Goal: Task Accomplishment & Management: Manage account settings

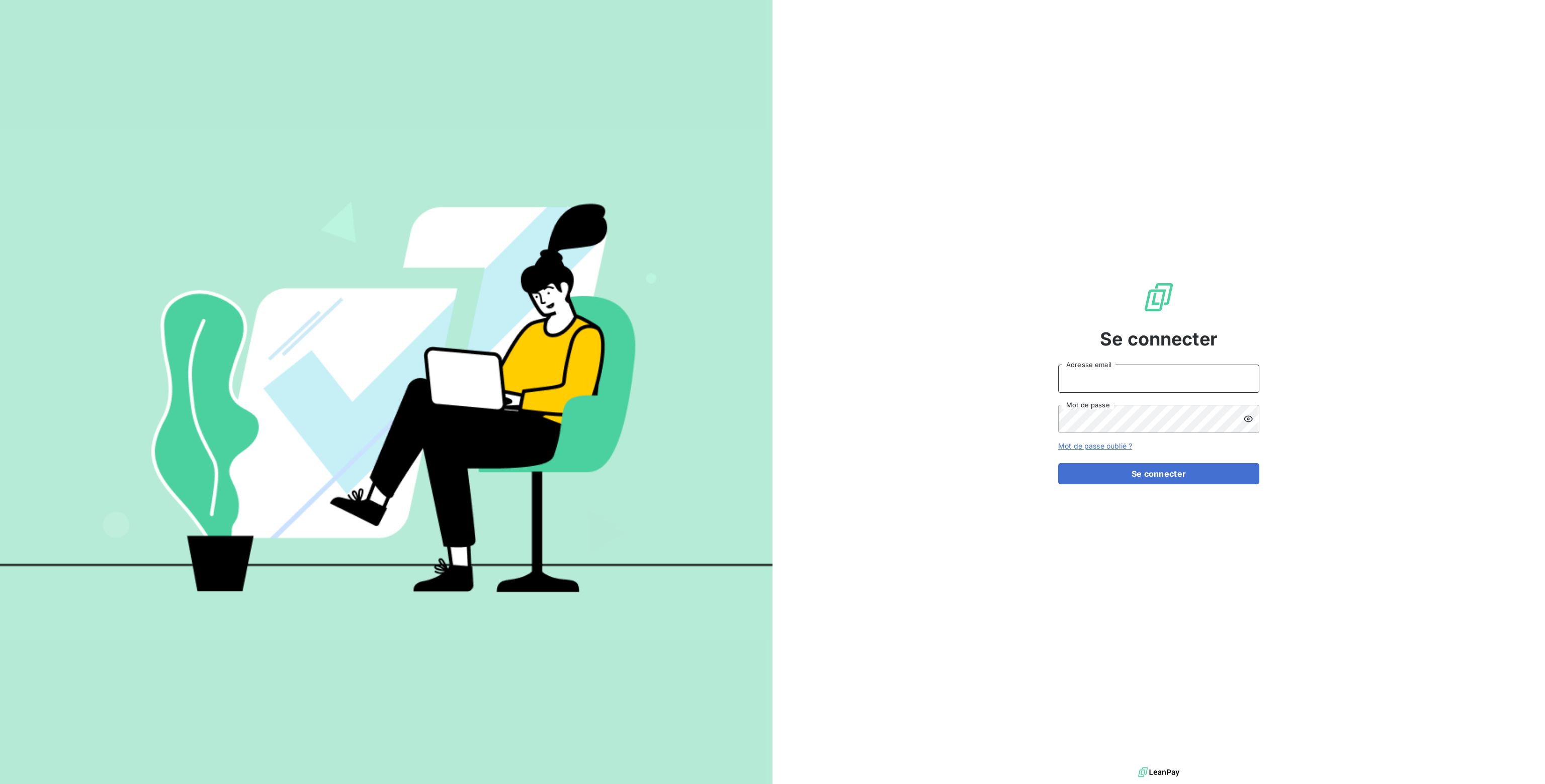
click at [1100, 377] on input "Adresse email" at bounding box center [1158, 378] width 201 height 28
type input "[PERSON_NAME][EMAIL_ADDRESS][DOMAIN_NAME]"
click at [1159, 470] on button "Se connecter" at bounding box center [1158, 473] width 201 height 21
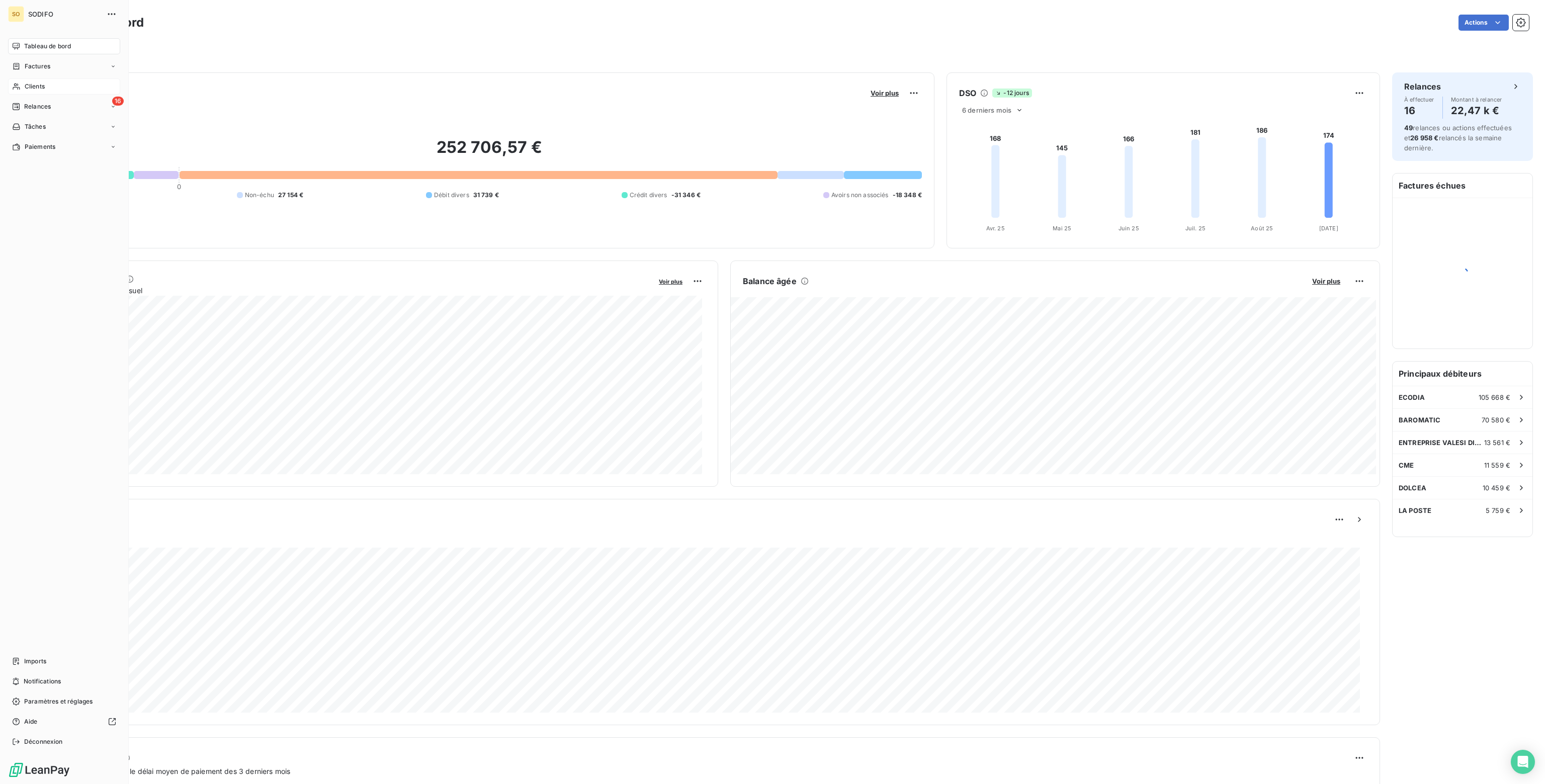
click at [27, 83] on span "Clients" at bounding box center [35, 86] width 20 height 9
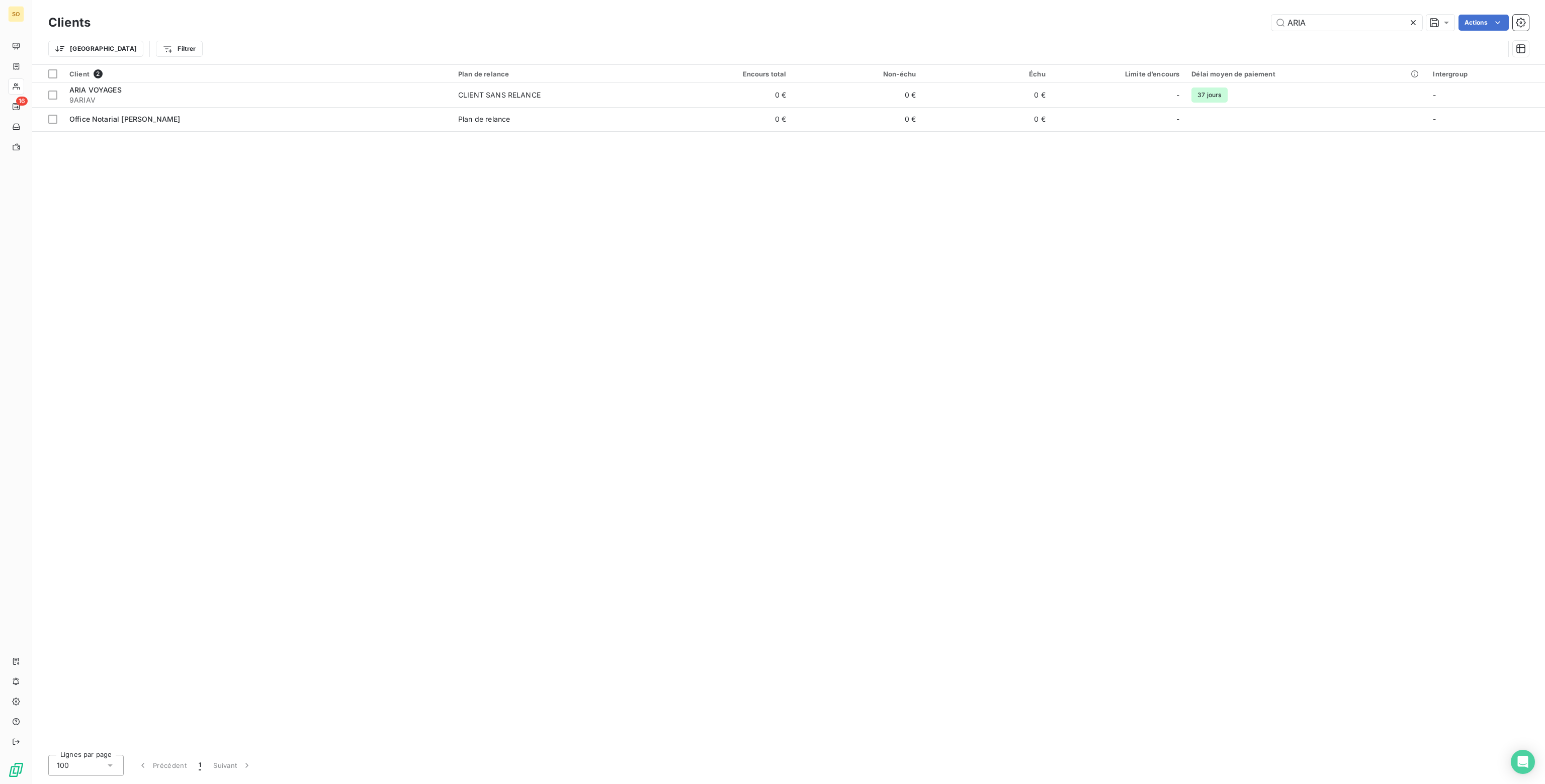
type input "ARIA"
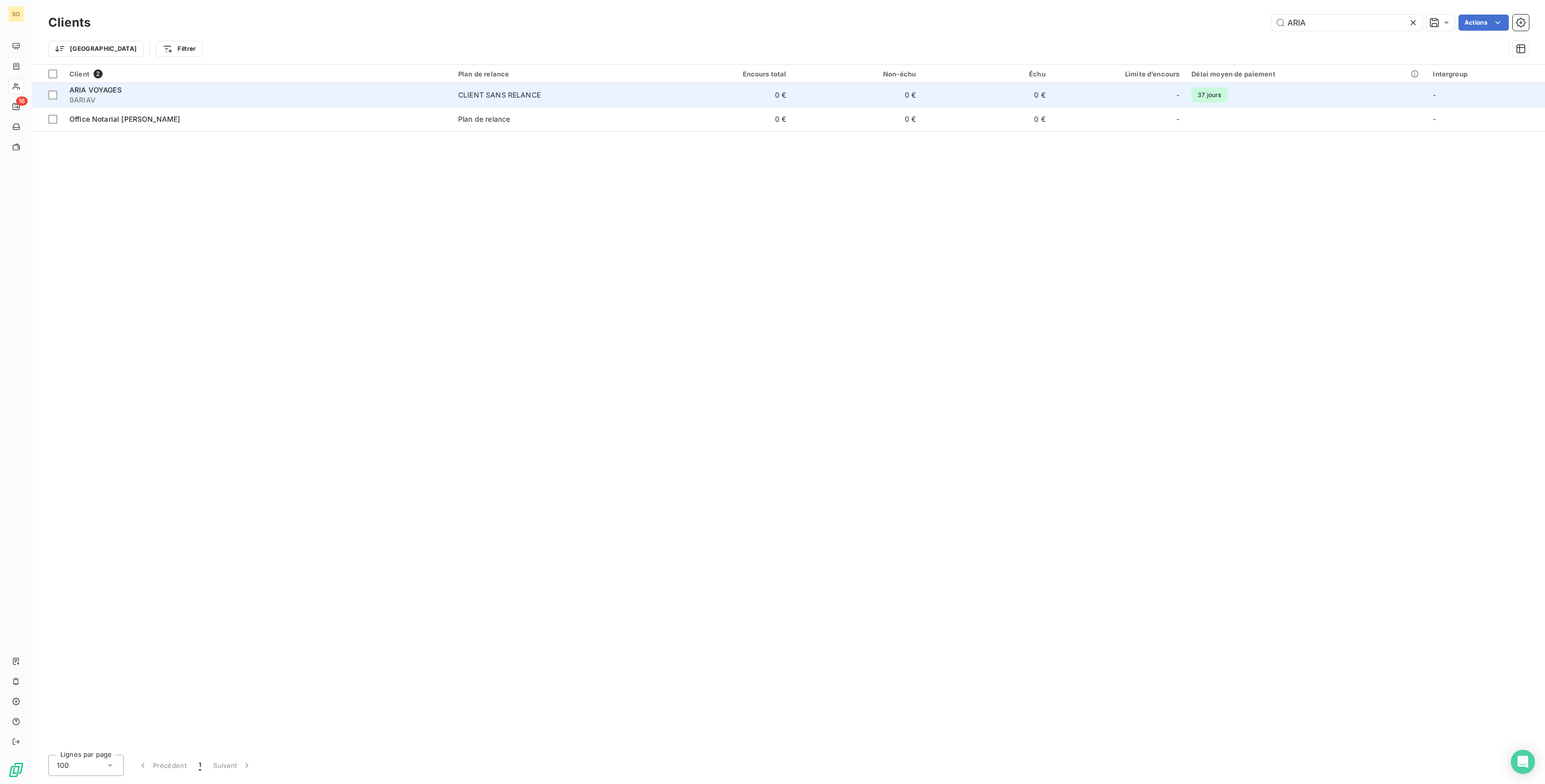
click at [519, 102] on td "CLIENT SANS RELANCE" at bounding box center [557, 95] width 210 height 24
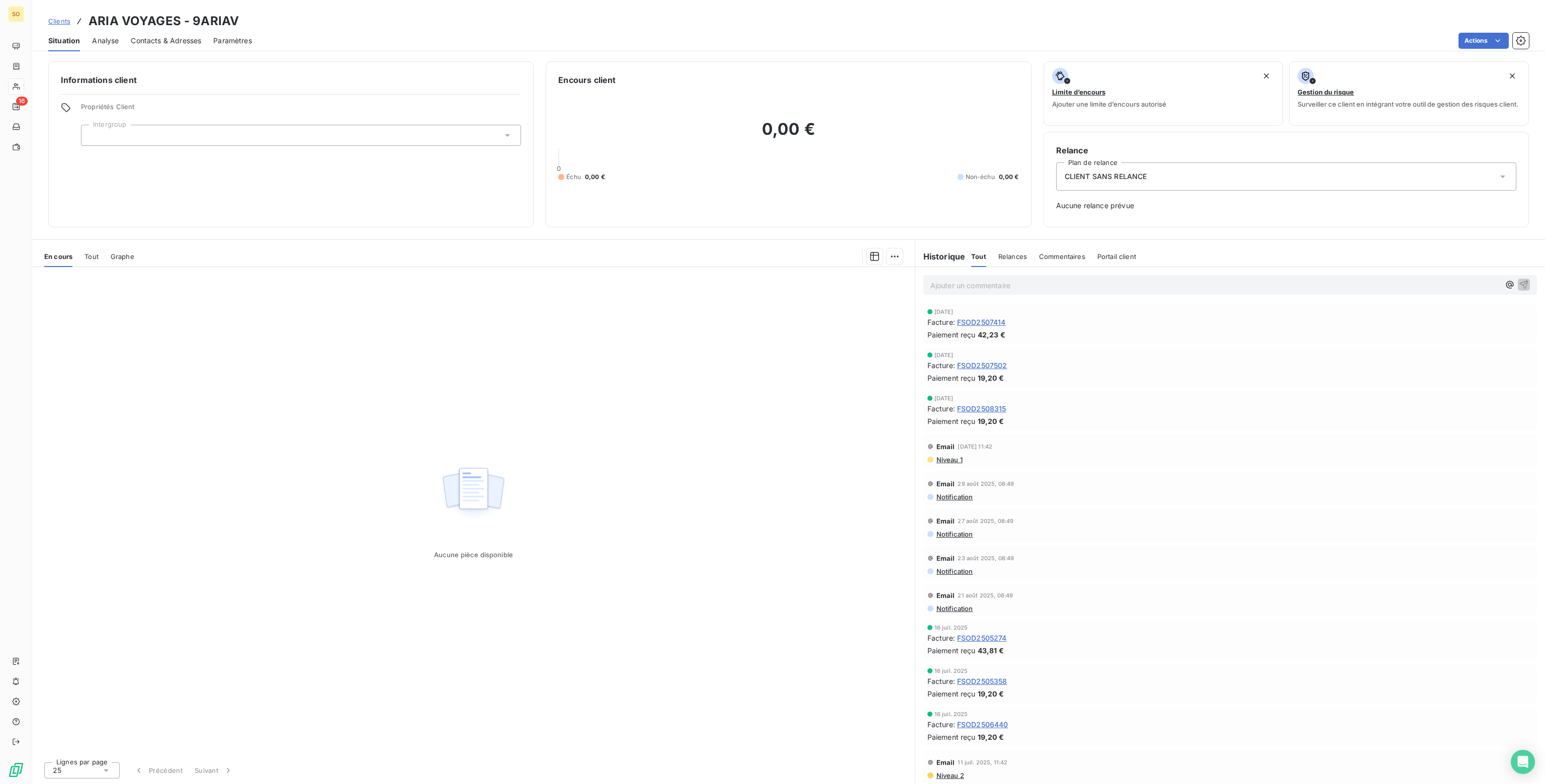
click at [153, 42] on span "Contacts & Adresses" at bounding box center [166, 40] width 70 height 10
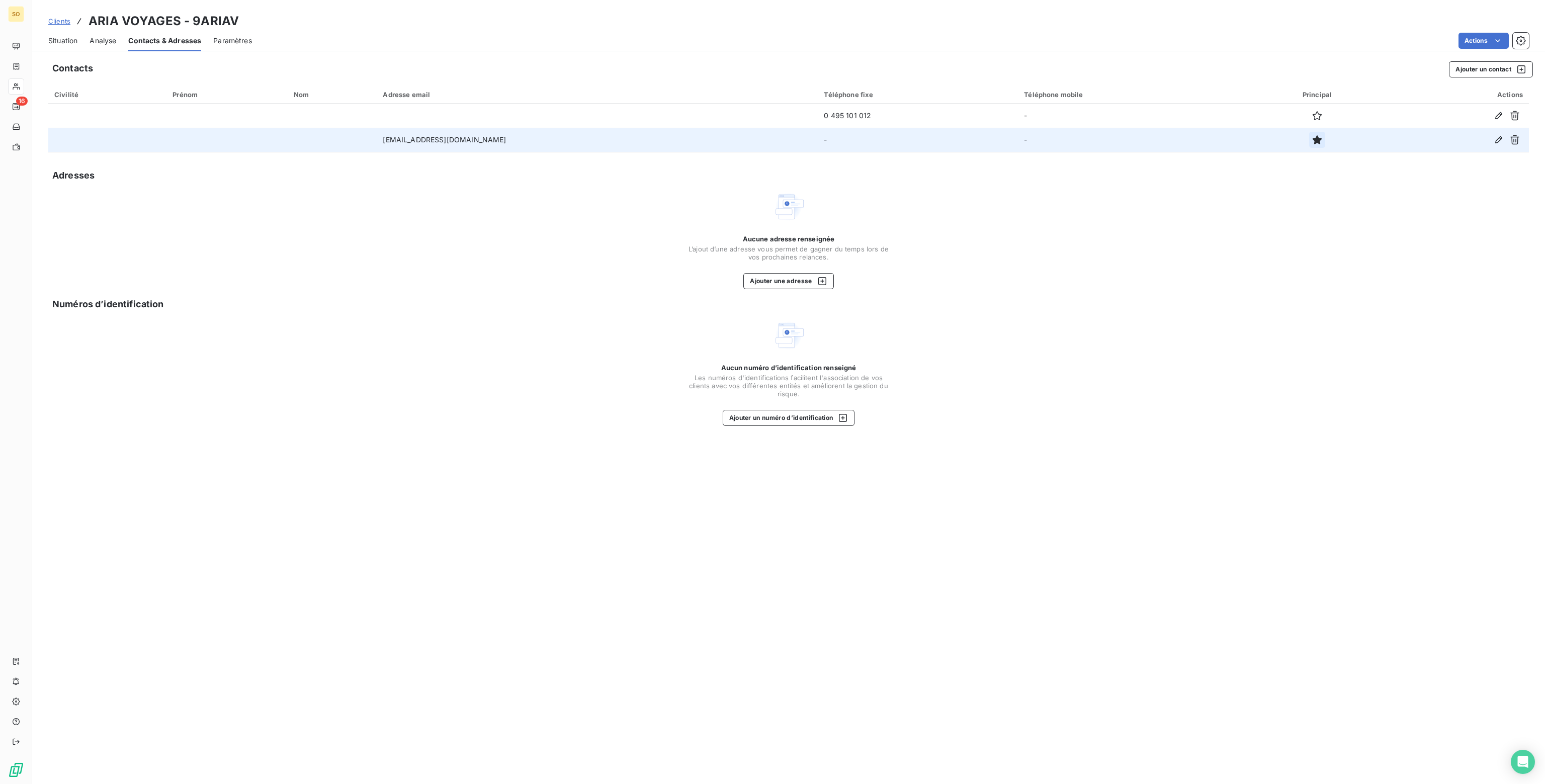
click at [1312, 138] on icon "button" at bounding box center [1317, 140] width 9 height 9
click at [1496, 139] on icon "button" at bounding box center [1498, 139] width 10 height 10
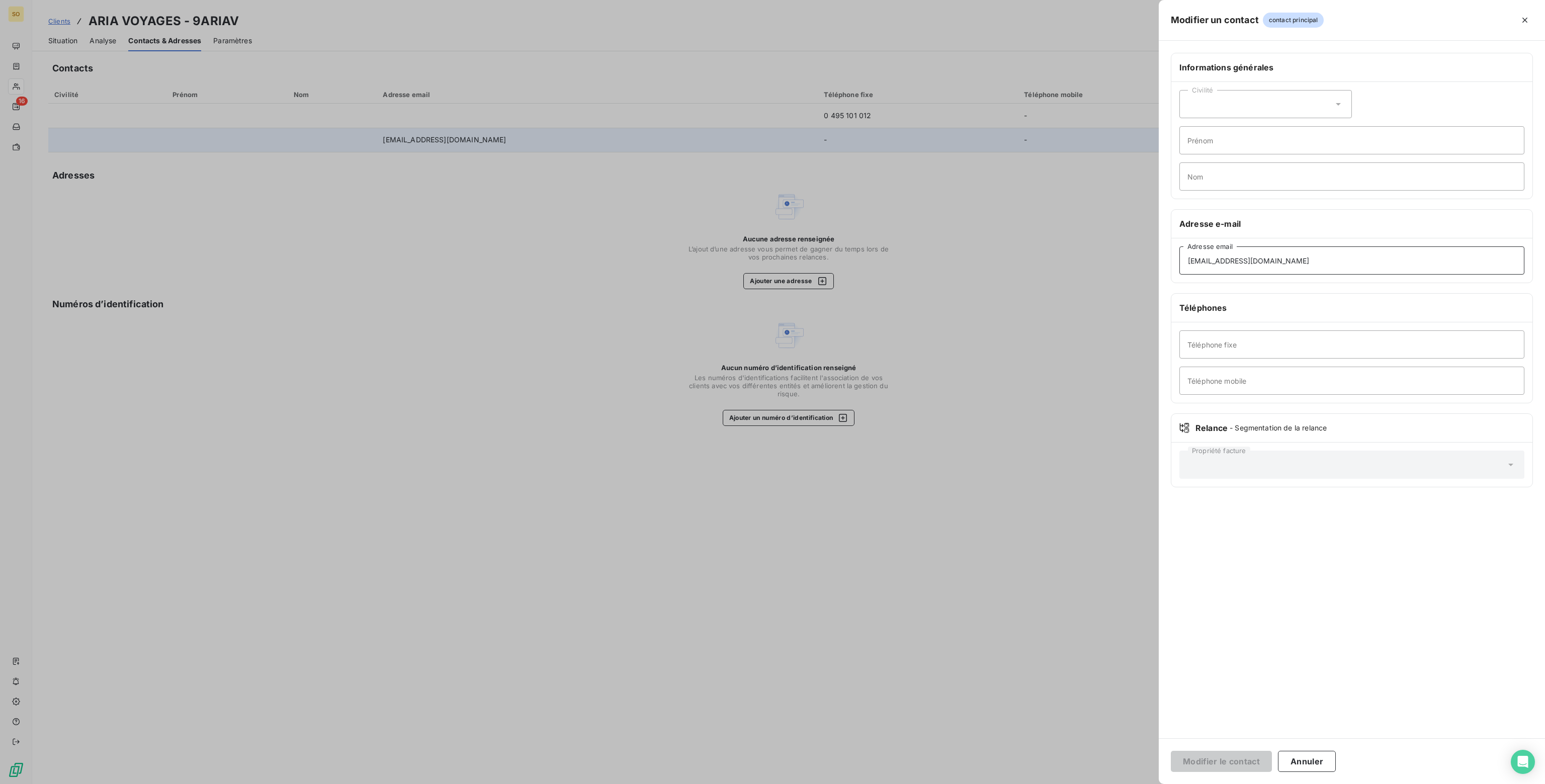
drag, startPoint x: 1211, startPoint y: 258, endPoint x: 1034, endPoint y: 264, distance: 177.1
click at [1034, 783] on div "Modifier un contact contact principal Informations générales Civilité Prénom No…" at bounding box center [772, 784] width 1545 height 0
type input "[EMAIL_ADDRESS][DOMAIN_NAME]"
click at [1224, 755] on button "Modifier le contact" at bounding box center [1221, 760] width 101 height 21
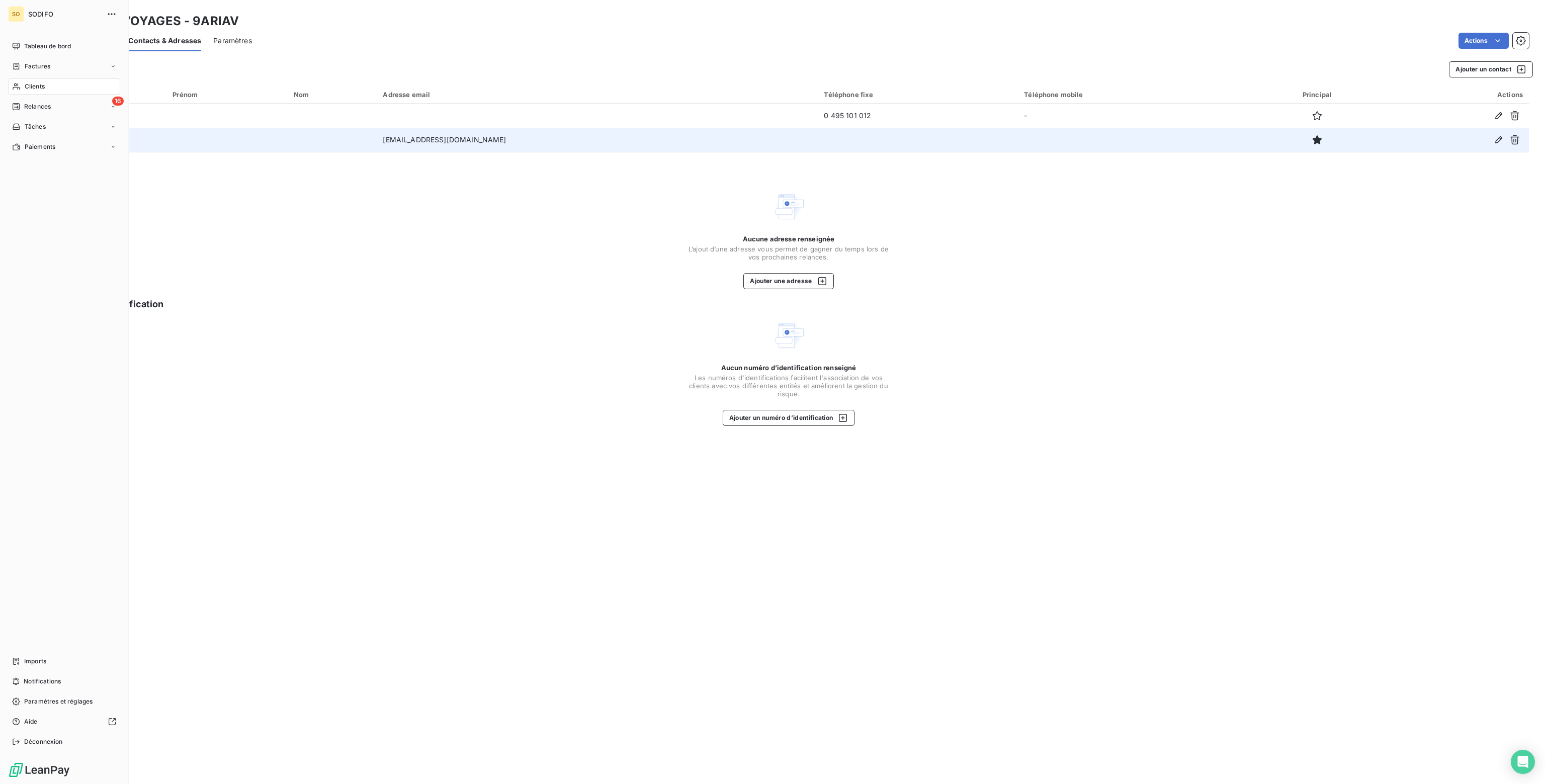
click at [56, 12] on span "SODIFO" at bounding box center [65, 14] width 72 height 8
click at [32, 14] on span "SODIFO" at bounding box center [65, 14] width 72 height 8
click at [39, 44] on span "Tableau de bord" at bounding box center [47, 46] width 47 height 9
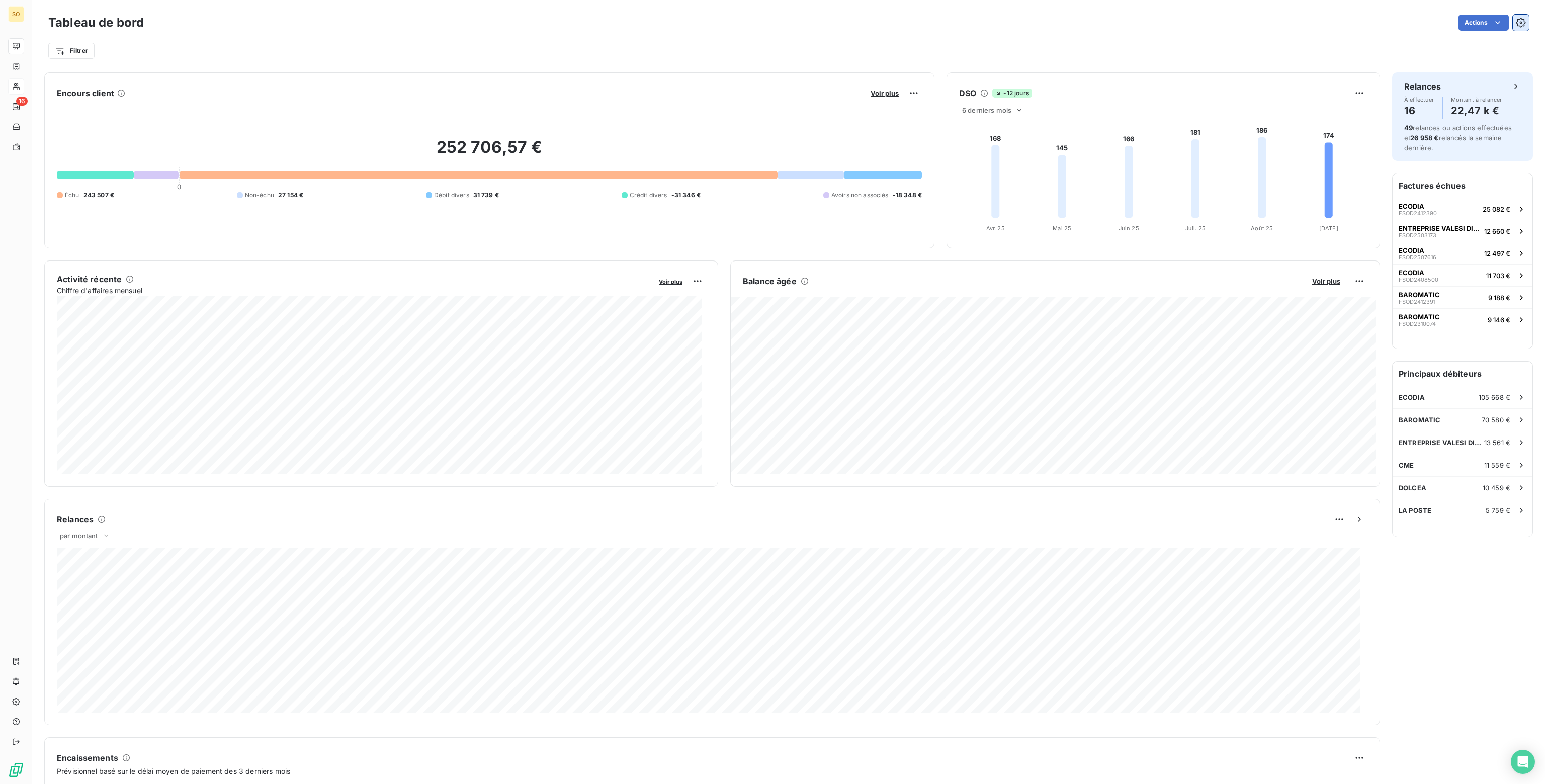
click at [1516, 20] on icon "button" at bounding box center [1520, 22] width 10 height 10
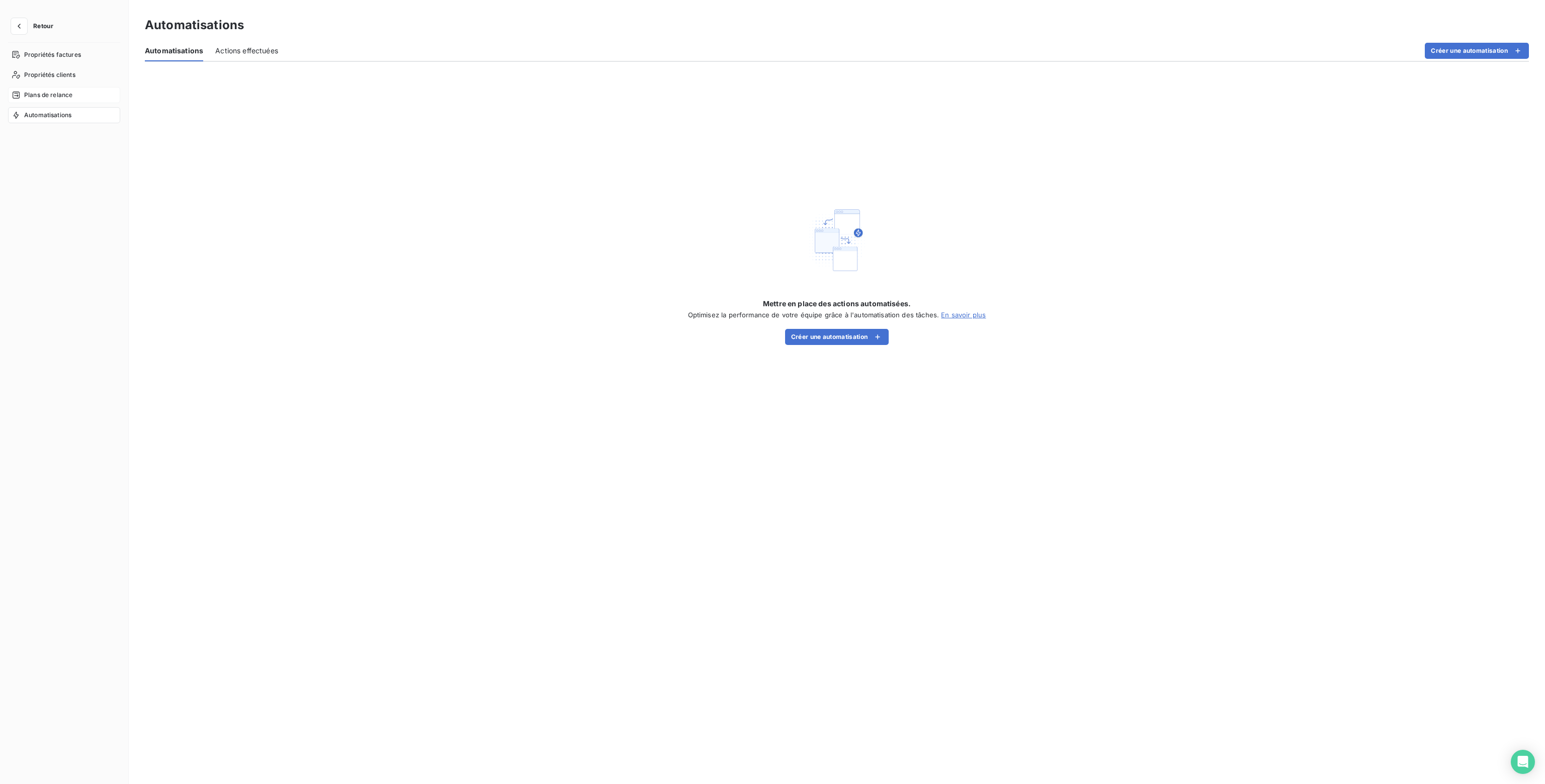
click at [56, 92] on span "Plans de relance" at bounding box center [48, 95] width 49 height 9
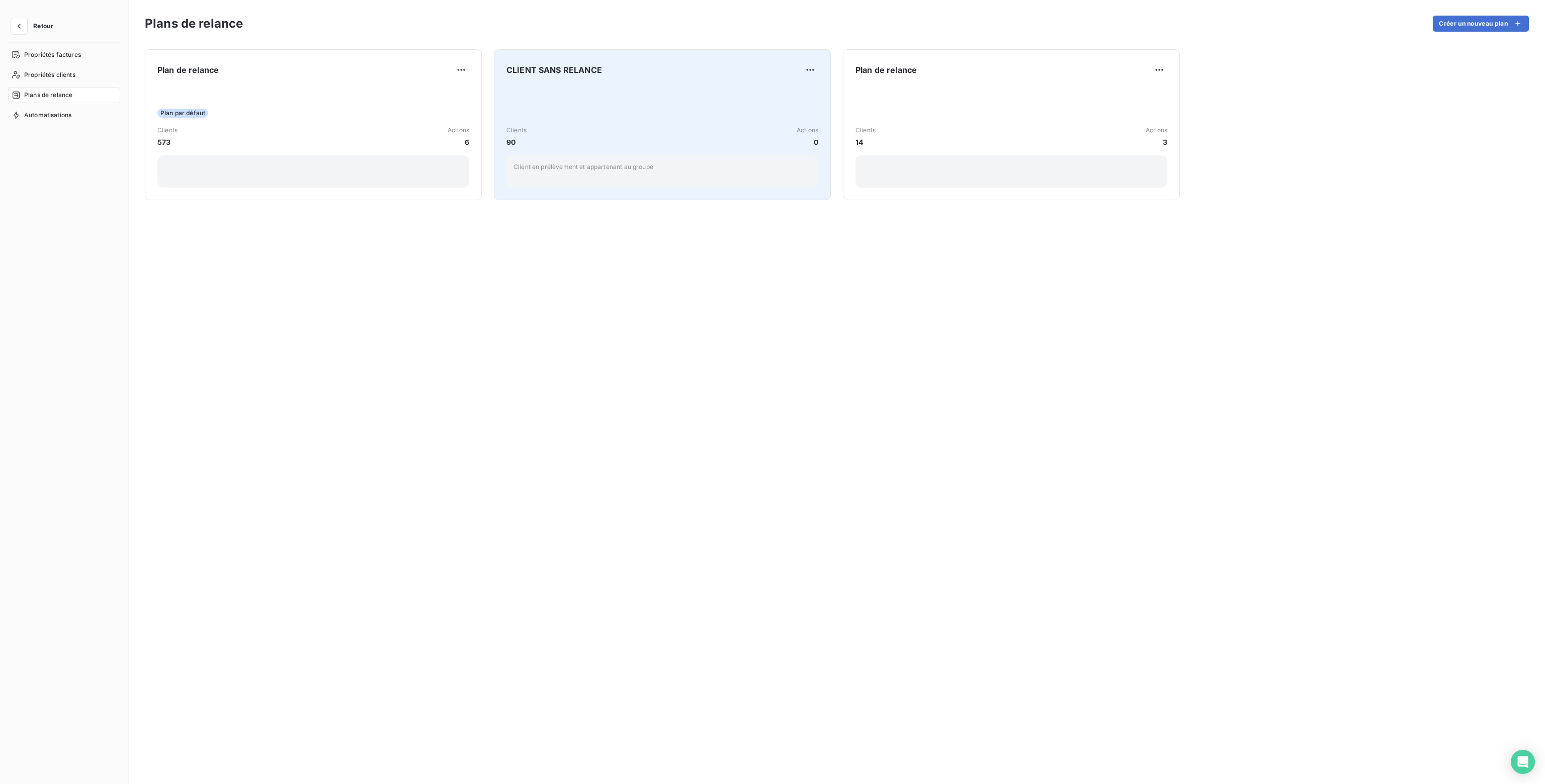
click at [659, 109] on div "Clients 90 Actions 0 Client en prélèvement et appartenant au groupe" at bounding box center [662, 137] width 312 height 102
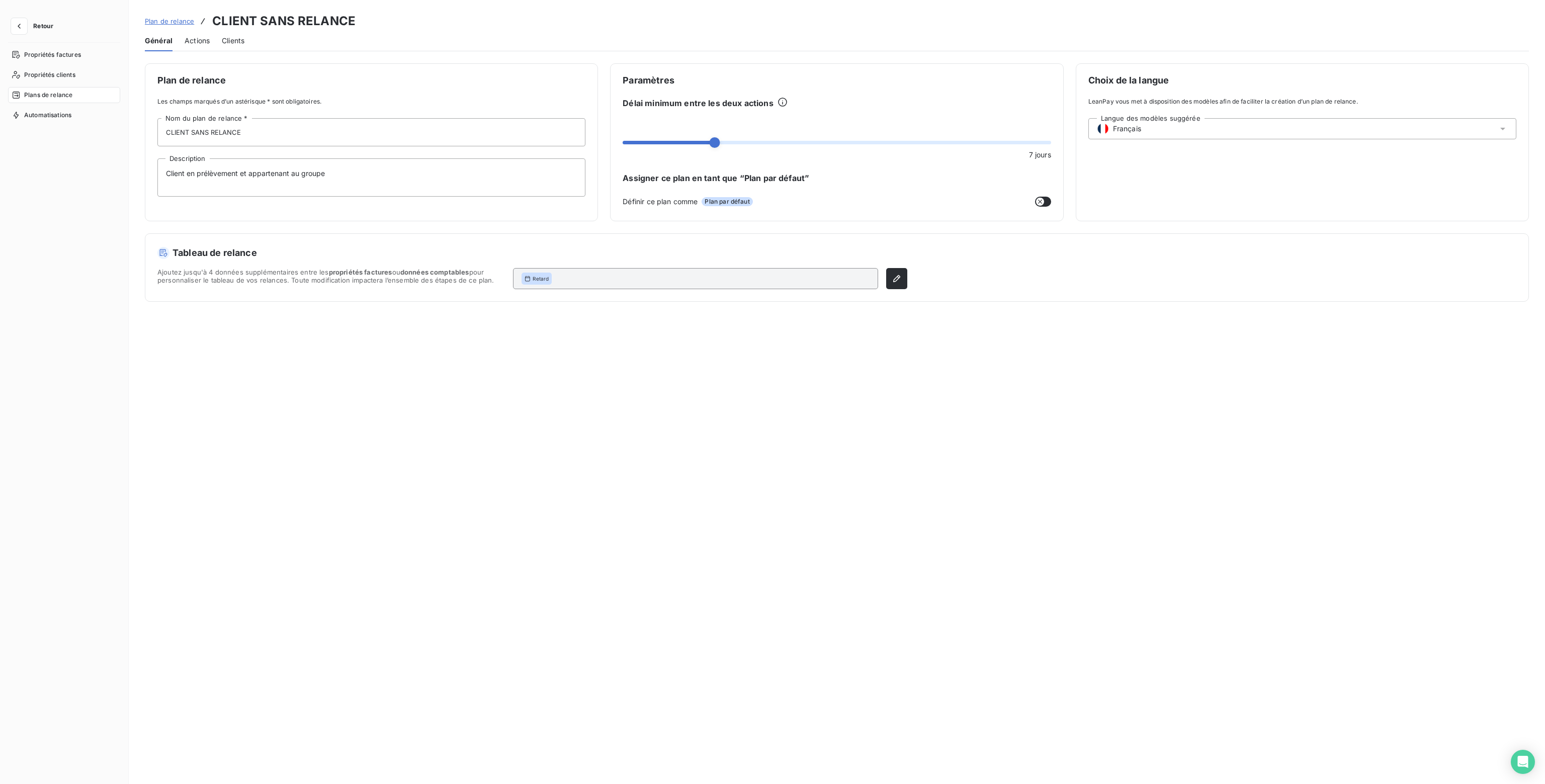
click at [203, 42] on span "Actions" at bounding box center [197, 40] width 25 height 10
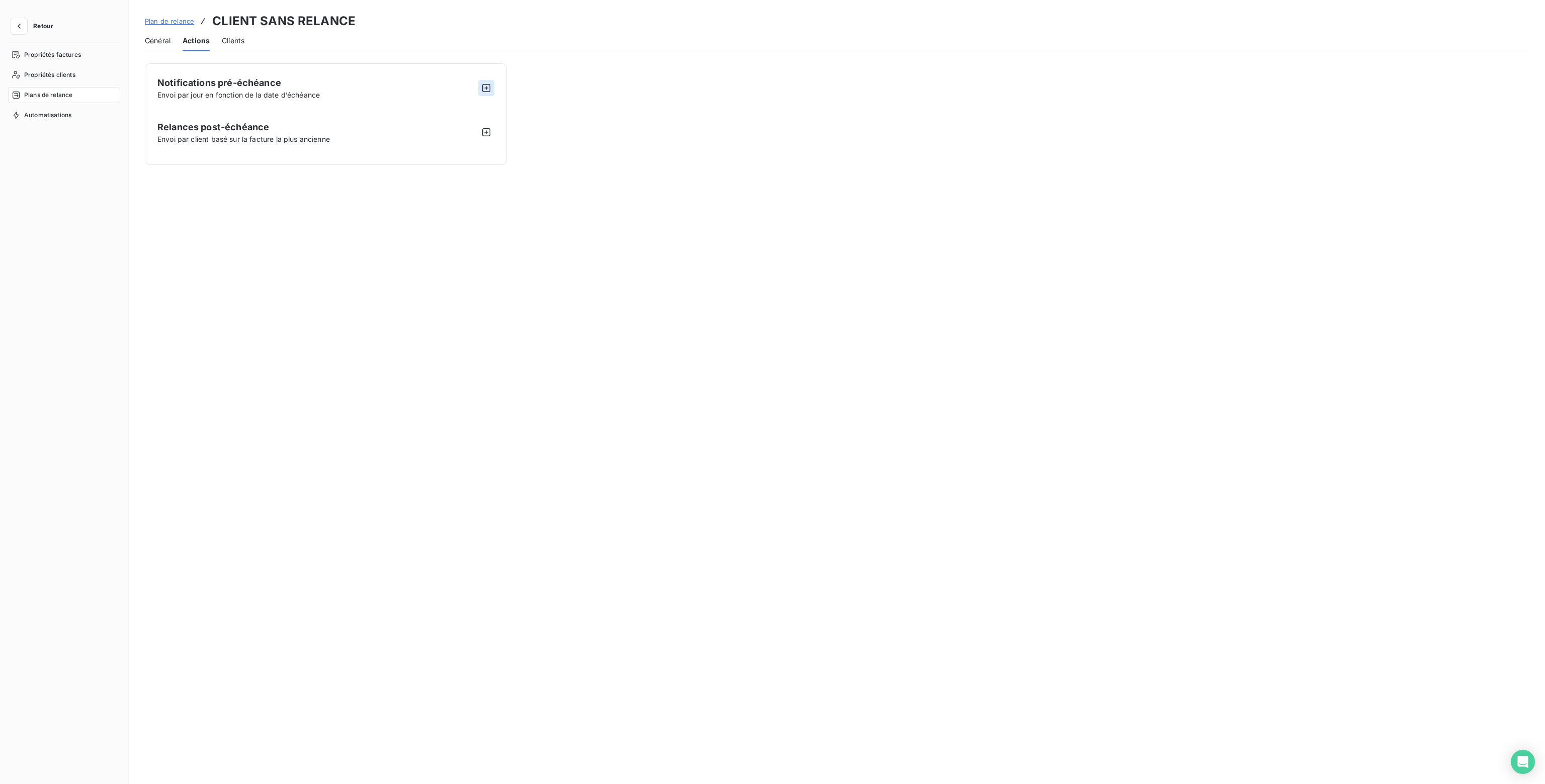
click at [485, 88] on icon "button" at bounding box center [486, 88] width 10 height 10
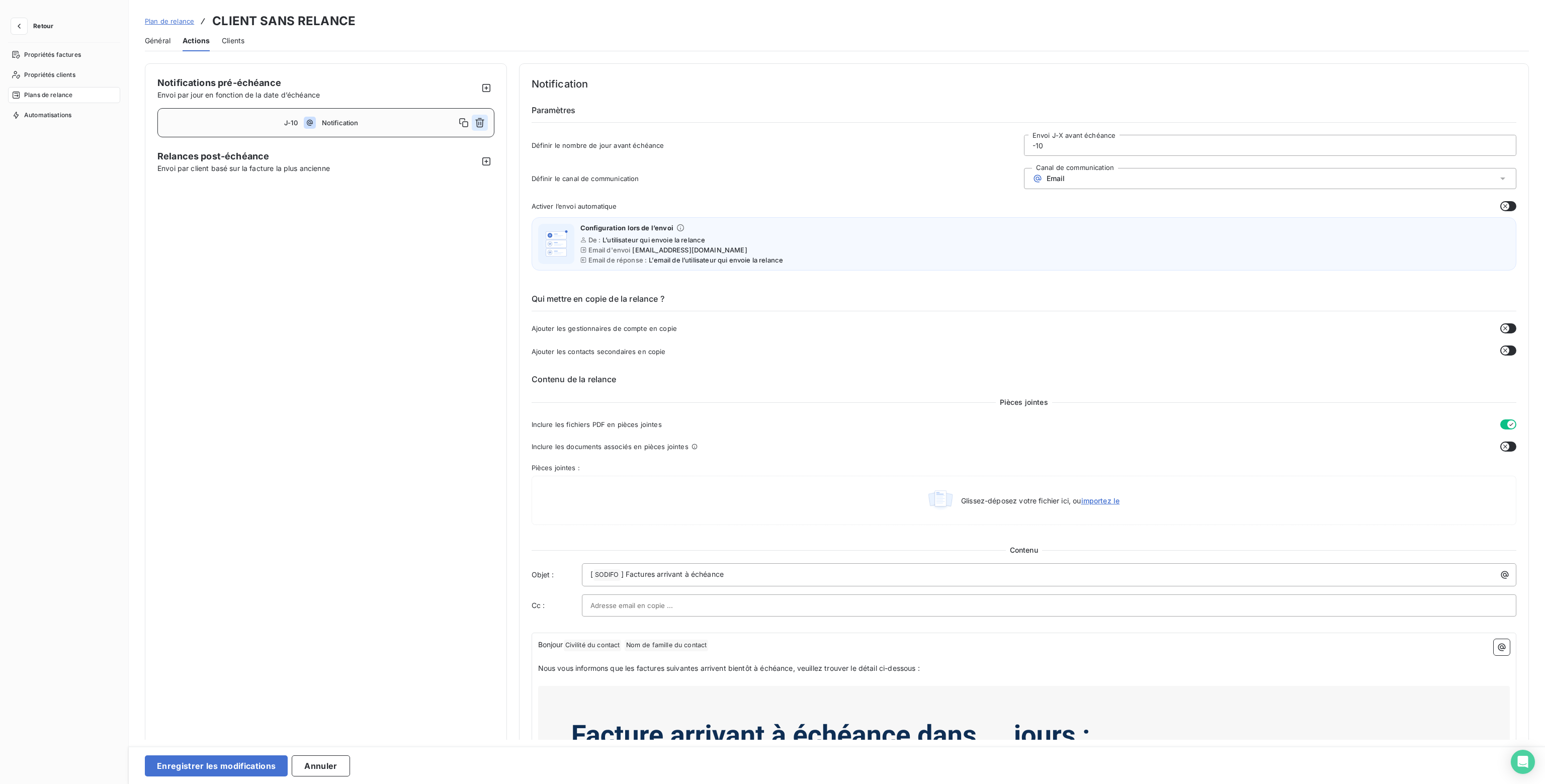
click at [479, 122] on icon "button" at bounding box center [479, 122] width 10 height 10
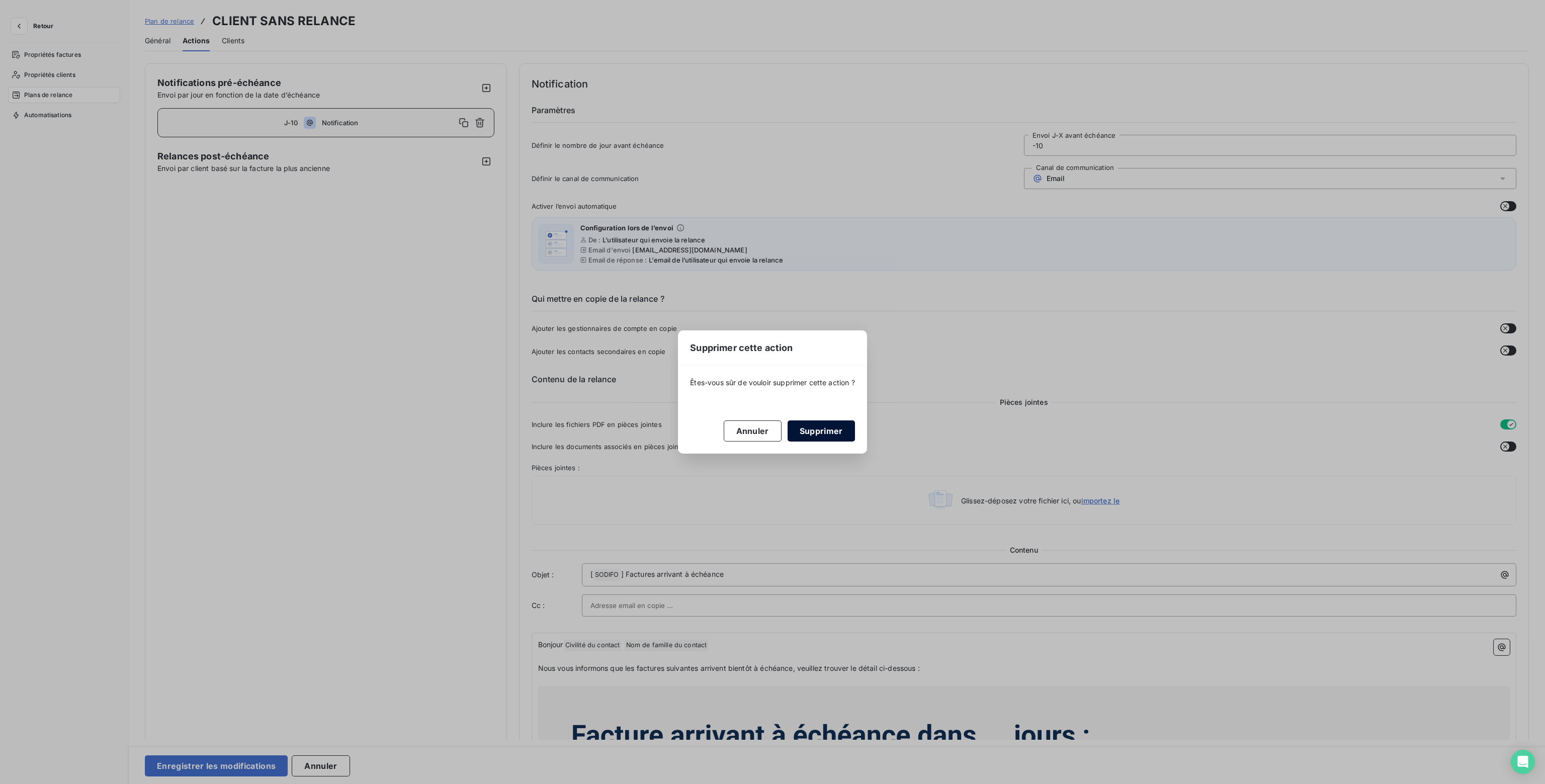
click at [828, 426] on button "Supprimer" at bounding box center [821, 431] width 67 height 21
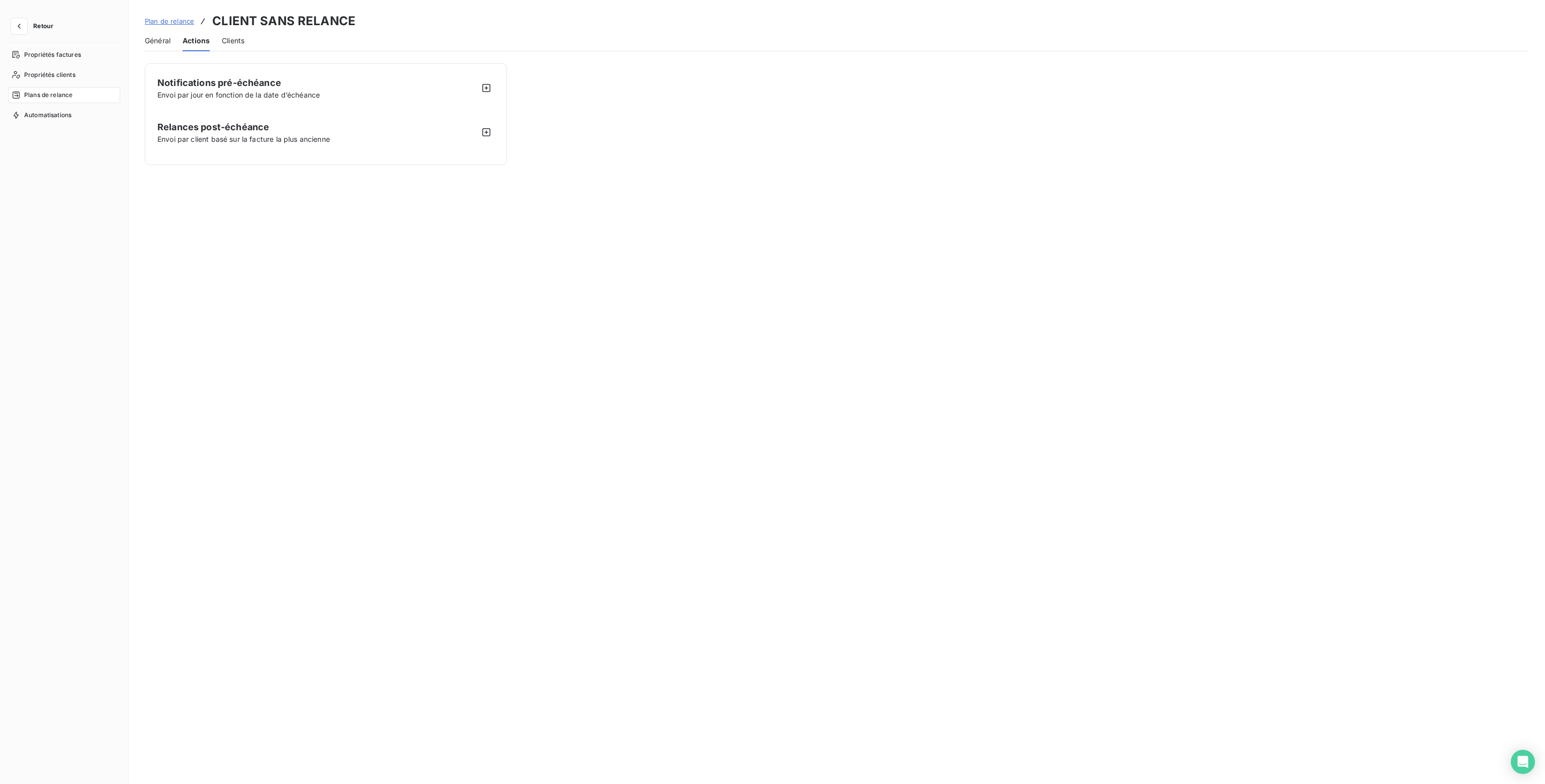
click at [237, 42] on span "Clients" at bounding box center [233, 40] width 22 height 10
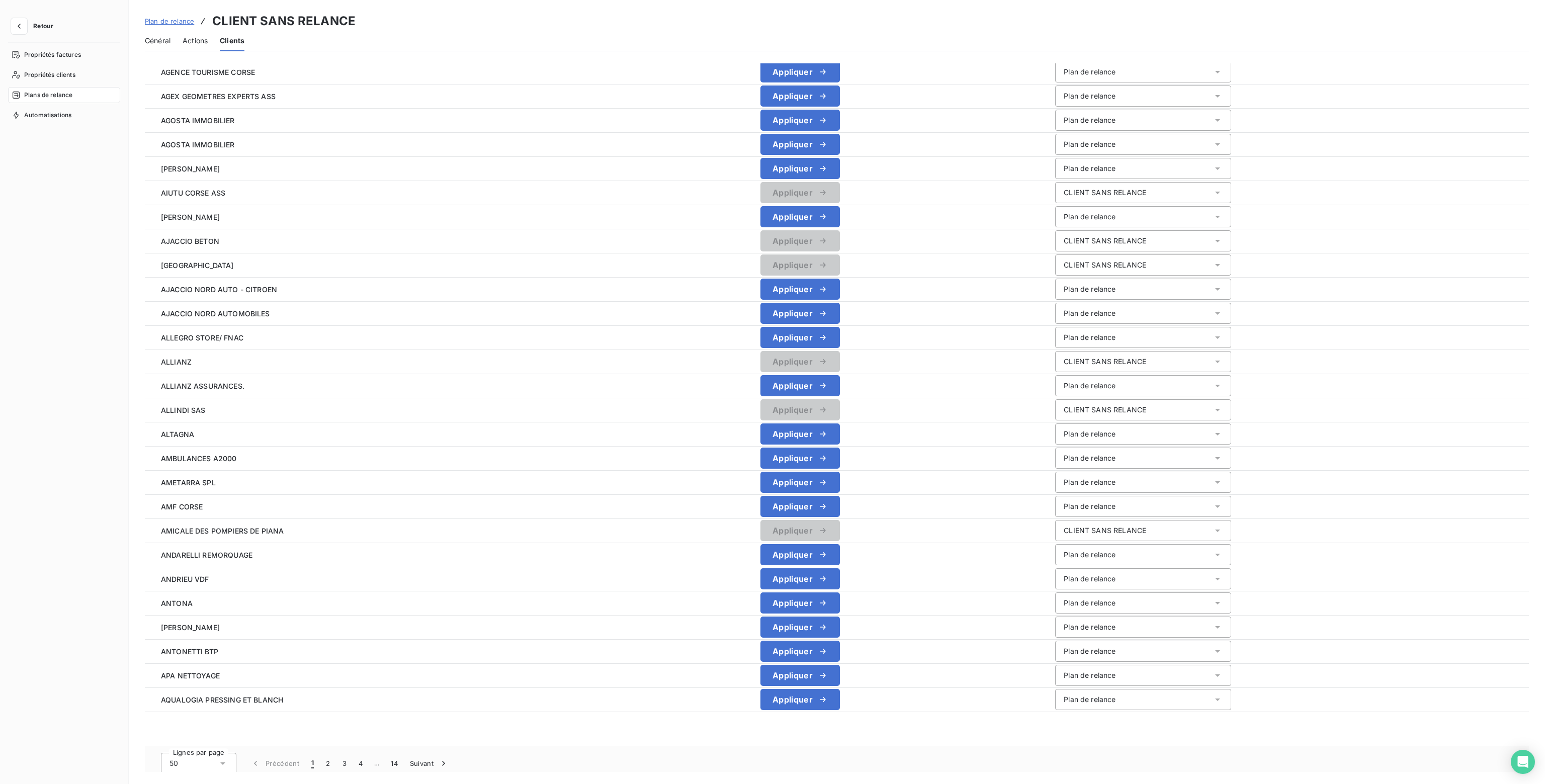
scroll to position [625, 0]
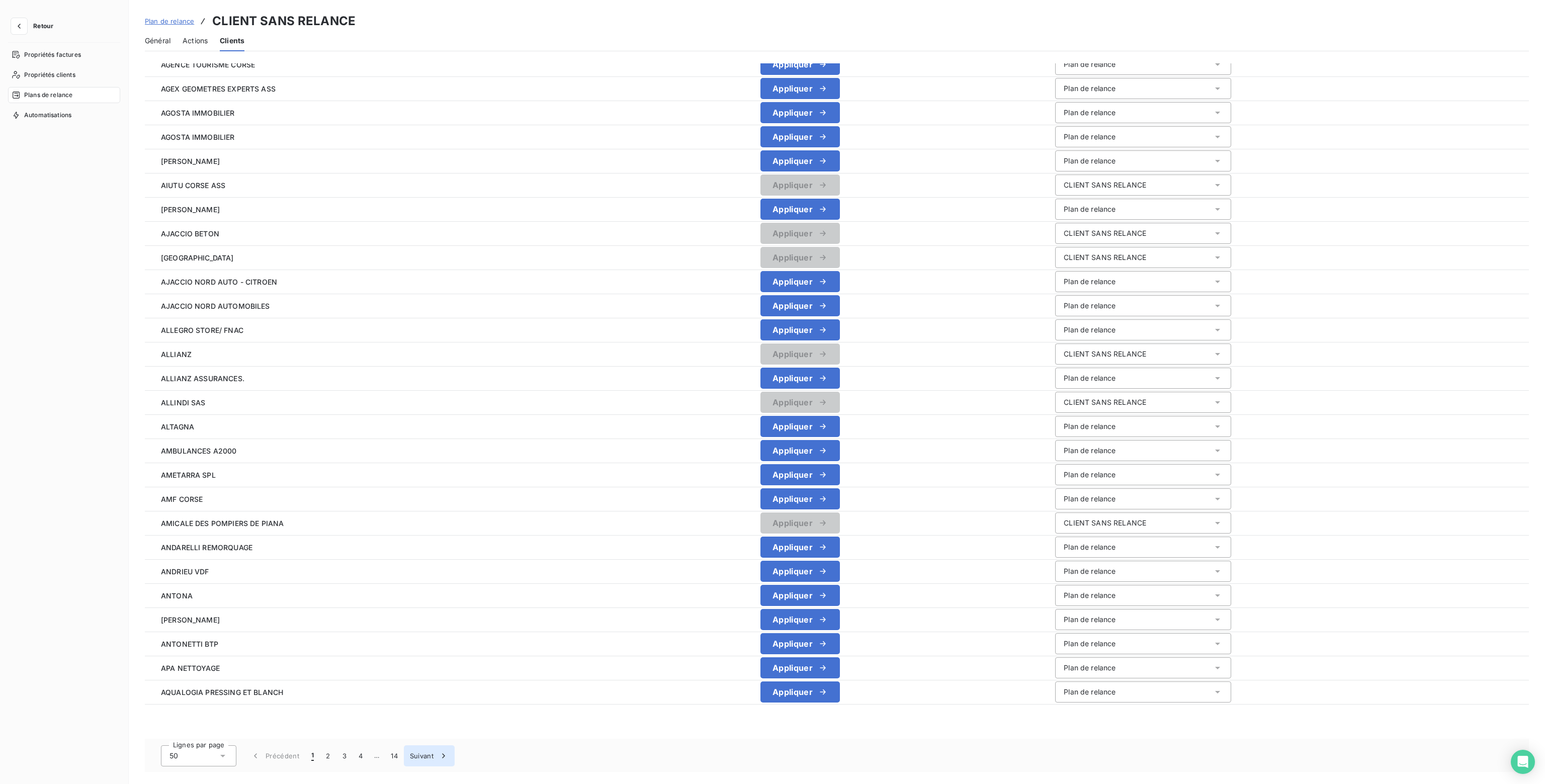
click at [424, 756] on button "Suivant" at bounding box center [429, 755] width 51 height 21
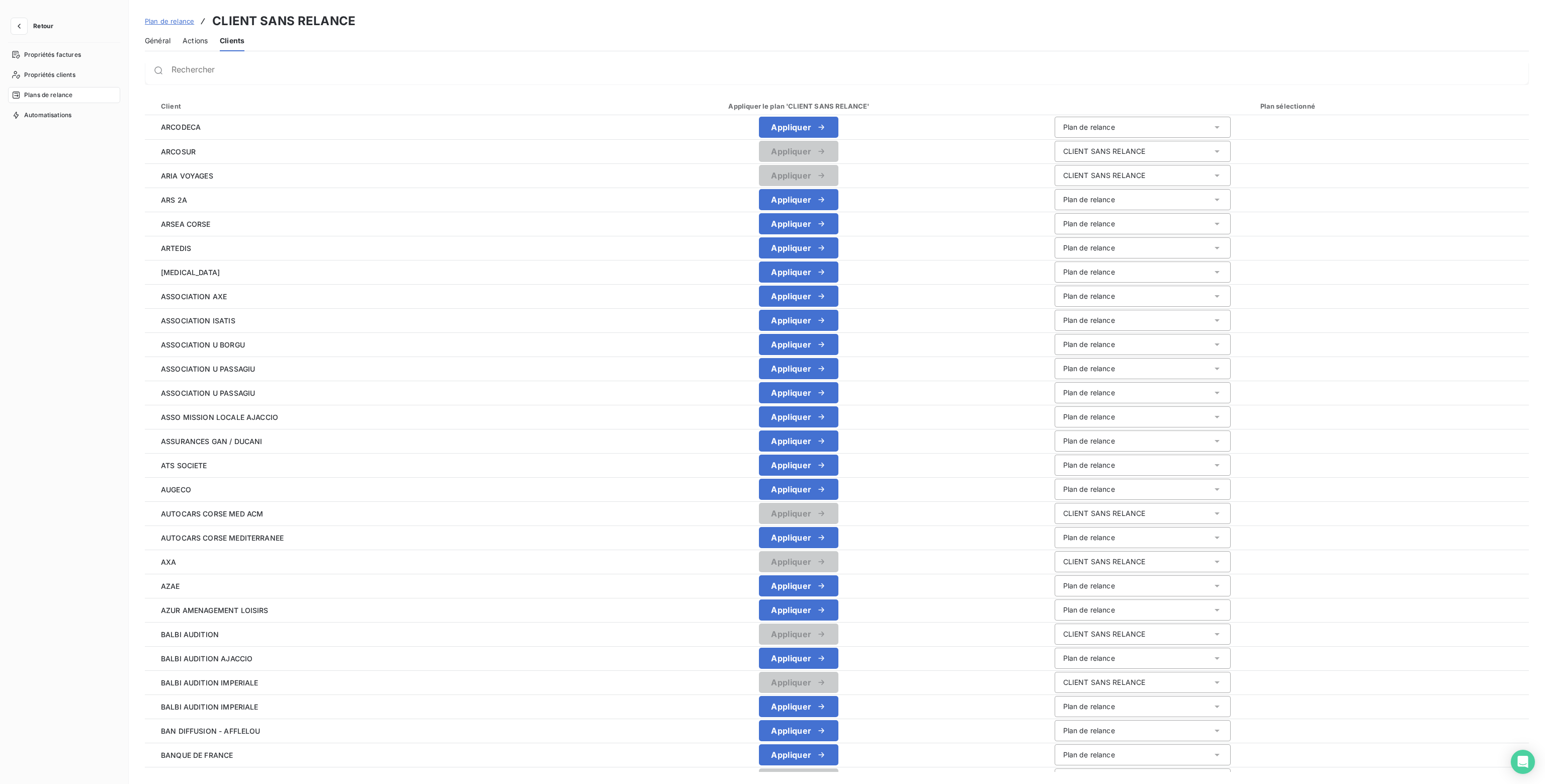
scroll to position [0, 0]
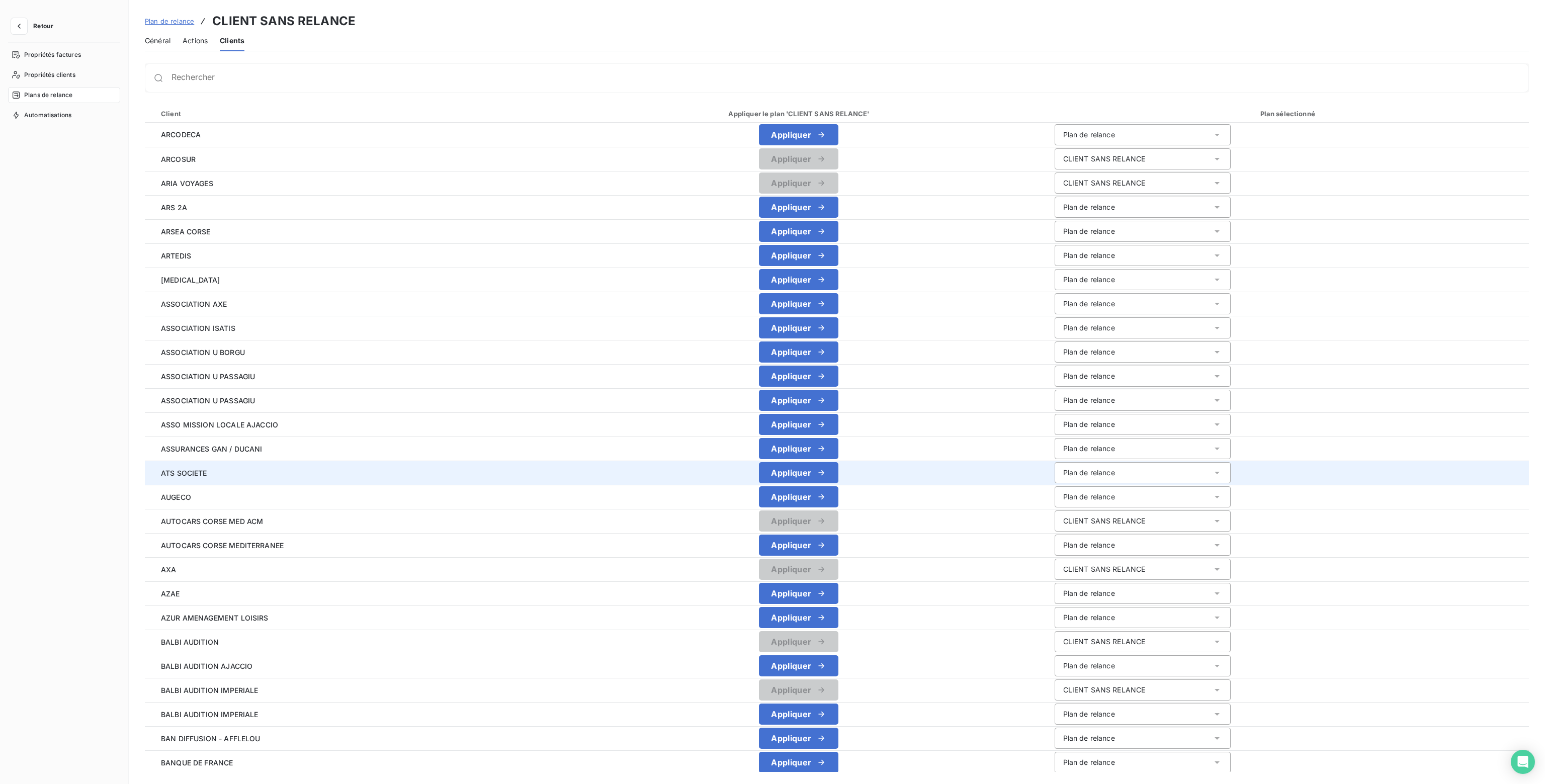
click at [1087, 472] on div "Plan de relance" at bounding box center [1089, 472] width 52 height 10
click at [1074, 513] on span "CLIENT SANS RELANCE" at bounding box center [1101, 511] width 82 height 8
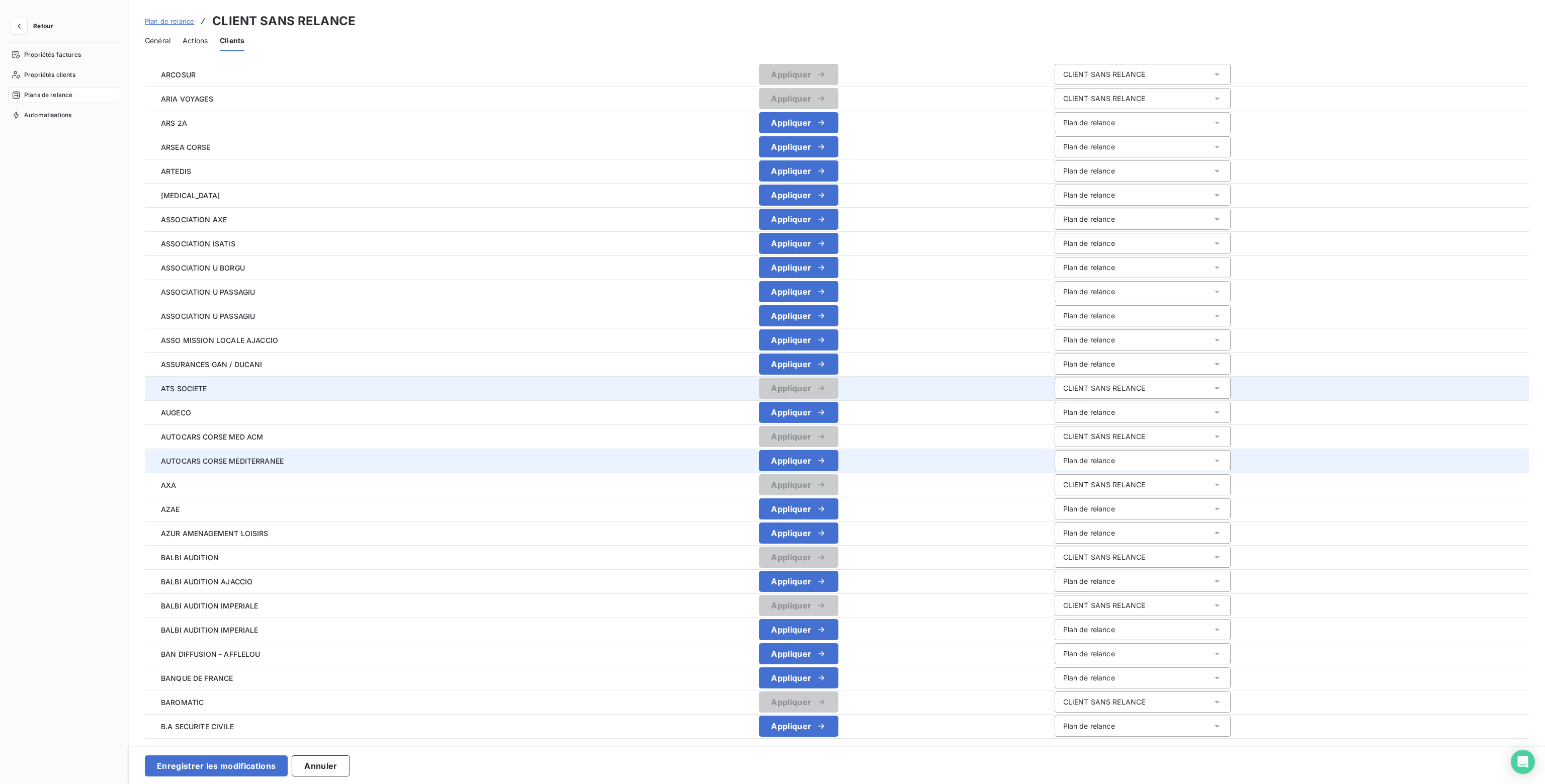
scroll to position [101, 0]
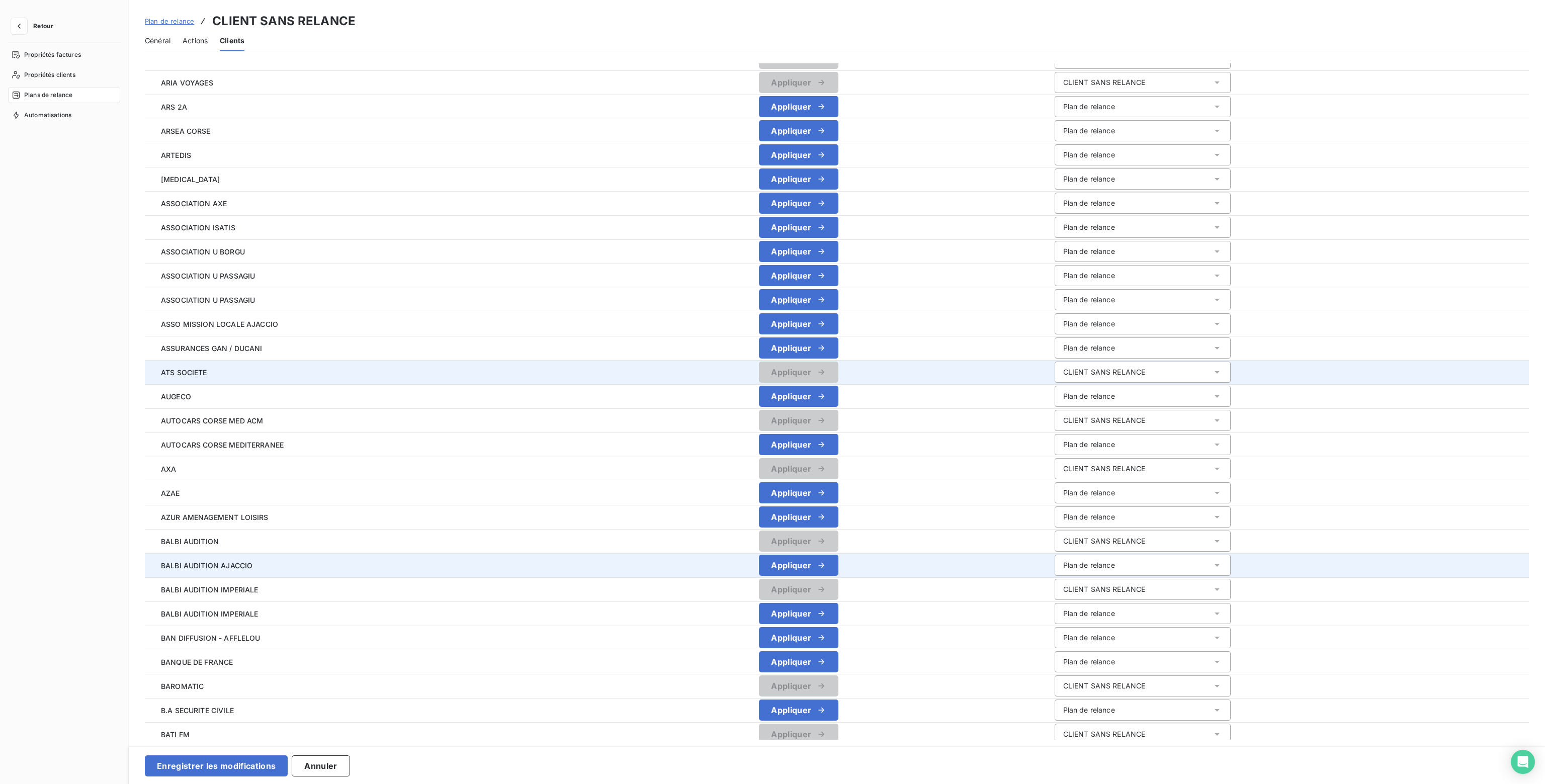
click at [1073, 567] on div "Plan de relance" at bounding box center [1089, 565] width 52 height 10
click at [1066, 607] on span "CLIENT SANS RELANCE" at bounding box center [1101, 604] width 82 height 8
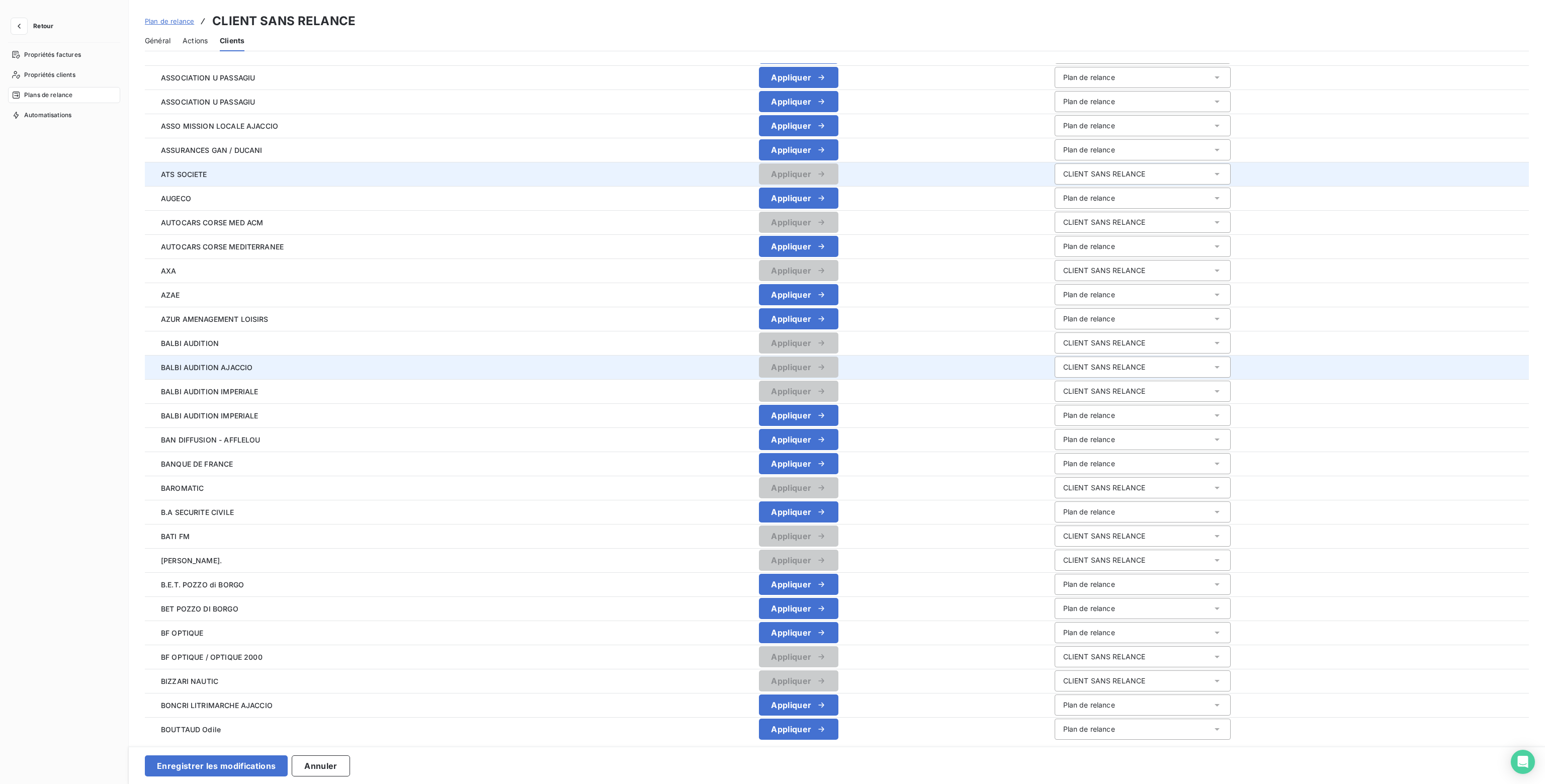
scroll to position [302, 0]
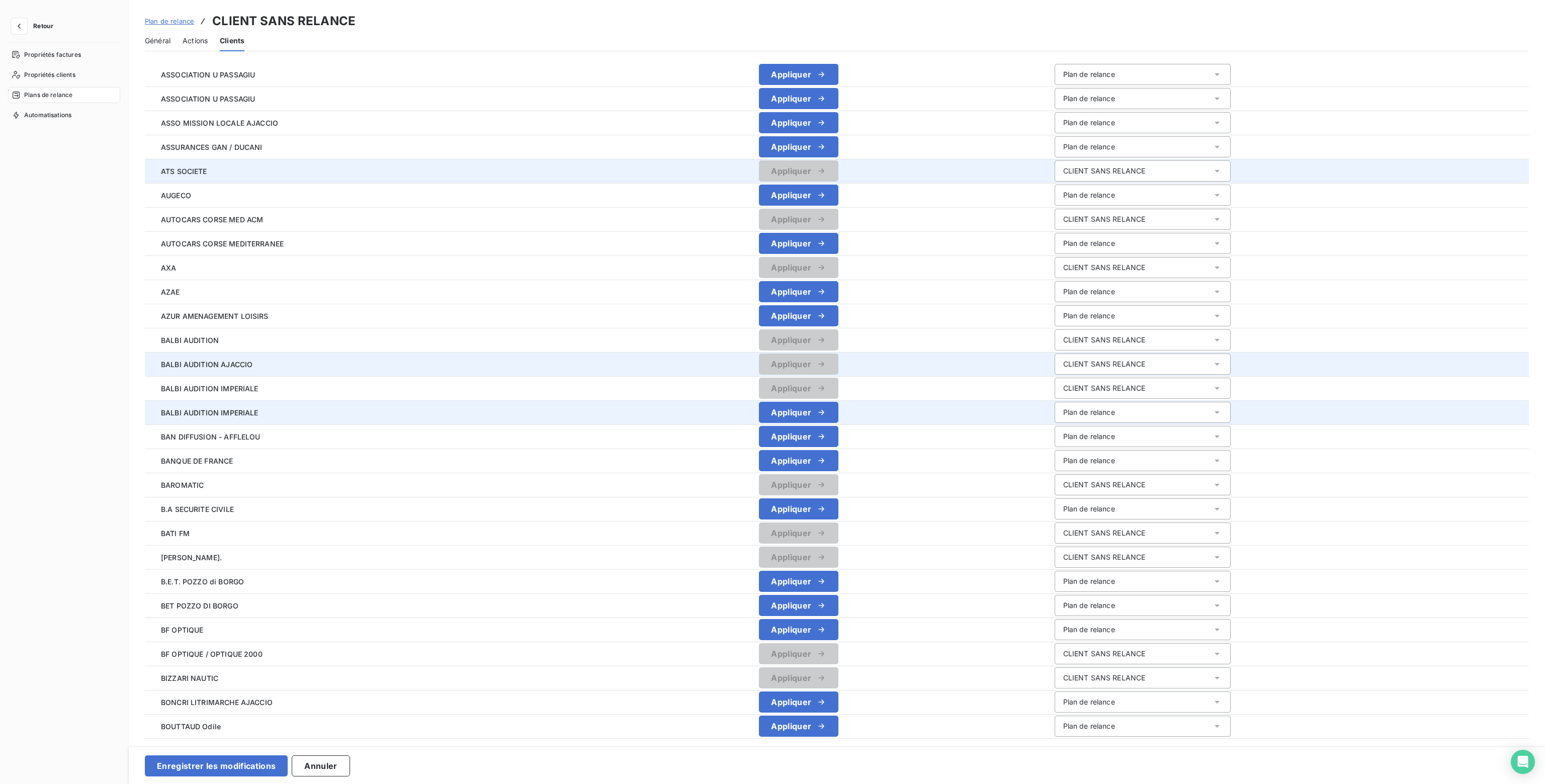
click at [1133, 410] on div "Plan de relance" at bounding box center [1143, 411] width 176 height 21
click at [1066, 454] on span "CLIENT SANS RELANCE" at bounding box center [1101, 451] width 82 height 8
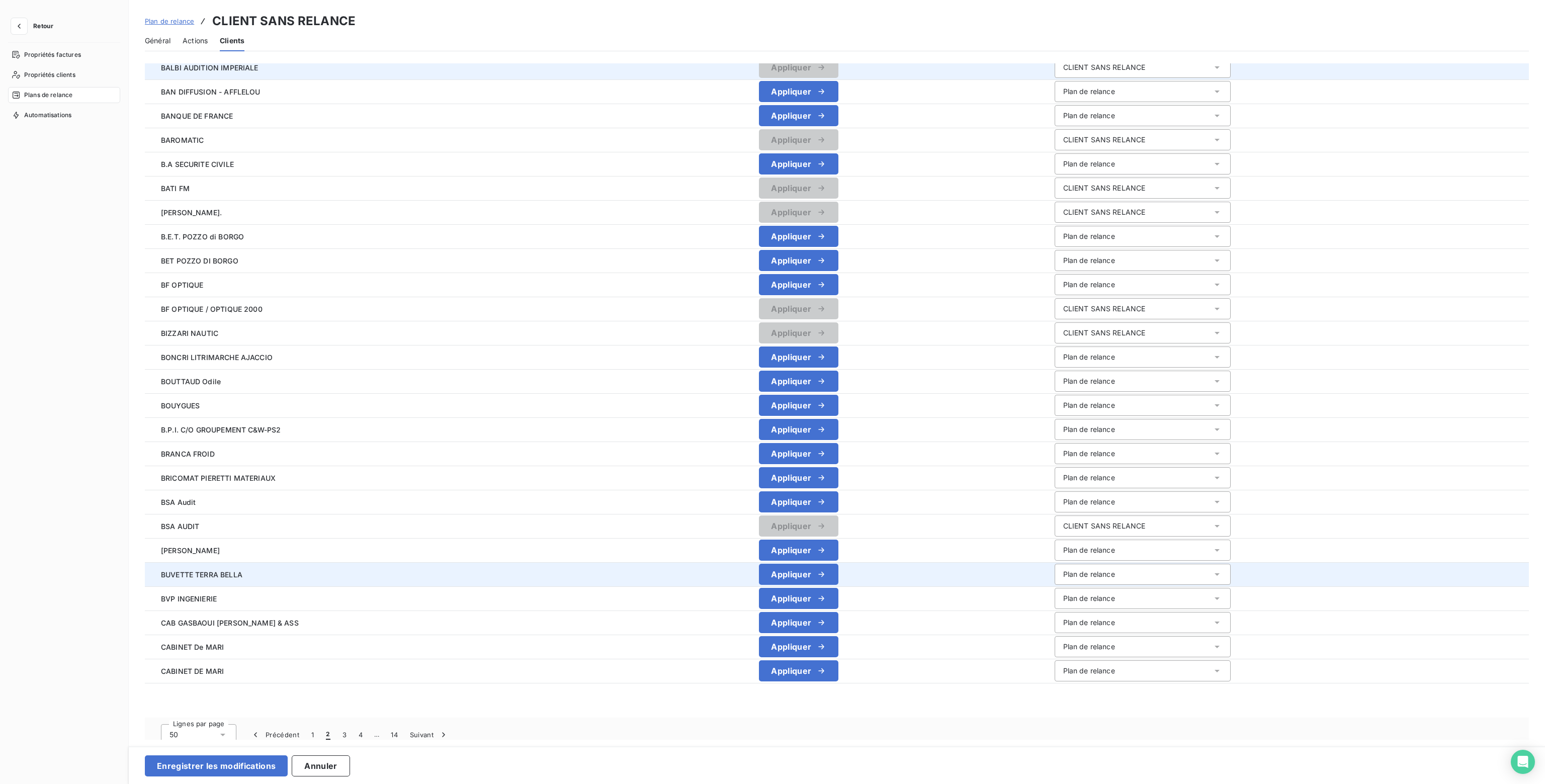
scroll to position [658, 0]
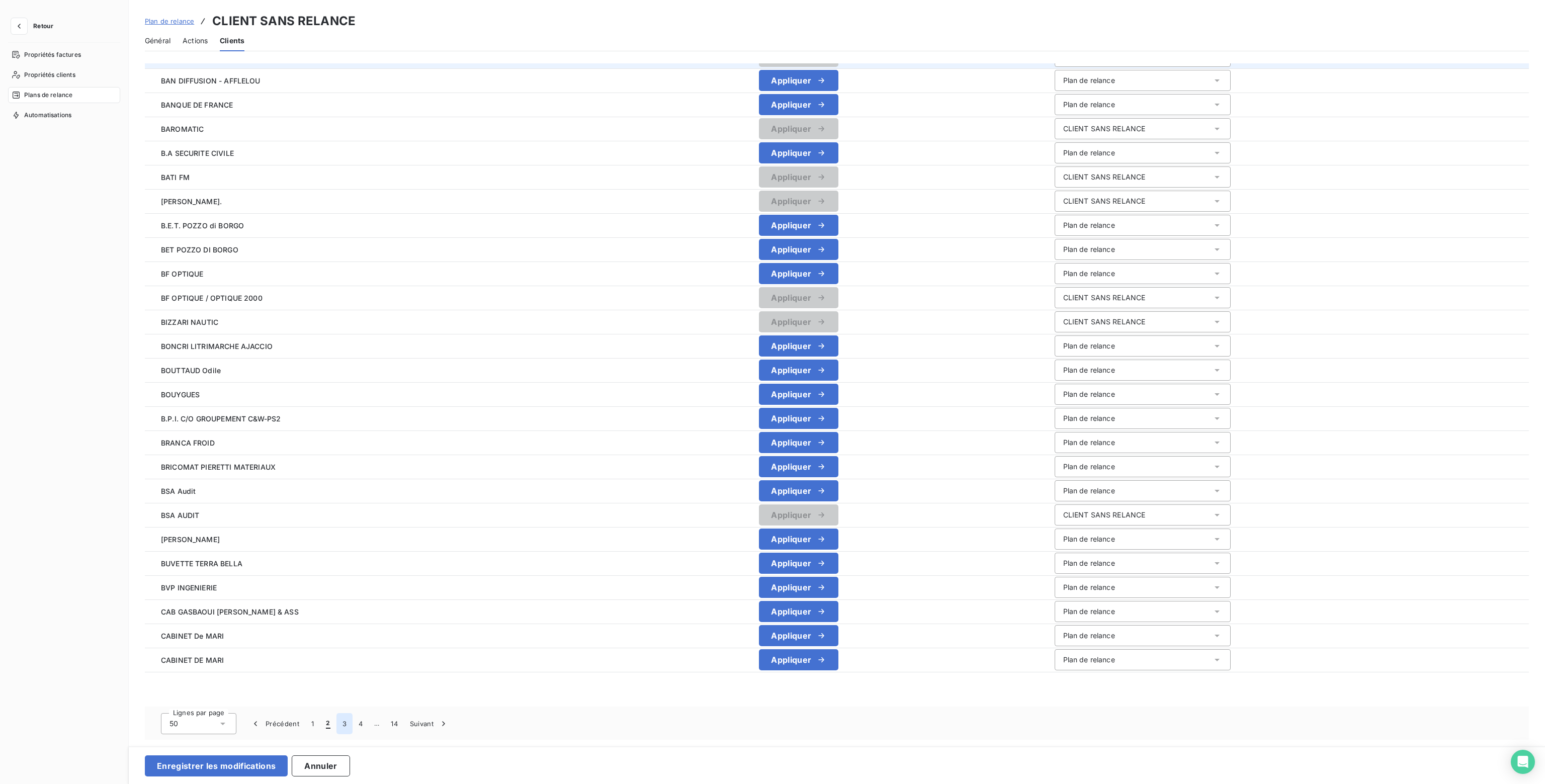
click at [344, 724] on button "3" at bounding box center [344, 722] width 16 height 21
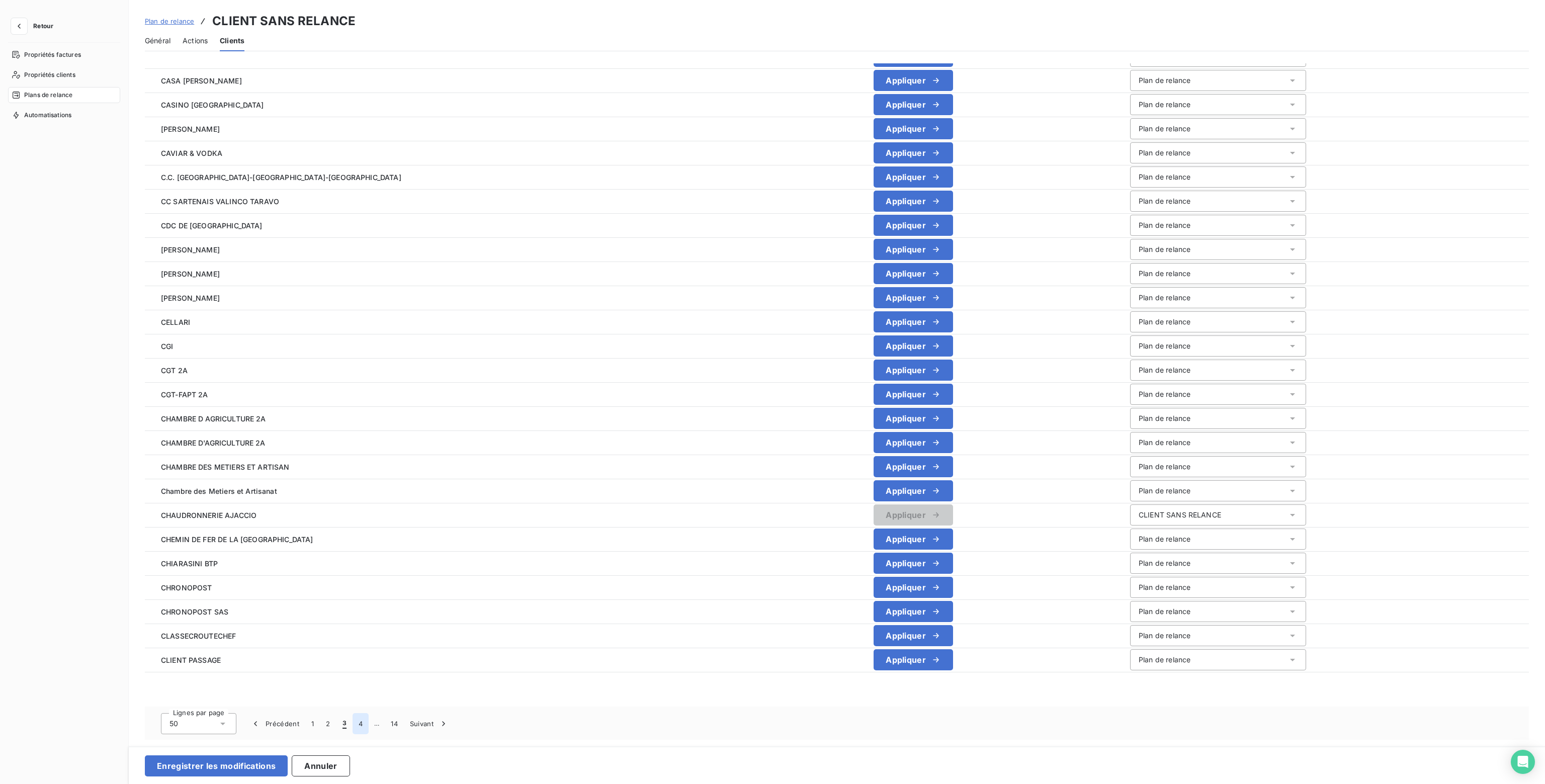
click at [360, 723] on button "4" at bounding box center [361, 722] width 16 height 21
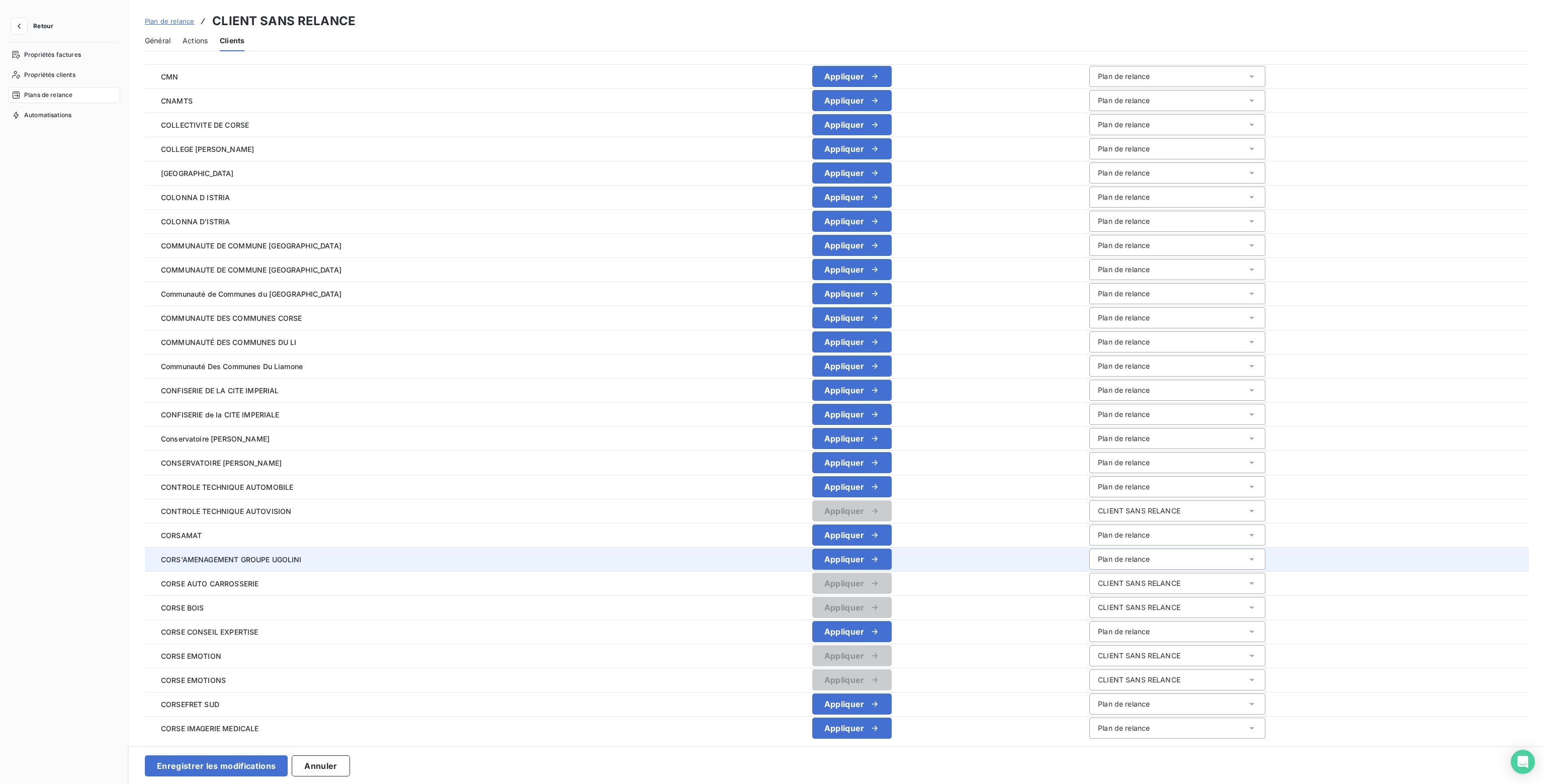
scroll to position [0, 0]
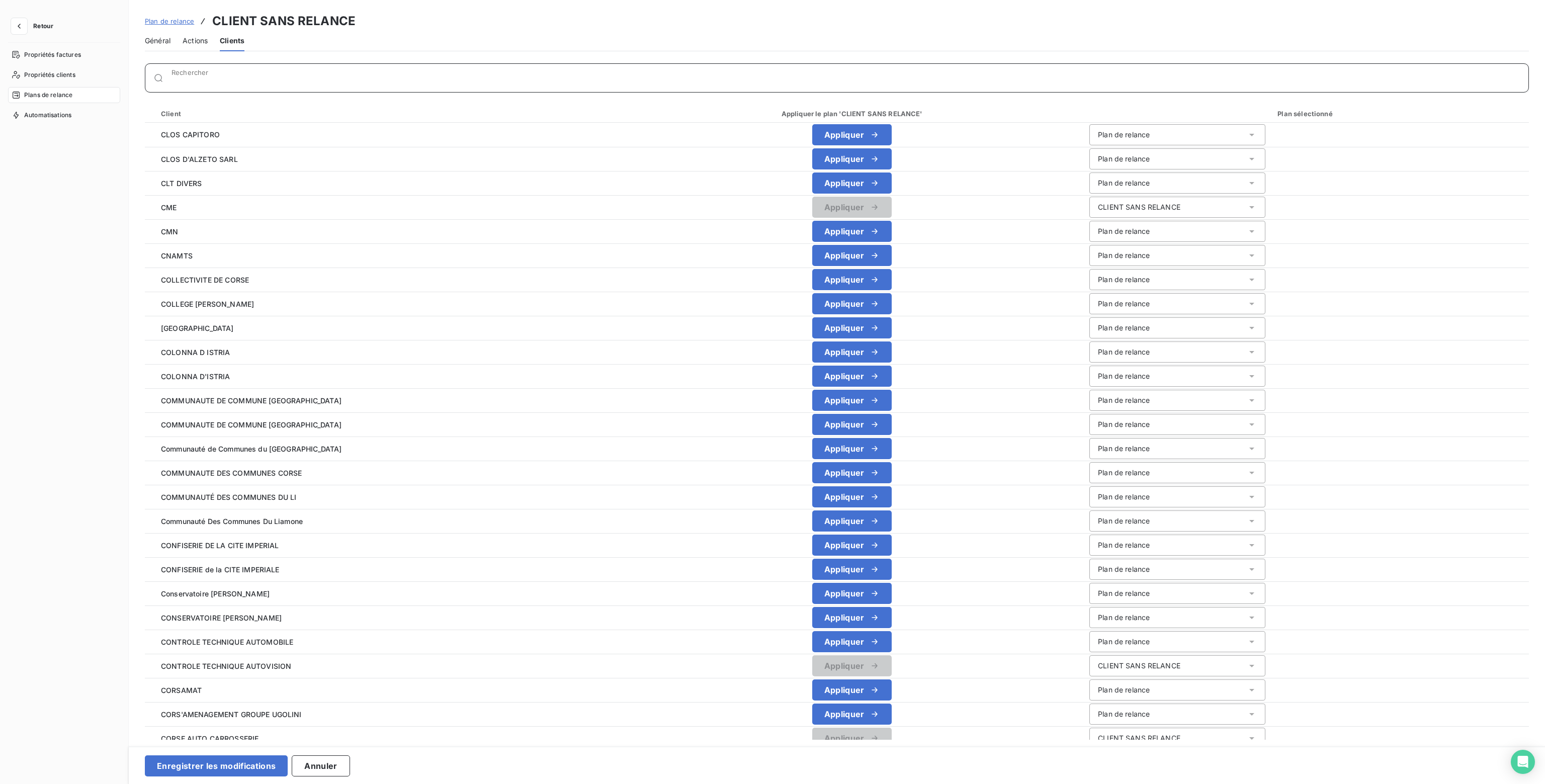
click at [186, 76] on div "Rechercher" at bounding box center [850, 78] width 1357 height 10
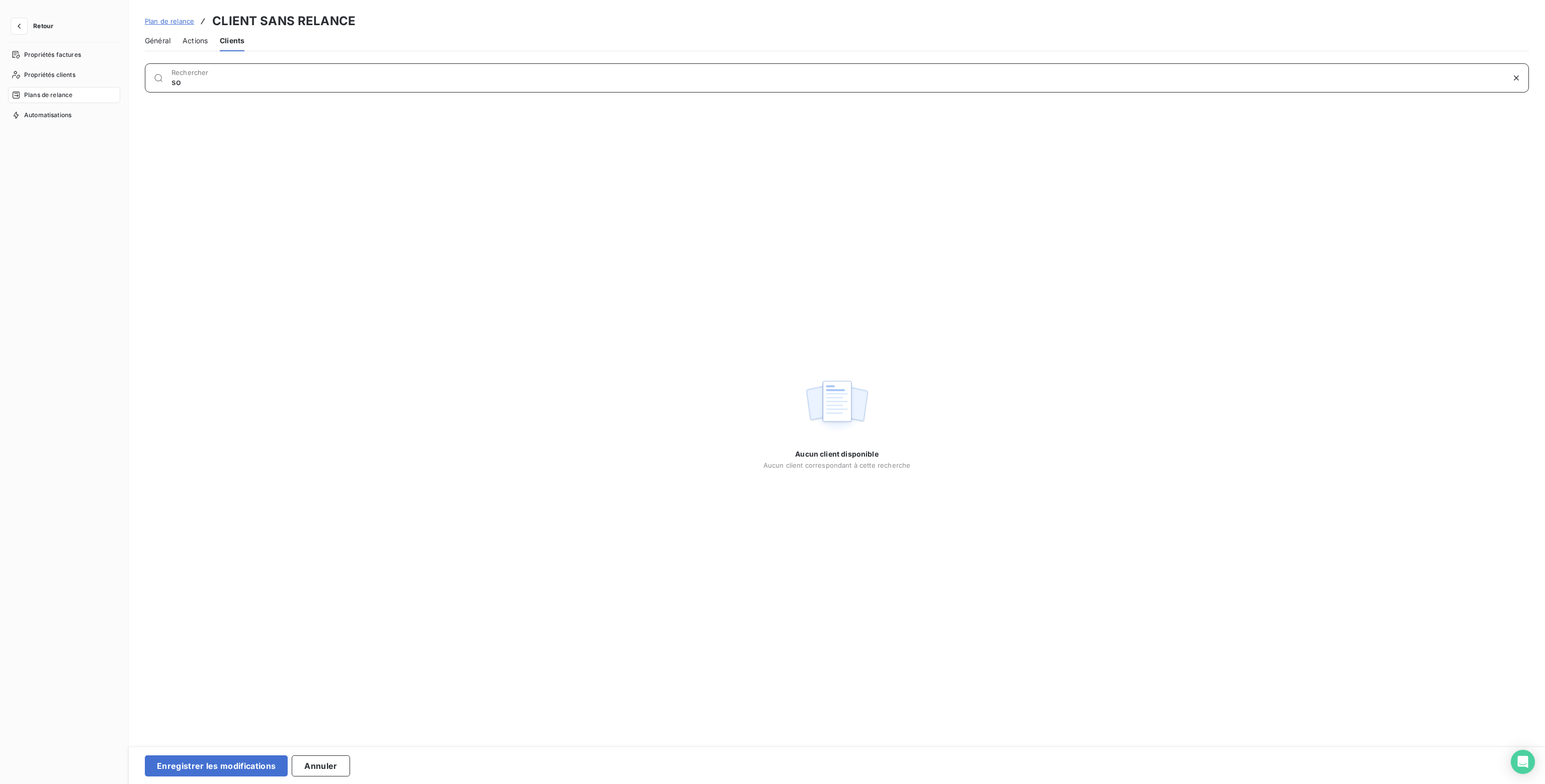
type input "s"
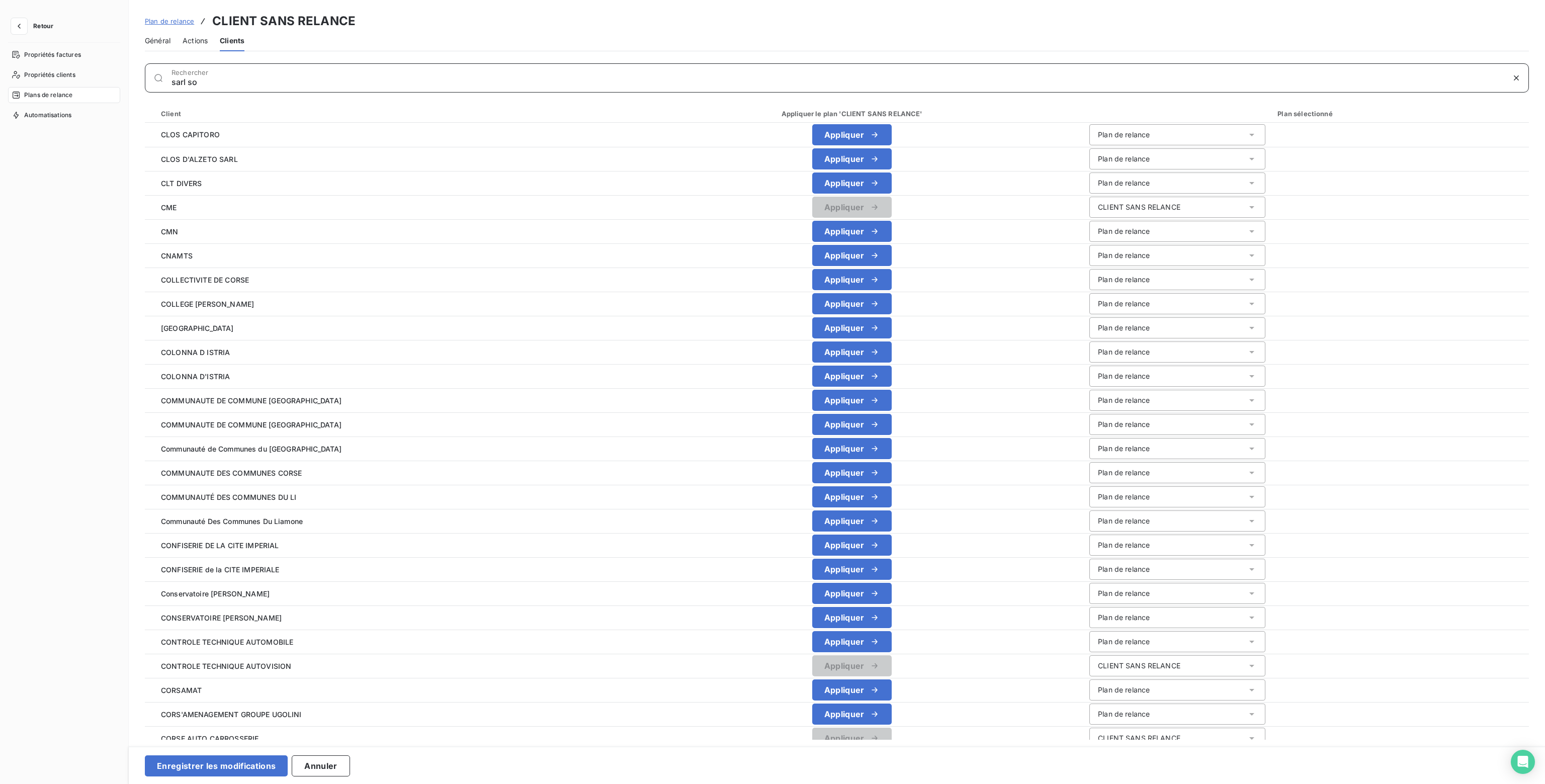
type input "sarl sot"
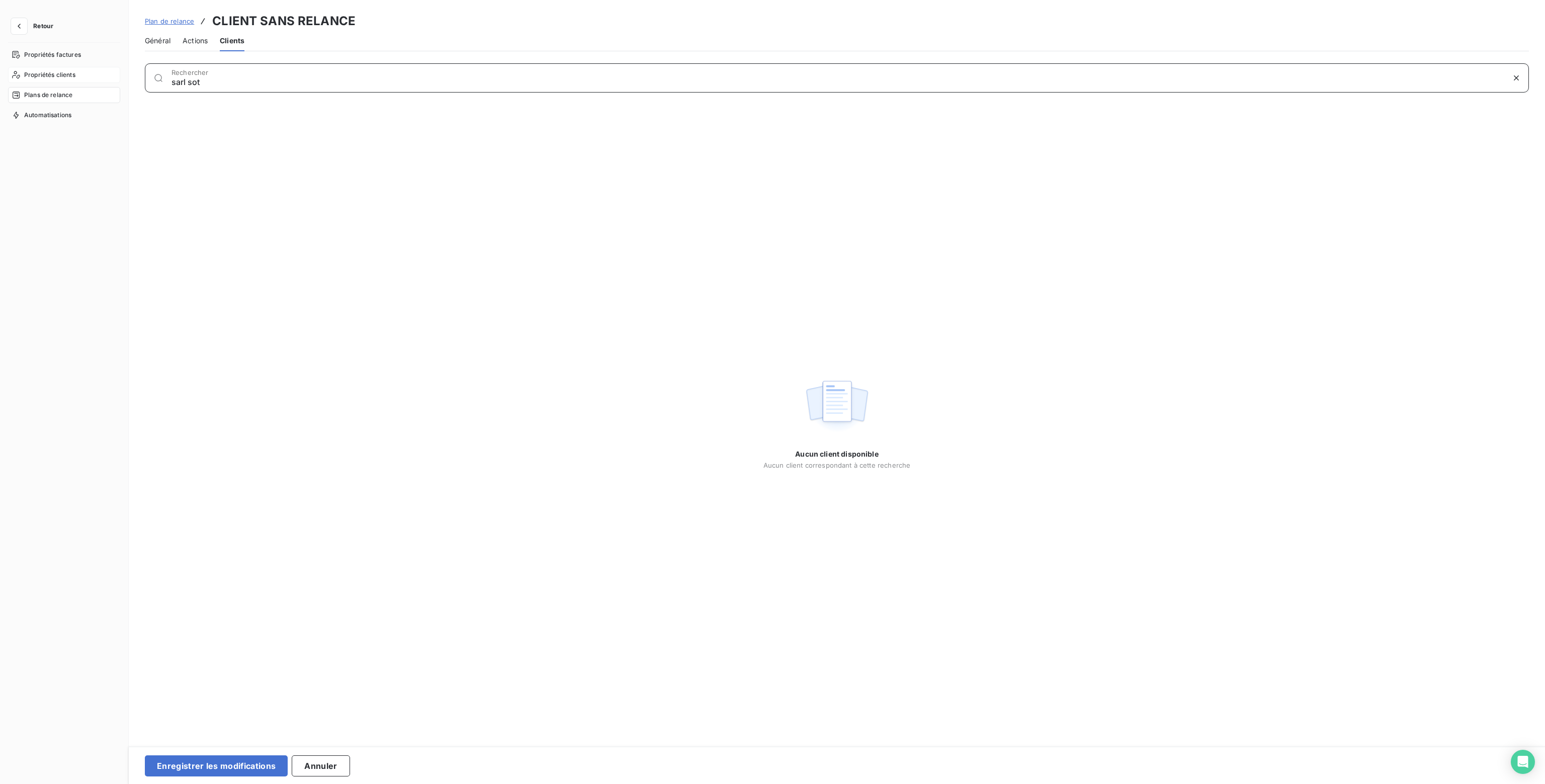
drag, startPoint x: 204, startPoint y: 85, endPoint x: 27, endPoint y: 82, distance: 177.0
click at [27, 82] on div "Retour Propriétés factures Propriétés clients Plans de relance Automatisations …" at bounding box center [772, 392] width 1545 height 784
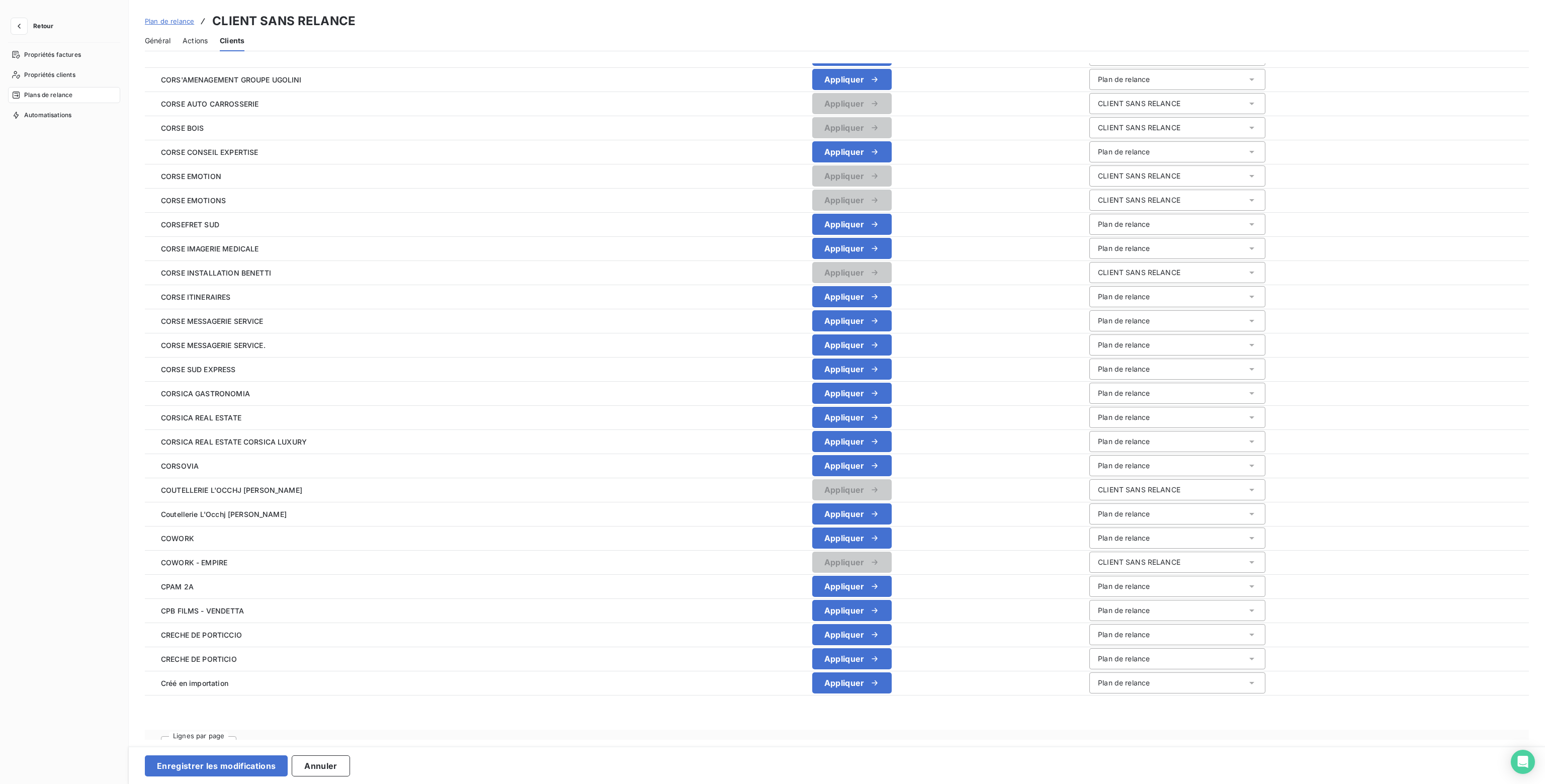
scroll to position [658, 0]
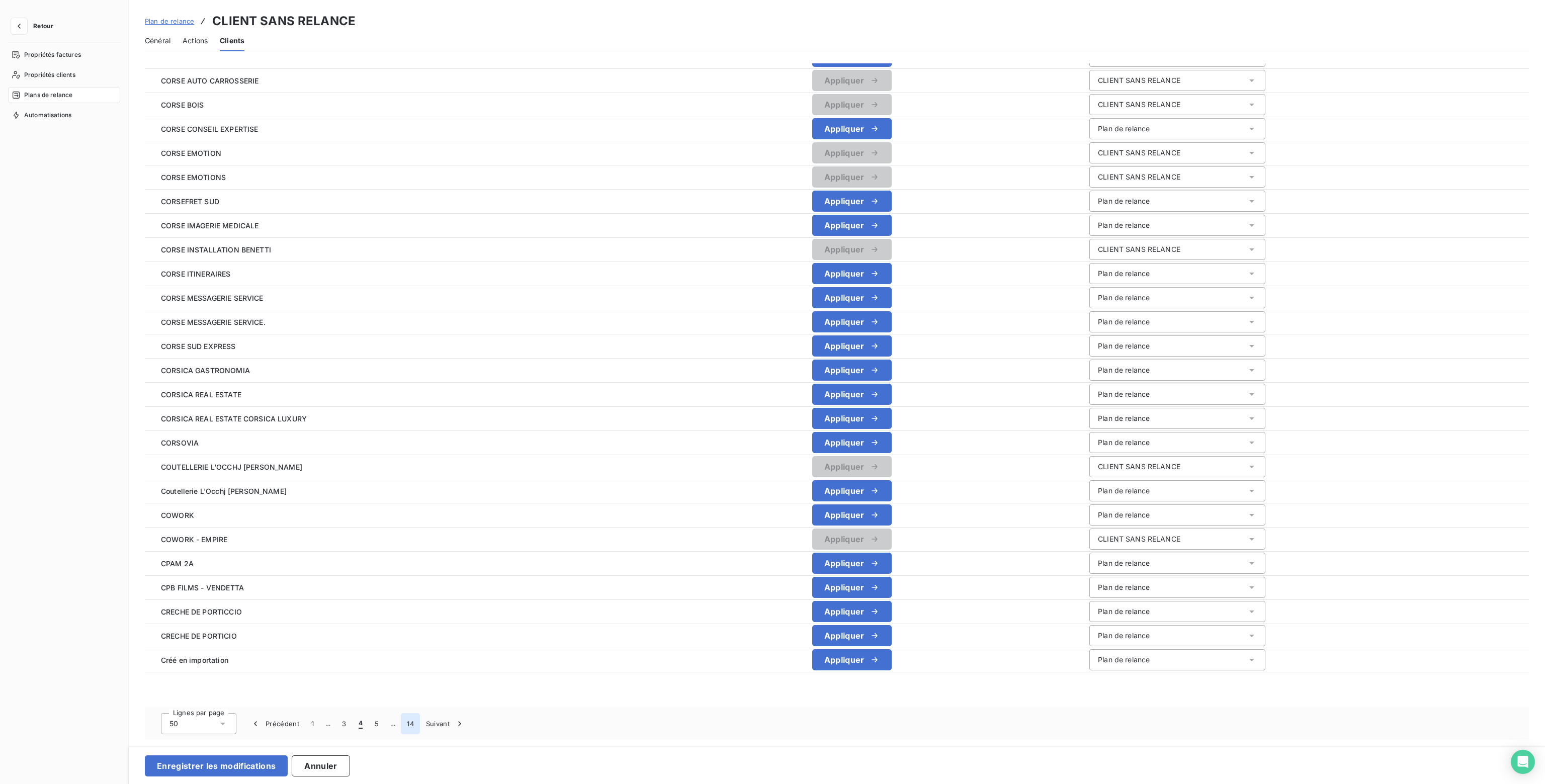
click at [411, 722] on button "14" at bounding box center [410, 722] width 19 height 21
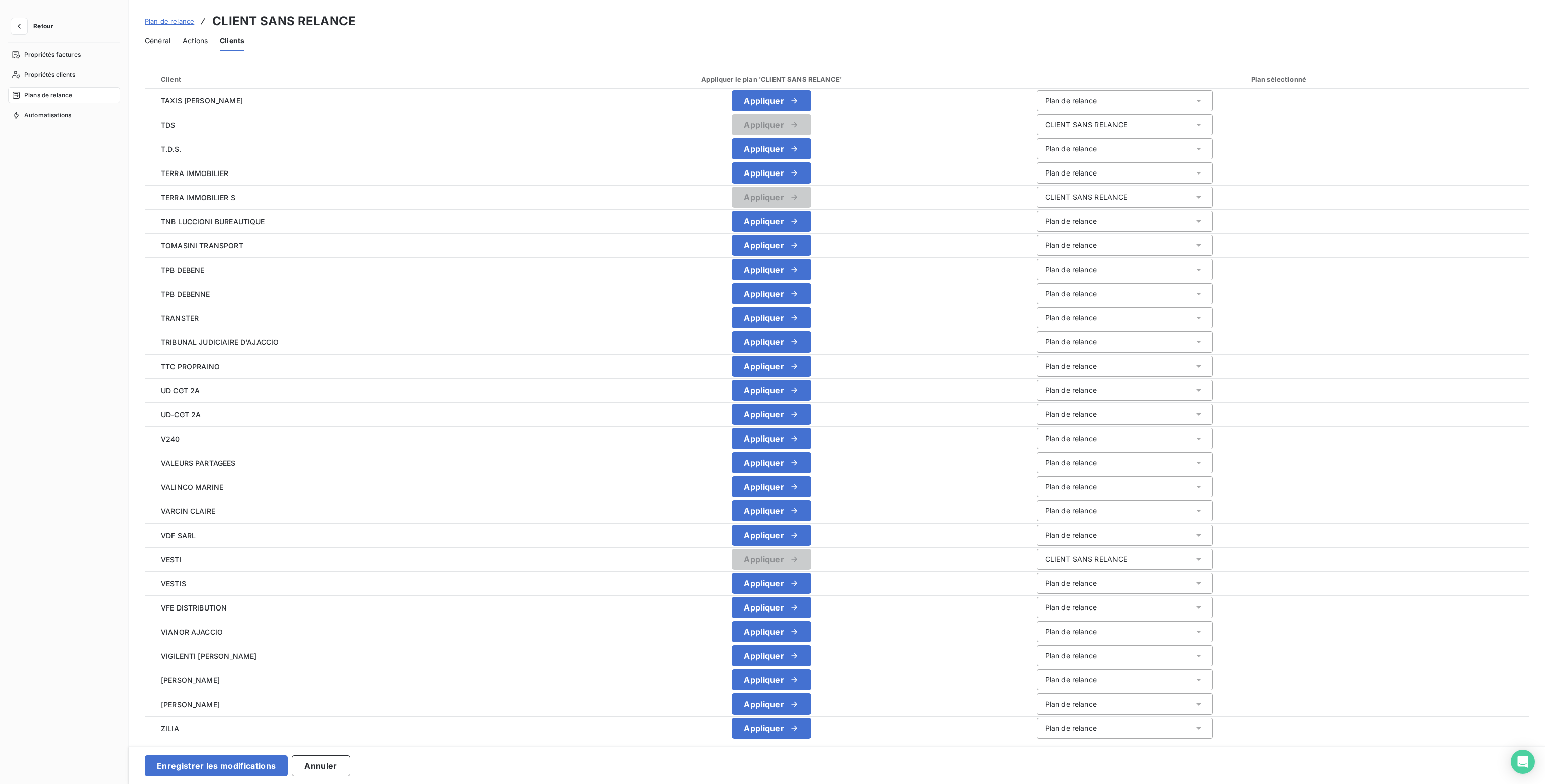
scroll to position [102, 0]
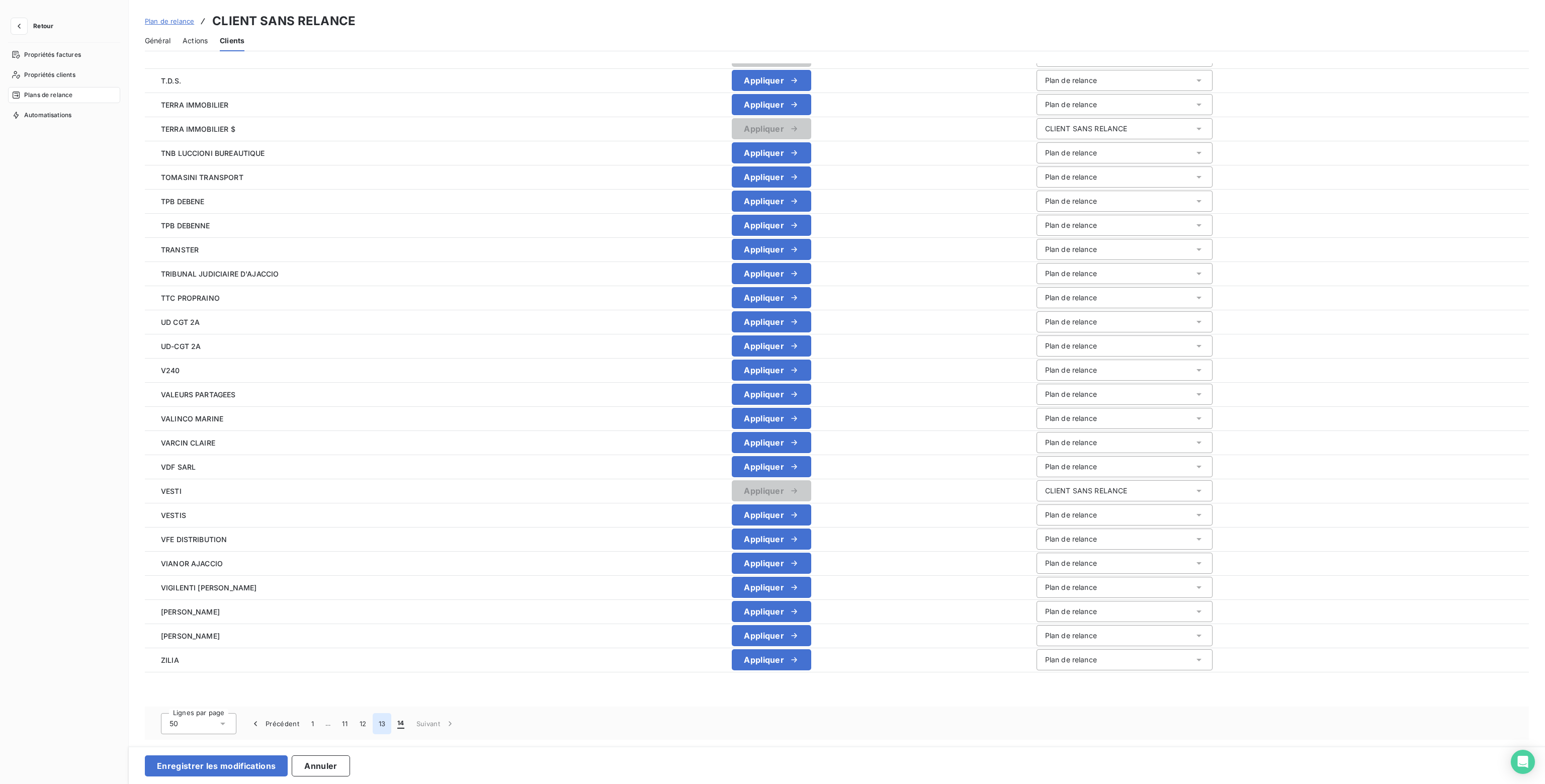
click at [384, 725] on button "13" at bounding box center [382, 722] width 19 height 21
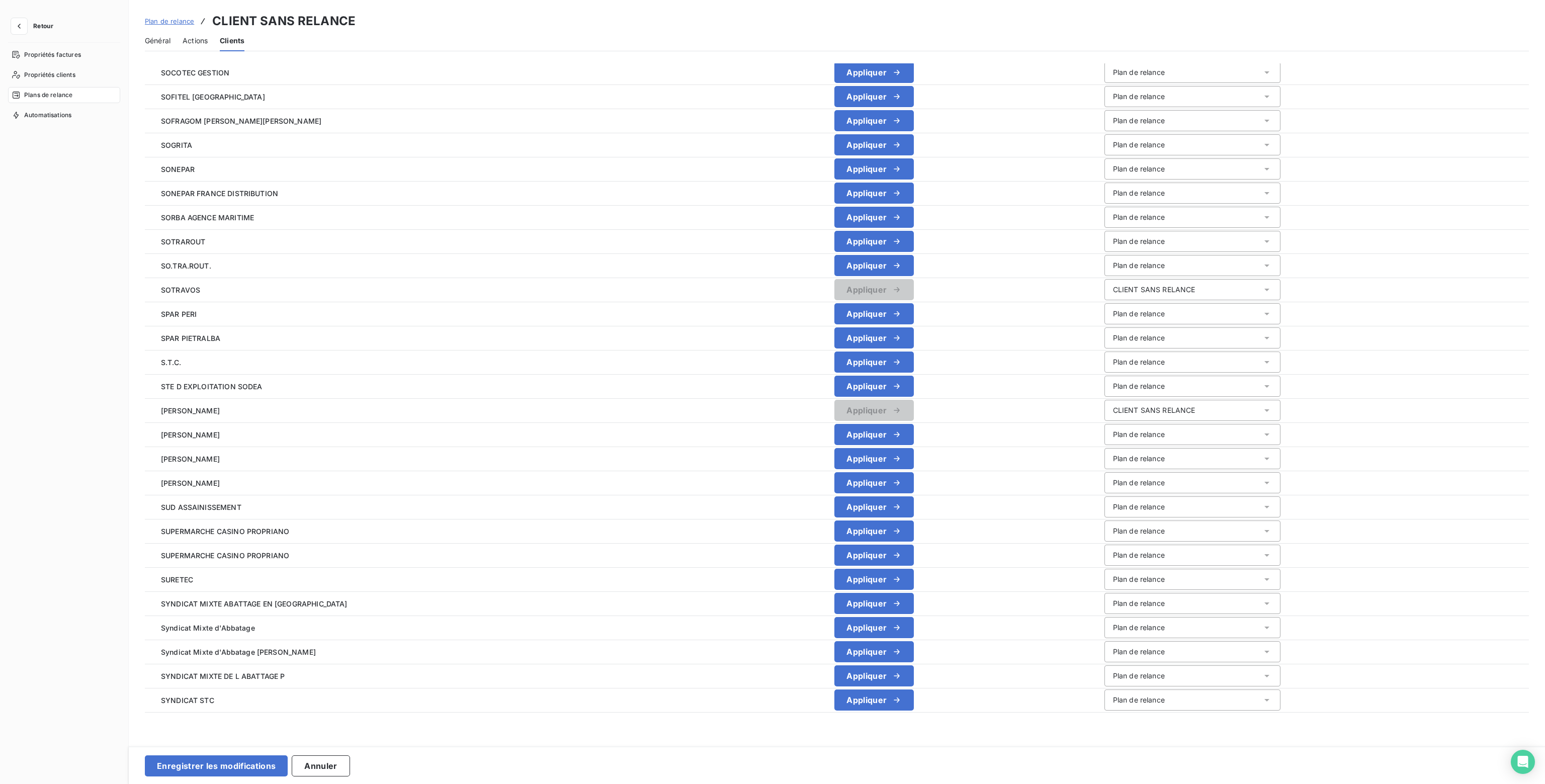
scroll to position [658, 0]
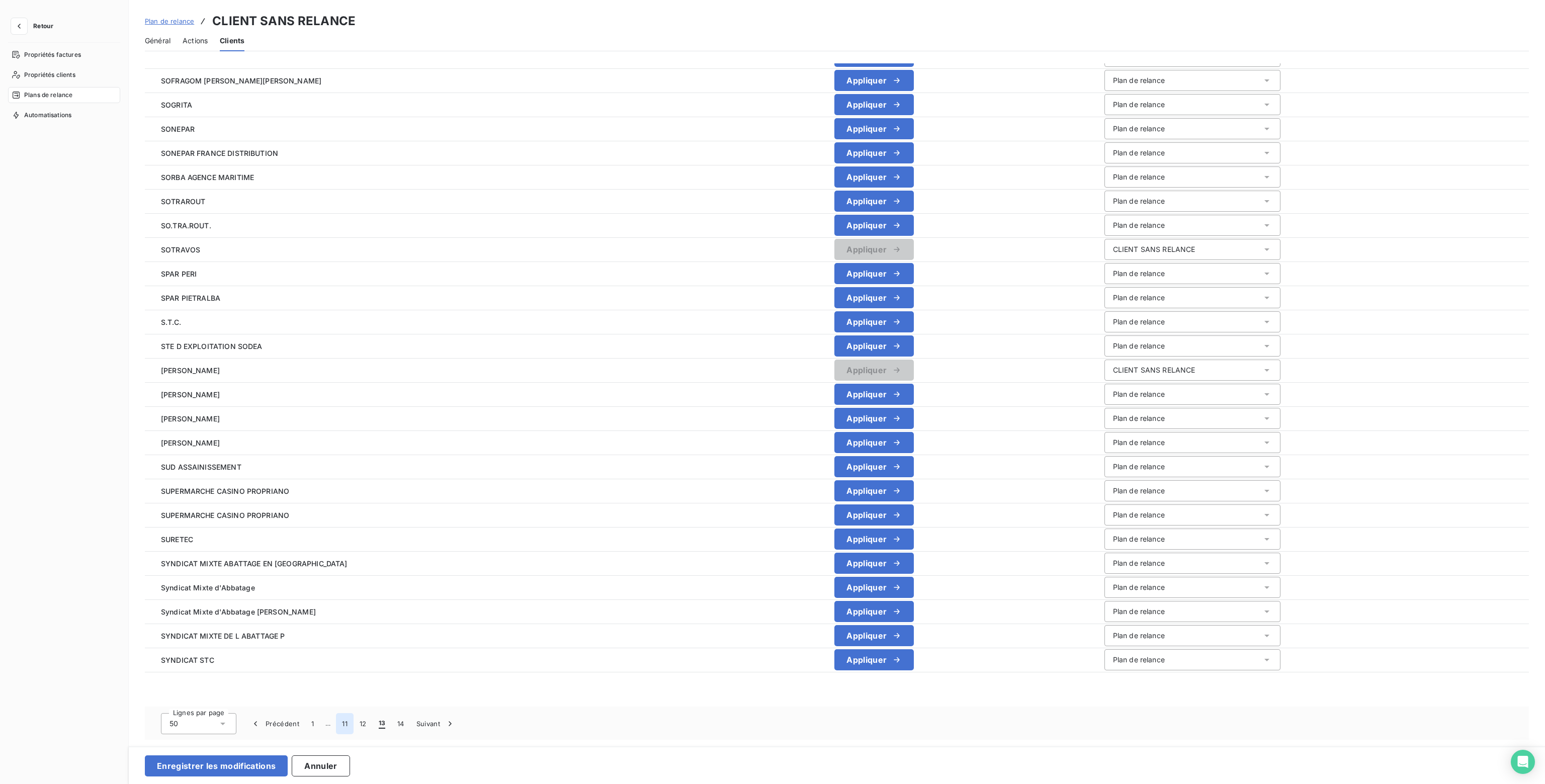
click at [343, 723] on button "11" at bounding box center [344, 722] width 18 height 21
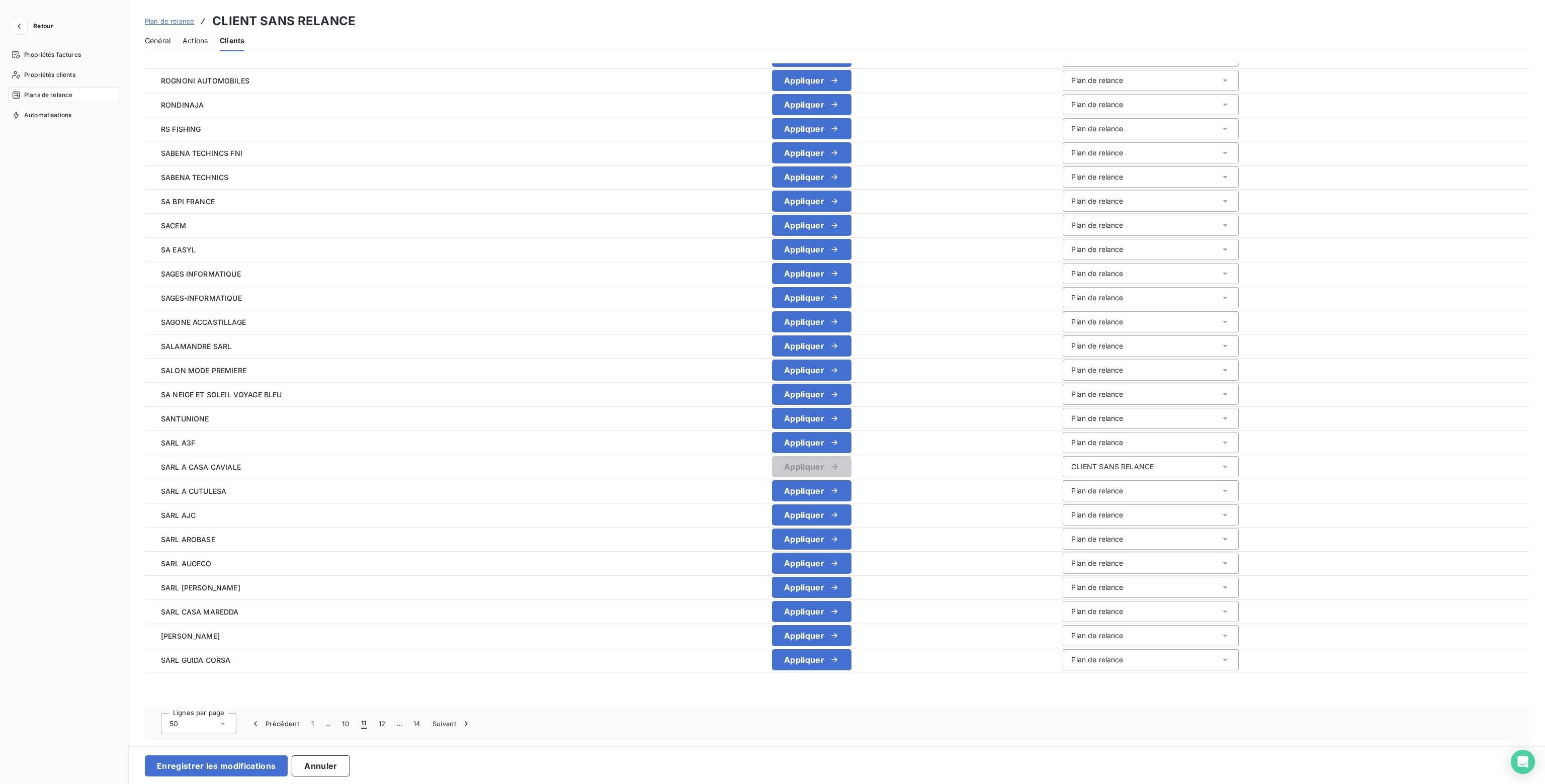
click at [328, 723] on span "…" at bounding box center [327, 723] width 16 height 16
click at [316, 722] on button "1" at bounding box center [312, 722] width 15 height 21
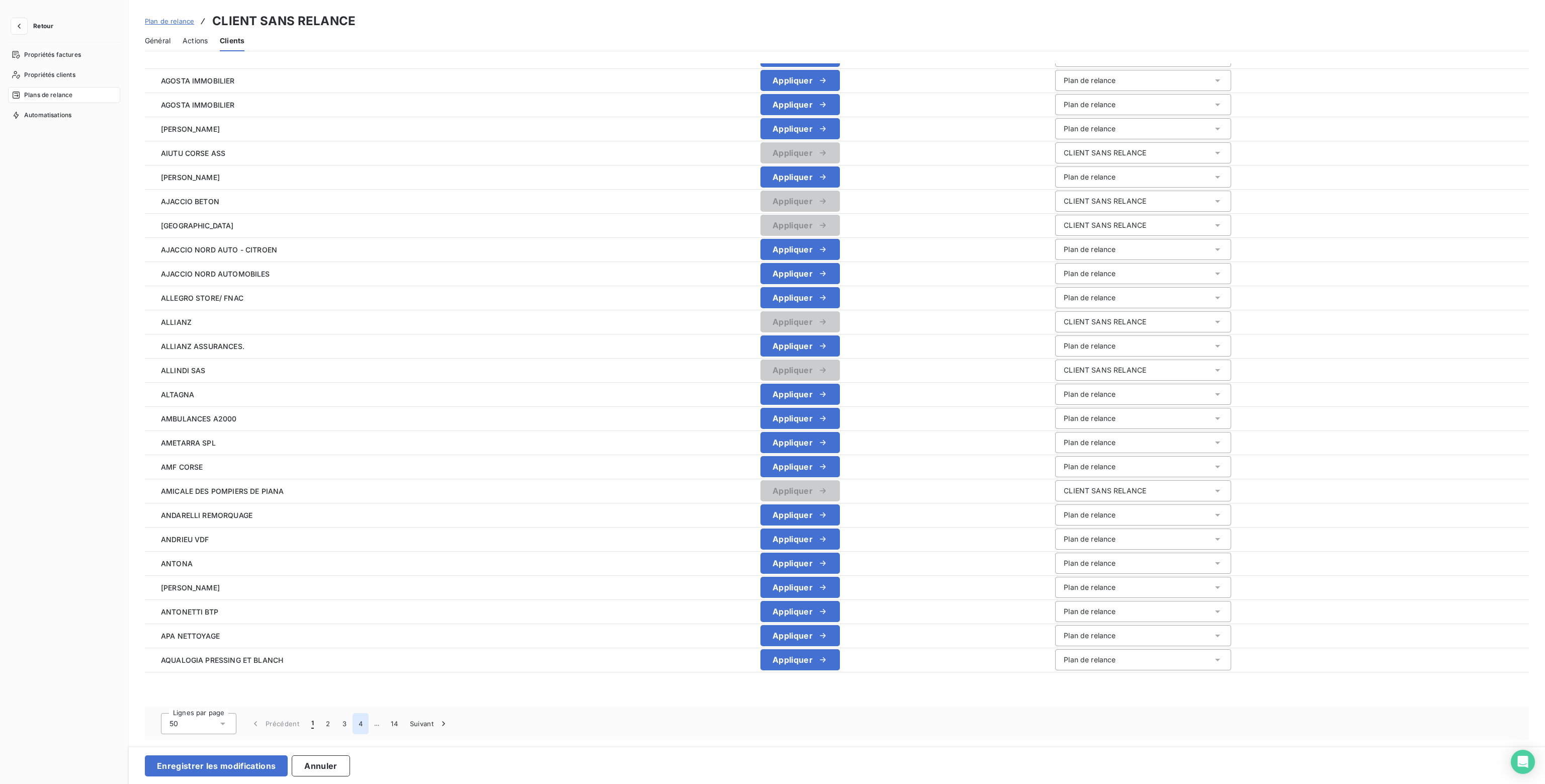
click at [360, 722] on button "4" at bounding box center [361, 722] width 16 height 21
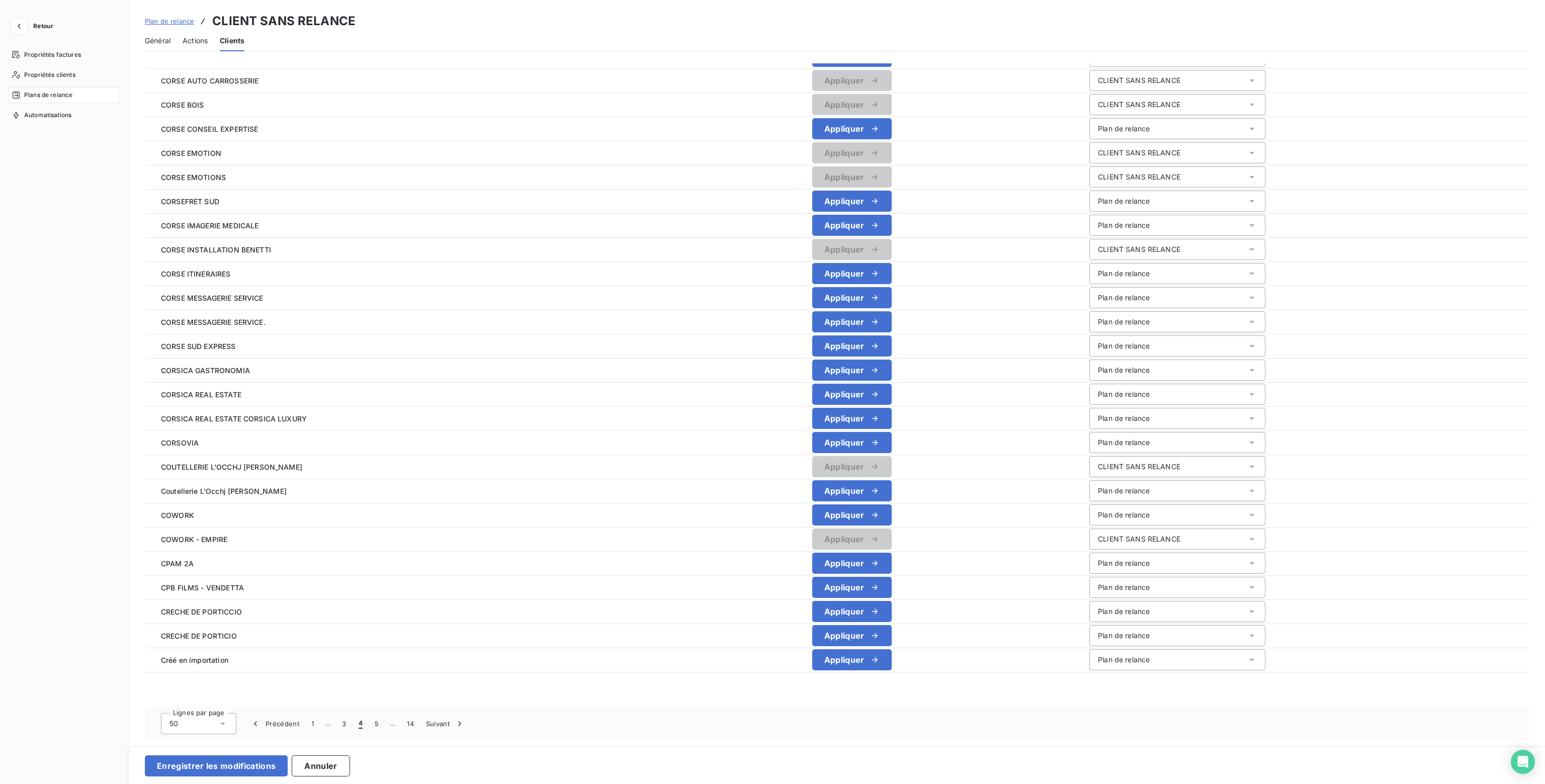
click at [374, 723] on button "5" at bounding box center [376, 722] width 16 height 21
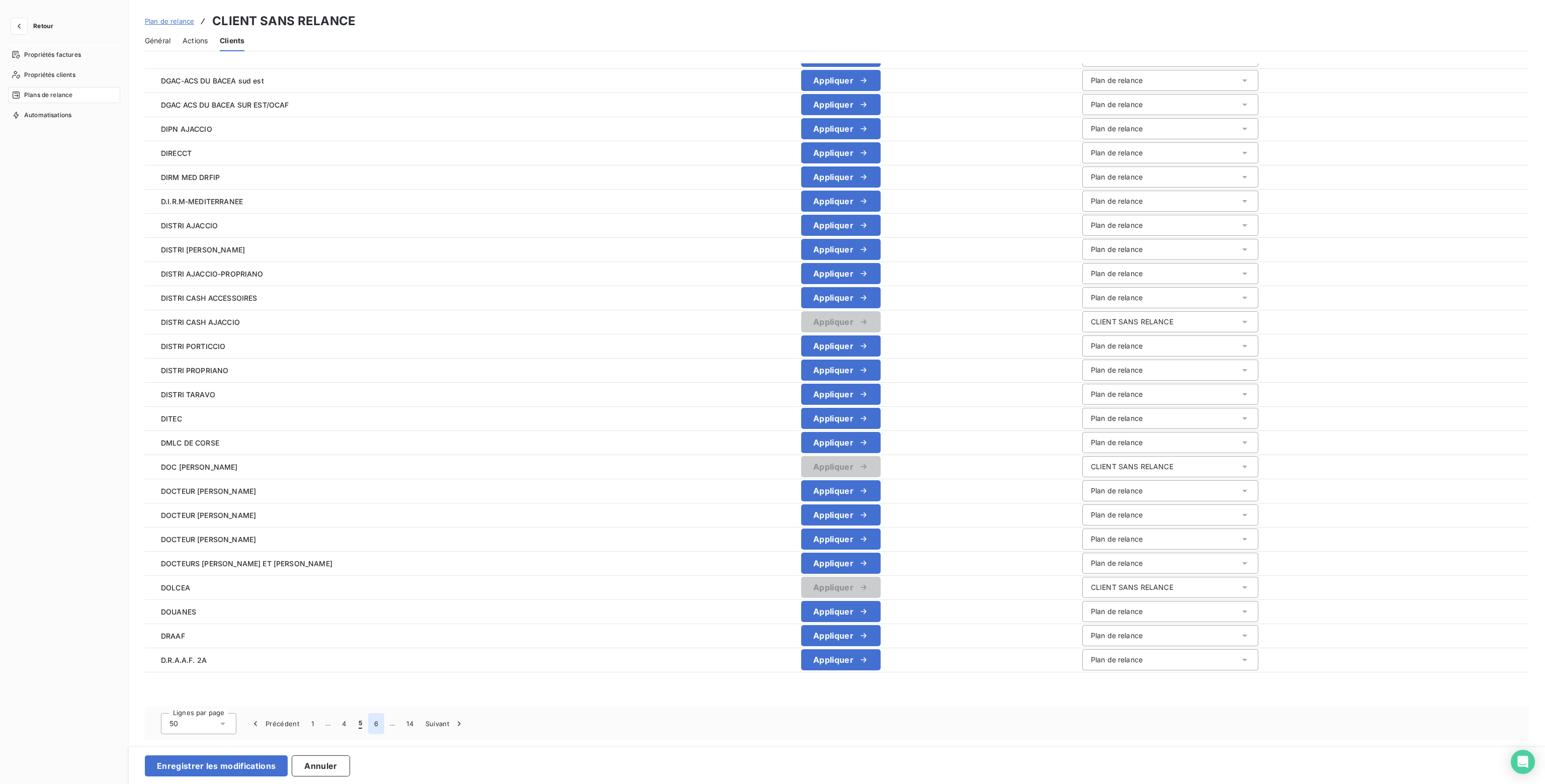
click at [376, 725] on button "6" at bounding box center [376, 722] width 16 height 21
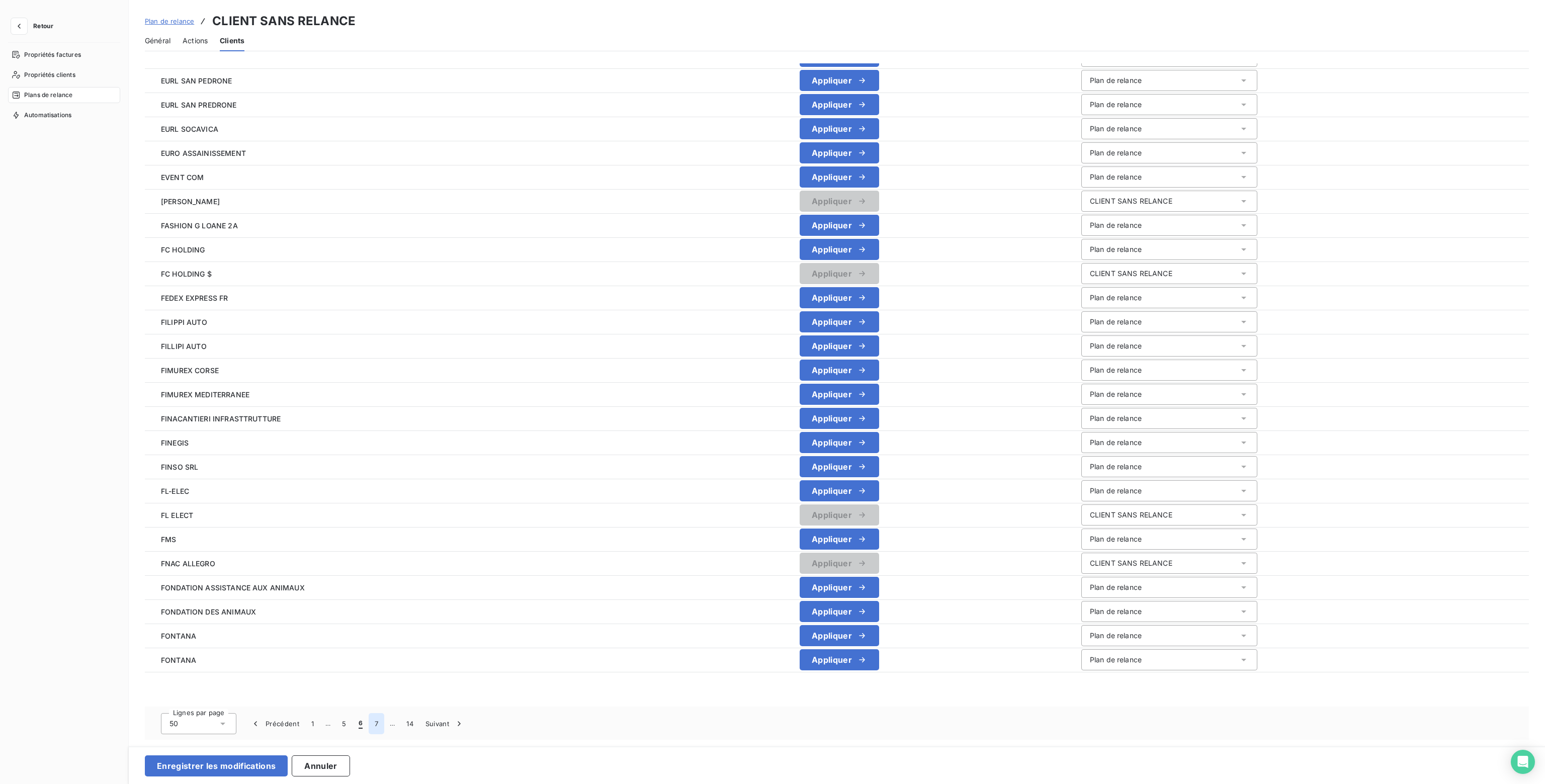
click at [378, 725] on button "7" at bounding box center [376, 722] width 15 height 21
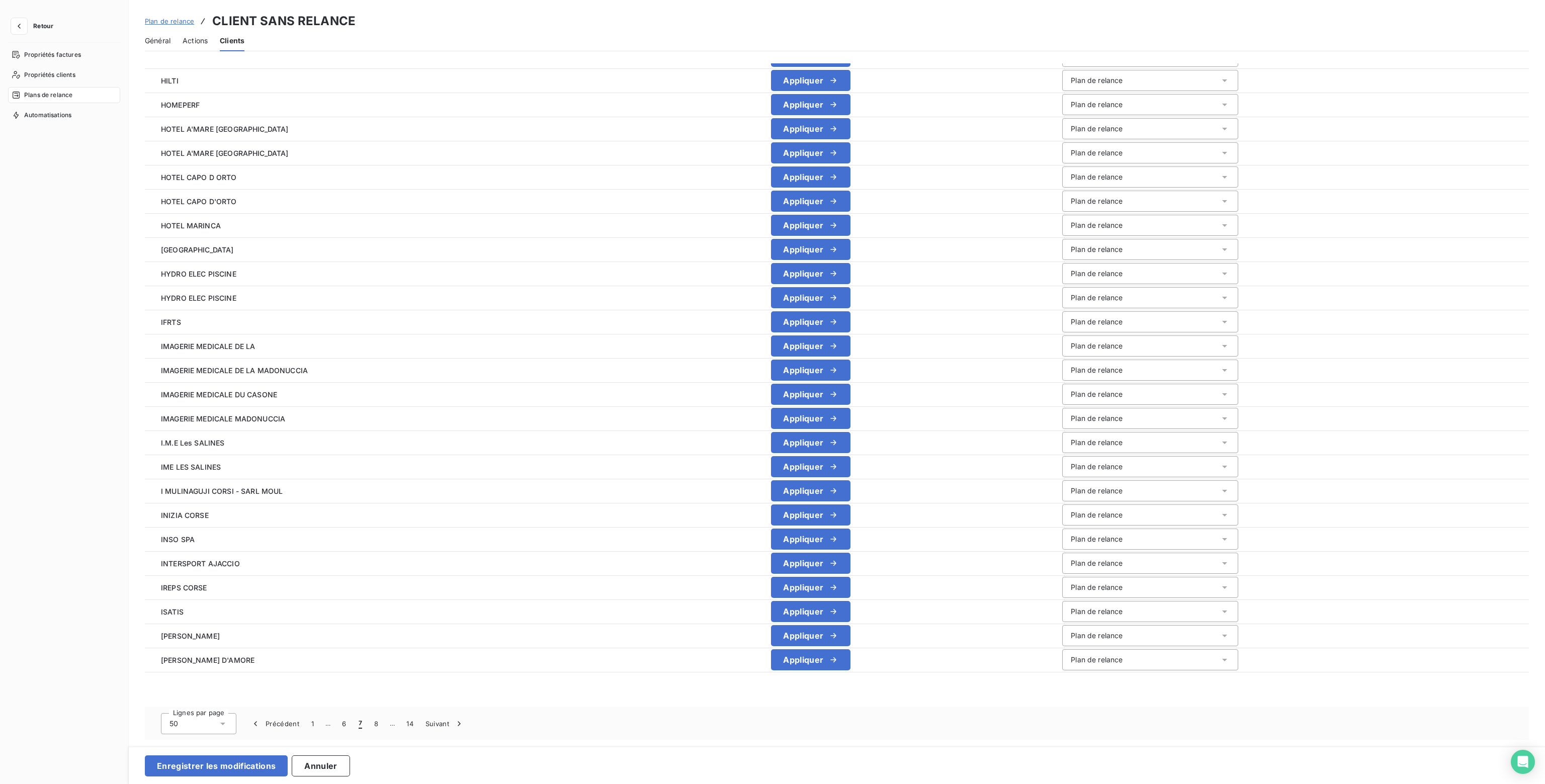
click at [378, 725] on button "8" at bounding box center [376, 722] width 16 height 21
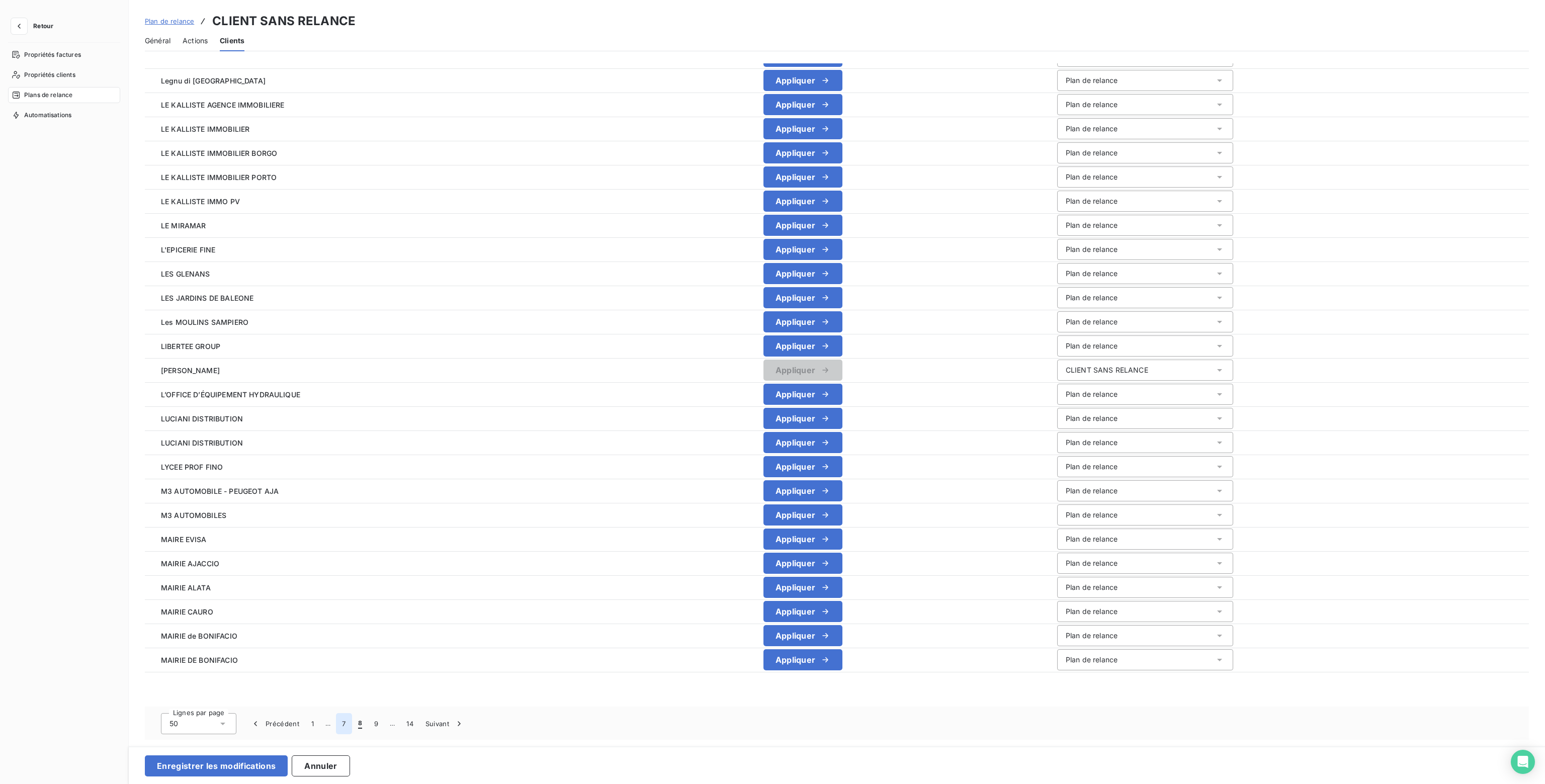
click at [344, 723] on button "7" at bounding box center [344, 722] width 15 height 21
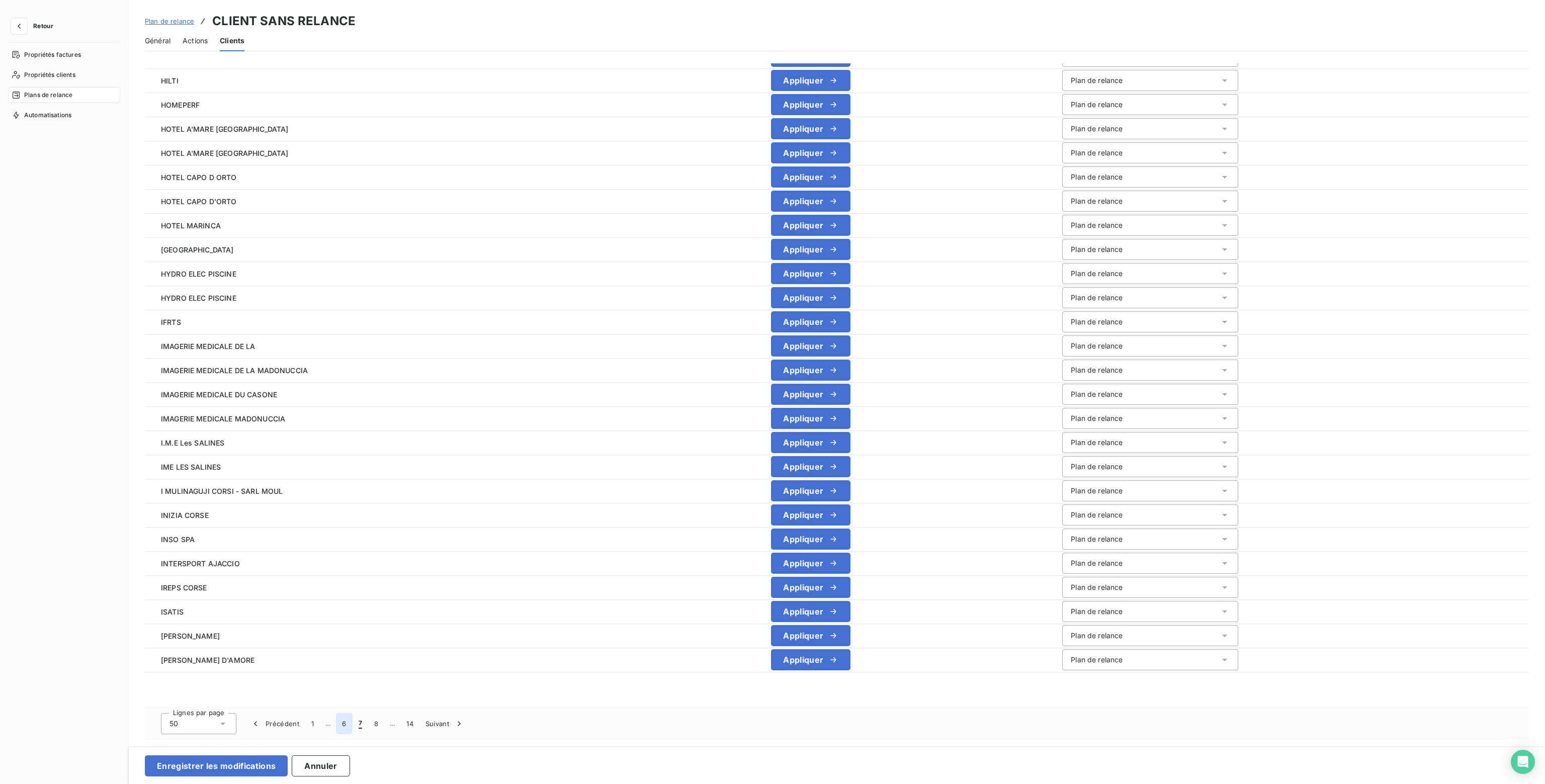
click at [345, 723] on button "6" at bounding box center [344, 722] width 16 height 21
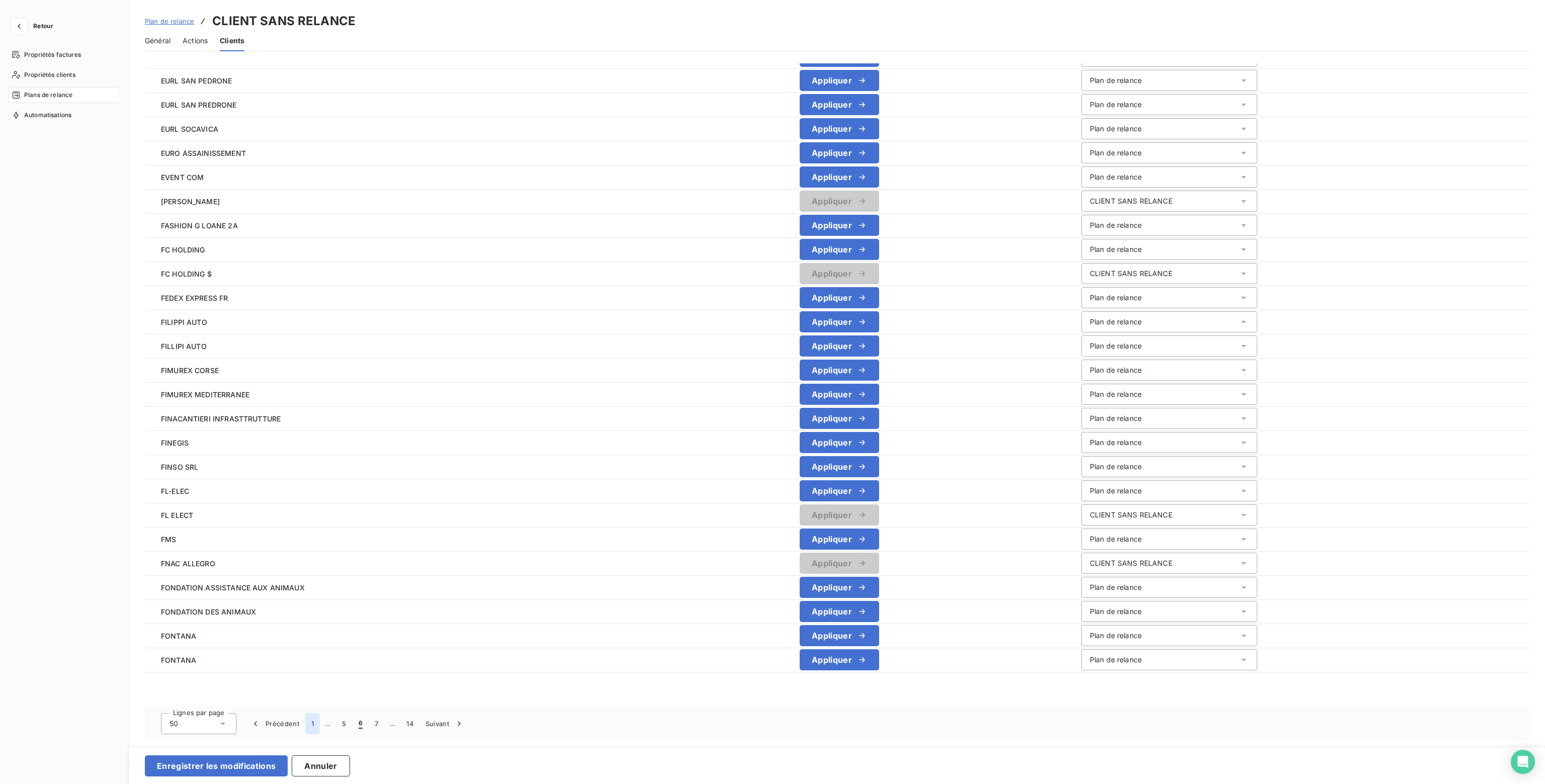
click at [317, 725] on button "1" at bounding box center [312, 722] width 15 height 21
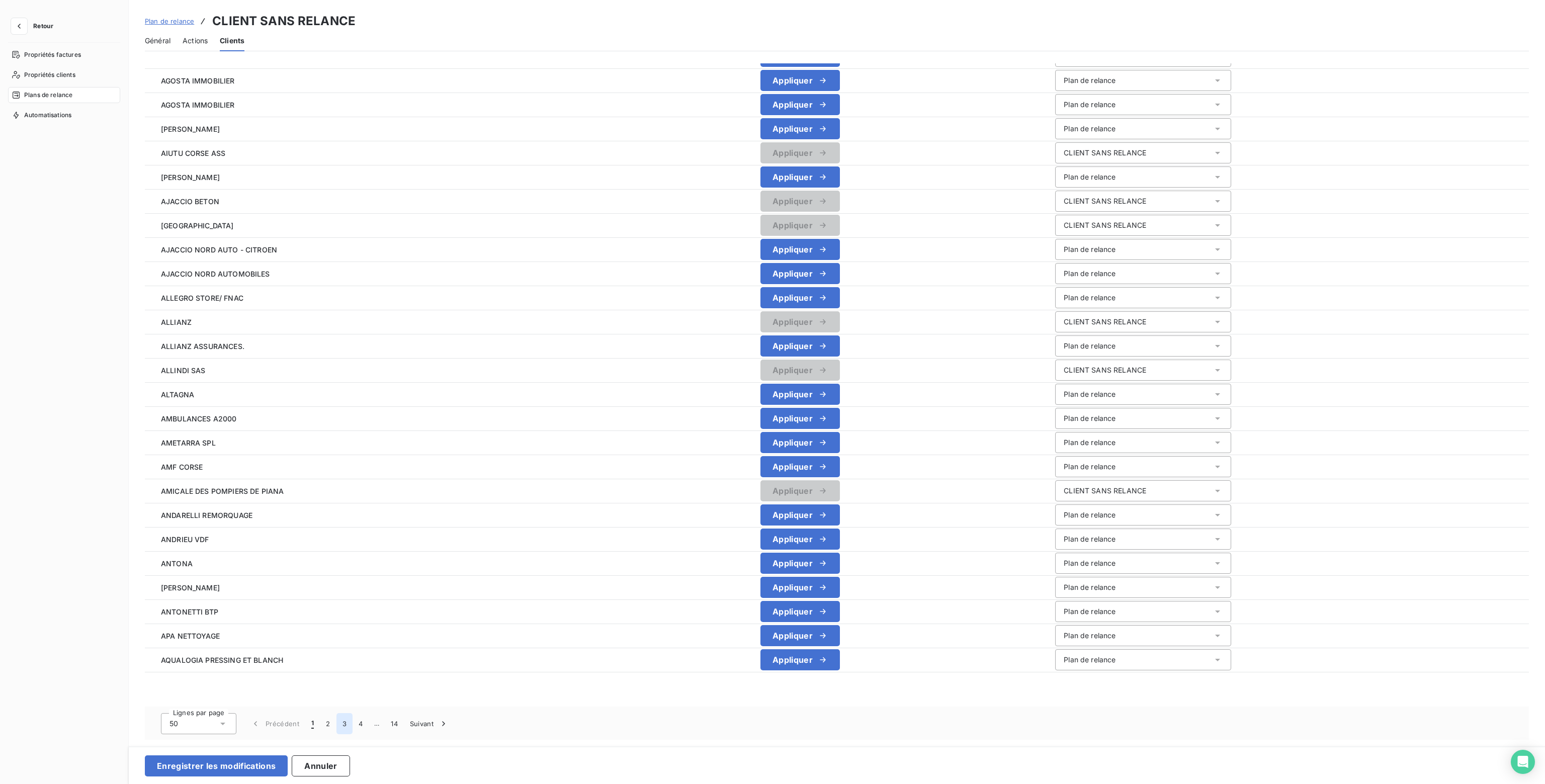
click at [339, 722] on button "3" at bounding box center [344, 722] width 16 height 21
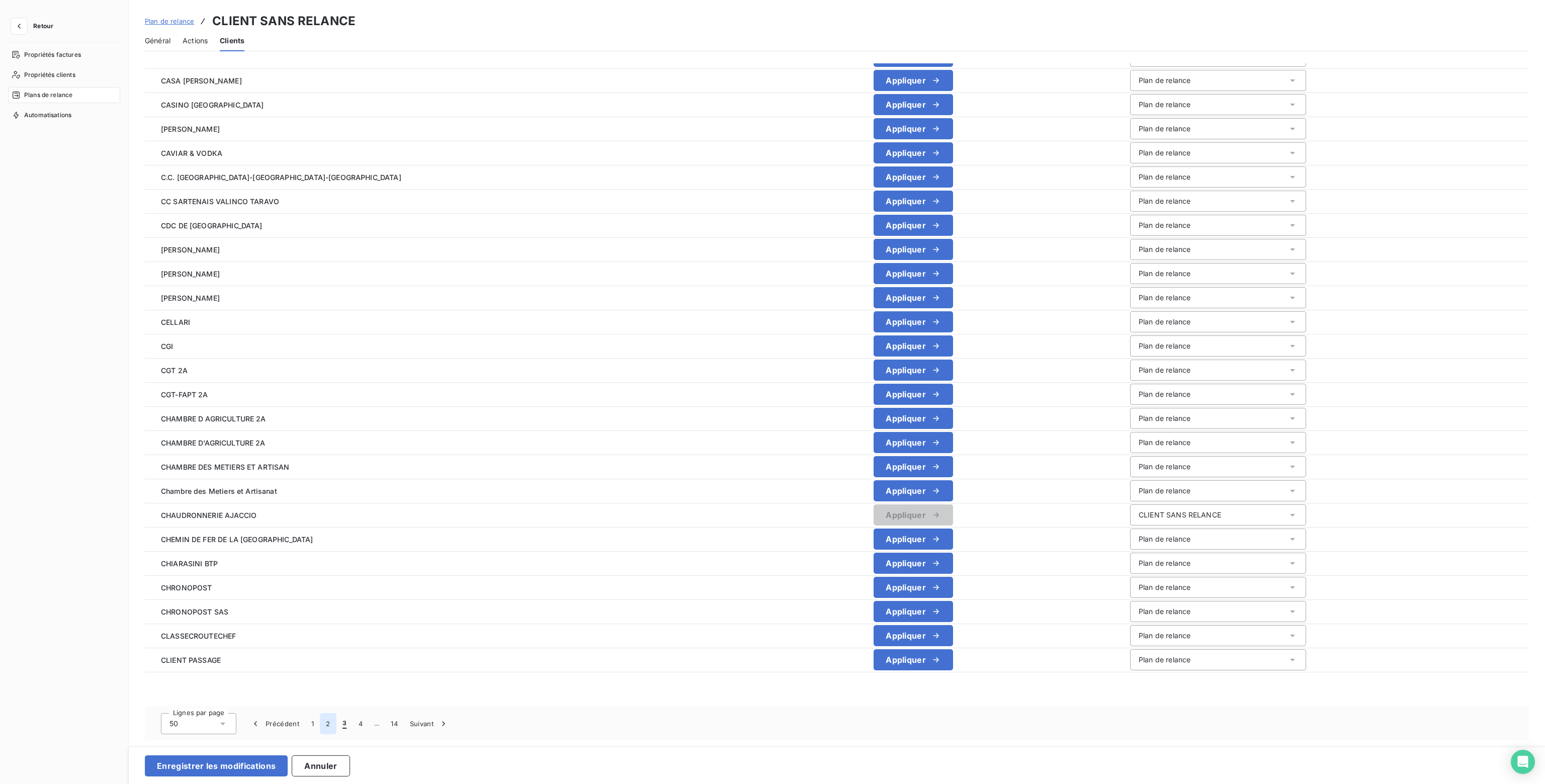
click at [330, 722] on button "2" at bounding box center [327, 722] width 16 height 21
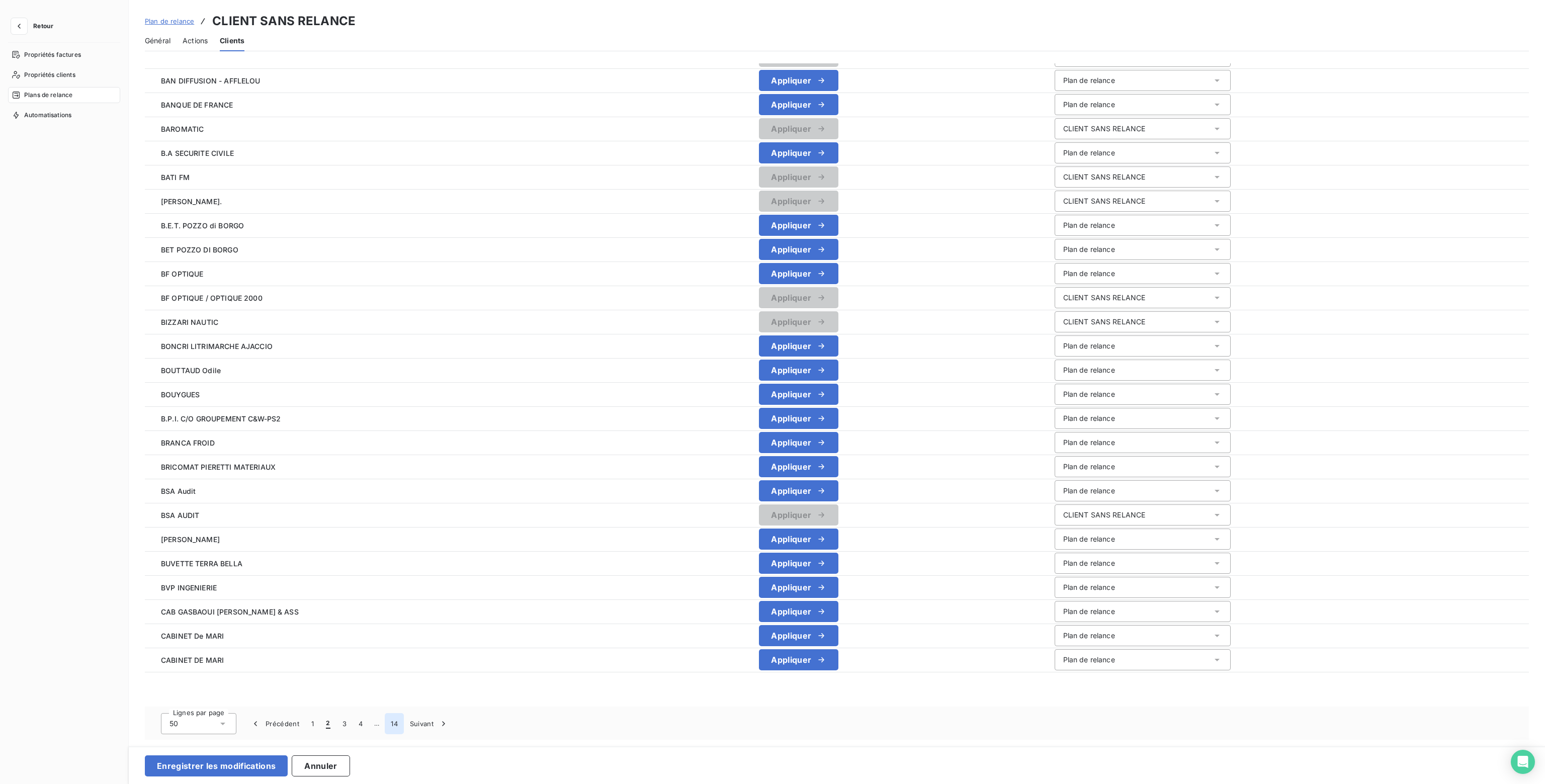
click at [392, 726] on button "14" at bounding box center [394, 722] width 19 height 21
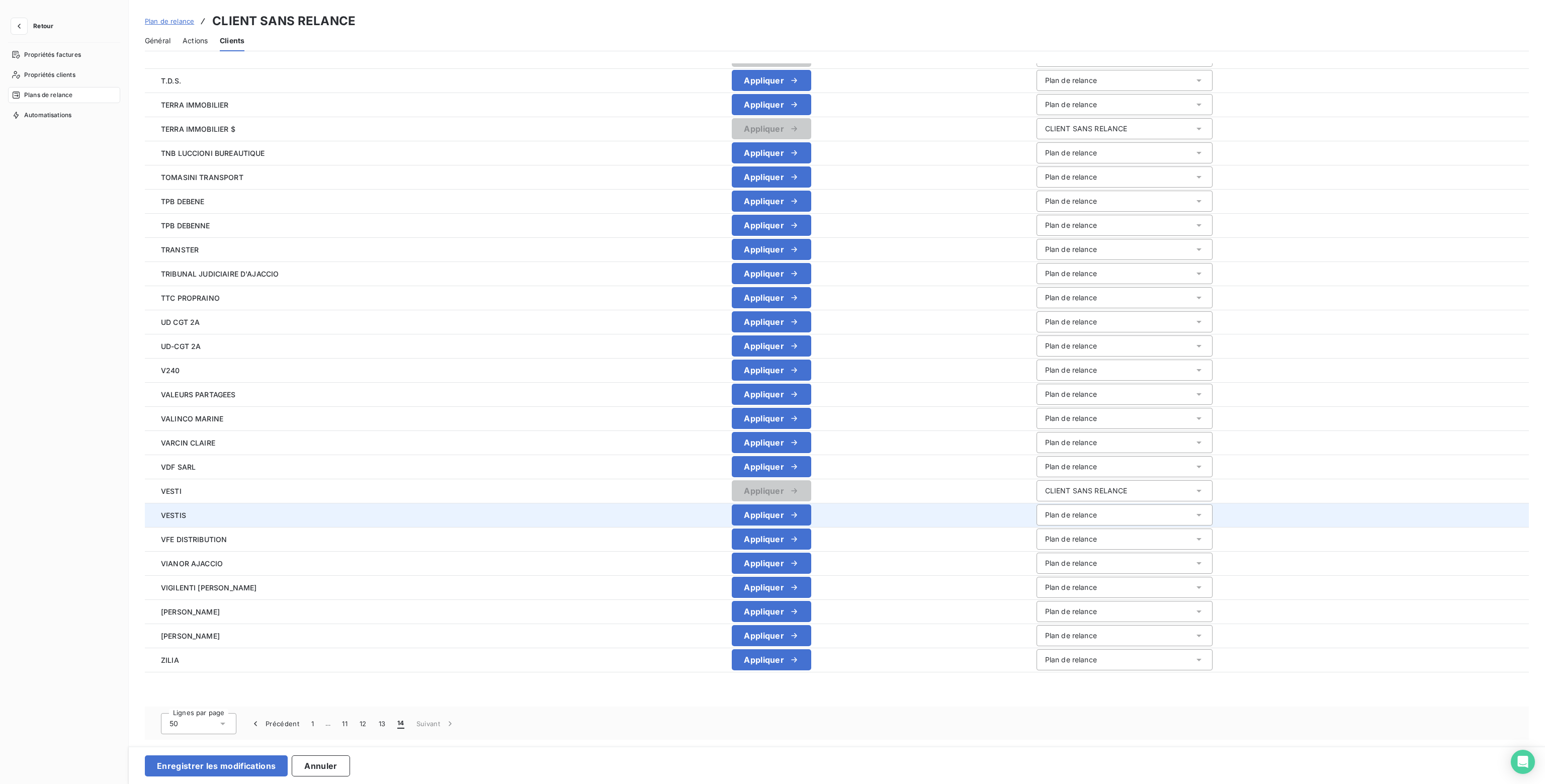
click at [1073, 513] on div "Plan de relance" at bounding box center [1070, 514] width 52 height 10
click at [1063, 557] on span "CLIENT SANS RELANCE" at bounding box center [1083, 554] width 82 height 8
click at [361, 721] on button "12" at bounding box center [363, 722] width 19 height 21
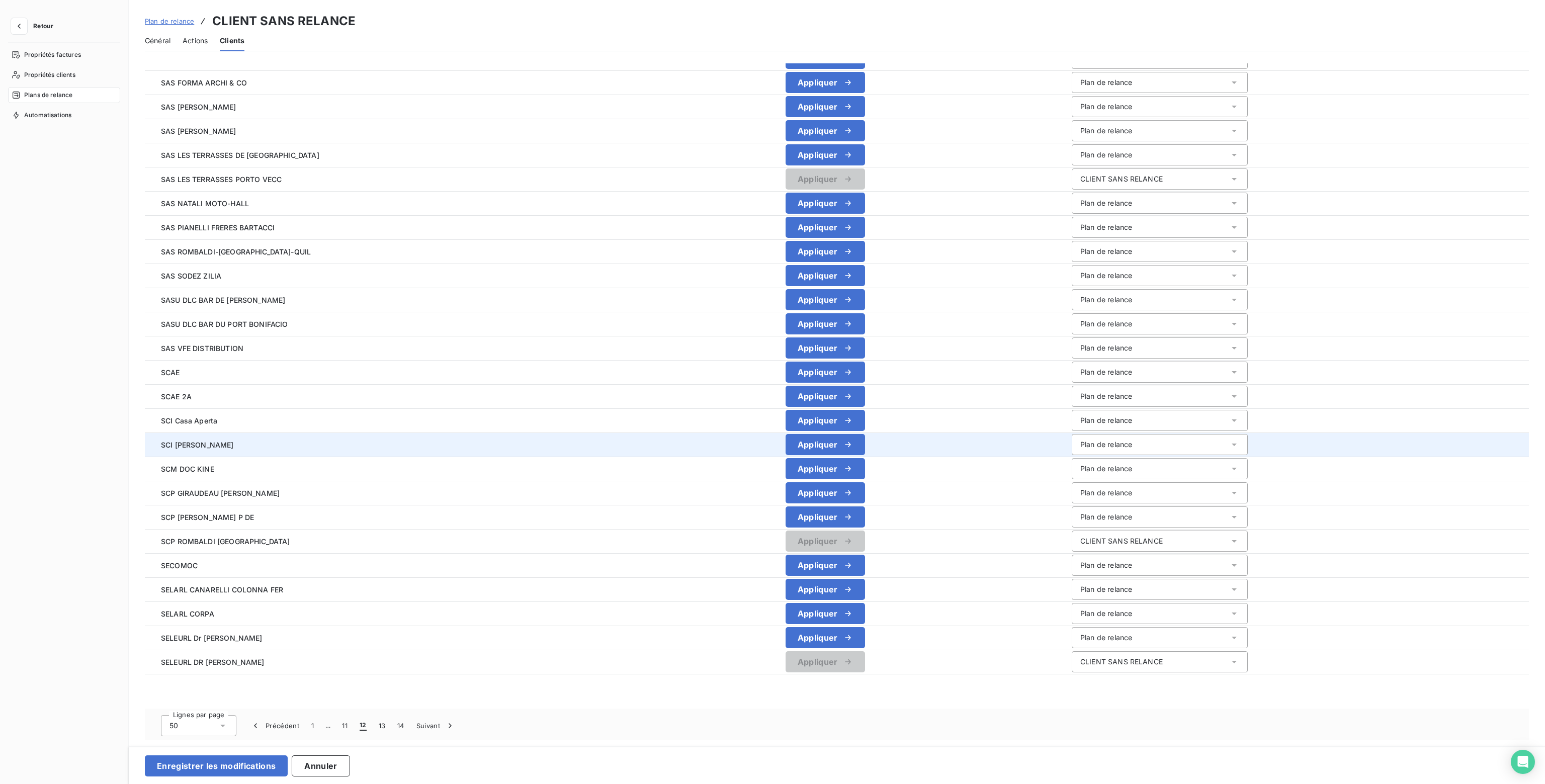
scroll to position [658, 0]
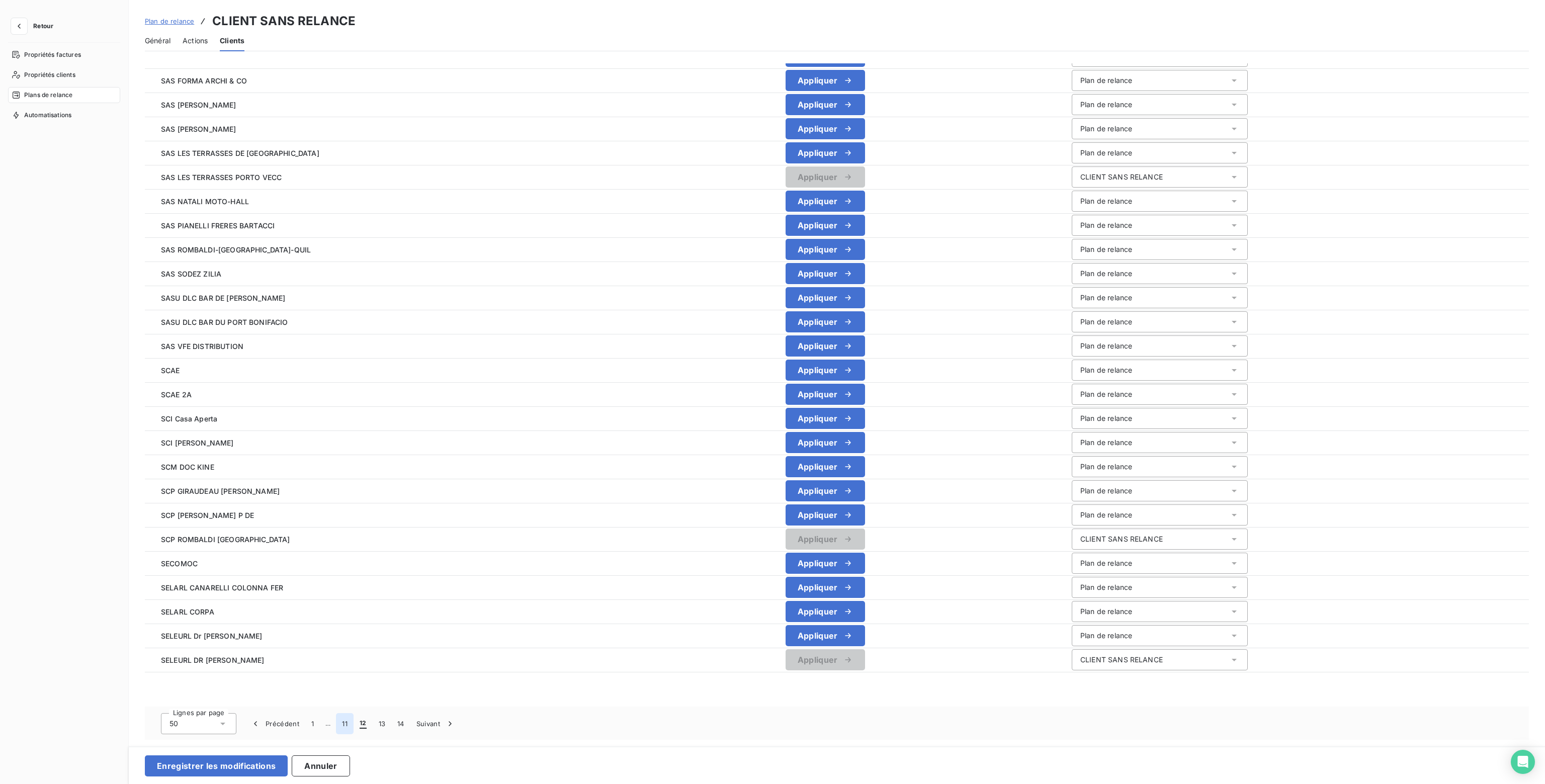
click at [346, 723] on button "11" at bounding box center [344, 722] width 18 height 21
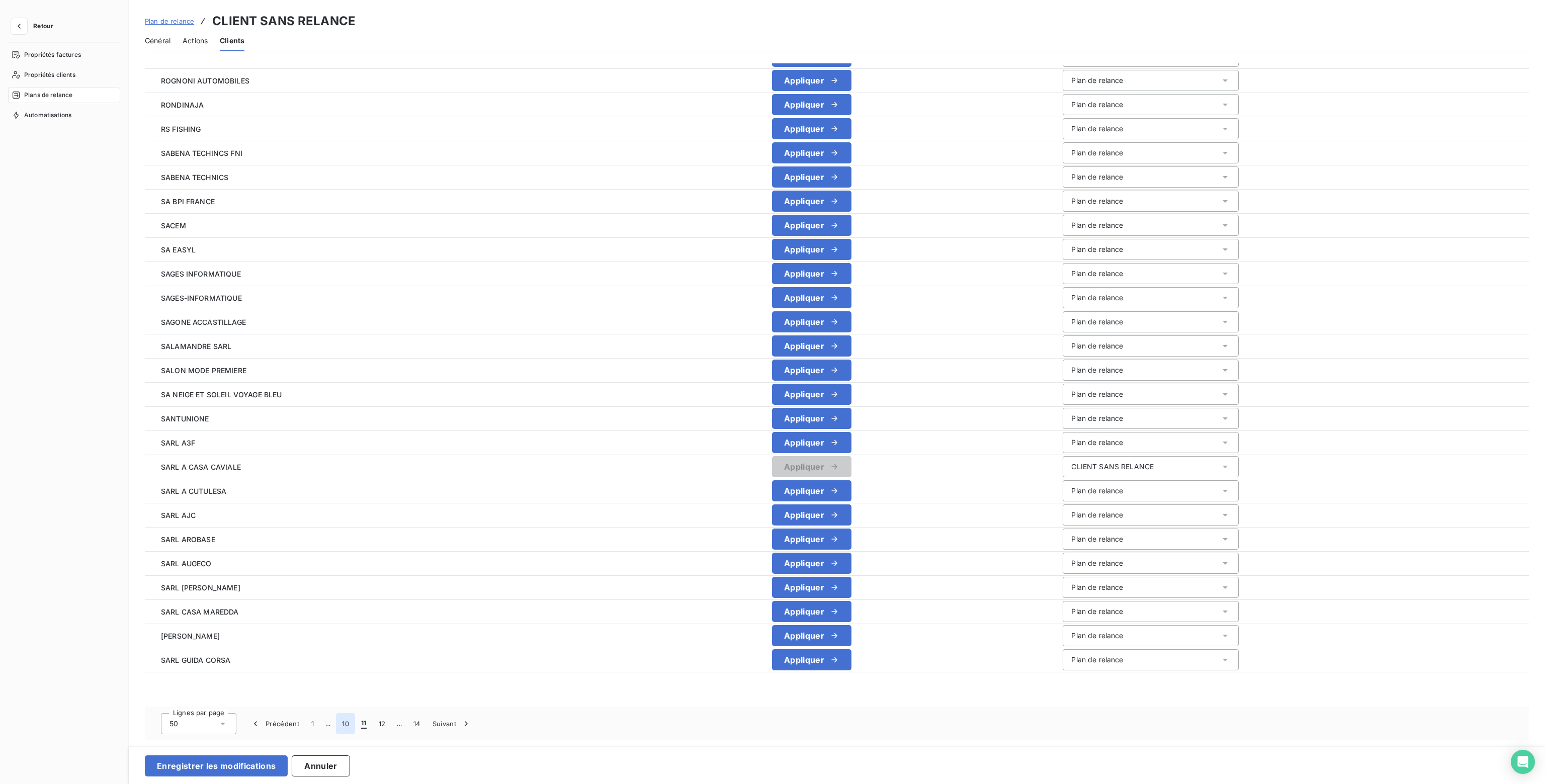
click at [347, 723] on button "10" at bounding box center [345, 722] width 19 height 21
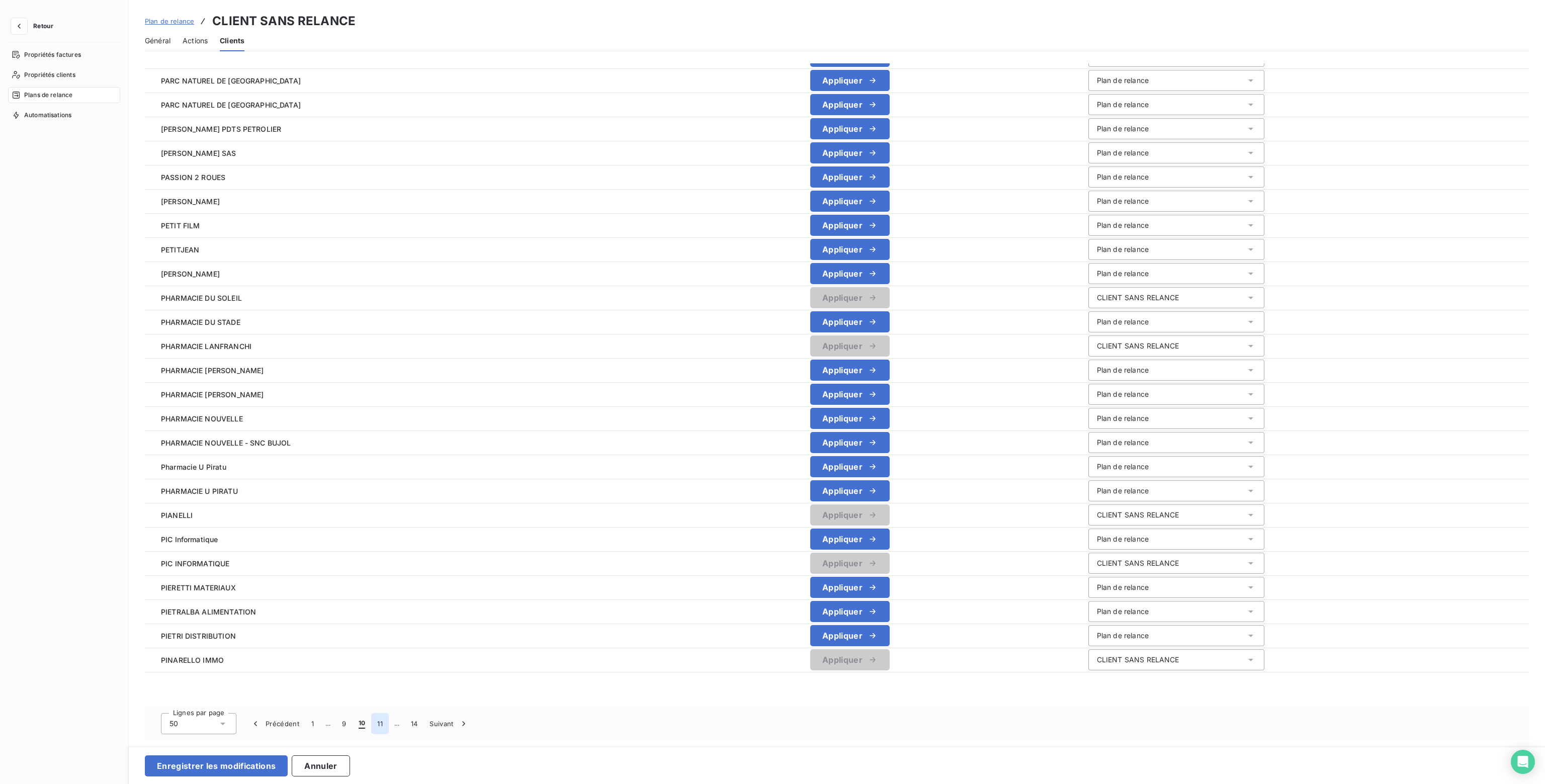
click at [378, 722] on button "11" at bounding box center [380, 722] width 18 height 21
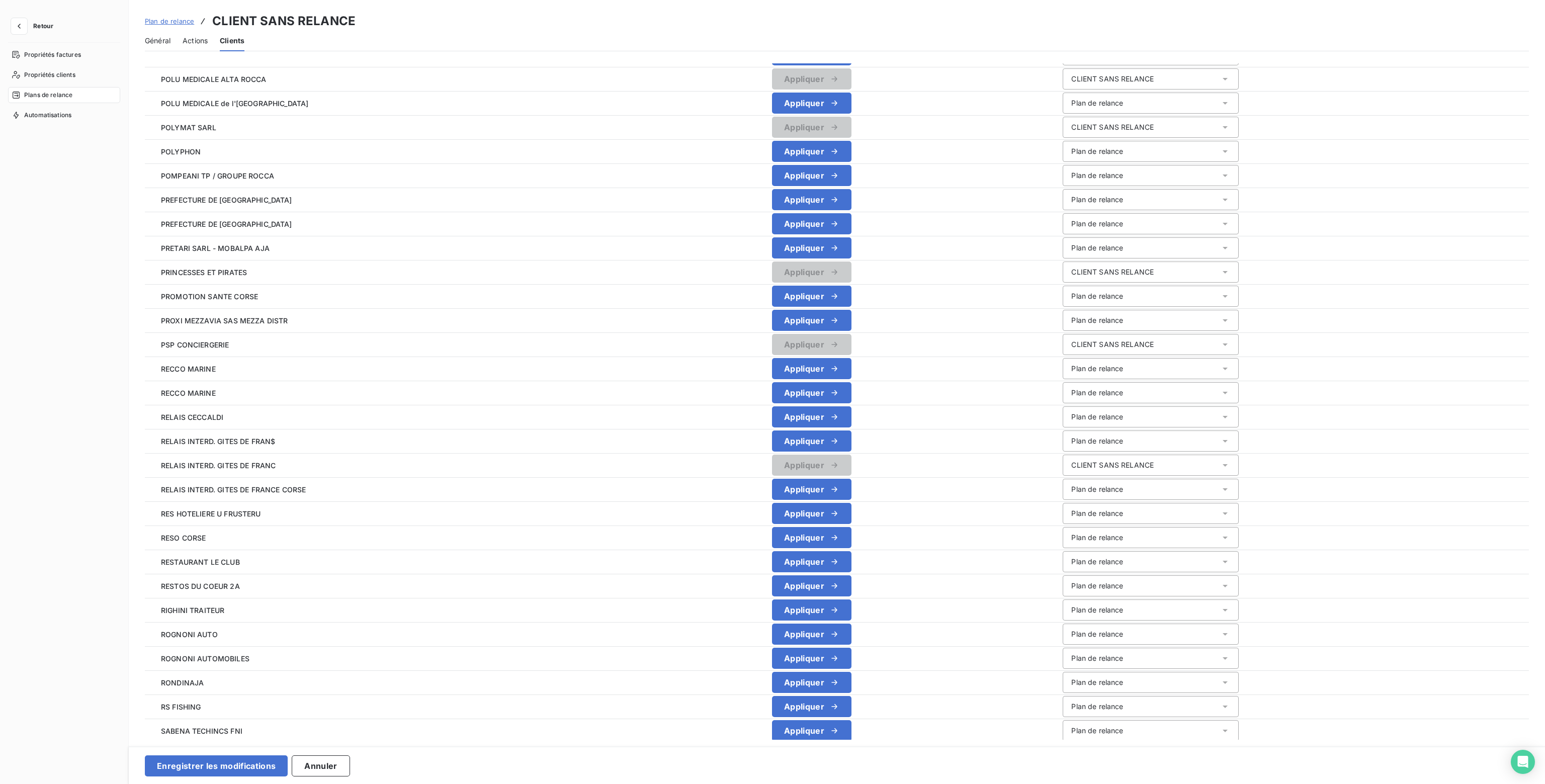
scroll to position [0, 0]
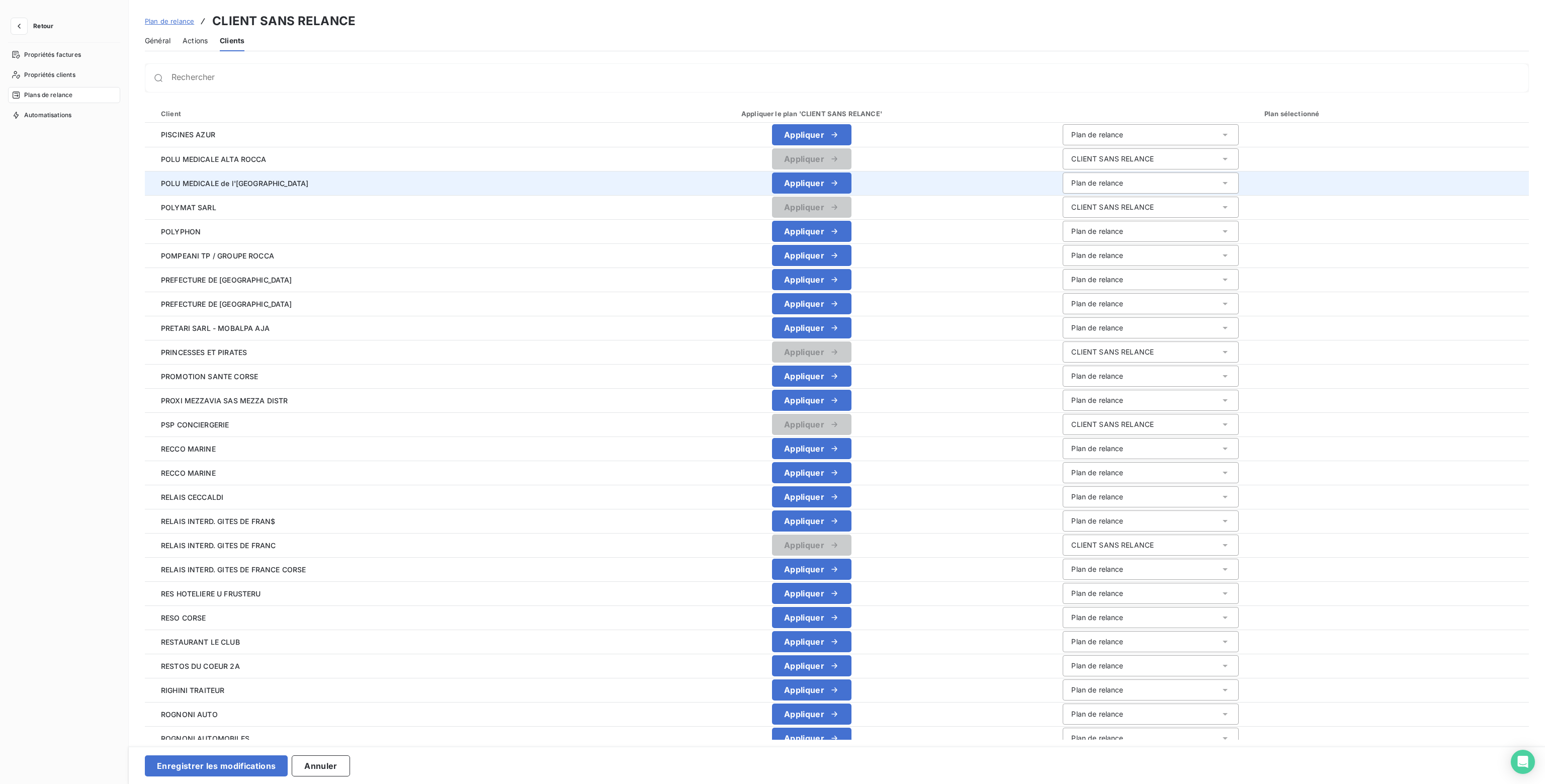
click at [1093, 186] on div "Plan de relance" at bounding box center [1097, 183] width 52 height 10
click at [1083, 226] on span "CLIENT SANS RELANCE" at bounding box center [1110, 222] width 82 height 8
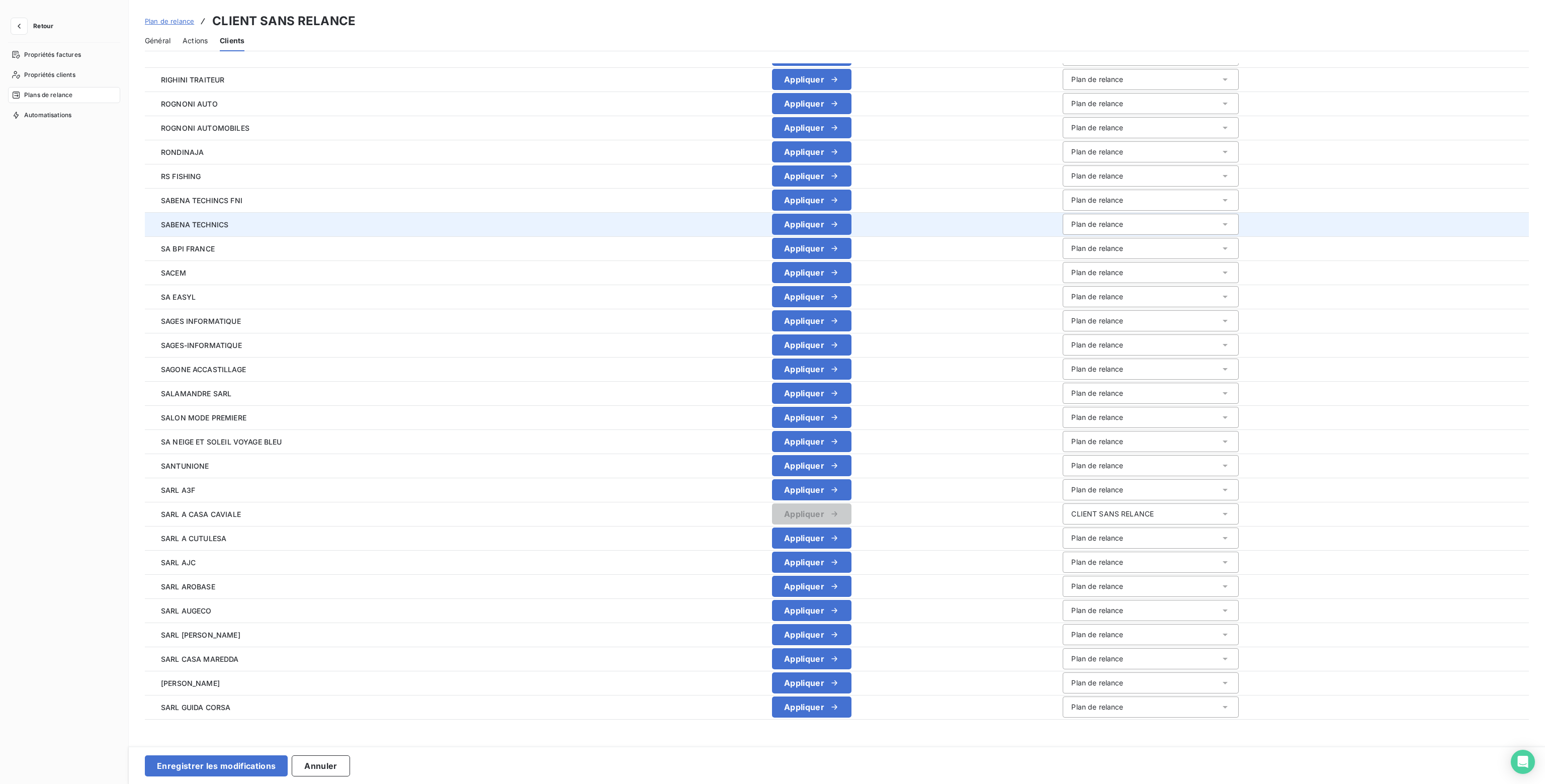
scroll to position [658, 0]
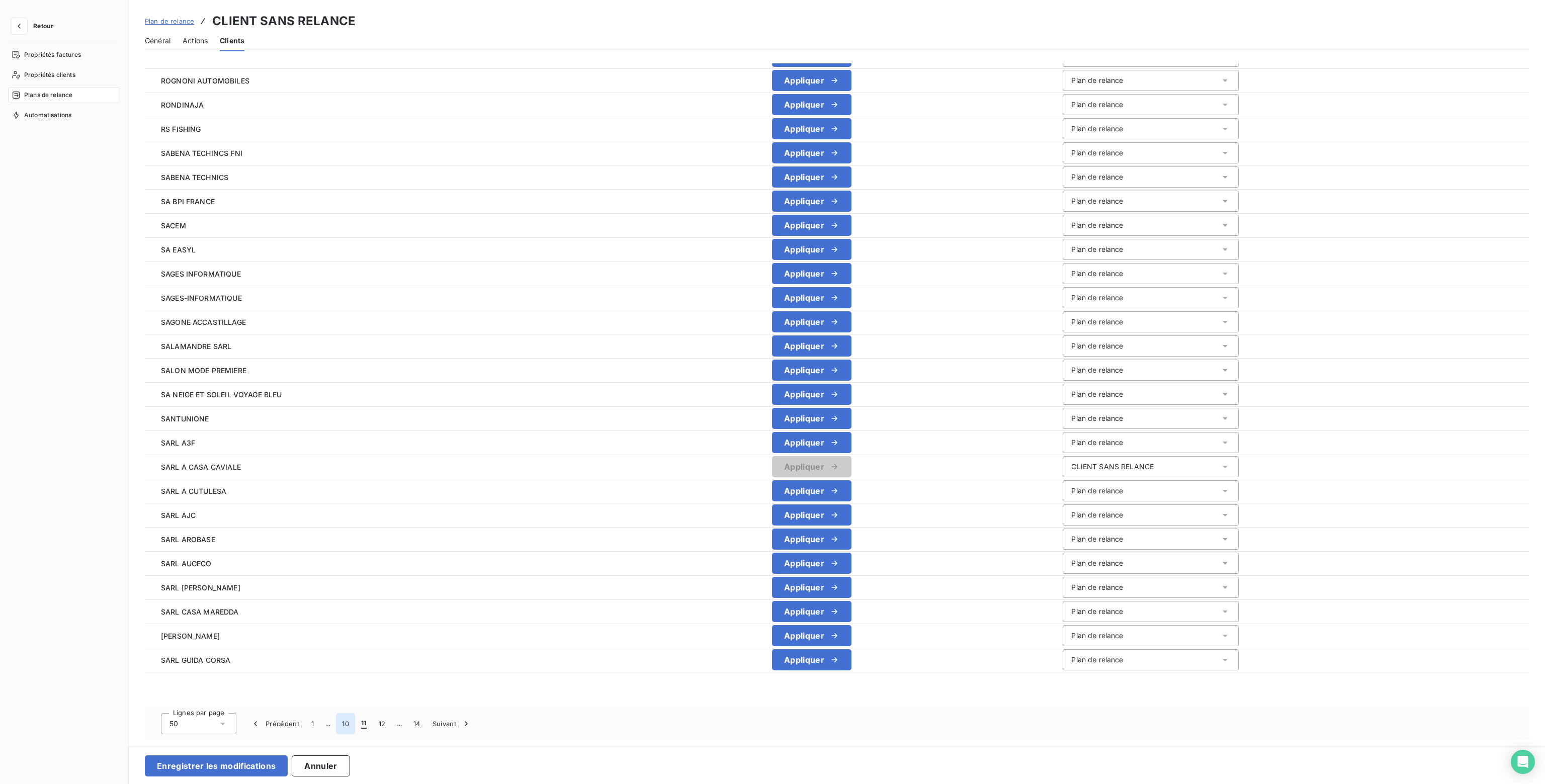
click at [345, 723] on button "10" at bounding box center [345, 722] width 19 height 21
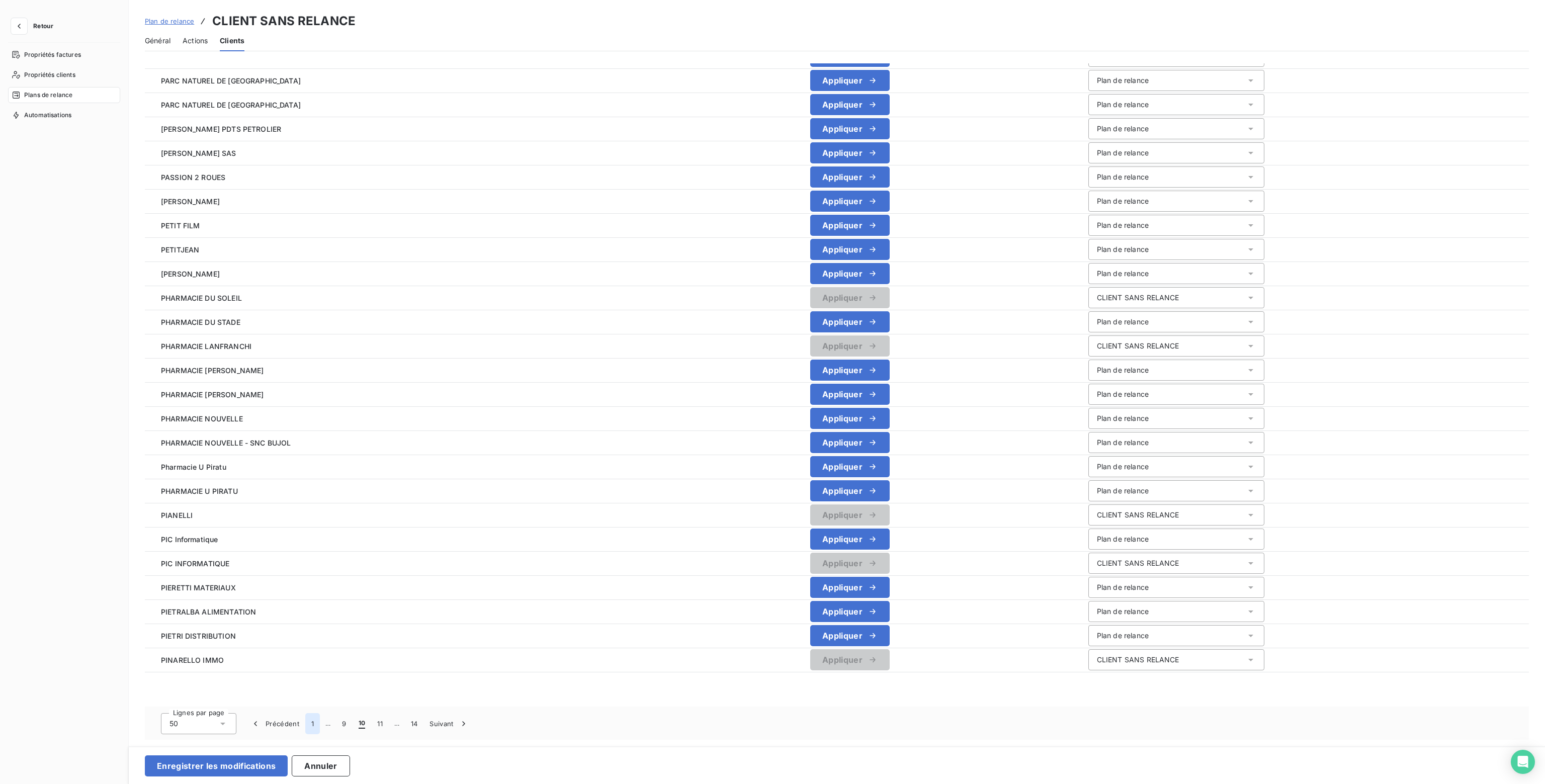
click at [314, 722] on button "1" at bounding box center [312, 722] width 15 height 21
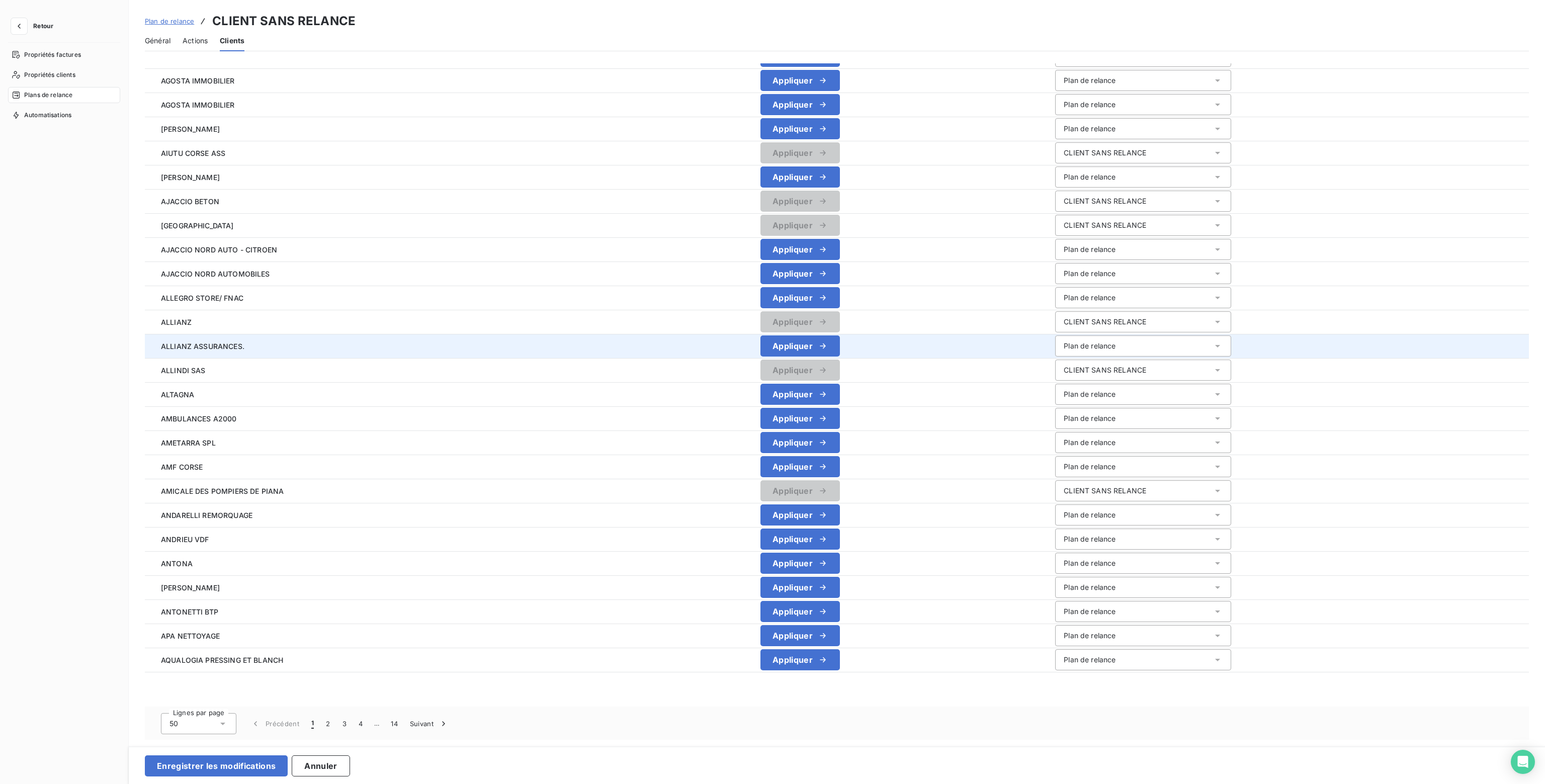
click at [1104, 349] on div "Plan de relance" at bounding box center [1089, 346] width 52 height 10
click at [1088, 383] on span "CLIENT SANS RELANCE" at bounding box center [1102, 385] width 82 height 8
click at [358, 725] on button "4" at bounding box center [361, 722] width 16 height 21
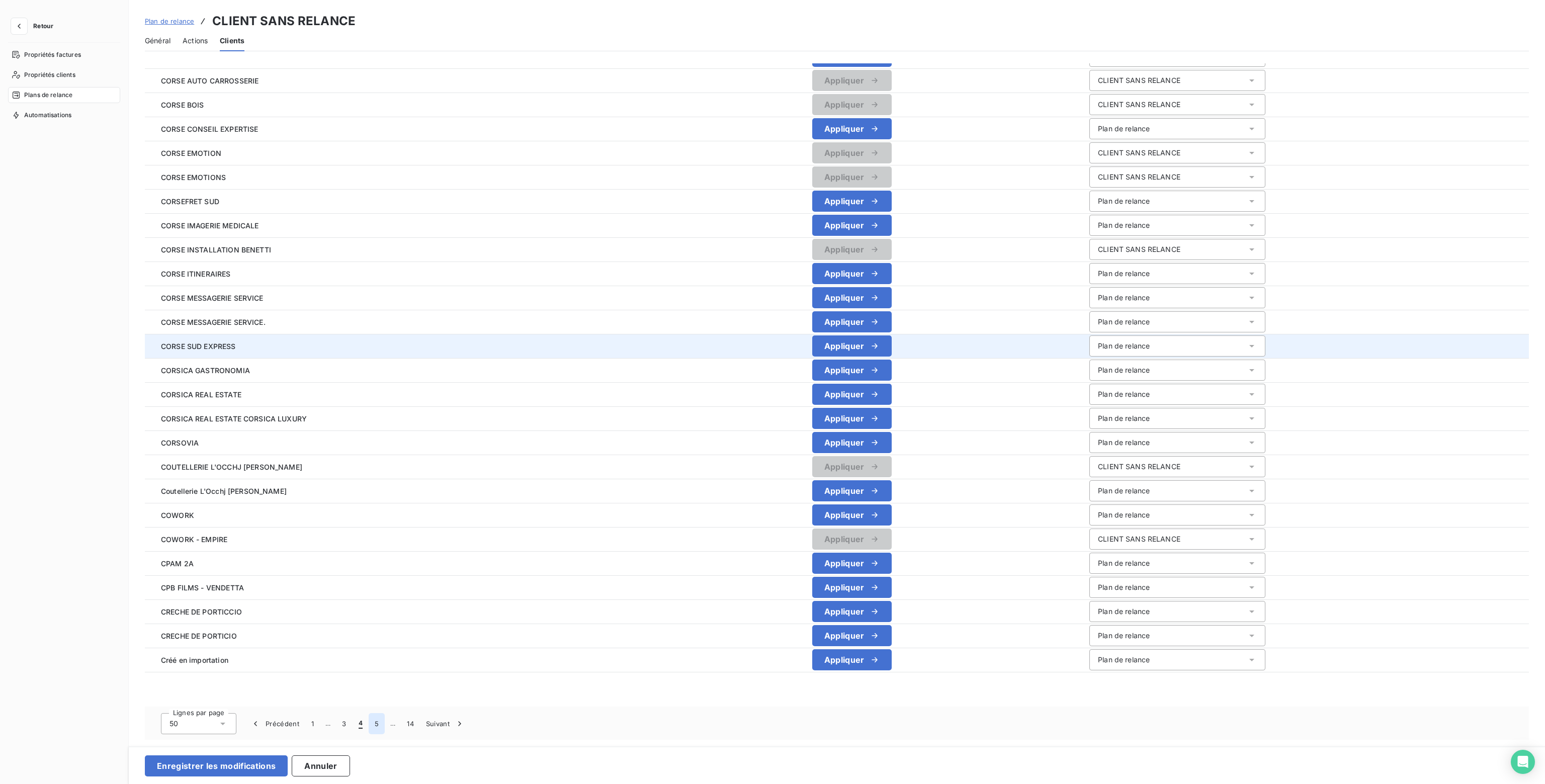
click at [377, 724] on button "5" at bounding box center [376, 722] width 16 height 21
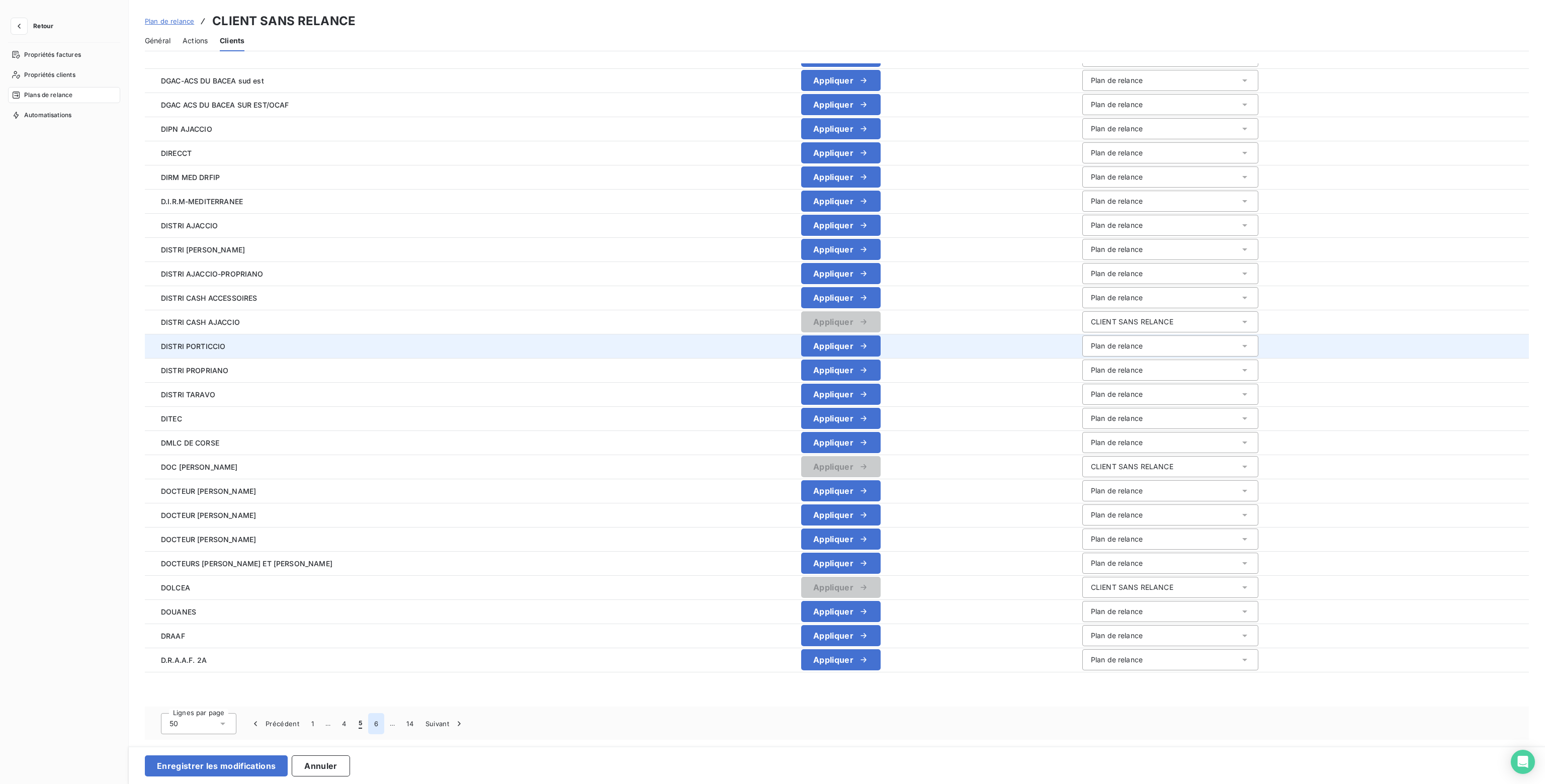
click at [380, 724] on button "6" at bounding box center [376, 722] width 16 height 21
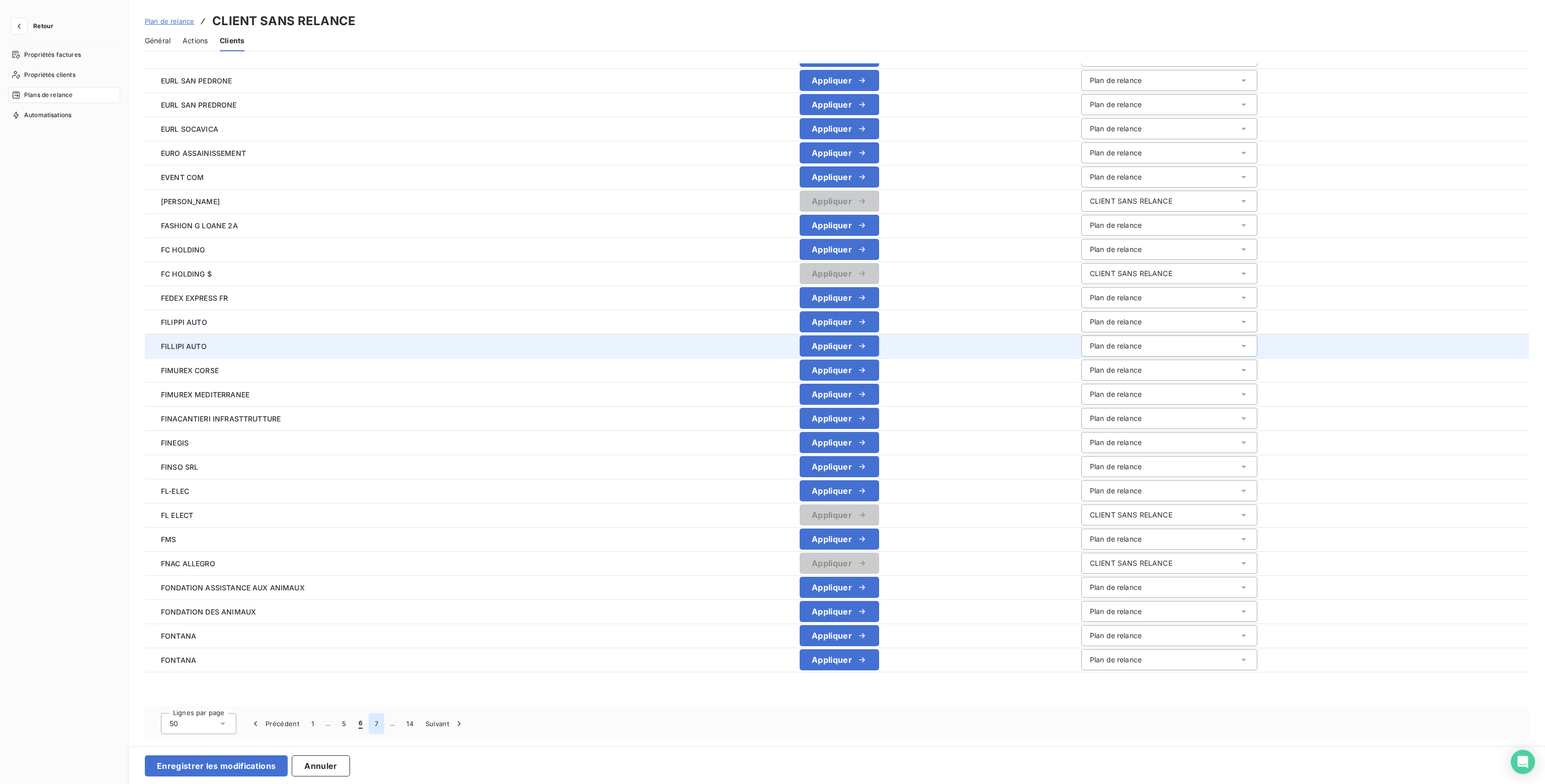
click at [380, 723] on button "7" at bounding box center [376, 722] width 15 height 21
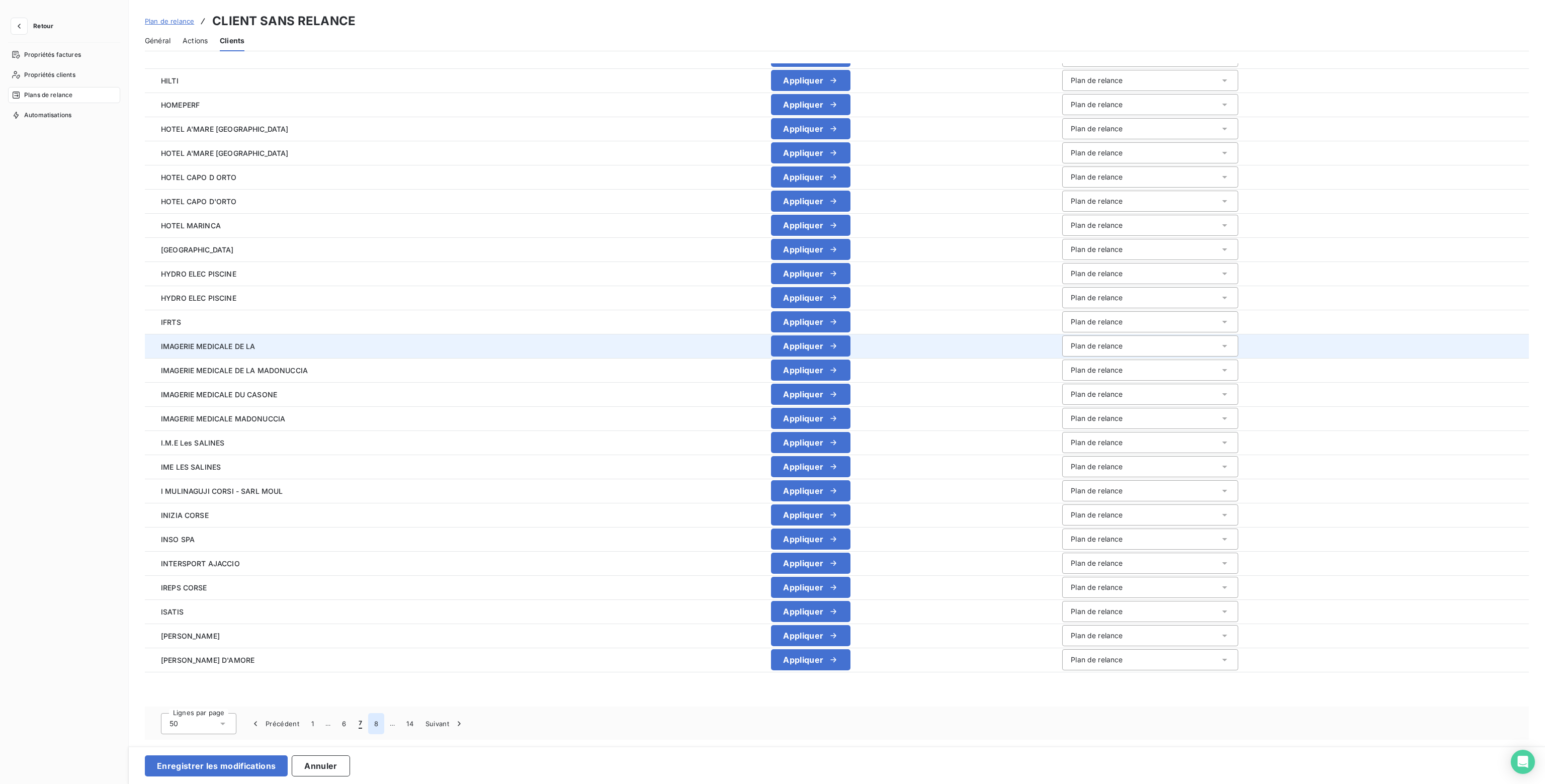
click at [380, 723] on button "8" at bounding box center [376, 722] width 16 height 21
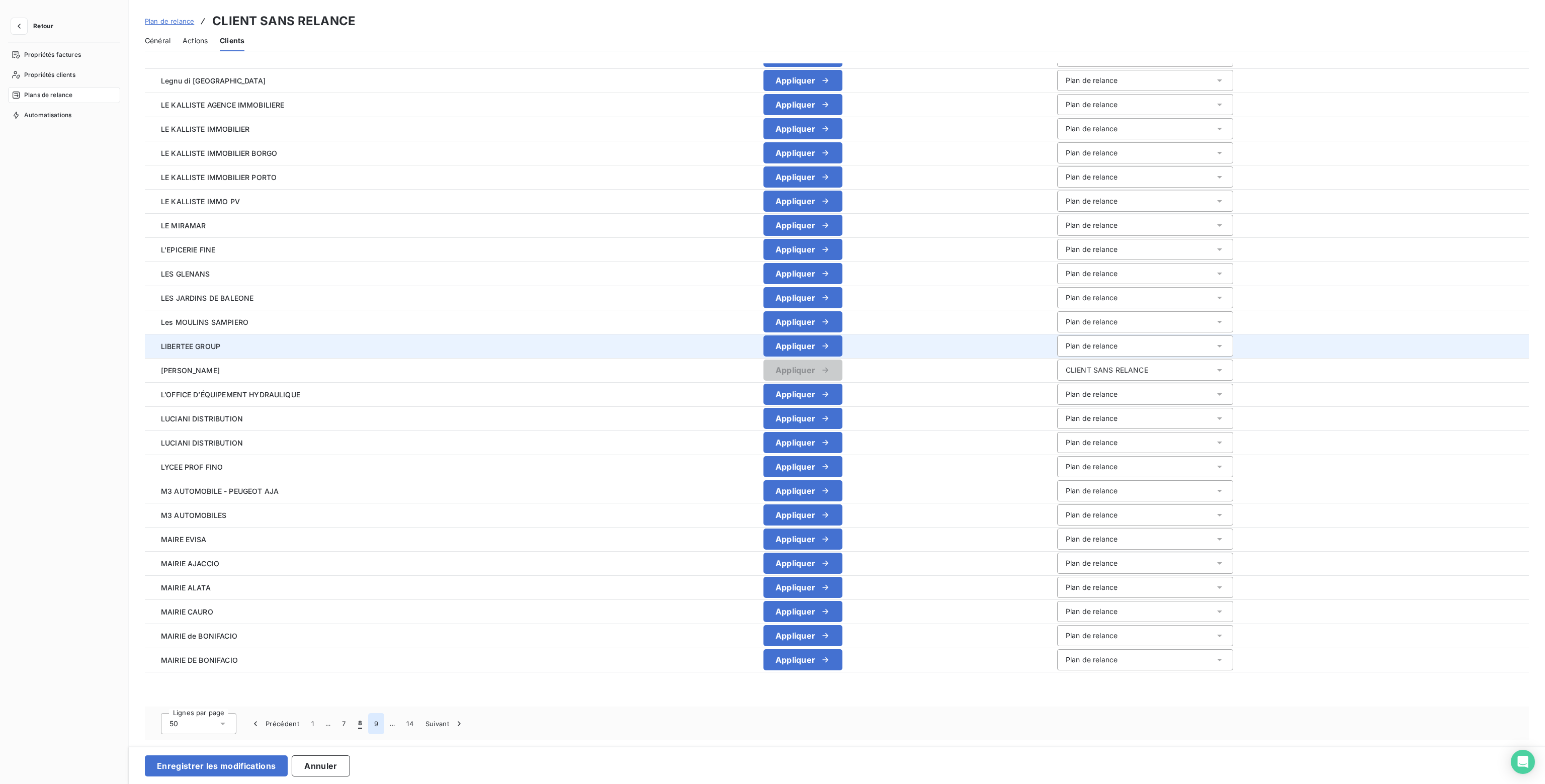
click at [376, 724] on button "9" at bounding box center [376, 722] width 16 height 21
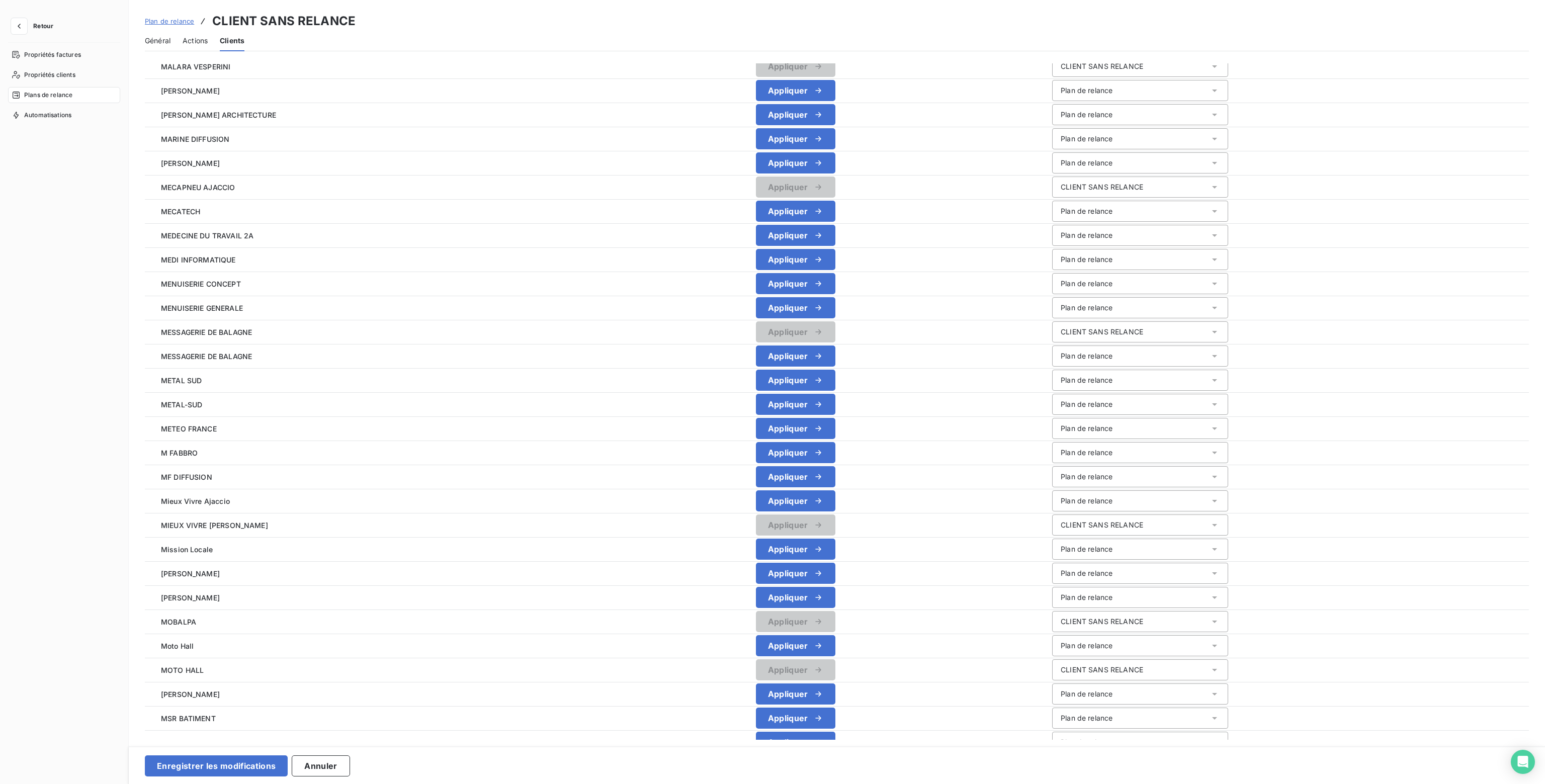
scroll to position [105, 0]
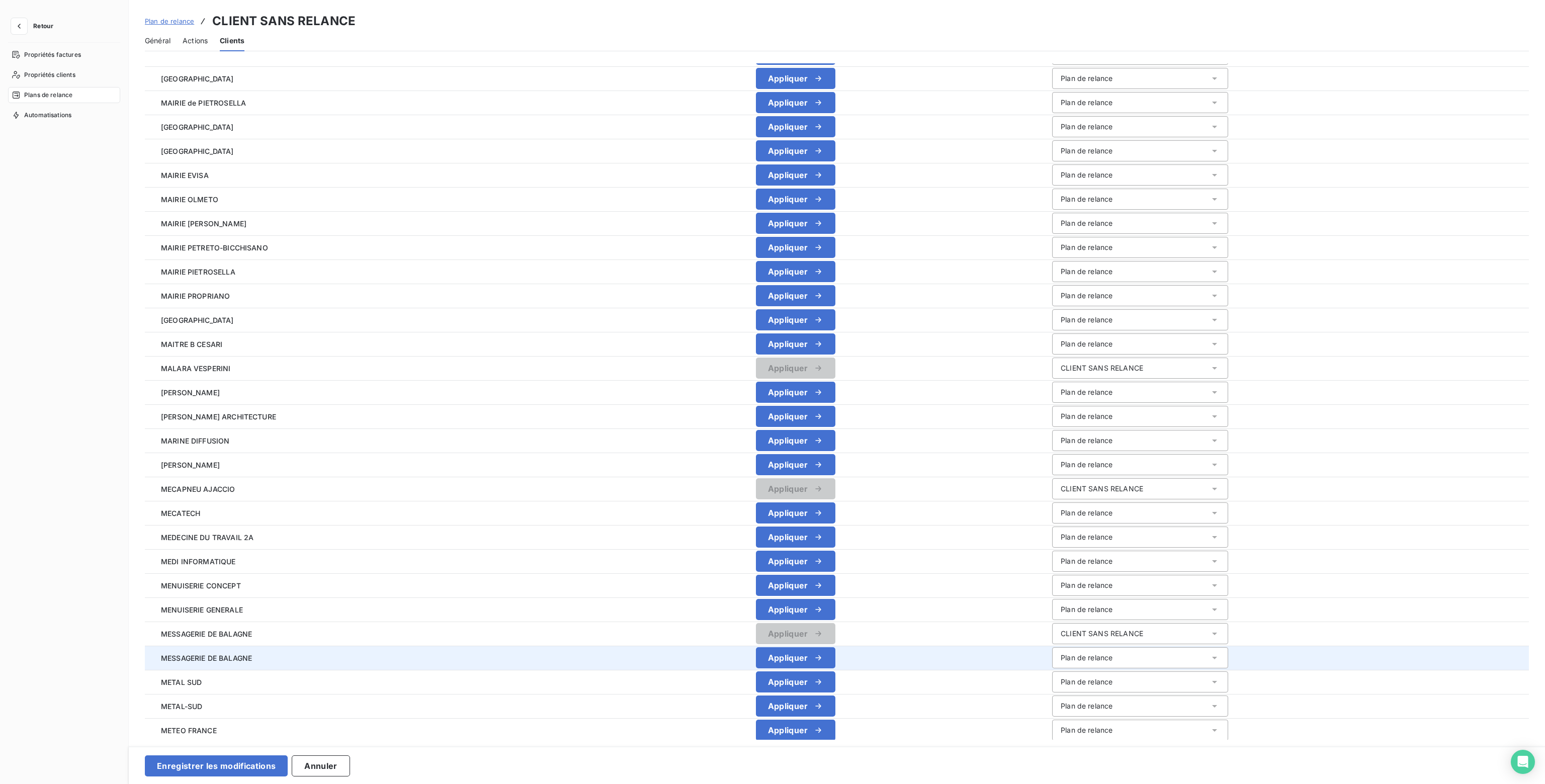
click at [1067, 655] on div "Plan de relance" at bounding box center [1086, 657] width 52 height 10
click at [1062, 697] on span "CLIENT SANS RELANCE" at bounding box center [1099, 696] width 82 height 8
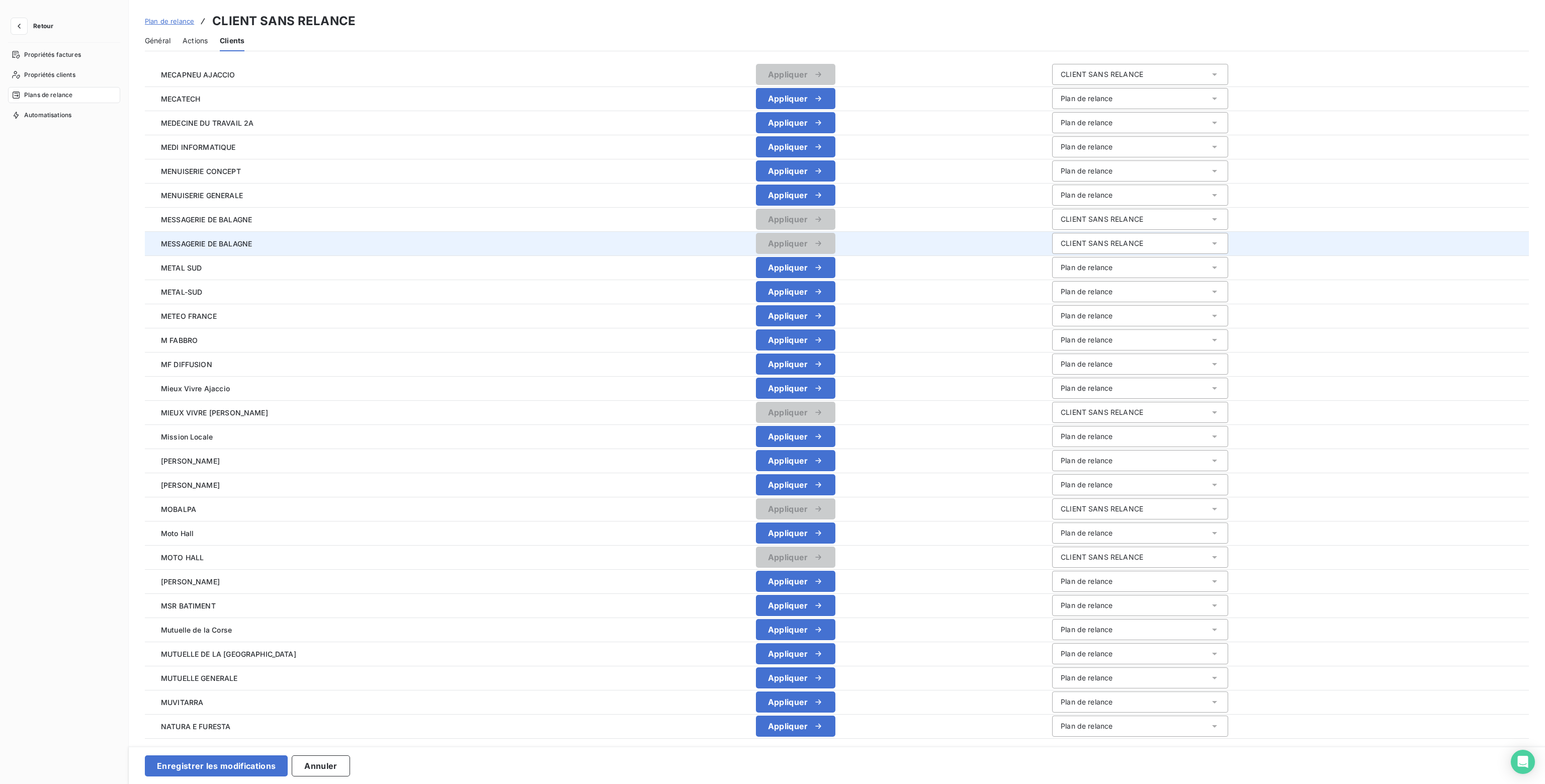
scroll to position [658, 0]
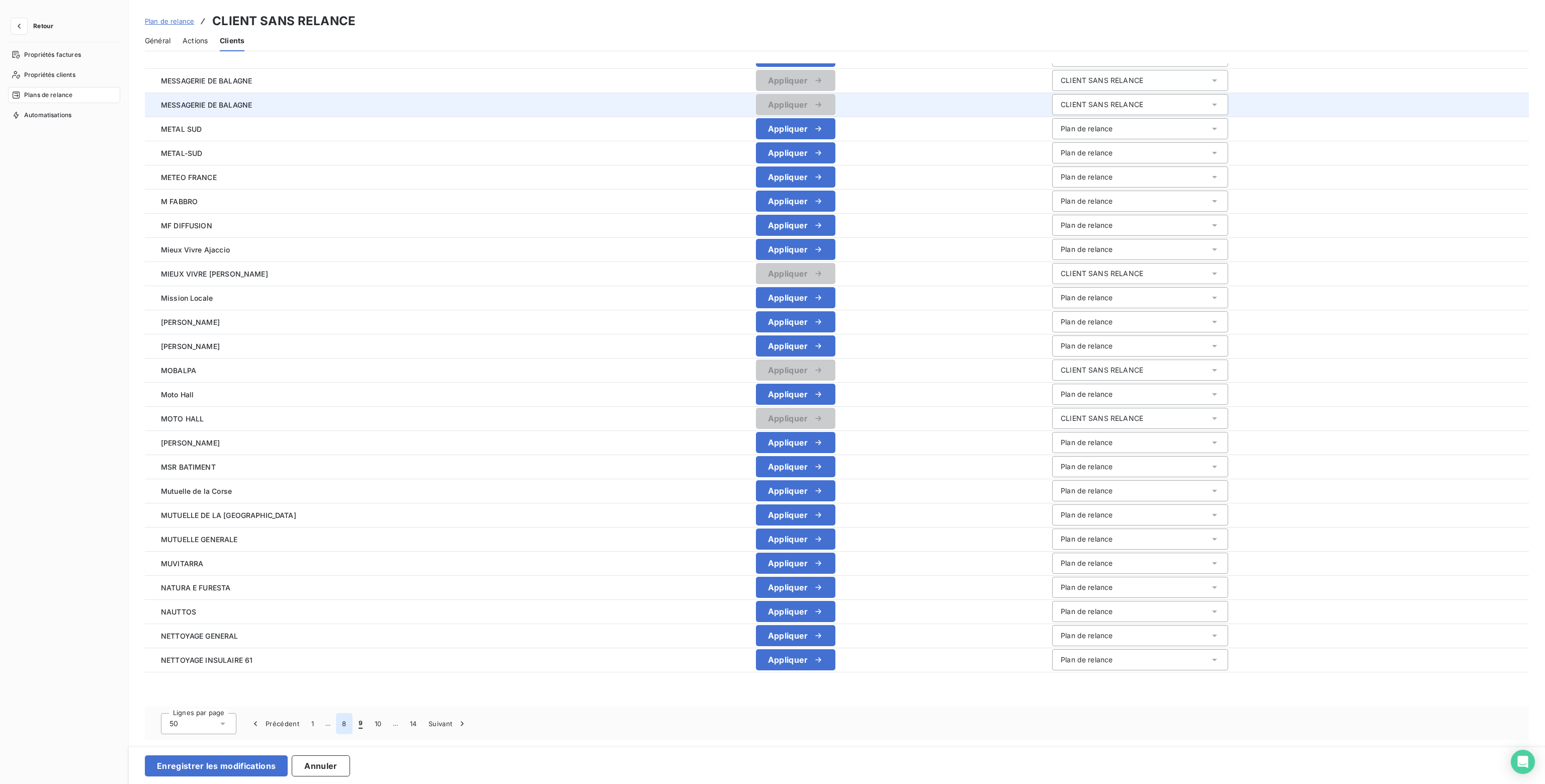
click at [344, 721] on button "8" at bounding box center [344, 722] width 16 height 21
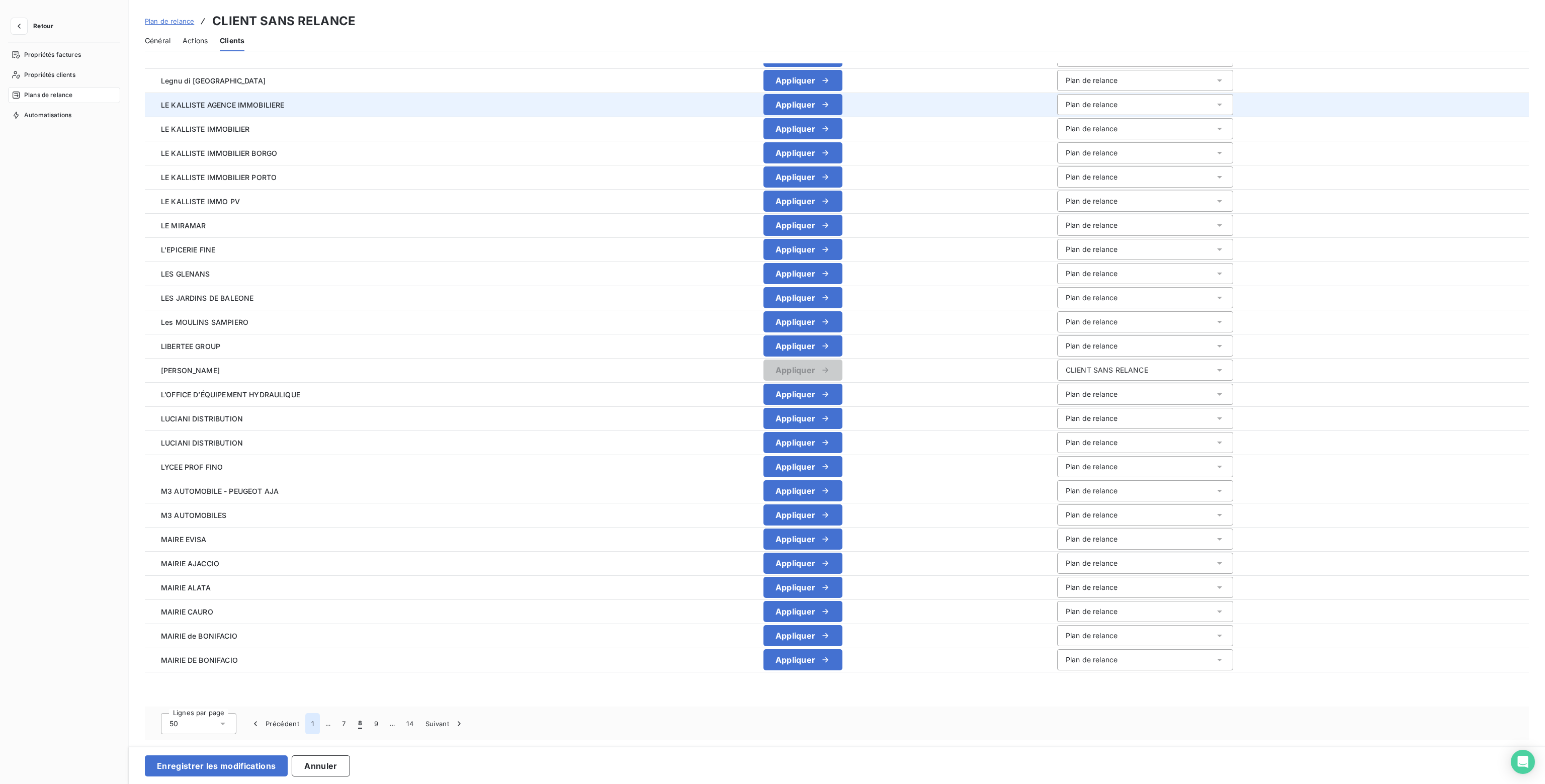
click at [314, 723] on button "1" at bounding box center [312, 722] width 15 height 21
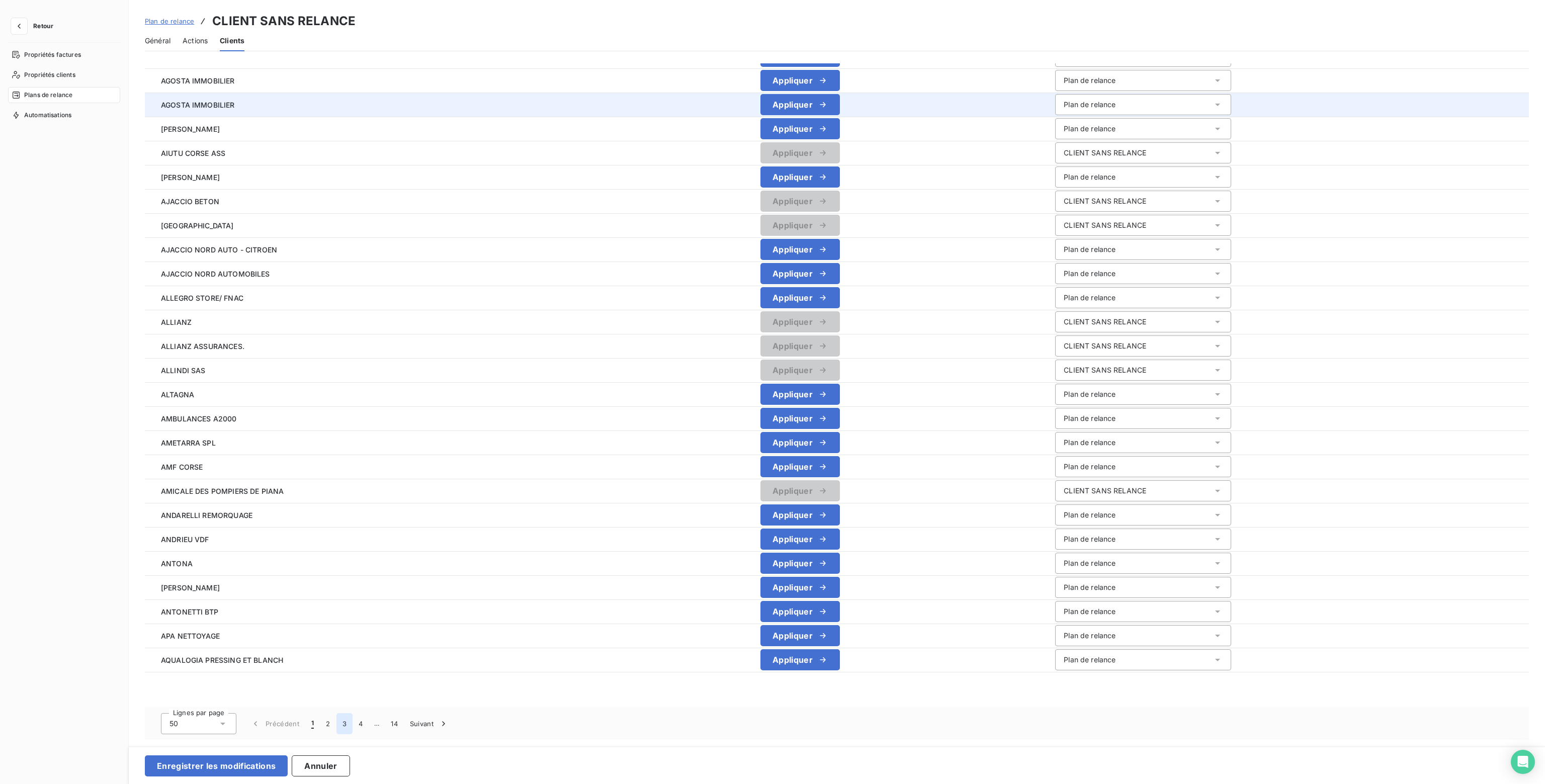
click at [342, 722] on button "3" at bounding box center [344, 722] width 16 height 21
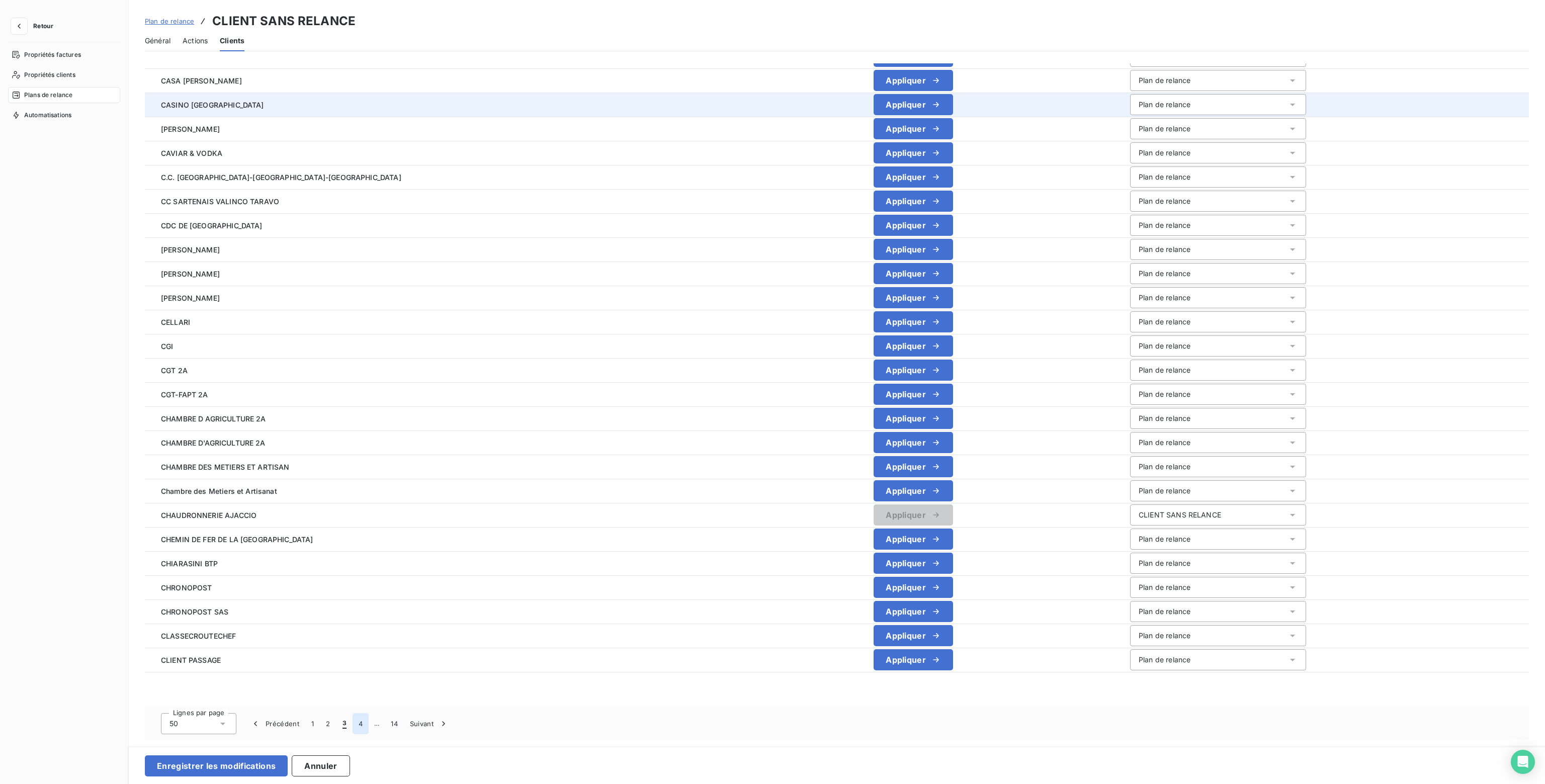
click at [361, 725] on button "4" at bounding box center [361, 722] width 16 height 21
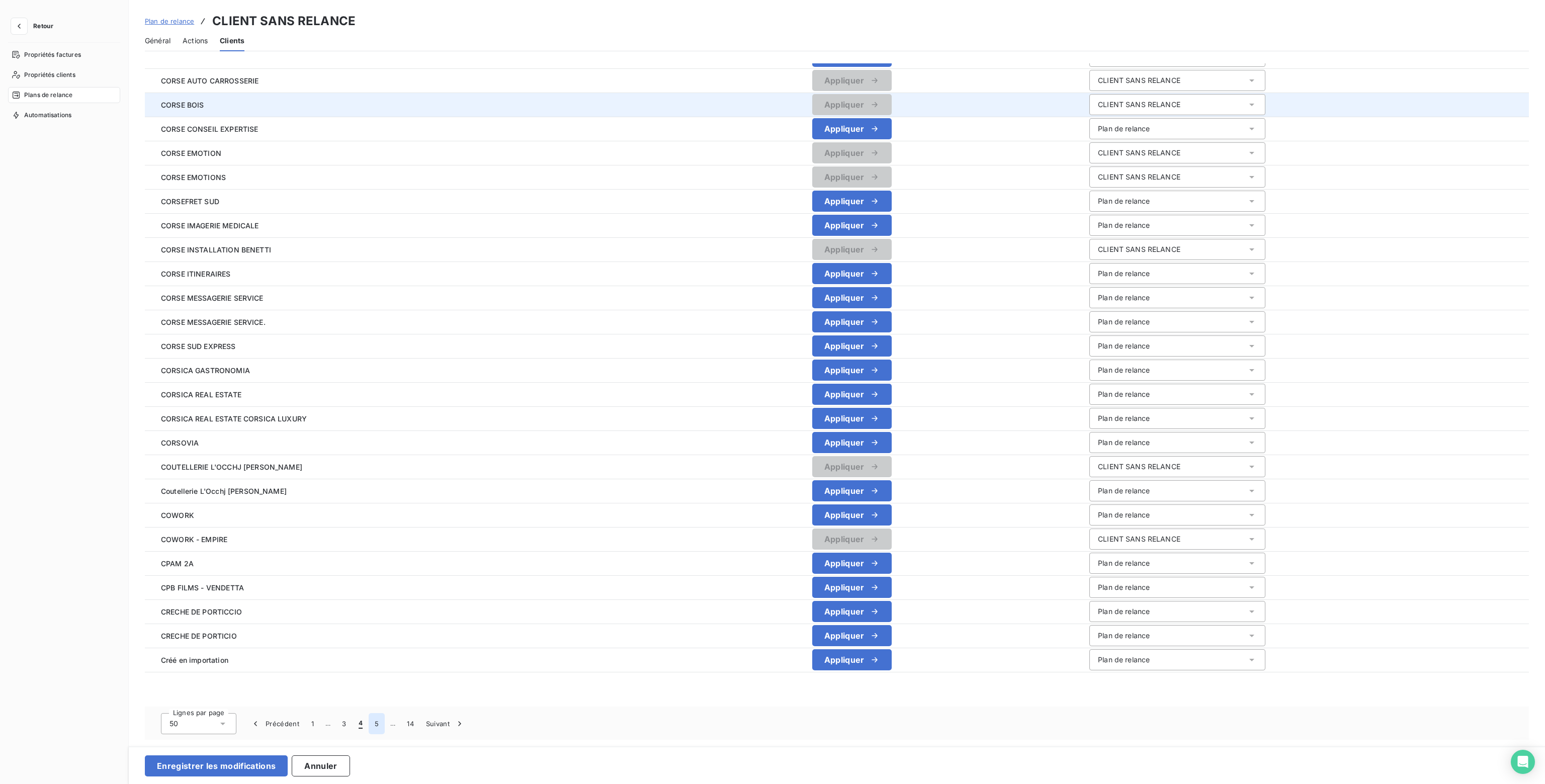
click at [377, 722] on button "5" at bounding box center [376, 722] width 16 height 21
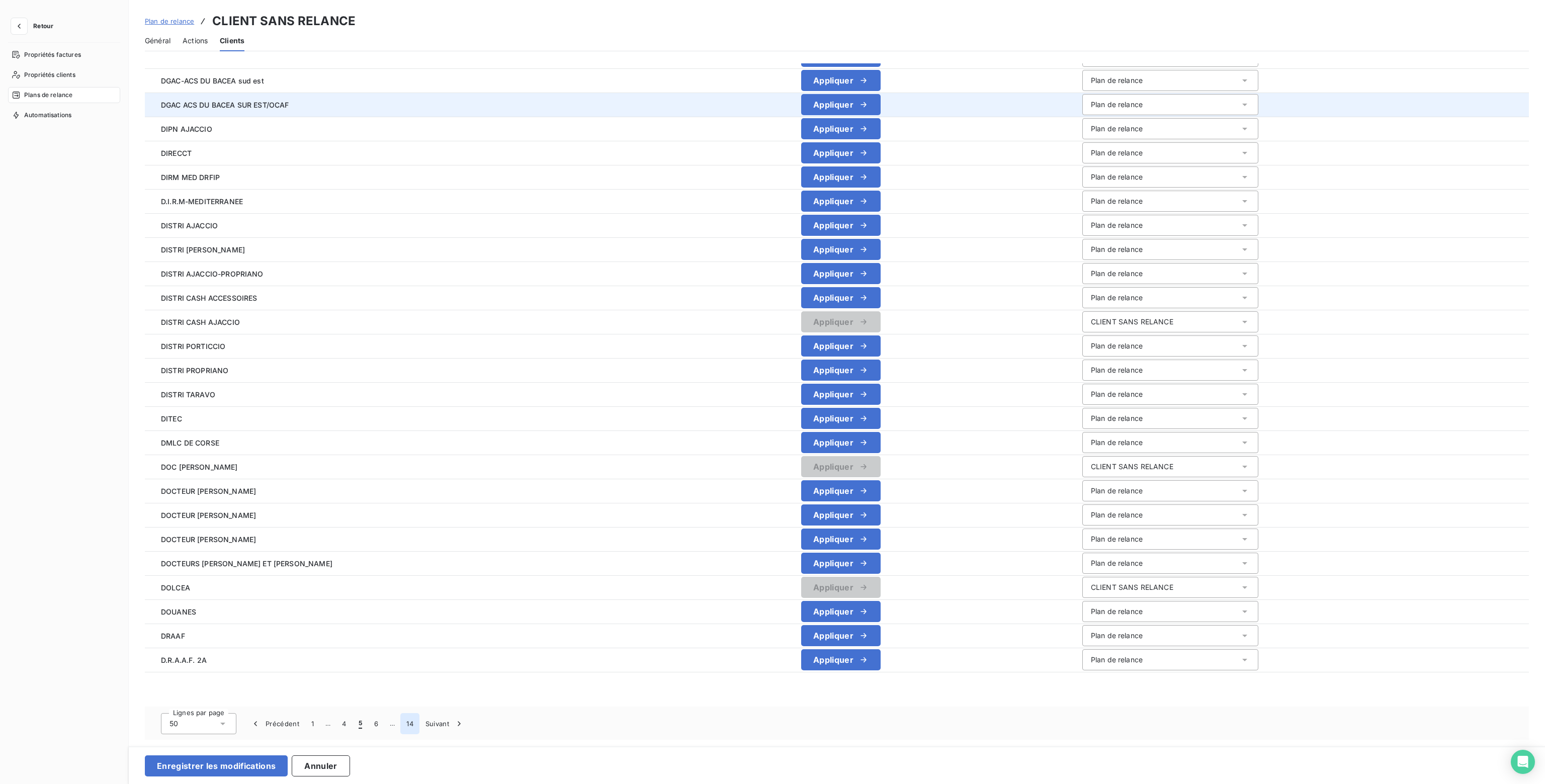
click at [411, 722] on button "14" at bounding box center [410, 722] width 19 height 21
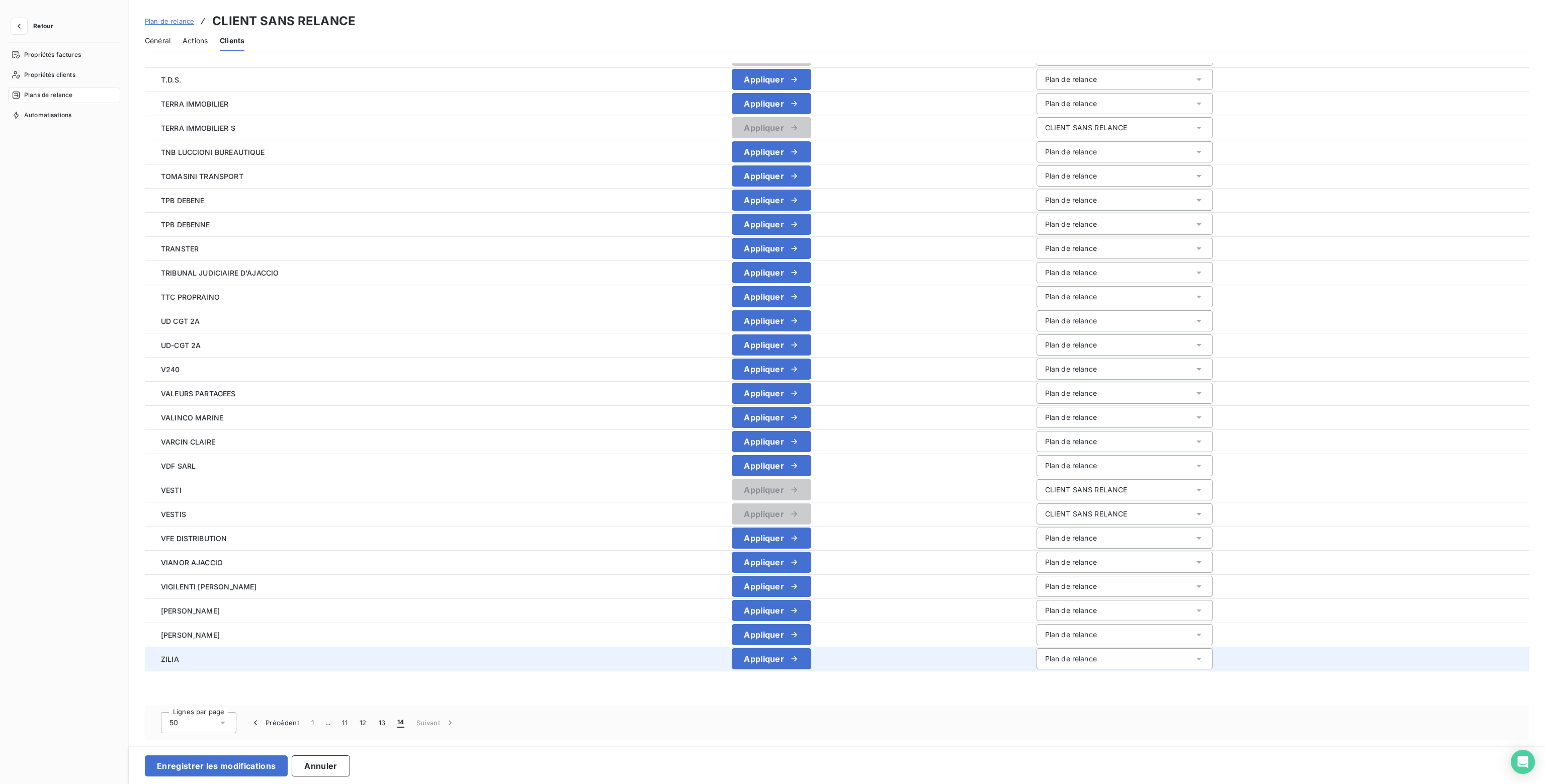
scroll to position [102, 0]
click at [350, 722] on button "11" at bounding box center [344, 722] width 18 height 21
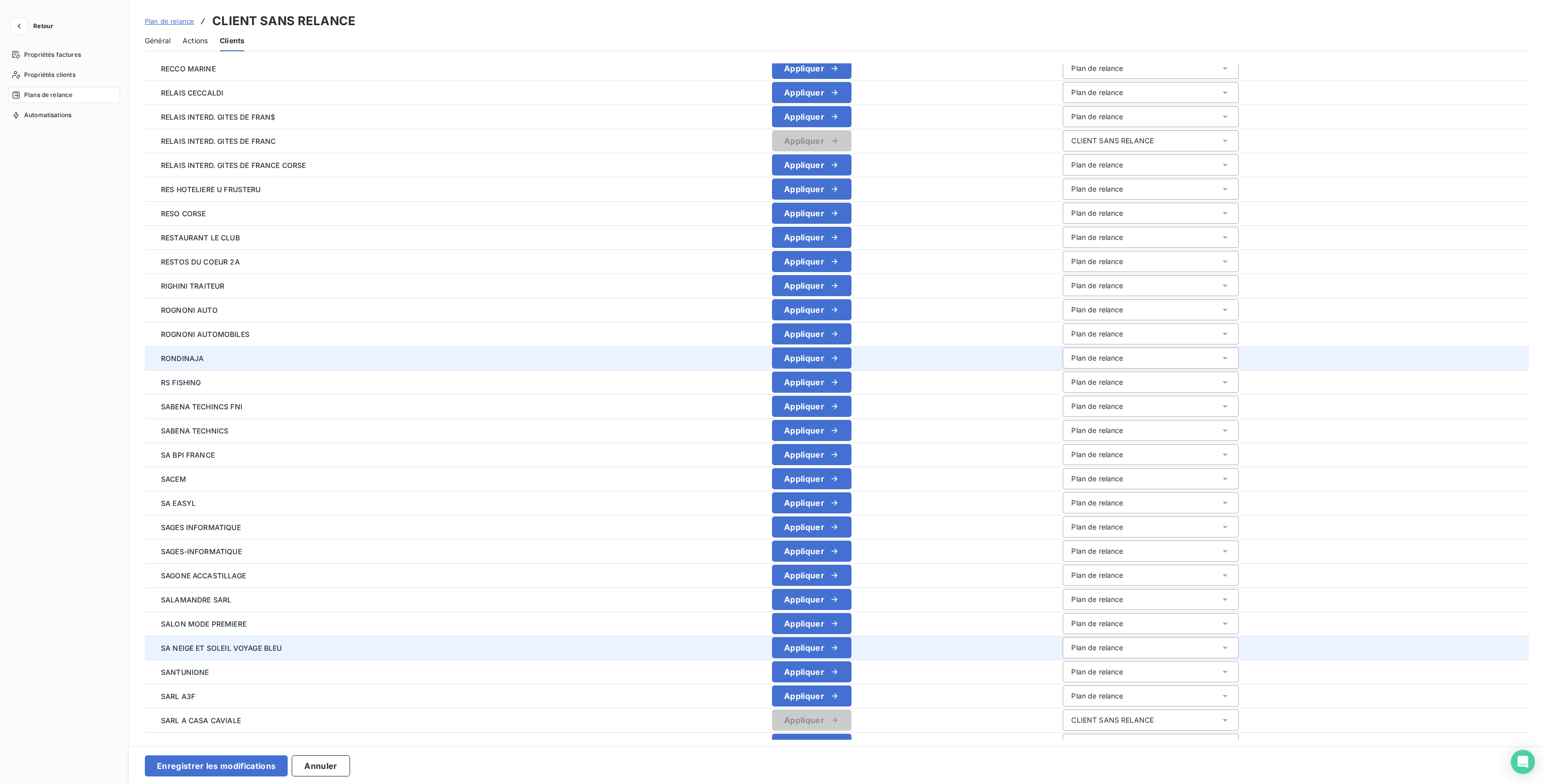
scroll to position [655, 0]
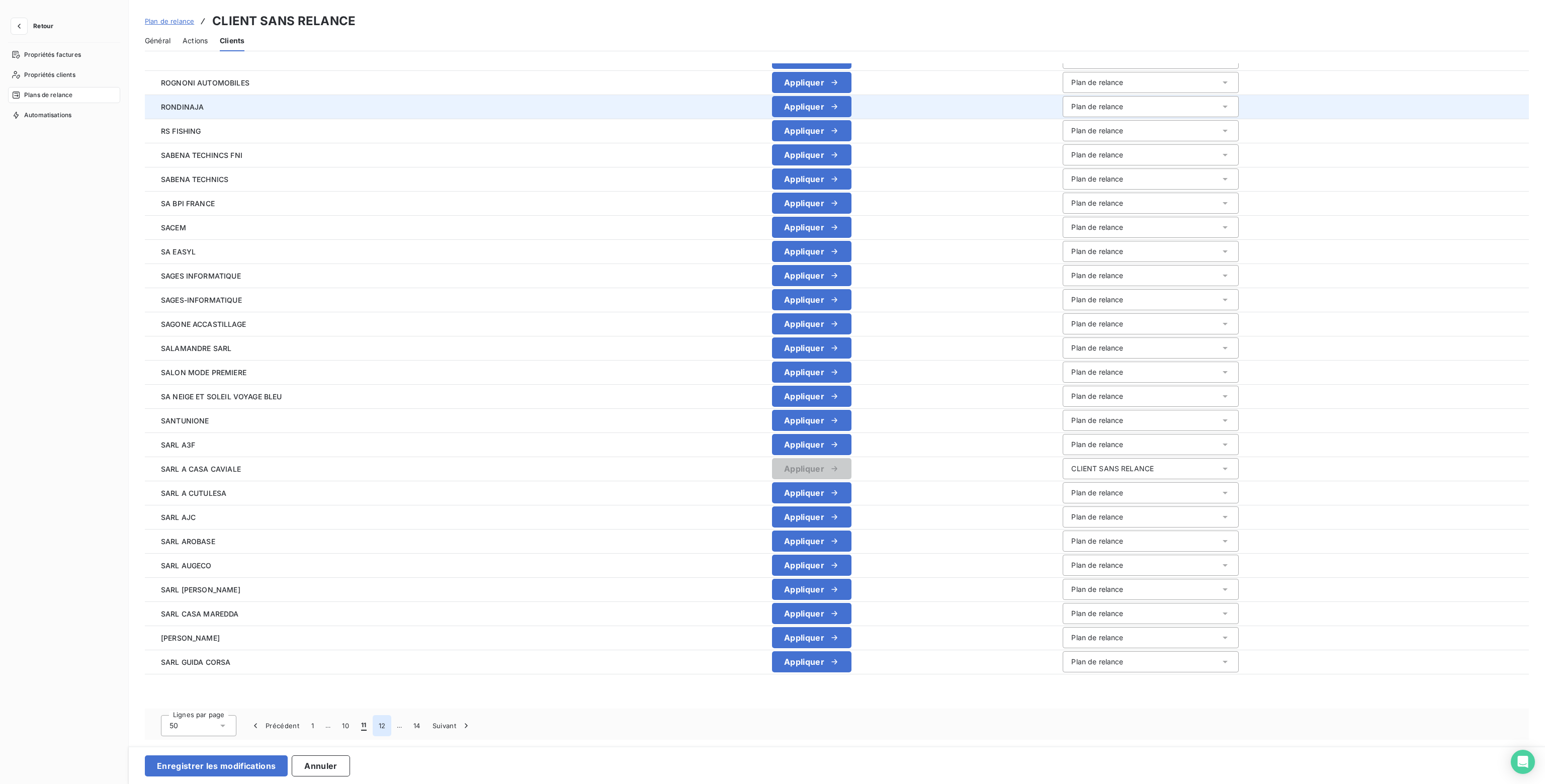
click at [383, 727] on button "12" at bounding box center [382, 725] width 19 height 21
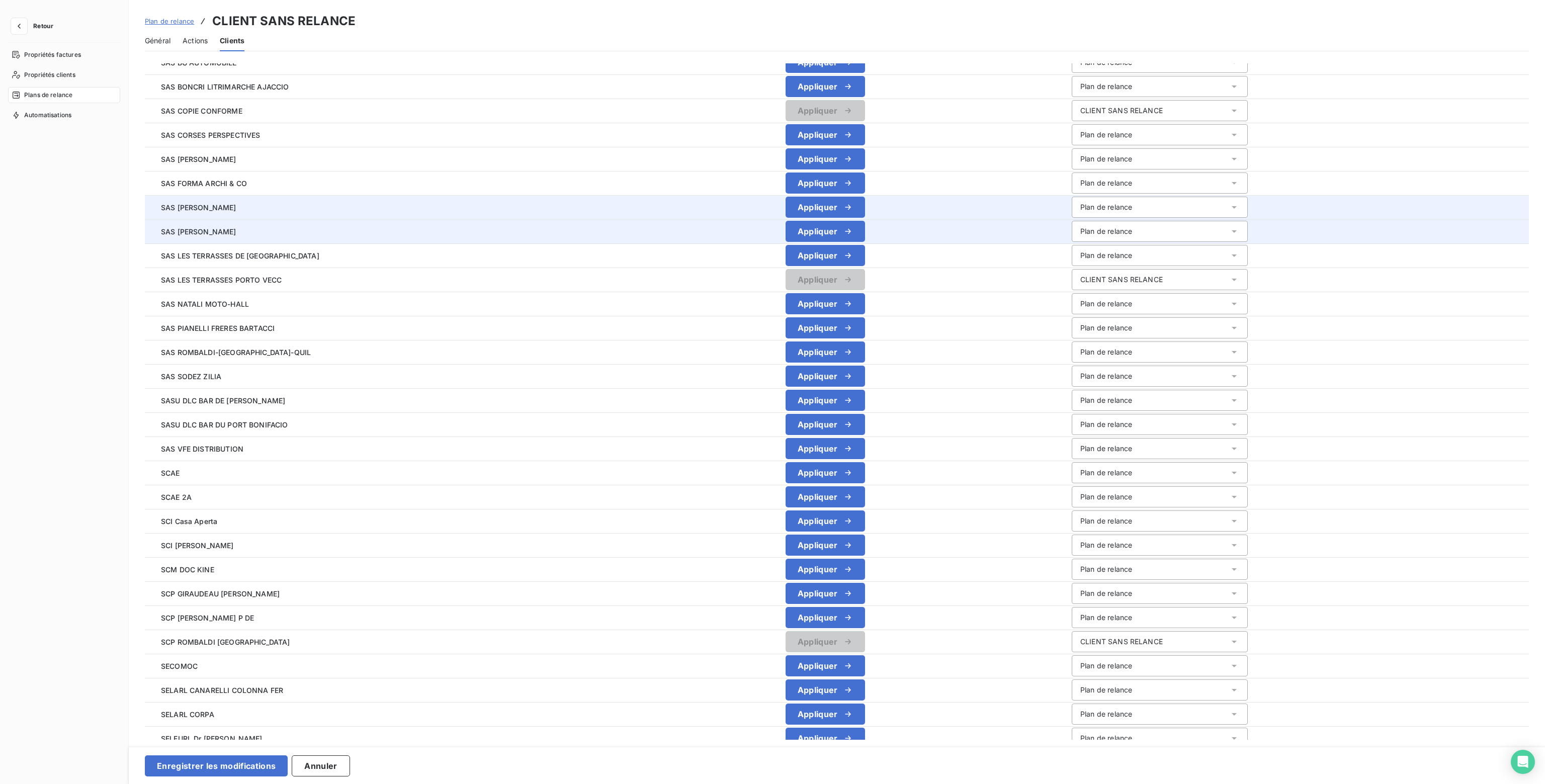
scroll to position [658, 0]
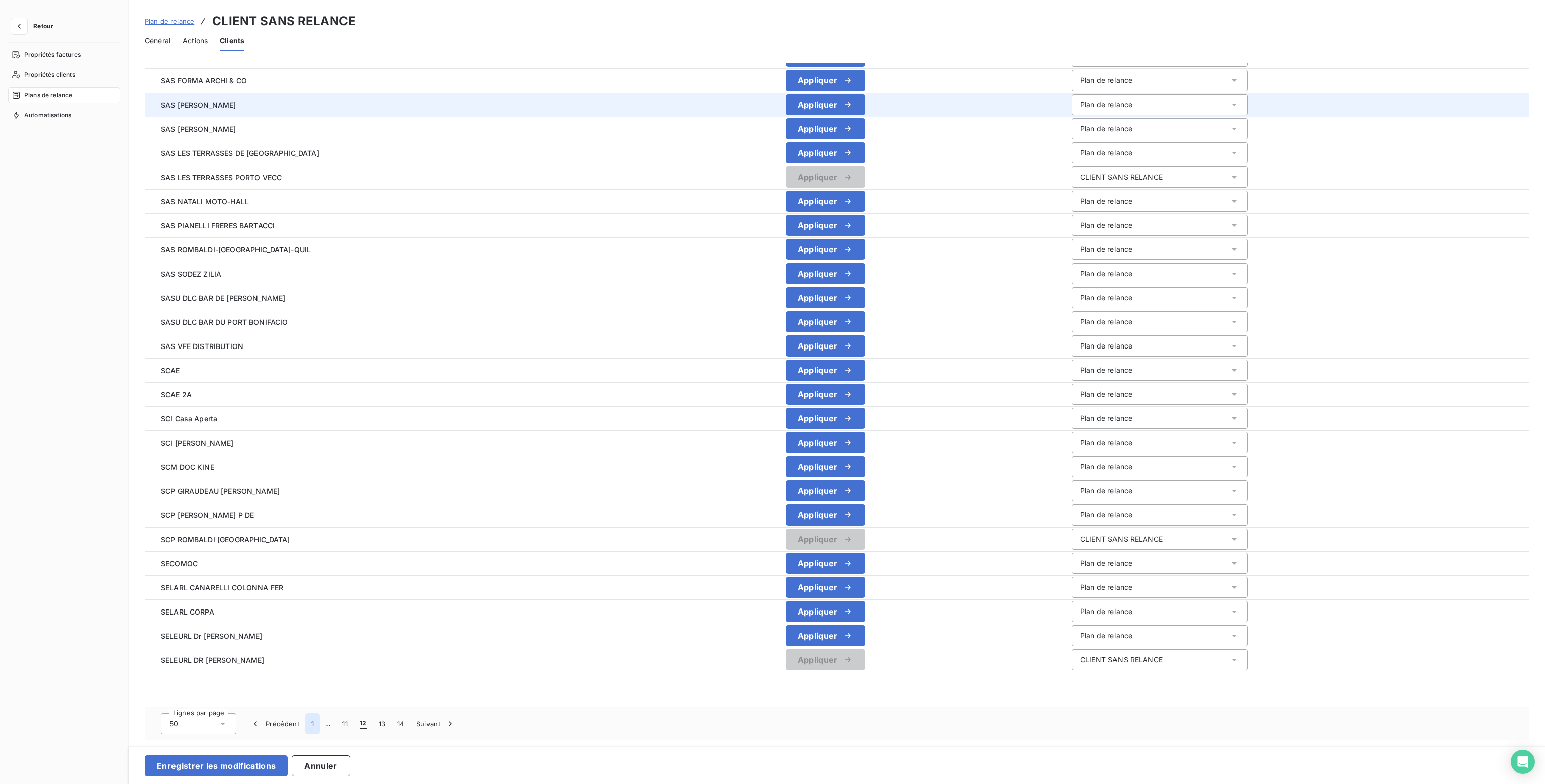
click at [314, 722] on button "1" at bounding box center [312, 722] width 15 height 21
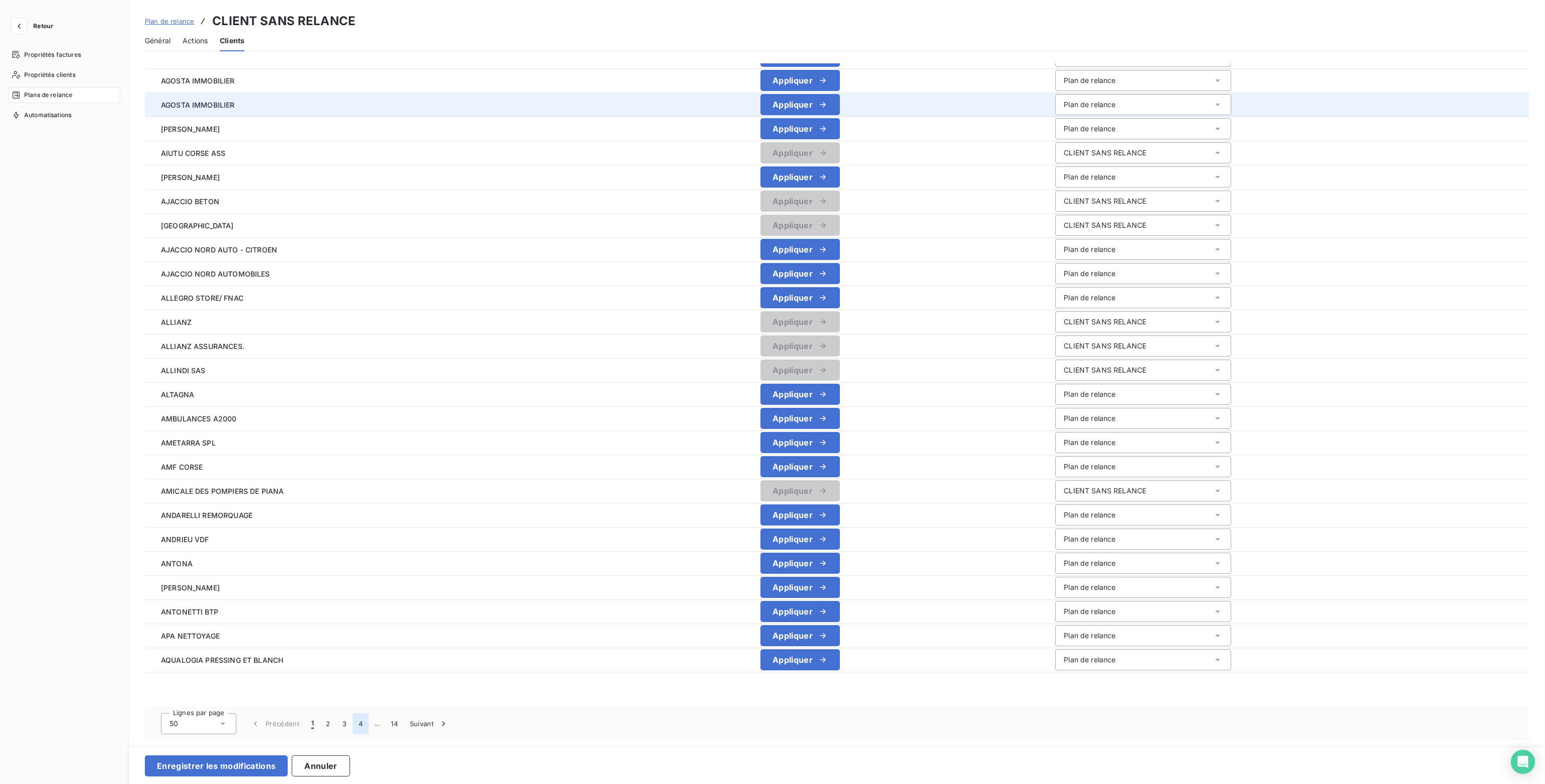
click at [356, 720] on button "4" at bounding box center [361, 722] width 16 height 21
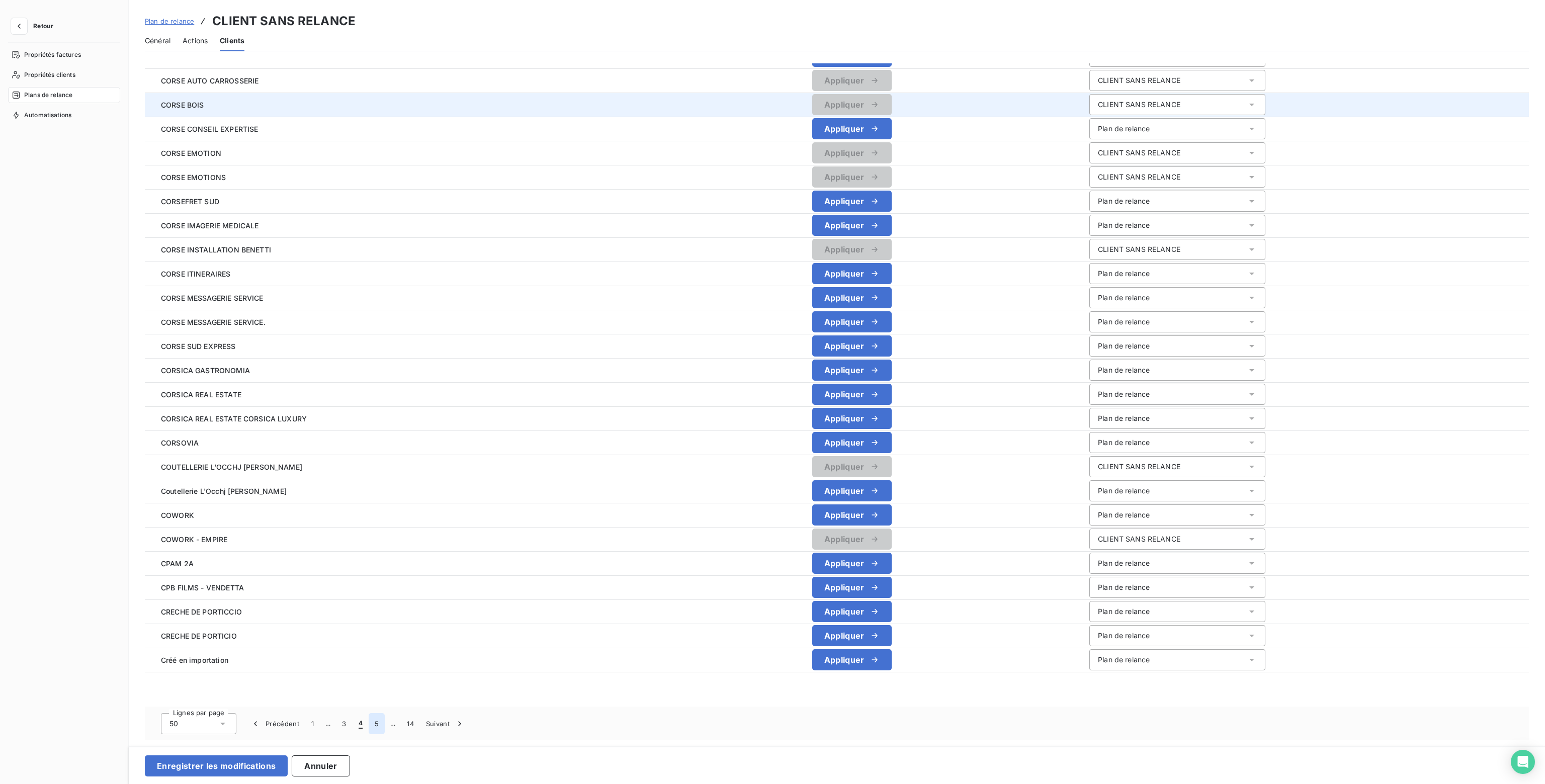
click at [378, 723] on button "5" at bounding box center [376, 722] width 16 height 21
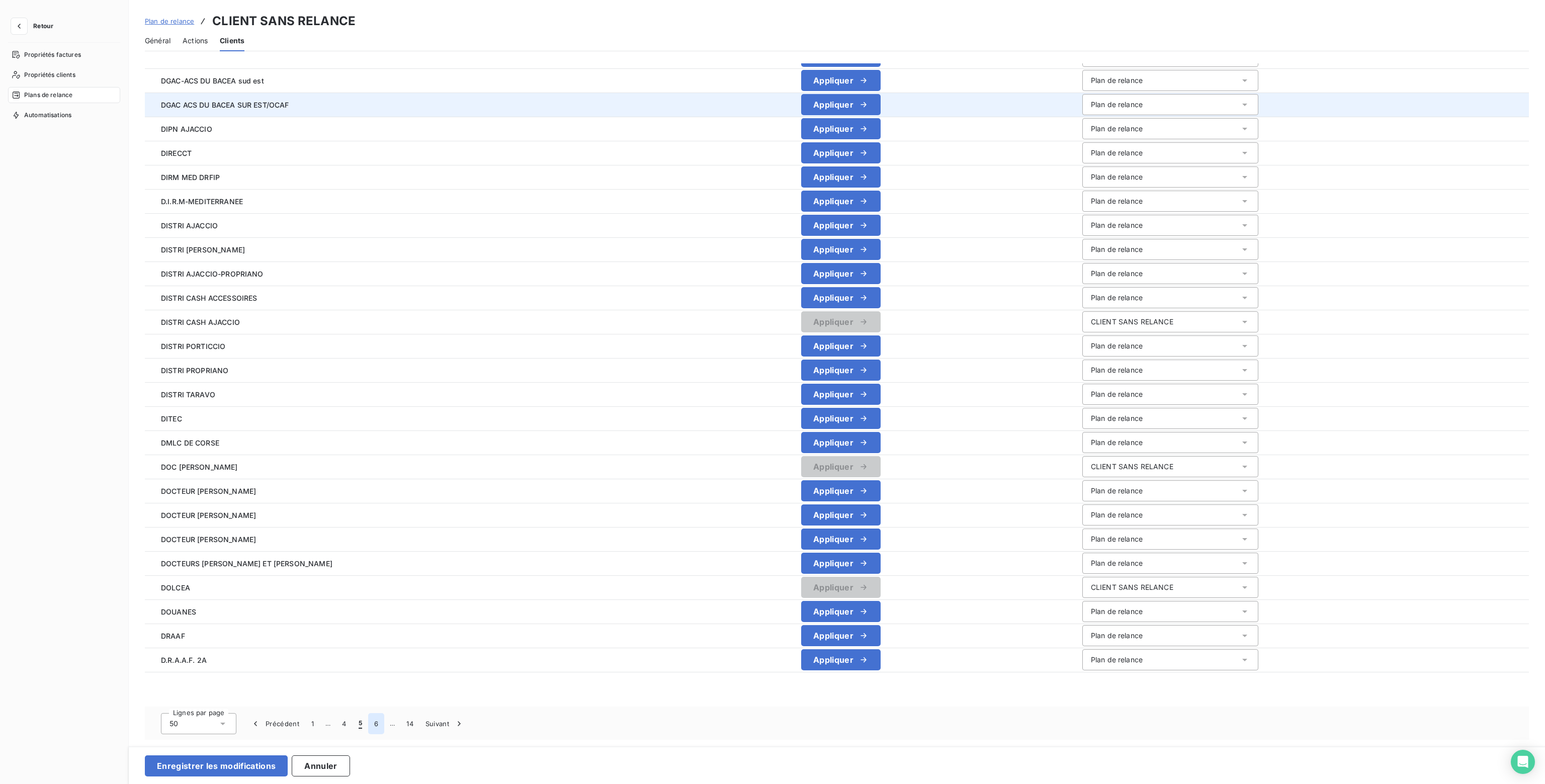
click at [378, 726] on button "6" at bounding box center [376, 722] width 16 height 21
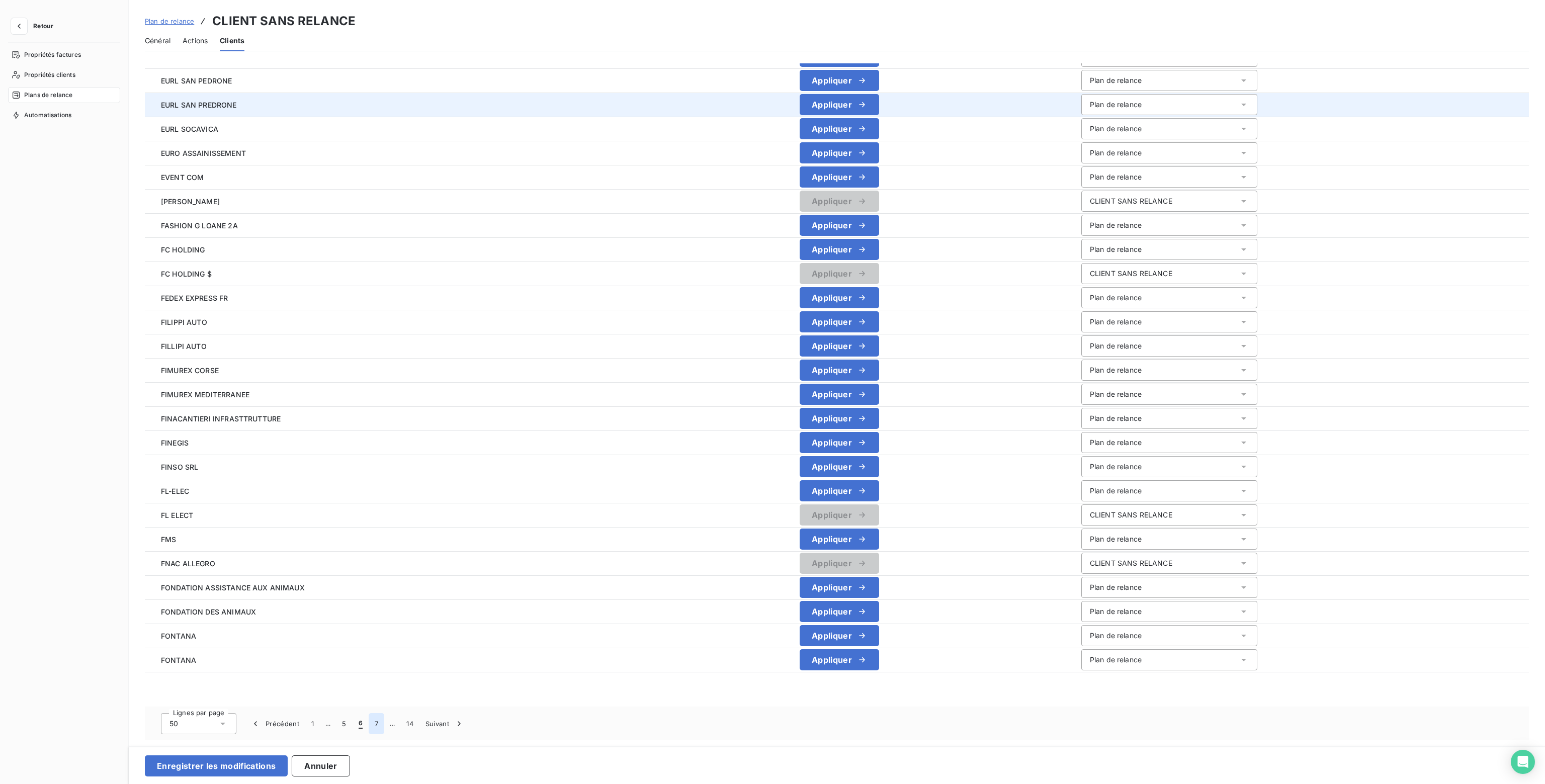
click at [373, 725] on button "7" at bounding box center [376, 722] width 15 height 21
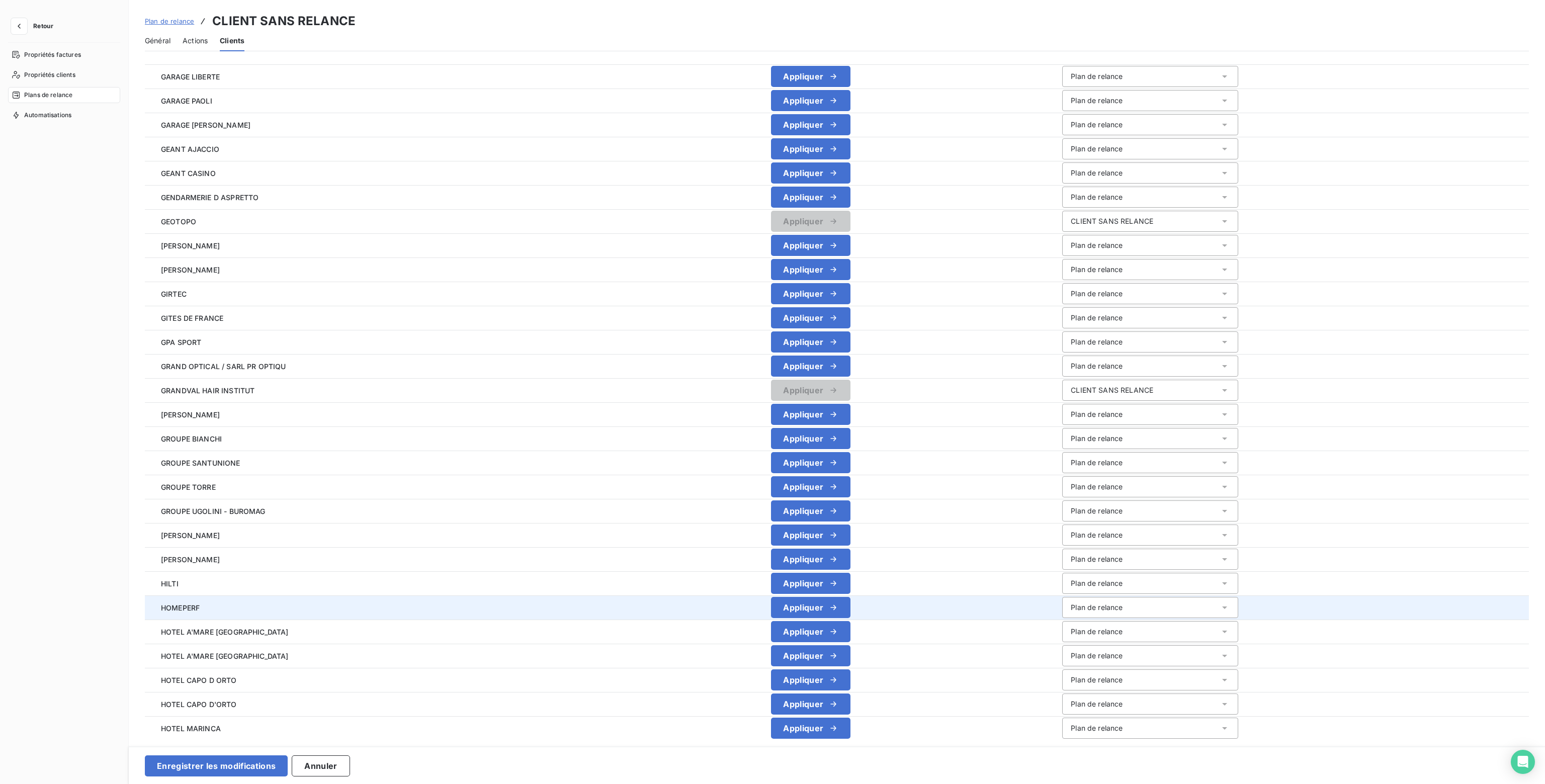
scroll to position [4, 0]
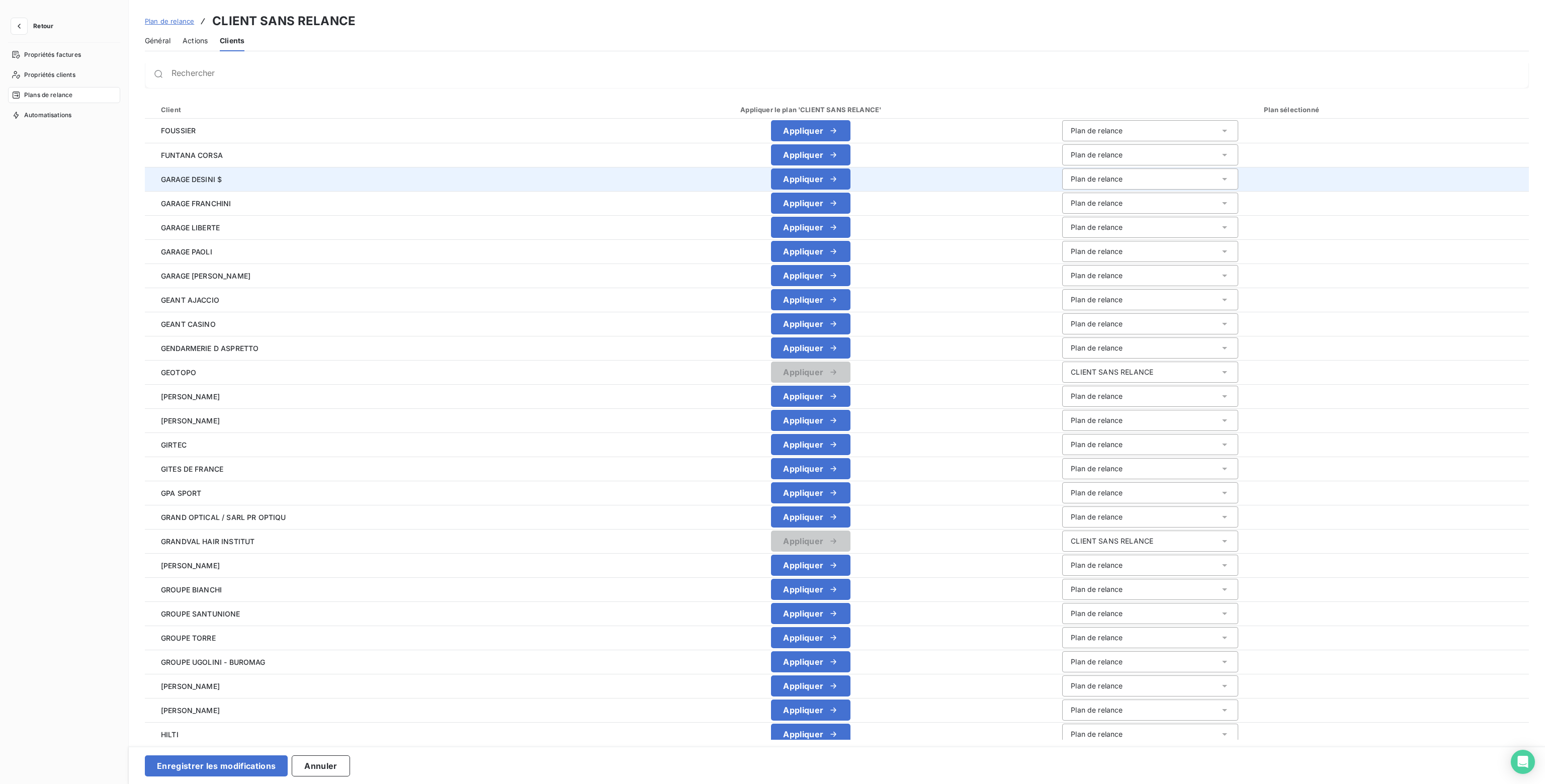
click at [1088, 180] on div "Plan de relance" at bounding box center [1097, 179] width 52 height 10
click at [1077, 216] on span "CLIENT SANS RELANCE" at bounding box center [1109, 218] width 82 height 8
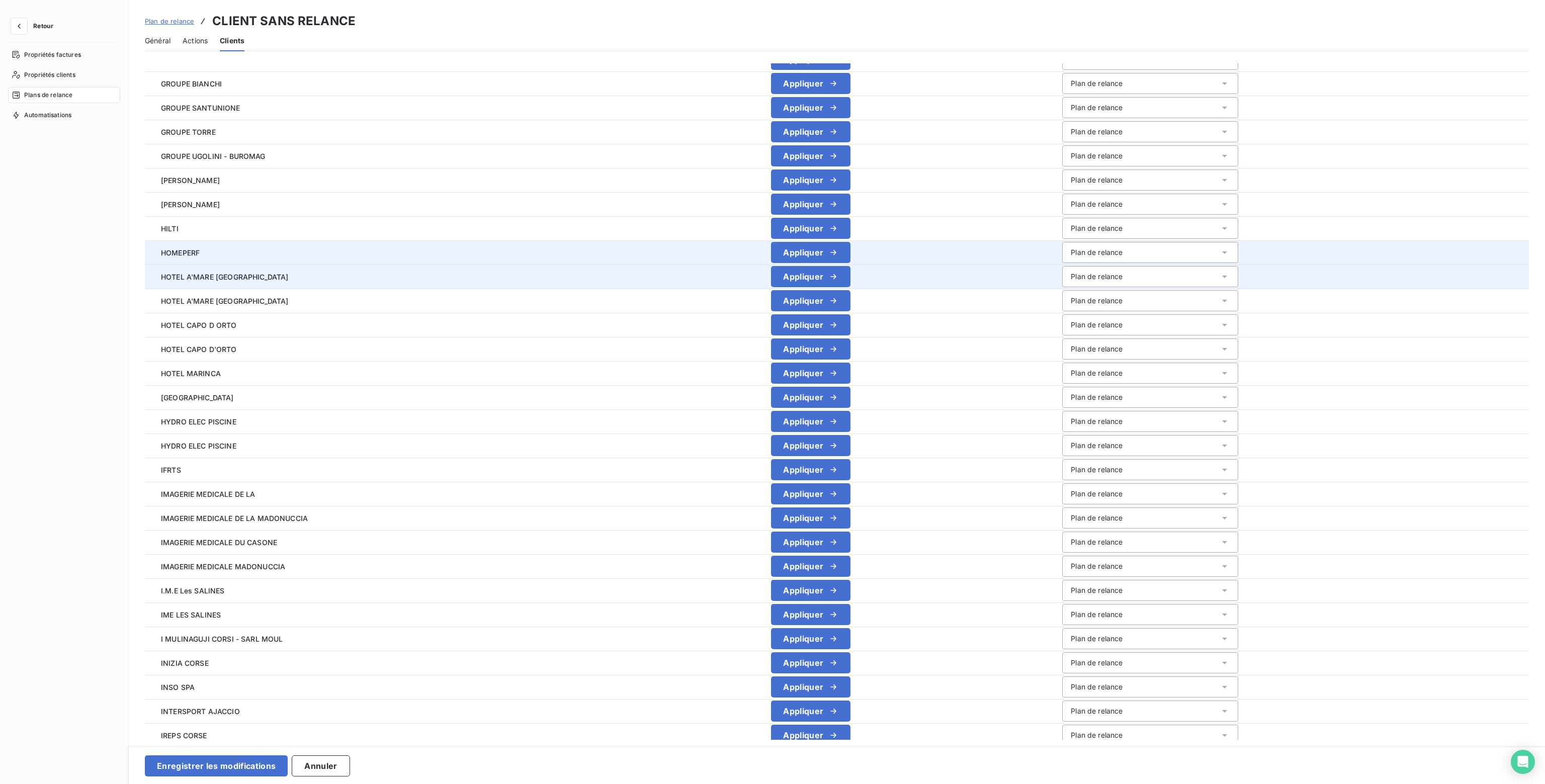
scroll to position [658, 0]
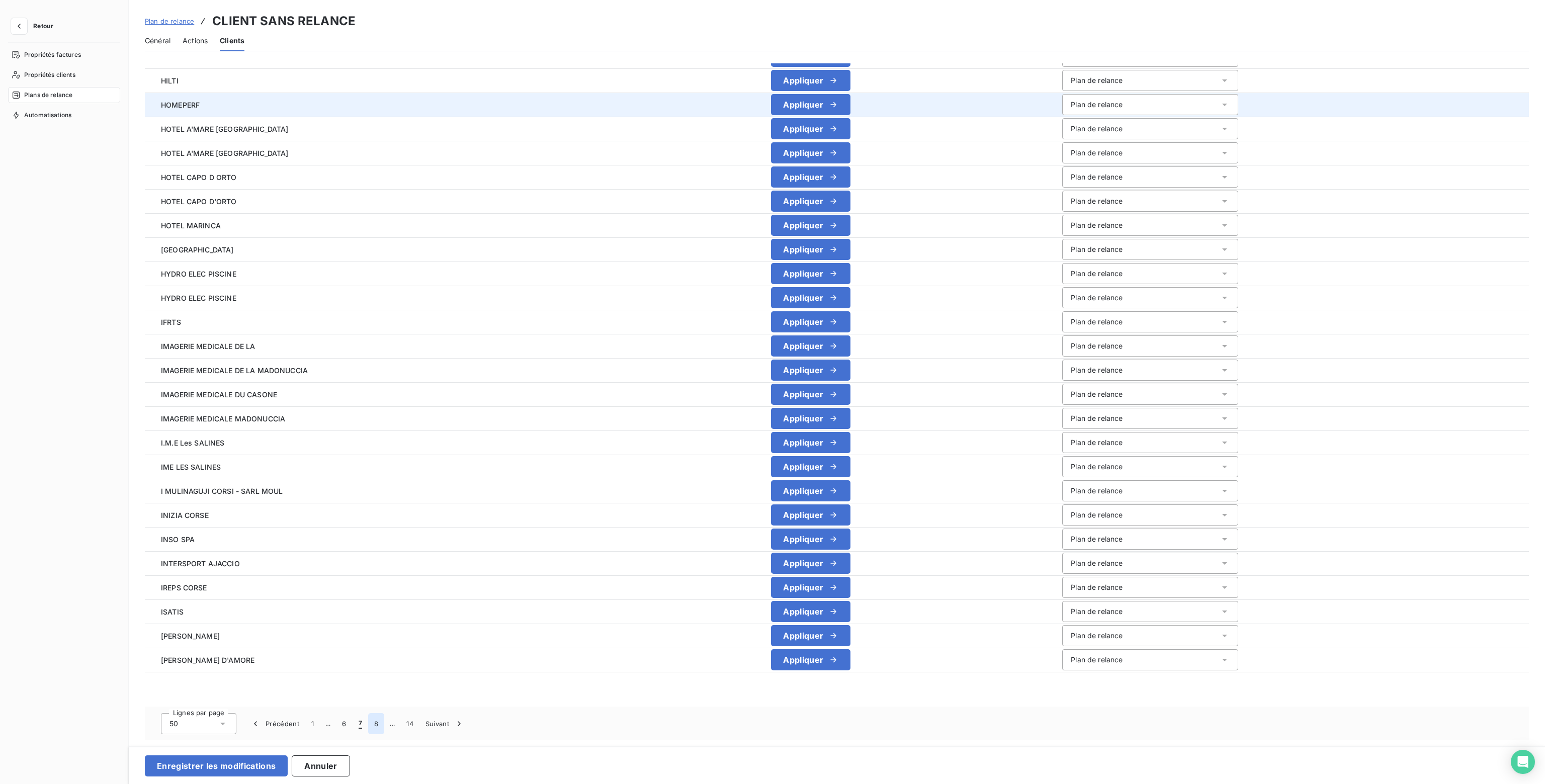
click at [375, 723] on button "8" at bounding box center [376, 722] width 16 height 21
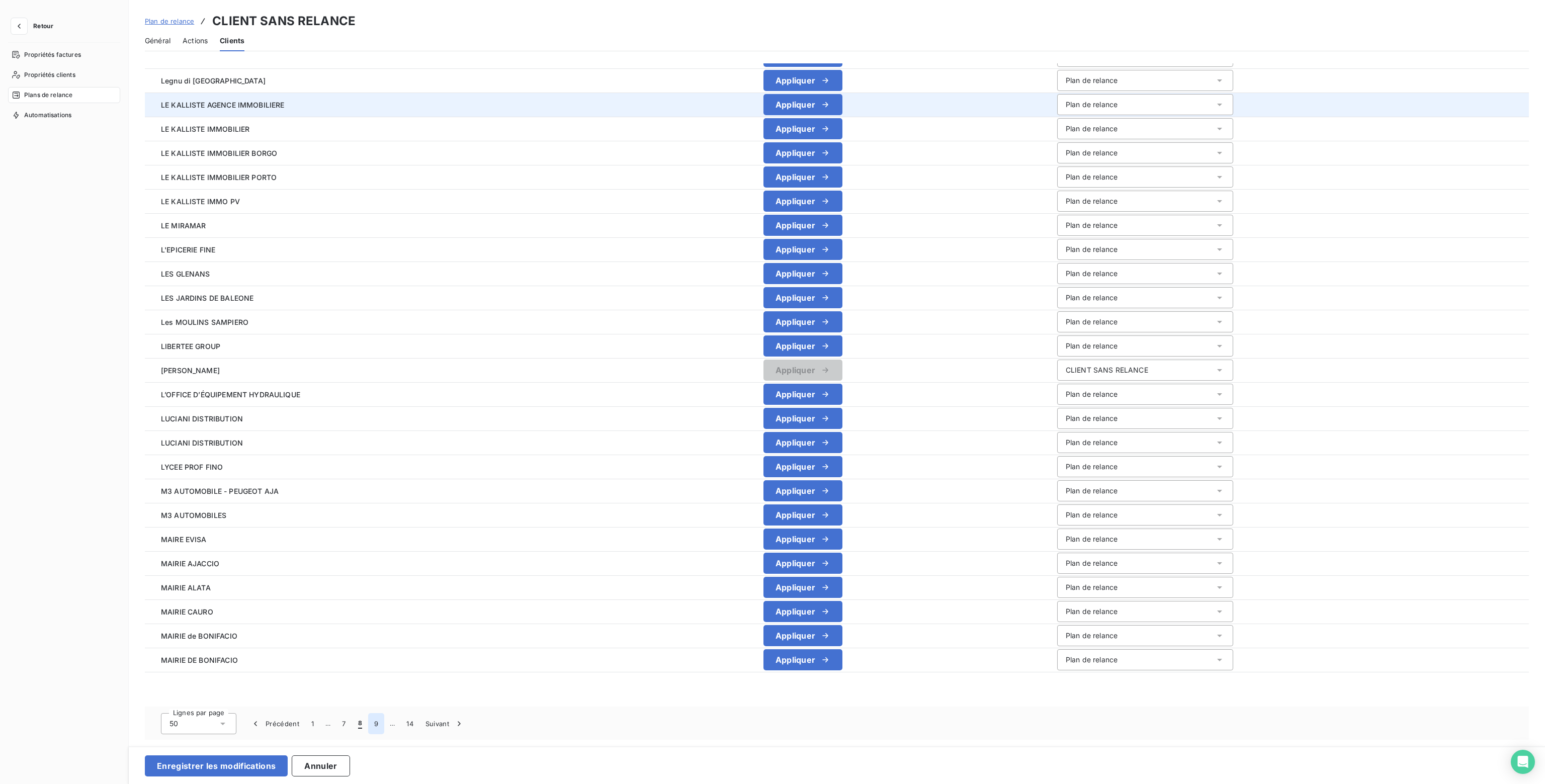
click at [376, 724] on button "9" at bounding box center [376, 722] width 16 height 21
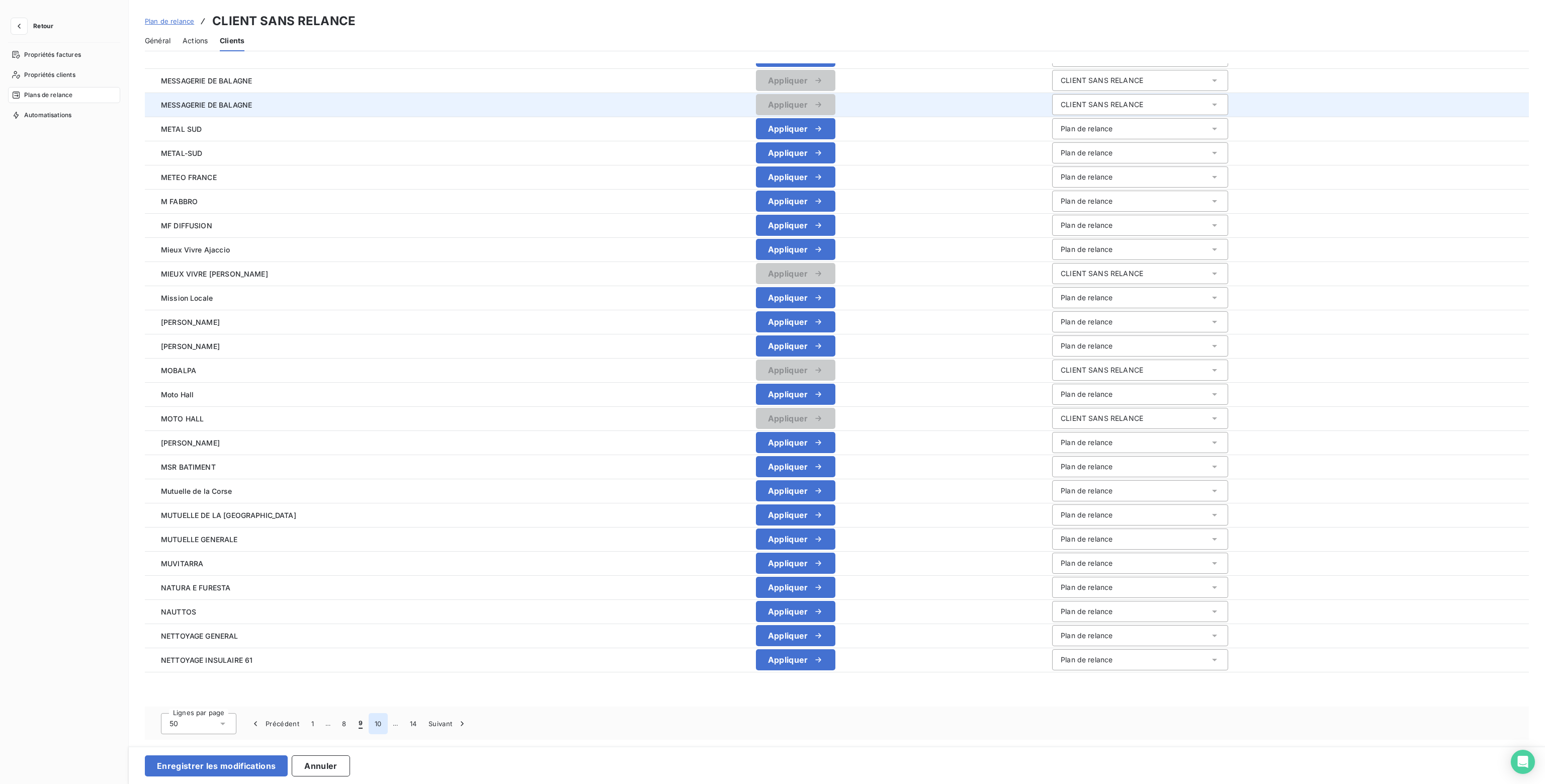
click at [376, 724] on button "10" at bounding box center [378, 722] width 19 height 21
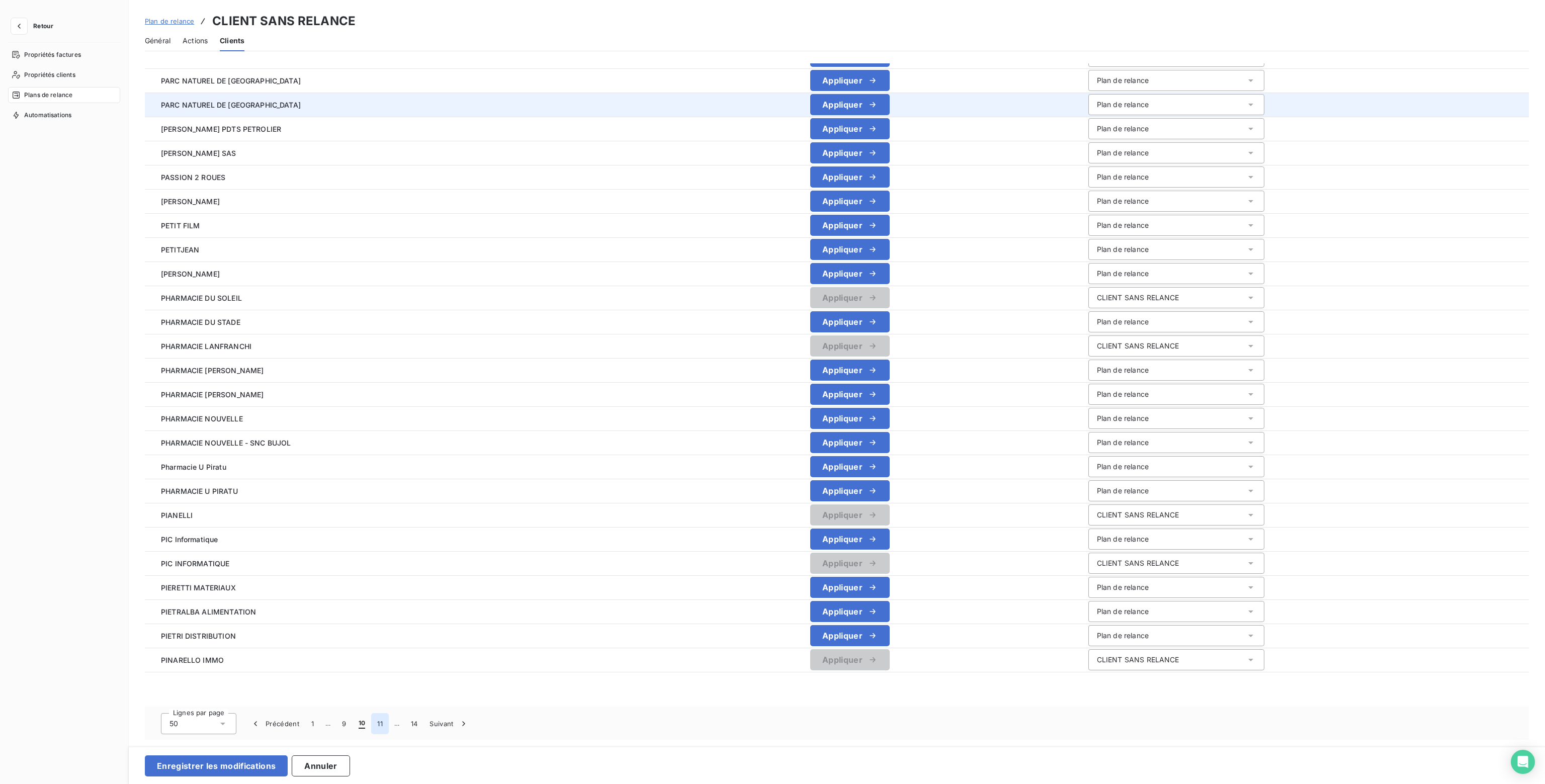
click at [376, 724] on button "11" at bounding box center [380, 722] width 18 height 21
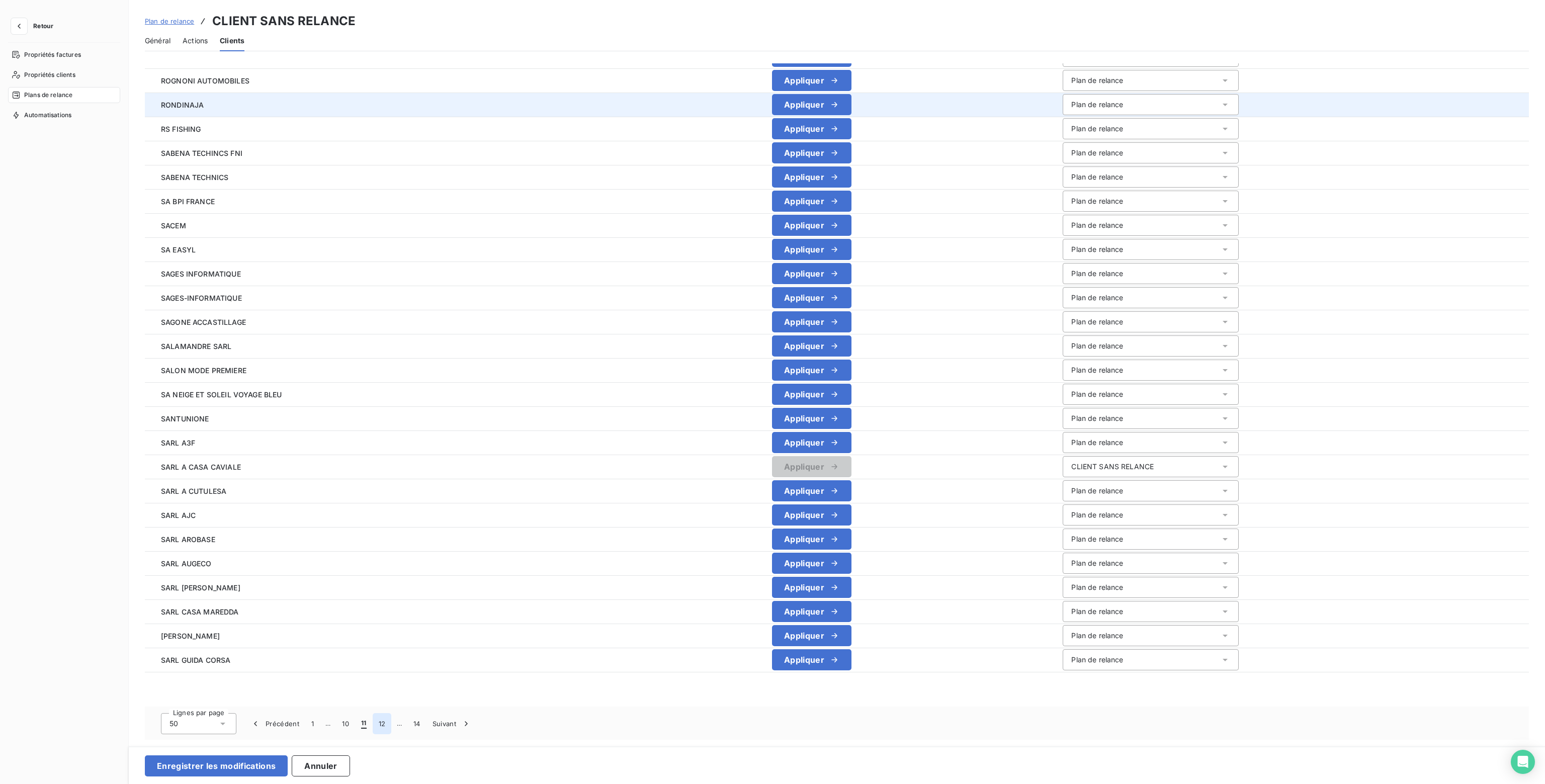
click at [381, 721] on button "12" at bounding box center [382, 722] width 19 height 21
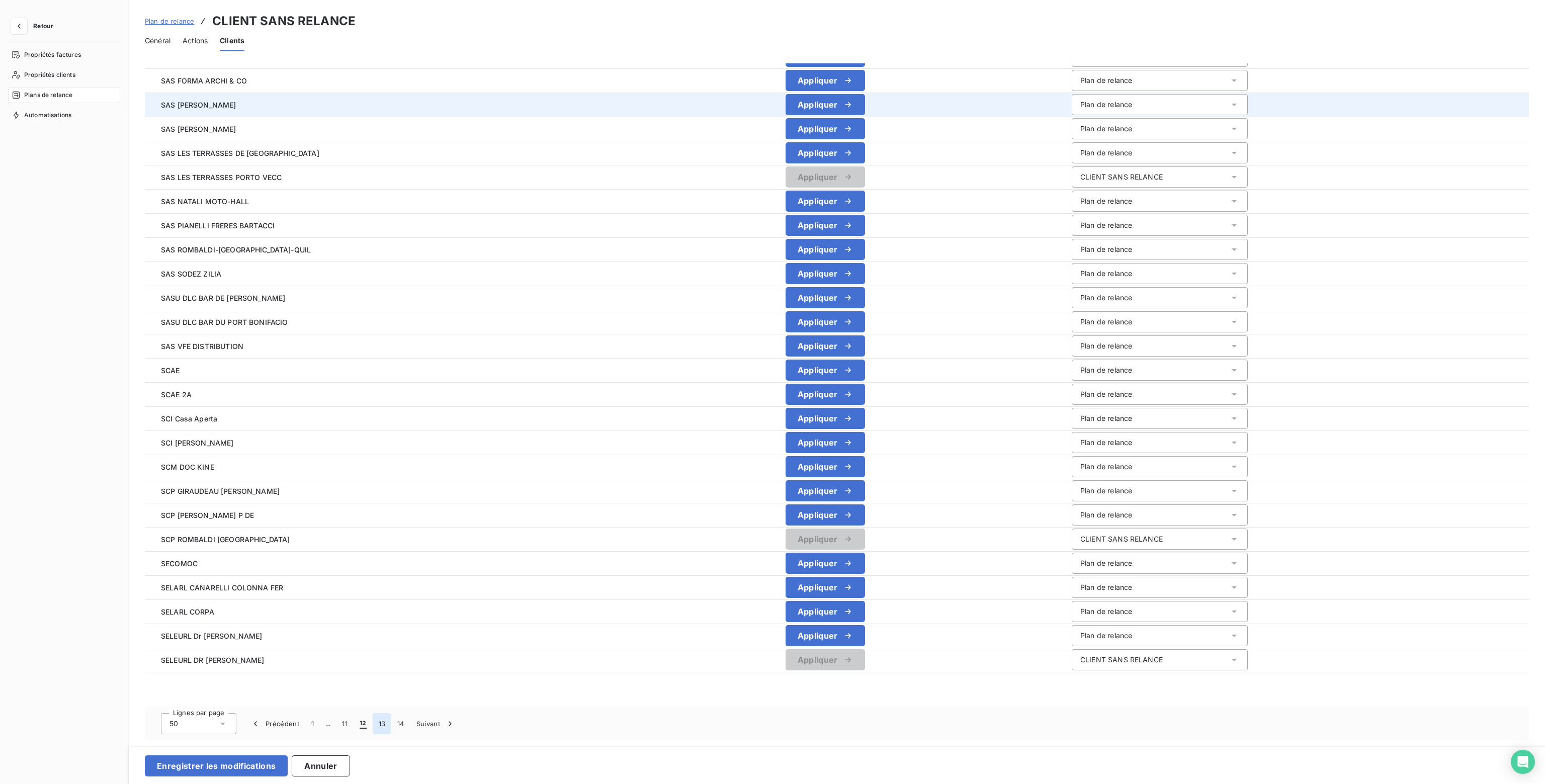
click at [381, 725] on button "13" at bounding box center [382, 722] width 19 height 21
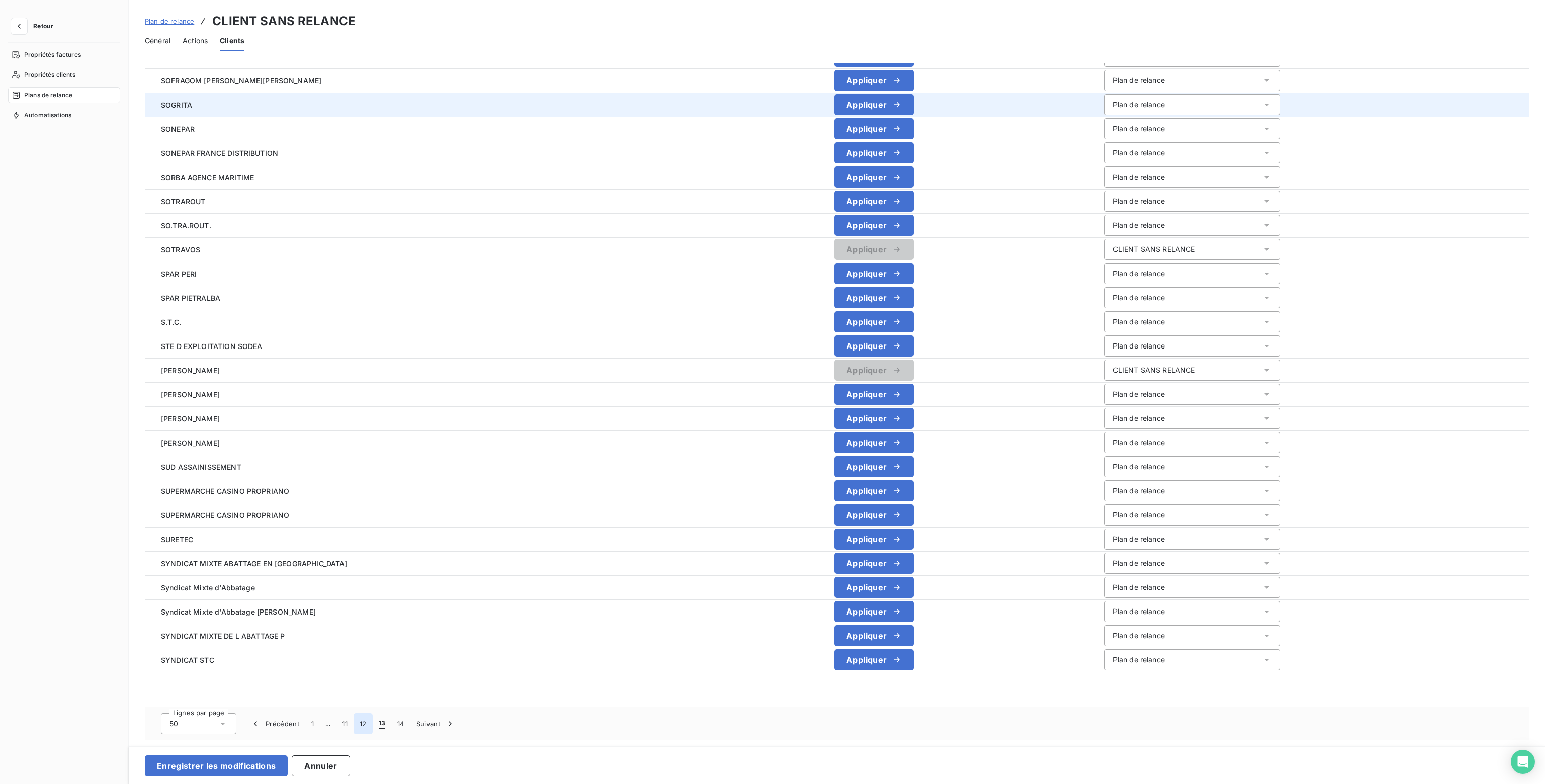
click at [367, 723] on button "12" at bounding box center [363, 722] width 19 height 21
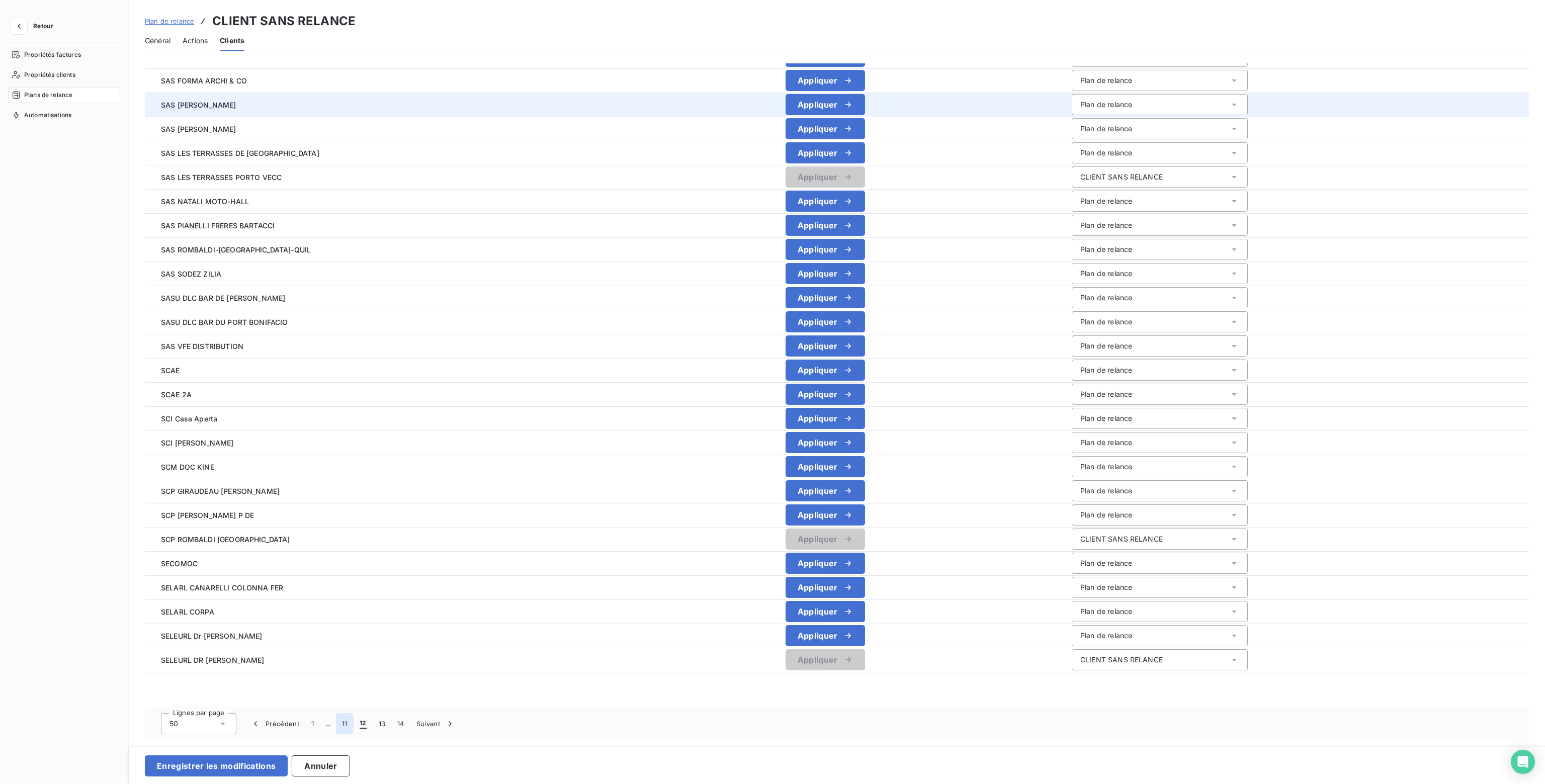
click at [346, 722] on button "11" at bounding box center [344, 722] width 18 height 21
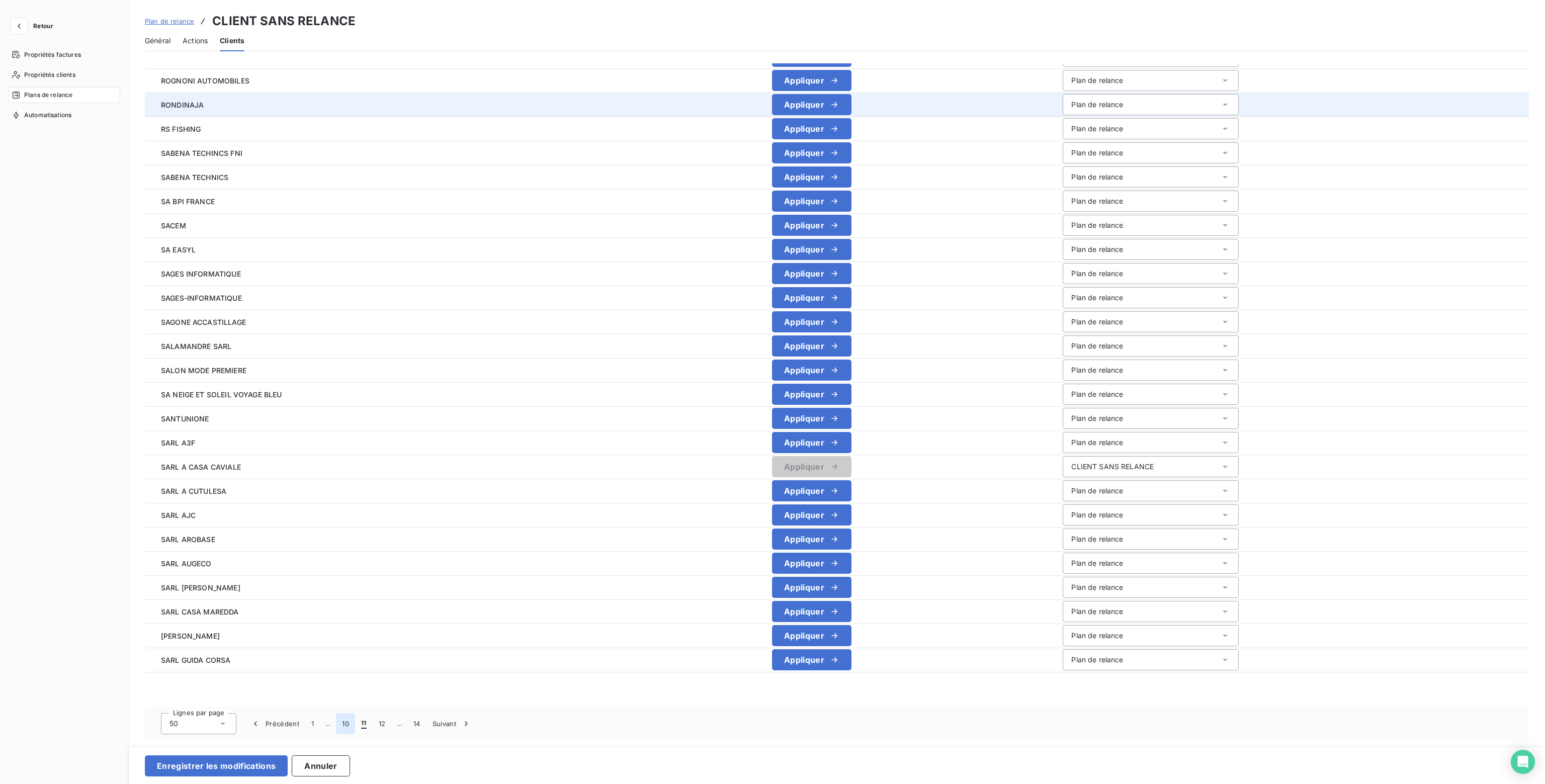
click at [344, 723] on button "10" at bounding box center [345, 722] width 19 height 21
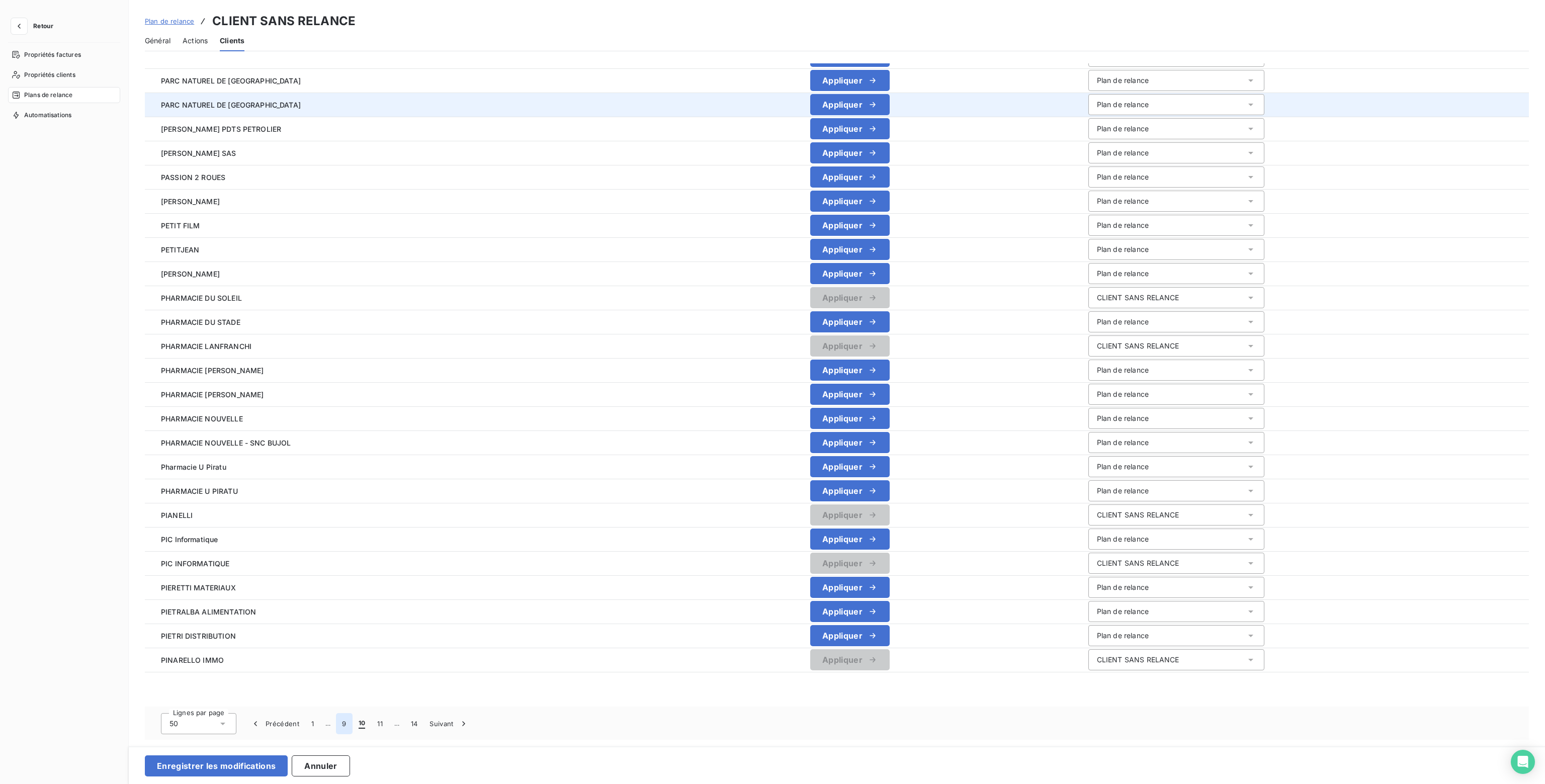
click at [344, 723] on button "9" at bounding box center [344, 722] width 16 height 21
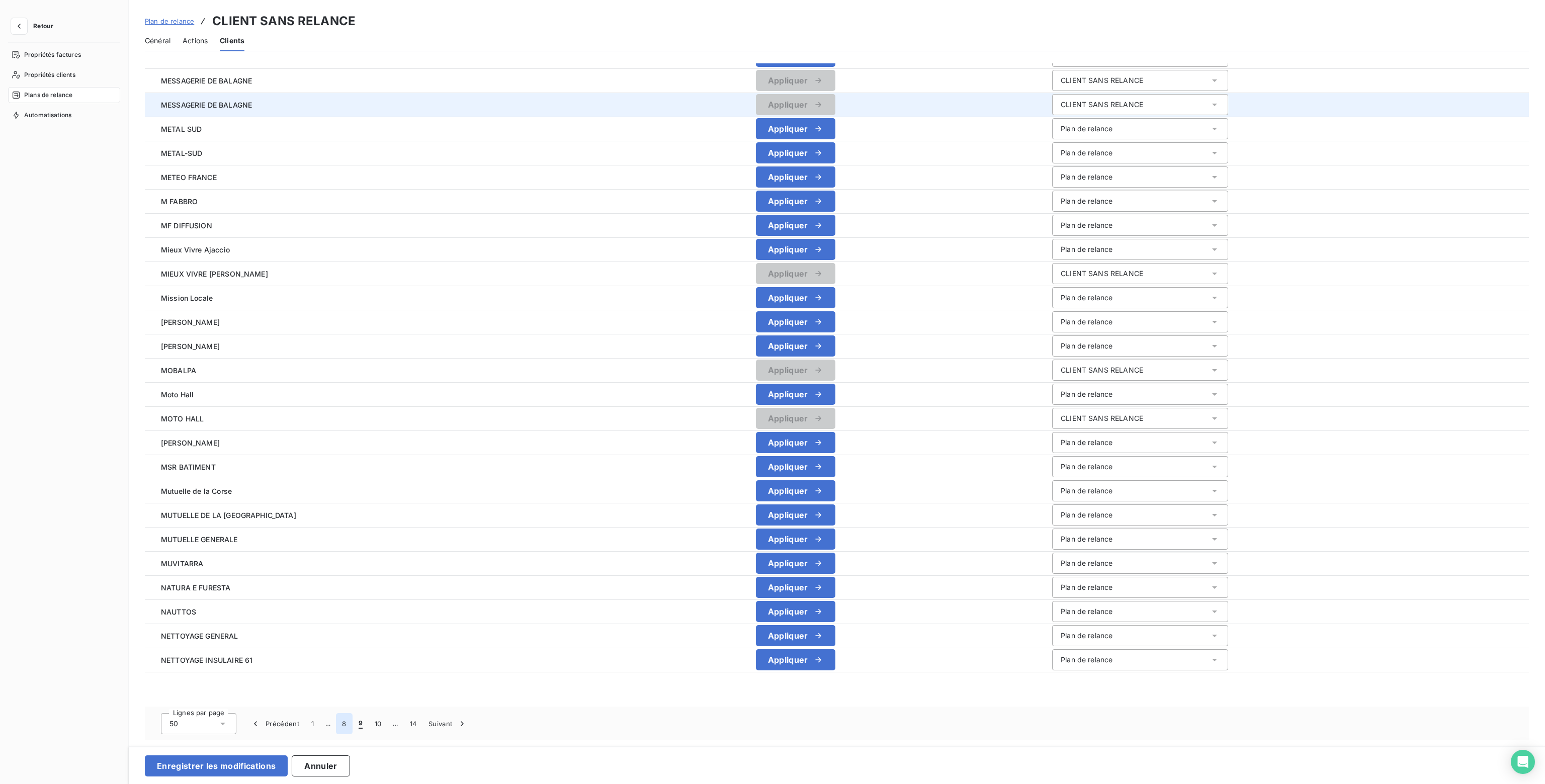
click at [344, 723] on button "8" at bounding box center [344, 722] width 16 height 21
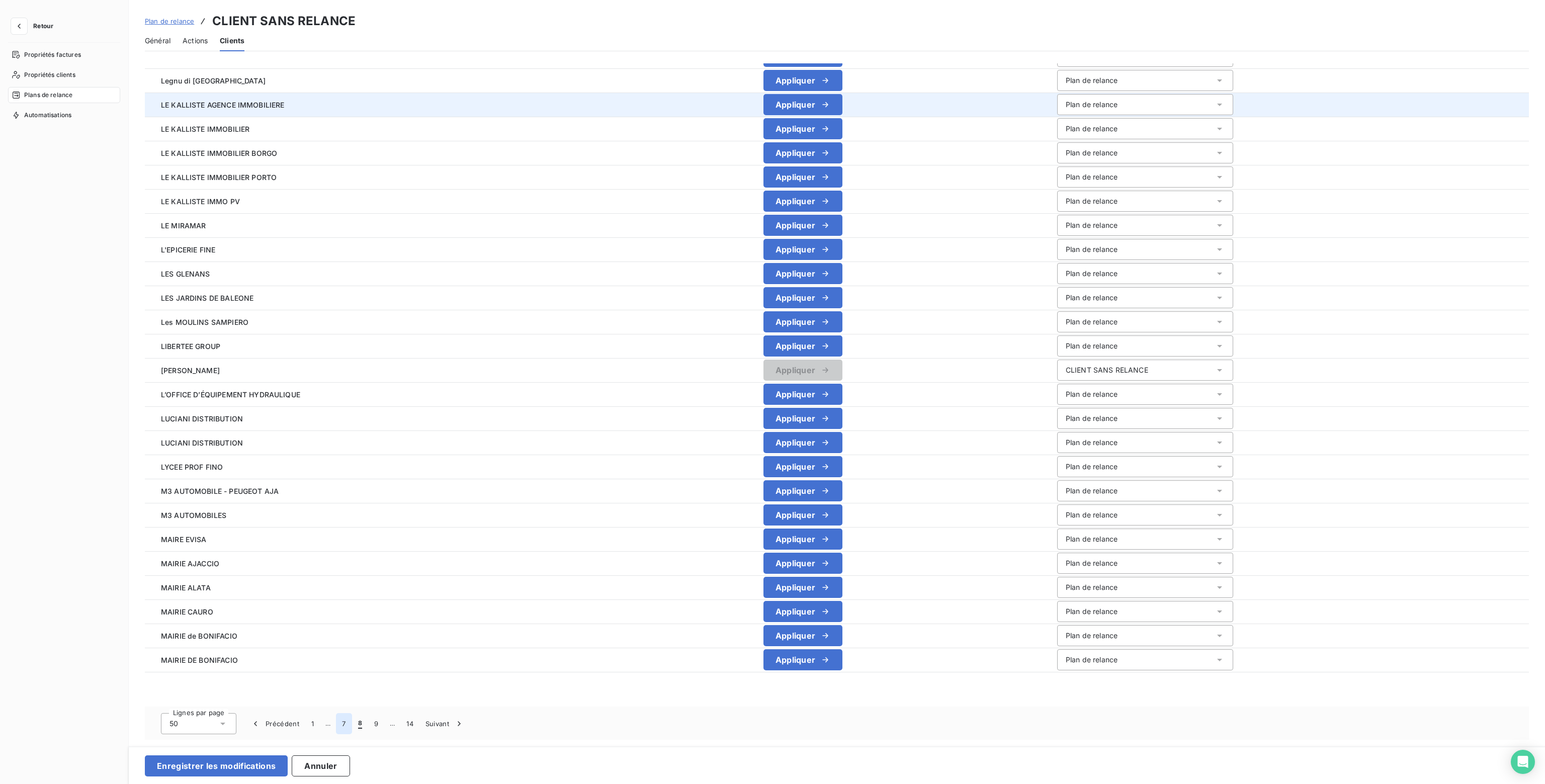
click at [344, 723] on button "7" at bounding box center [344, 722] width 15 height 21
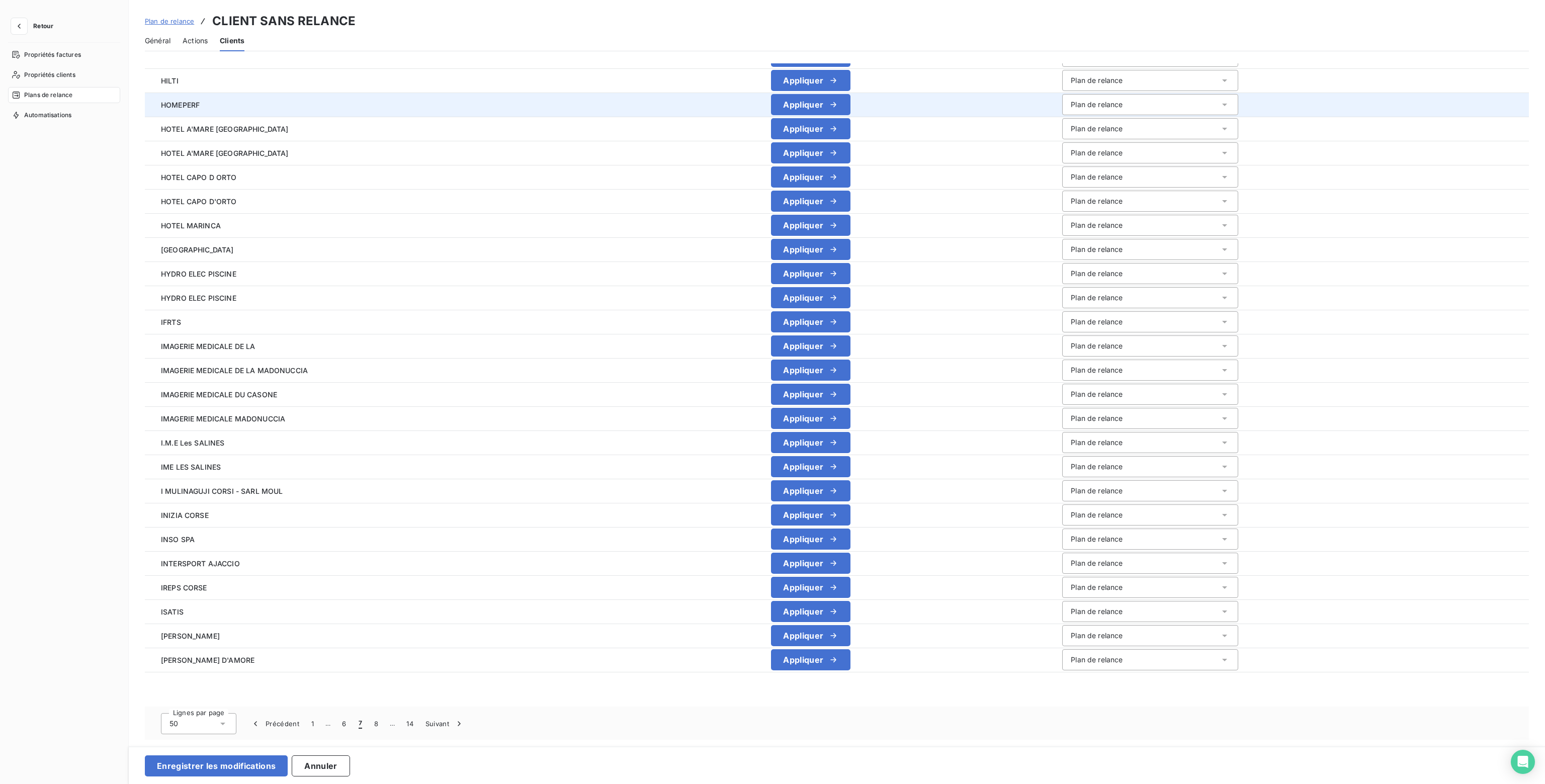
click at [39, 26] on span "Retour" at bounding box center [43, 26] width 20 height 6
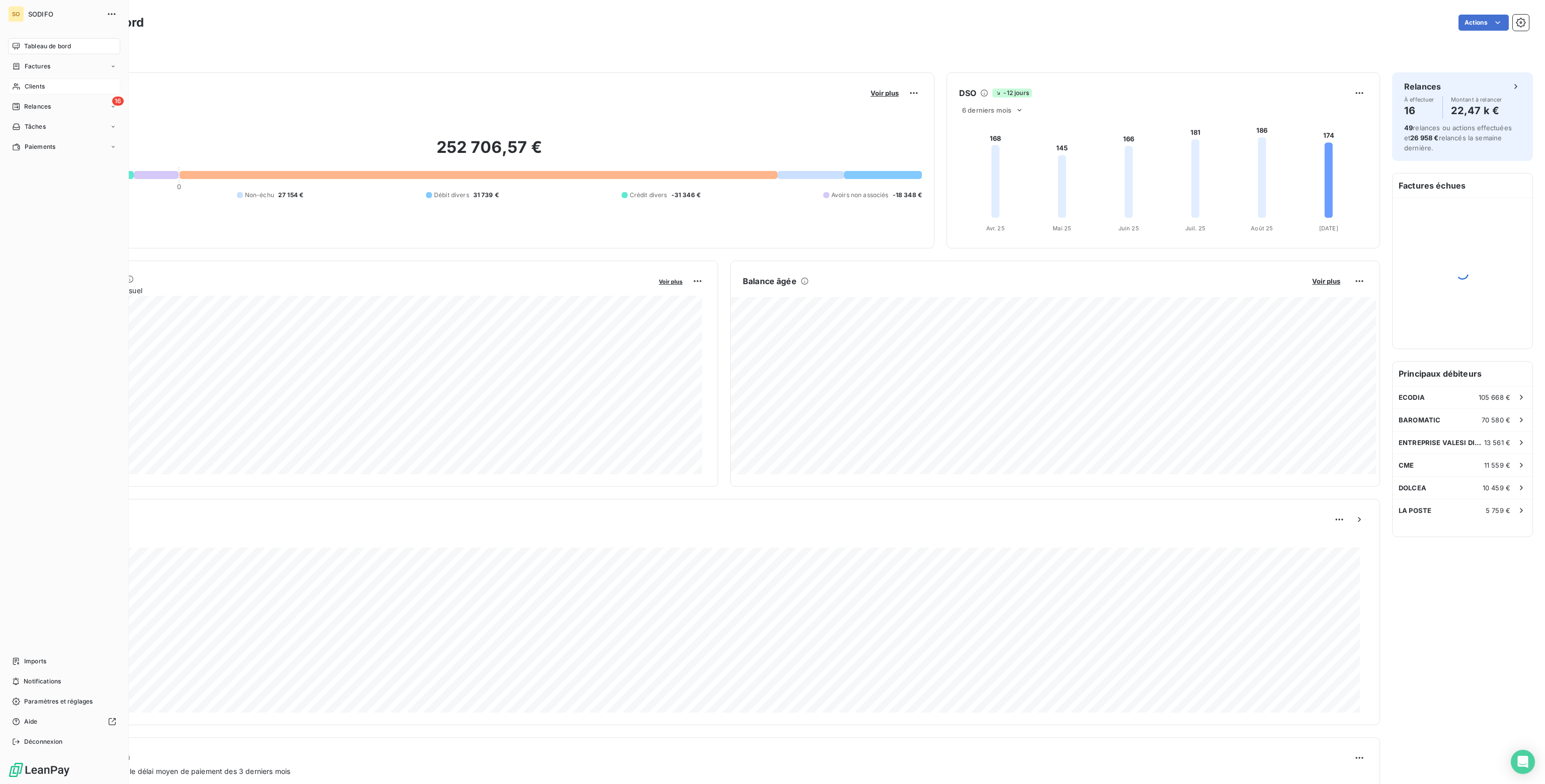
click at [29, 82] on div "Clients" at bounding box center [64, 86] width 113 height 16
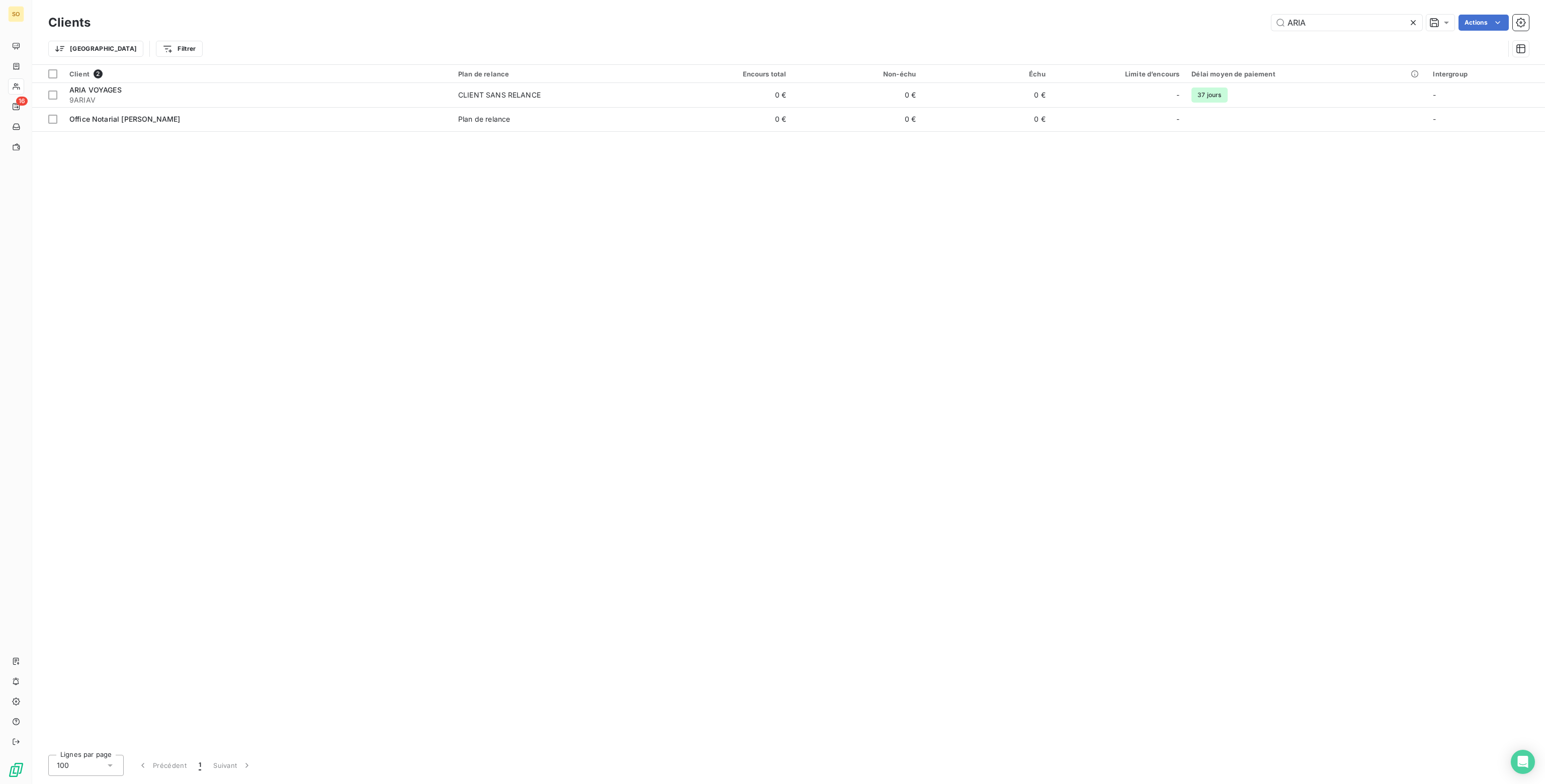
drag, startPoint x: 1311, startPoint y: 22, endPoint x: 1076, endPoint y: 15, distance: 235.1
click at [1076, 15] on div "ARIA Actions" at bounding box center [815, 22] width 1426 height 16
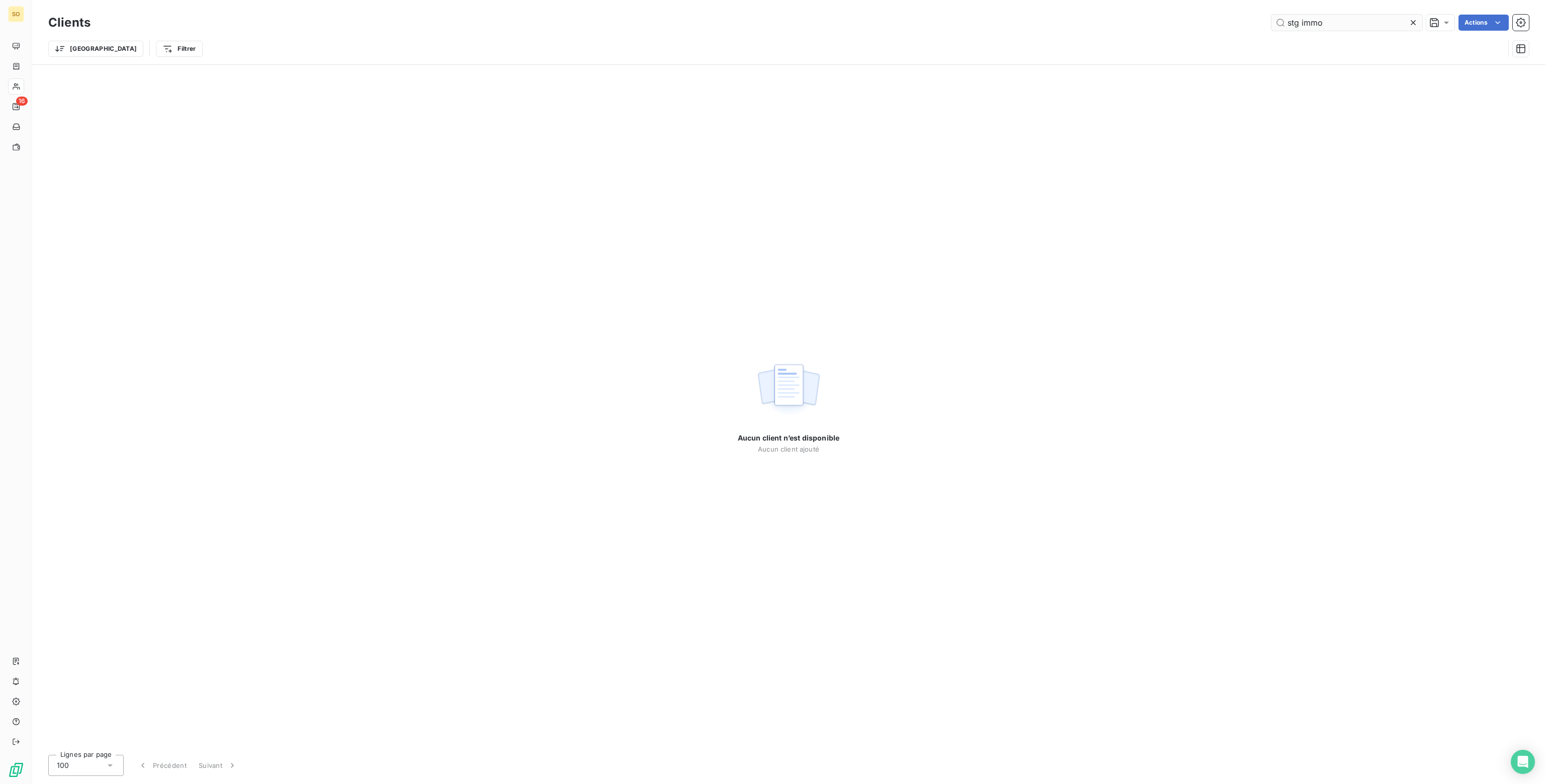
drag, startPoint x: 1328, startPoint y: 25, endPoint x: 1280, endPoint y: 25, distance: 48.0
click at [1280, 25] on input "stg immo" at bounding box center [1347, 22] width 151 height 16
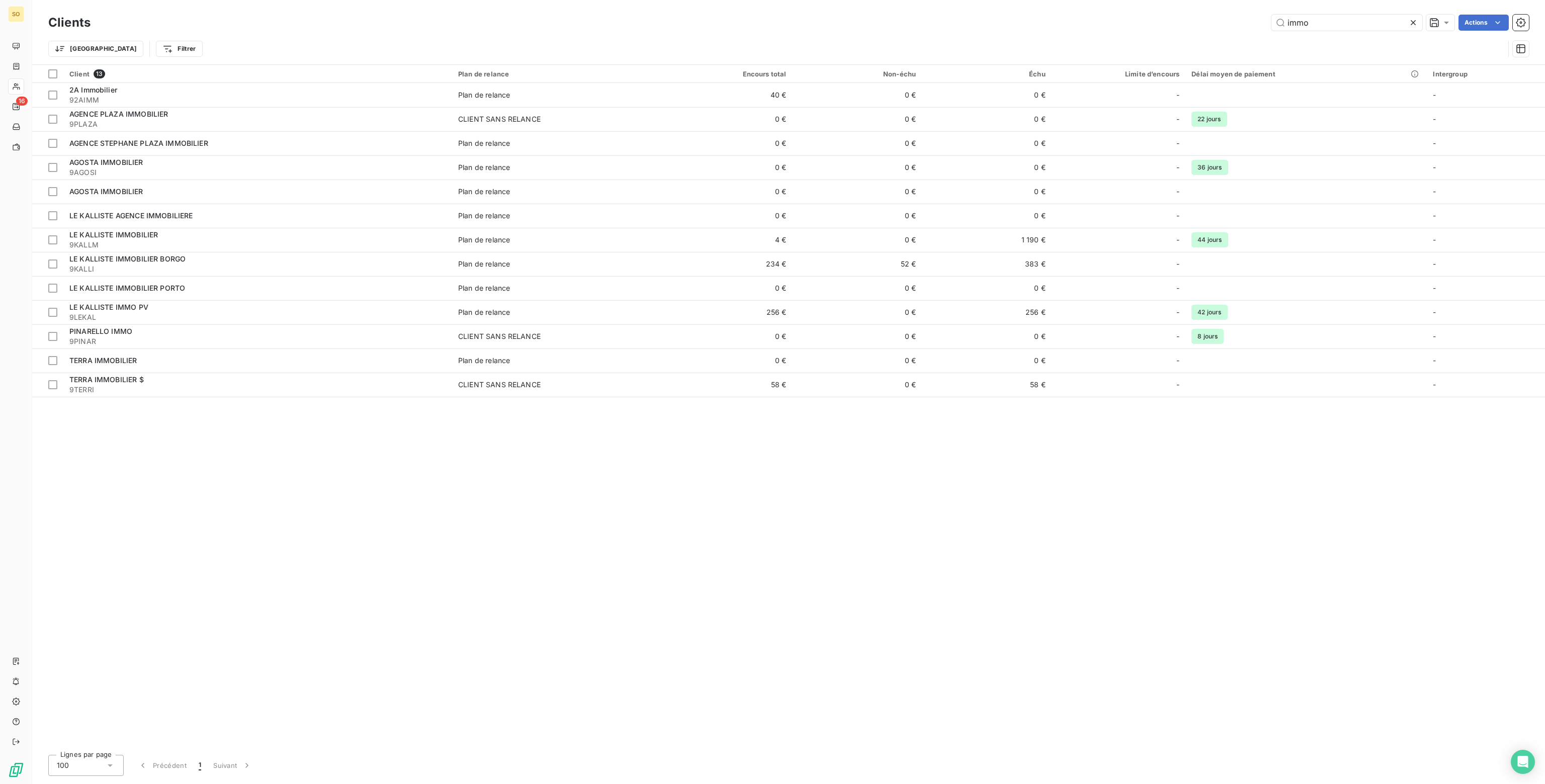
drag, startPoint x: 1314, startPoint y: 19, endPoint x: 1010, endPoint y: 14, distance: 304.0
click at [1010, 15] on div "immo Actions" at bounding box center [815, 22] width 1426 height 16
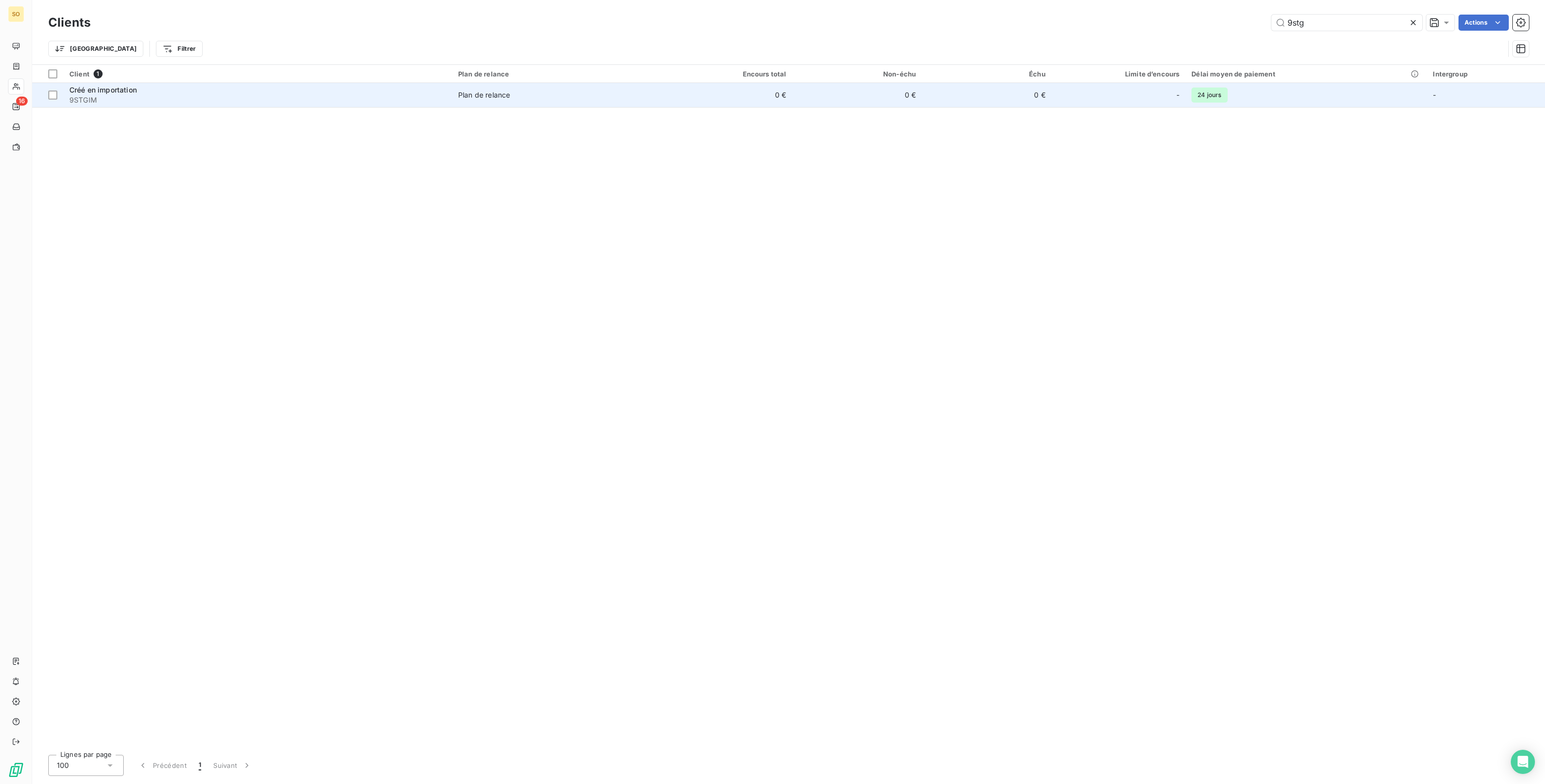
type input "9stg"
click at [987, 89] on td "0 €" at bounding box center [986, 95] width 129 height 24
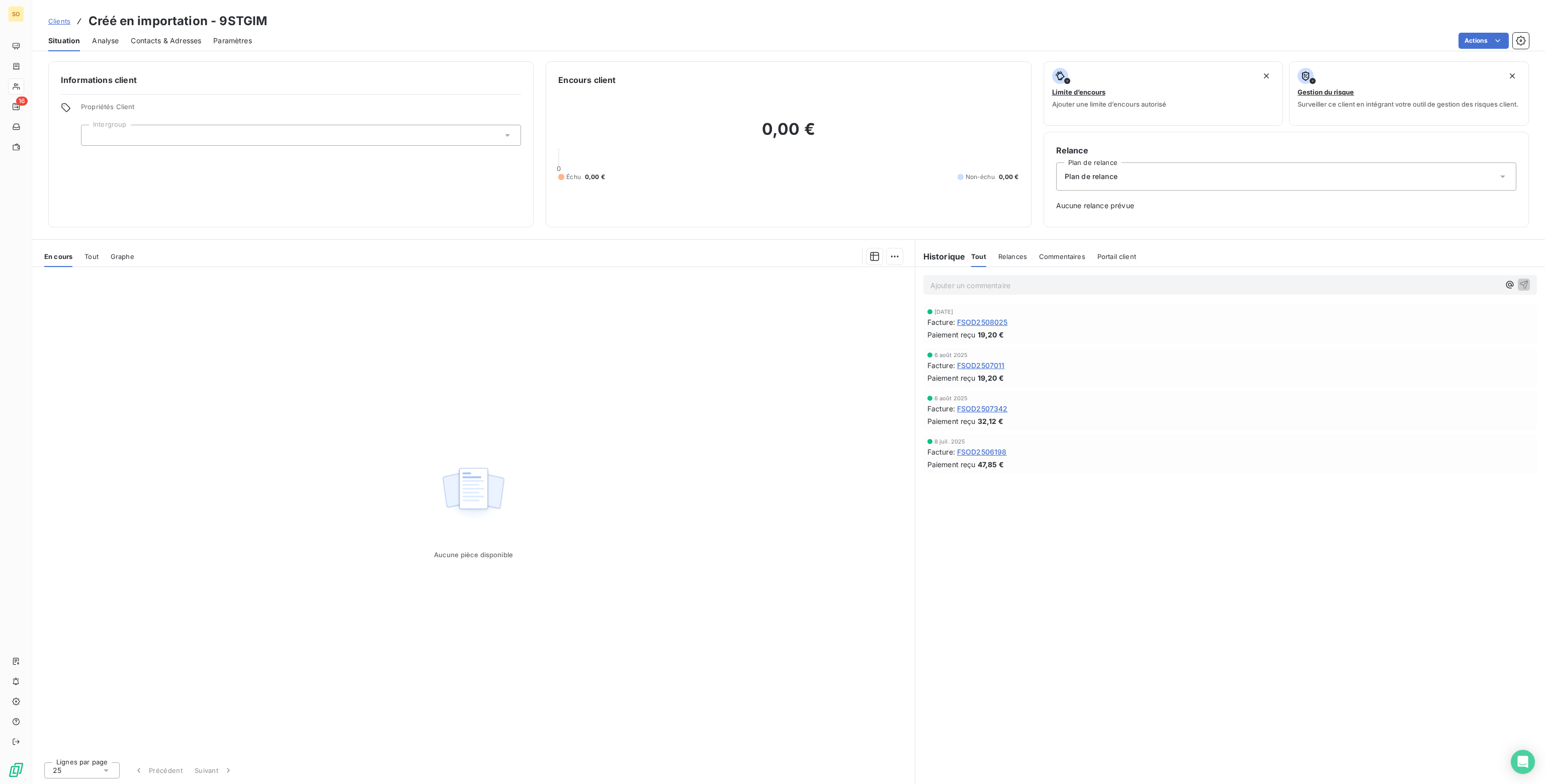
click at [1078, 179] on span "Plan de relance" at bounding box center [1091, 176] width 53 height 10
click at [1080, 223] on span "CLIENT SANS RELANCE" at bounding box center [1103, 219] width 82 height 10
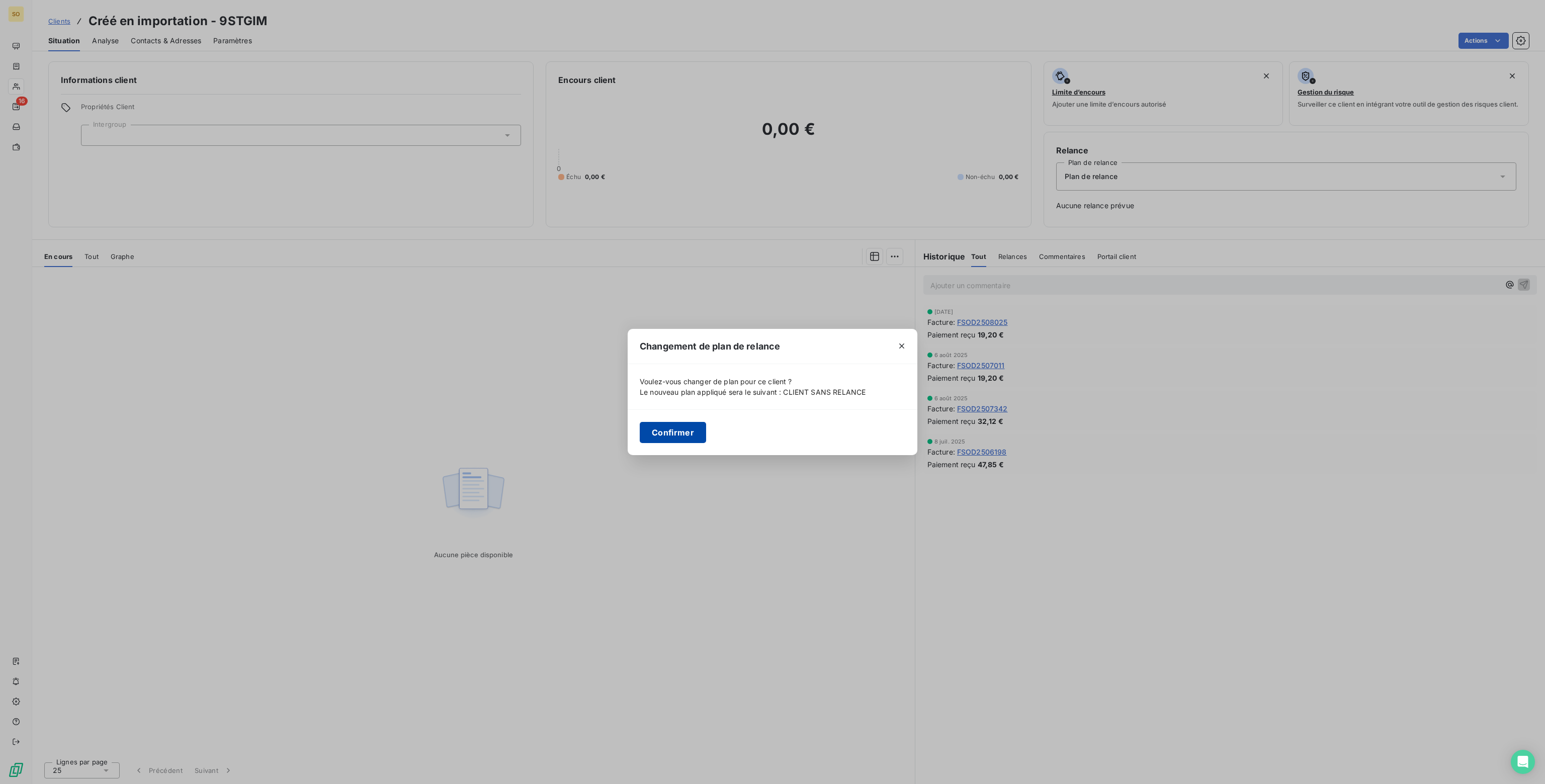
click at [665, 437] on button "Confirmer" at bounding box center [673, 432] width 66 height 21
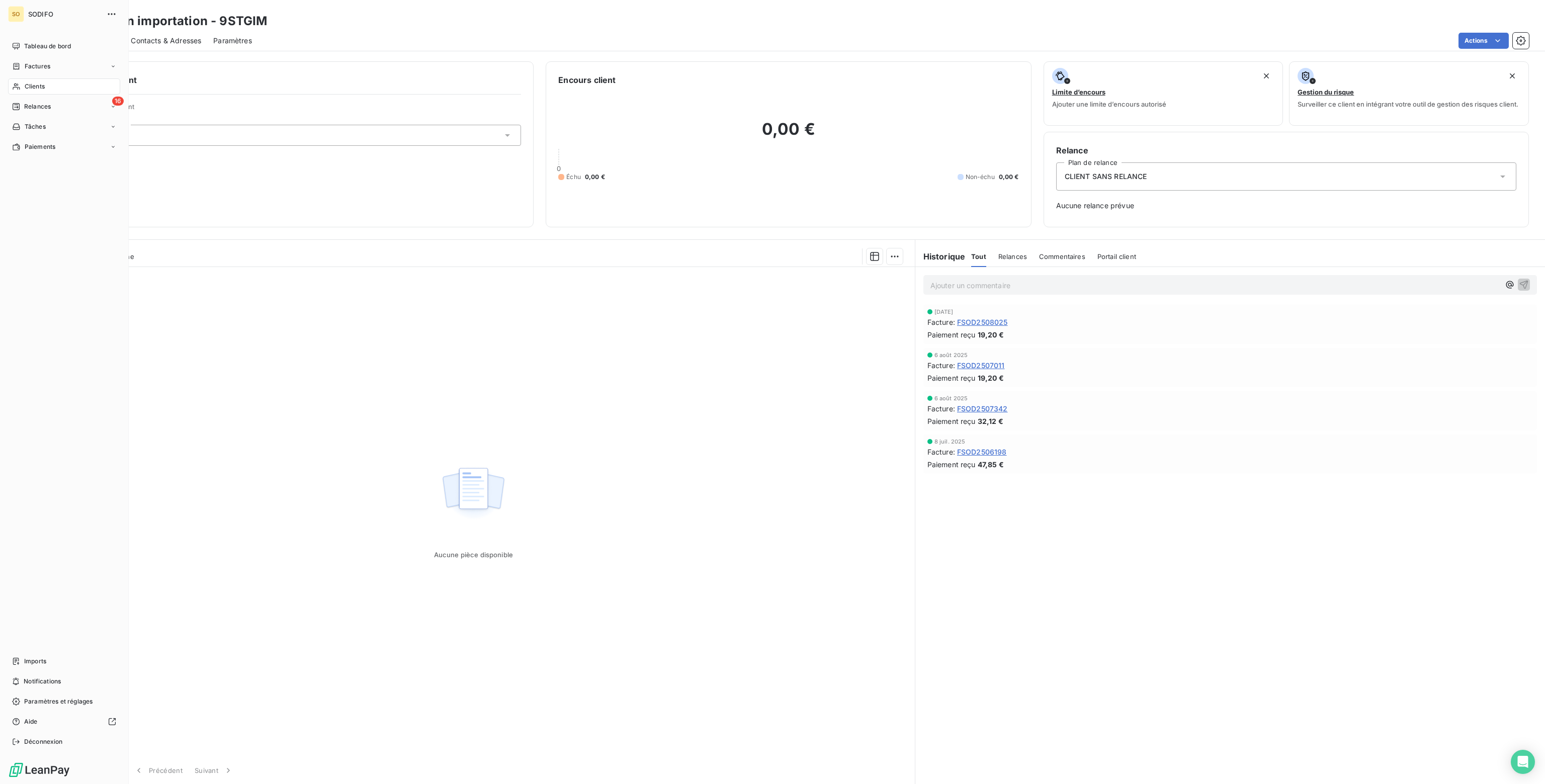
click at [34, 15] on span "SODIFO" at bounding box center [65, 14] width 72 height 8
click at [40, 47] on span "Tableau de bord" at bounding box center [47, 46] width 47 height 9
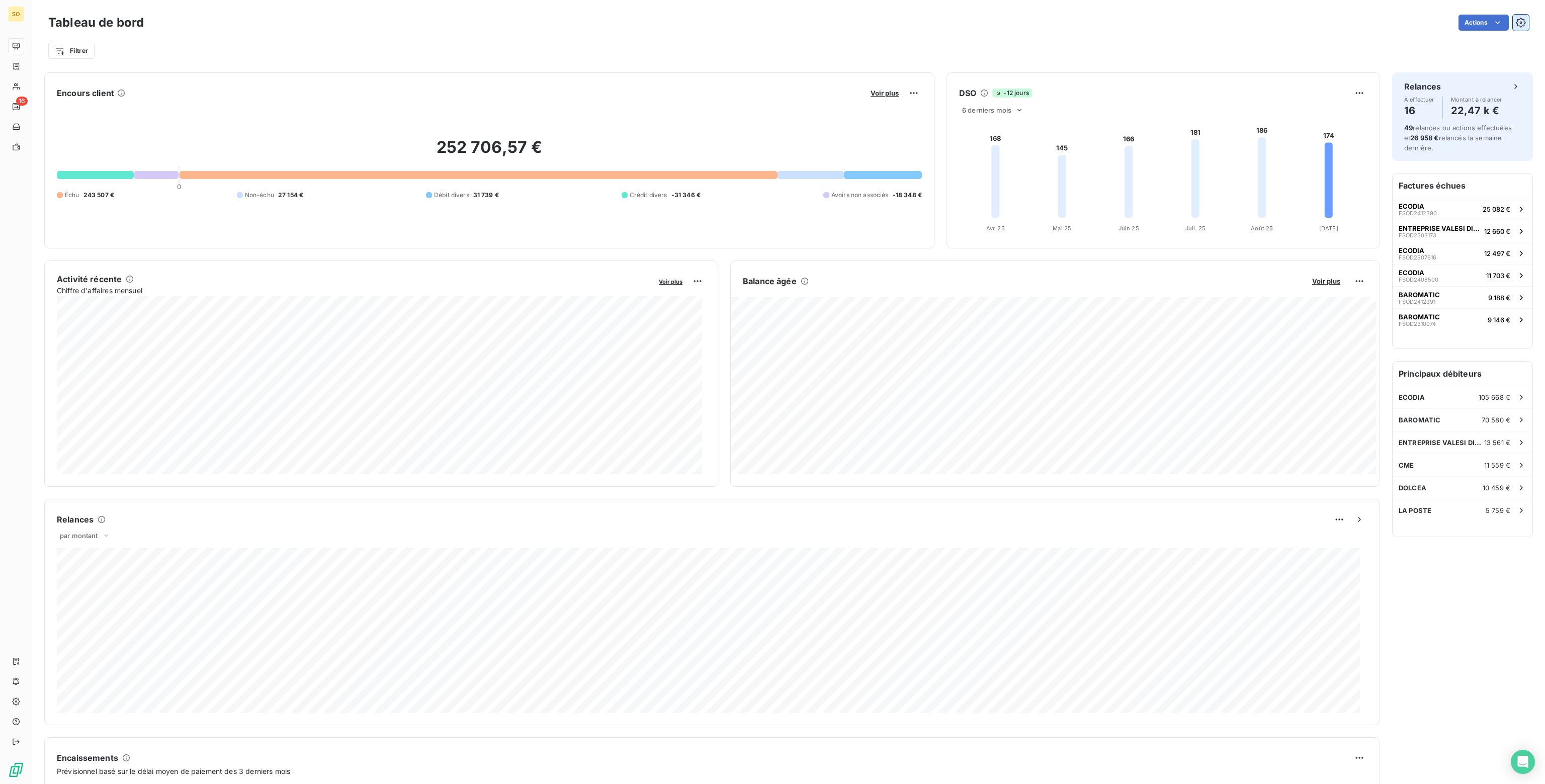
click at [1516, 26] on icon "button" at bounding box center [1520, 22] width 9 height 9
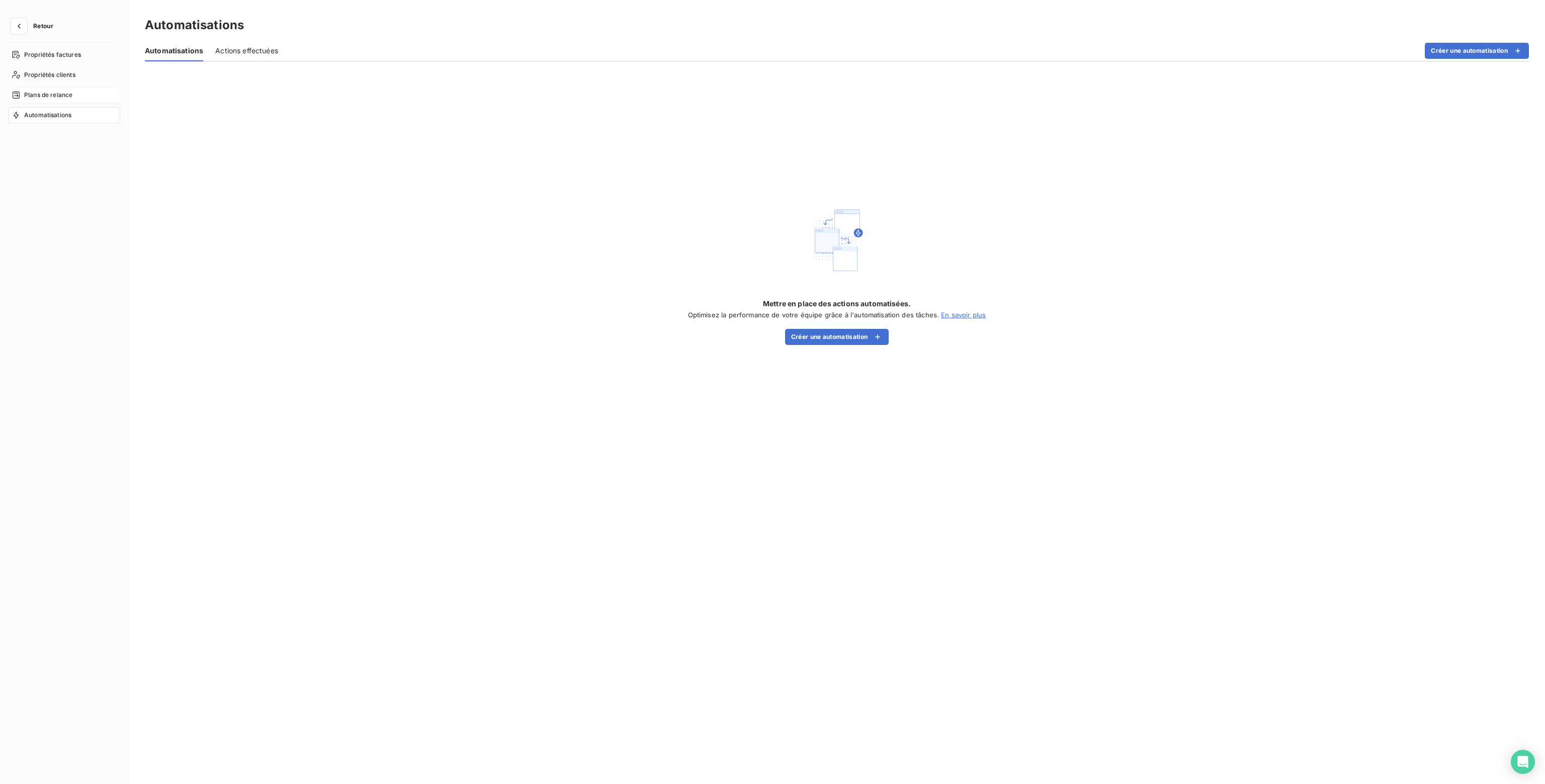
click at [39, 97] on span "Plans de relance" at bounding box center [48, 95] width 49 height 9
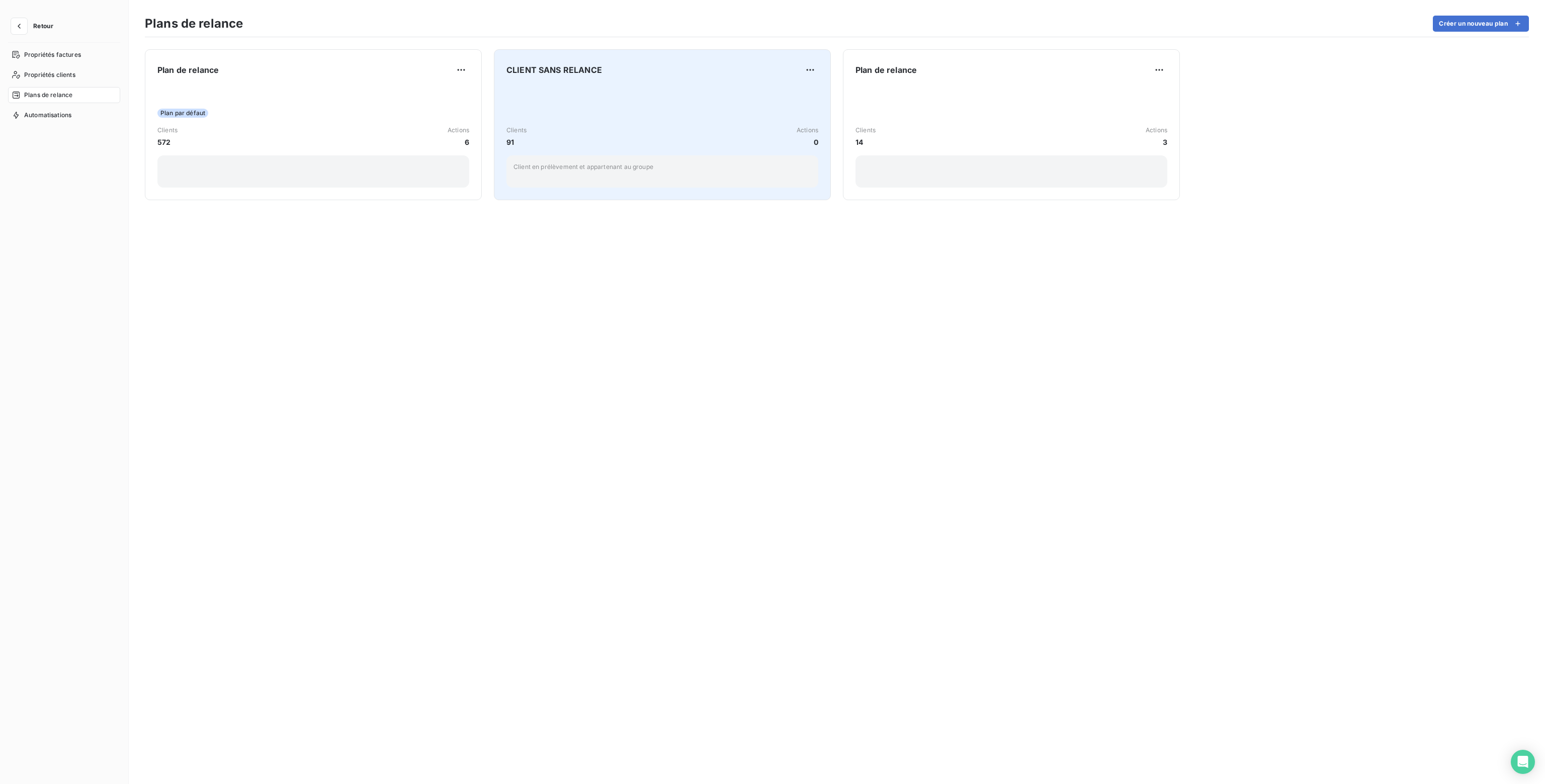
click at [640, 144] on div "Clients 91 Actions 0" at bounding box center [662, 136] width 312 height 22
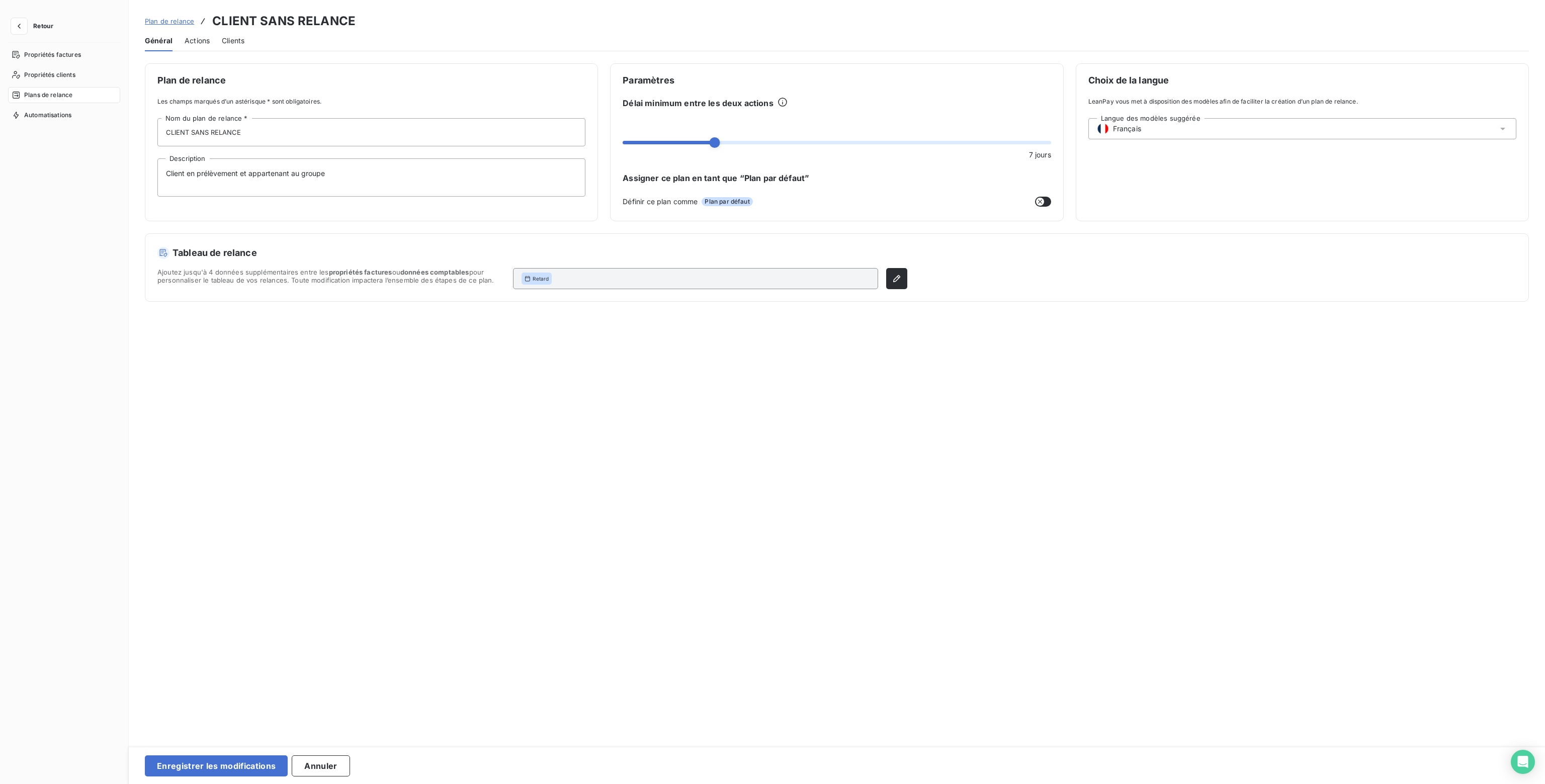
click at [231, 37] on span "Clients" at bounding box center [233, 40] width 22 height 10
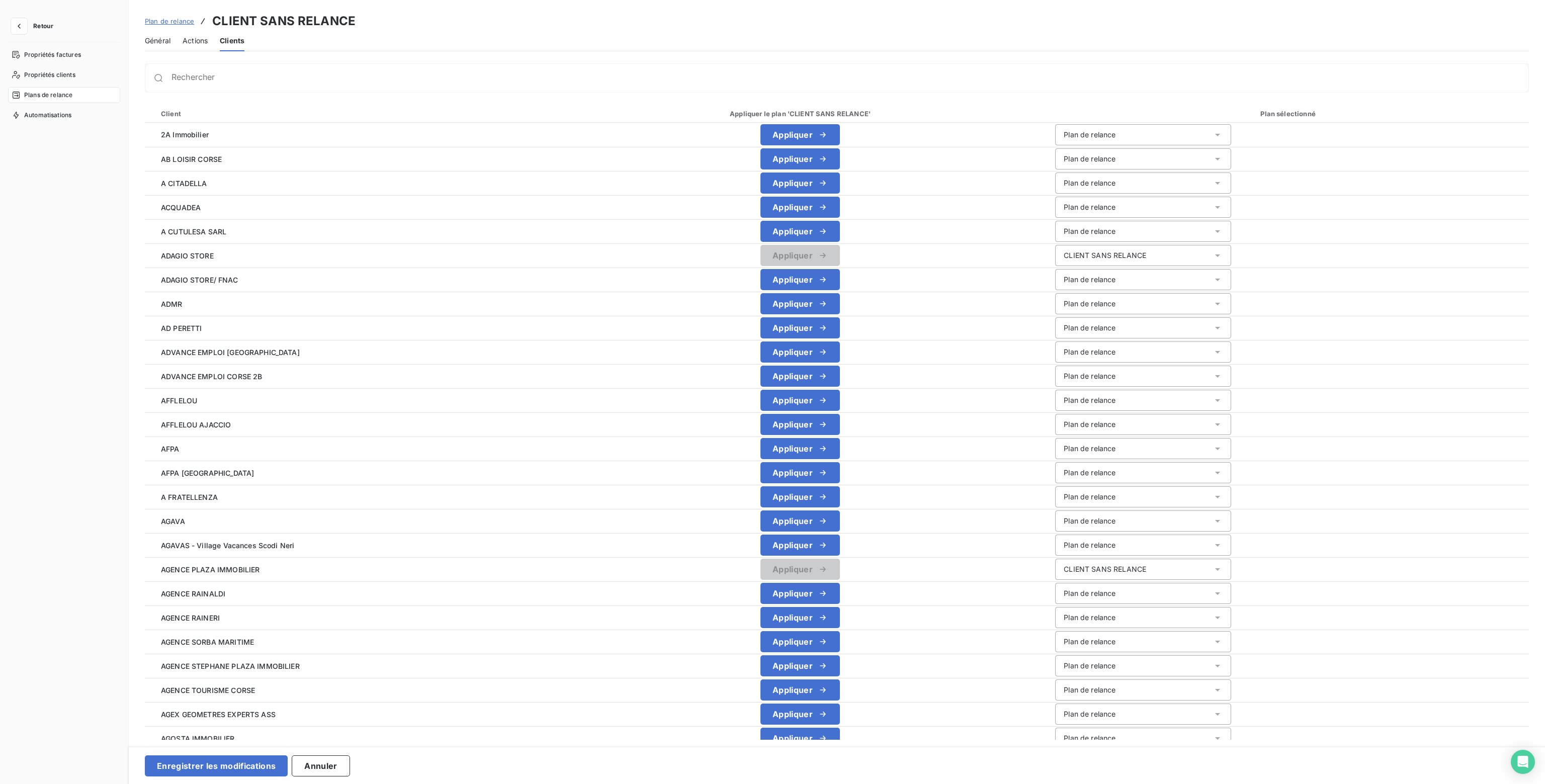
click at [202, 42] on span "Actions" at bounding box center [195, 40] width 25 height 10
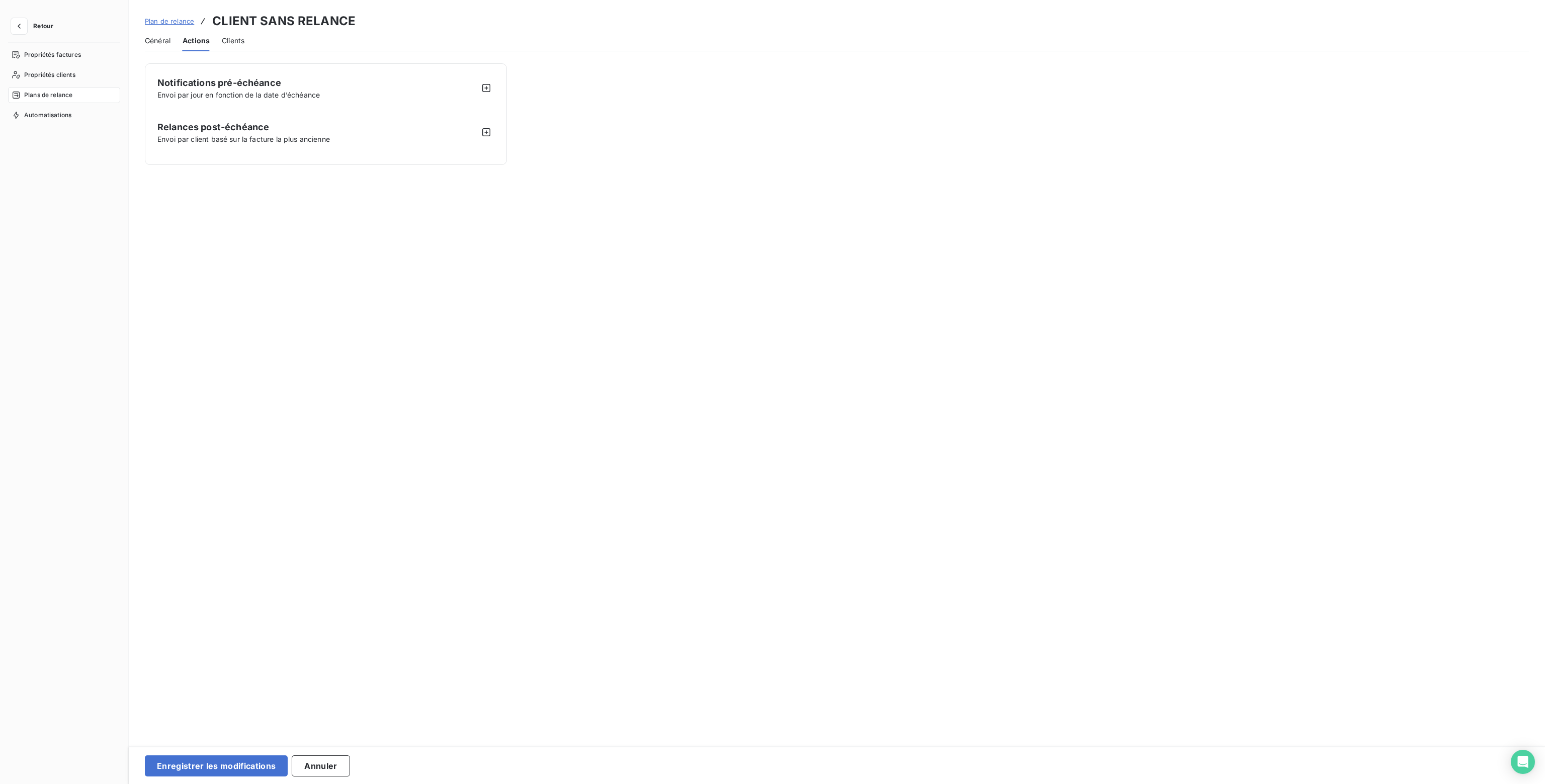
click at [163, 40] on span "Général" at bounding box center [157, 40] width 25 height 10
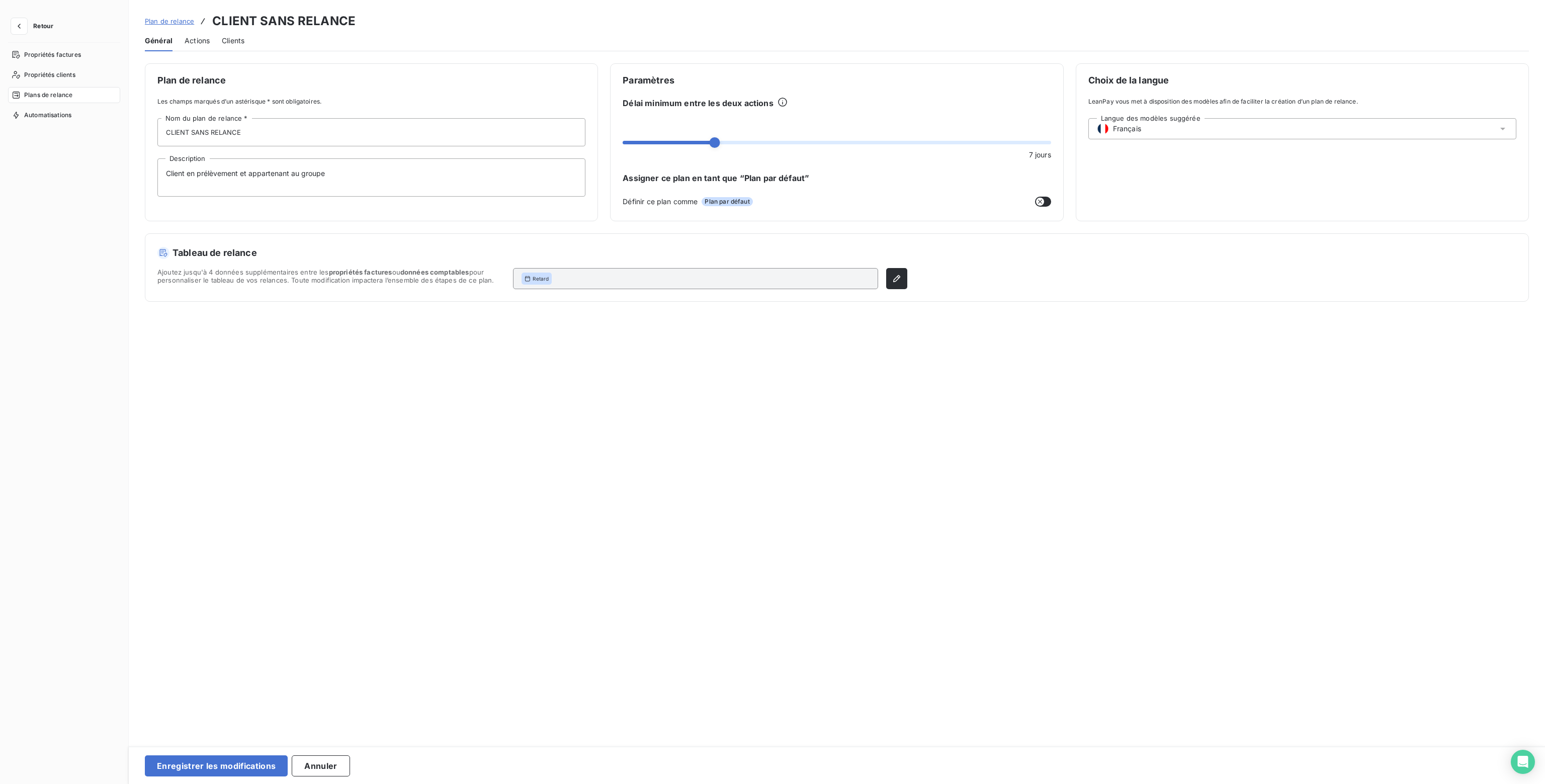
click at [44, 92] on span "Plans de relance" at bounding box center [48, 95] width 49 height 9
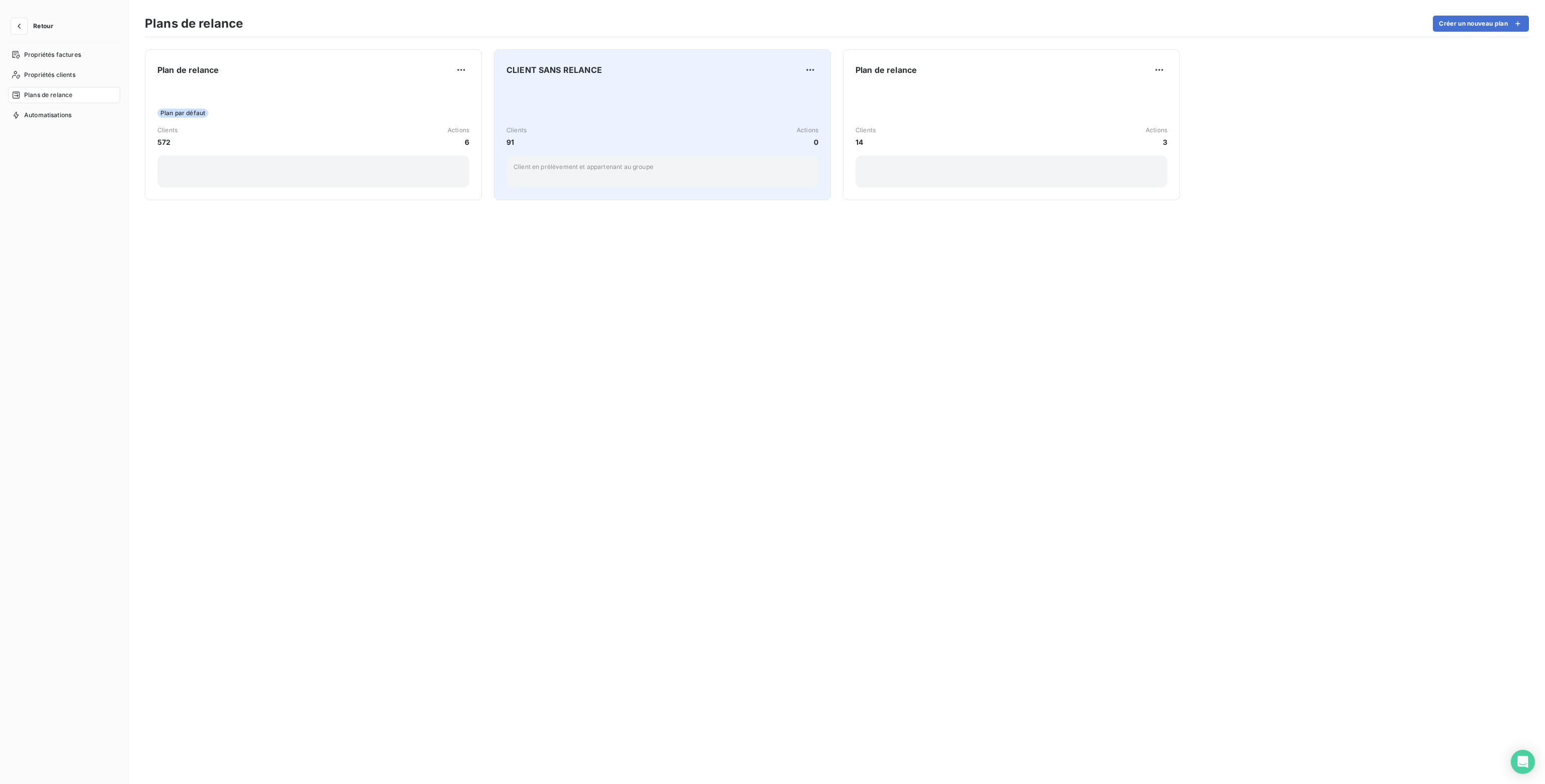
click at [597, 140] on div "Clients 91 Actions 0" at bounding box center [662, 136] width 312 height 22
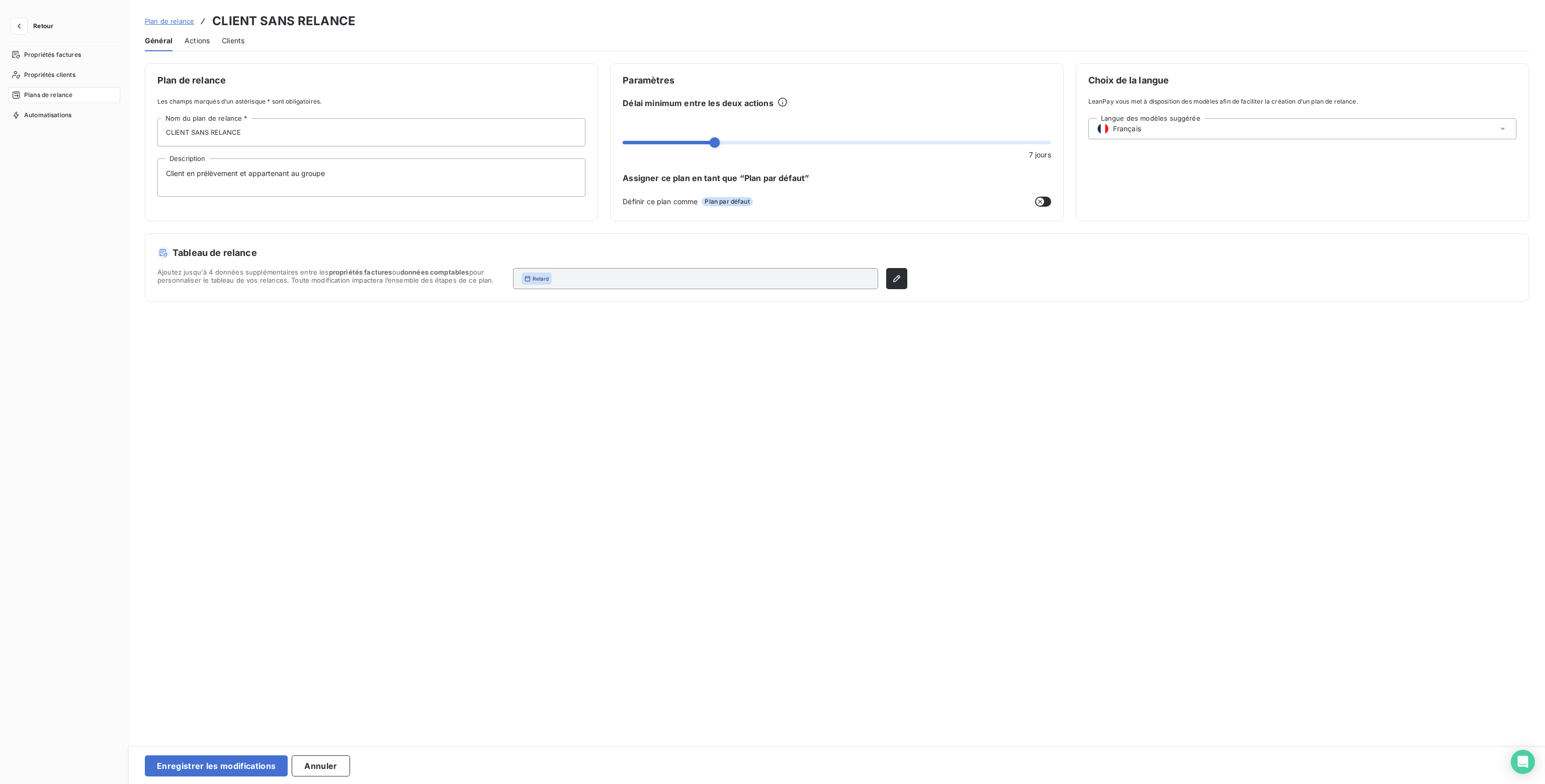
click at [196, 39] on span "Actions" at bounding box center [197, 40] width 25 height 10
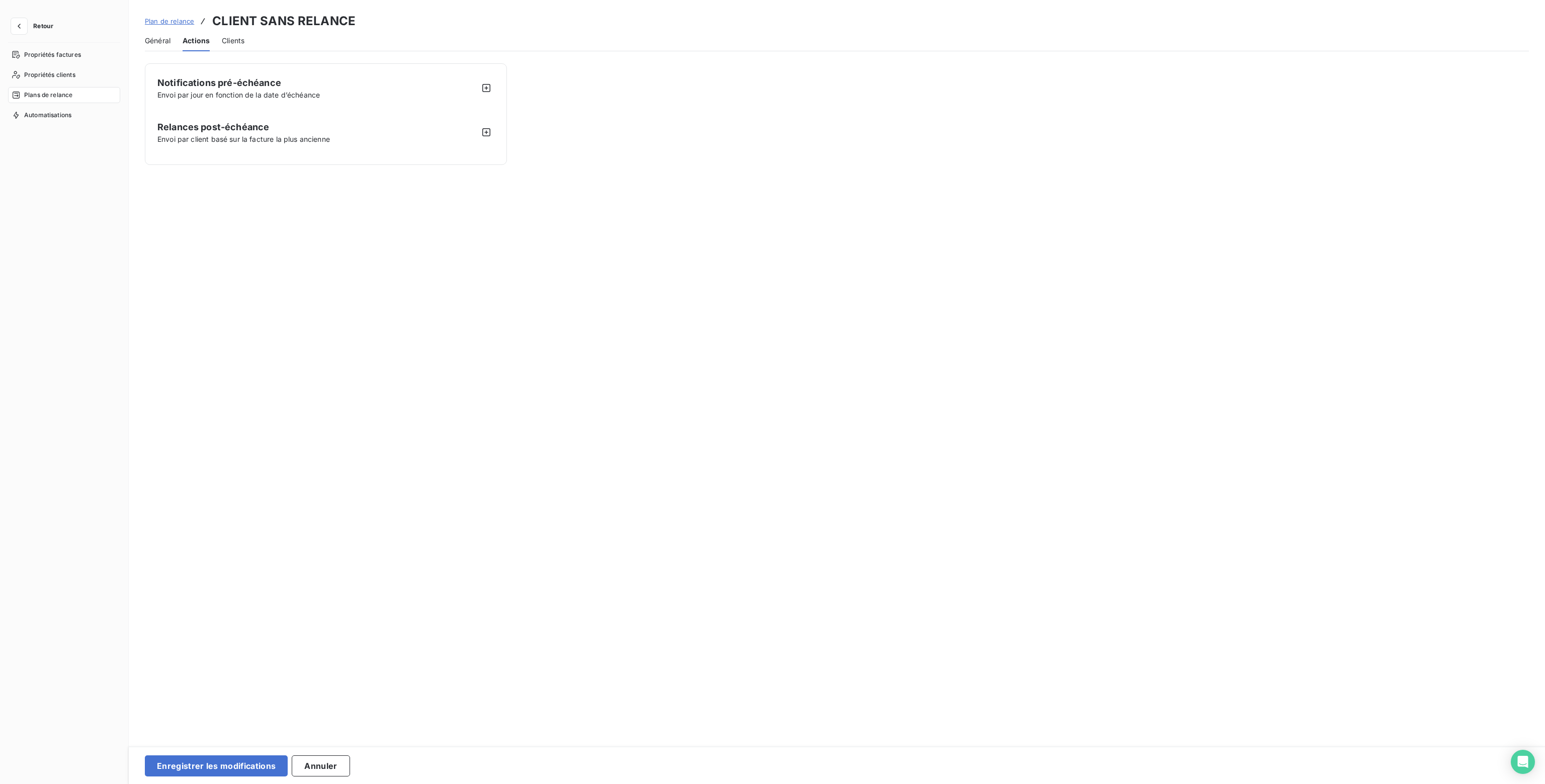
click at [235, 41] on span "Clients" at bounding box center [233, 40] width 22 height 10
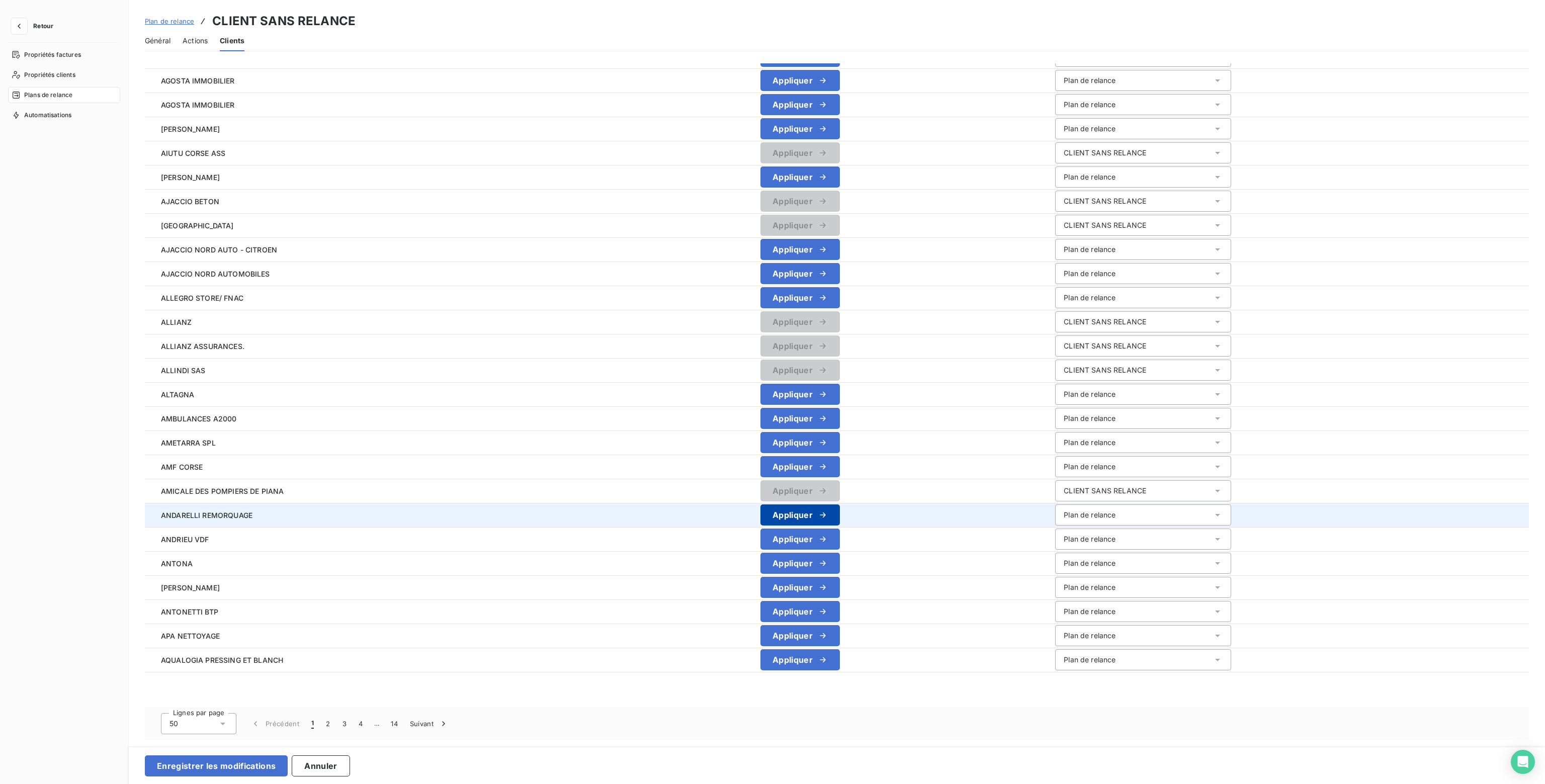
scroll to position [658, 0]
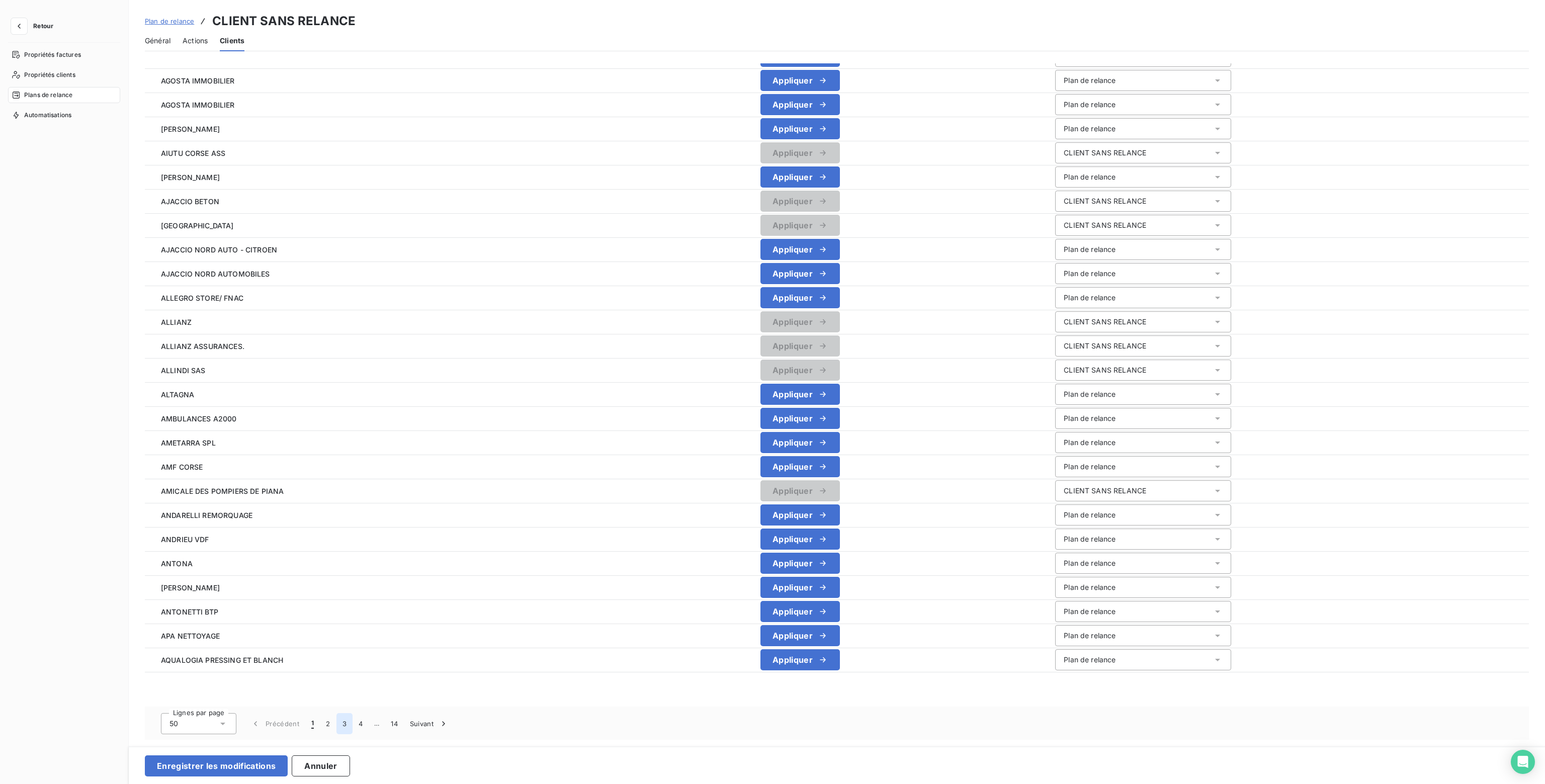
click at [345, 722] on button "3" at bounding box center [344, 722] width 16 height 21
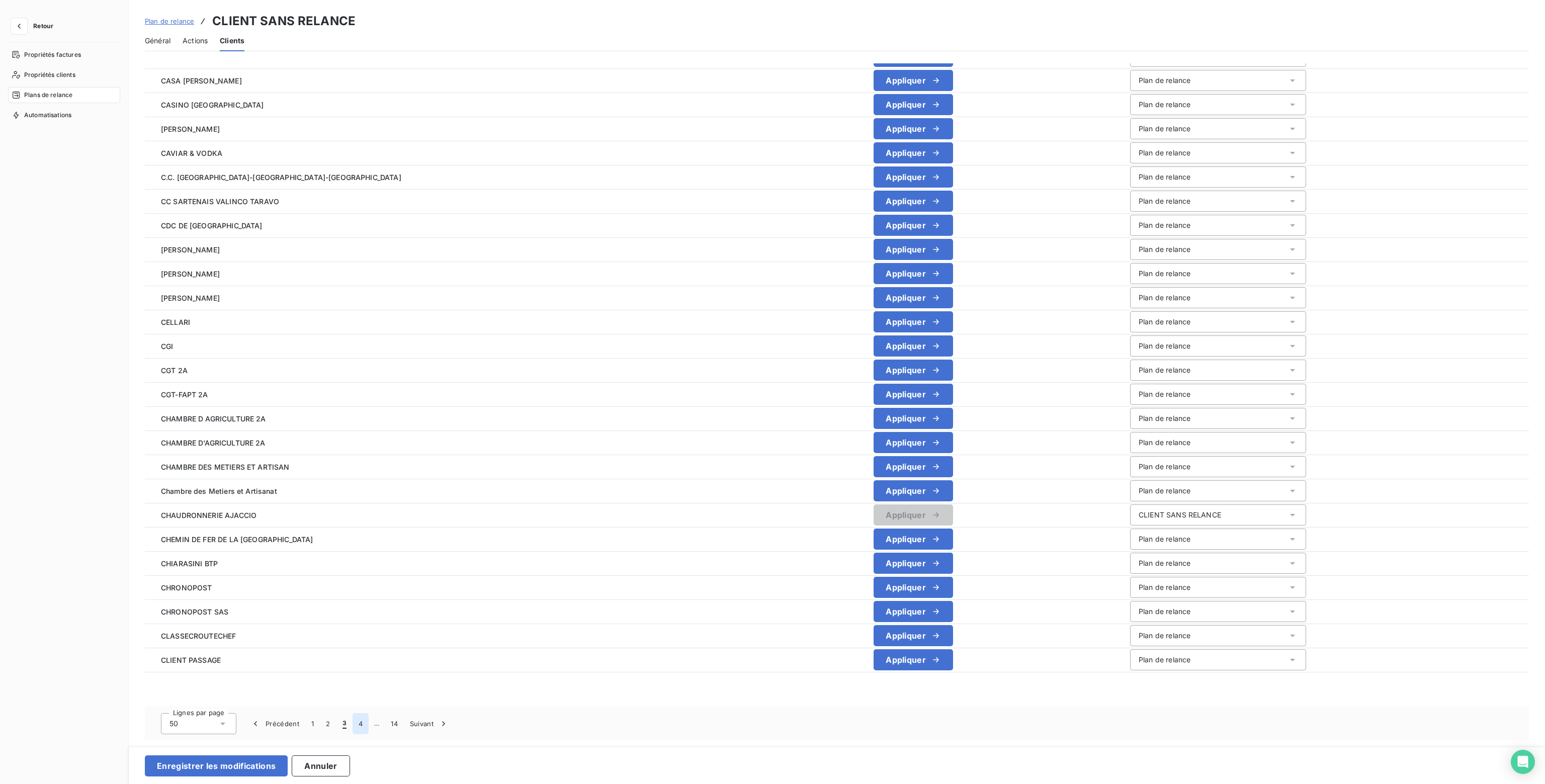
click at [364, 722] on button "4" at bounding box center [361, 722] width 16 height 21
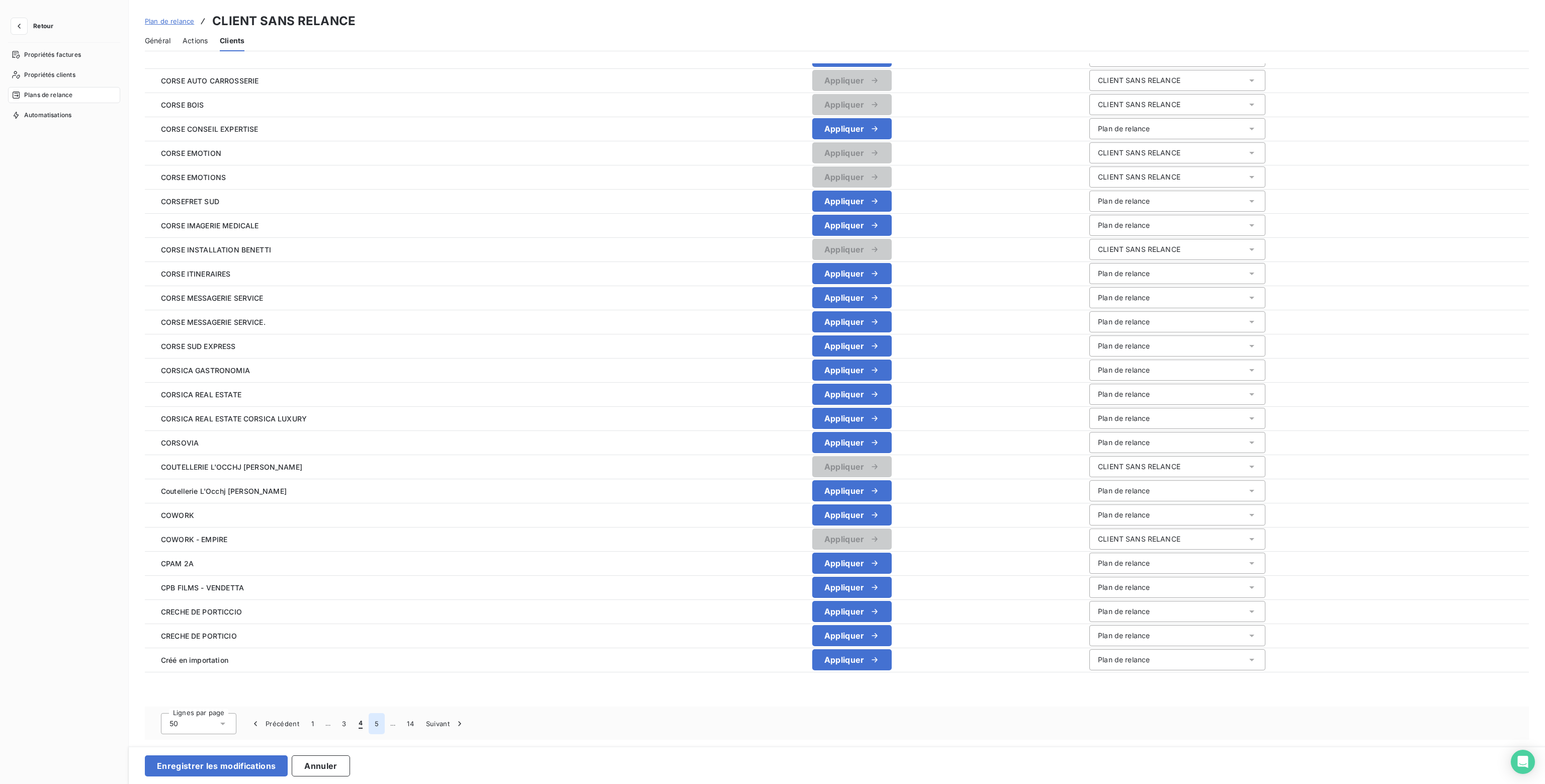
click at [374, 724] on button "5" at bounding box center [376, 722] width 16 height 21
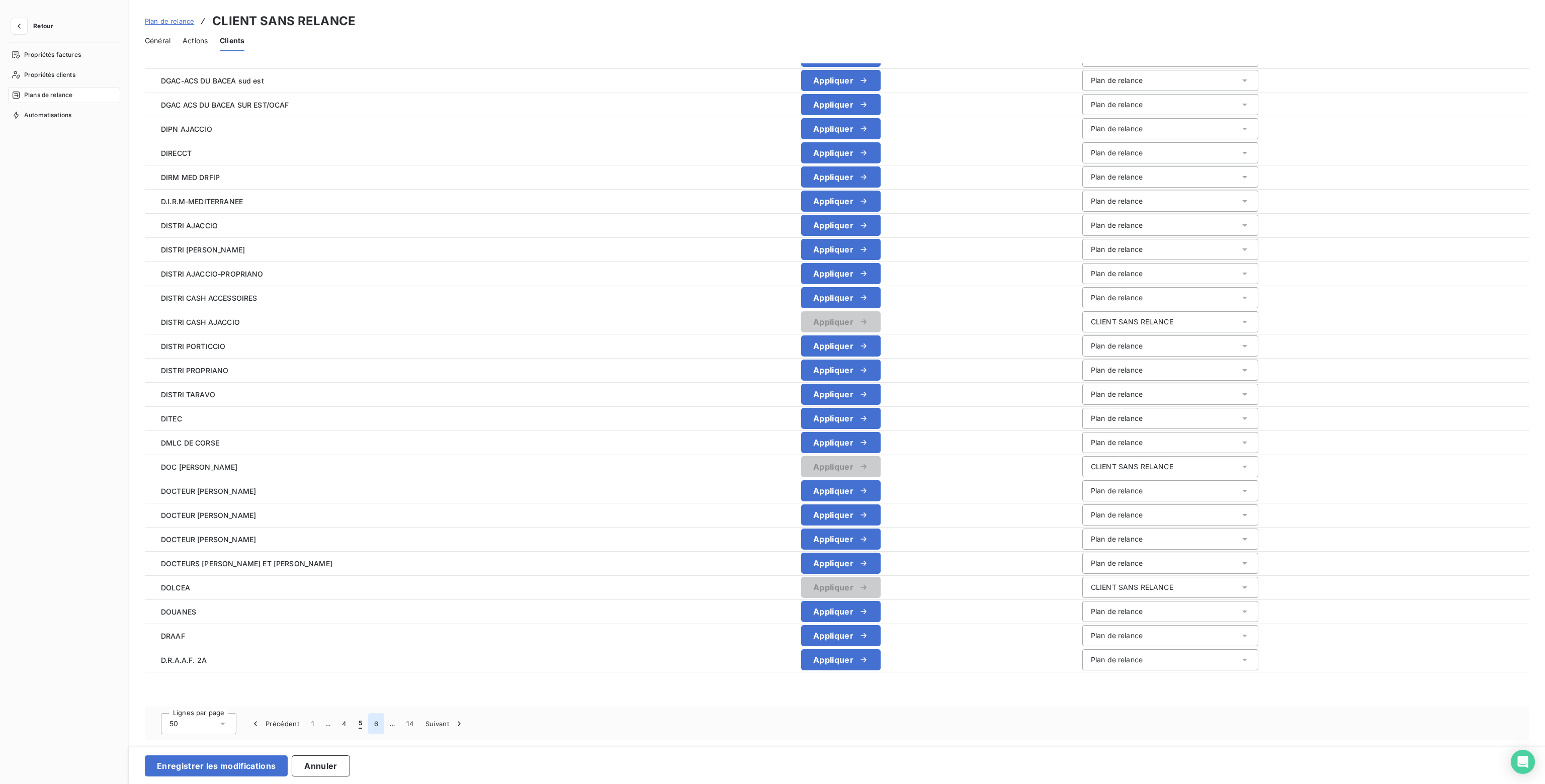
click at [376, 723] on button "6" at bounding box center [376, 722] width 16 height 21
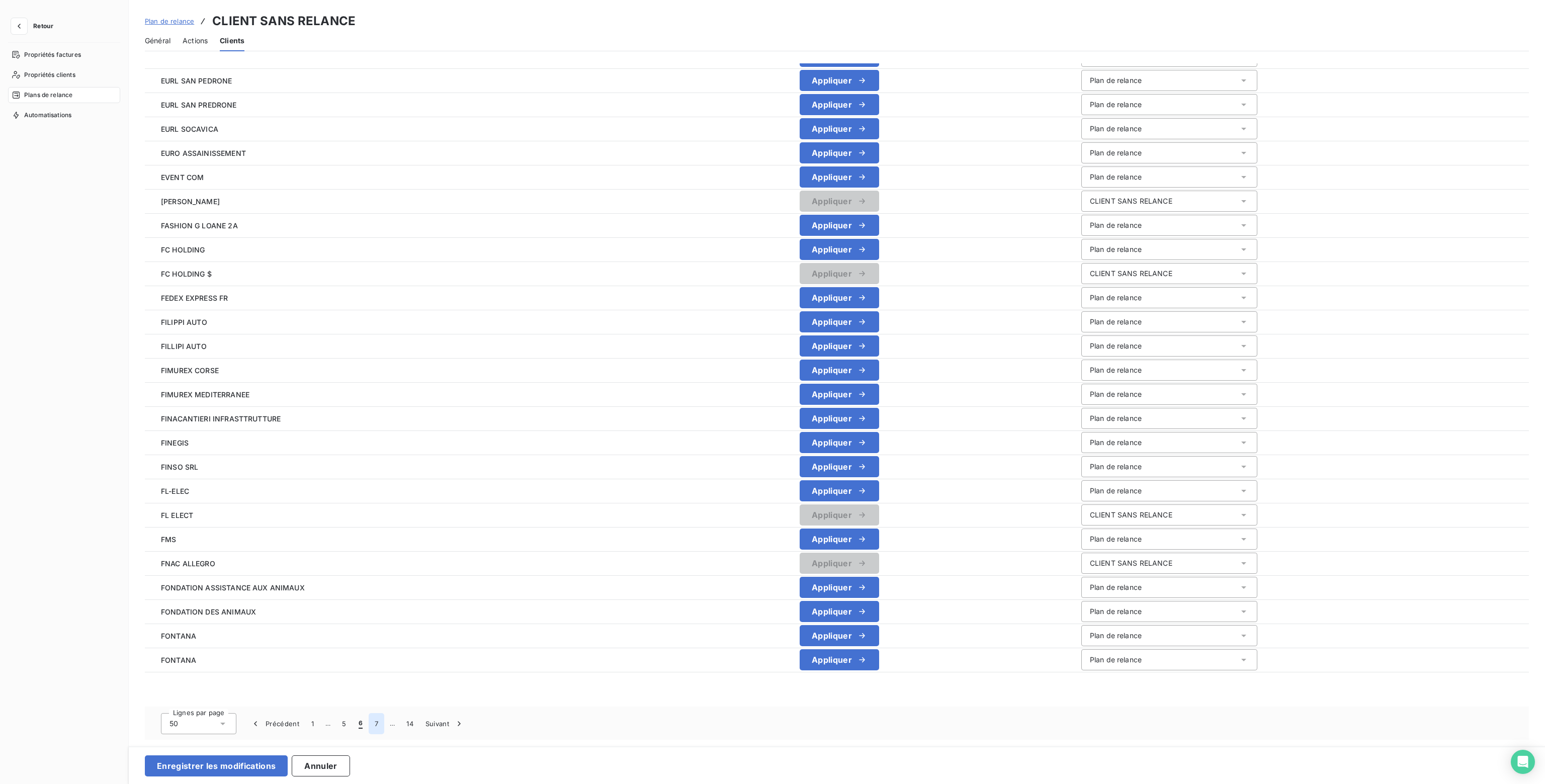
click at [378, 722] on button "7" at bounding box center [376, 722] width 15 height 21
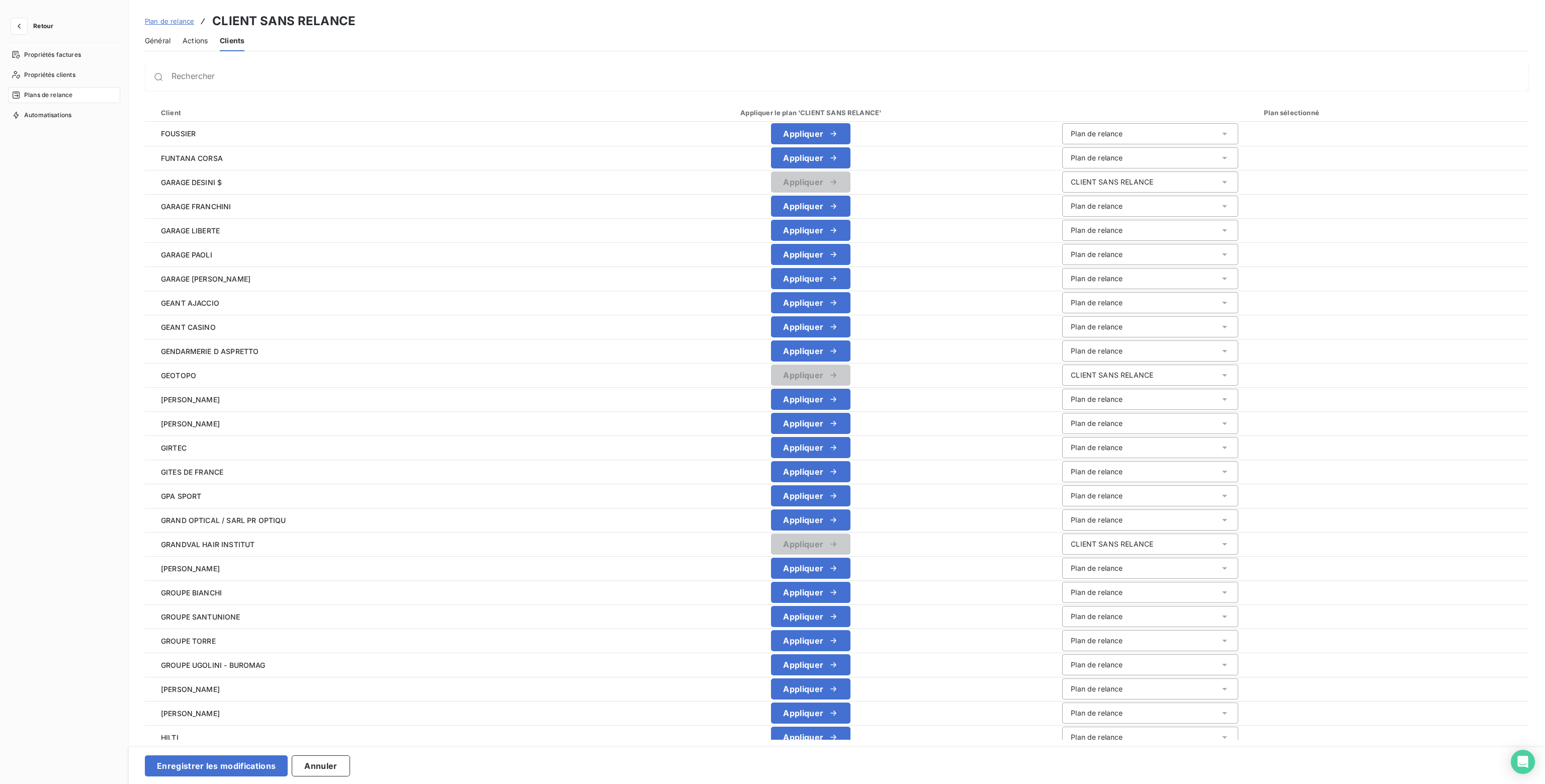
scroll to position [0, 0]
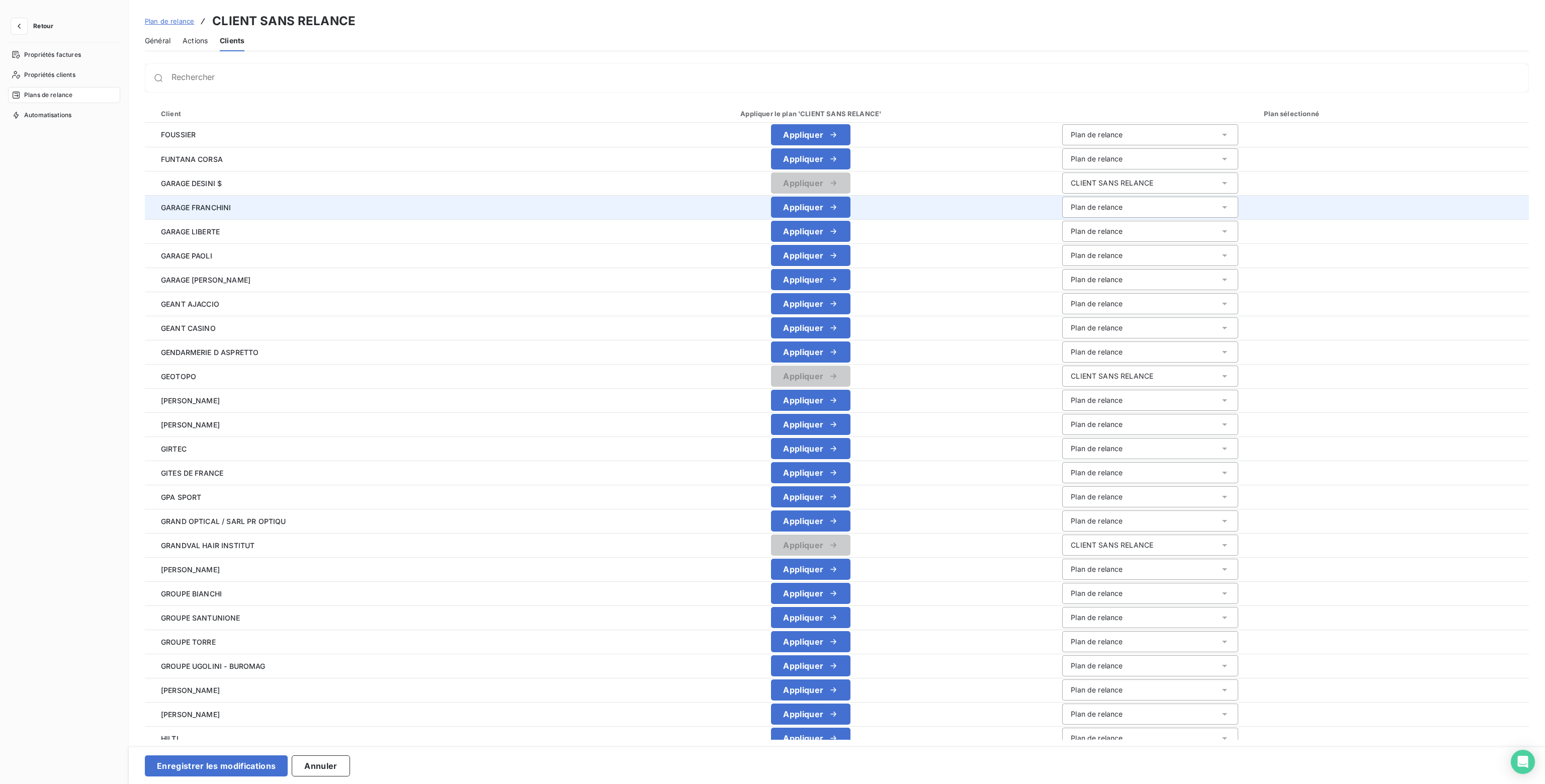
click at [1091, 208] on div "Plan de relance" at bounding box center [1097, 206] width 52 height 10
click at [1083, 249] on span "CLIENT SANS RELANCE" at bounding box center [1109, 246] width 82 height 8
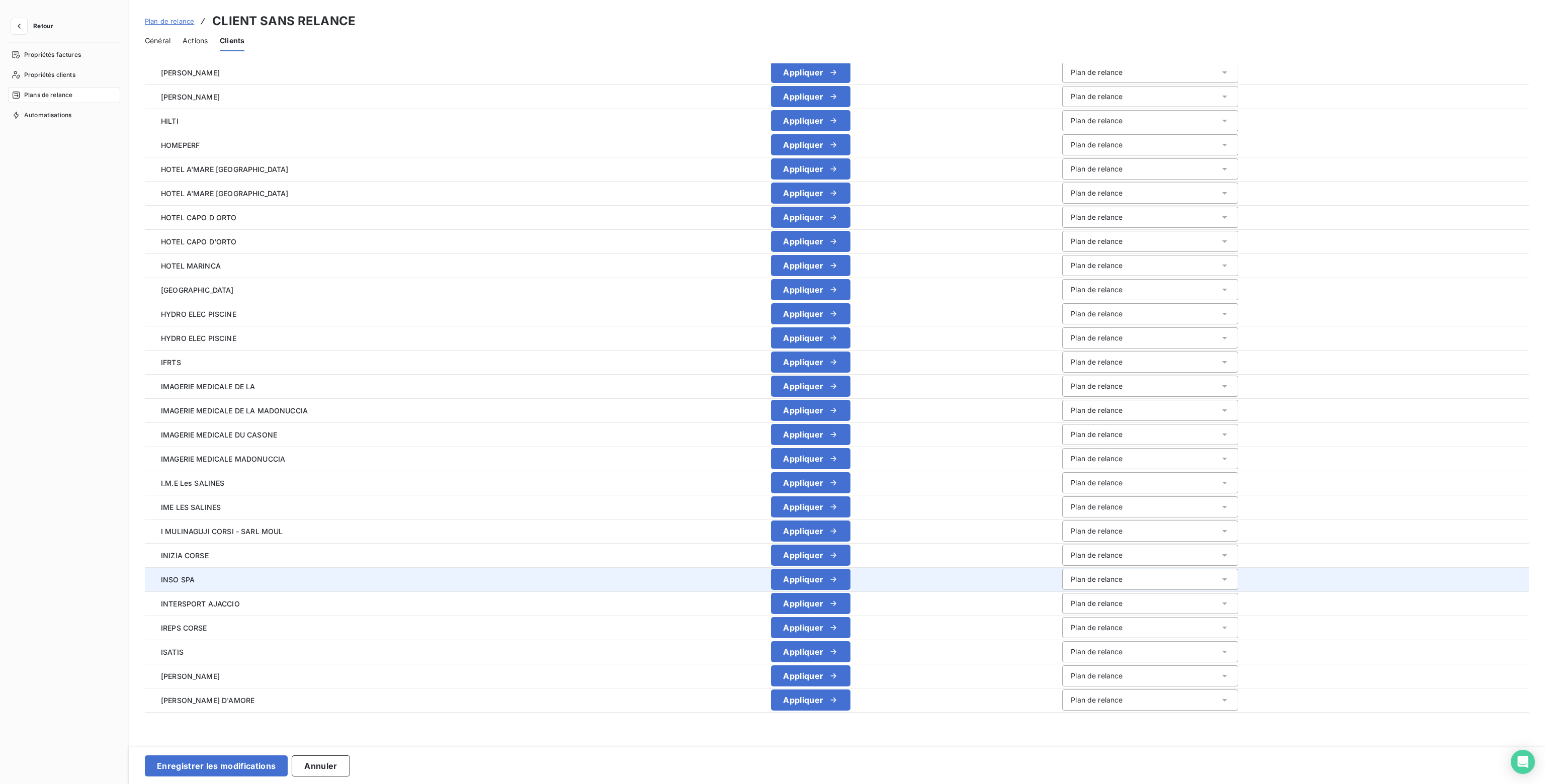
scroll to position [658, 0]
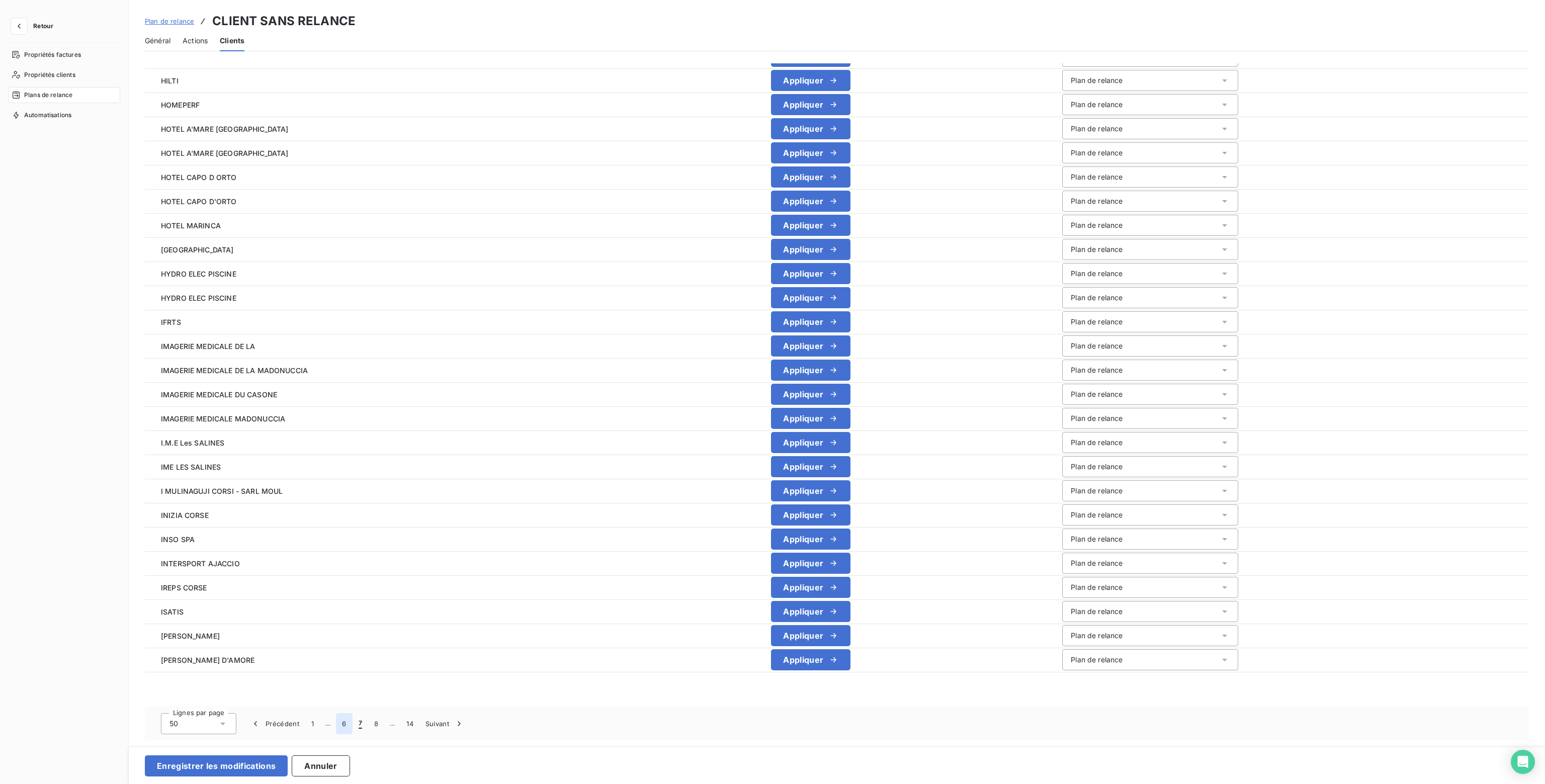
click at [345, 722] on button "6" at bounding box center [344, 722] width 16 height 21
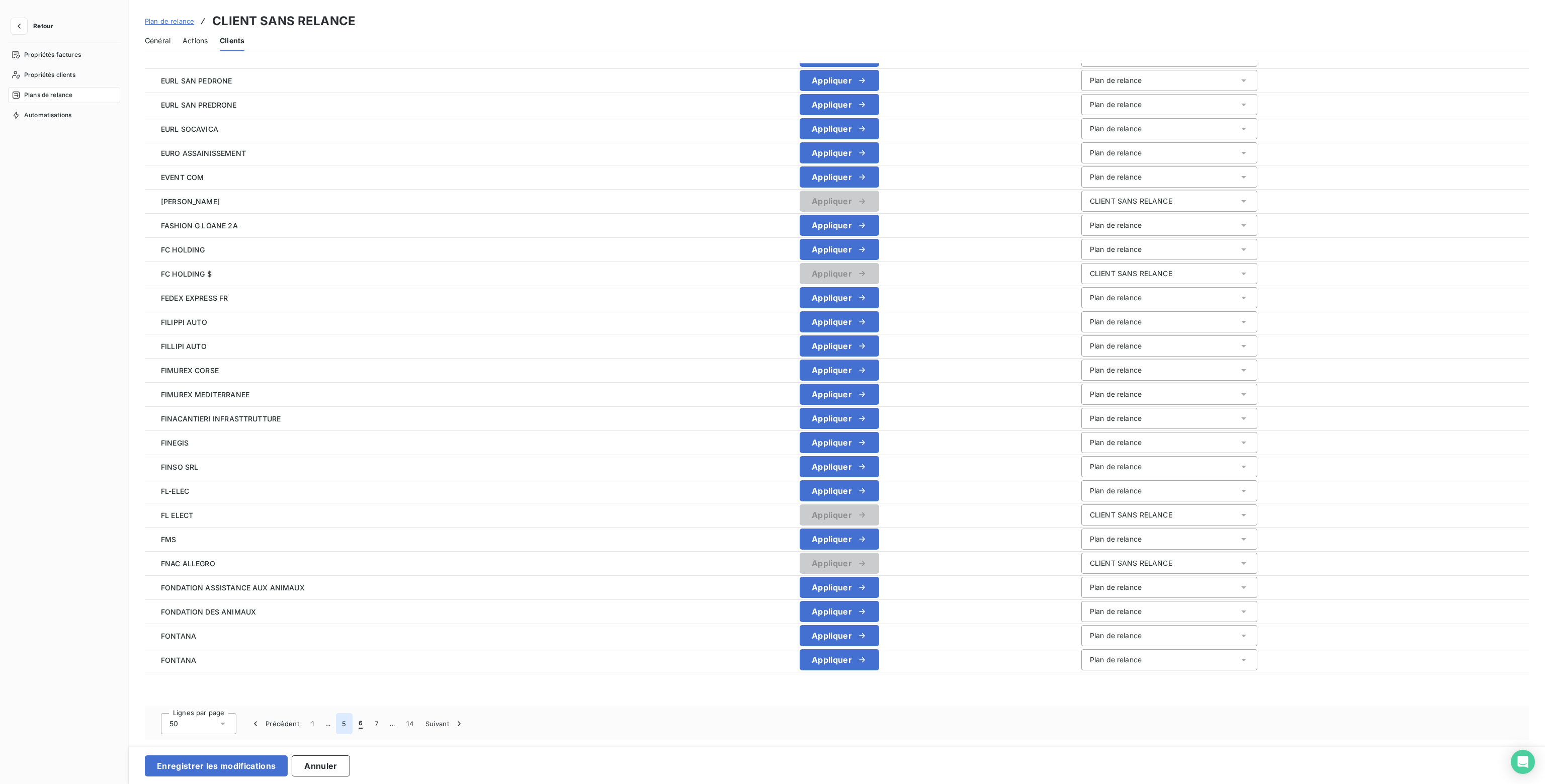
click at [340, 722] on button "5" at bounding box center [344, 722] width 16 height 21
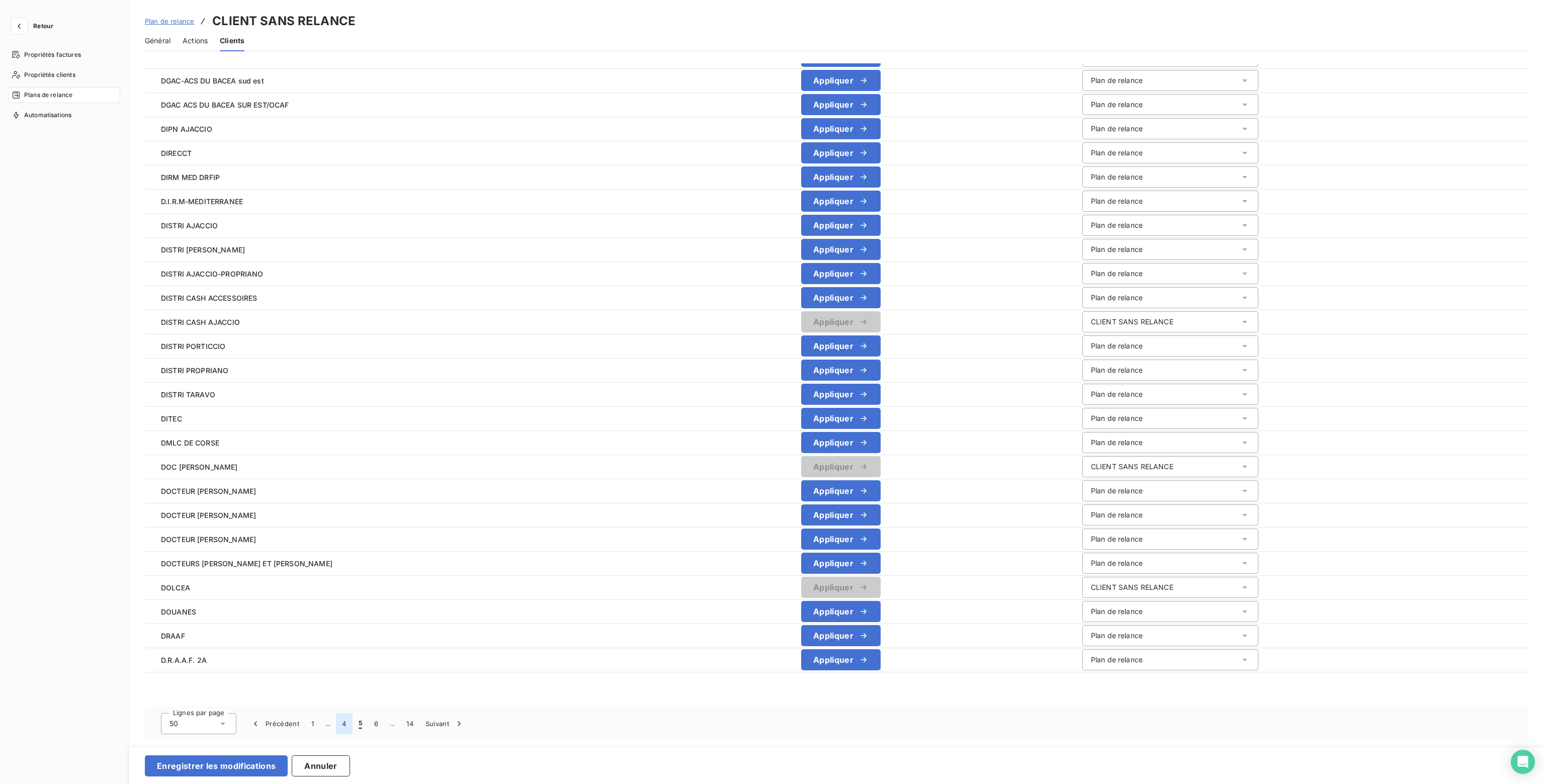
click at [342, 724] on button "4" at bounding box center [344, 722] width 16 height 21
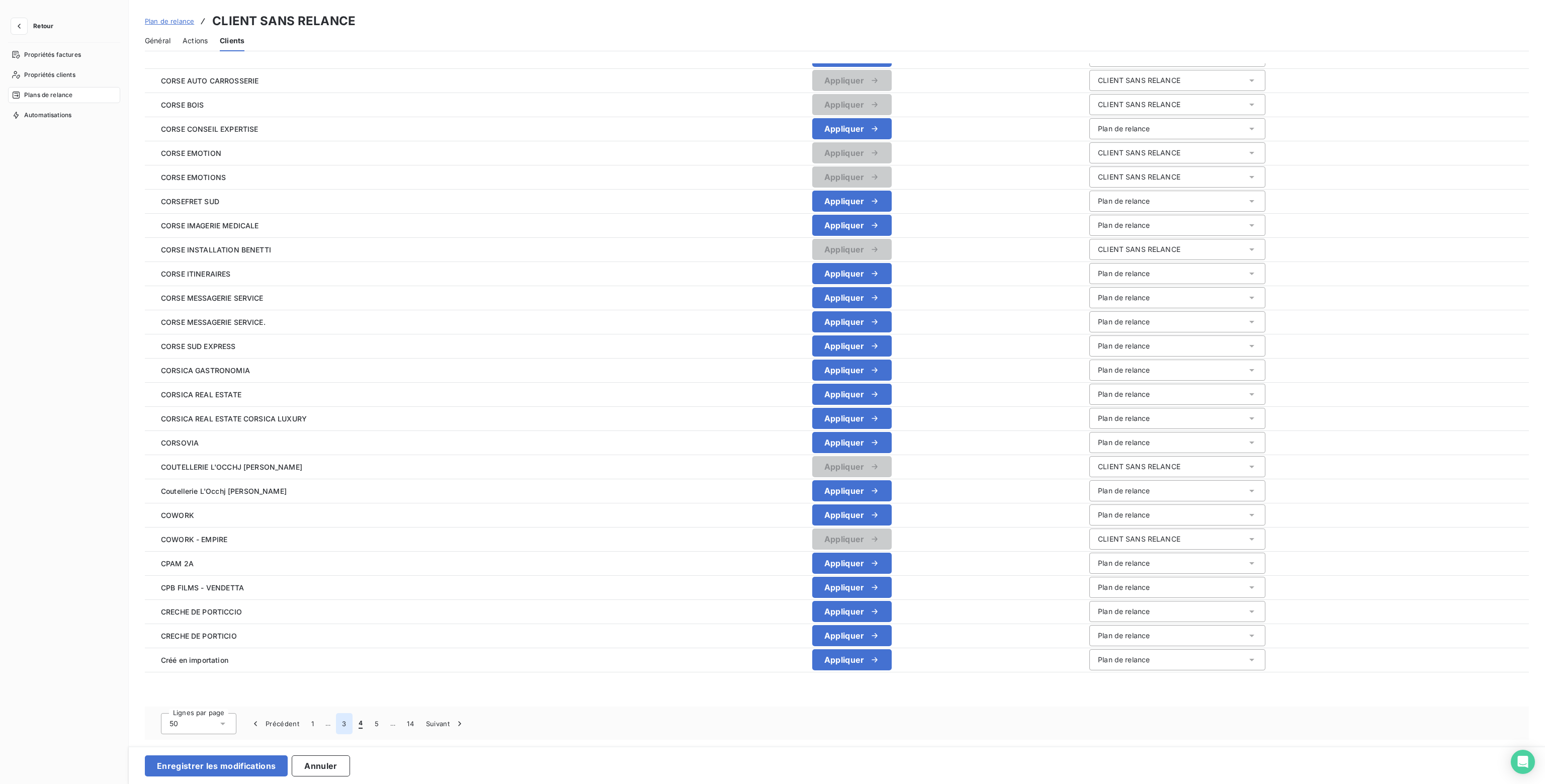
click at [341, 722] on button "3" at bounding box center [344, 722] width 16 height 21
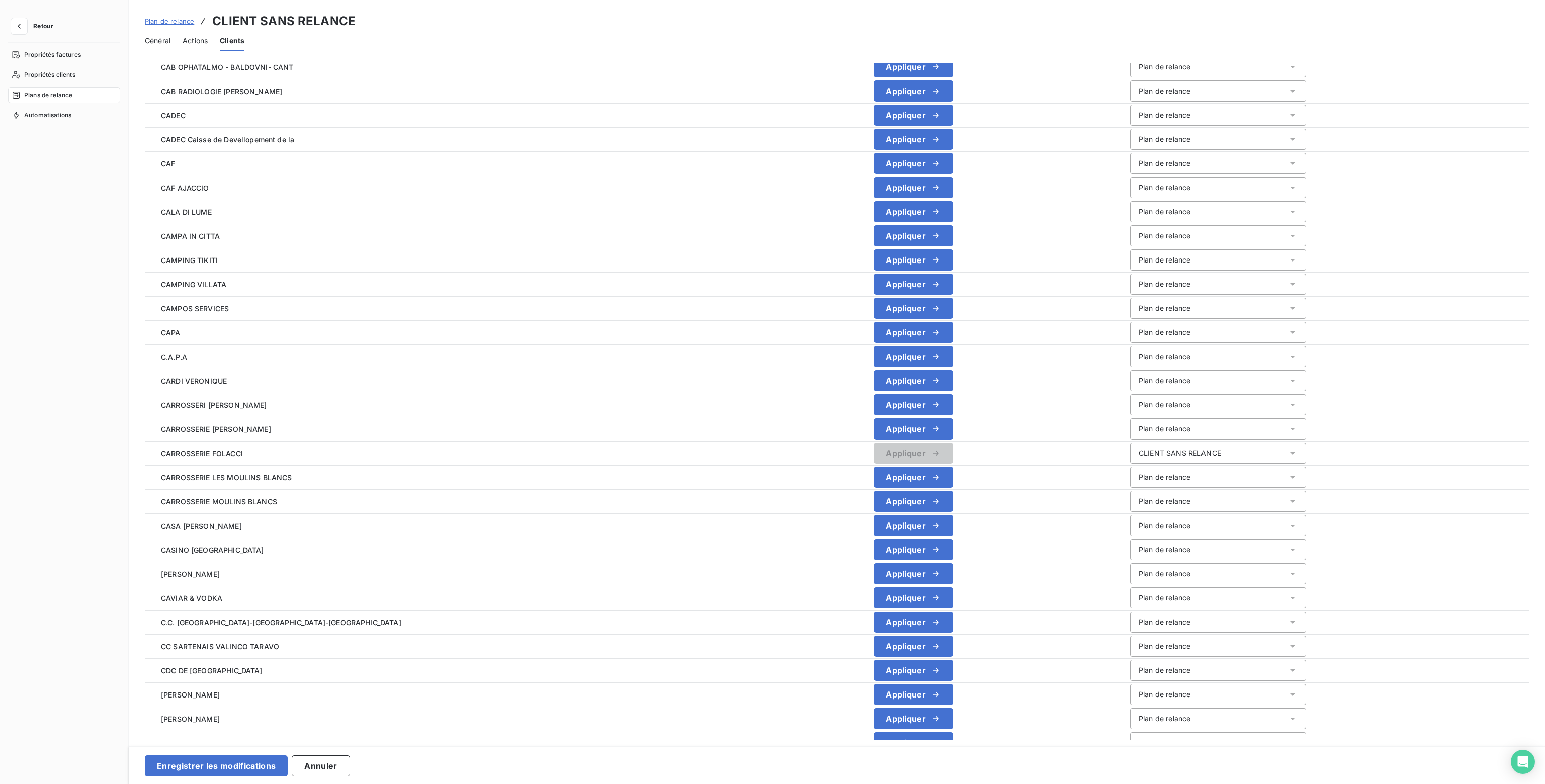
scroll to position [205, 0]
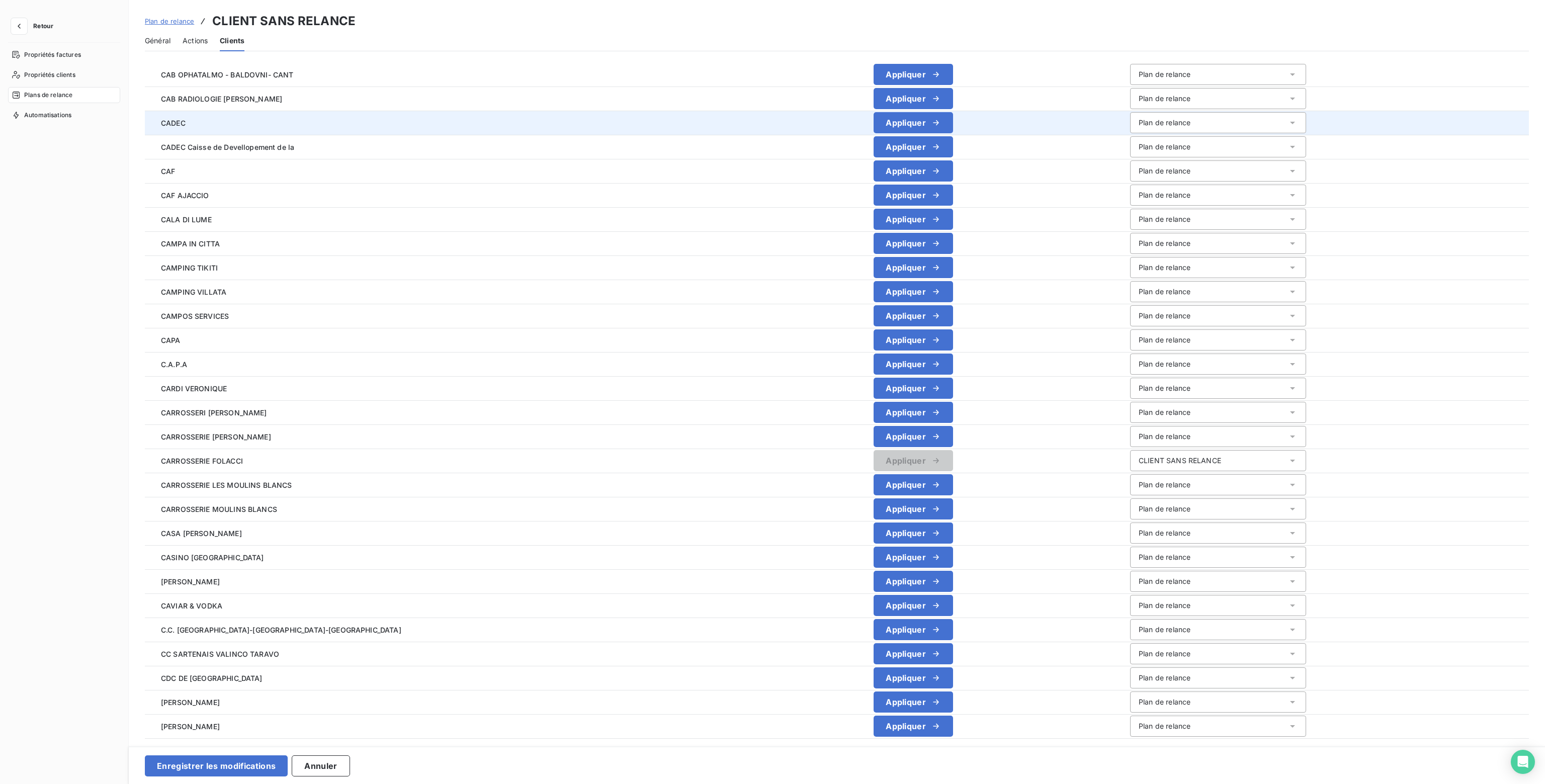
click at [1139, 124] on div "Plan de relance" at bounding box center [1164, 122] width 52 height 10
click at [1136, 162] on span "CLIENT SANS RELANCE" at bounding box center [1177, 162] width 82 height 8
click at [37, 25] on span "Retour" at bounding box center [43, 26] width 20 height 6
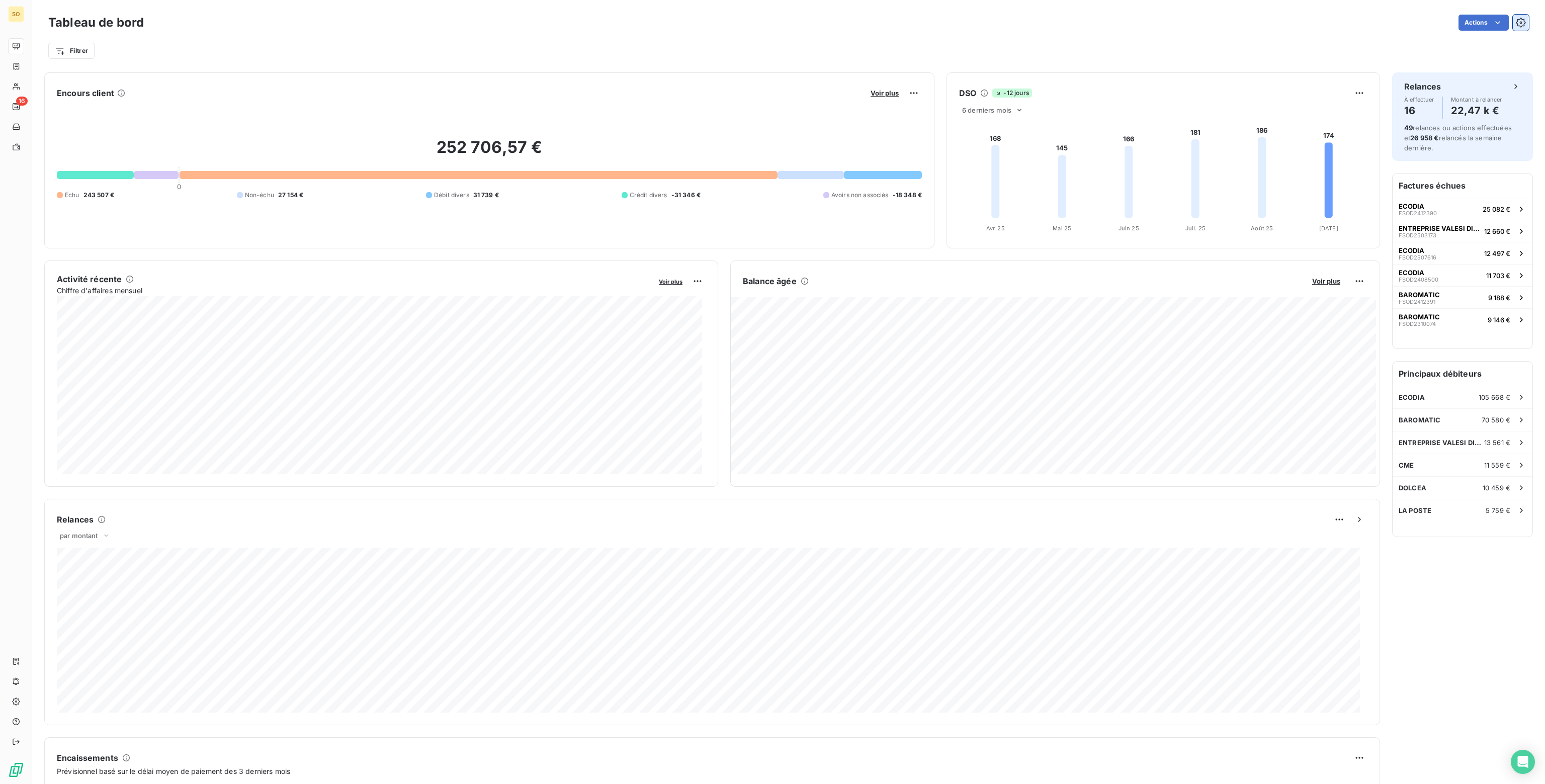
click at [1516, 25] on icon "button" at bounding box center [1520, 22] width 10 height 10
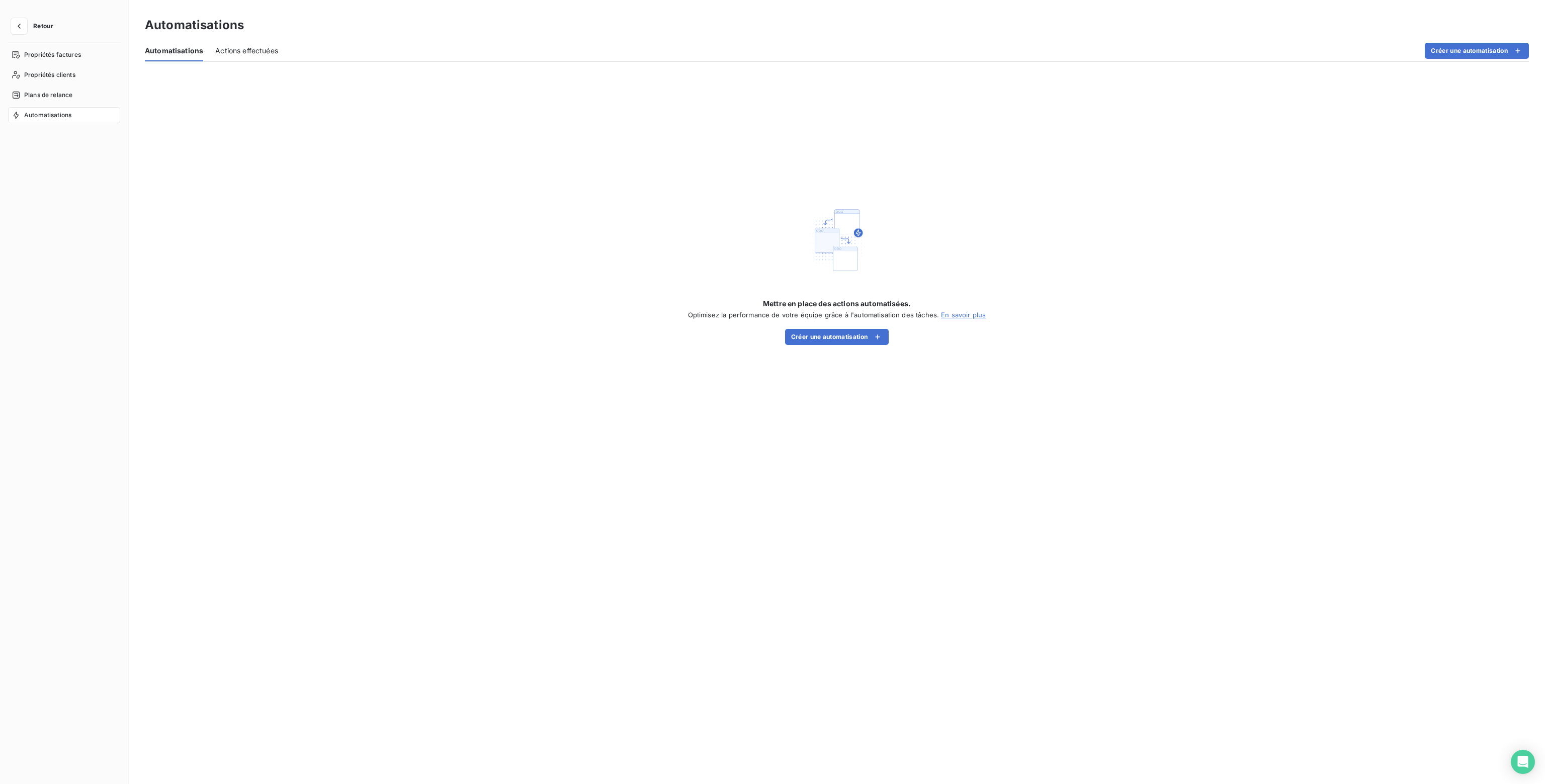
click at [42, 25] on span "Retour" at bounding box center [43, 26] width 20 height 6
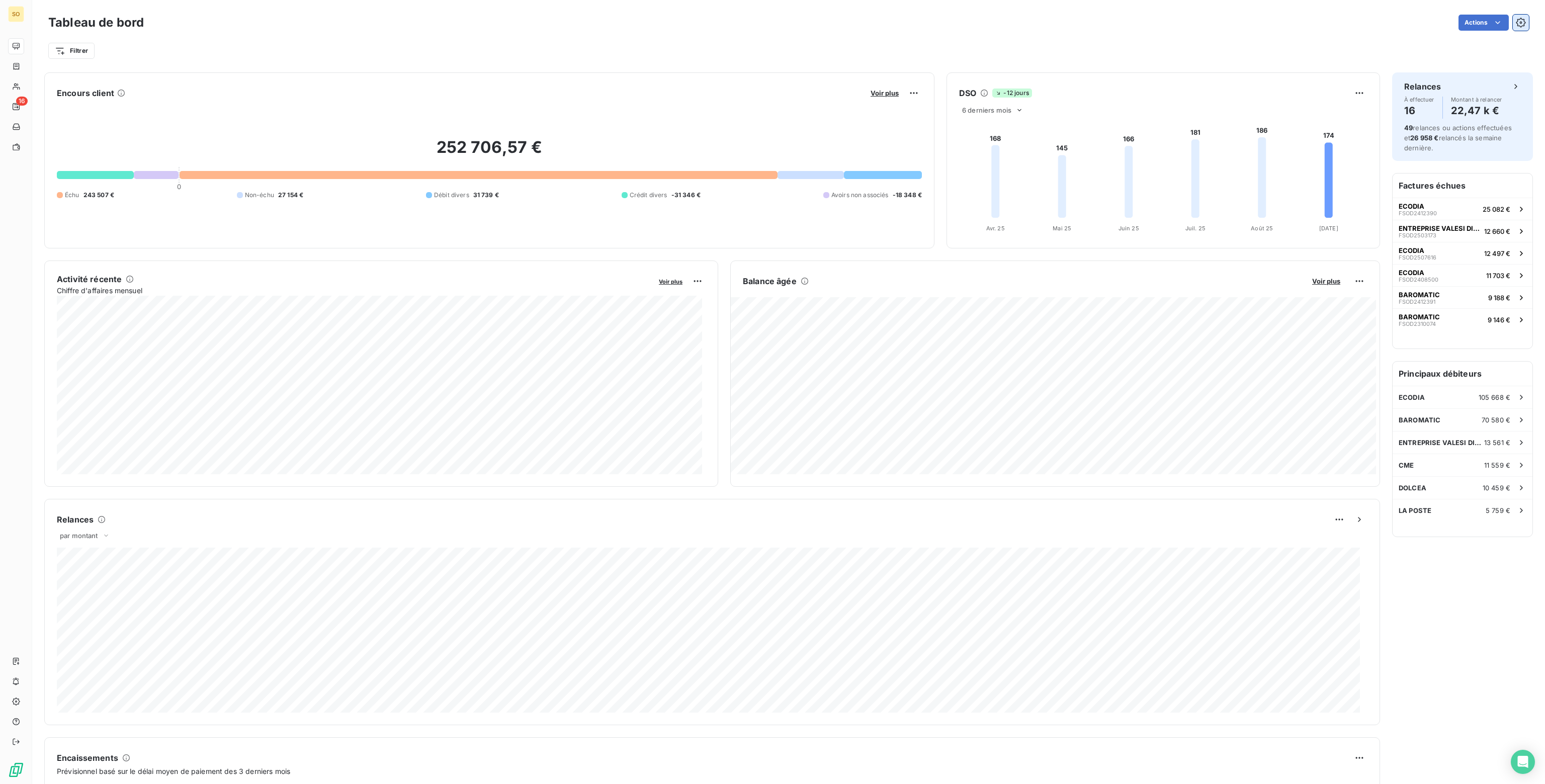
click at [1518, 23] on icon "button" at bounding box center [1520, 22] width 10 height 10
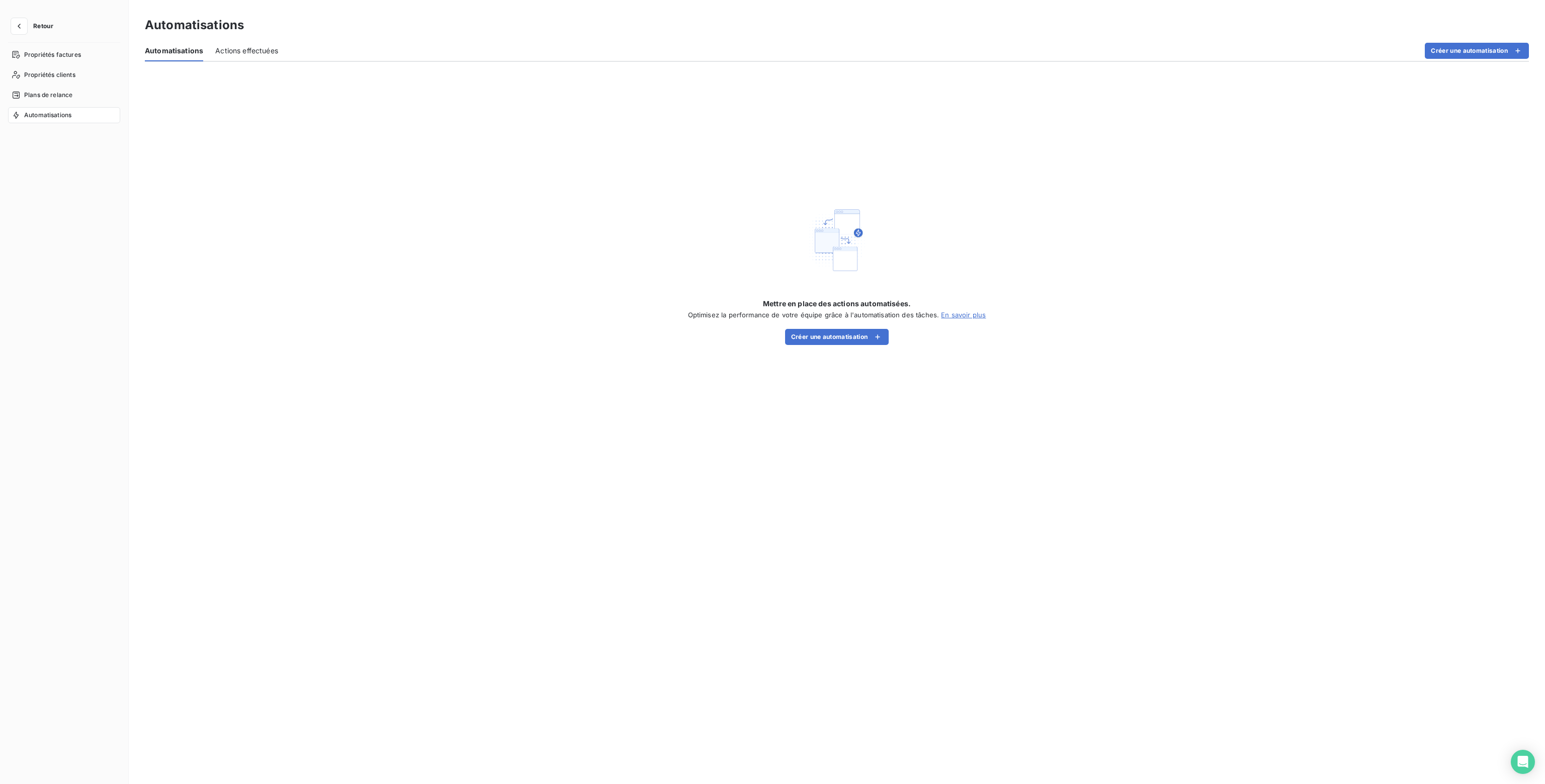
click at [35, 23] on span "Retour" at bounding box center [43, 26] width 20 height 6
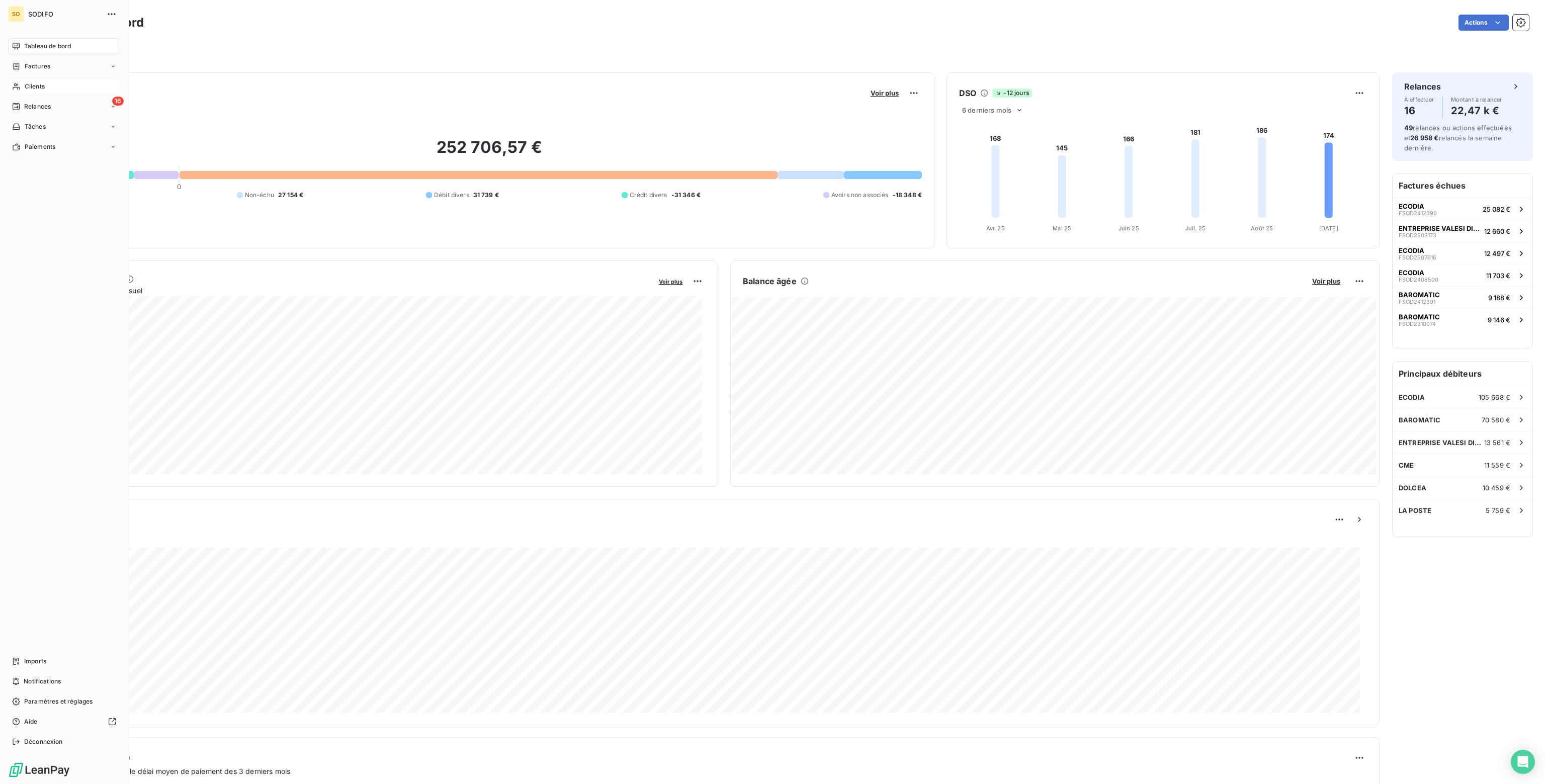
click at [26, 86] on span "Clients" at bounding box center [35, 86] width 20 height 9
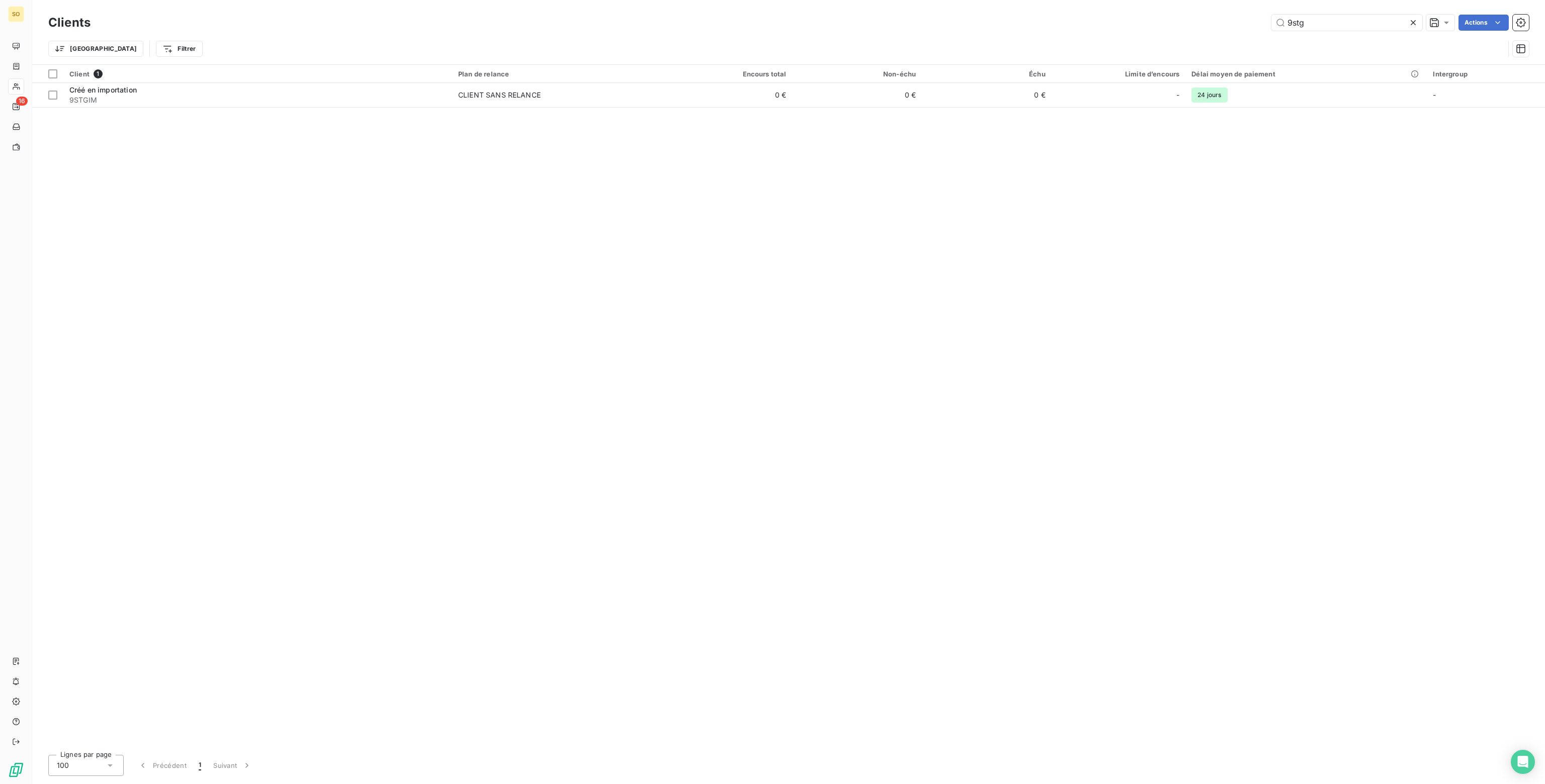
drag, startPoint x: 1325, startPoint y: 24, endPoint x: 1146, endPoint y: 28, distance: 179.0
click at [1146, 28] on div "9stg Actions" at bounding box center [815, 22] width 1426 height 16
type input "cadec"
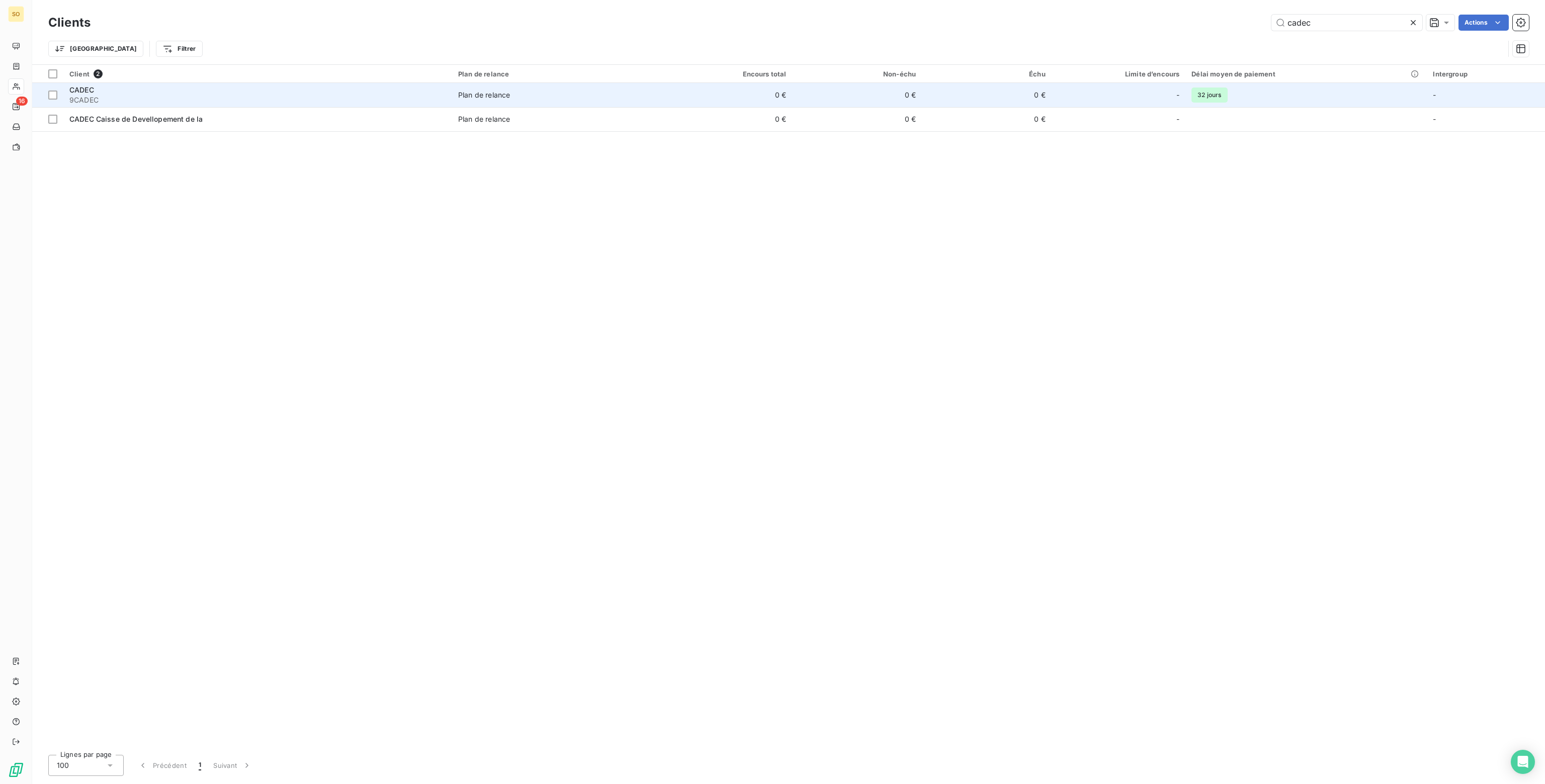
click at [936, 88] on td "0 €" at bounding box center [986, 95] width 129 height 24
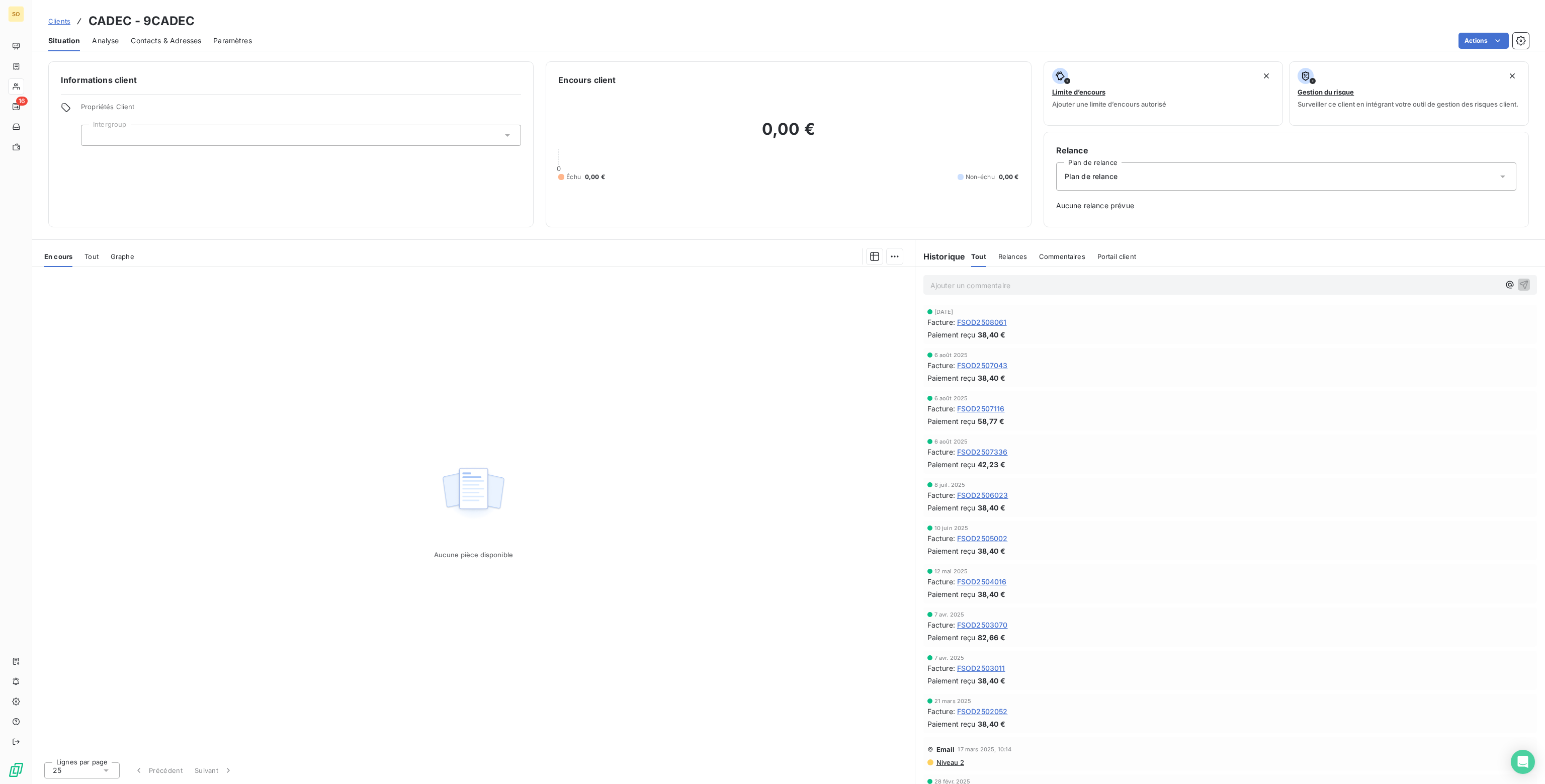
click at [503, 132] on icon at bounding box center [507, 135] width 10 height 10
click at [111, 40] on span "Analyse" at bounding box center [105, 40] width 27 height 10
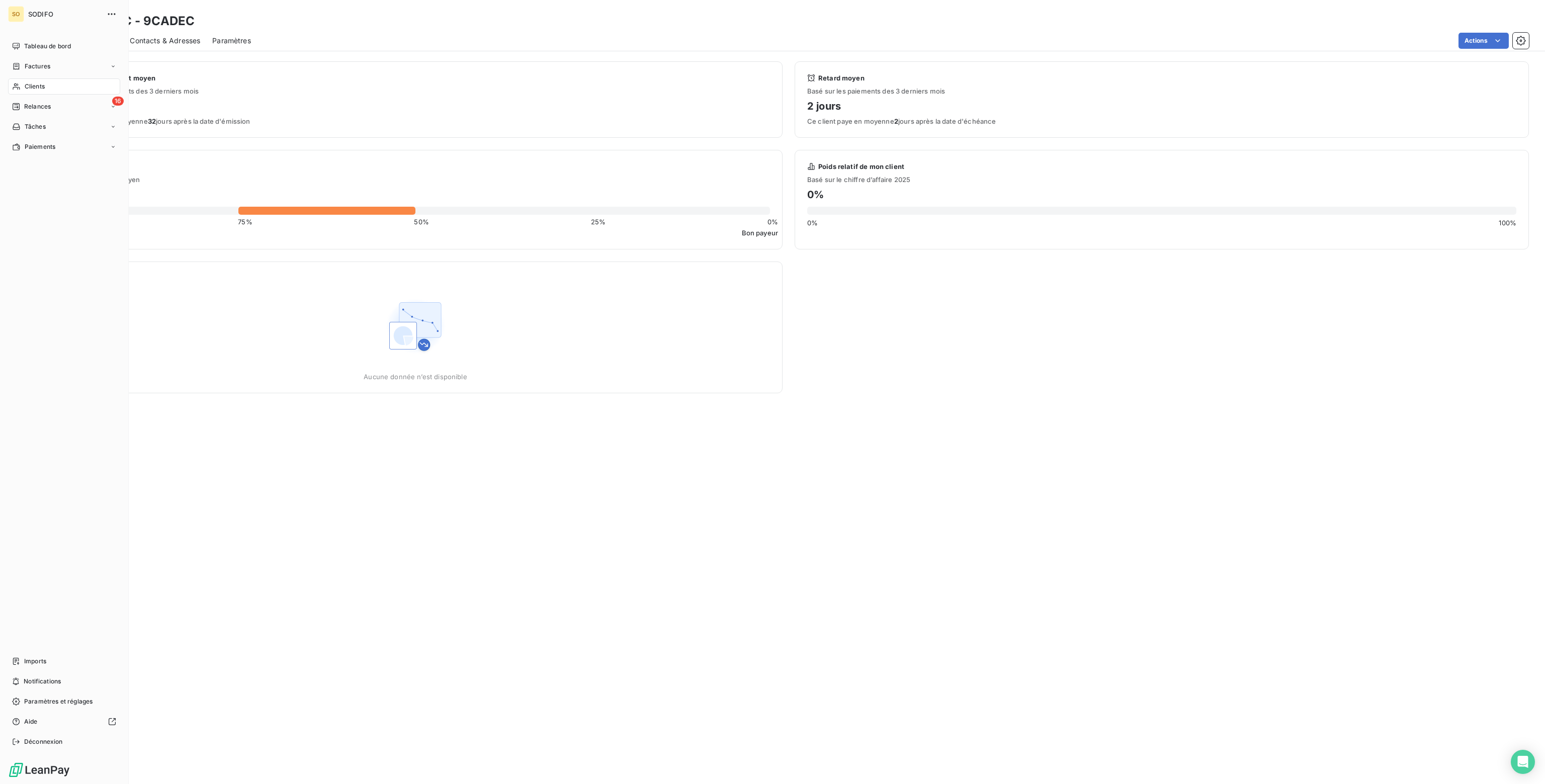
click at [27, 89] on span "Clients" at bounding box center [35, 86] width 20 height 9
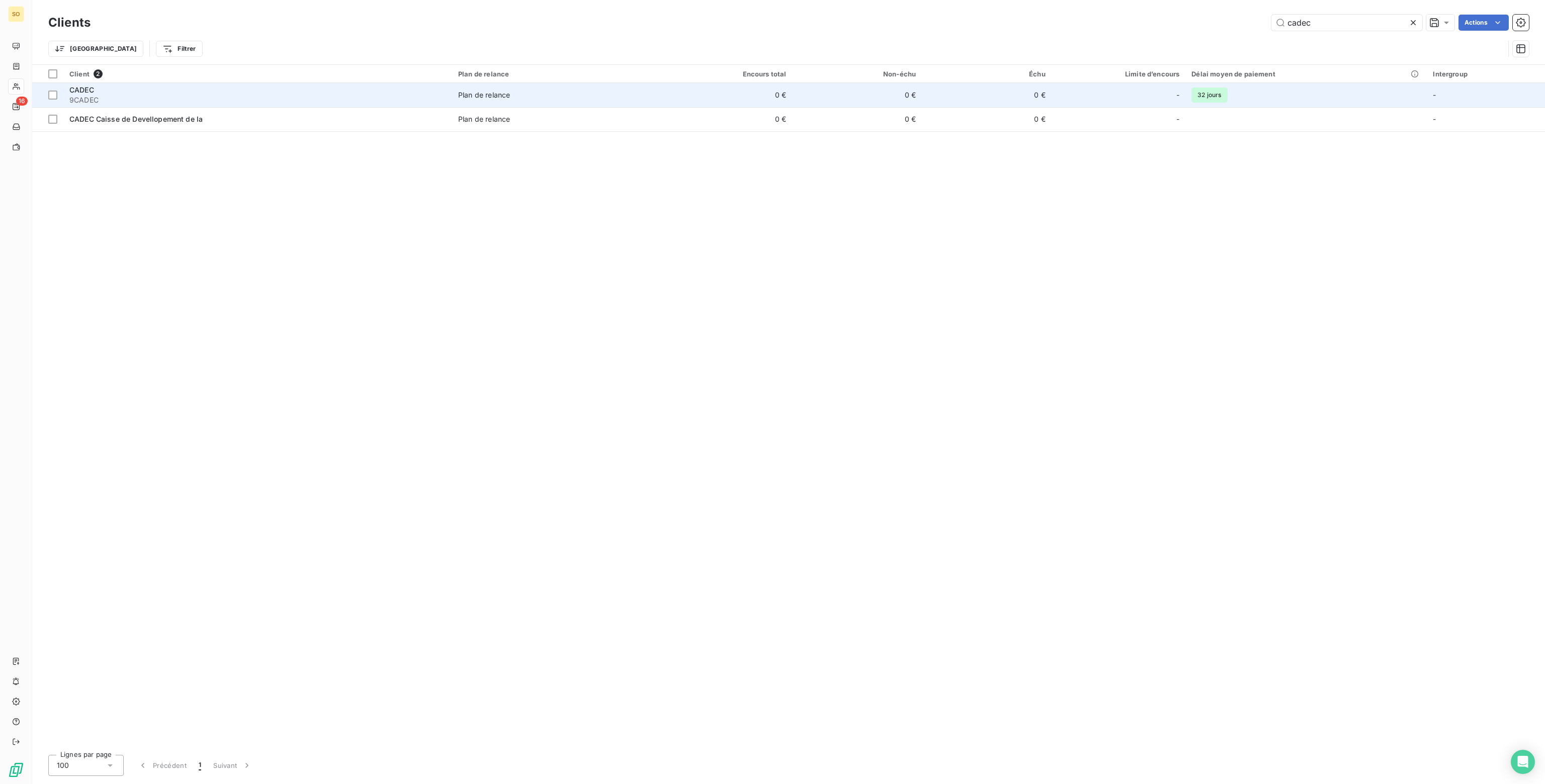
click at [1108, 92] on div "-" at bounding box center [1119, 95] width 123 height 16
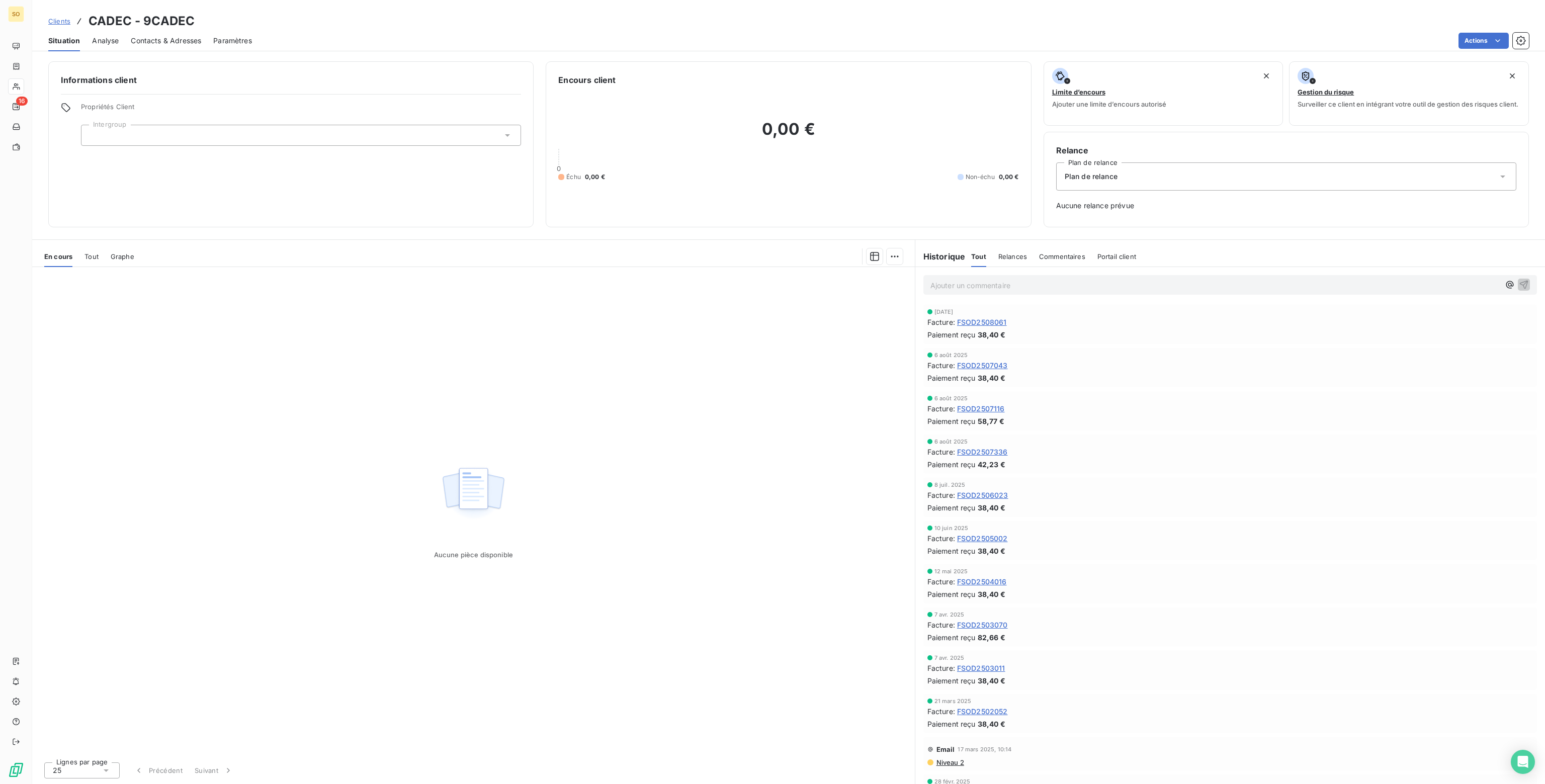
click at [1119, 184] on div "Plan de relance" at bounding box center [1286, 176] width 460 height 28
click at [1088, 223] on span "CLIENT SANS RELANCE" at bounding box center [1103, 219] width 82 height 10
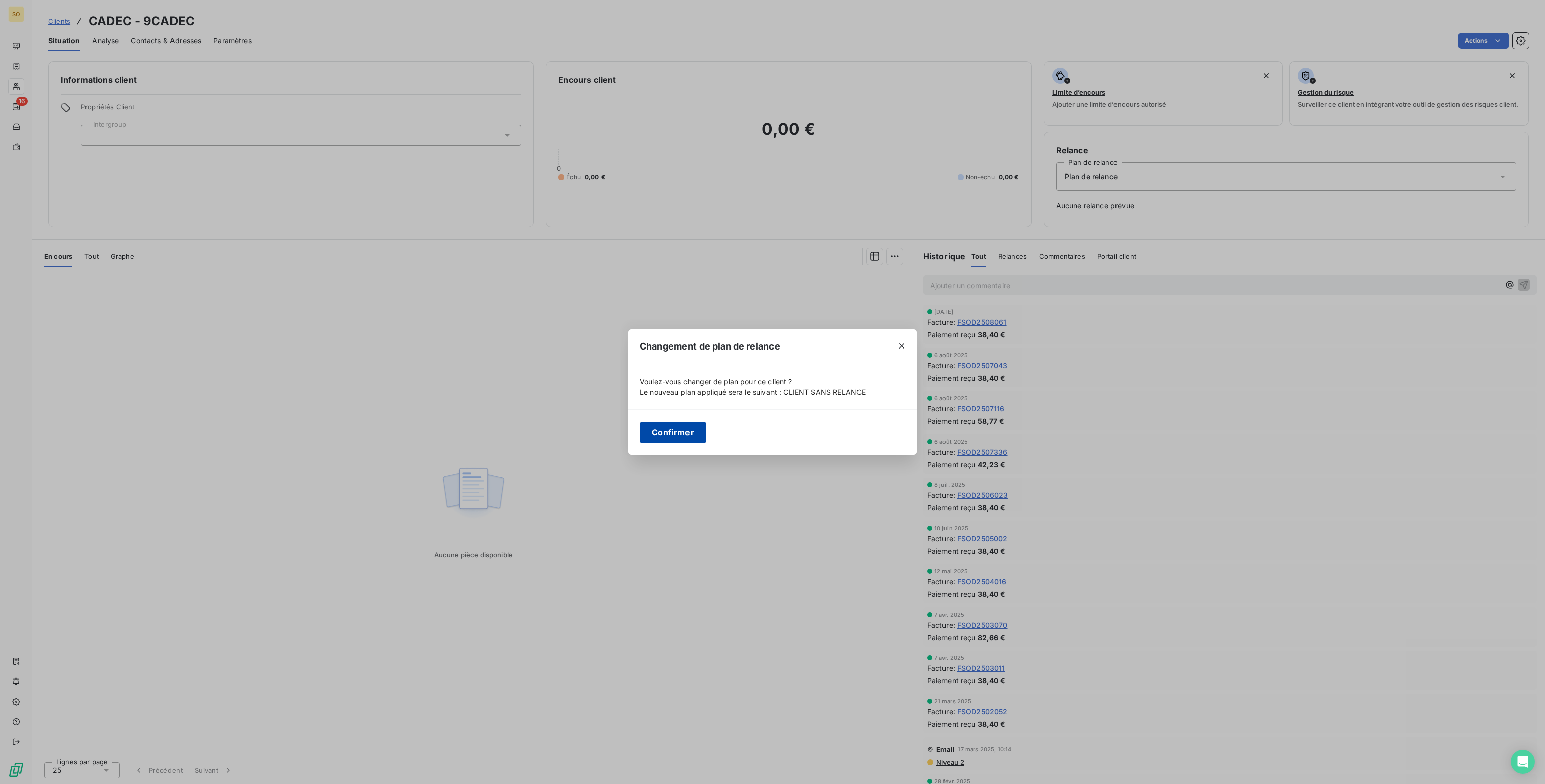
click at [651, 434] on button "Confirmer" at bounding box center [673, 432] width 66 height 21
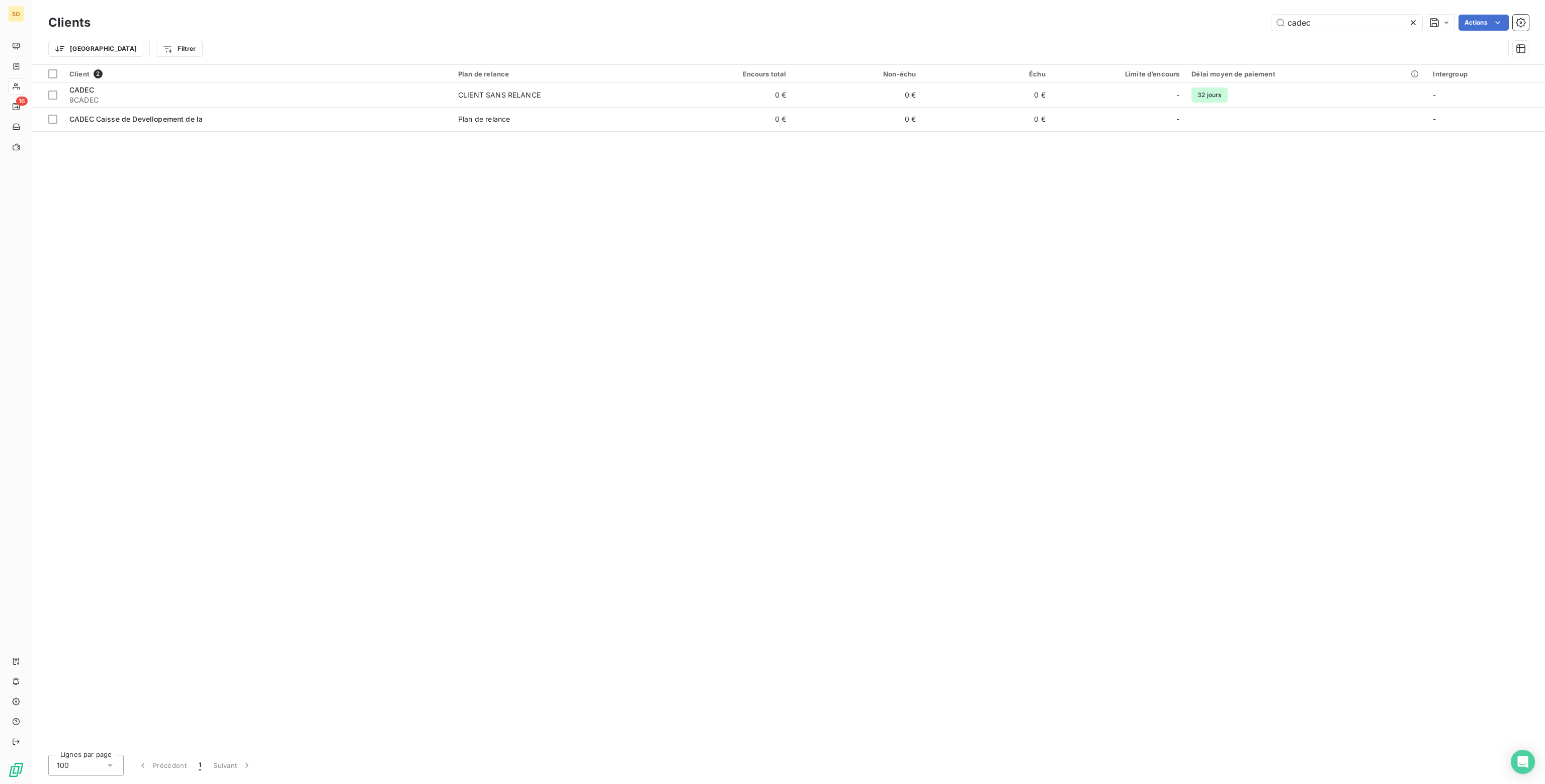
drag, startPoint x: 1327, startPoint y: 23, endPoint x: 1236, endPoint y: 29, distance: 91.2
click at [1236, 29] on div "cadec Actions" at bounding box center [815, 22] width 1426 height 16
type input "garage franchini"
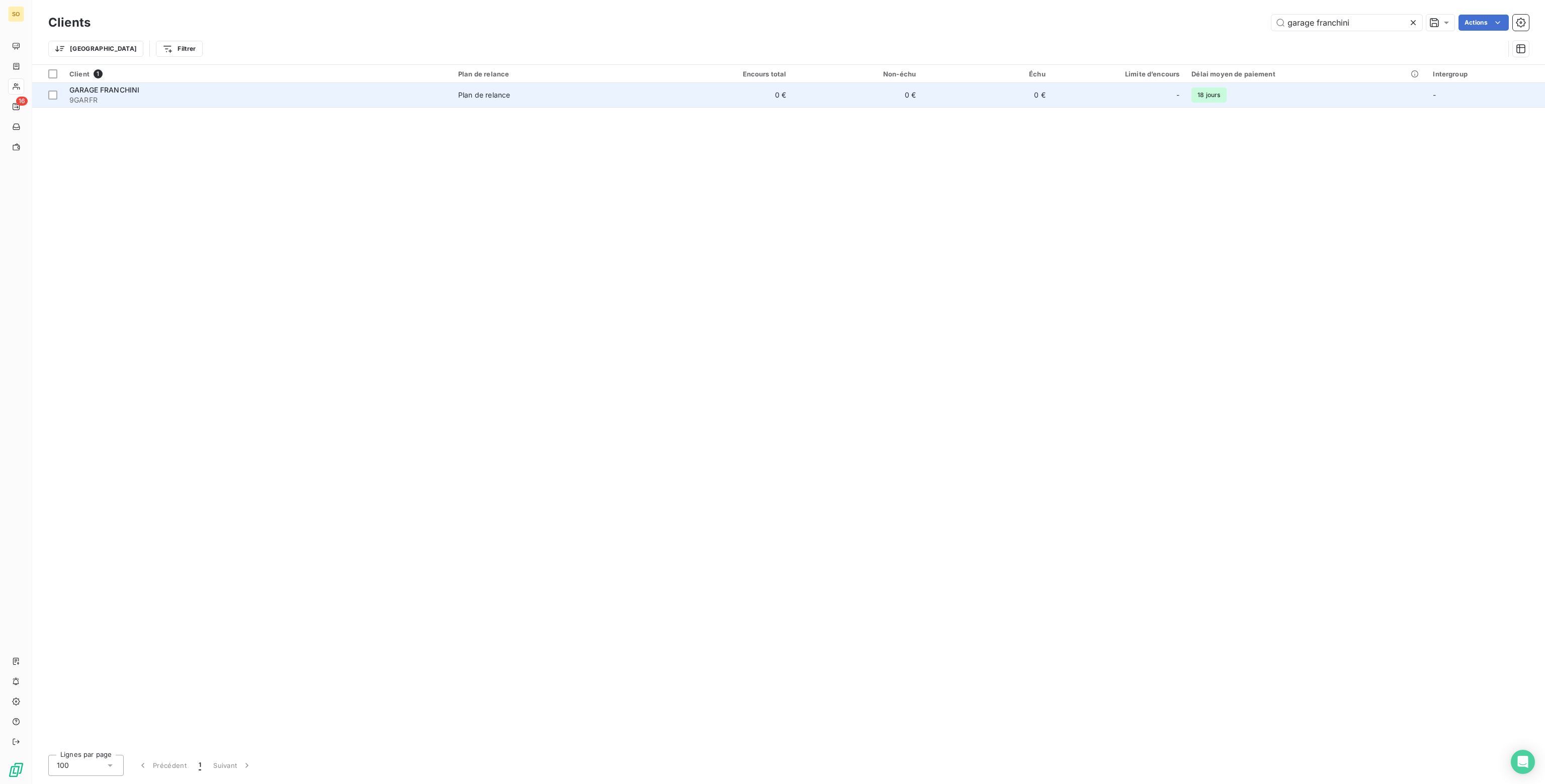
click at [896, 87] on td "0 €" at bounding box center [857, 95] width 129 height 24
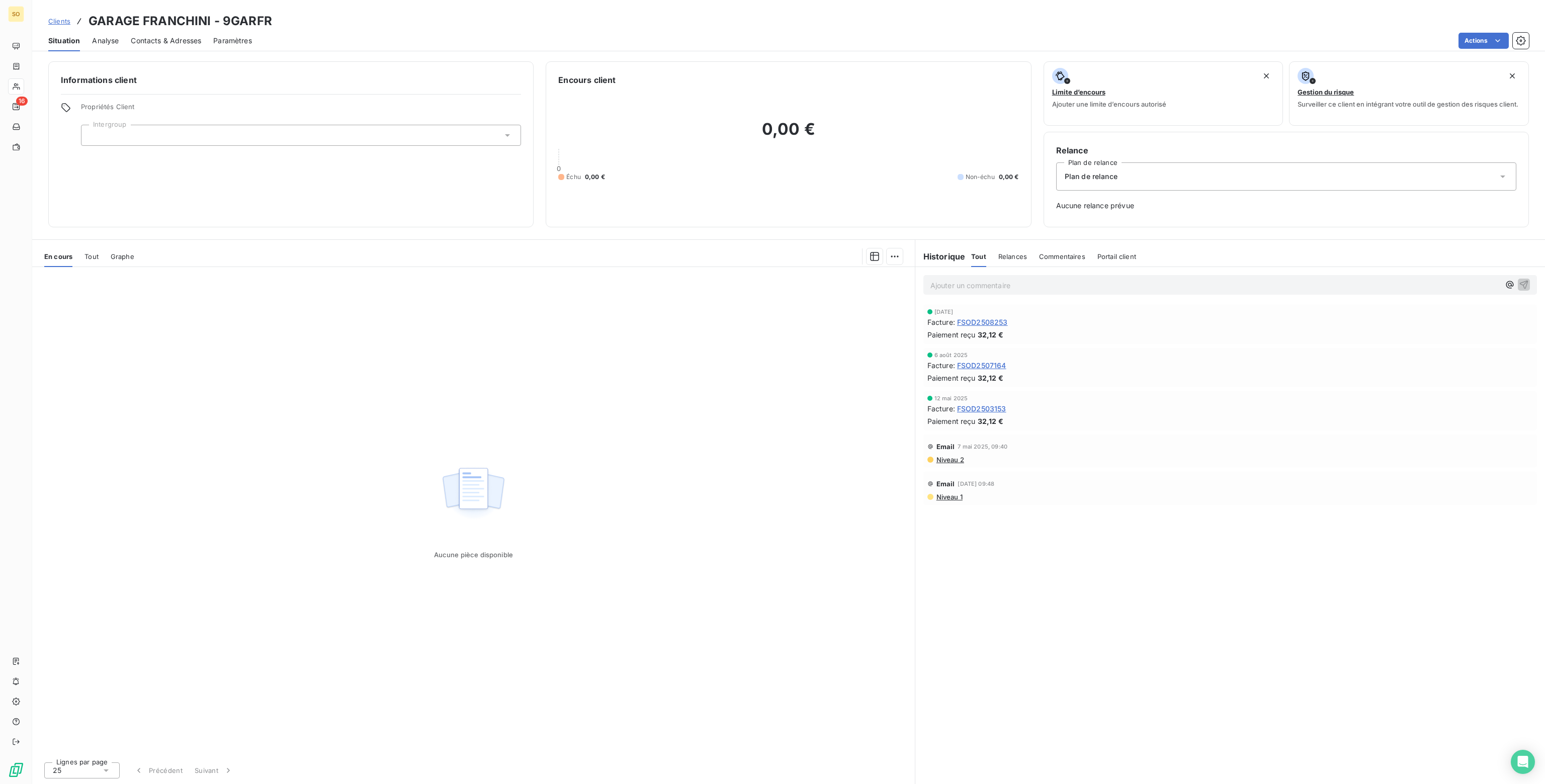
click at [1090, 176] on span "Plan de relance" at bounding box center [1091, 176] width 53 height 10
click at [1083, 222] on span "CLIENT SANS RELANCE" at bounding box center [1103, 219] width 82 height 10
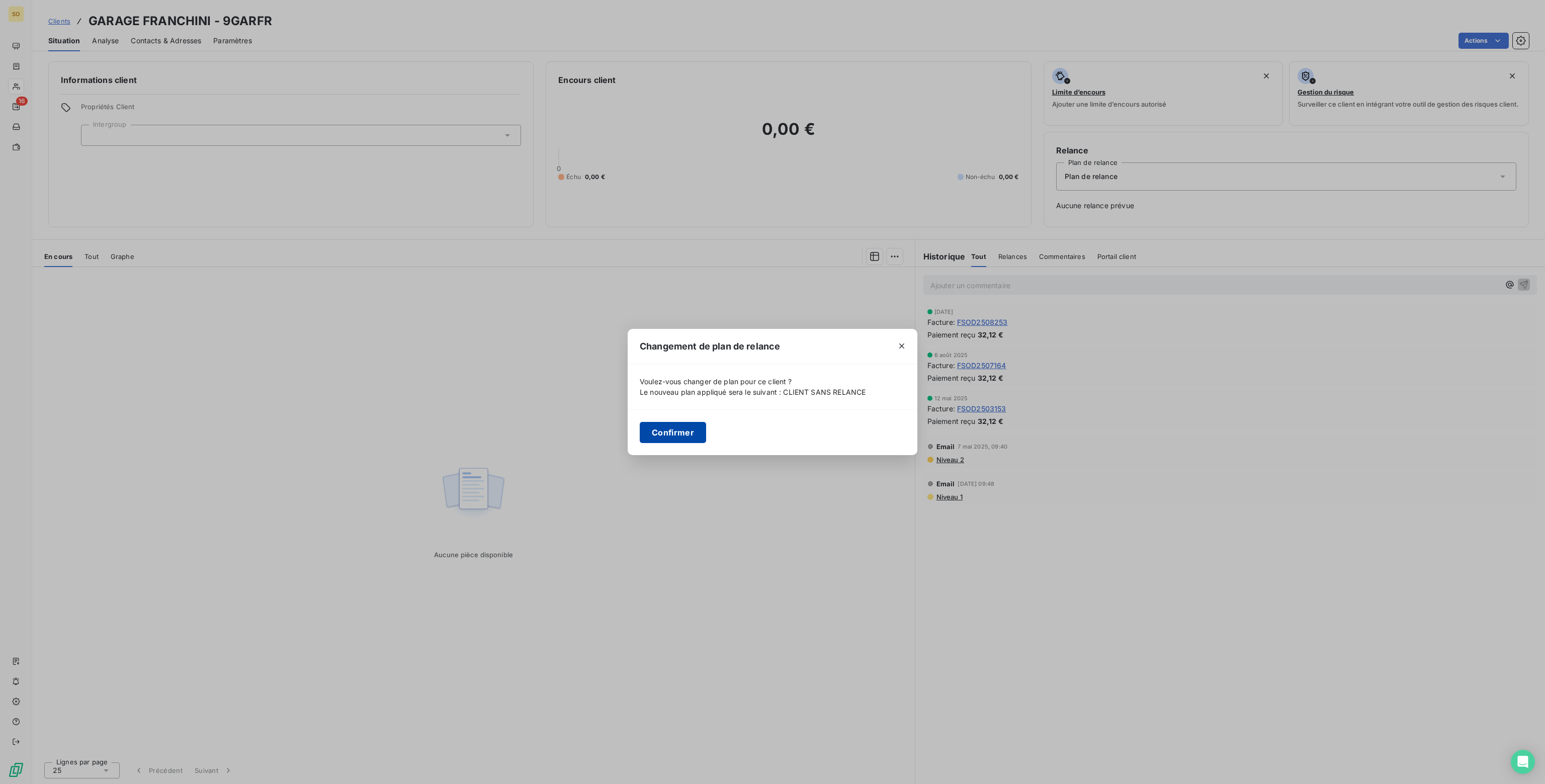
click at [678, 434] on button "Confirmer" at bounding box center [673, 432] width 66 height 21
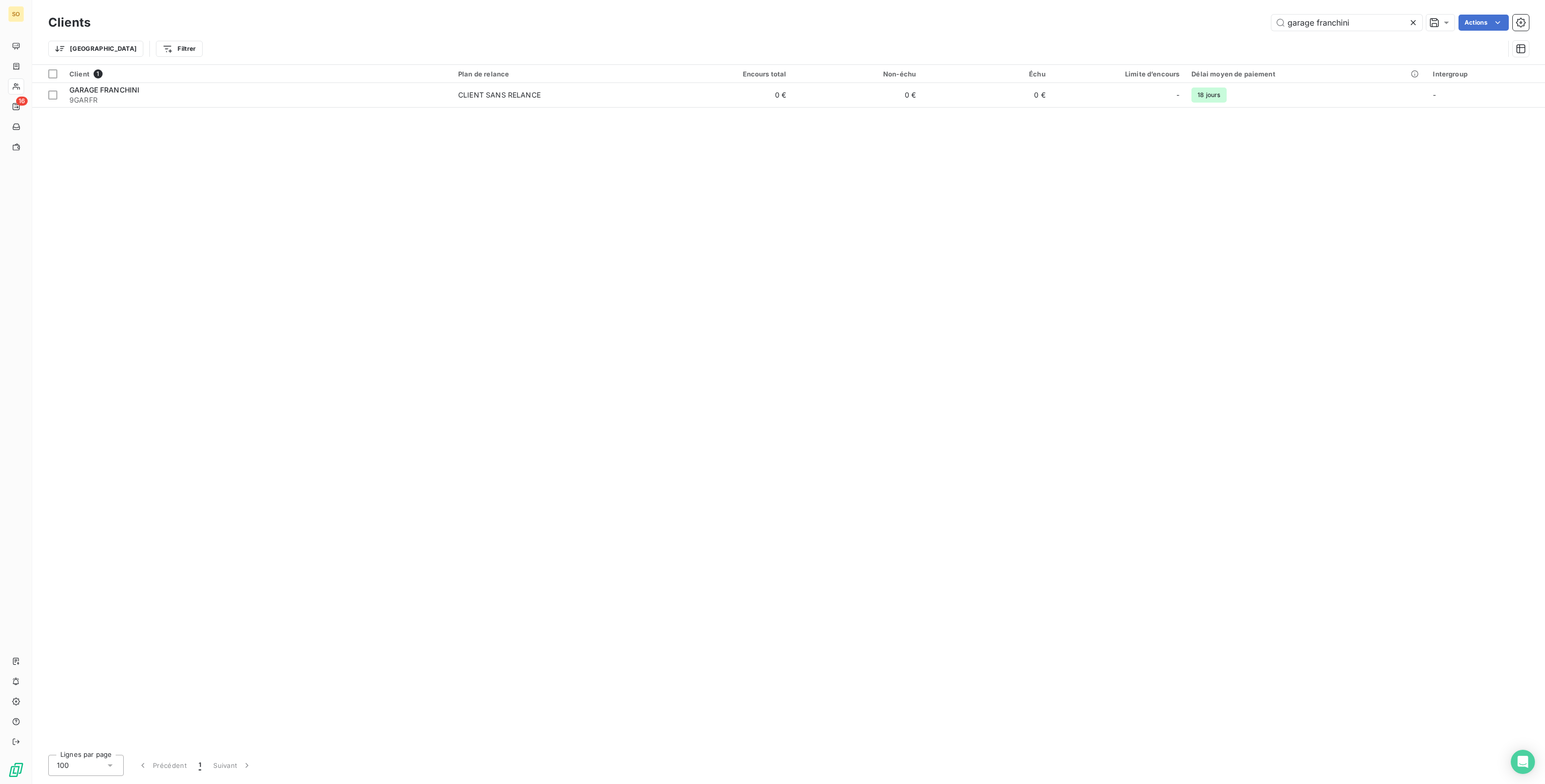
drag, startPoint x: 1362, startPoint y: 25, endPoint x: 1261, endPoint y: 24, distance: 101.0
click at [1261, 24] on div "garage franchini Actions" at bounding box center [815, 22] width 1426 height 16
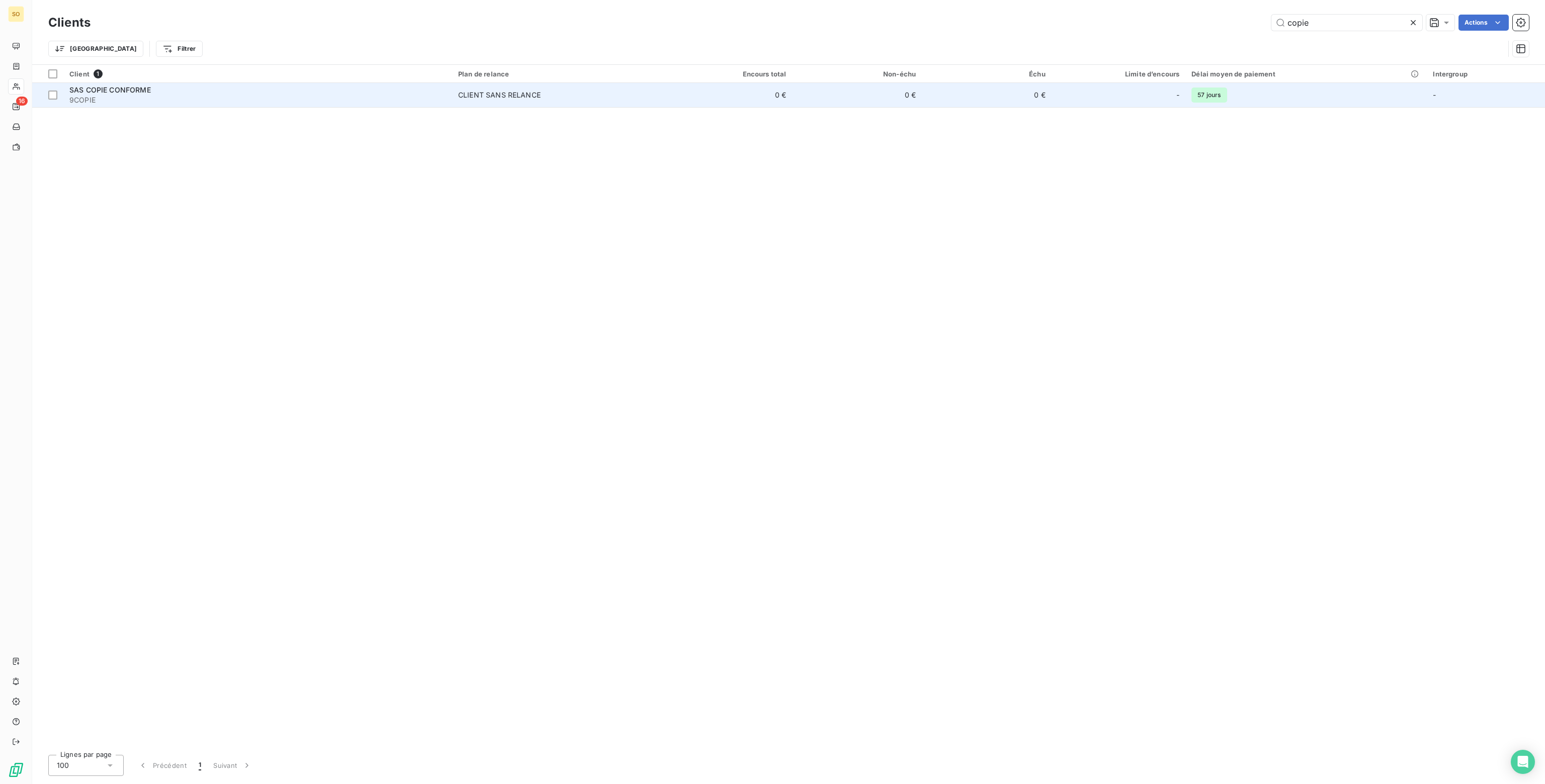
type input "copie"
click at [949, 96] on td "0 €" at bounding box center [986, 95] width 129 height 24
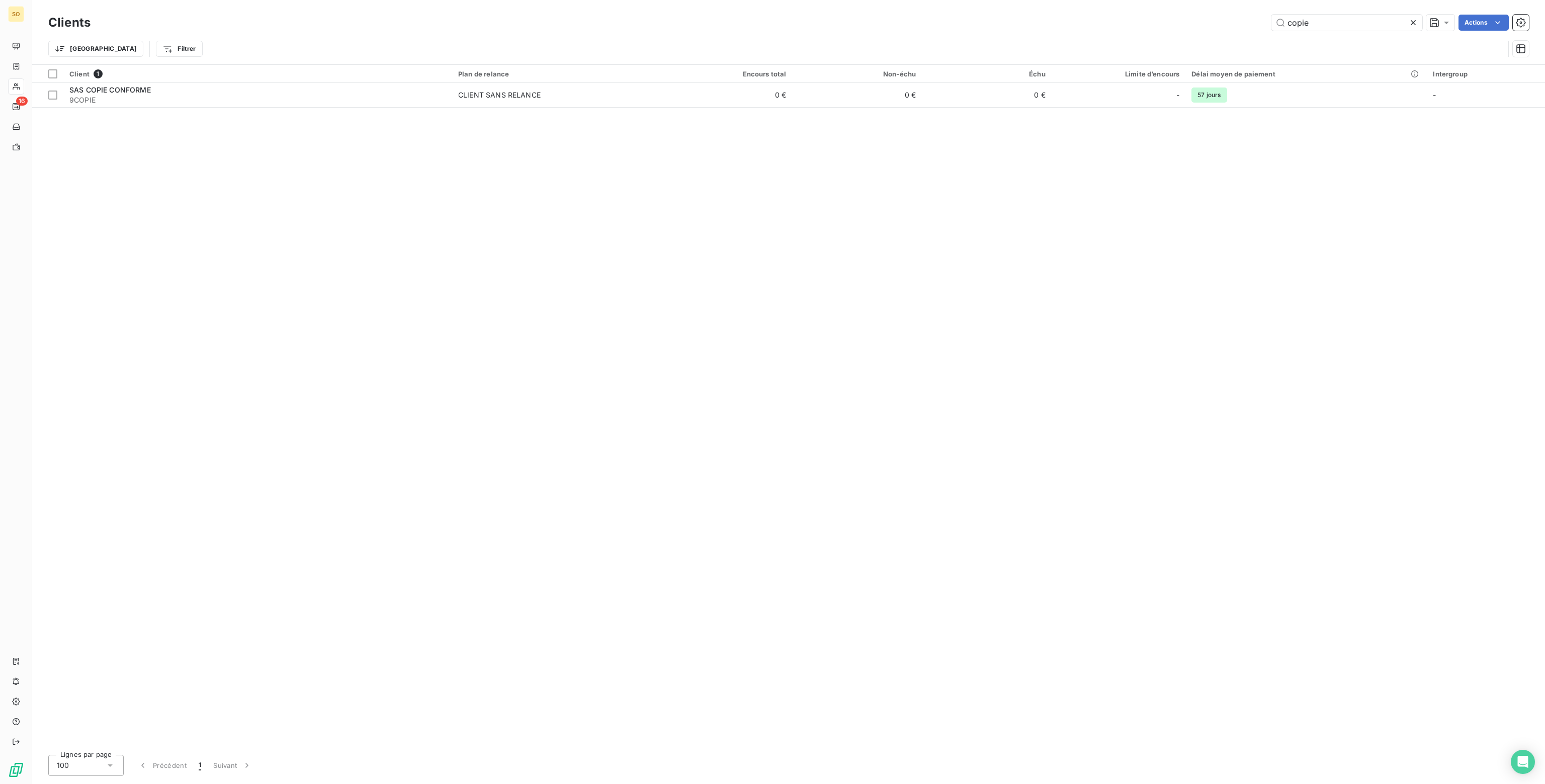
drag, startPoint x: 1316, startPoint y: 25, endPoint x: 1109, endPoint y: 18, distance: 207.1
click at [1109, 18] on div "copie Actions" at bounding box center [815, 22] width 1426 height 16
type input "e"
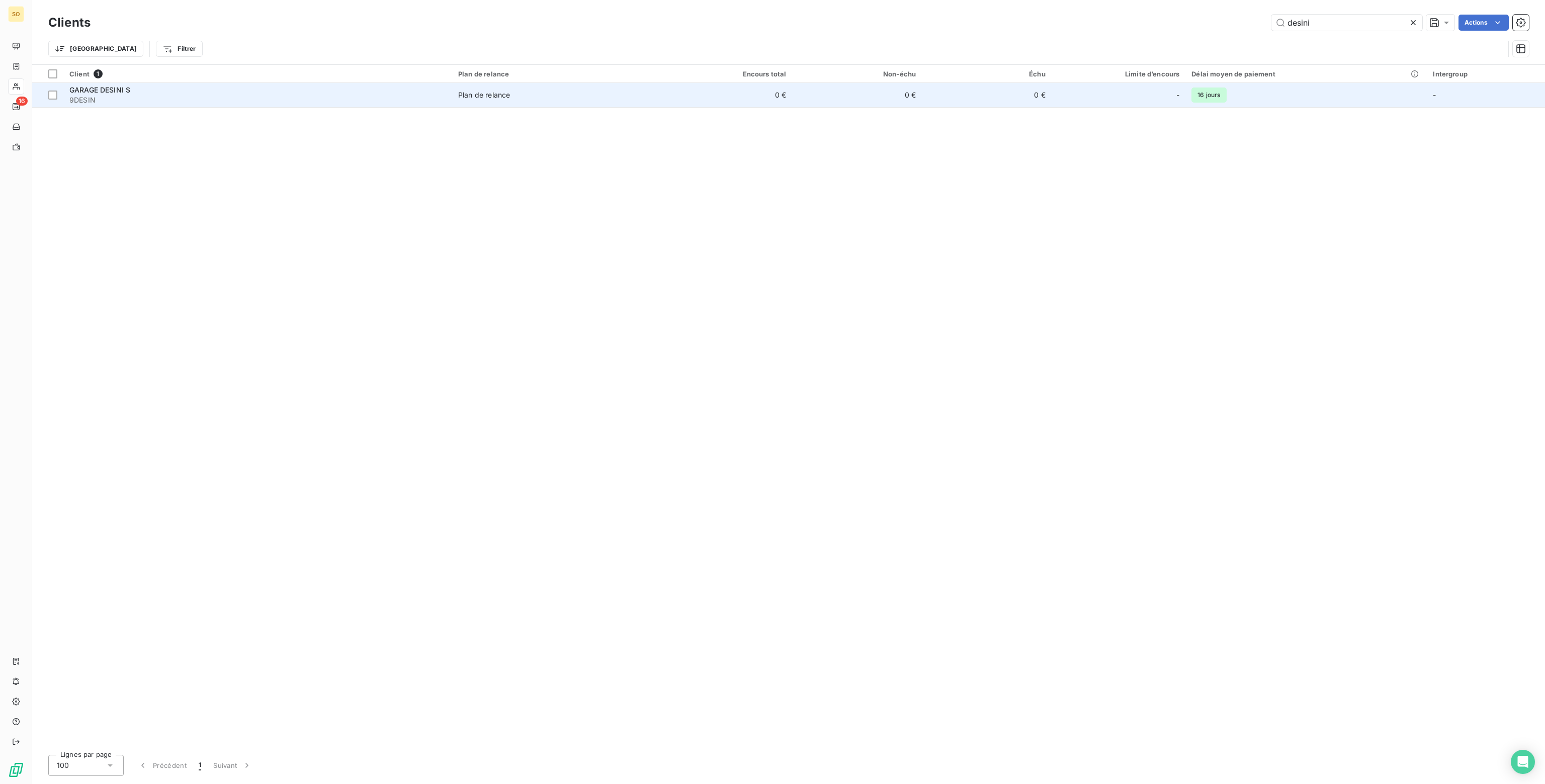
type input "desini"
click at [962, 99] on td "0 €" at bounding box center [986, 95] width 129 height 24
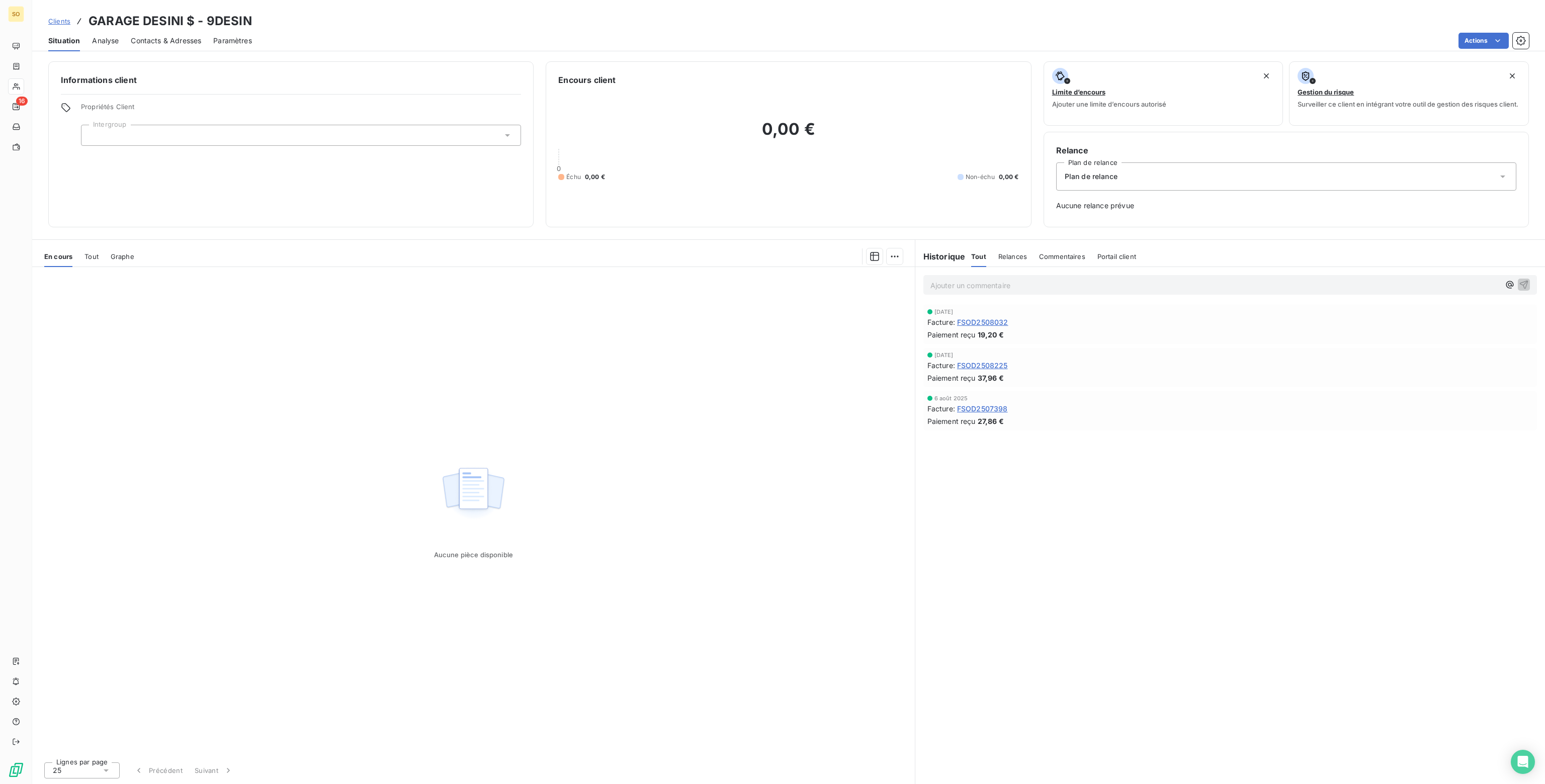
click at [1112, 180] on span "Plan de relance" at bounding box center [1091, 176] width 53 height 10
click at [1097, 219] on span "CLIENT SANS RELANCE" at bounding box center [1103, 219] width 82 height 10
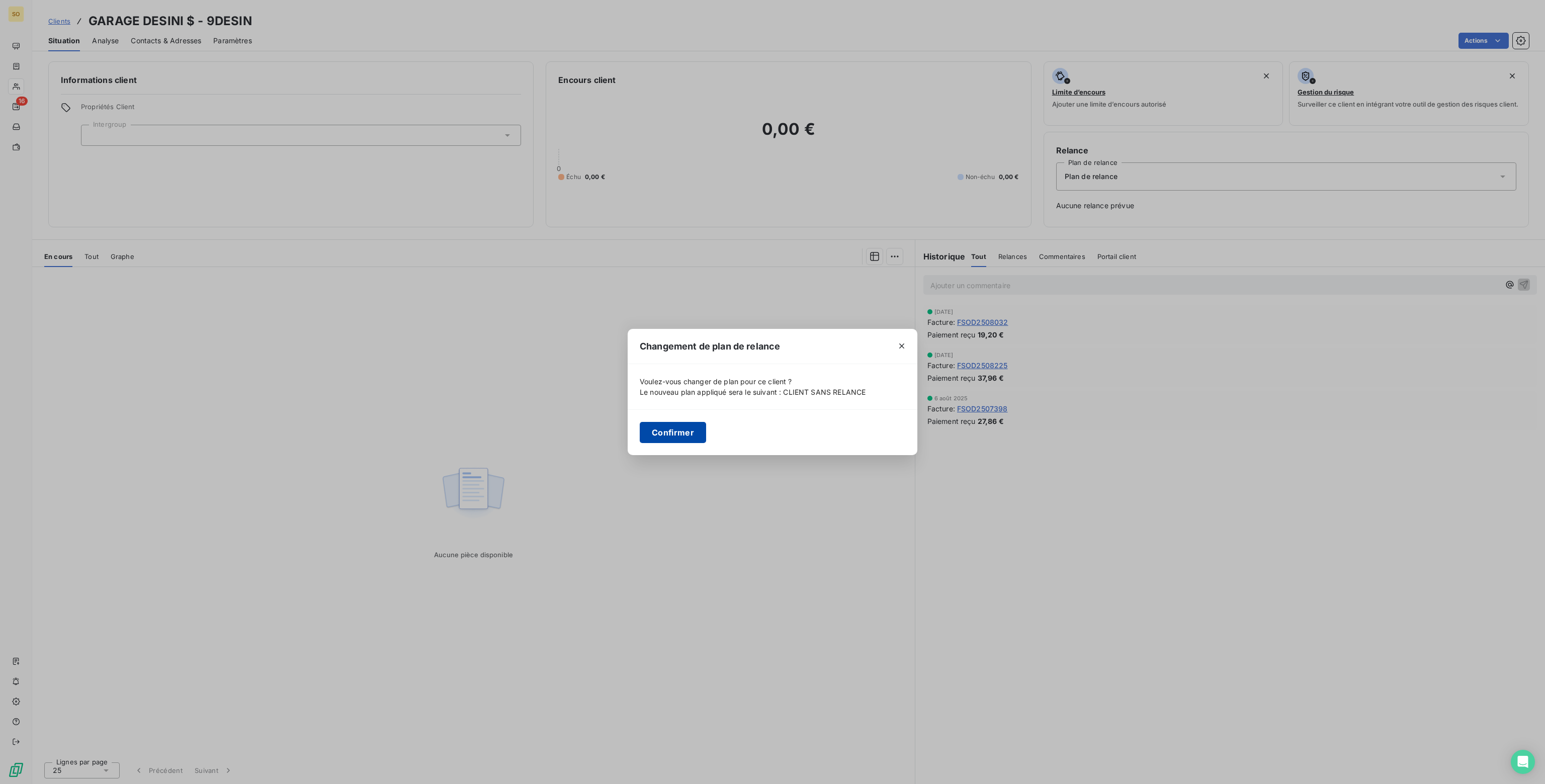
click at [670, 431] on button "Confirmer" at bounding box center [673, 432] width 66 height 21
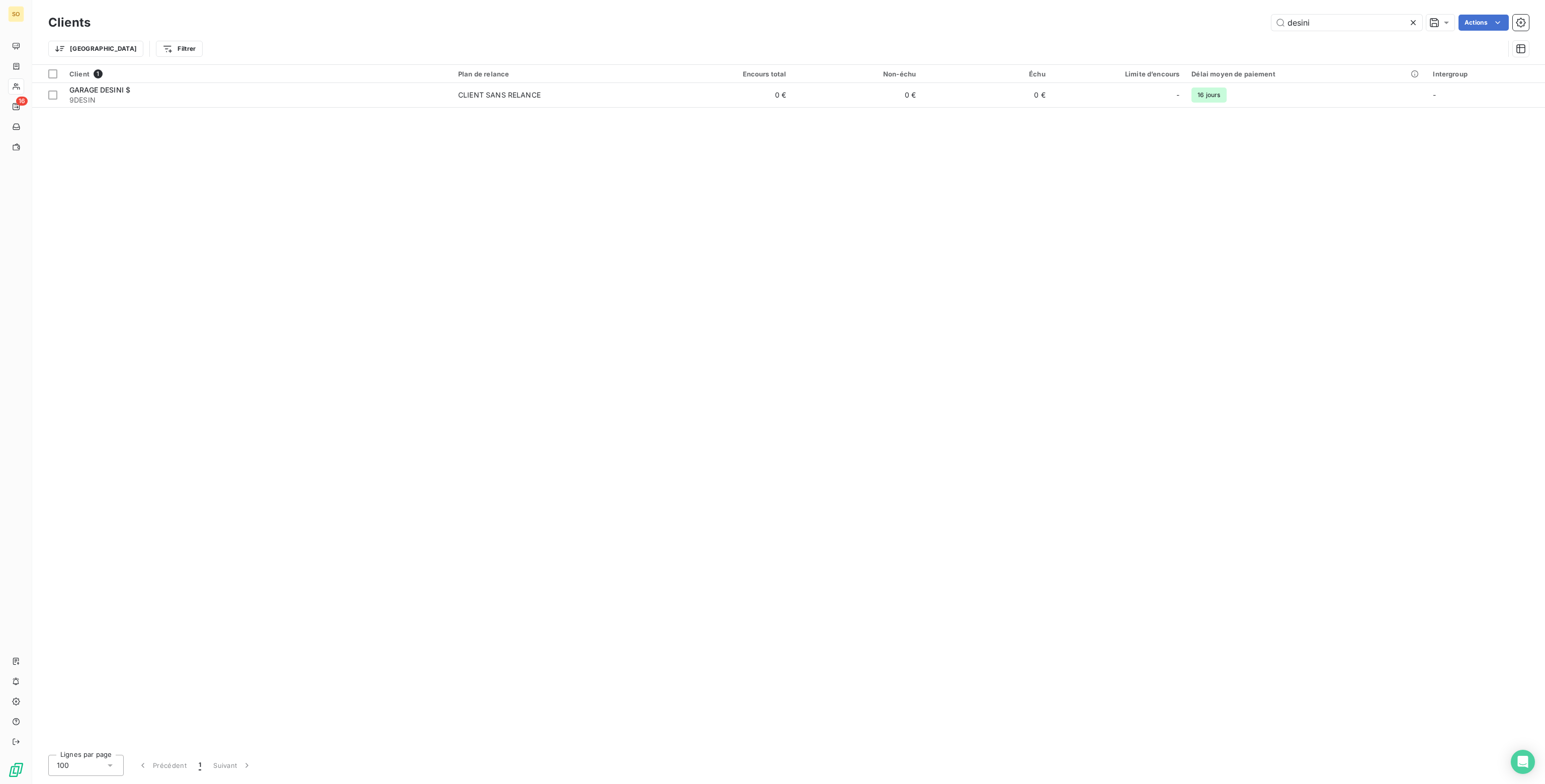
drag, startPoint x: 1316, startPoint y: 25, endPoint x: 942, endPoint y: 25, distance: 374.0
click at [942, 25] on div "desini Actions" at bounding box center [815, 22] width 1426 height 16
drag, startPoint x: 1372, startPoint y: 24, endPoint x: 1157, endPoint y: 19, distance: 215.1
click at [1157, 19] on div "copie conforme Actions" at bounding box center [815, 22] width 1426 height 16
drag, startPoint x: 1342, startPoint y: 24, endPoint x: 1249, endPoint y: 22, distance: 93.0
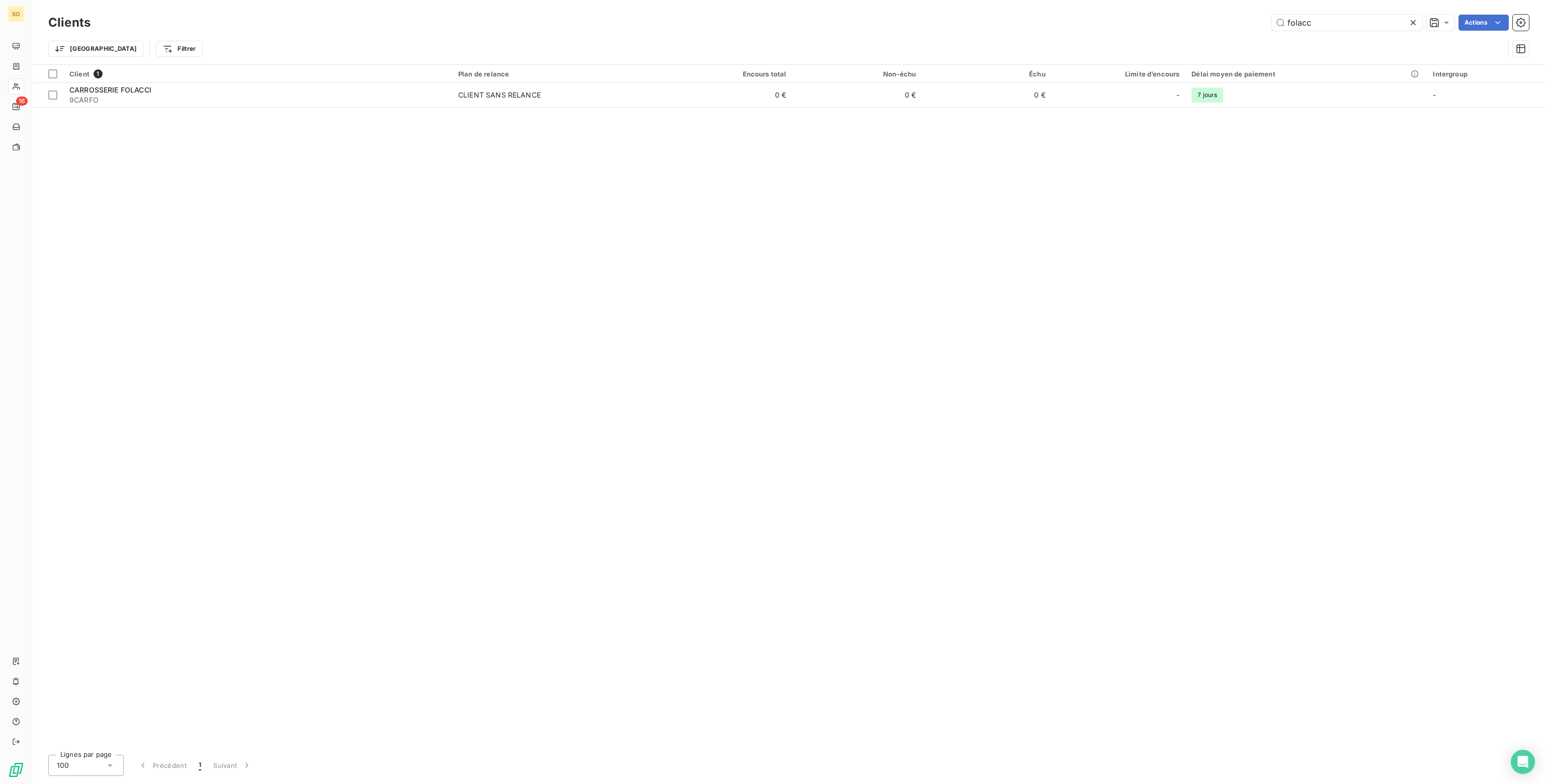
click at [1249, 22] on div "folacc Actions" at bounding box center [815, 22] width 1426 height 16
drag, startPoint x: 1322, startPoint y: 22, endPoint x: 1107, endPoint y: 28, distance: 215.1
click at [1107, 28] on div "allian Actions" at bounding box center [815, 22] width 1426 height 16
drag, startPoint x: 1317, startPoint y: 22, endPoint x: 1179, endPoint y: 20, distance: 138.0
click at [1179, 20] on div "soleil Actions" at bounding box center [815, 22] width 1426 height 16
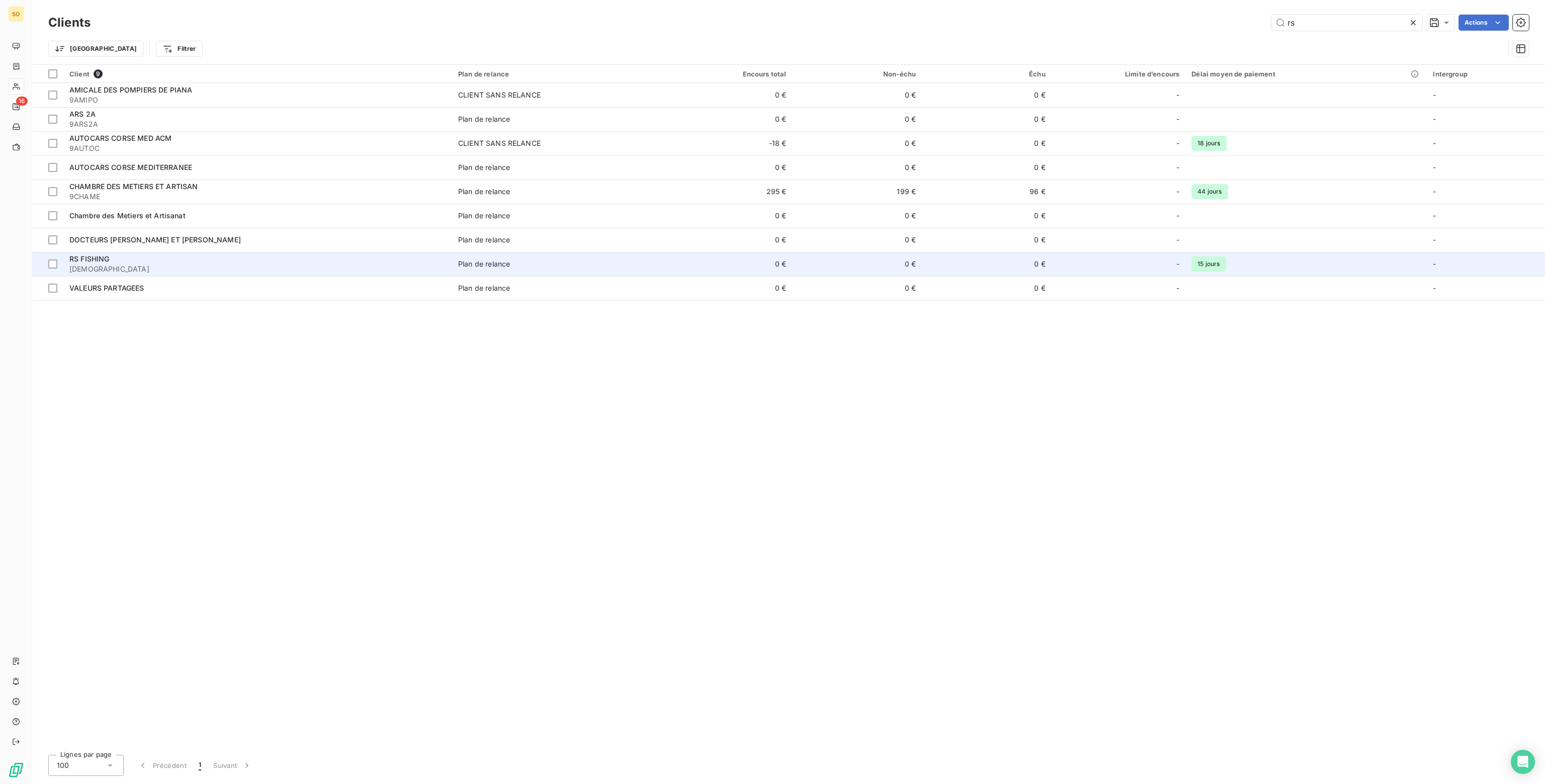
type input "rs"
click at [1091, 267] on div "-" at bounding box center [1119, 263] width 123 height 16
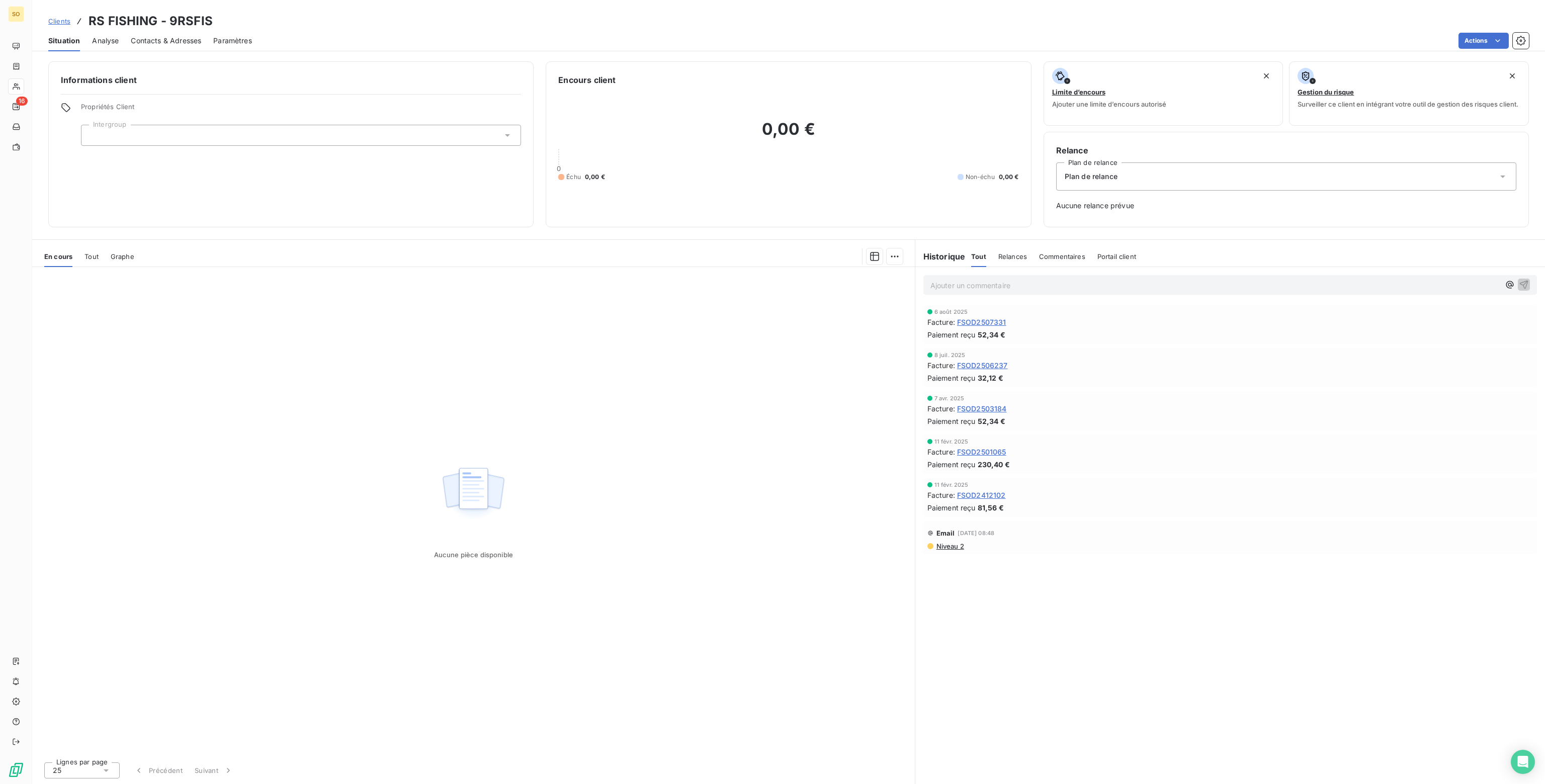
click at [1114, 176] on span "Plan de relance" at bounding box center [1091, 176] width 53 height 10
click at [1089, 218] on span "CLIENT SANS RELANCE" at bounding box center [1103, 219] width 82 height 10
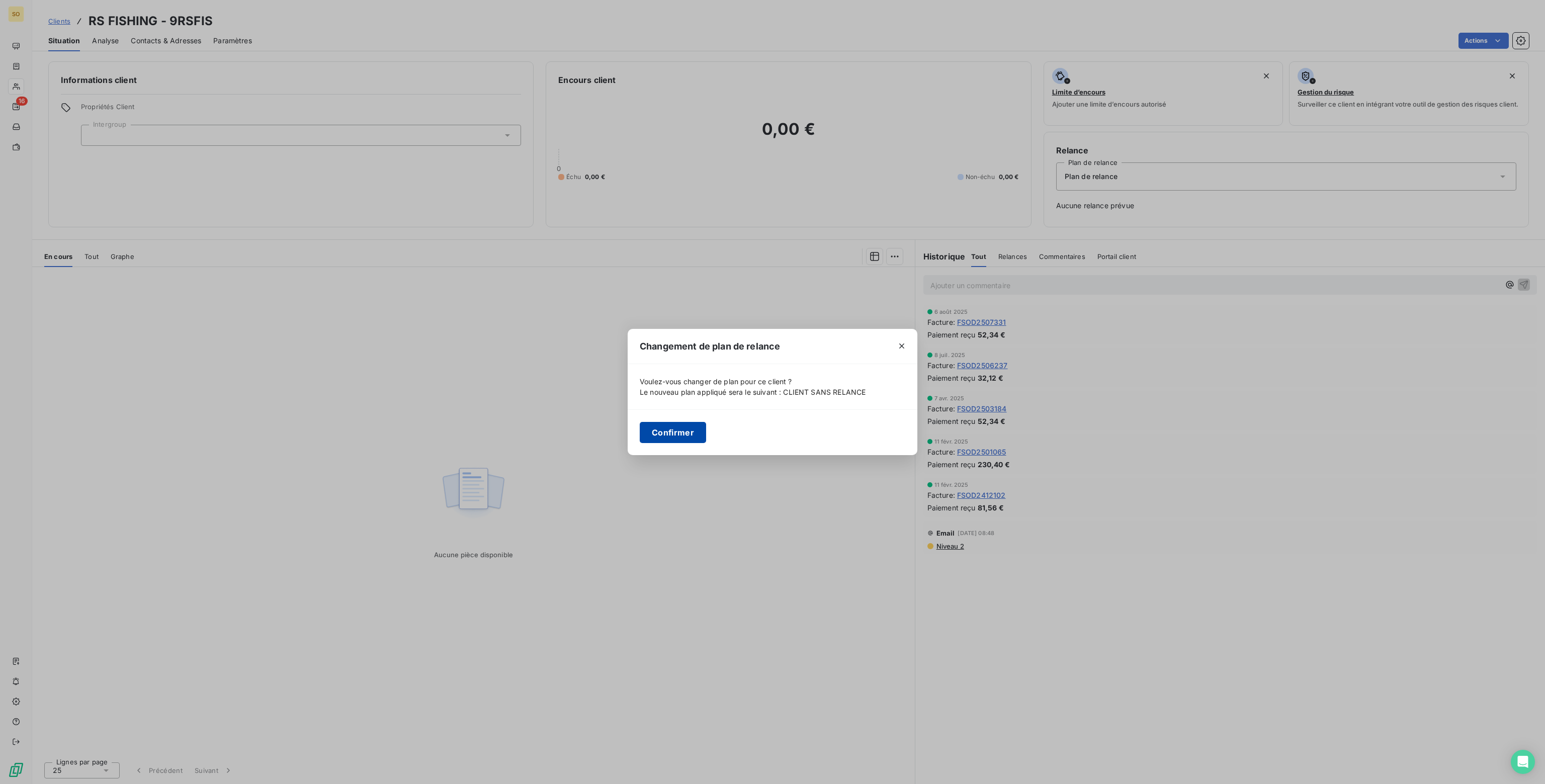
click at [666, 431] on button "Confirmer" at bounding box center [673, 432] width 66 height 21
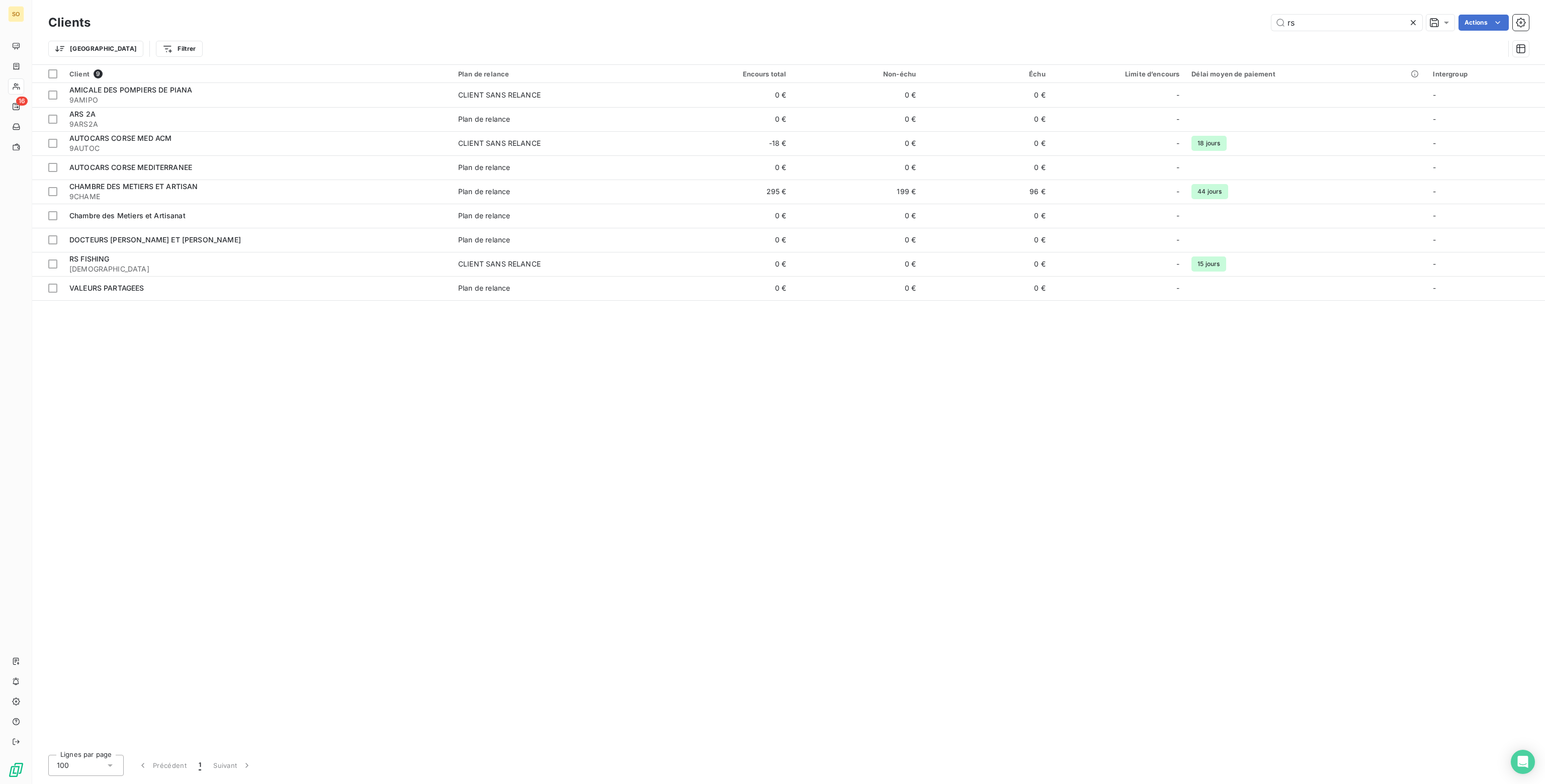
drag, startPoint x: 1302, startPoint y: 22, endPoint x: 1203, endPoint y: 25, distance: 99.0
click at [1203, 25] on div "rs Actions" at bounding box center [815, 22] width 1426 height 16
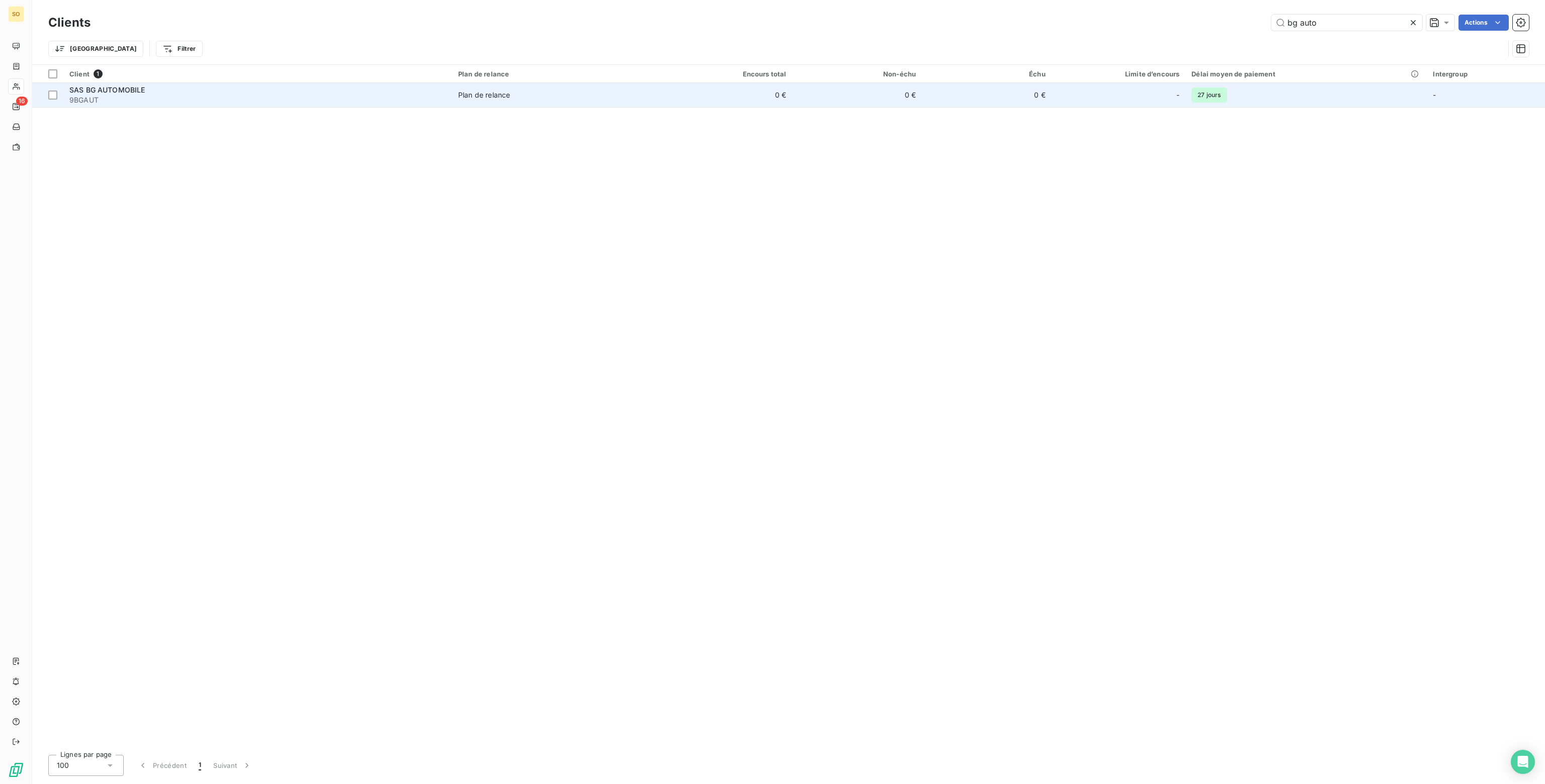
type input "bg auto"
click at [684, 98] on td "0 €" at bounding box center [727, 95] width 129 height 24
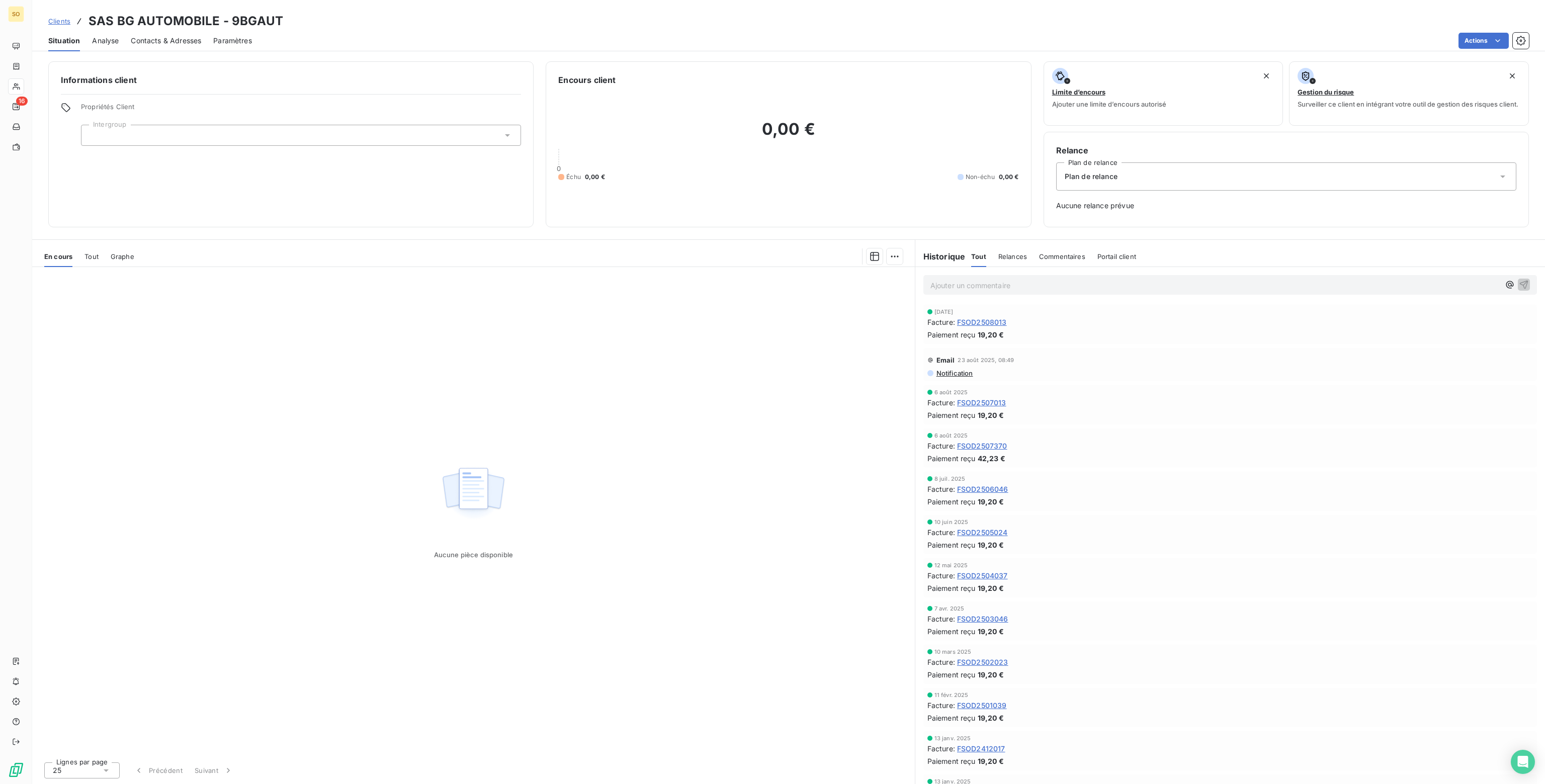
click at [1074, 179] on span "Plan de relance" at bounding box center [1091, 176] width 53 height 10
click at [1080, 219] on span "CLIENT SANS RELANCE" at bounding box center [1103, 219] width 82 height 10
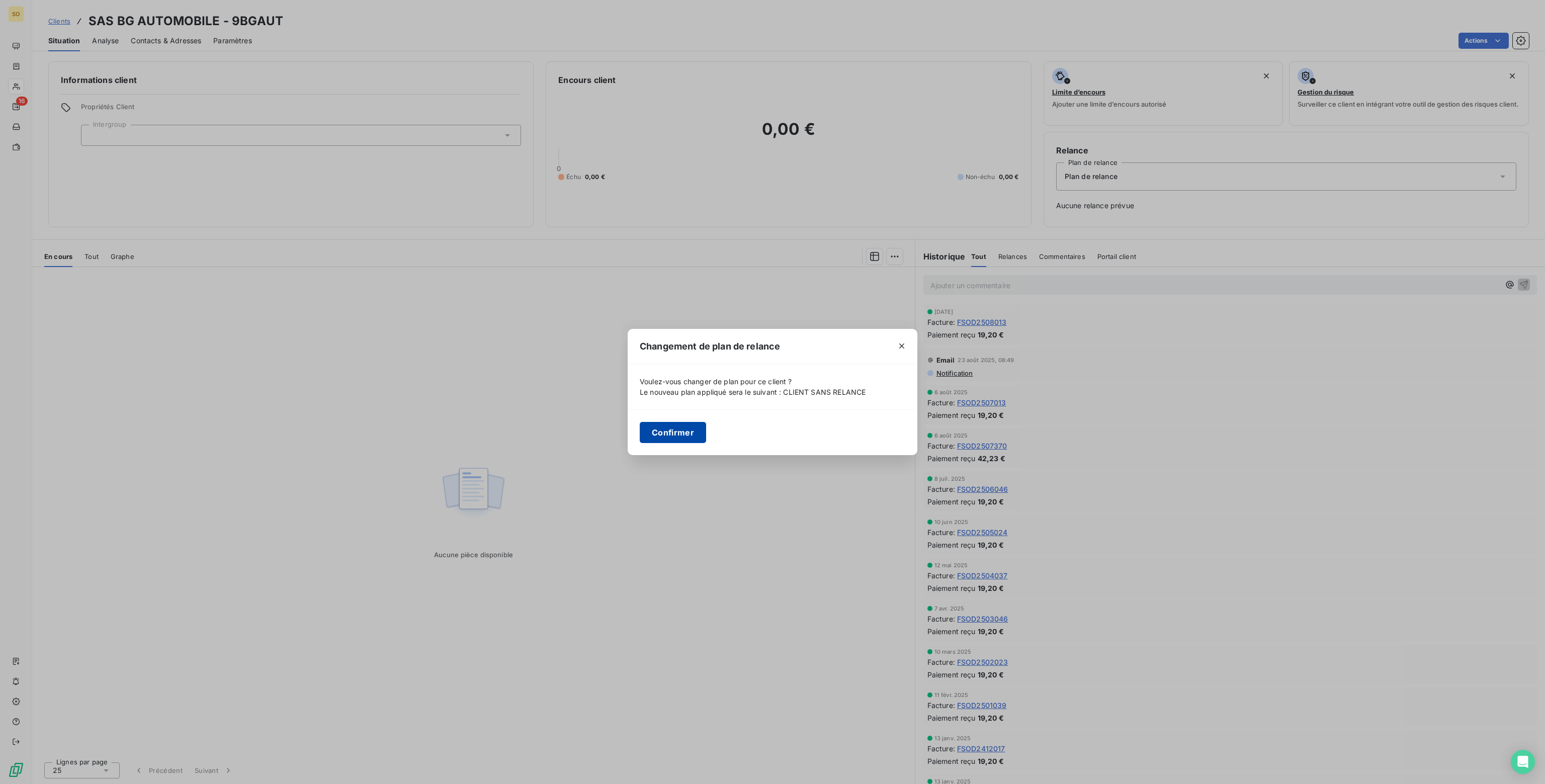
click at [669, 431] on button "Confirmer" at bounding box center [673, 432] width 66 height 21
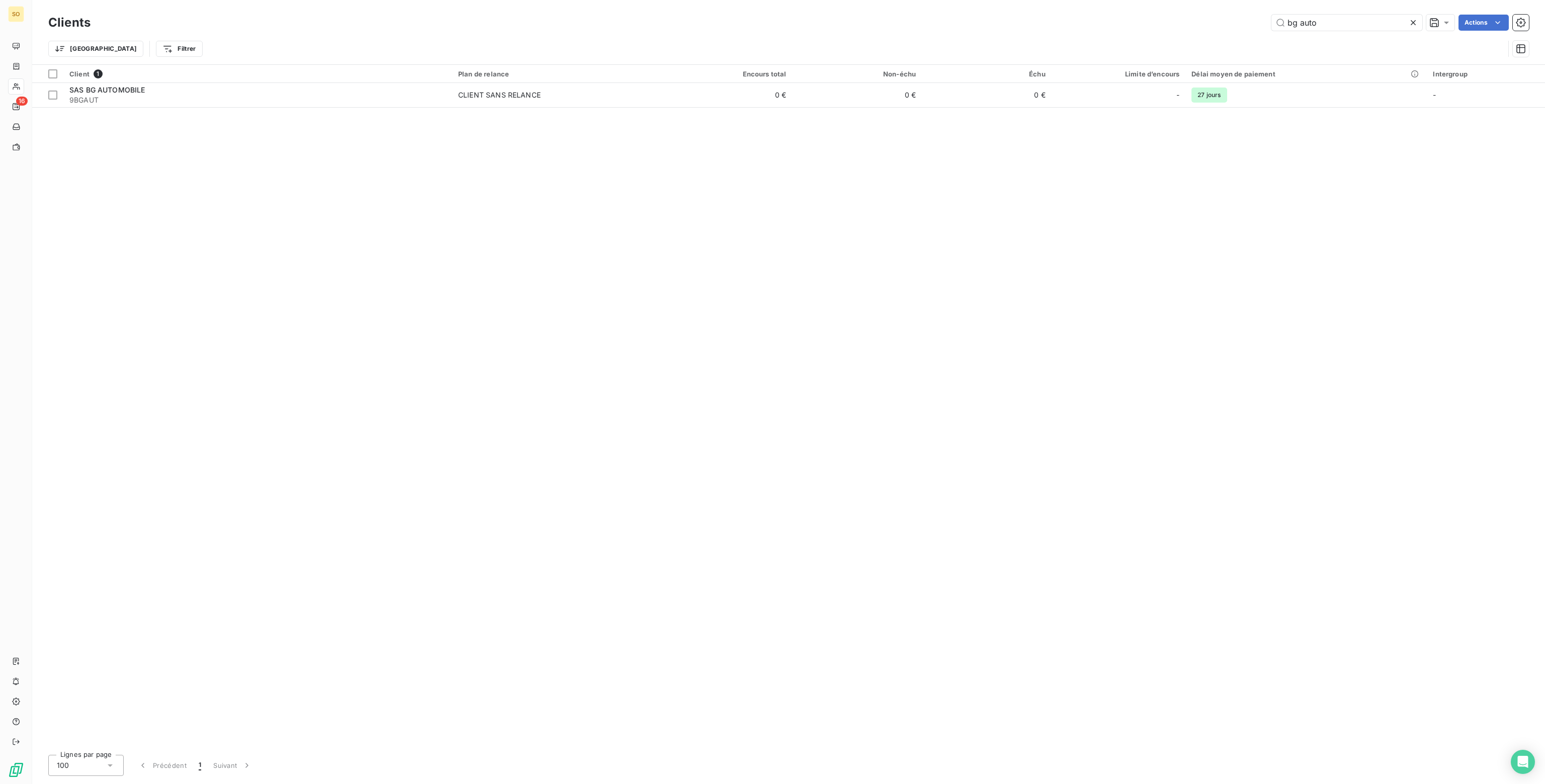
drag, startPoint x: 1322, startPoint y: 24, endPoint x: 1158, endPoint y: 22, distance: 164.0
click at [1158, 22] on div "bg auto Actions" at bounding box center [815, 22] width 1426 height 16
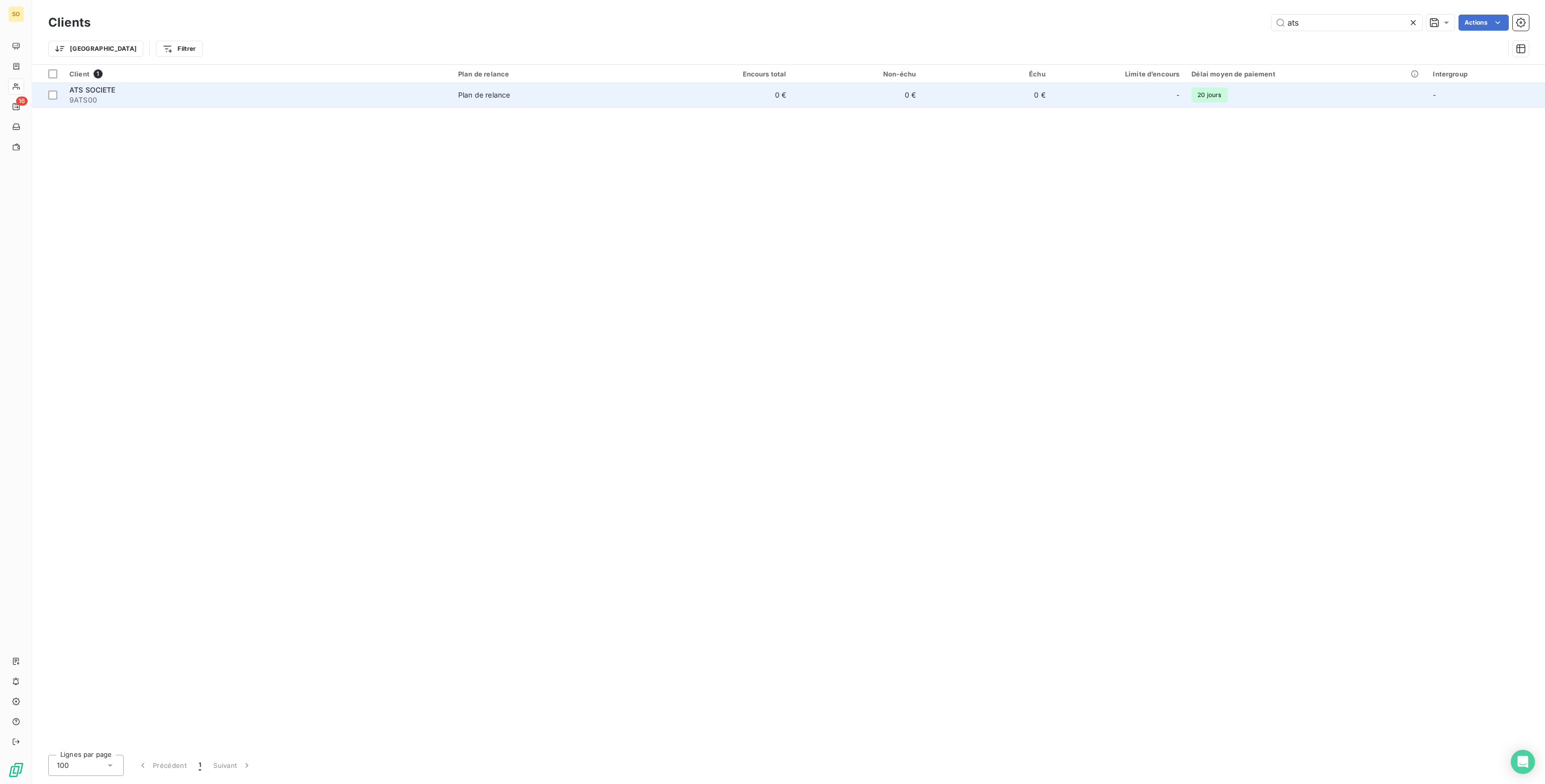
type input "ats"
click at [772, 93] on td "0 €" at bounding box center [727, 95] width 129 height 24
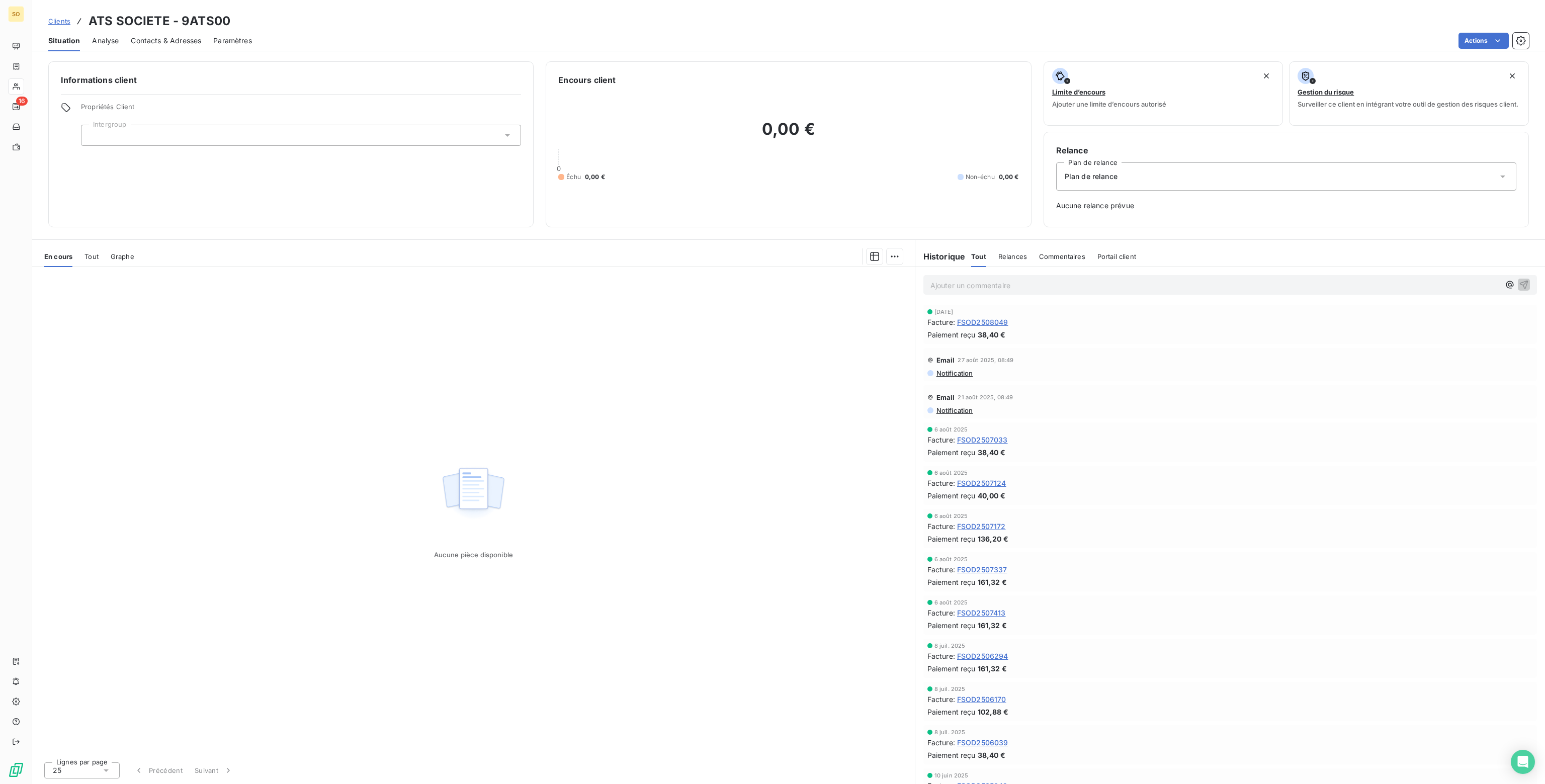
click at [1120, 177] on div "Plan de relance" at bounding box center [1286, 176] width 460 height 28
click at [1101, 221] on span "CLIENT SANS RELANCE" at bounding box center [1103, 219] width 82 height 10
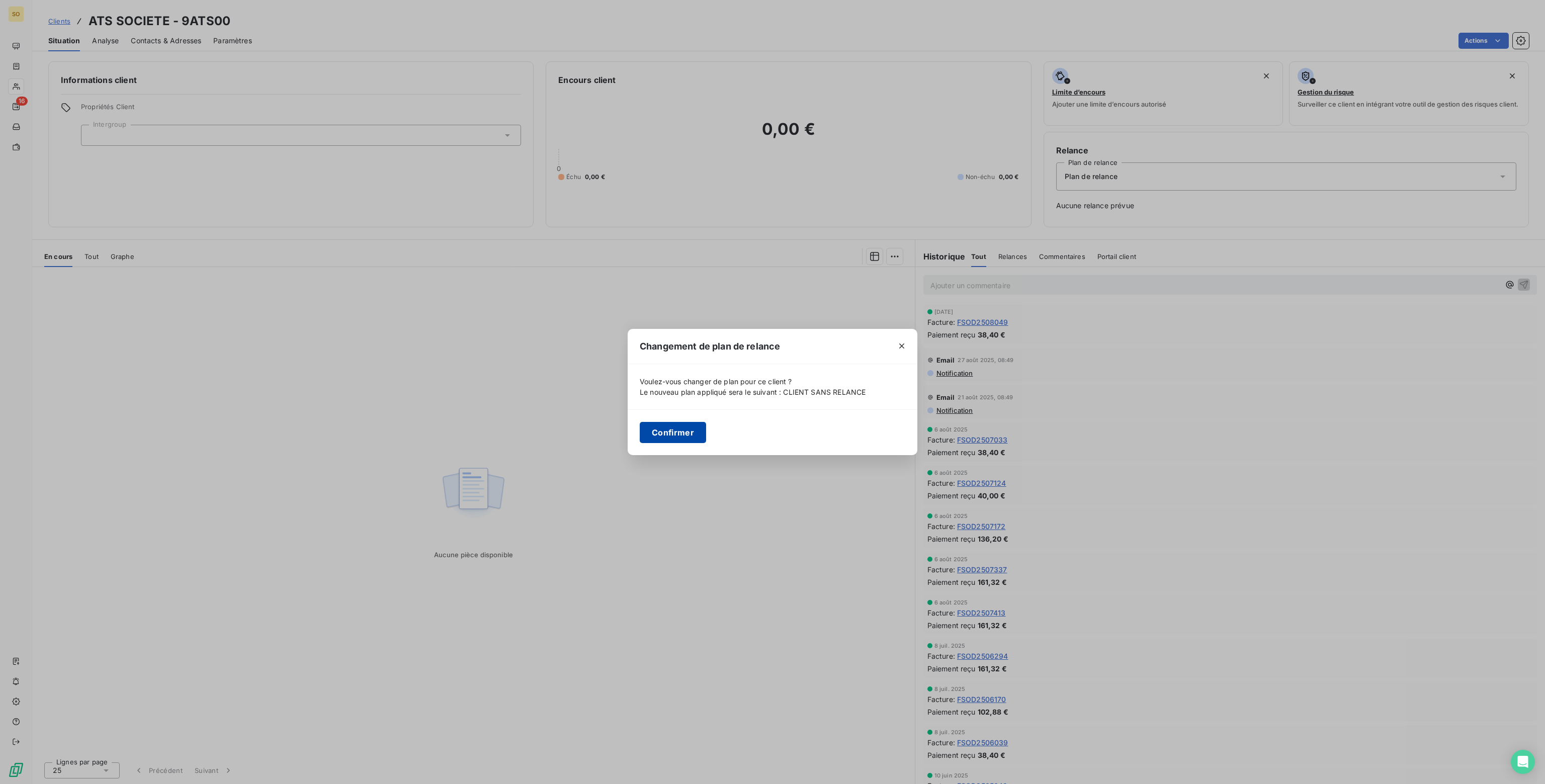
click at [664, 435] on button "Confirmer" at bounding box center [673, 432] width 66 height 21
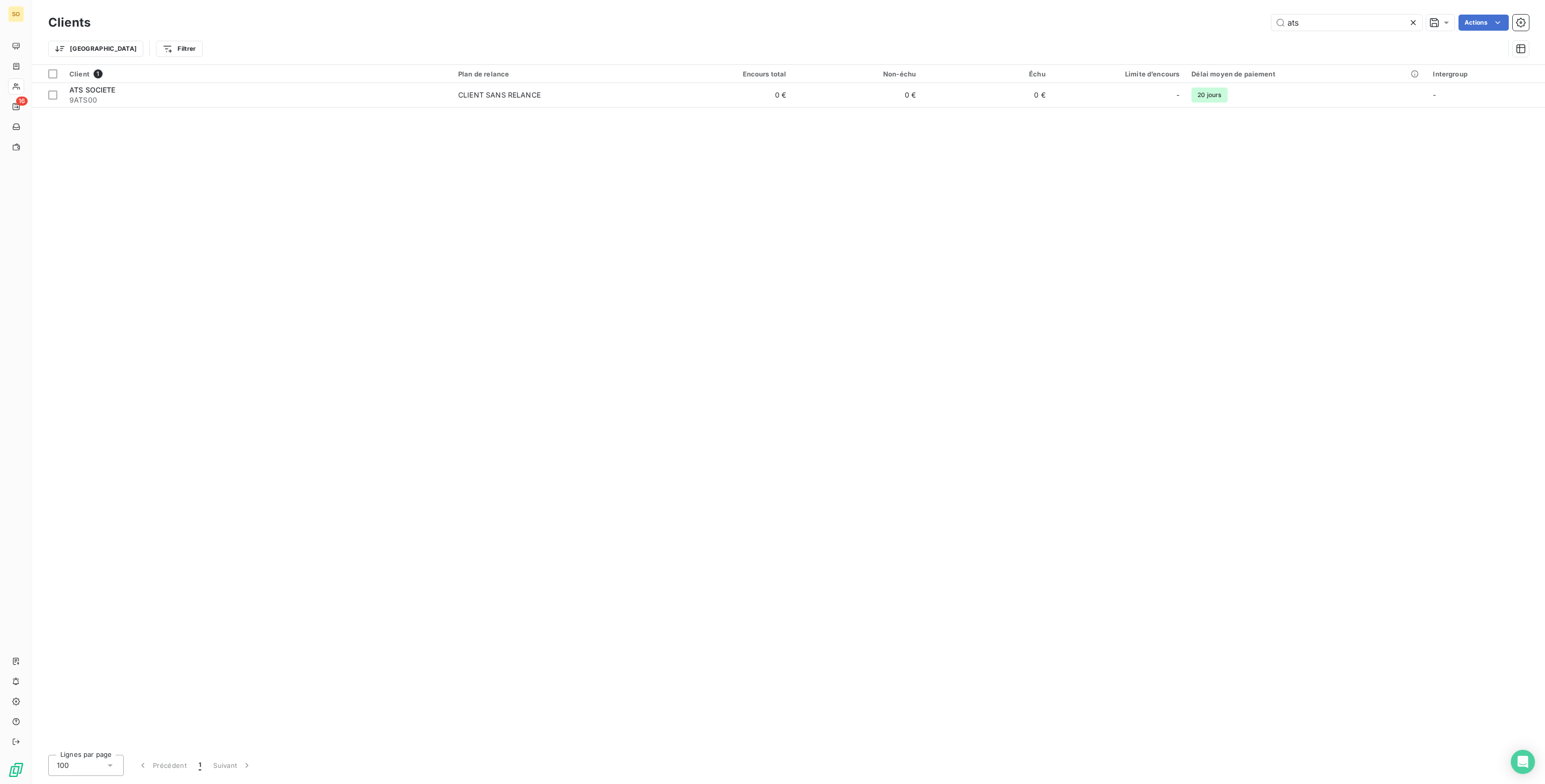
drag, startPoint x: 1310, startPoint y: 25, endPoint x: 1008, endPoint y: 18, distance: 302.1
click at [1008, 18] on div "ats Actions" at bounding box center [815, 22] width 1426 height 16
drag, startPoint x: 1328, startPoint y: 22, endPoint x: 1258, endPoint y: 20, distance: 70.0
click at [1258, 20] on div "de mari Actions" at bounding box center [815, 22] width 1426 height 16
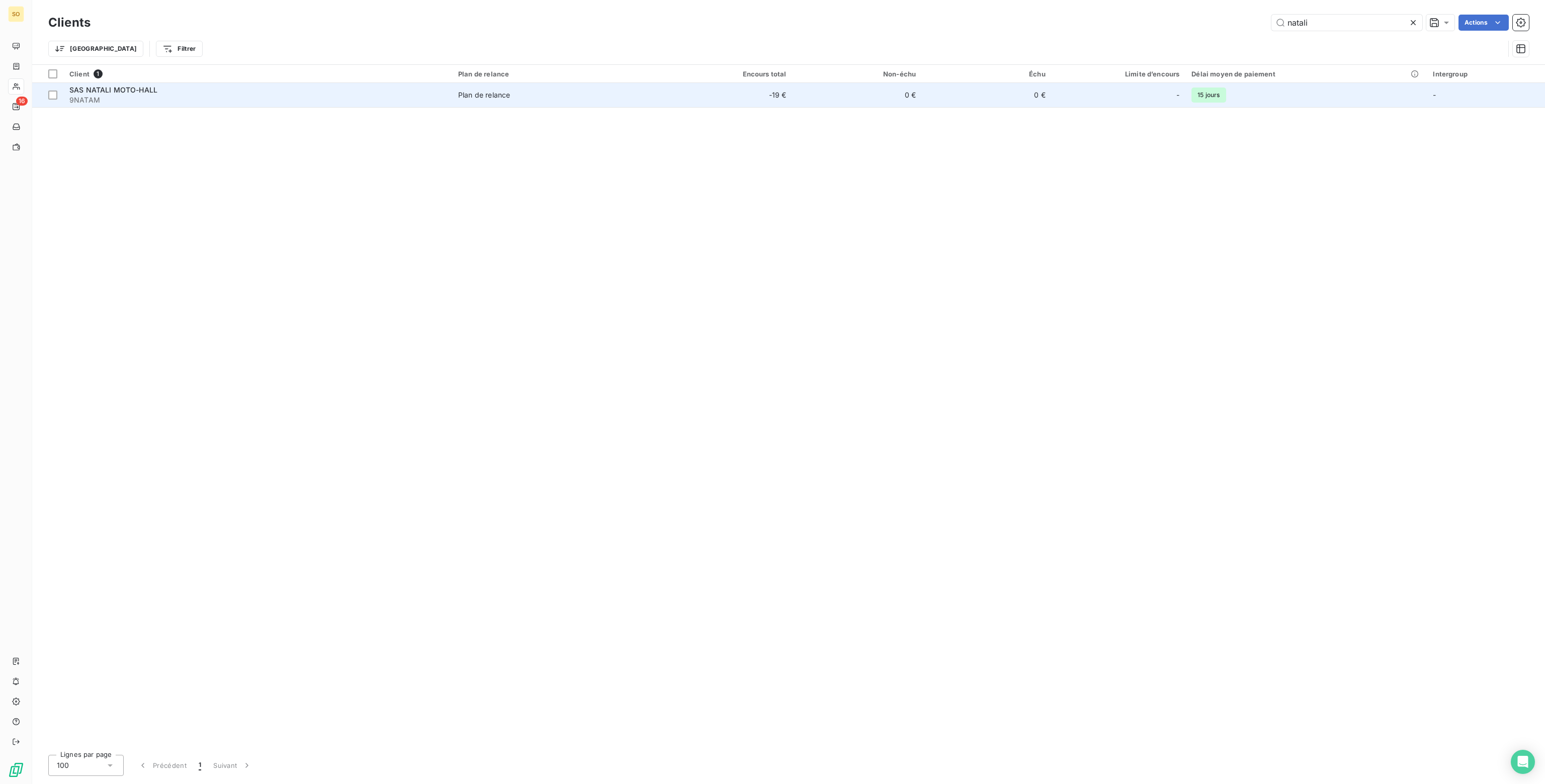
type input "natali"
click at [905, 99] on td "0 €" at bounding box center [857, 95] width 129 height 24
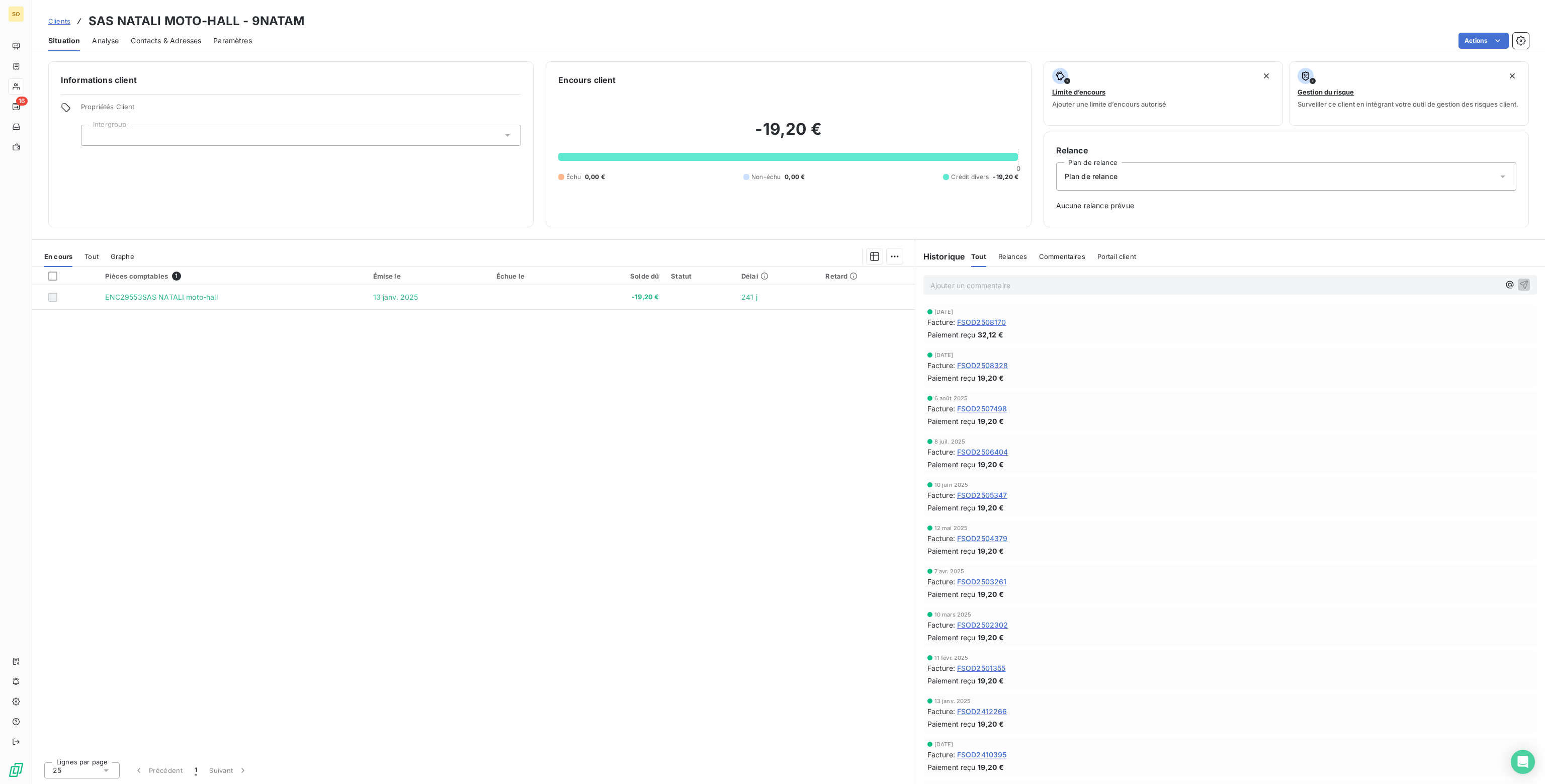
click at [1103, 177] on span "Plan de relance" at bounding box center [1091, 176] width 53 height 10
click at [1089, 221] on span "CLIENT SANS RELANCE" at bounding box center [1103, 219] width 82 height 10
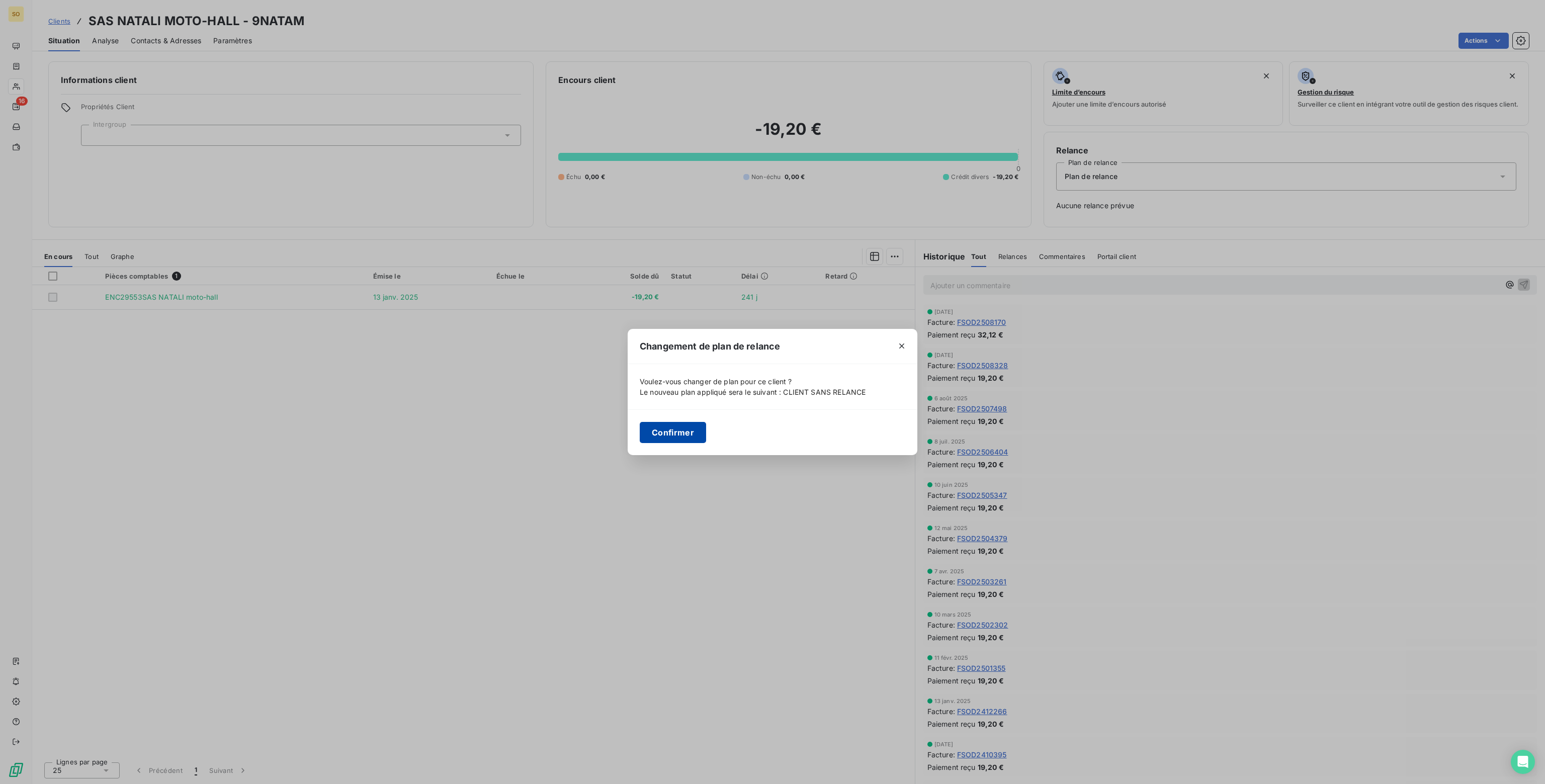
click at [663, 432] on button "Confirmer" at bounding box center [673, 432] width 66 height 21
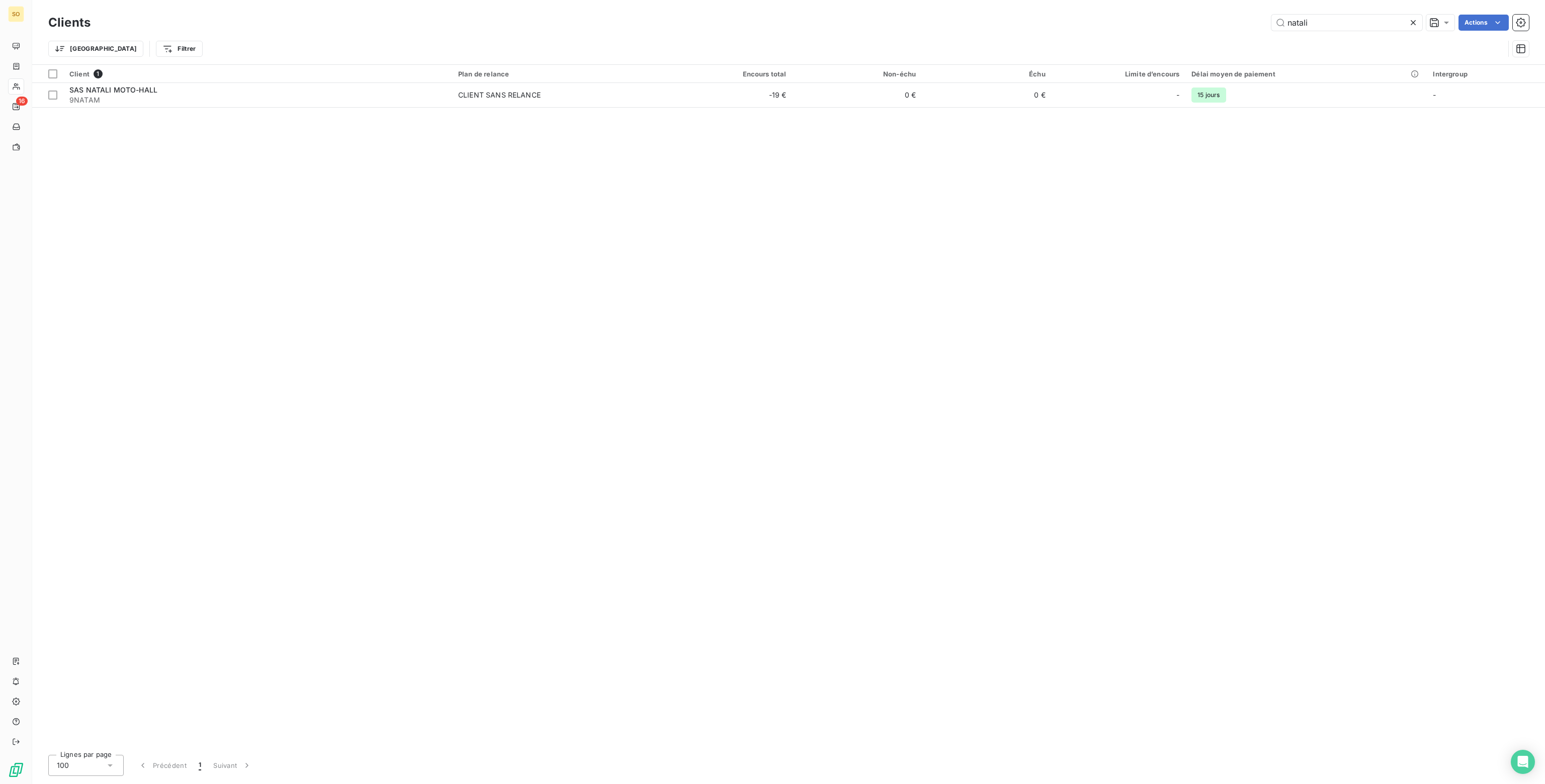
drag, startPoint x: 1324, startPoint y: 20, endPoint x: 1014, endPoint y: 13, distance: 310.1
click at [1014, 13] on div "Clients natali Actions" at bounding box center [788, 22] width 1480 height 21
drag, startPoint x: 1332, startPoint y: 24, endPoint x: 1172, endPoint y: 23, distance: 160.0
click at [1172, 23] on div "steffan emi Actions" at bounding box center [815, 22] width 1426 height 16
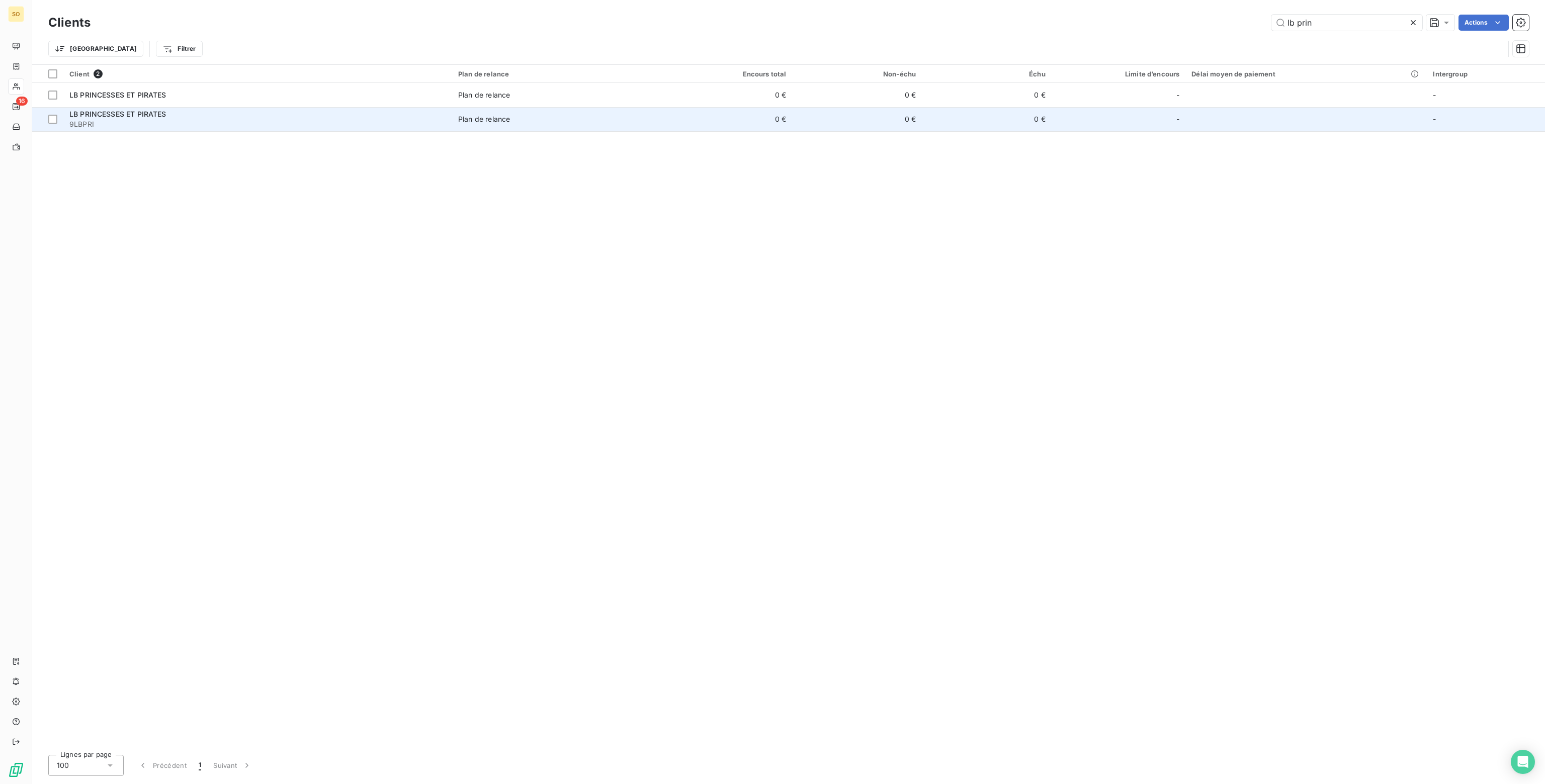
type input "lb prin"
click at [677, 110] on td "0 €" at bounding box center [727, 119] width 129 height 24
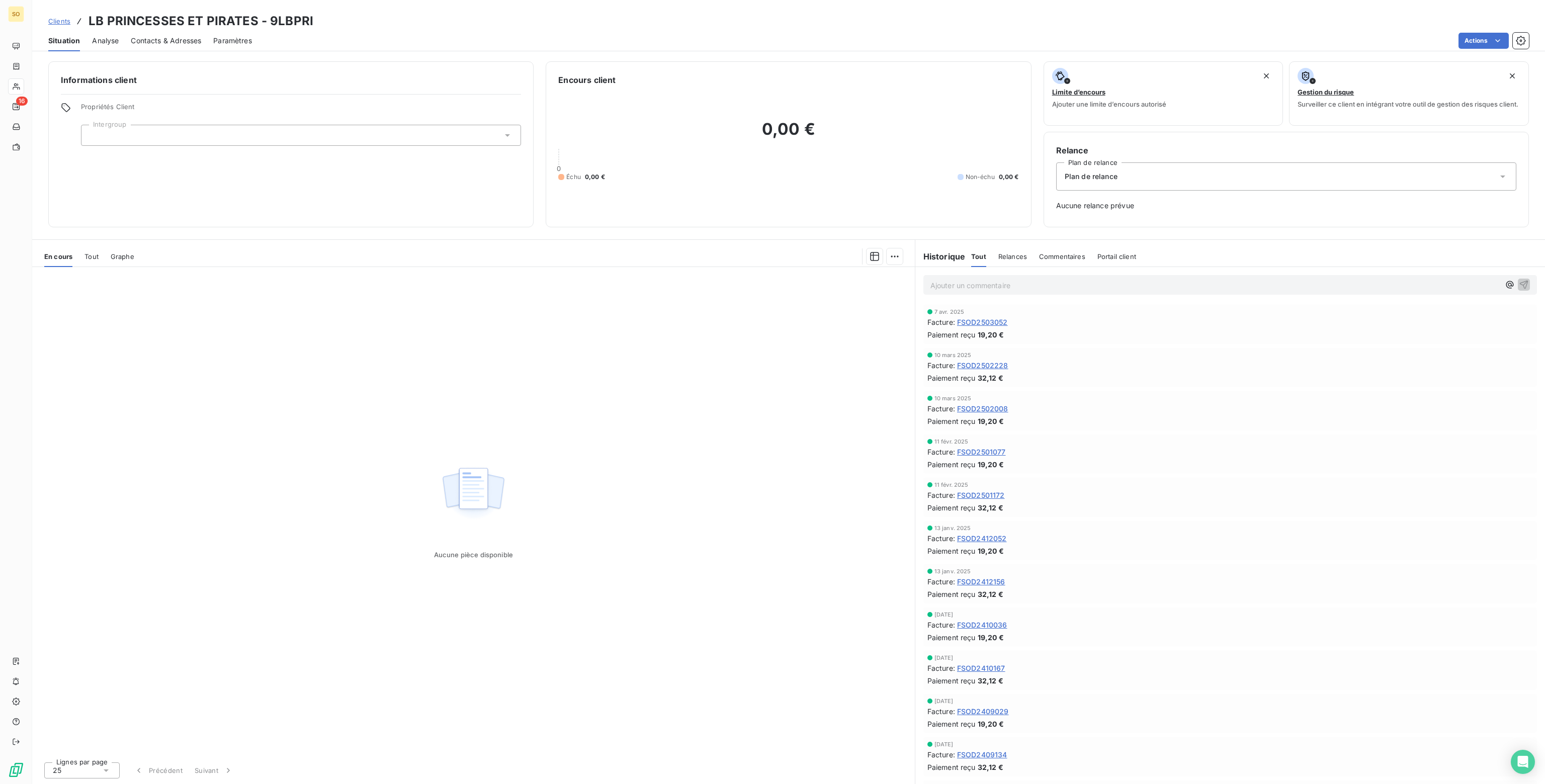
click at [1130, 181] on div "Plan de relance" at bounding box center [1286, 176] width 460 height 28
click at [1096, 223] on span "CLIENT SANS RELANCE" at bounding box center [1103, 219] width 82 height 10
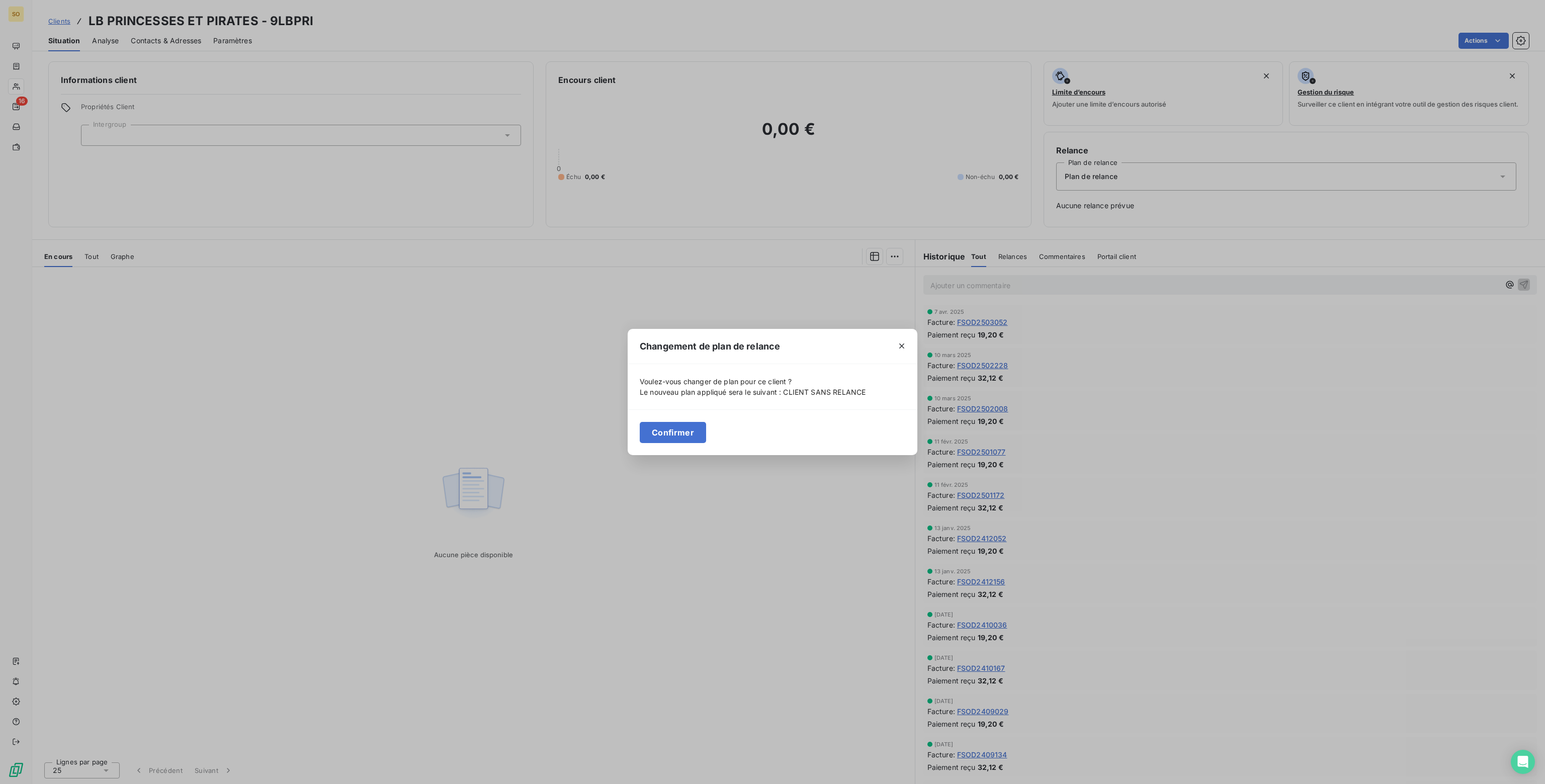
click at [674, 428] on button "Confirmer" at bounding box center [673, 432] width 66 height 21
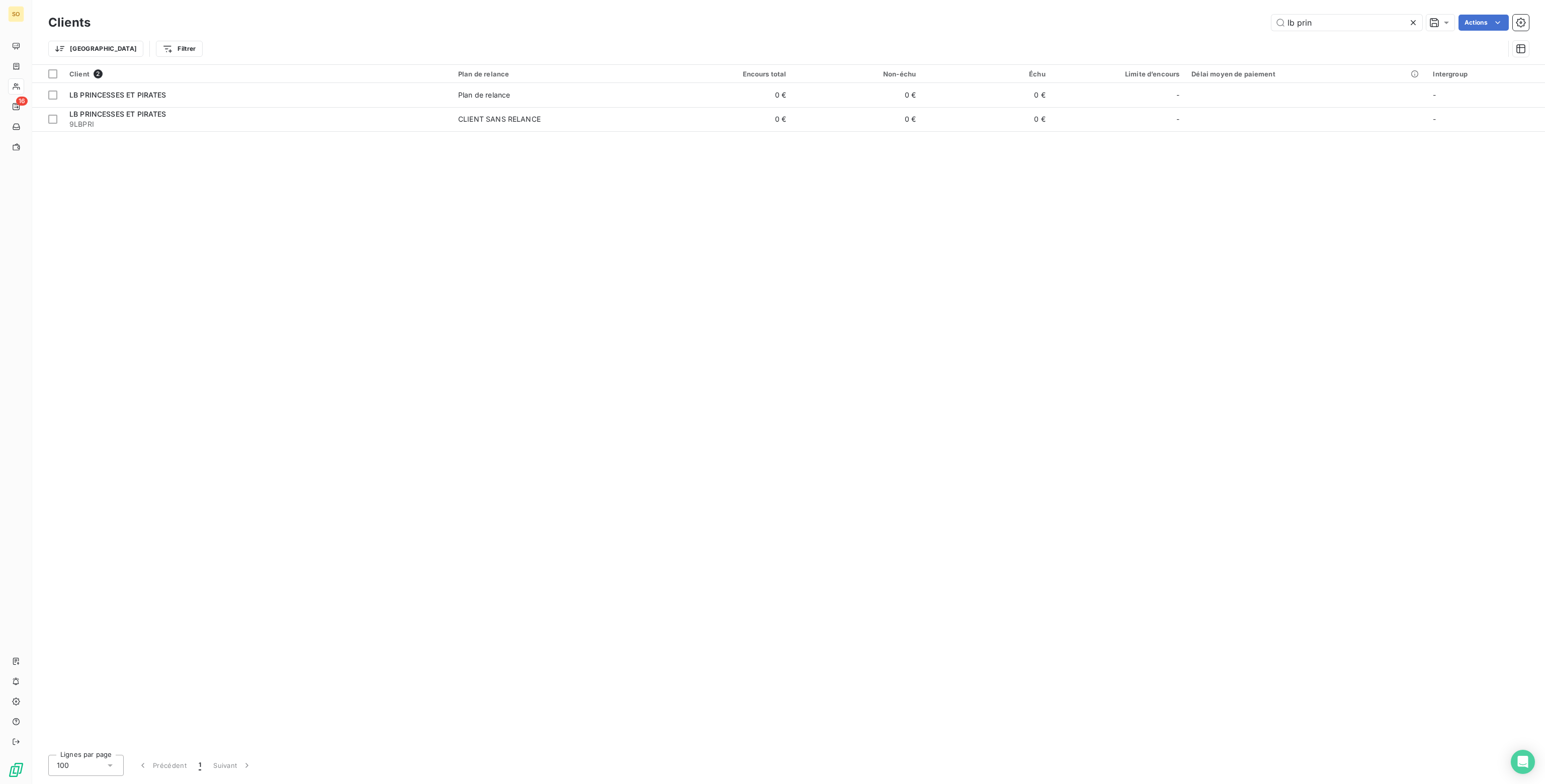
drag, startPoint x: 1320, startPoint y: 22, endPoint x: 1240, endPoint y: 24, distance: 80.0
click at [1240, 24] on div "lb prin Actions" at bounding box center [815, 22] width 1426 height 16
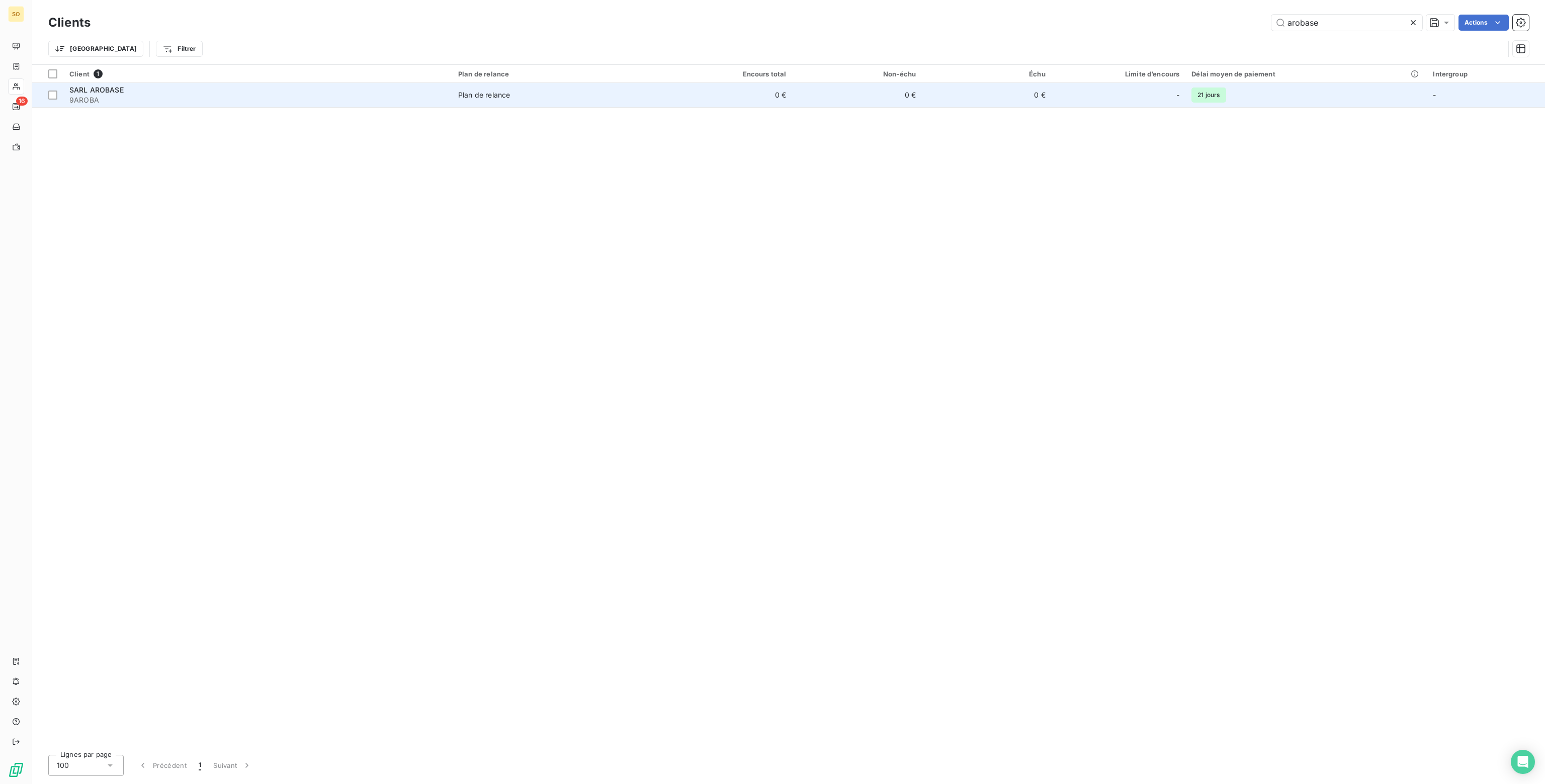
type input "arobase"
click at [855, 95] on td "0 €" at bounding box center [857, 95] width 129 height 24
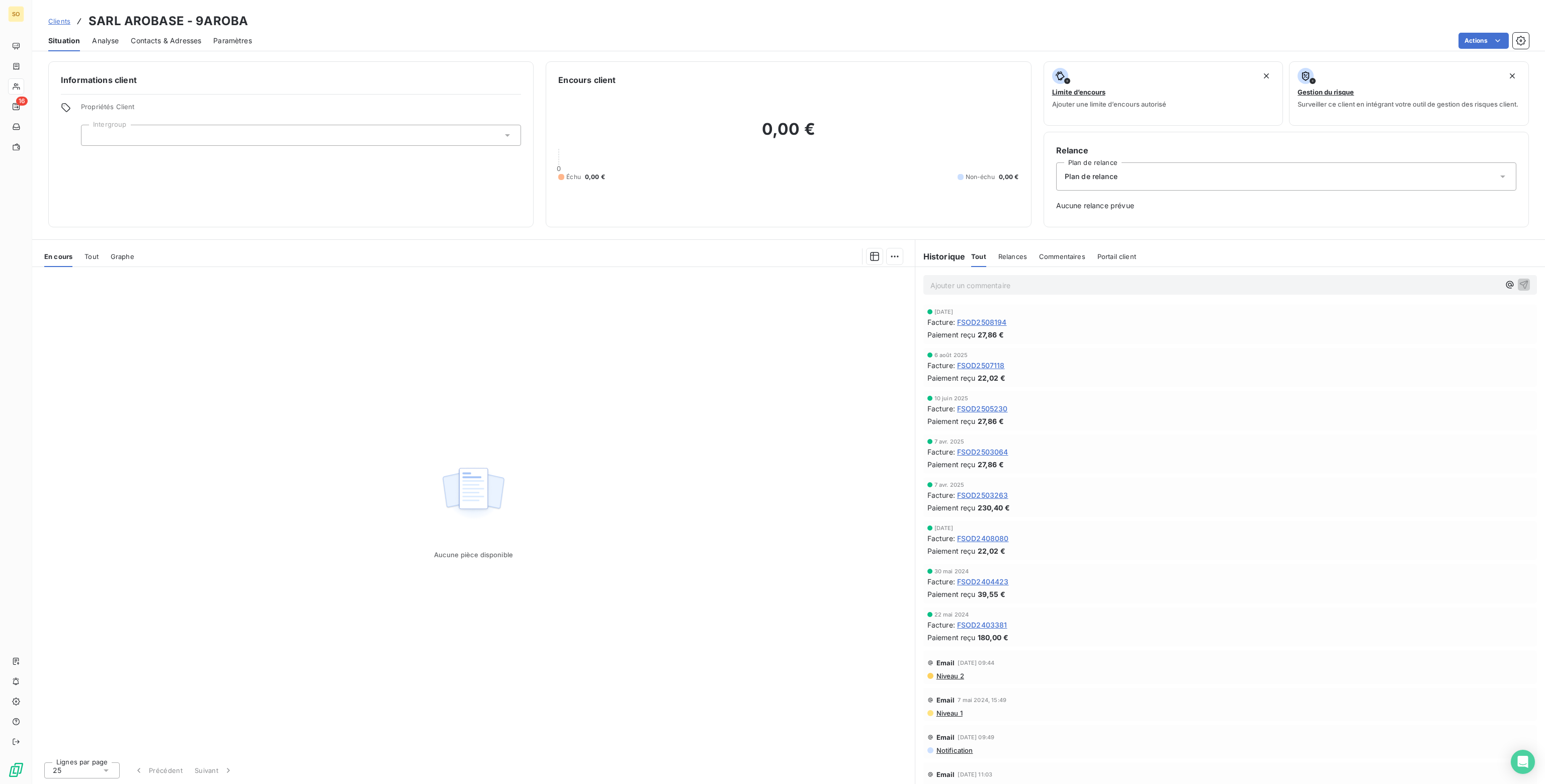
click at [1089, 177] on span "Plan de relance" at bounding box center [1091, 176] width 53 height 10
click at [1078, 221] on span "CLIENT SANS RELANCE" at bounding box center [1103, 219] width 82 height 10
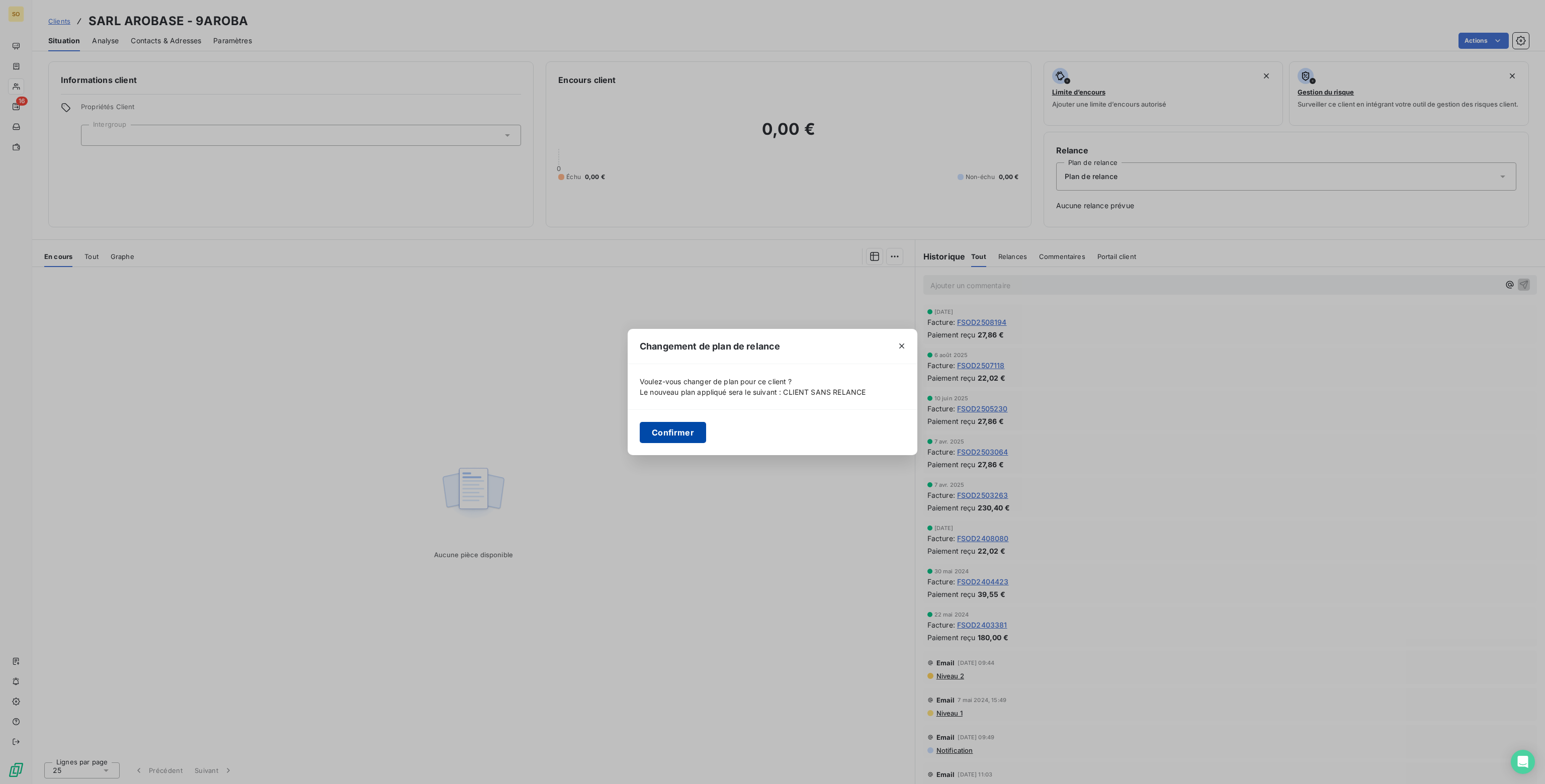
click at [670, 433] on button "Confirmer" at bounding box center [673, 432] width 66 height 21
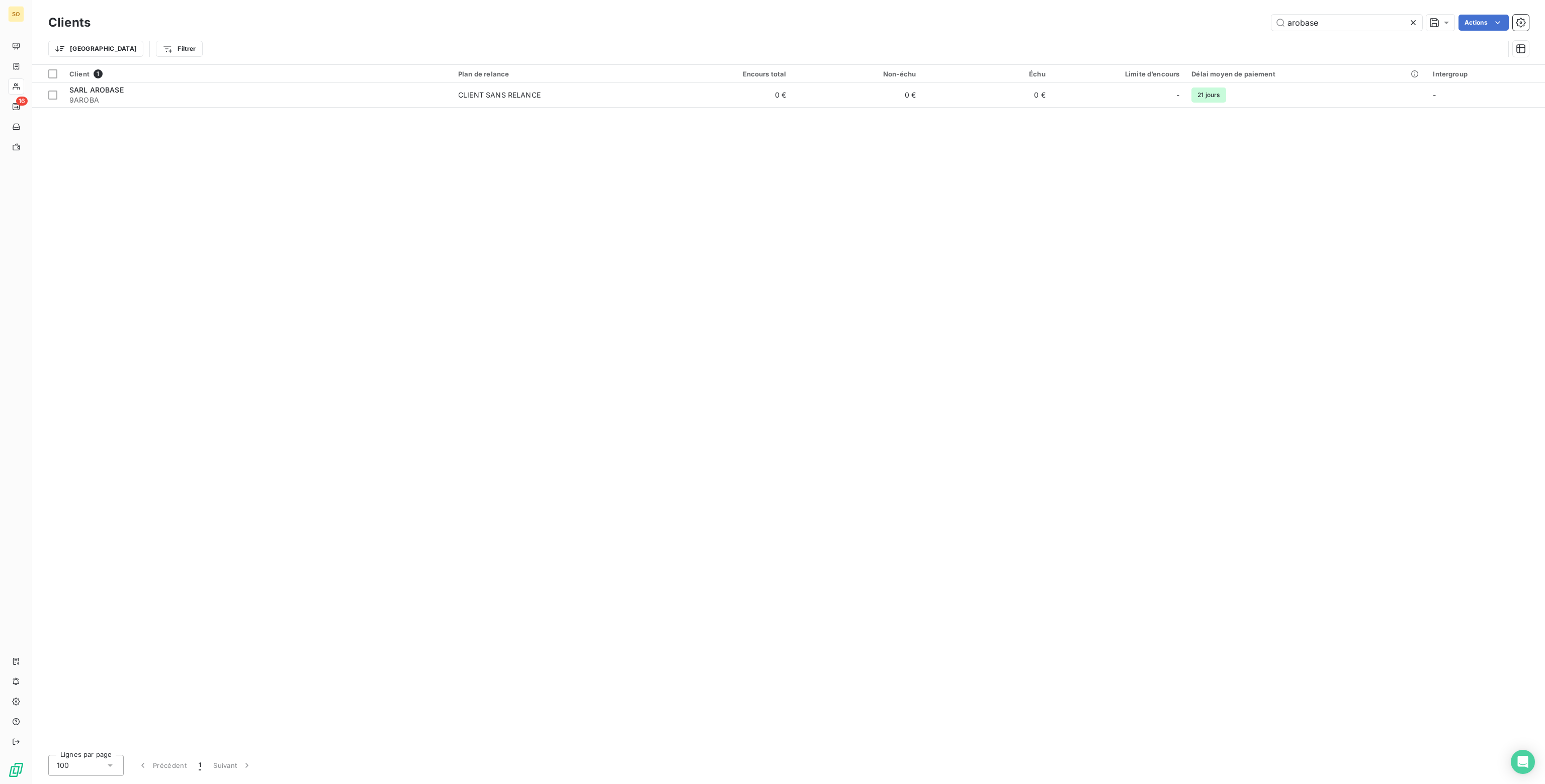
drag, startPoint x: 1334, startPoint y: 22, endPoint x: 1167, endPoint y: 30, distance: 167.2
click at [1167, 30] on div "arobase Actions" at bounding box center [815, 22] width 1426 height 16
type input "vfe dis"
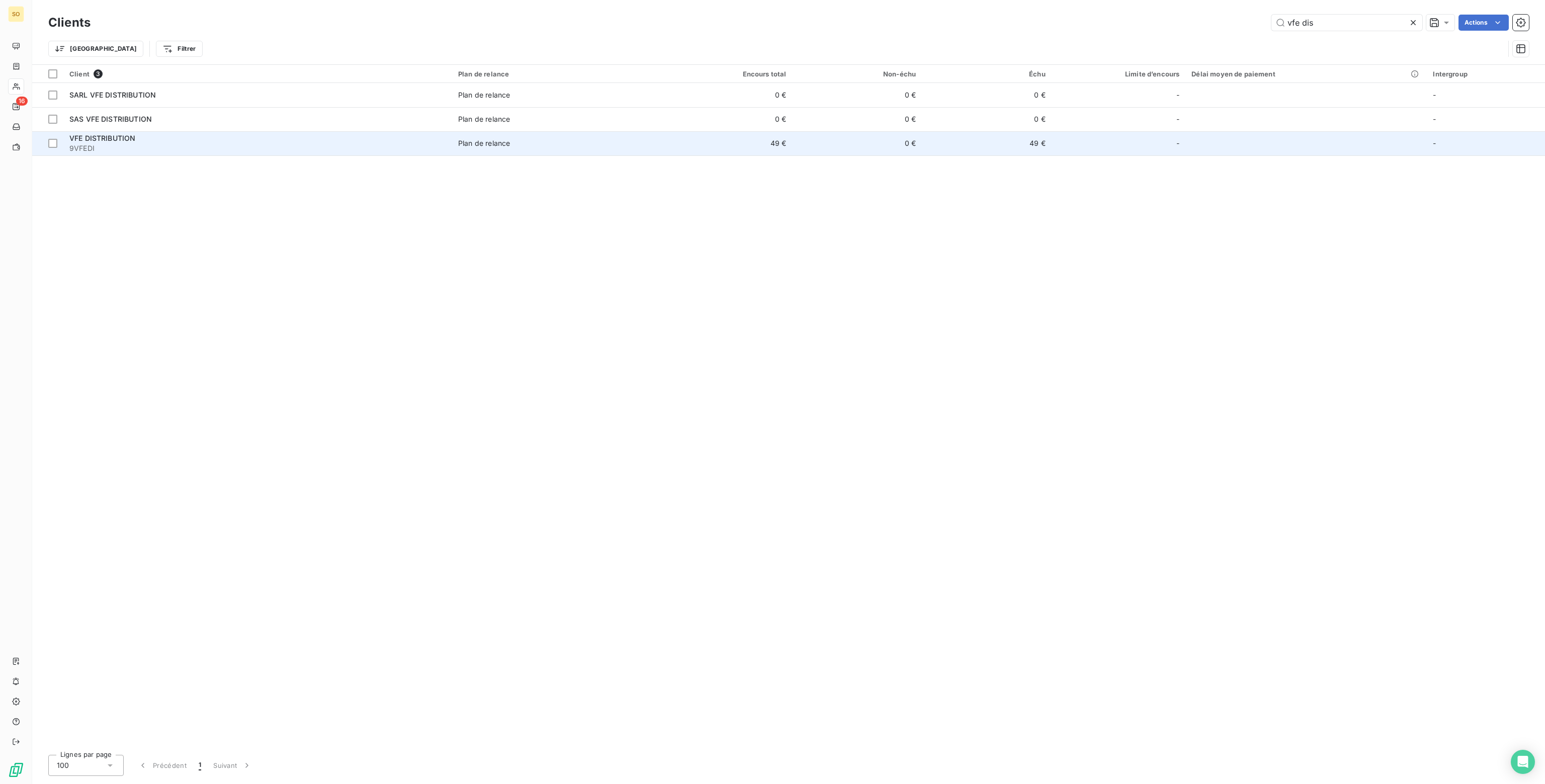
click at [824, 146] on td "0 €" at bounding box center [857, 142] width 129 height 24
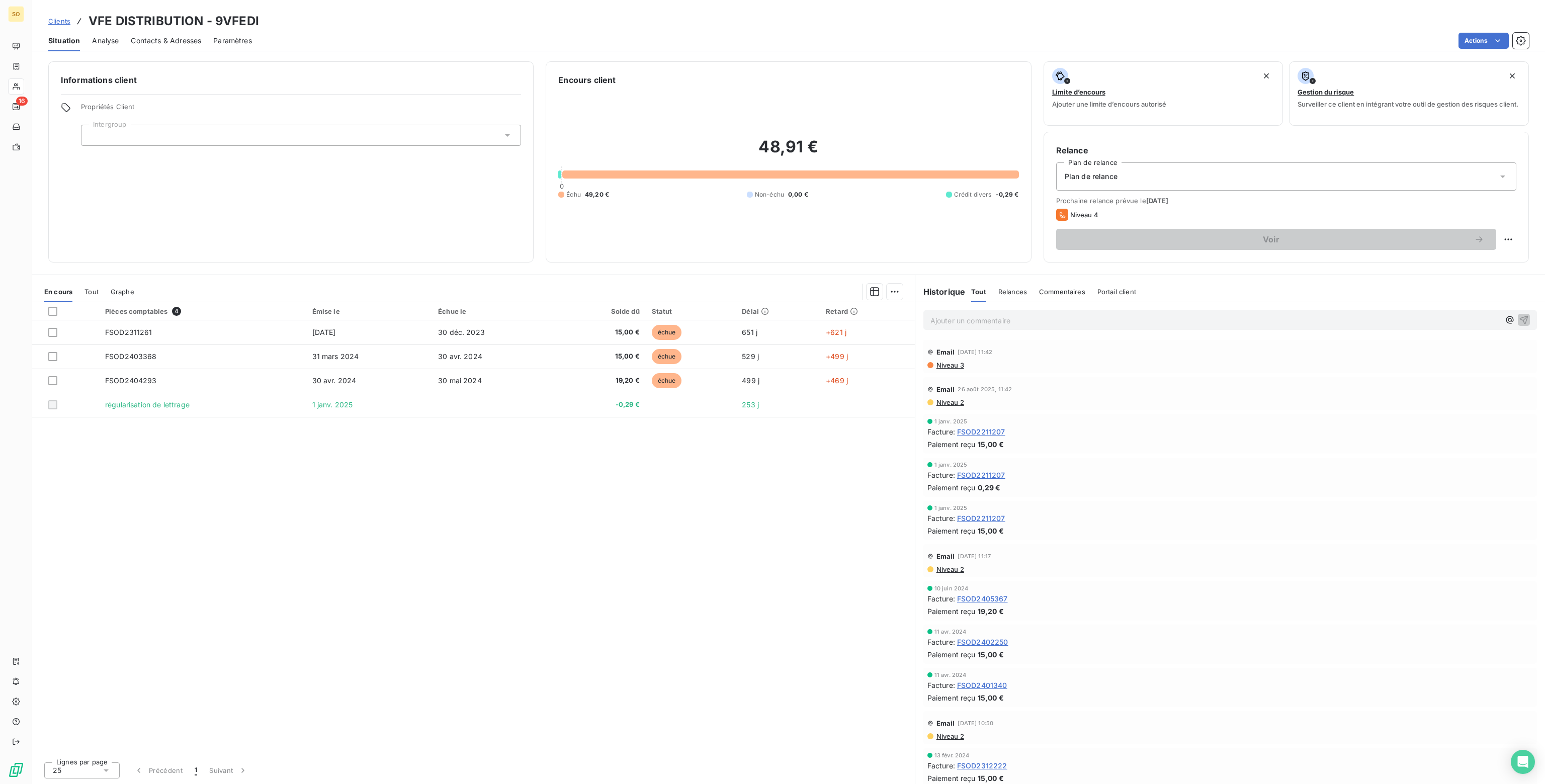
click at [1117, 174] on div "Plan de relance" at bounding box center [1286, 176] width 460 height 28
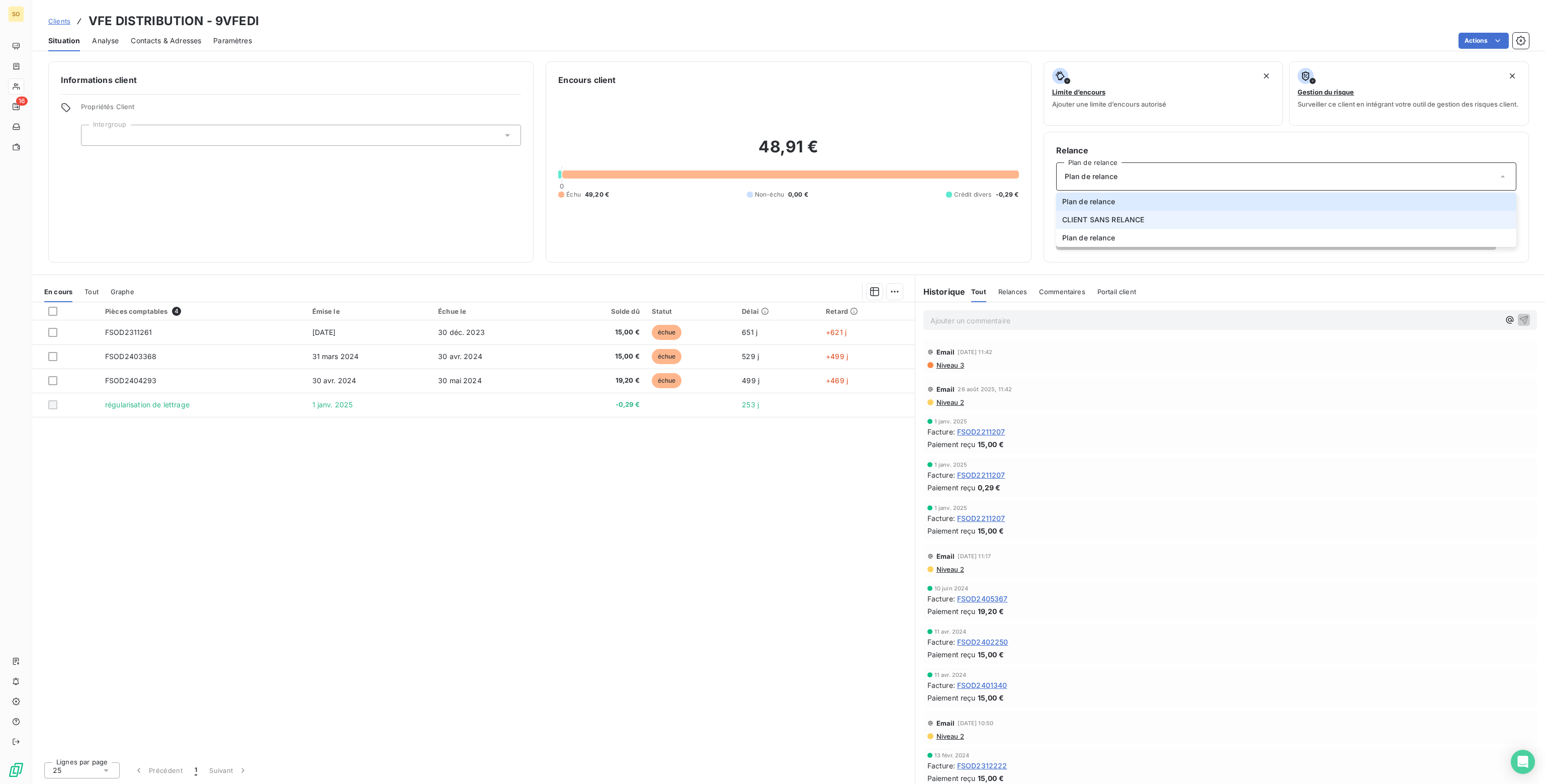
click at [1090, 216] on span "CLIENT SANS RELANCE" at bounding box center [1103, 219] width 82 height 10
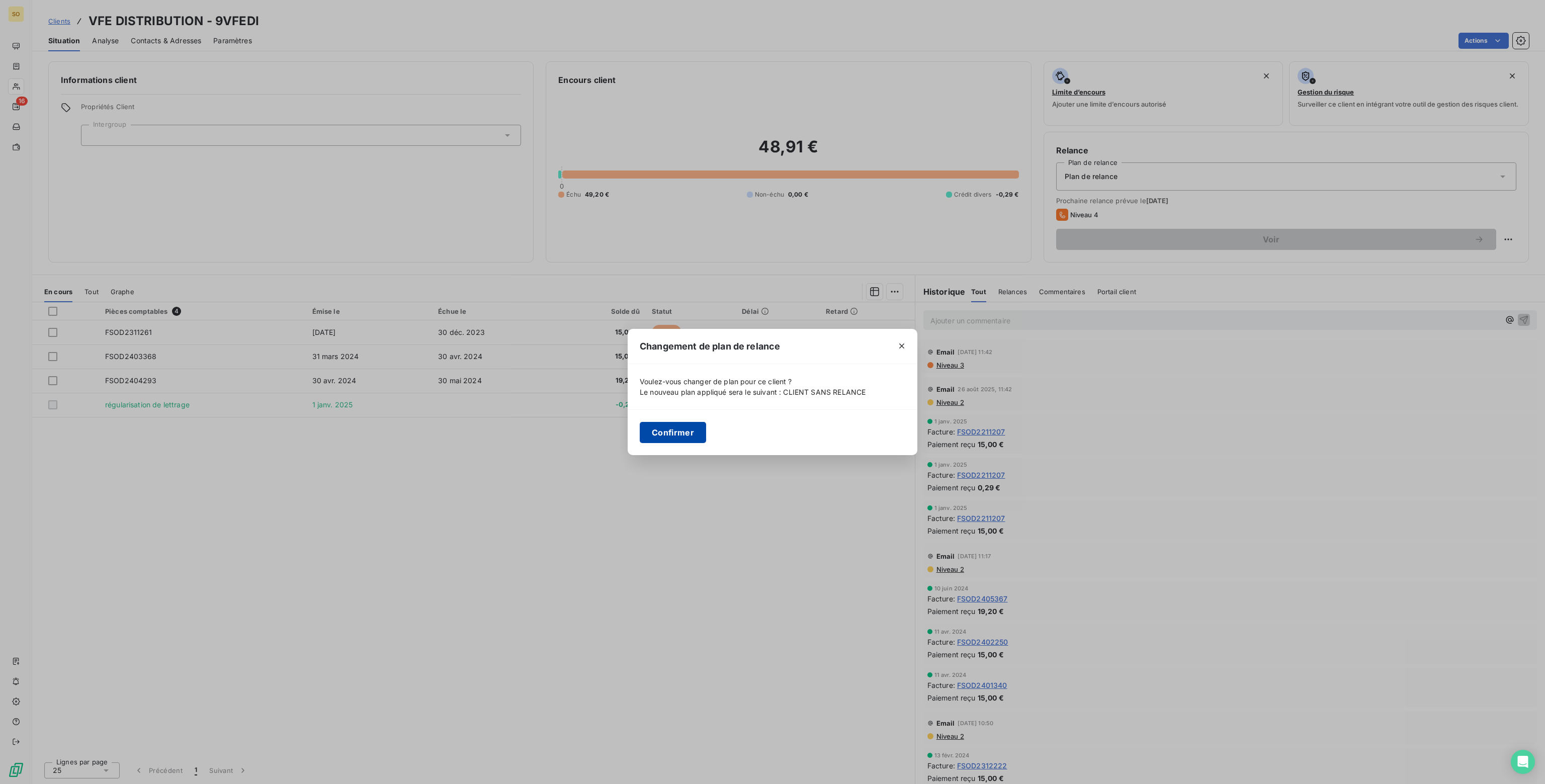
click at [679, 434] on button "Confirmer" at bounding box center [673, 432] width 66 height 21
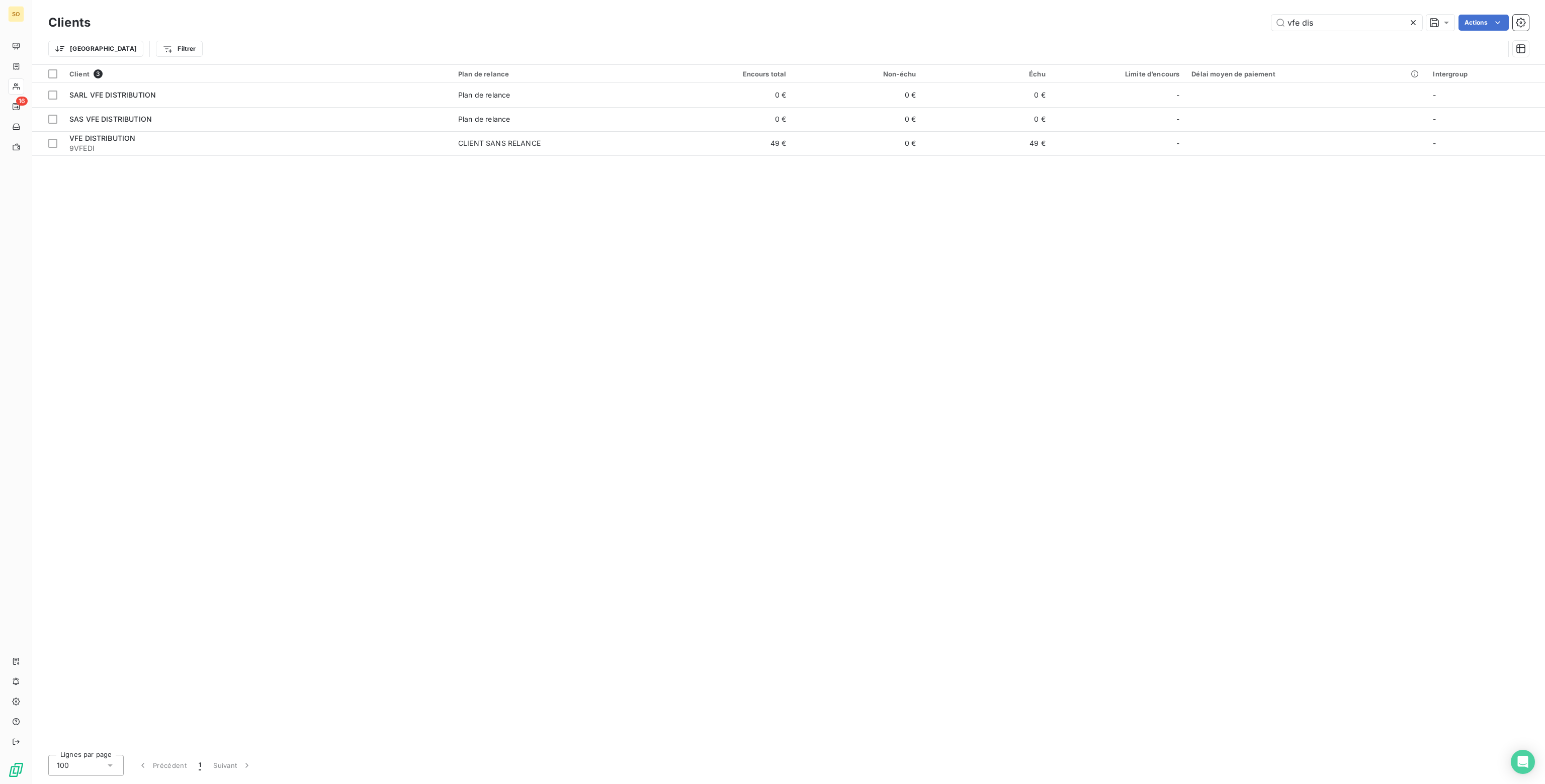
drag, startPoint x: 1324, startPoint y: 24, endPoint x: 1108, endPoint y: 22, distance: 216.0
click at [1108, 22] on div "vfe dis Actions" at bounding box center [815, 22] width 1426 height 16
drag, startPoint x: 1320, startPoint y: 23, endPoint x: 1213, endPoint y: 15, distance: 107.3
click at [1213, 15] on div "tcgec Actions" at bounding box center [815, 22] width 1426 height 16
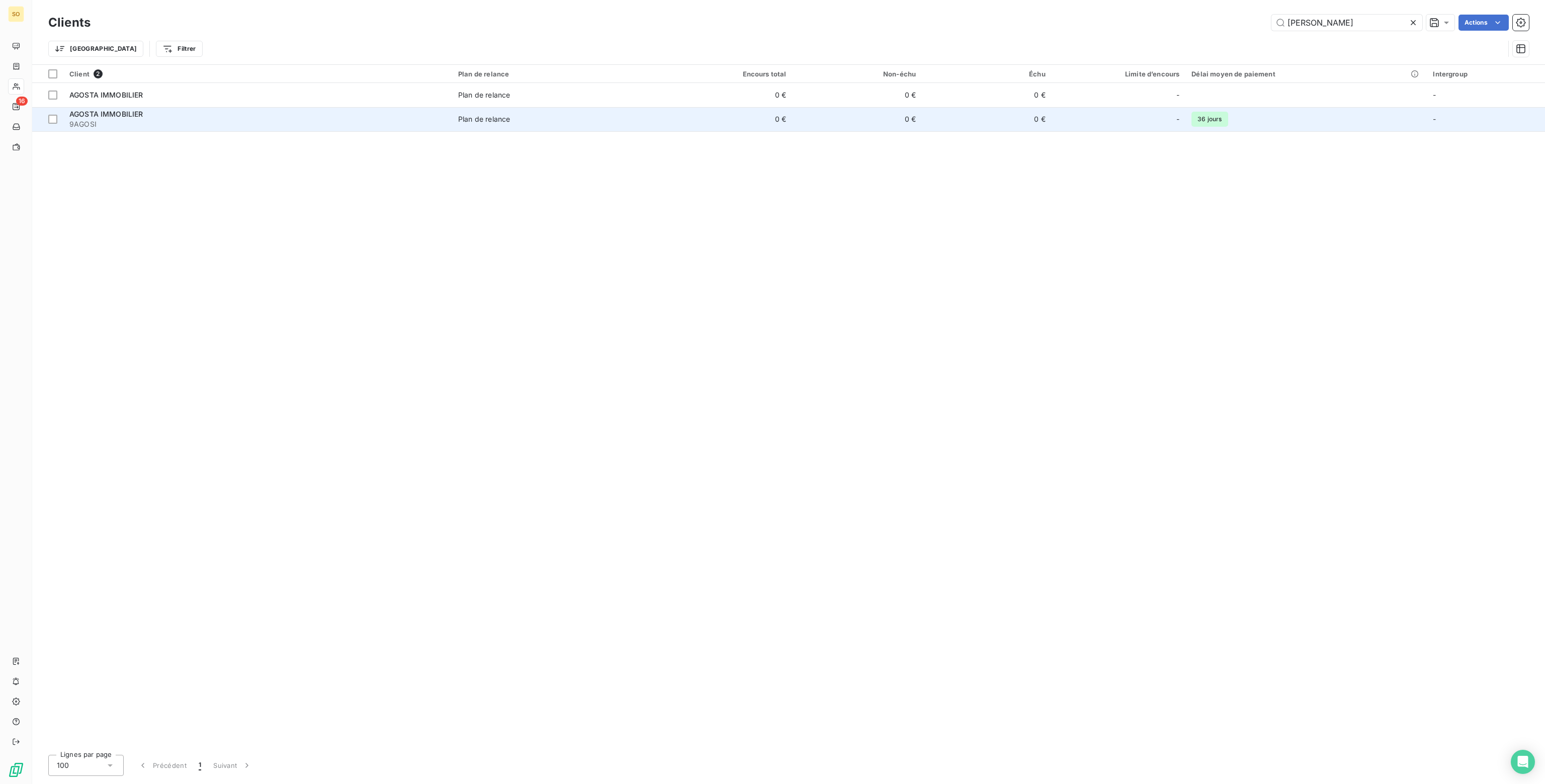
type input "[PERSON_NAME]"
click at [914, 122] on td "0 €" at bounding box center [857, 119] width 129 height 24
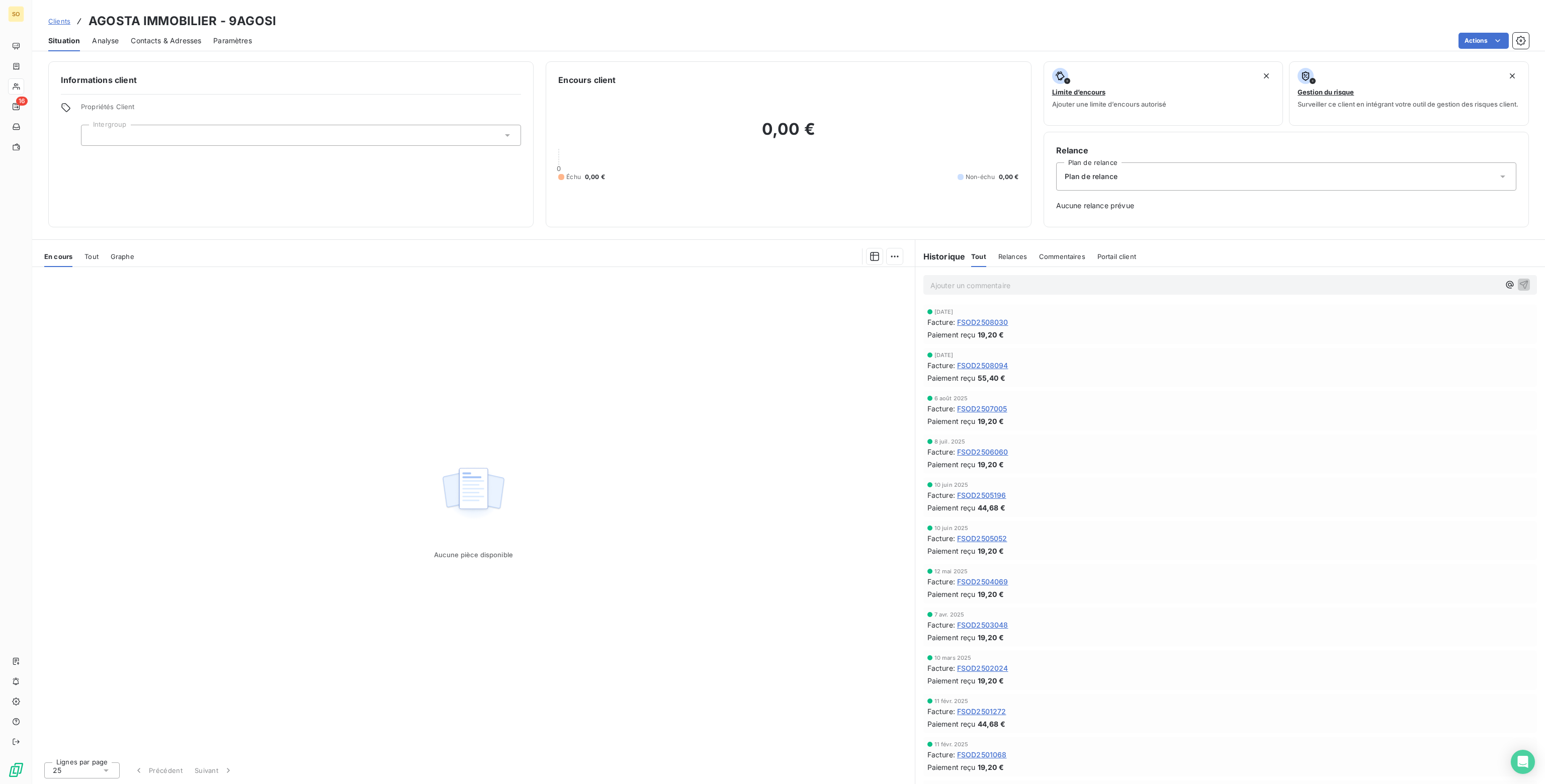
click at [1092, 176] on span "Plan de relance" at bounding box center [1091, 176] width 53 height 10
click at [1082, 223] on span "CLIENT SANS RELANCE" at bounding box center [1103, 219] width 82 height 10
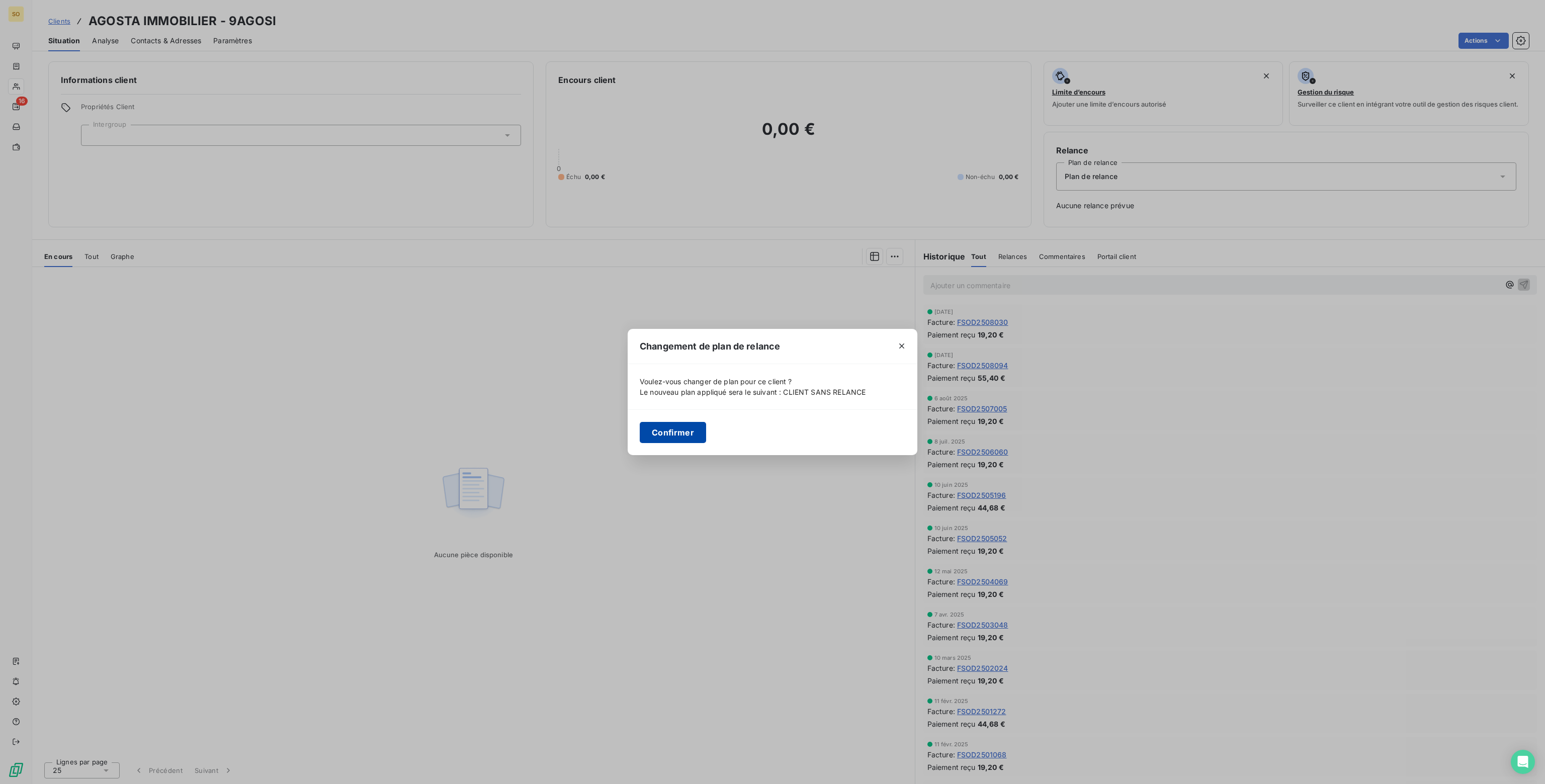
click at [672, 434] on button "Confirmer" at bounding box center [673, 432] width 66 height 21
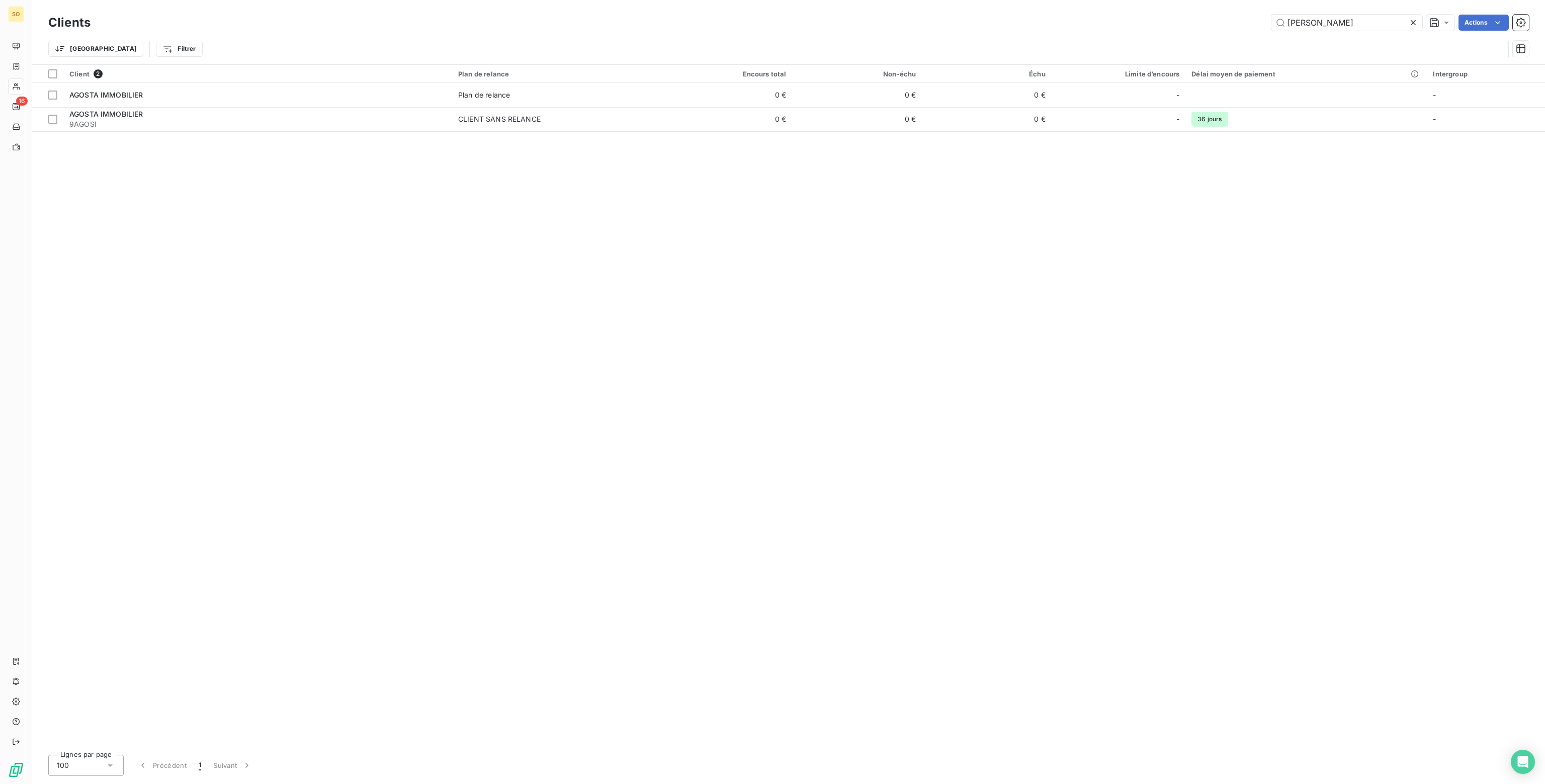
drag, startPoint x: 1322, startPoint y: 24, endPoint x: 1096, endPoint y: 19, distance: 226.1
click at [1096, 19] on div "agosta i Actions" at bounding box center [815, 22] width 1426 height 16
drag, startPoint x: 1298, startPoint y: 22, endPoint x: 1201, endPoint y: 16, distance: 97.2
click at [1201, 16] on div "corse auto Actions" at bounding box center [815, 22] width 1426 height 16
drag, startPoint x: 1333, startPoint y: 24, endPoint x: 962, endPoint y: -19, distance: 373.5
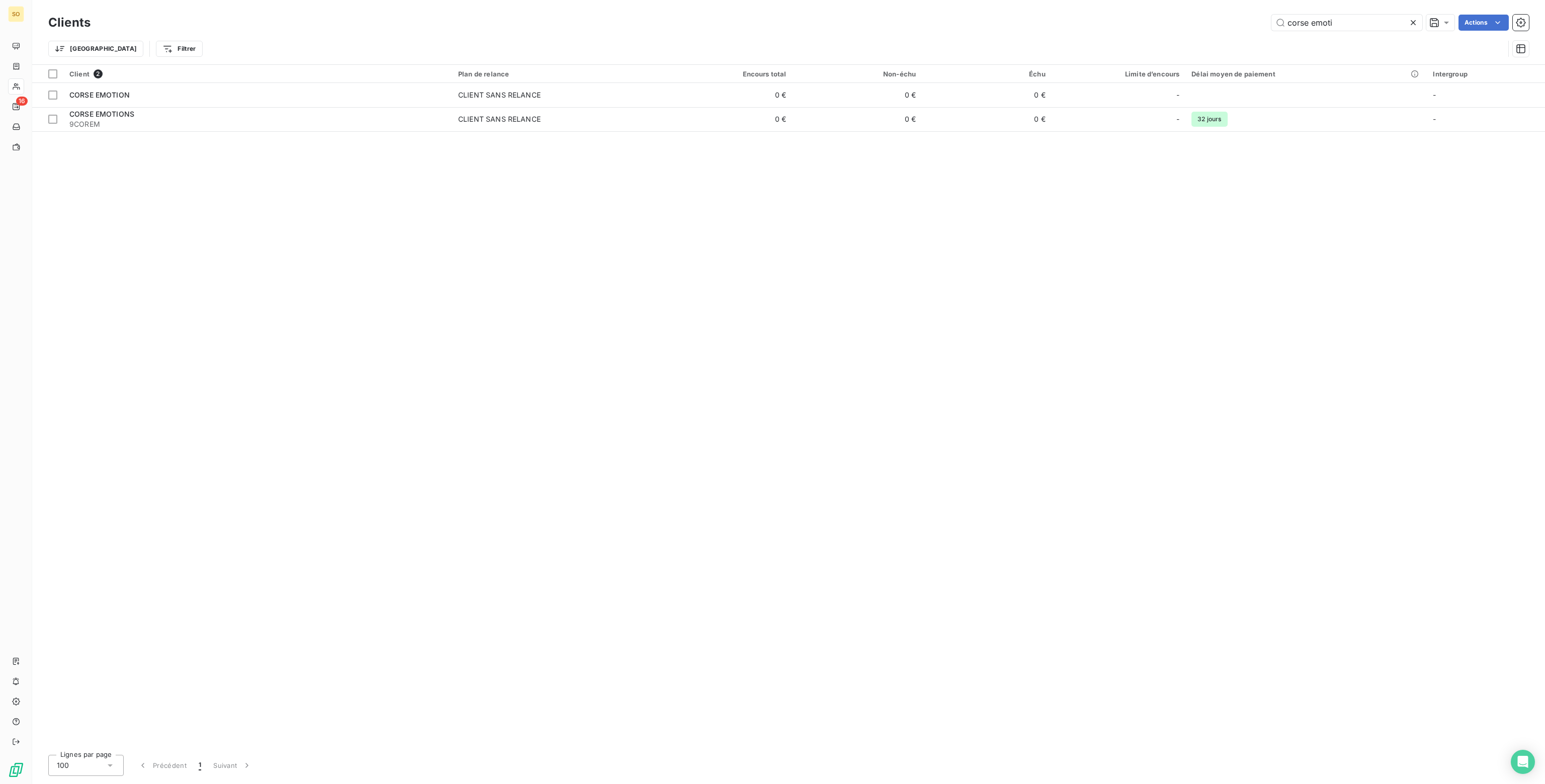
click at [962, 0] on html "SO 16 Clients corse emoti Actions Trier Filtrer Client 2 Plan de relance Encour…" at bounding box center [772, 392] width 1545 height 784
drag, startPoint x: 1323, startPoint y: 18, endPoint x: 792, endPoint y: -15, distance: 532.0
click at [792, 0] on html "SO 16 Clients coutell Actions Trier Filtrer Client 2 Plan de relance Encours to…" at bounding box center [772, 392] width 1545 height 784
drag, startPoint x: 1345, startPoint y: 19, endPoint x: 1066, endPoint y: 12, distance: 279.1
click at [1067, 12] on div "Clients controle tech Actions" at bounding box center [788, 22] width 1480 height 21
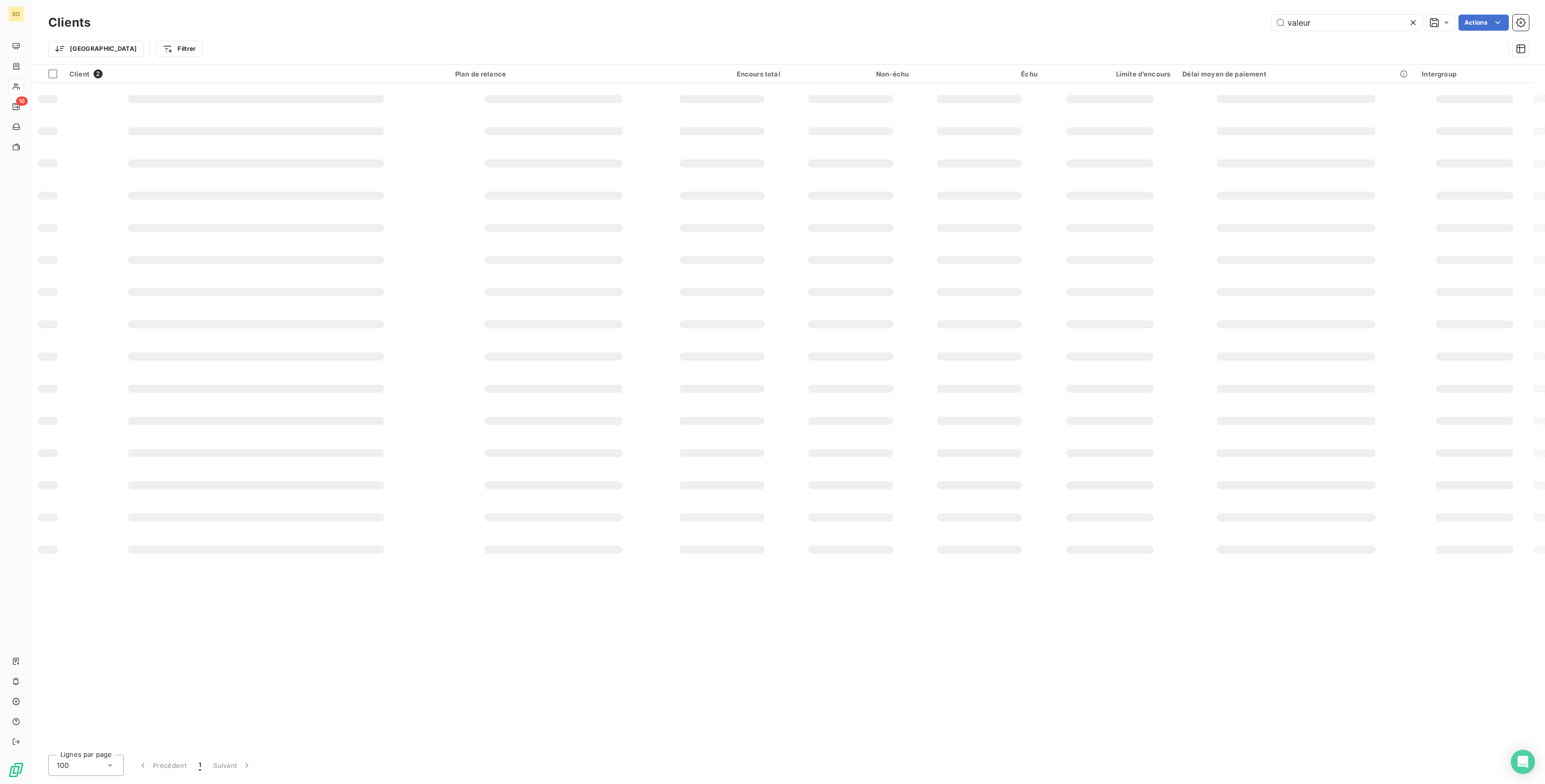
type input "valeur"
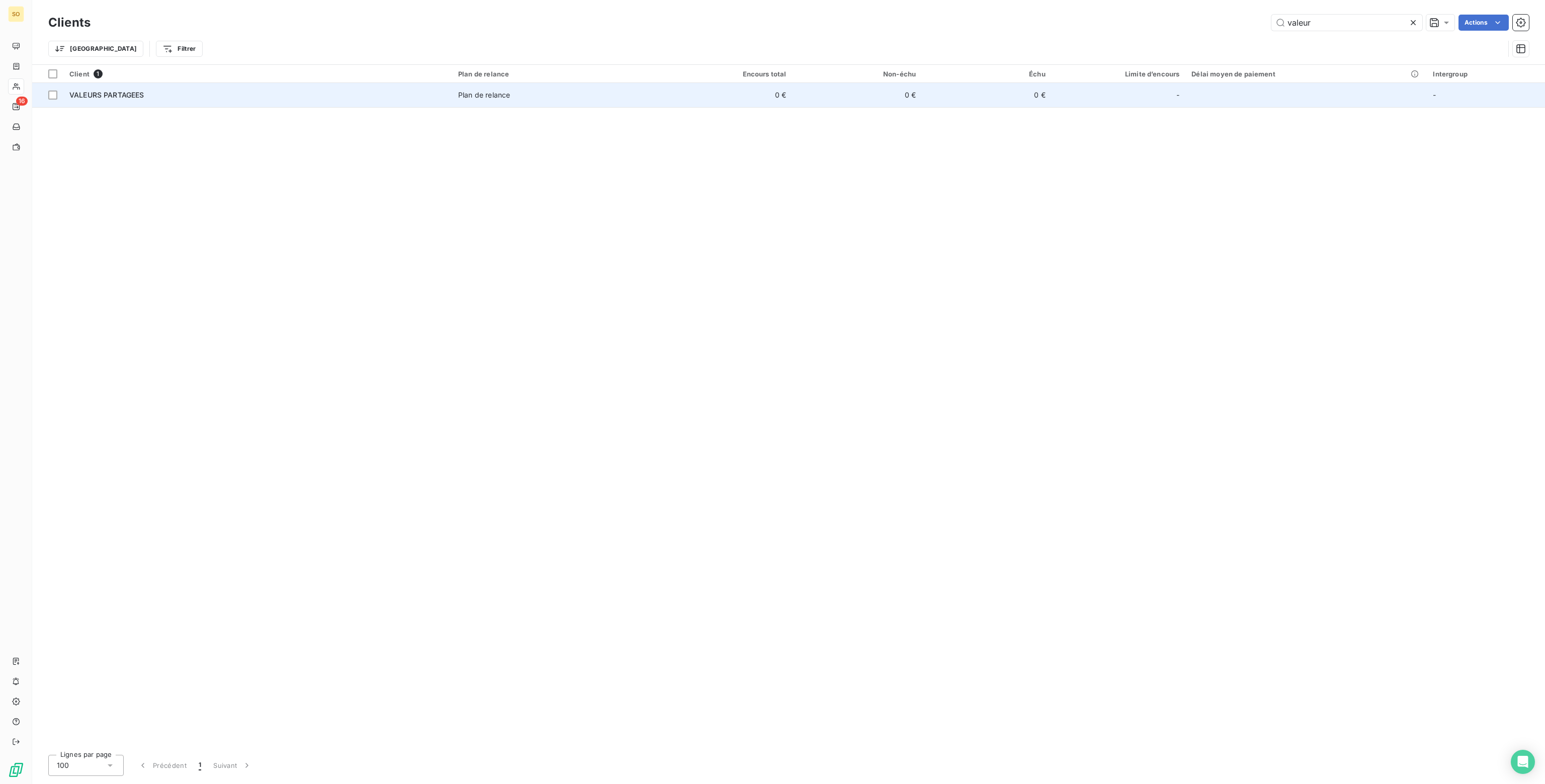
click at [784, 100] on td "0 €" at bounding box center [727, 95] width 129 height 24
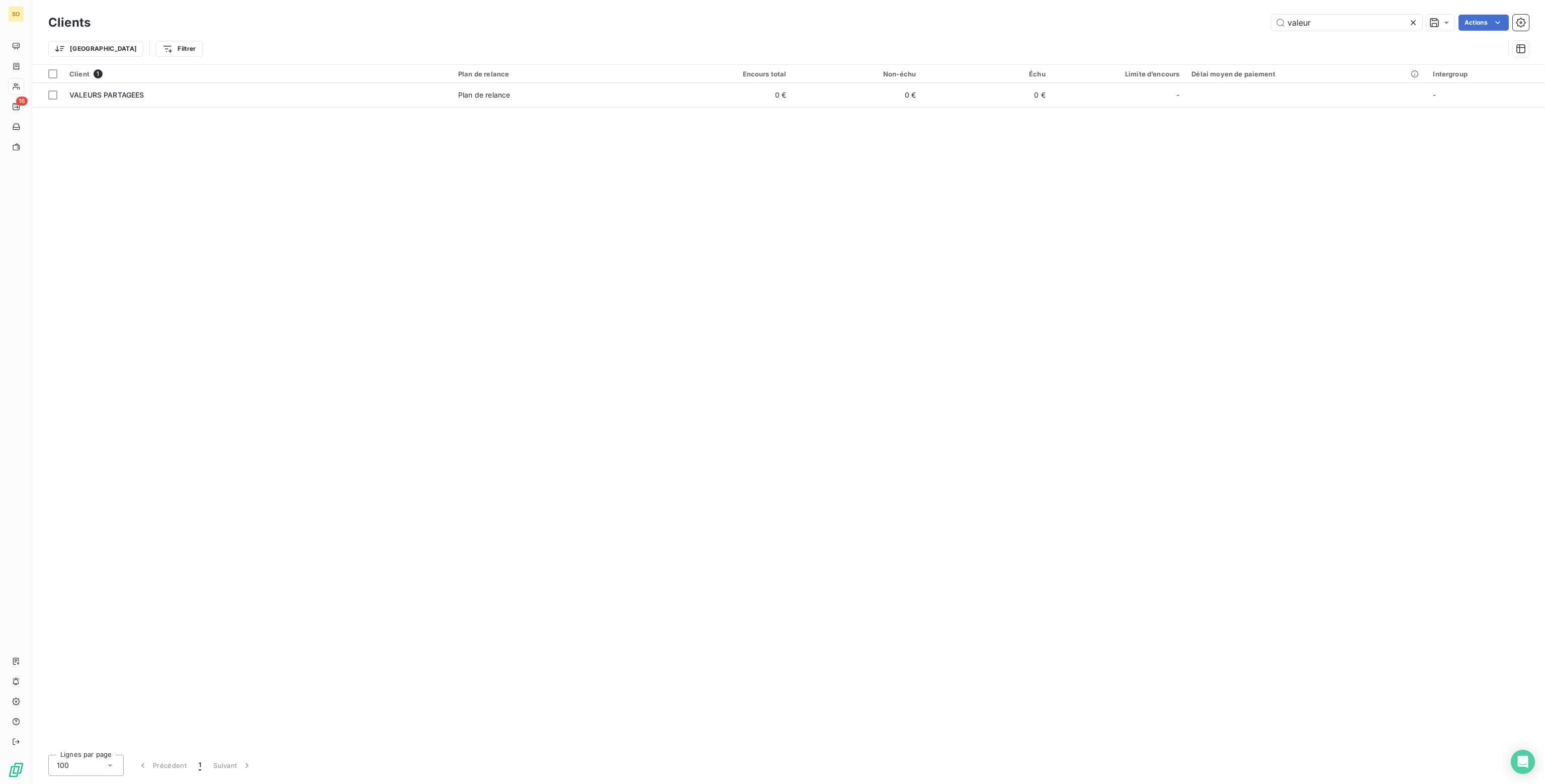
drag, startPoint x: 1318, startPoint y: 22, endPoint x: 1200, endPoint y: 18, distance: 118.1
click at [1200, 18] on div "valeur Actions" at bounding box center [815, 22] width 1426 height 16
type input "9valeu"
drag, startPoint x: 1324, startPoint y: 22, endPoint x: 1087, endPoint y: 17, distance: 237.1
click at [1087, 17] on div "9valeu Actions" at bounding box center [815, 22] width 1426 height 16
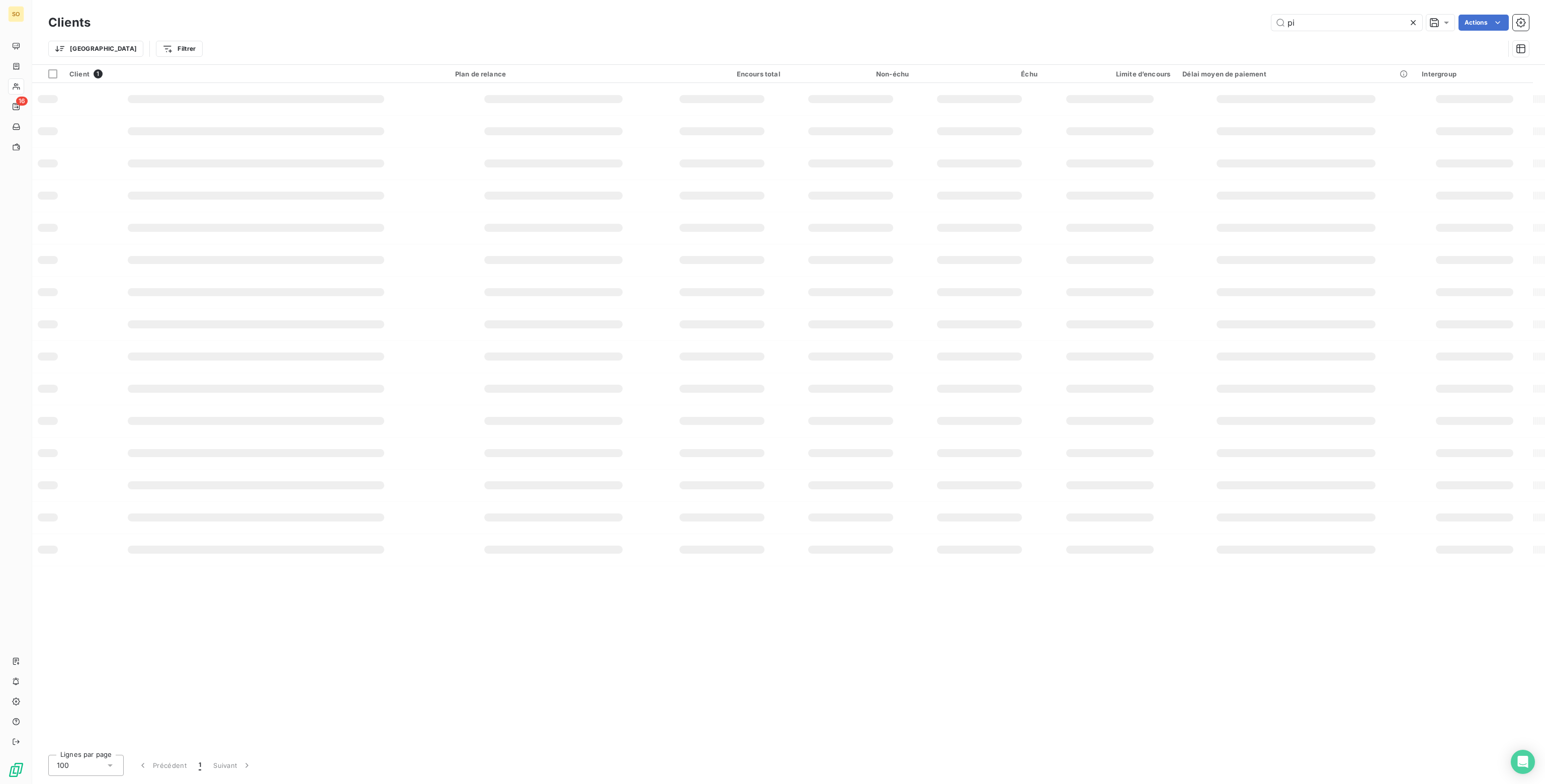
type input "p"
type input "sofrago"
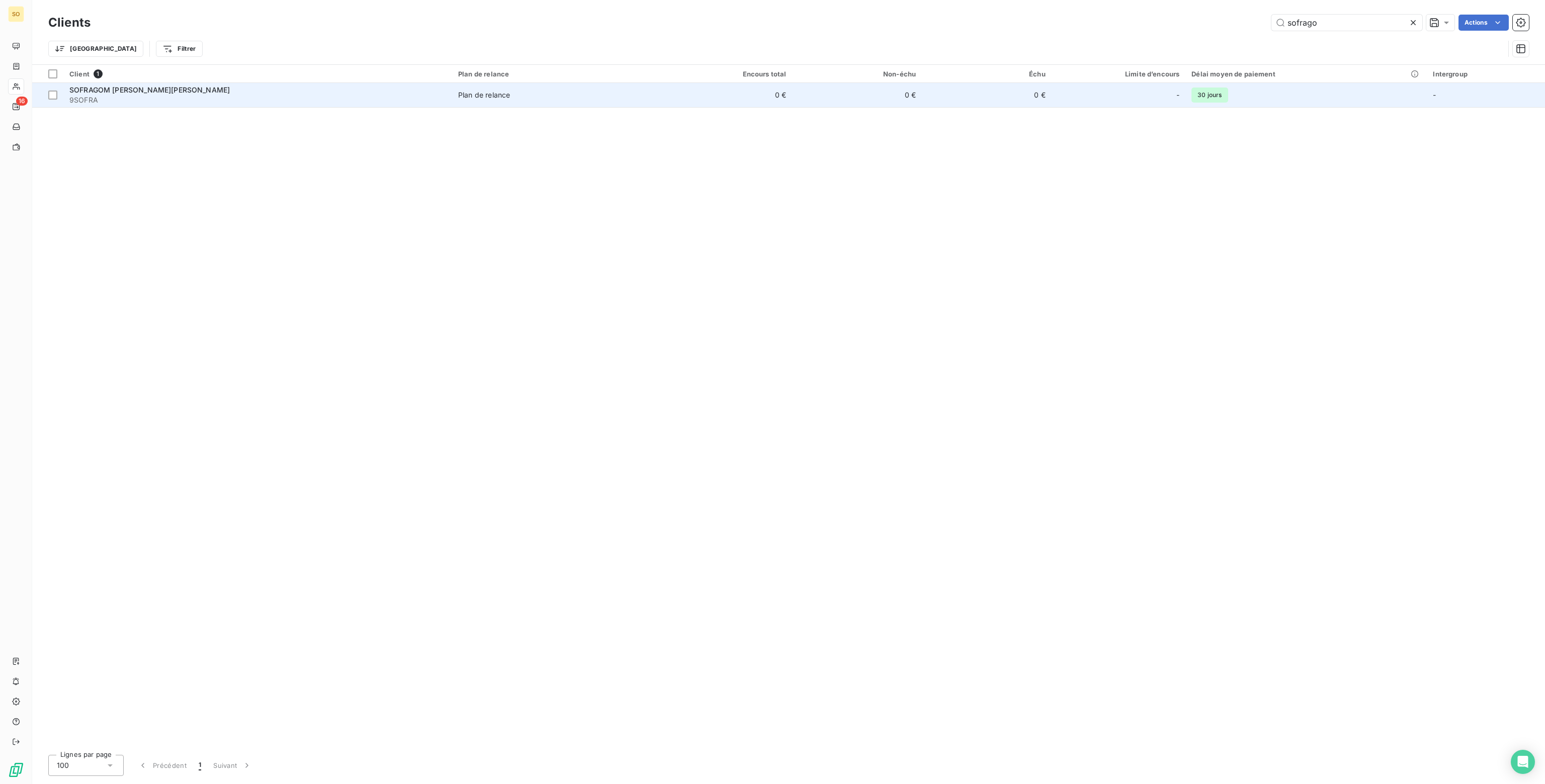
click at [842, 102] on td "0 €" at bounding box center [857, 95] width 129 height 24
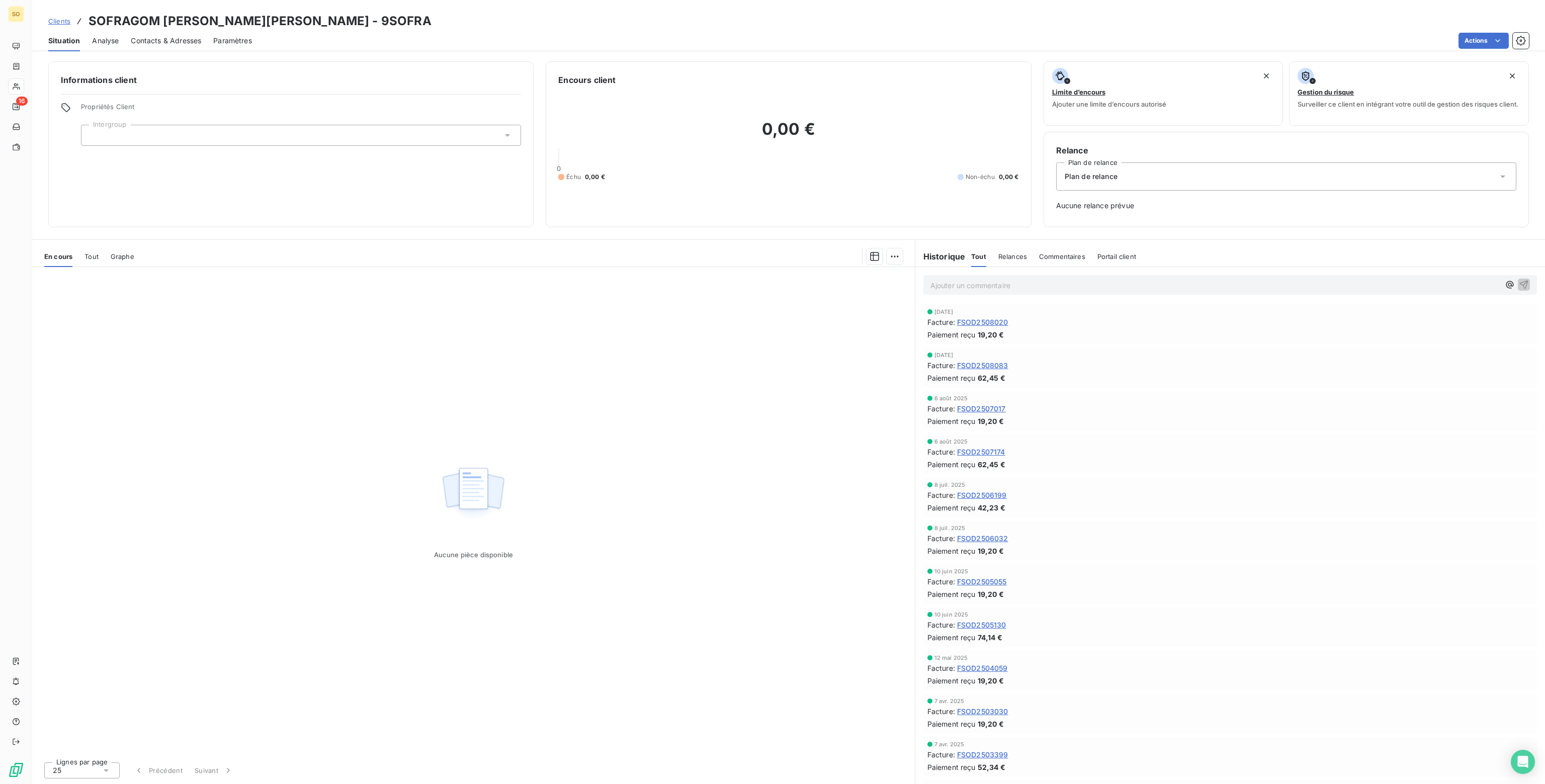
click at [1121, 179] on div "Plan de relance" at bounding box center [1286, 176] width 460 height 28
click at [1077, 223] on span "CLIENT SANS RELANCE" at bounding box center [1103, 219] width 82 height 10
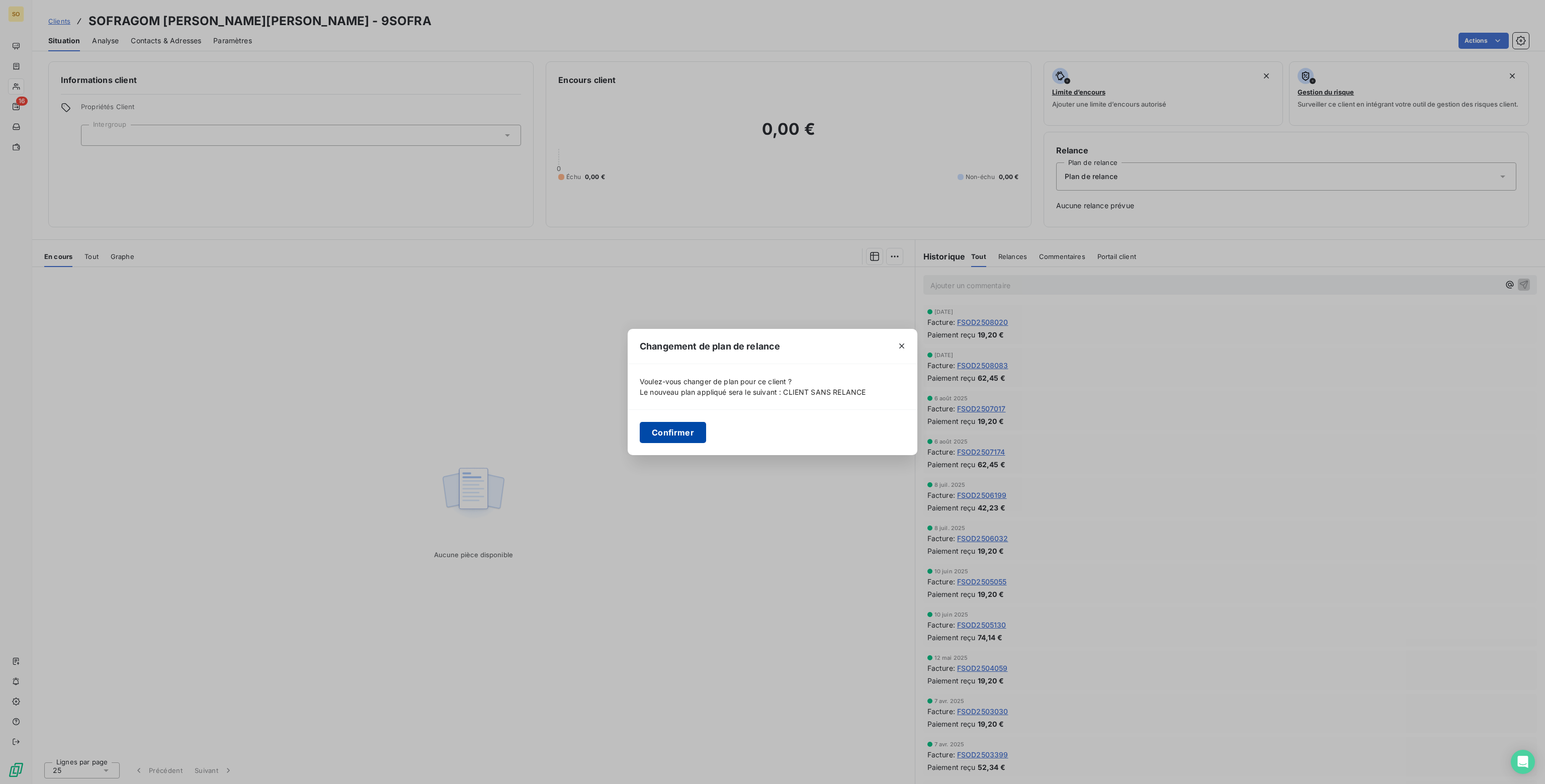
click at [670, 429] on button "Confirmer" at bounding box center [673, 432] width 66 height 21
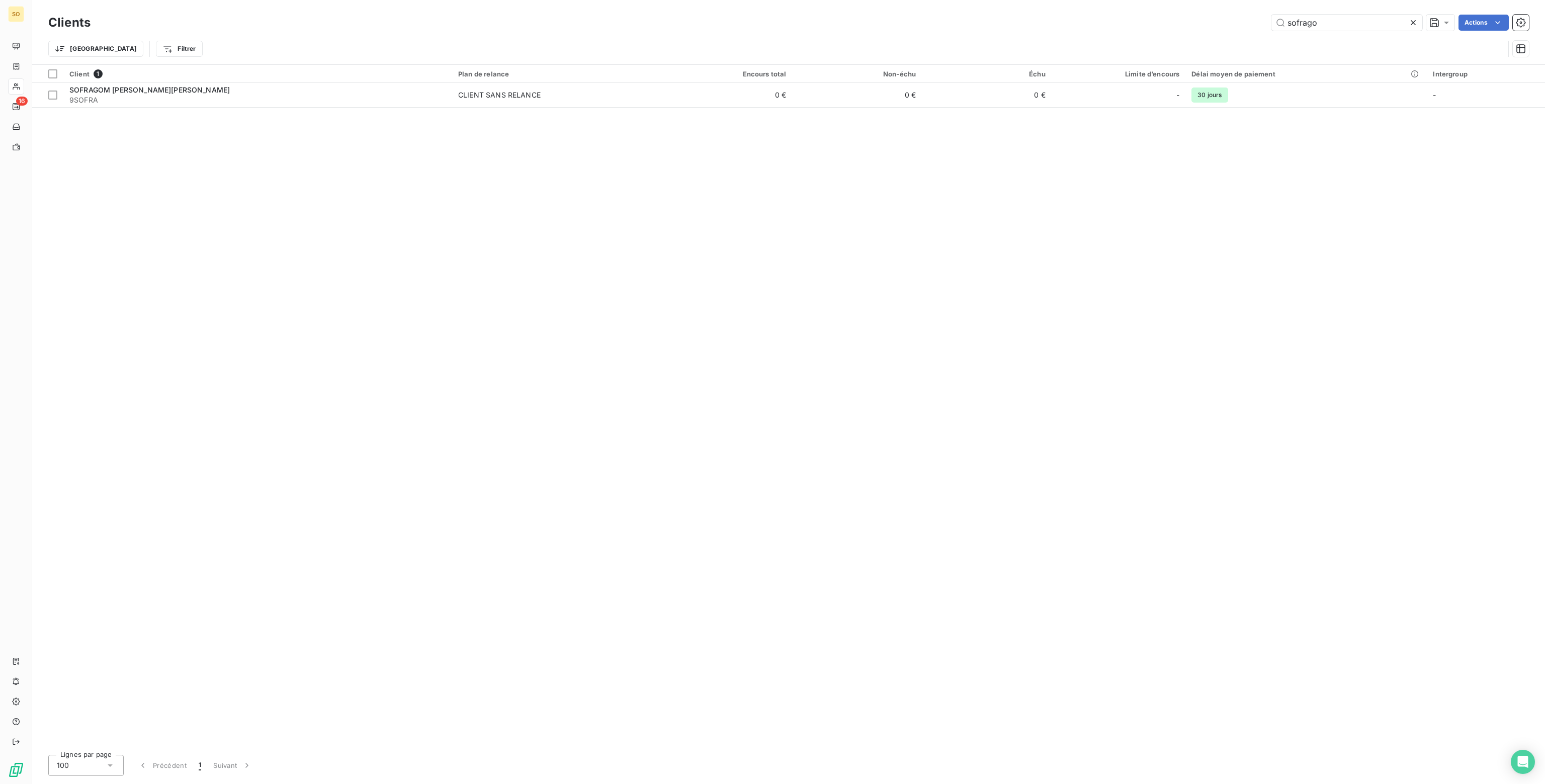
drag, startPoint x: 1335, startPoint y: 25, endPoint x: 980, endPoint y: -5, distance: 356.3
click at [980, 0] on html "SO 16 Clients sofrago Actions Trier Filtrer Client 1 Plan de relance Encours to…" at bounding box center [772, 392] width 1545 height 784
type input "n"
type input "c"
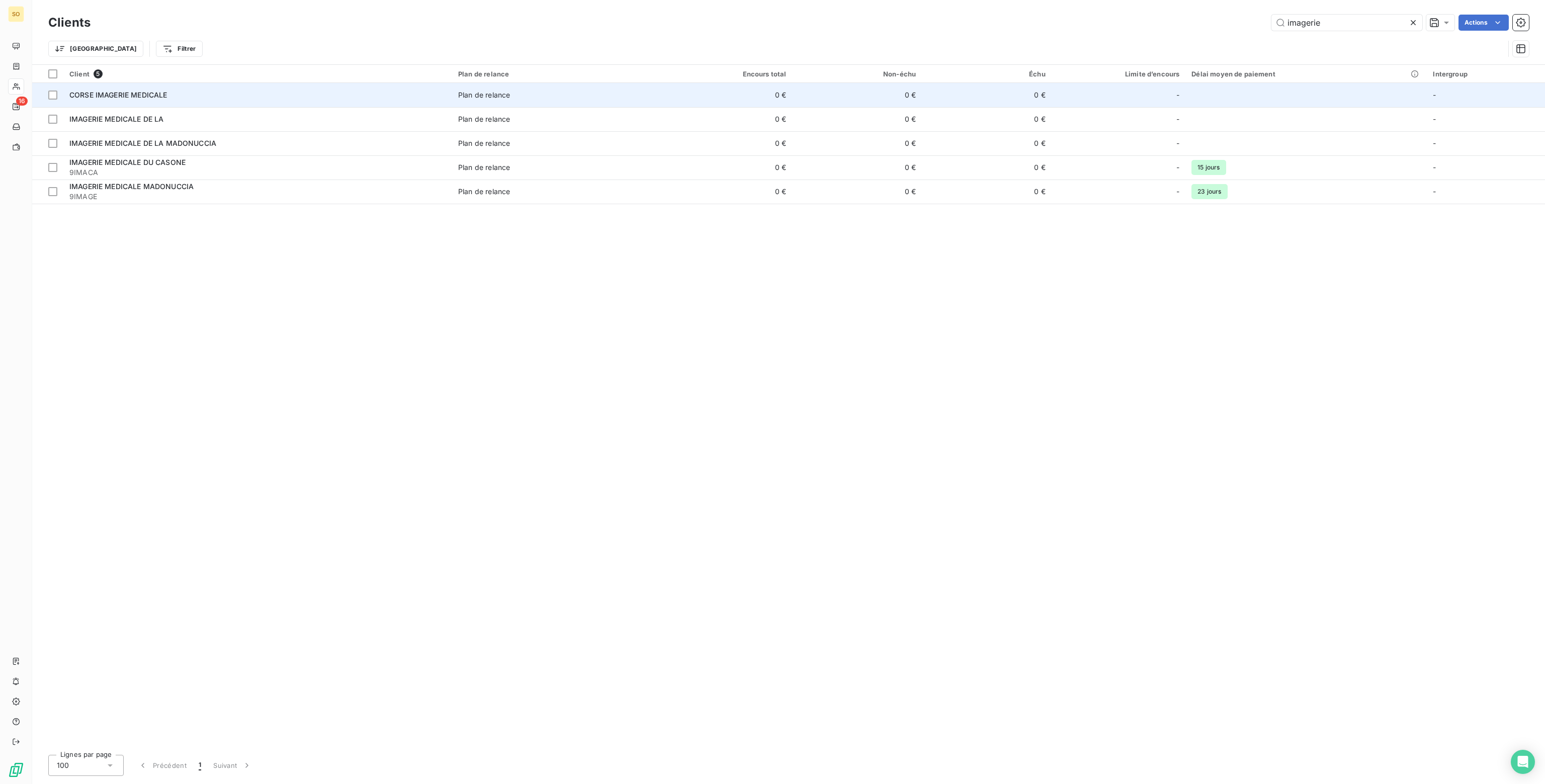
type input "imagerie"
click at [869, 93] on td "0 €" at bounding box center [857, 95] width 129 height 24
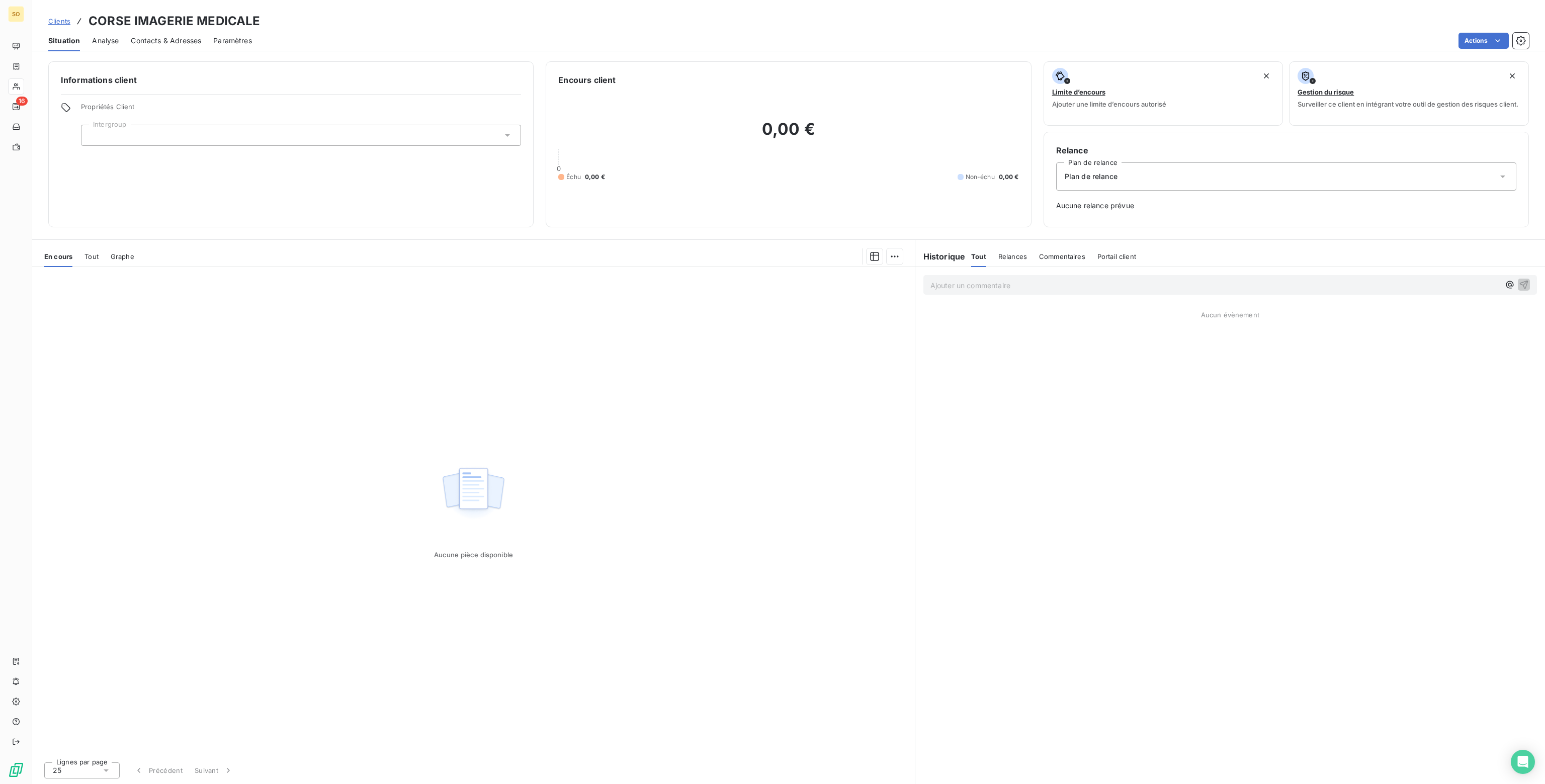
click at [1083, 172] on span "Plan de relance" at bounding box center [1091, 176] width 53 height 10
click at [1073, 213] on li "CLIENT SANS RELANCE" at bounding box center [1286, 219] width 460 height 18
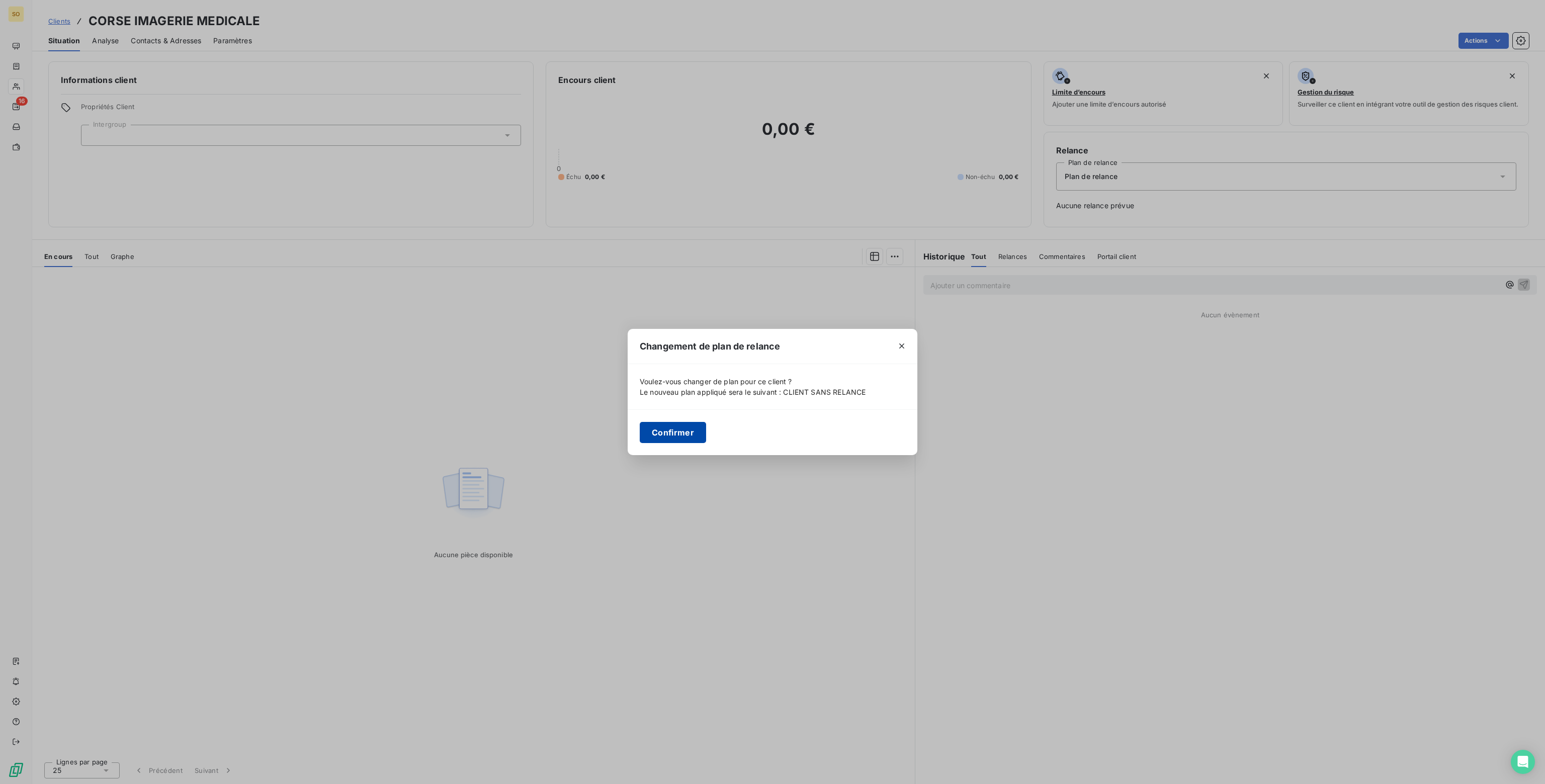
click at [670, 431] on button "Confirmer" at bounding box center [673, 432] width 66 height 21
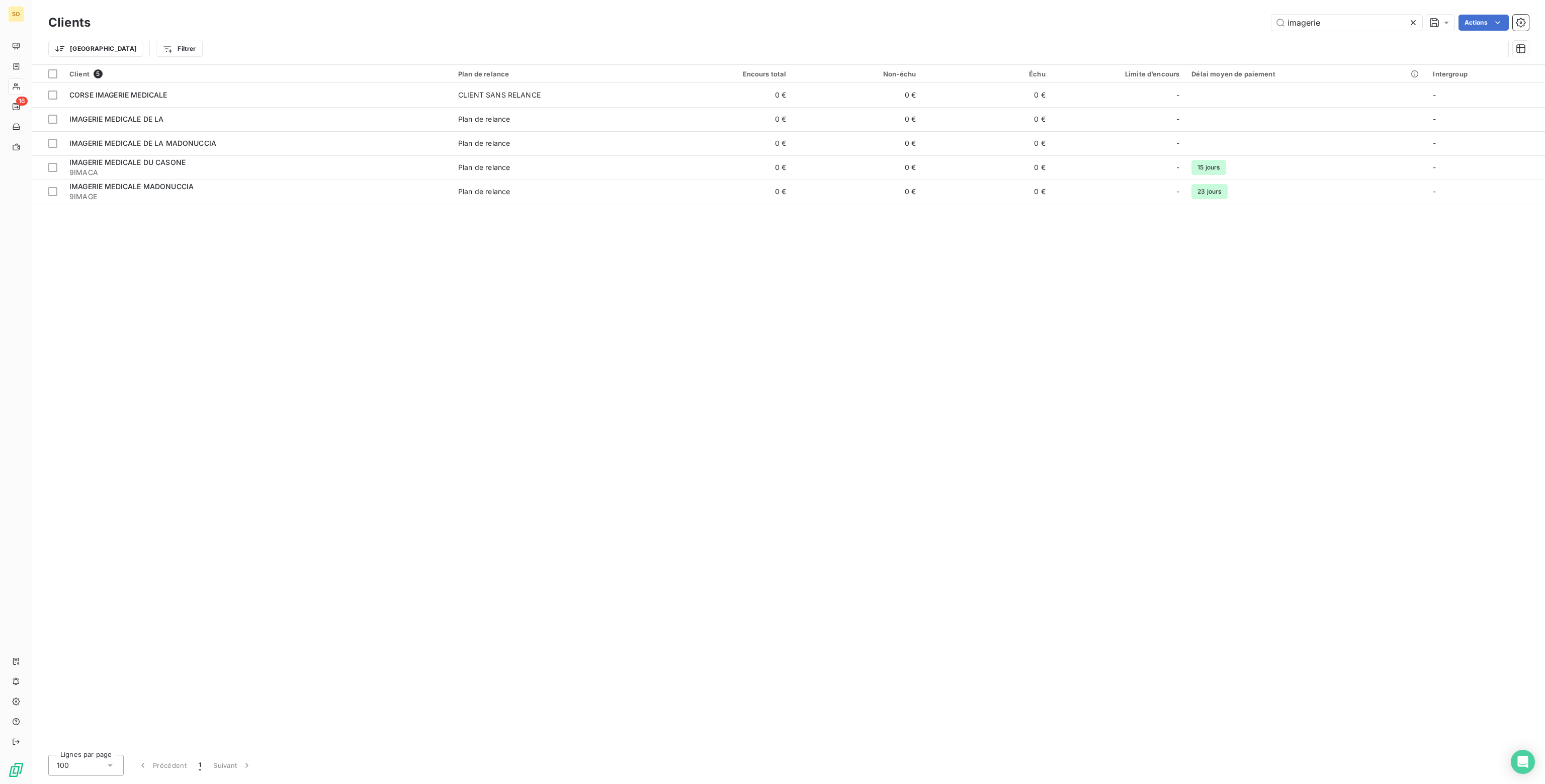
drag, startPoint x: 1349, startPoint y: 28, endPoint x: 922, endPoint y: -5, distance: 428.3
click at [922, 0] on html "SO 16 Clients imagerie Actions Trier Filtrer Client 5 Plan de relance Encours t…" at bounding box center [772, 392] width 1545 height 784
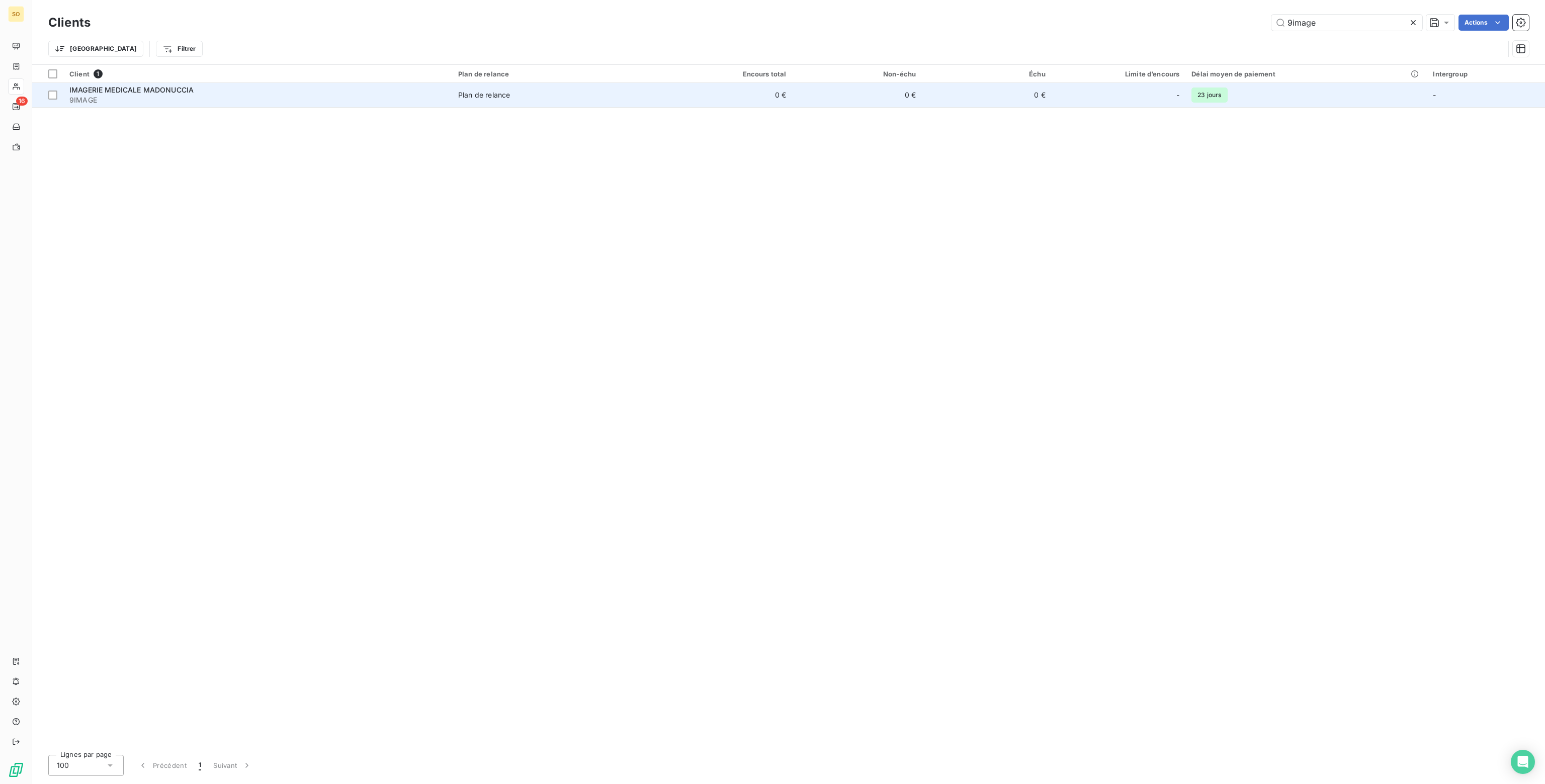
type input "9image"
click at [864, 92] on td "0 €" at bounding box center [857, 95] width 129 height 24
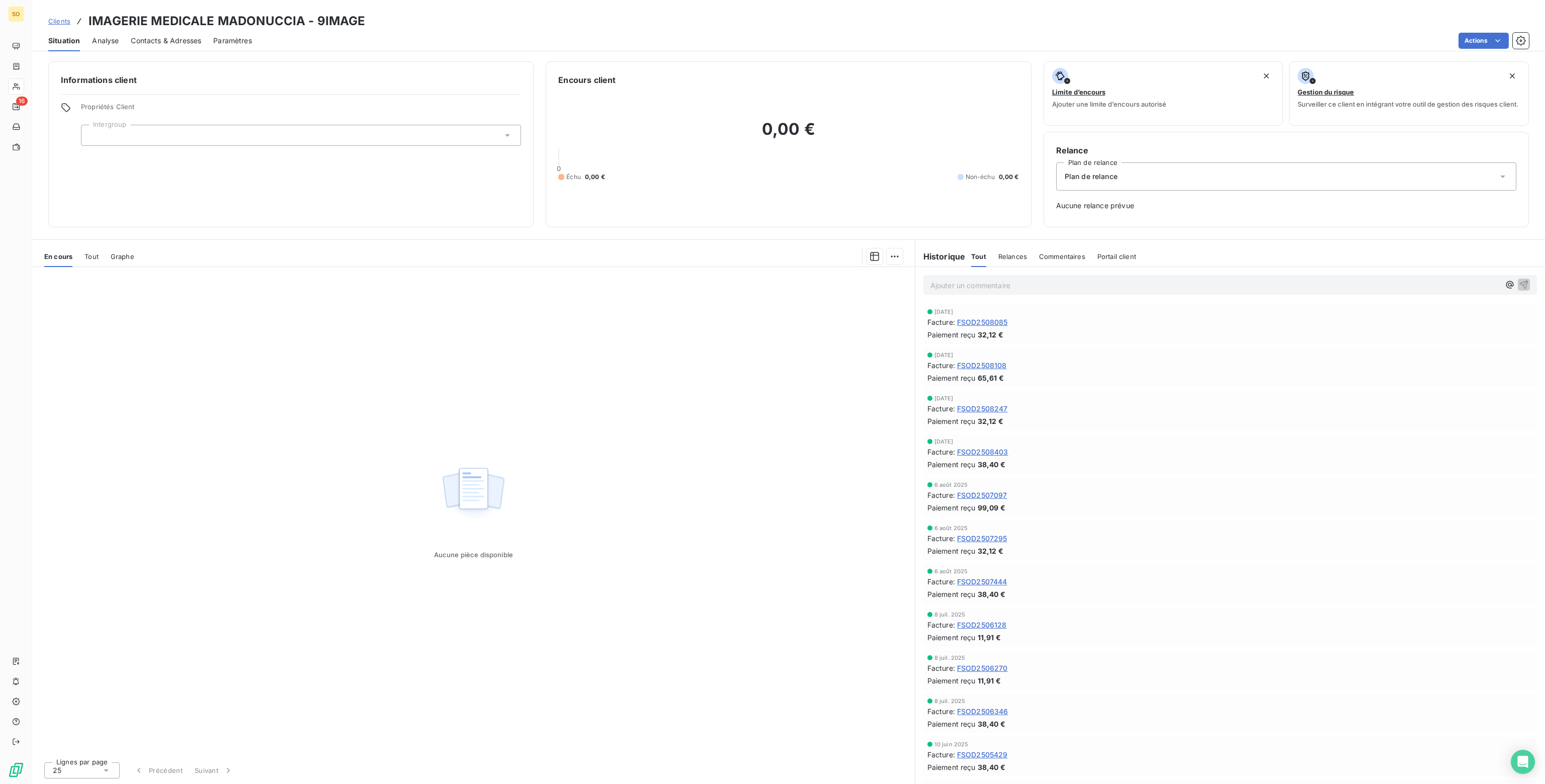
click at [1087, 180] on span "Plan de relance" at bounding box center [1091, 176] width 53 height 10
click at [1072, 218] on span "CLIENT SANS RELANCE" at bounding box center [1103, 219] width 82 height 10
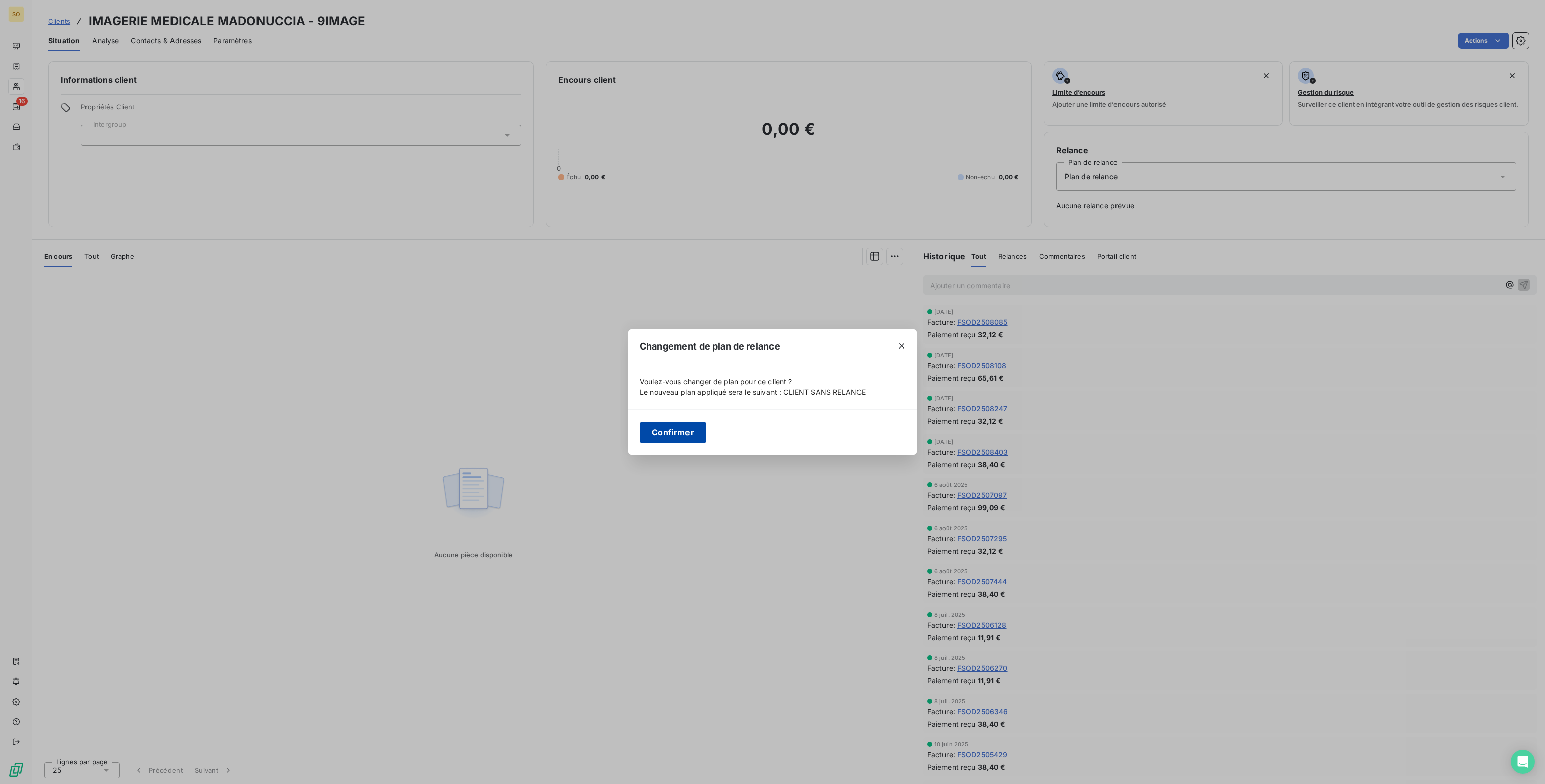
click at [674, 431] on button "Confirmer" at bounding box center [673, 432] width 66 height 21
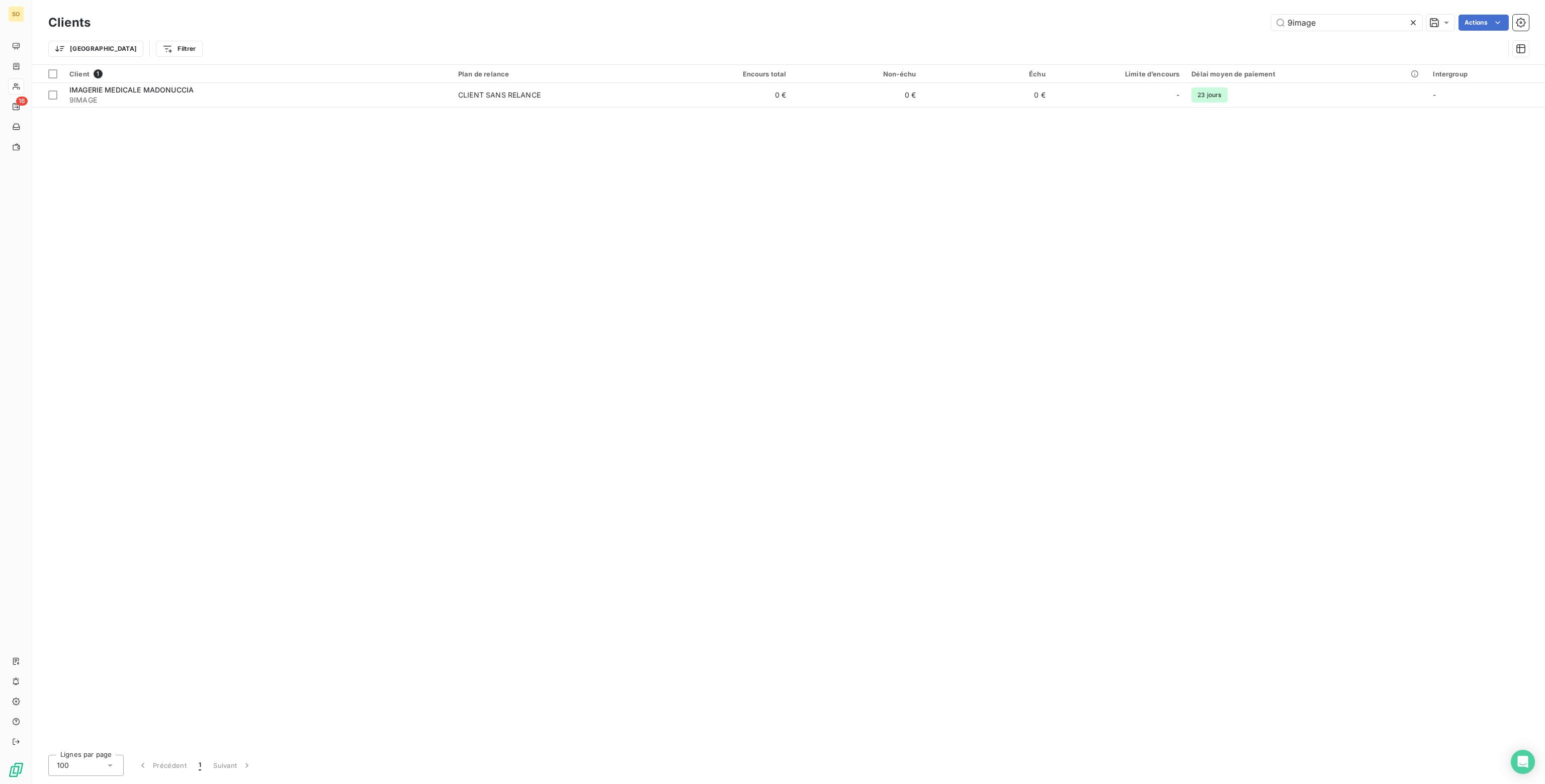
drag, startPoint x: 1323, startPoint y: 21, endPoint x: 1010, endPoint y: 25, distance: 313.0
click at [1010, 25] on div "9image Actions" at bounding box center [815, 22] width 1426 height 16
type input "optical stor"
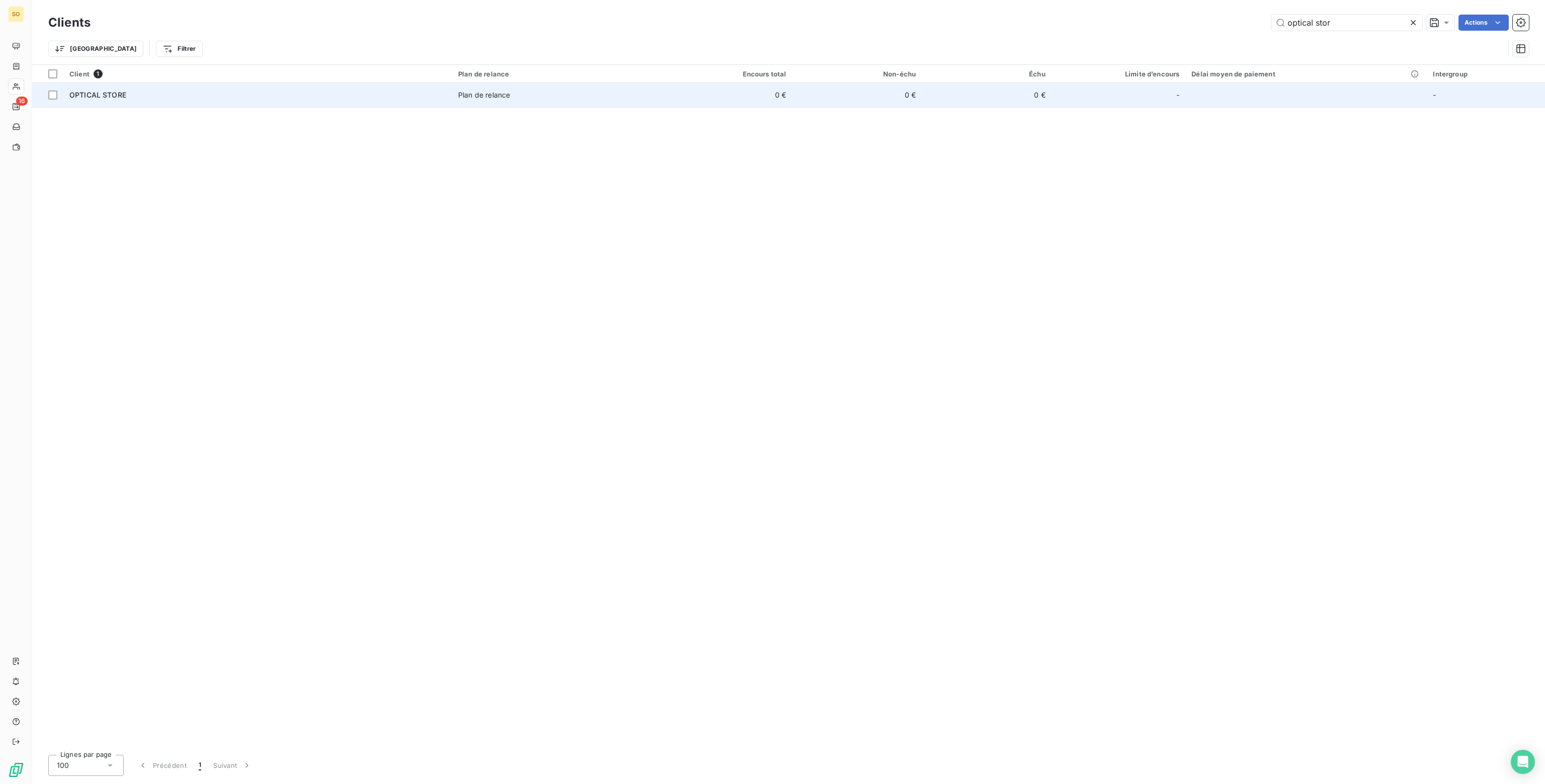
click at [611, 96] on span "Plan de relance" at bounding box center [558, 95] width 199 height 10
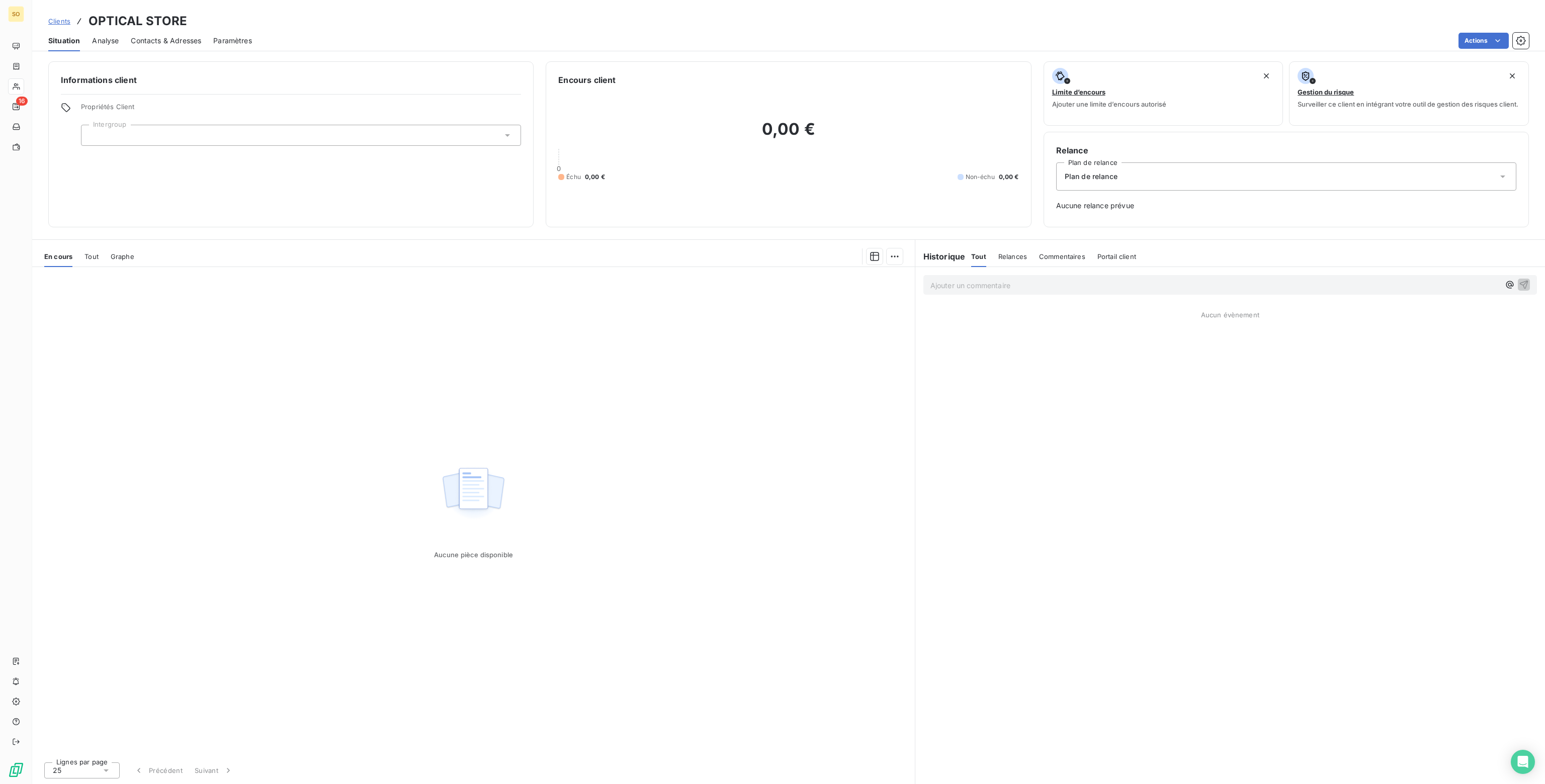
click at [1103, 176] on span "Plan de relance" at bounding box center [1091, 176] width 53 height 10
click at [1083, 219] on span "CLIENT SANS RELANCE" at bounding box center [1103, 219] width 82 height 10
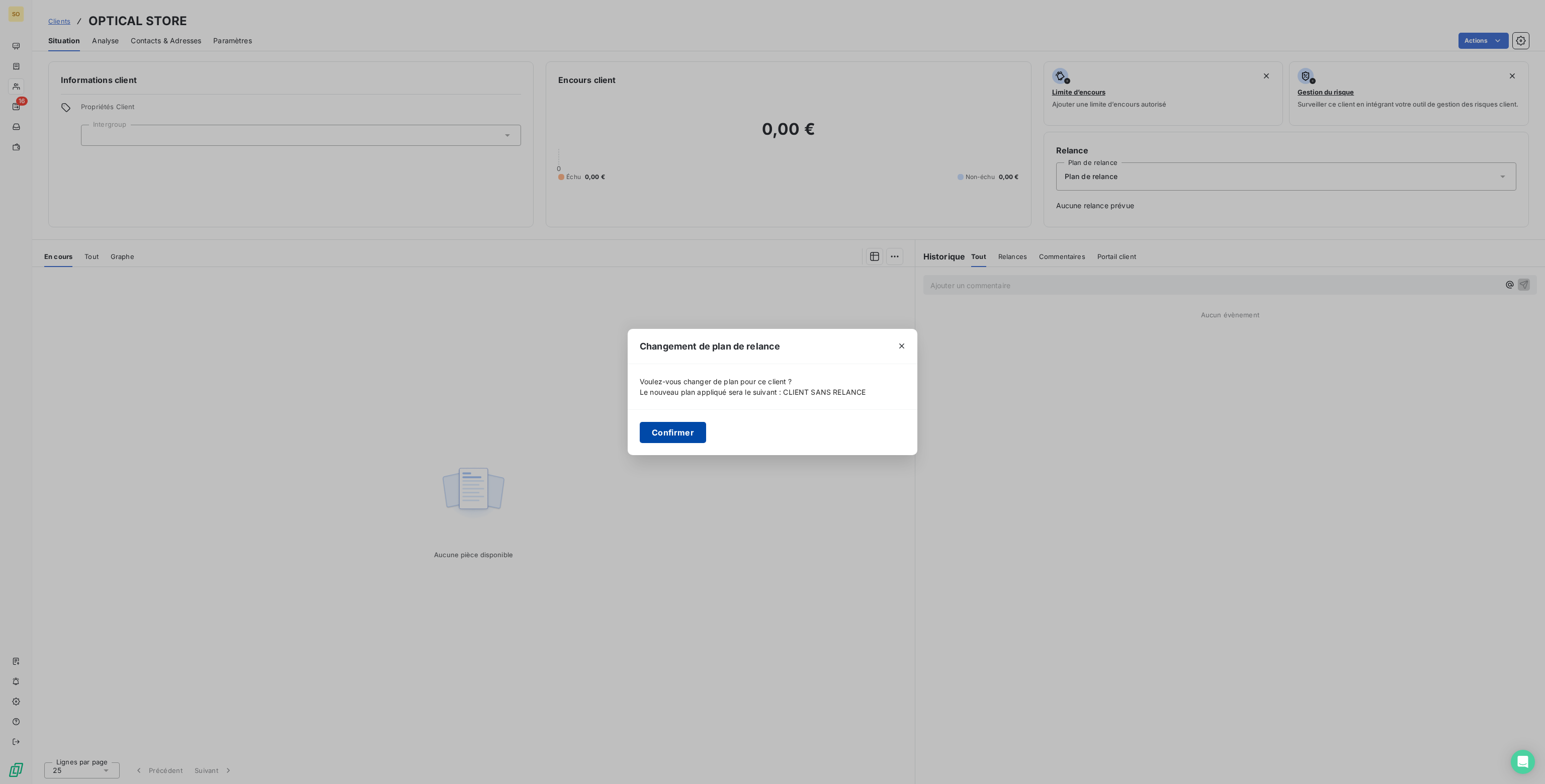
click at [661, 430] on button "Confirmer" at bounding box center [673, 432] width 66 height 21
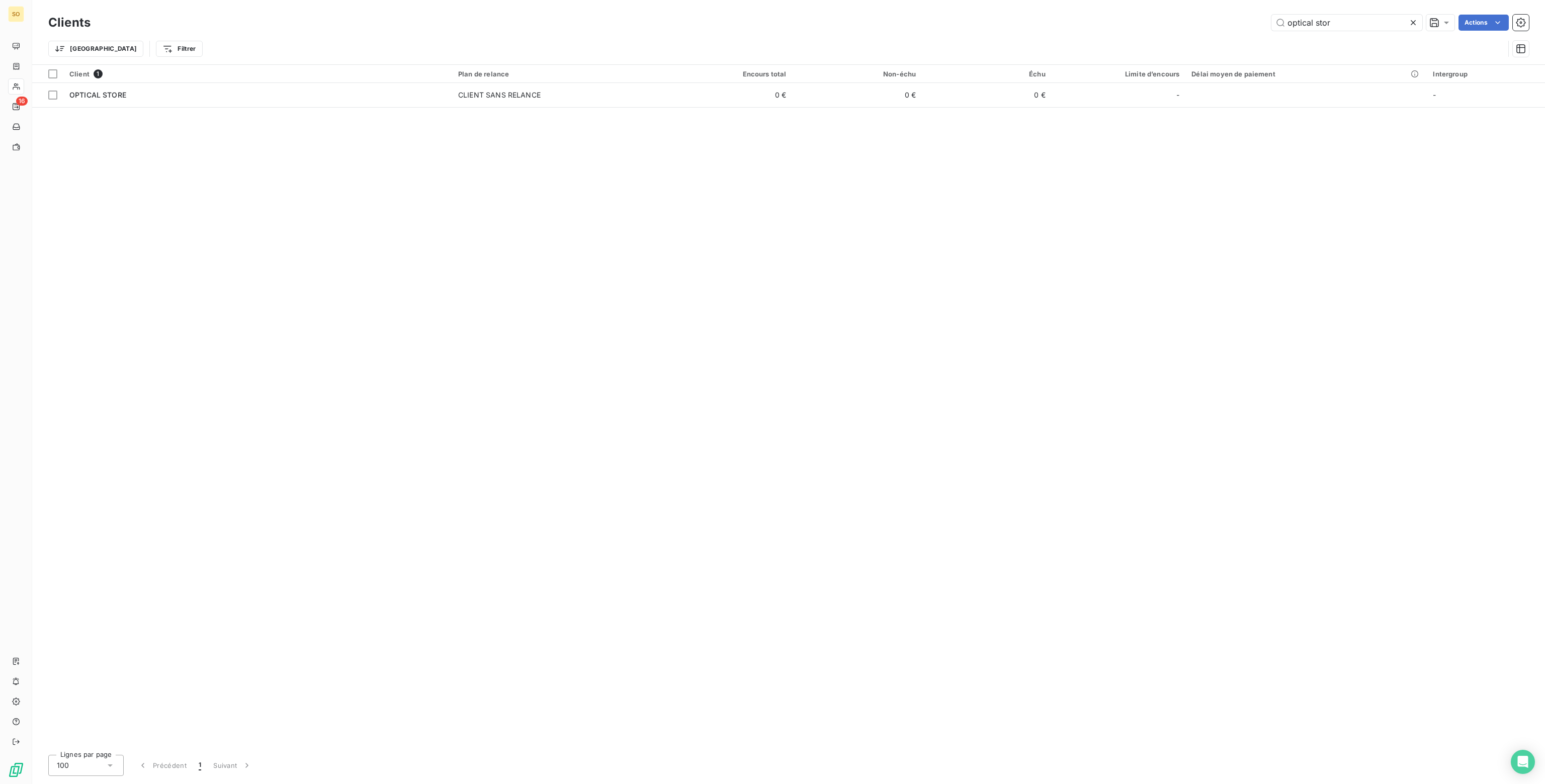
drag, startPoint x: 1338, startPoint y: 22, endPoint x: 976, endPoint y: 5, distance: 362.4
click at [979, 4] on div "Clients optical stor Actions Trier Filtrer" at bounding box center [788, 32] width 1513 height 65
type input "9grand"
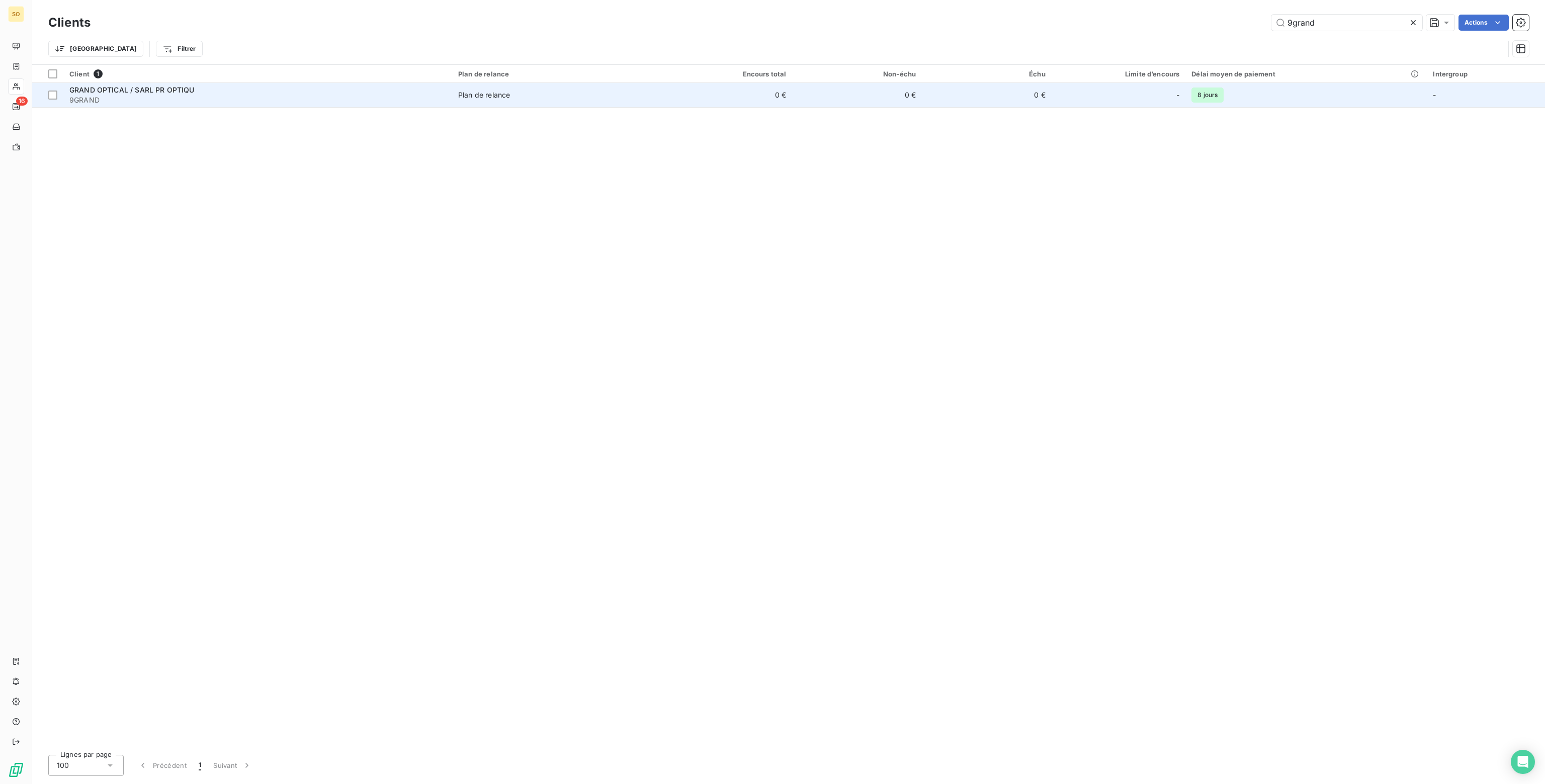
click at [593, 92] on span "Plan de relance" at bounding box center [558, 95] width 199 height 10
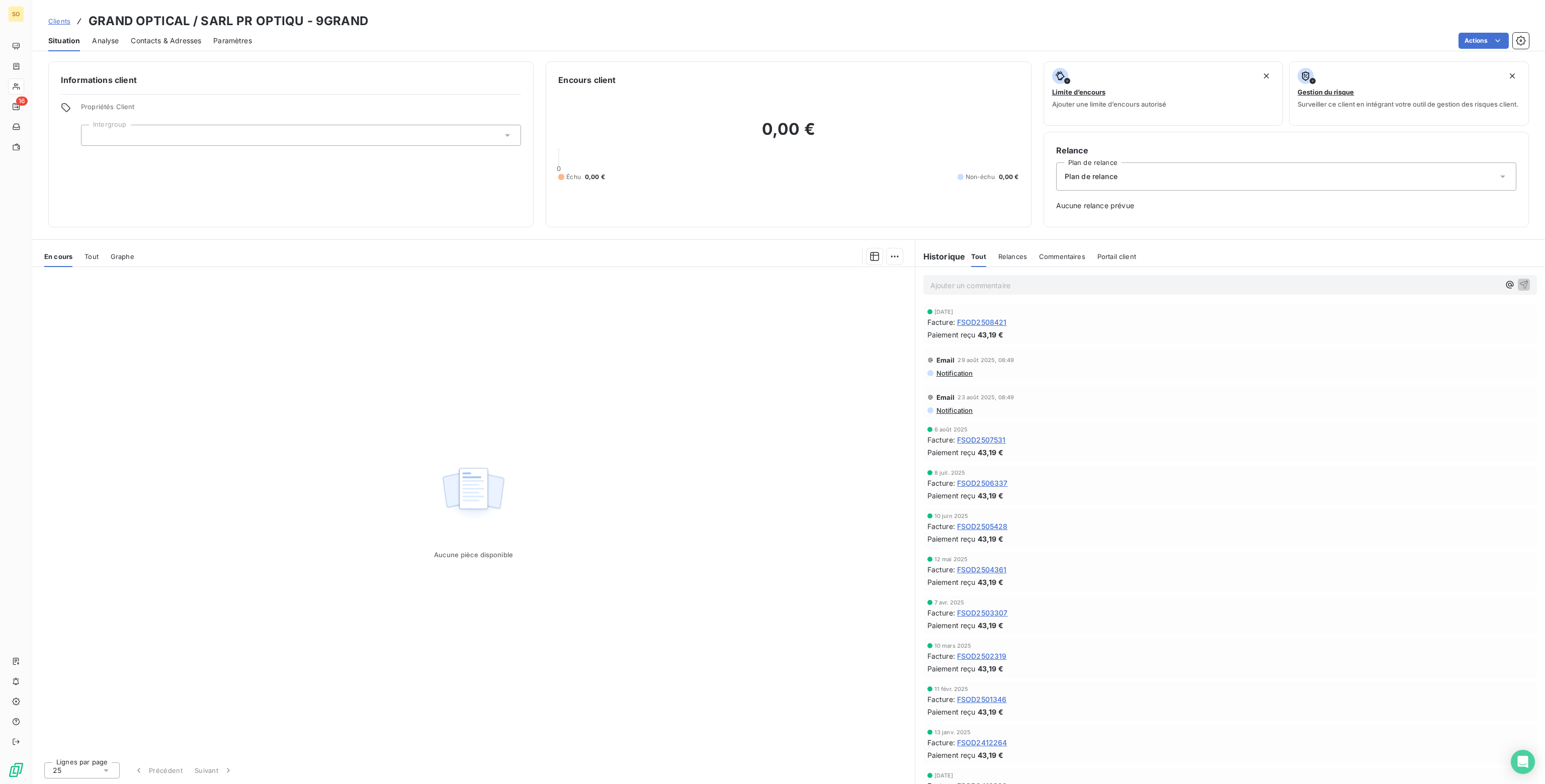
click at [1098, 177] on span "Plan de relance" at bounding box center [1091, 176] width 53 height 10
click at [1076, 220] on span "CLIENT SANS RELANCE" at bounding box center [1103, 219] width 82 height 10
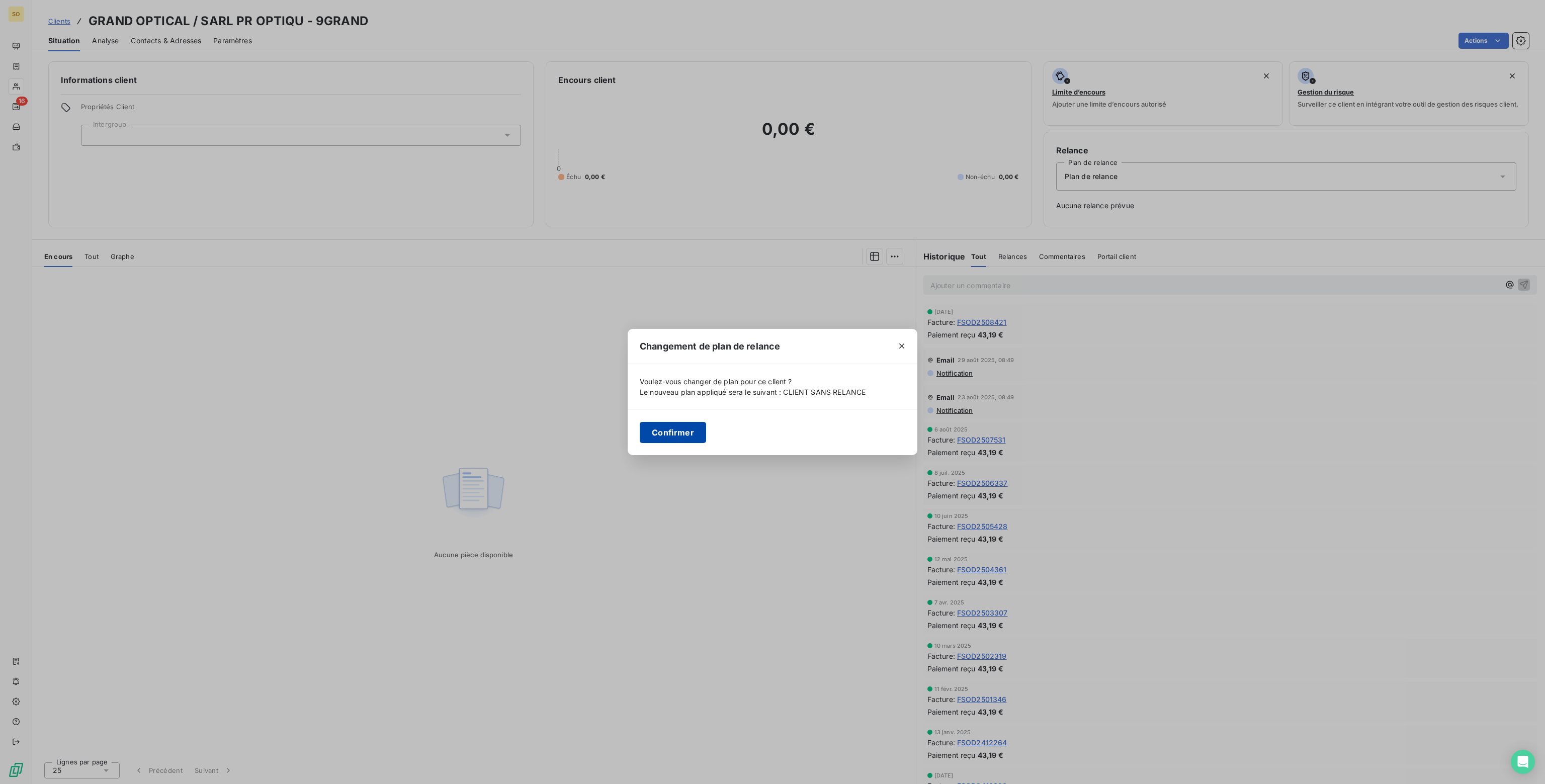
click at [664, 432] on button "Confirmer" at bounding box center [673, 432] width 66 height 21
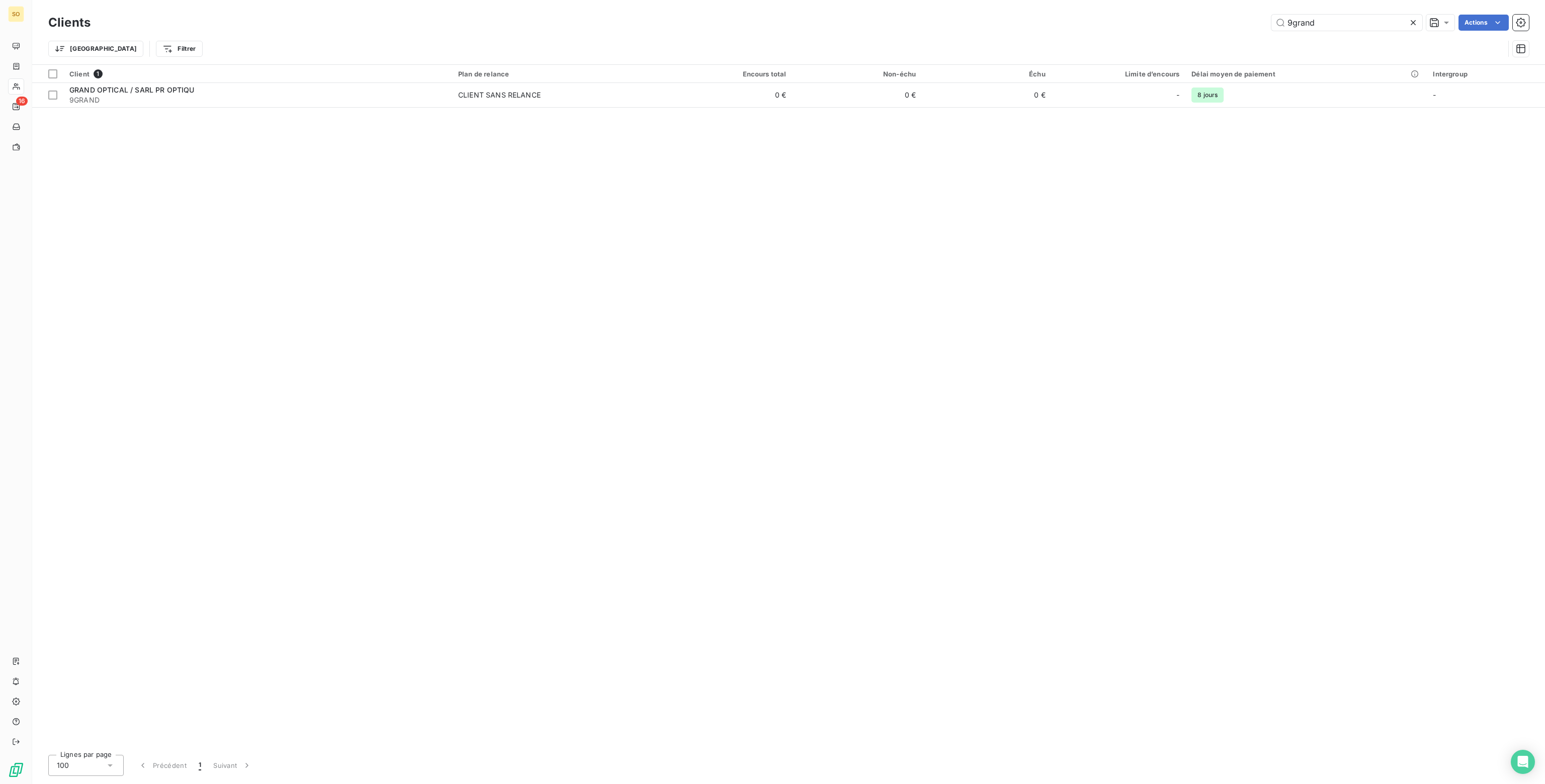
drag, startPoint x: 1325, startPoint y: 22, endPoint x: 976, endPoint y: -17, distance: 351.2
click at [976, 0] on html "SO 16 Clients 9grand Actions Trier Filtrer Client 1 Plan de relance Encours tot…" at bounding box center [772, 392] width 1545 height 784
click at [1291, 22] on input "pp concier" at bounding box center [1347, 22] width 151 height 16
drag, startPoint x: 1335, startPoint y: 22, endPoint x: 1078, endPoint y: 17, distance: 257.0
click at [1078, 17] on div "psp concier Actions" at bounding box center [815, 22] width 1426 height 16
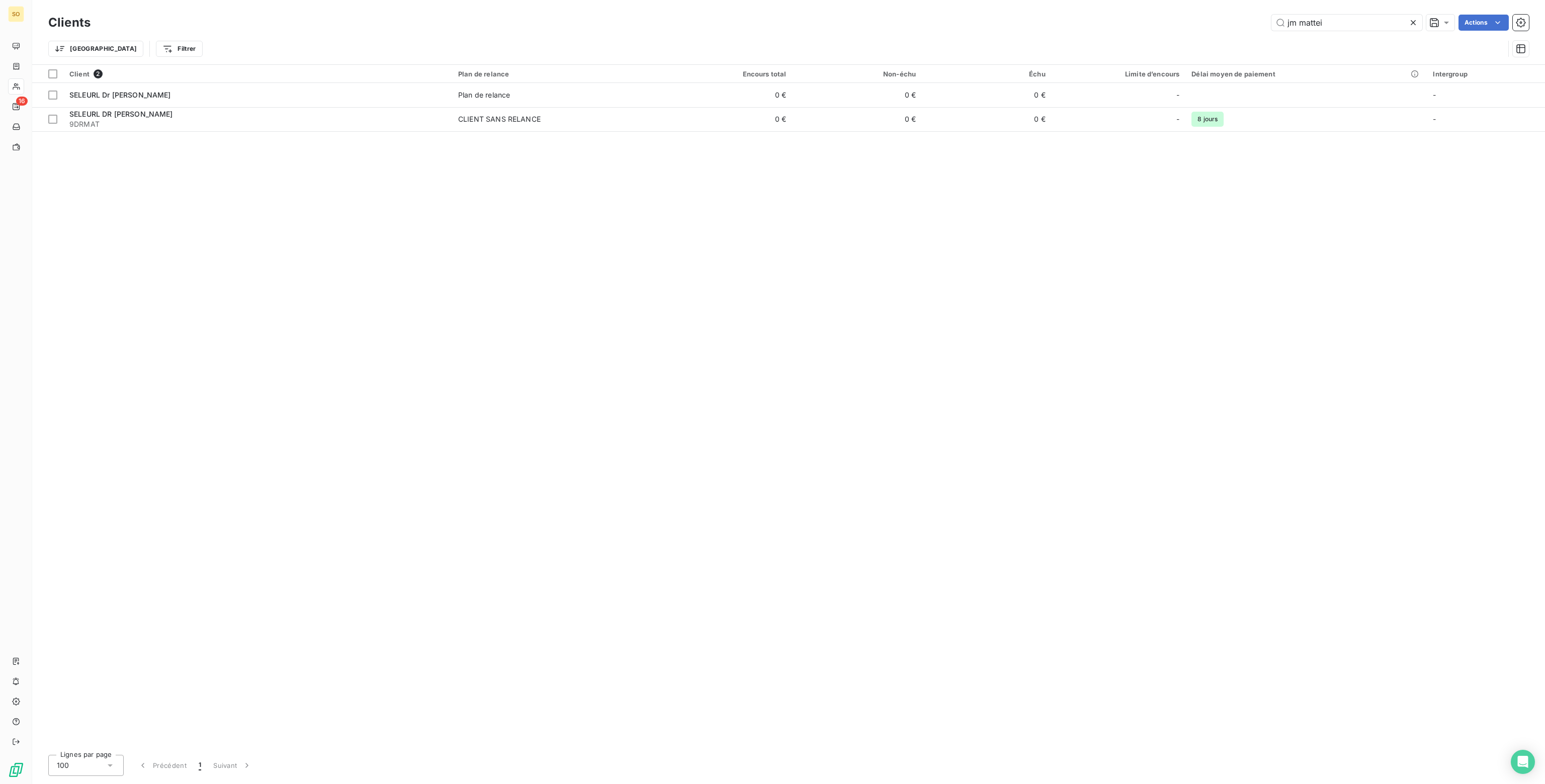
drag, startPoint x: 1330, startPoint y: 22, endPoint x: 1214, endPoint y: 15, distance: 116.2
click at [1214, 15] on div "jm mattei Actions" at bounding box center [815, 22] width 1426 height 16
type input "g"
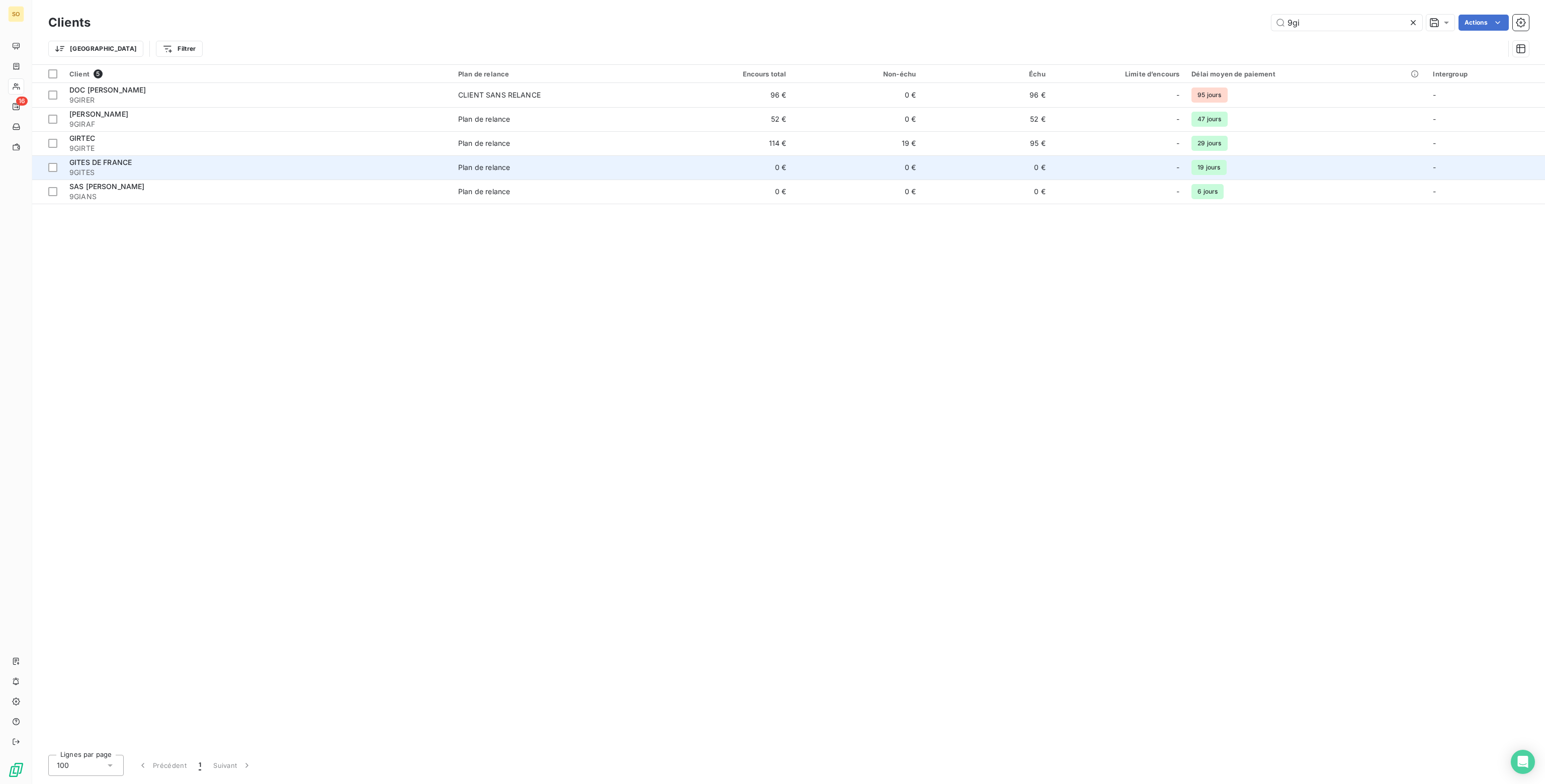
type input "9gi"
click at [697, 166] on td "0 €" at bounding box center [727, 167] width 129 height 24
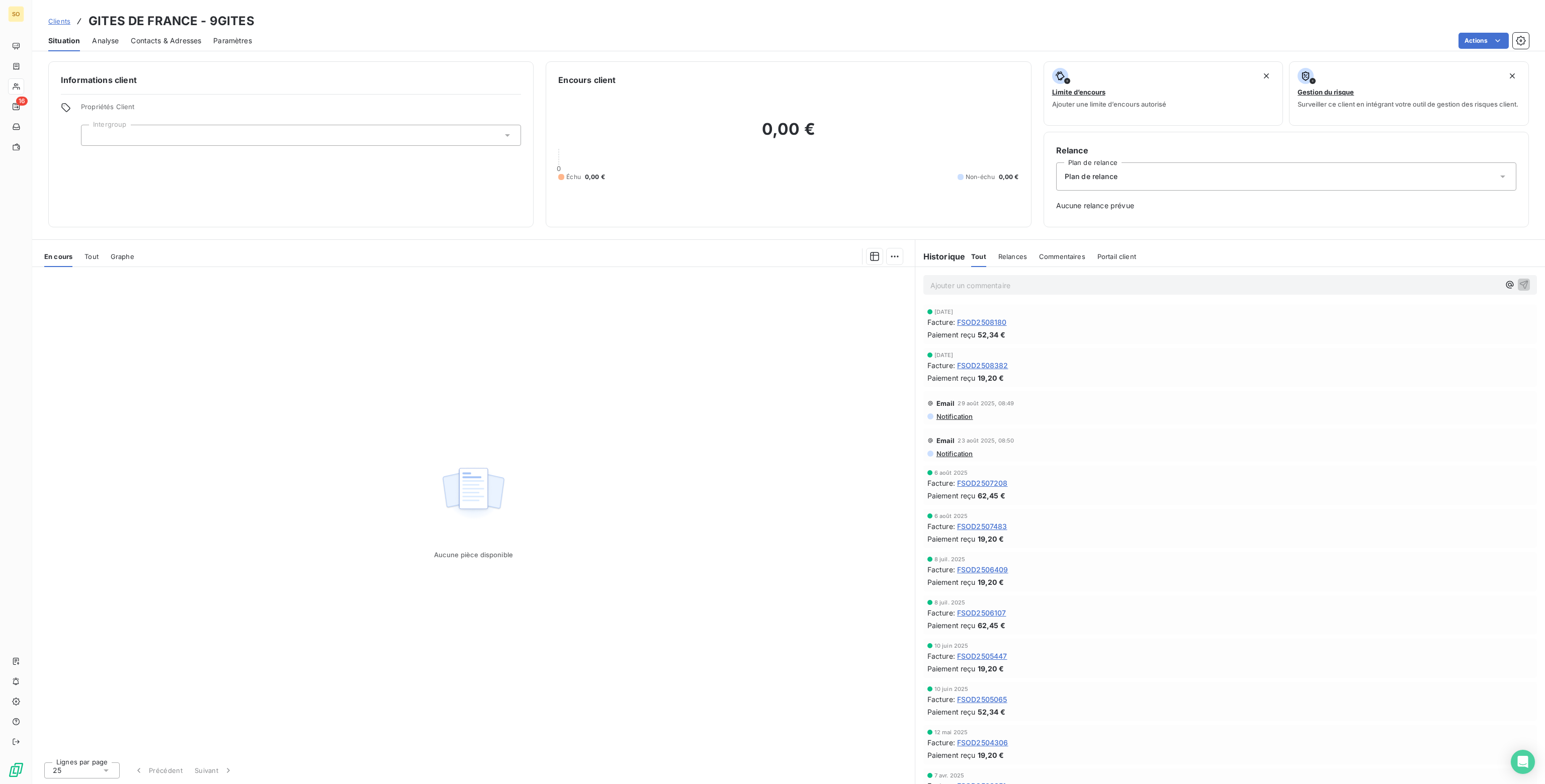
click at [1115, 176] on span "Plan de relance" at bounding box center [1091, 176] width 53 height 10
click at [1074, 216] on span "CLIENT SANS RELANCE" at bounding box center [1103, 219] width 82 height 10
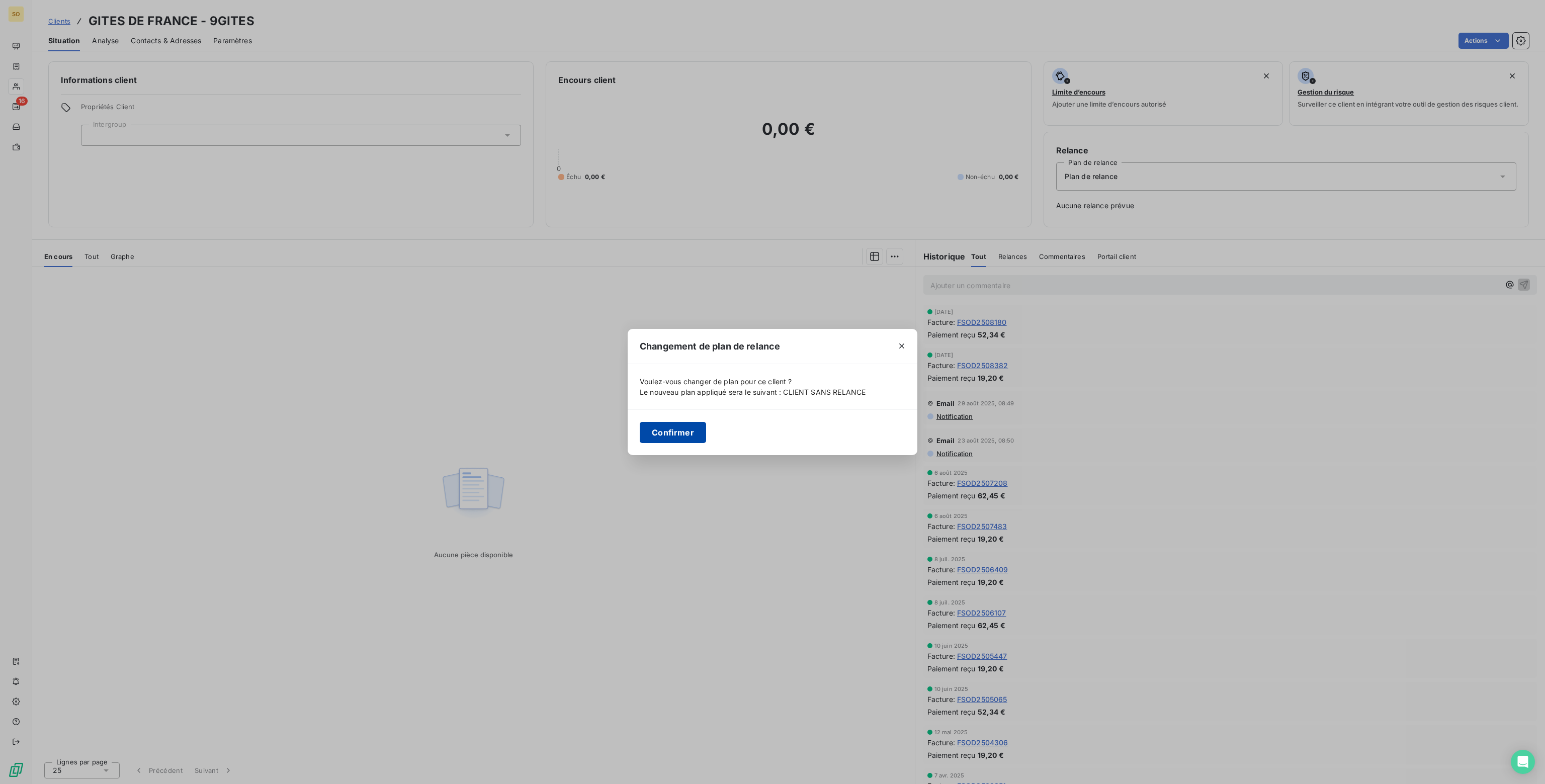
click at [673, 434] on button "Confirmer" at bounding box center [673, 432] width 66 height 21
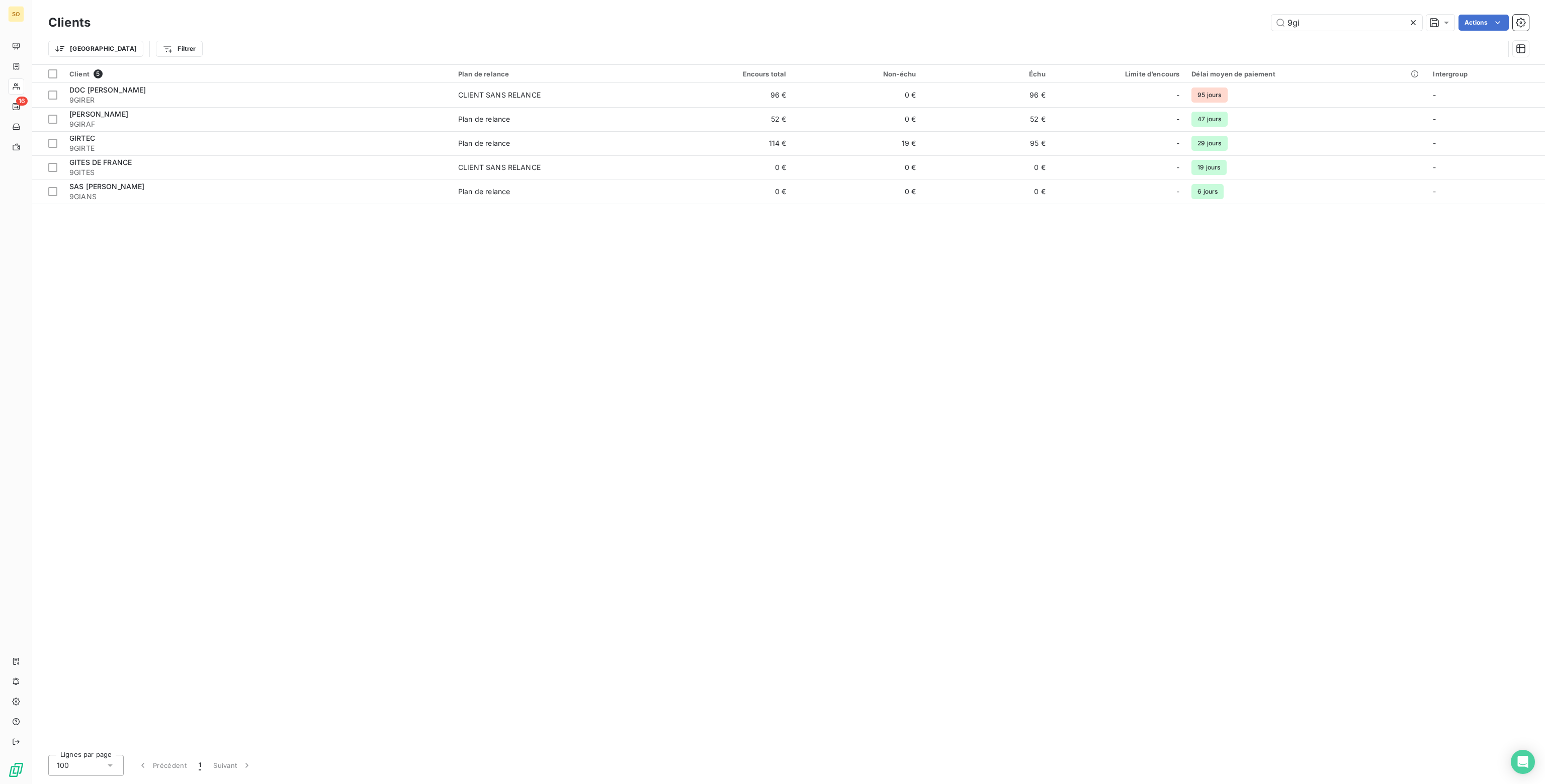
drag, startPoint x: 1308, startPoint y: 21, endPoint x: 984, endPoint y: 21, distance: 324.0
click at [987, 19] on div "9gi Actions" at bounding box center [815, 22] width 1426 height 16
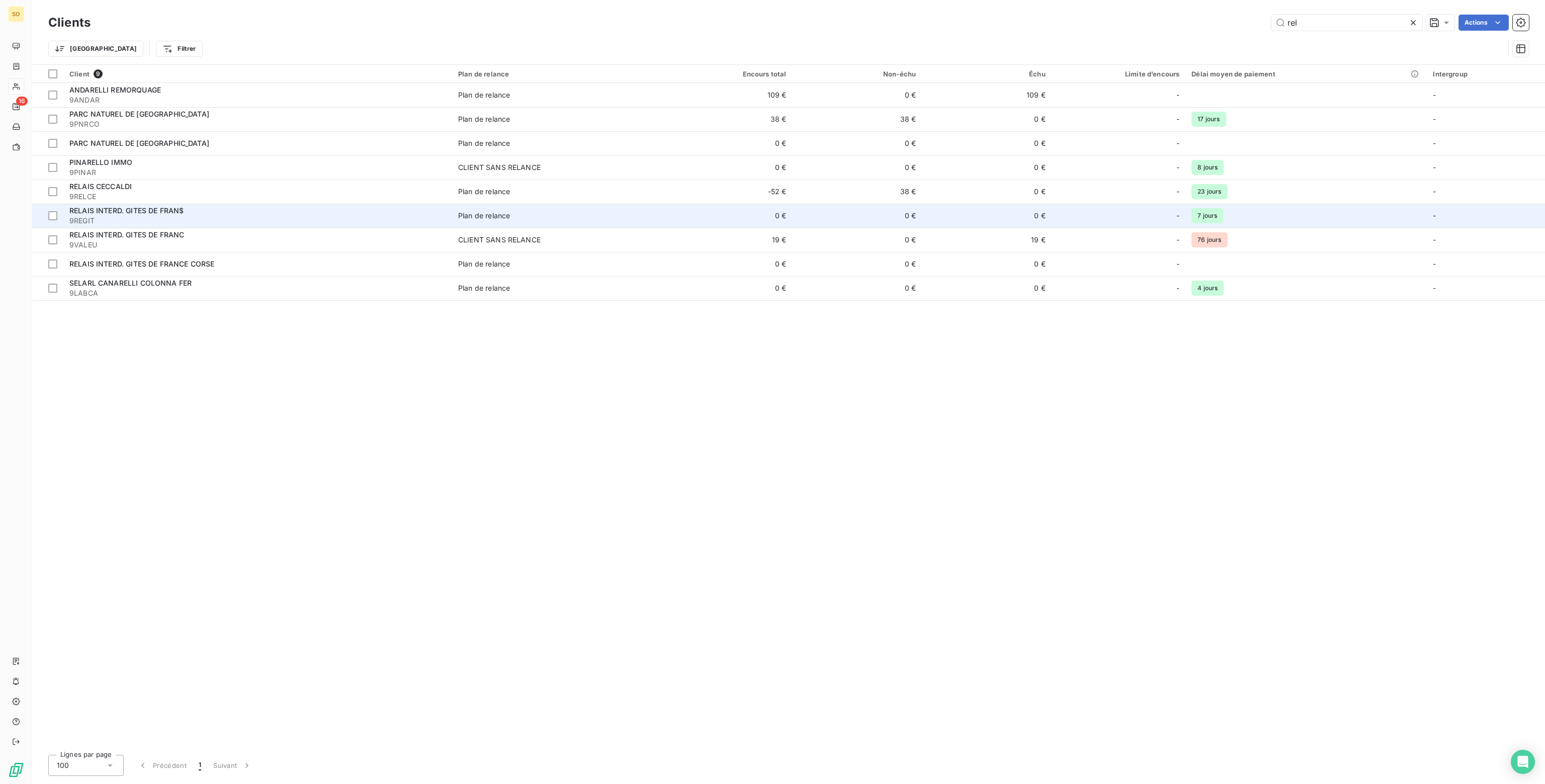
type input "rel"
click at [551, 222] on td "Plan de relance" at bounding box center [557, 215] width 210 height 24
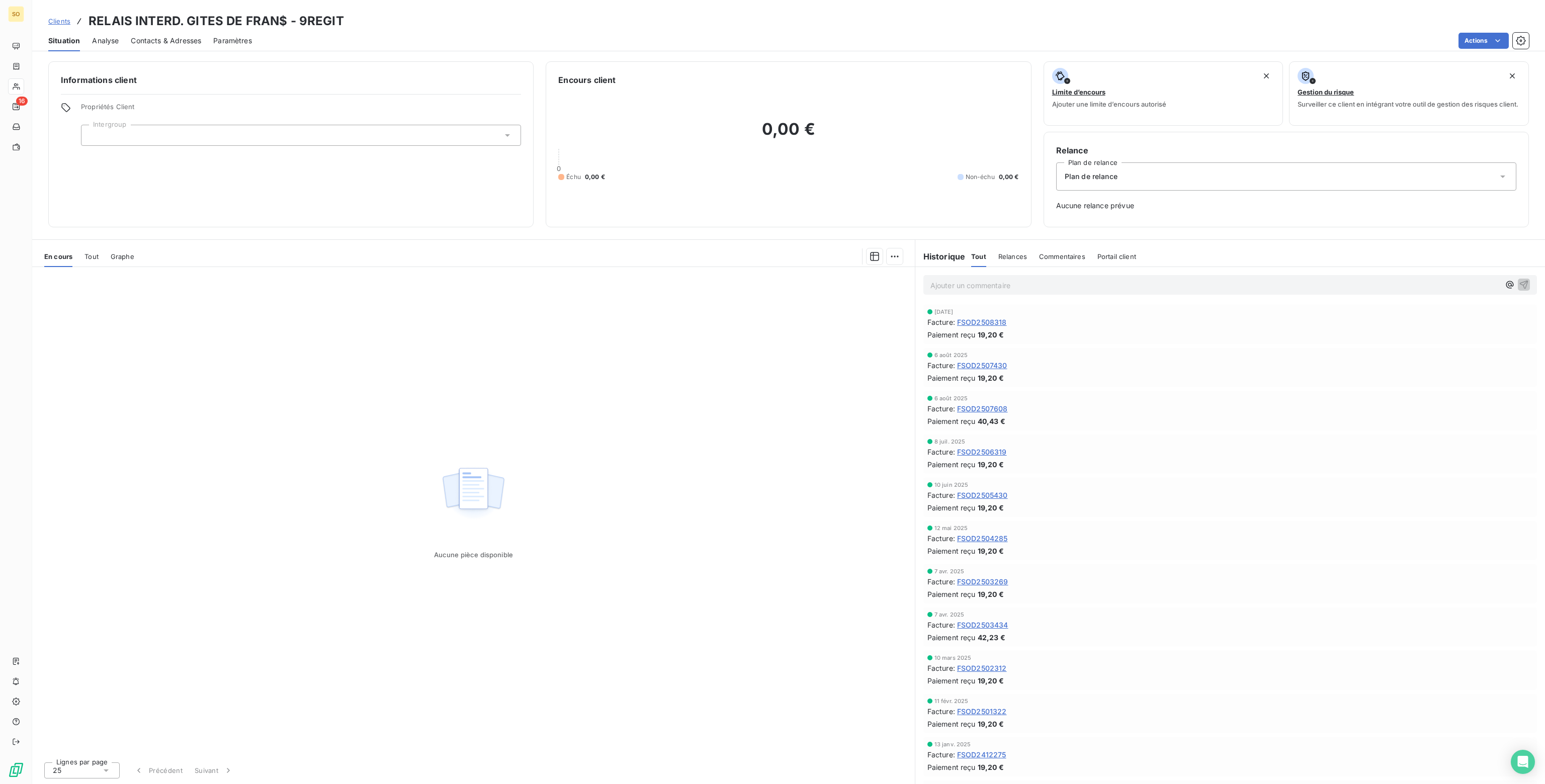
click at [1070, 179] on span "Plan de relance" at bounding box center [1091, 176] width 53 height 10
click at [1071, 216] on span "CLIENT SANS RELANCE" at bounding box center [1103, 219] width 82 height 10
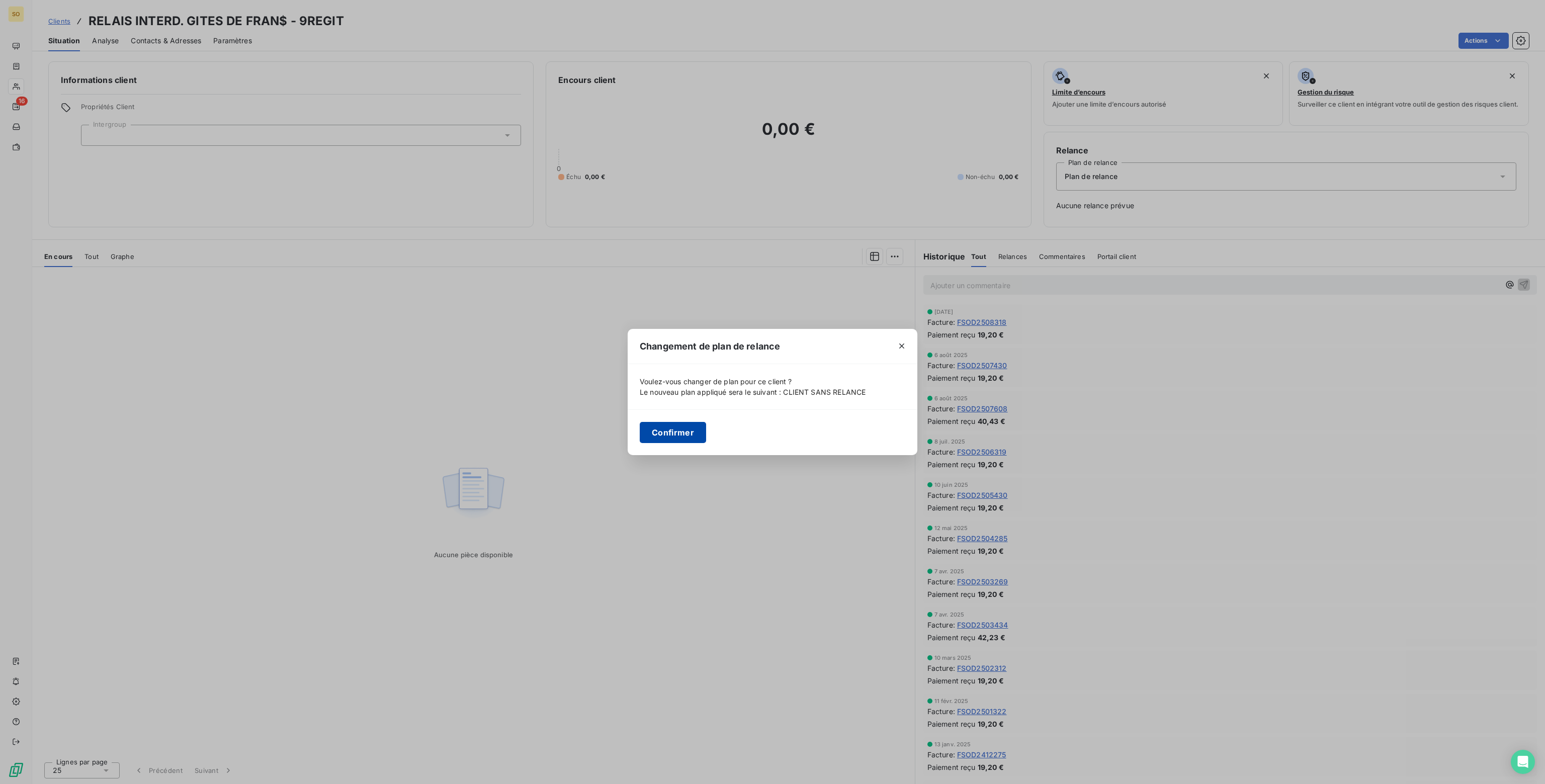
click at [664, 435] on button "Confirmer" at bounding box center [673, 432] width 66 height 21
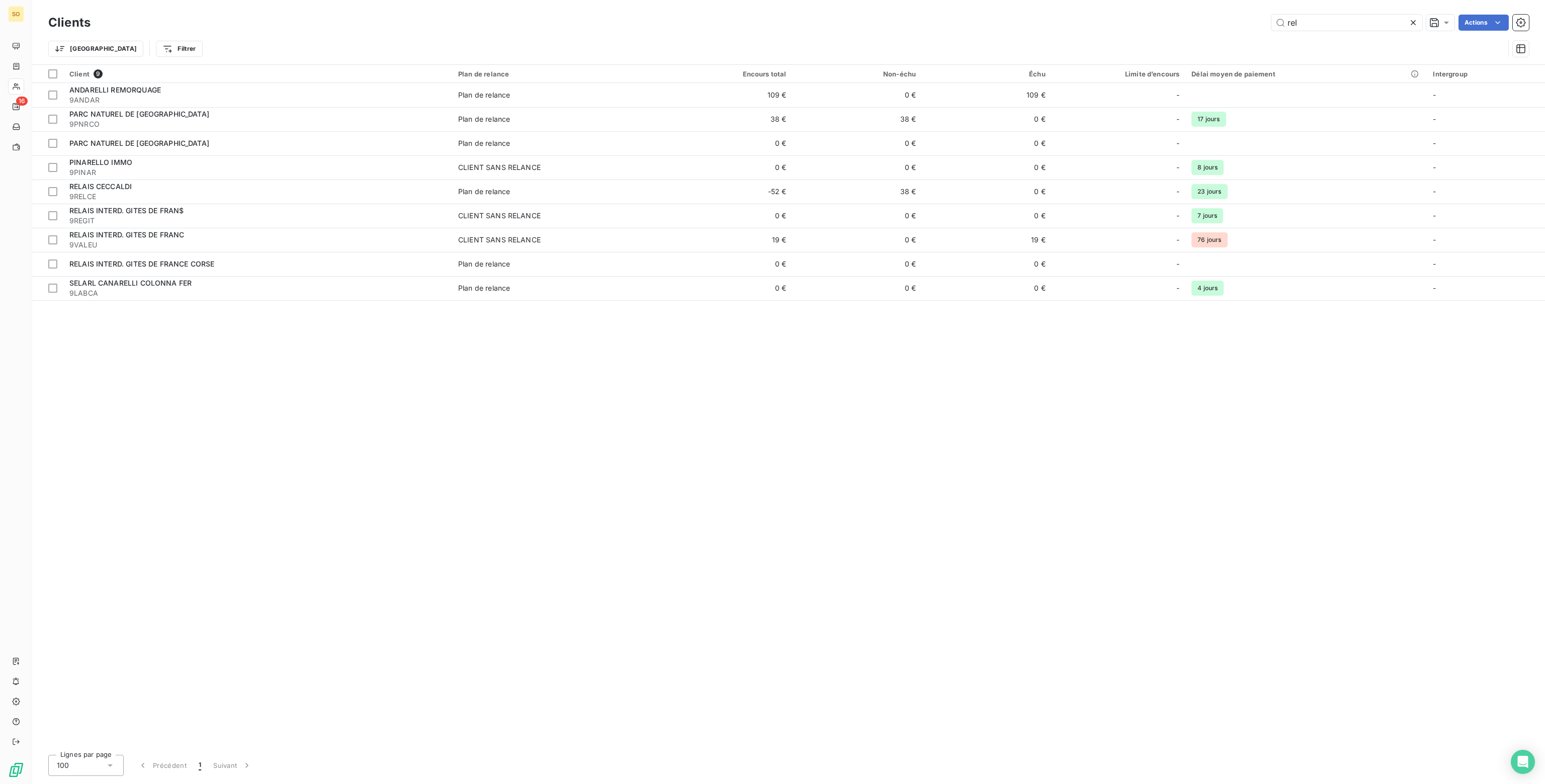
drag, startPoint x: 1306, startPoint y: 25, endPoint x: 1036, endPoint y: 8, distance: 270.5
click at [1036, 8] on div "Clients rel Actions Trier Filtrer" at bounding box center [788, 32] width 1513 height 65
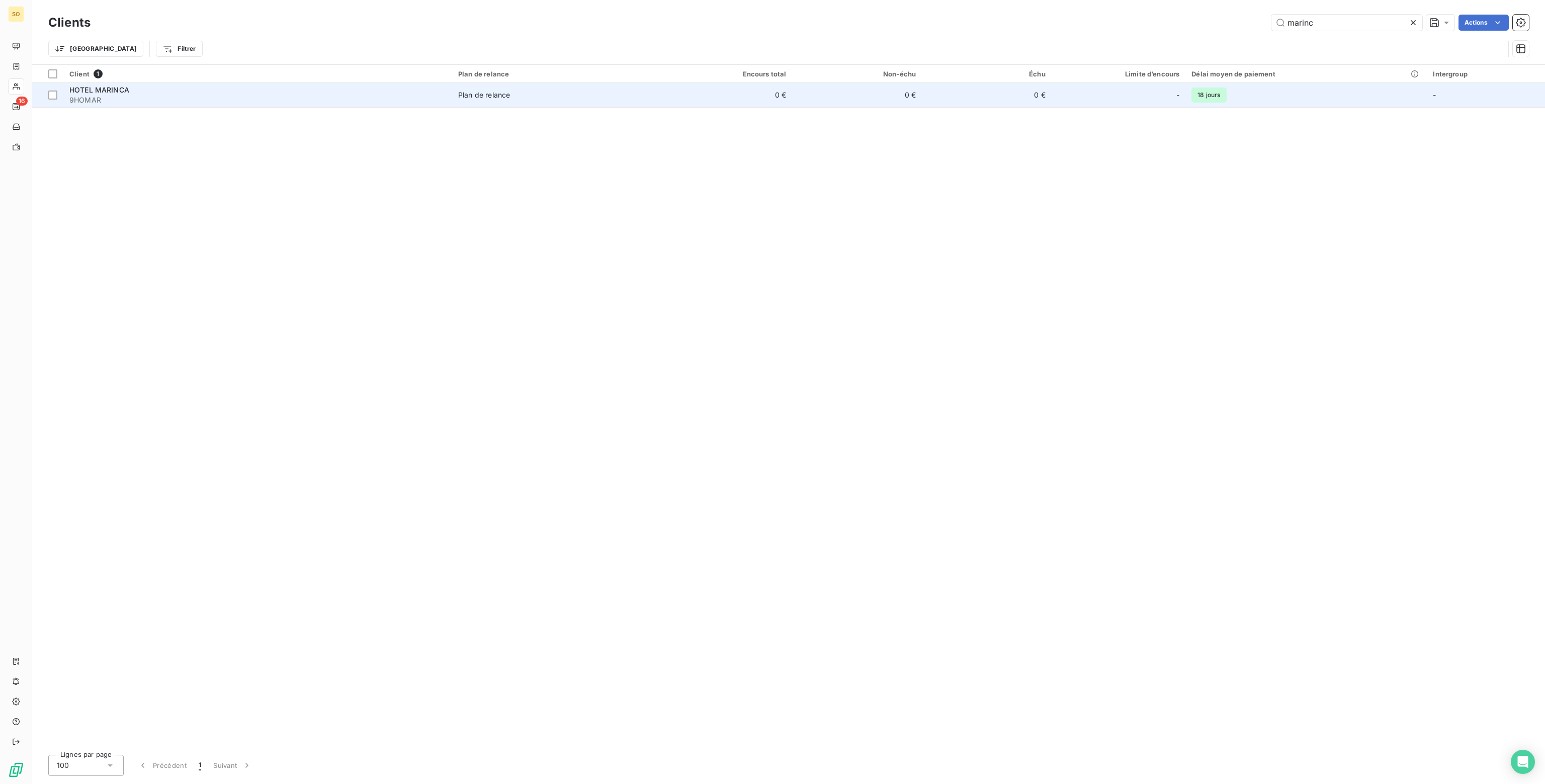
type input "marinc"
click at [711, 92] on td "0 €" at bounding box center [727, 95] width 129 height 24
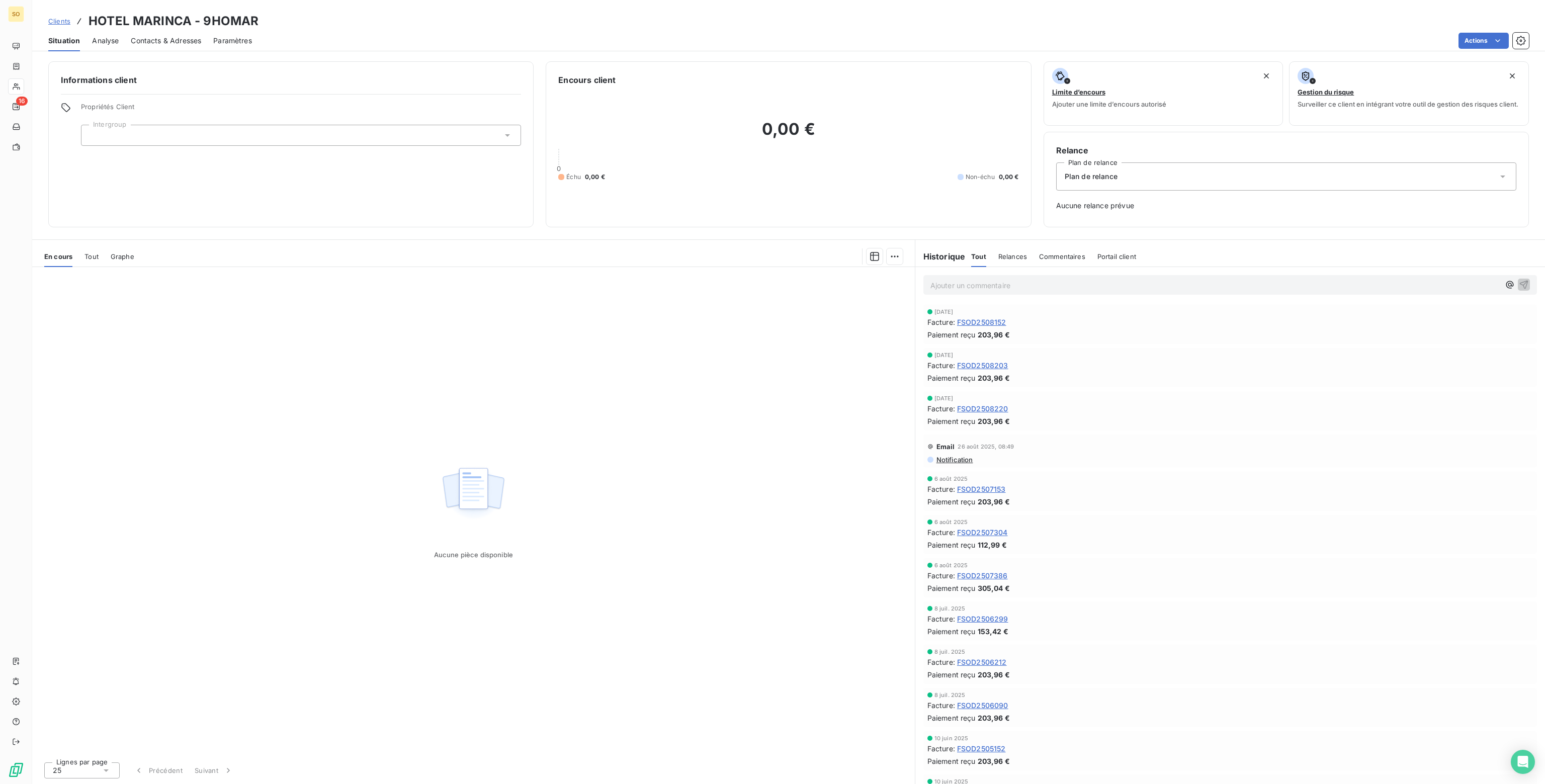
click at [1097, 176] on span "Plan de relance" at bounding box center [1091, 176] width 53 height 10
click at [1084, 219] on span "CLIENT SANS RELANCE" at bounding box center [1103, 219] width 82 height 10
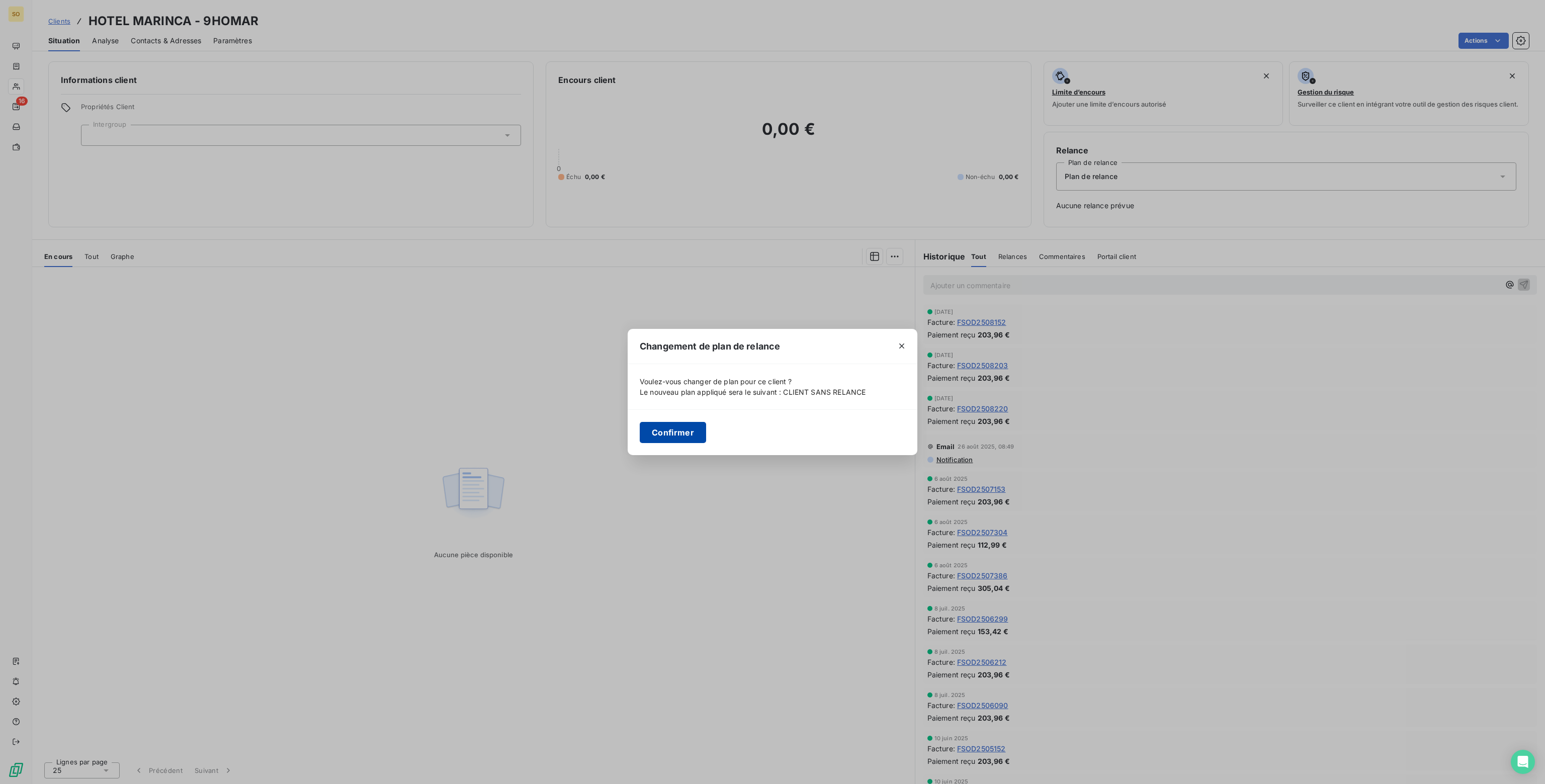
click at [676, 434] on button "Confirmer" at bounding box center [673, 432] width 66 height 21
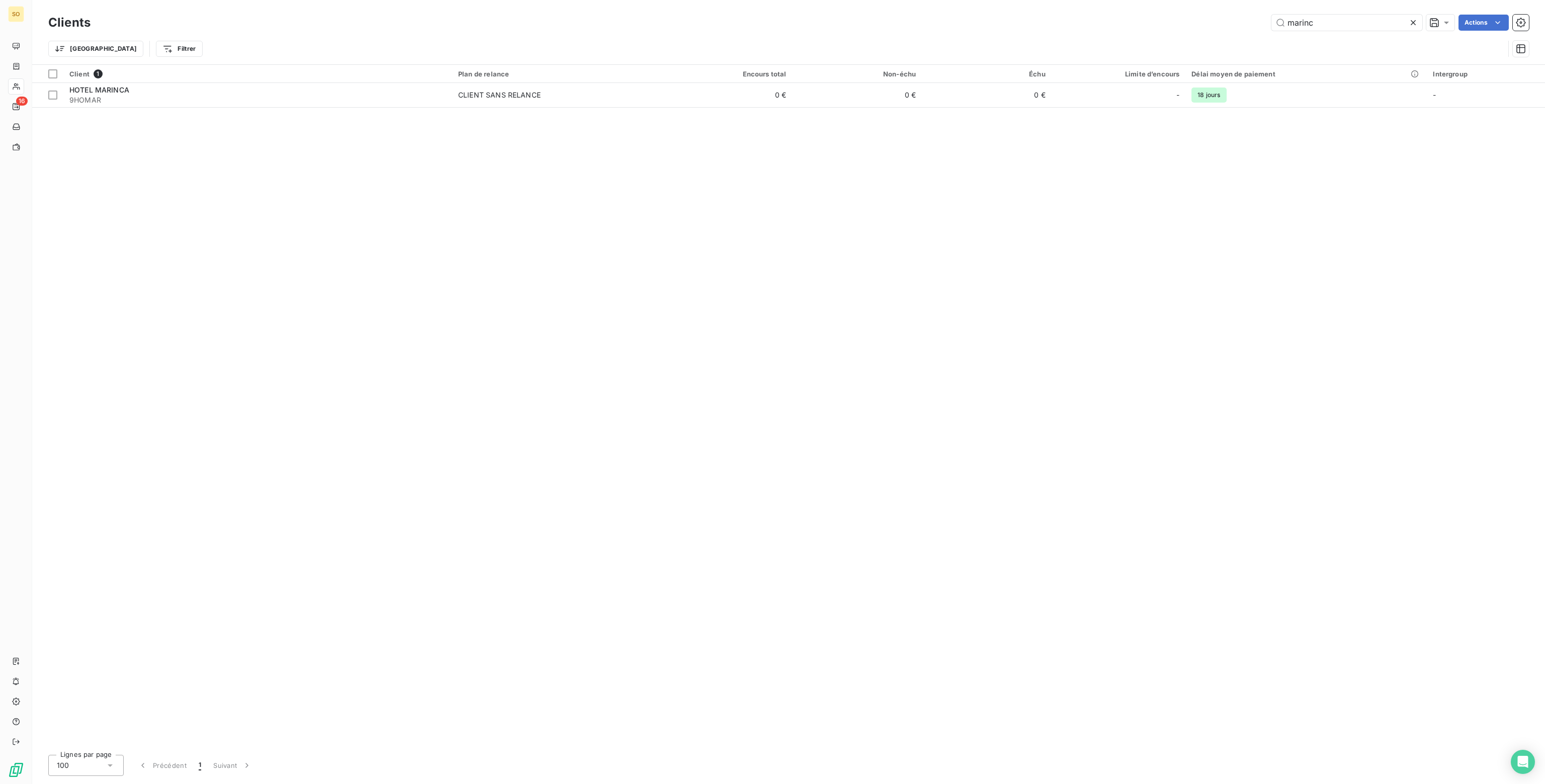
drag, startPoint x: 1318, startPoint y: 22, endPoint x: 949, endPoint y: 21, distance: 369.0
click at [949, 21] on div "marinc Actions" at bounding box center [815, 22] width 1426 height 16
drag, startPoint x: 1325, startPoint y: 22, endPoint x: 1131, endPoint y: 22, distance: 194.0
click at [1131, 22] on div "fc hol Actions" at bounding box center [815, 22] width 1426 height 16
drag, startPoint x: 1306, startPoint y: 25, endPoint x: 1229, endPoint y: 23, distance: 77.0
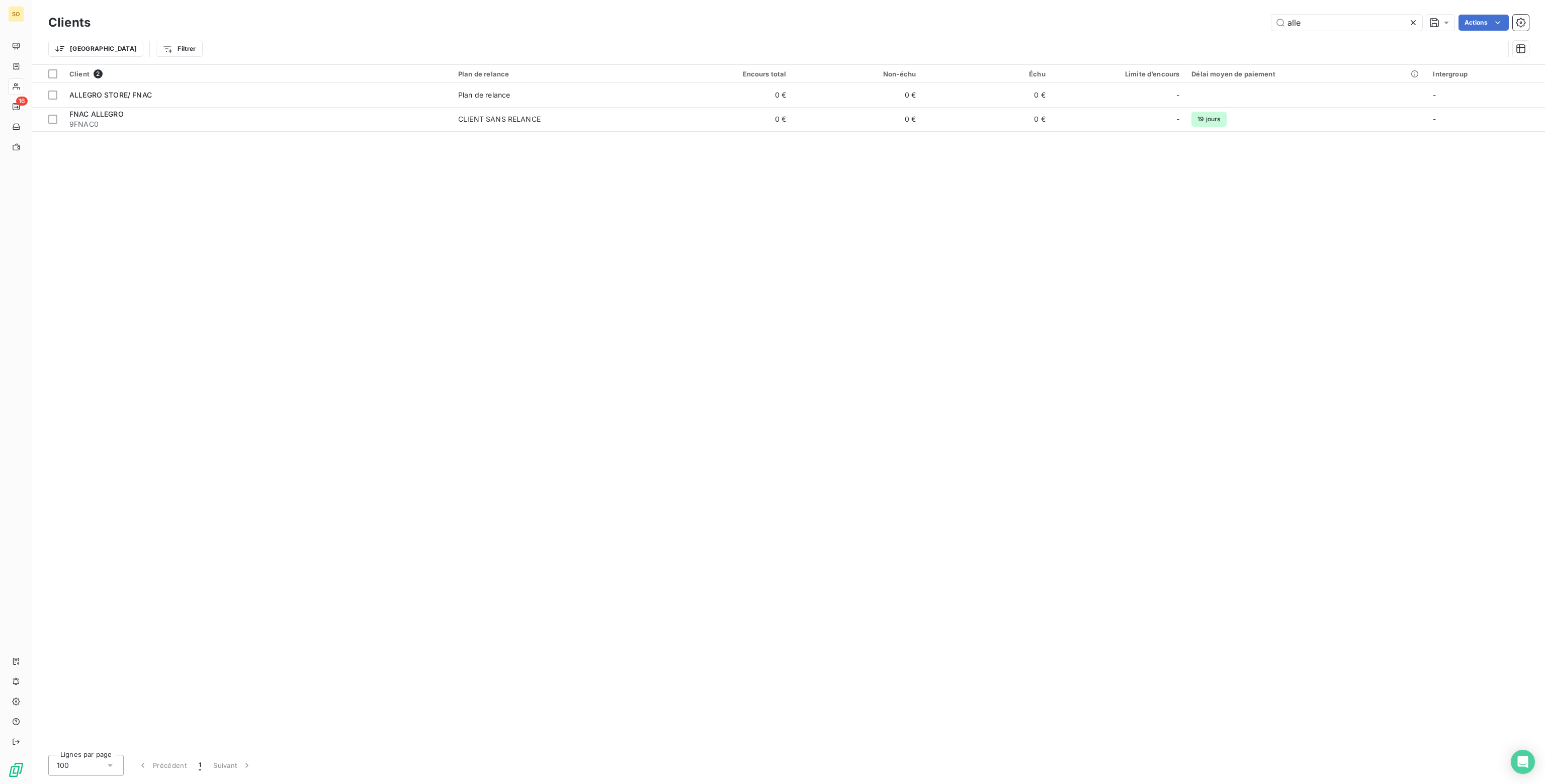
click at [1229, 23] on div "alle Actions" at bounding box center [815, 22] width 1426 height 16
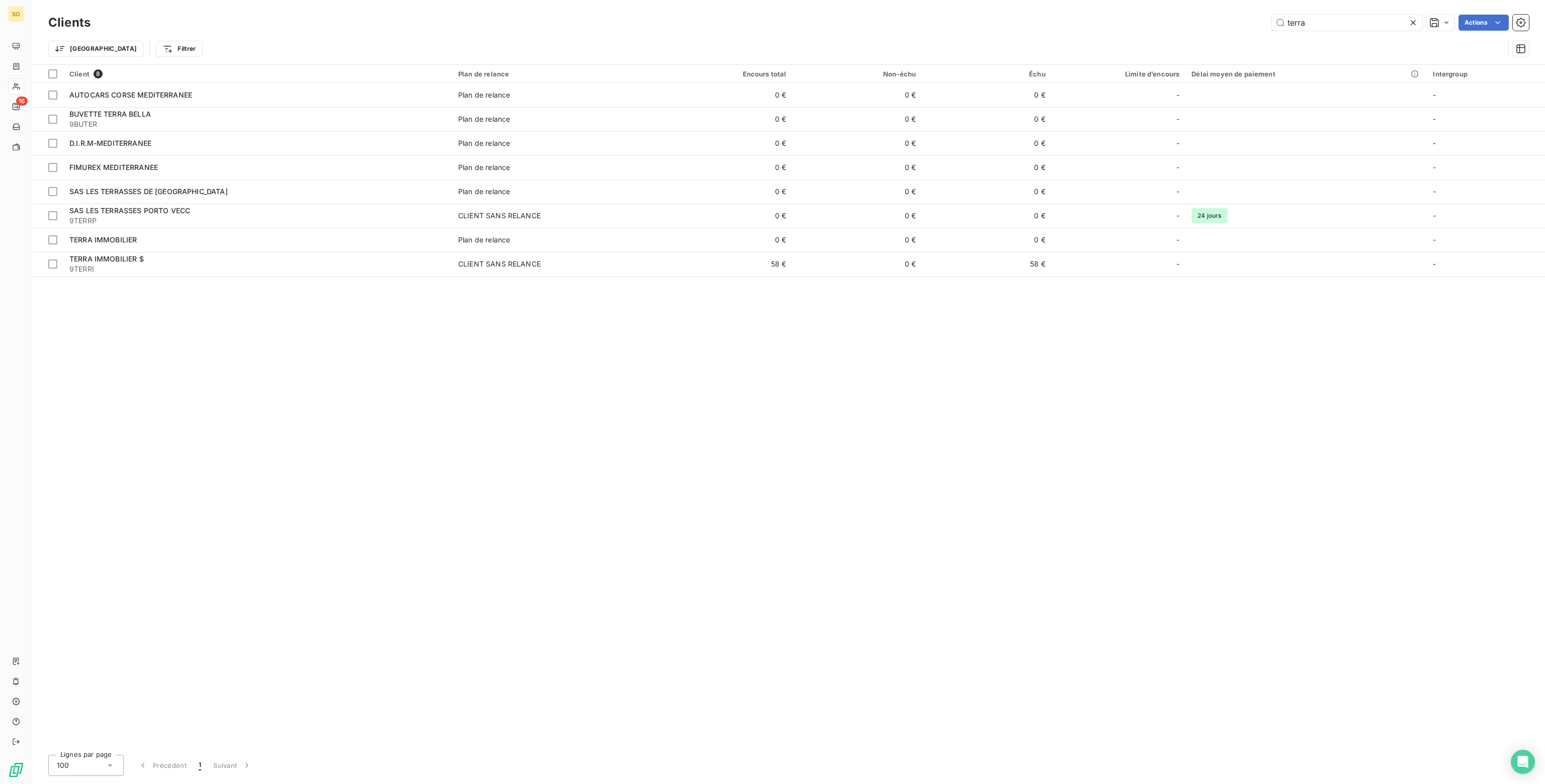
drag, startPoint x: 1317, startPoint y: 22, endPoint x: 1055, endPoint y: 21, distance: 262.0
click at [1055, 21] on div "terra Actions" at bounding box center [815, 22] width 1426 height 16
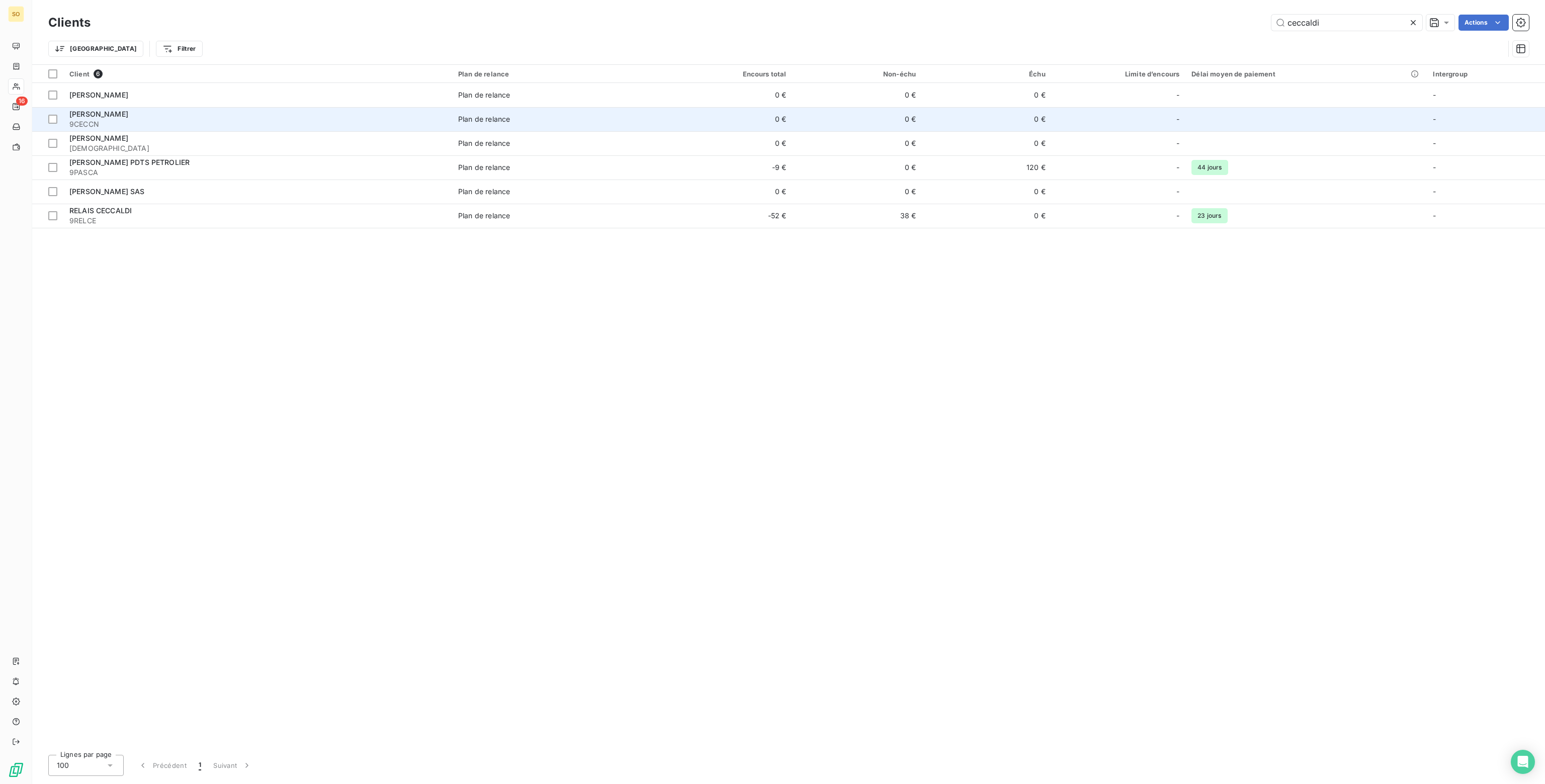
type input "ceccaldi"
click at [715, 119] on td "0 €" at bounding box center [727, 119] width 129 height 24
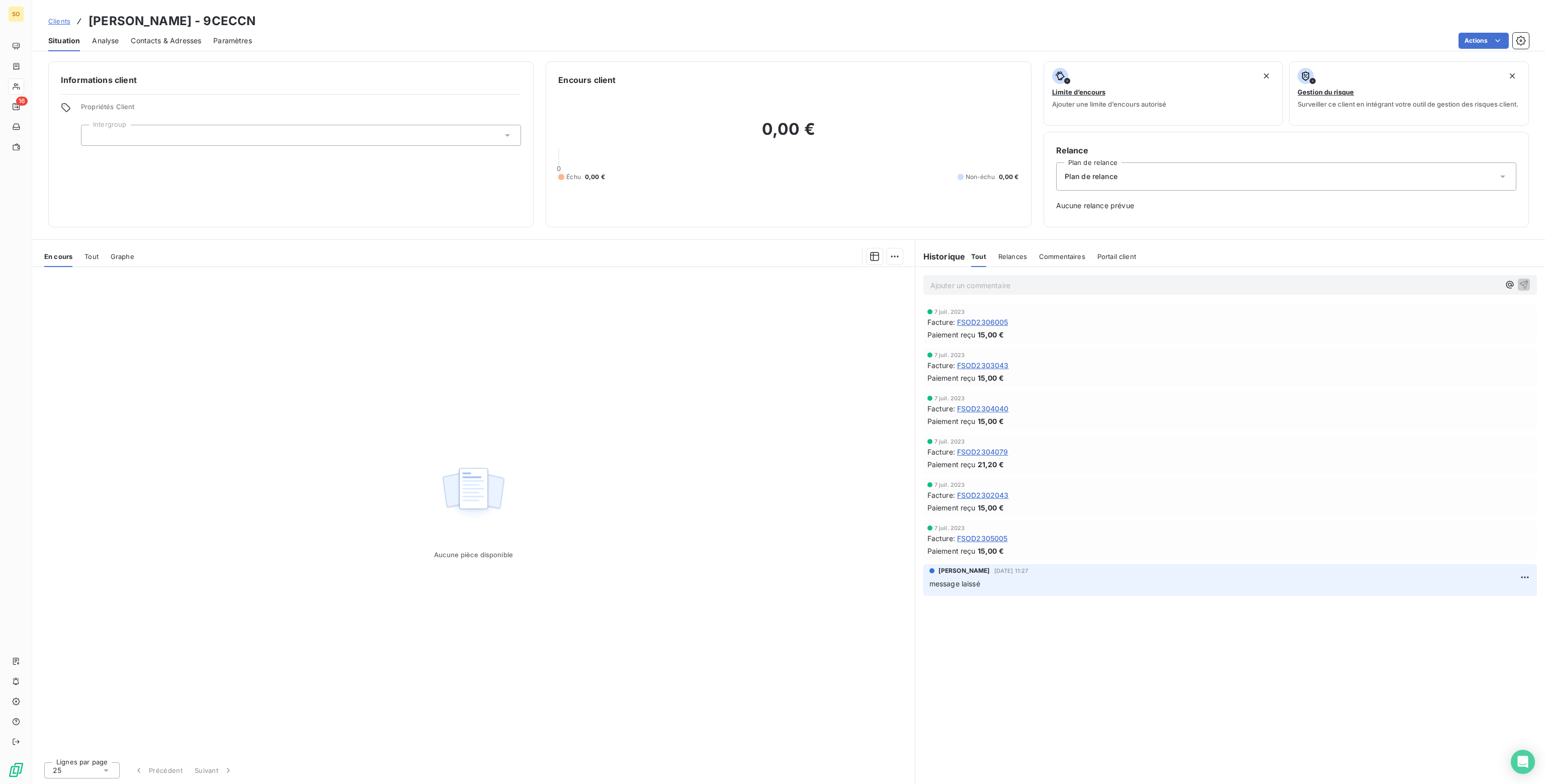
click at [1106, 174] on span "Plan de relance" at bounding box center [1091, 176] width 53 height 10
click at [1076, 216] on span "CLIENT SANS RELANCE" at bounding box center [1103, 219] width 82 height 10
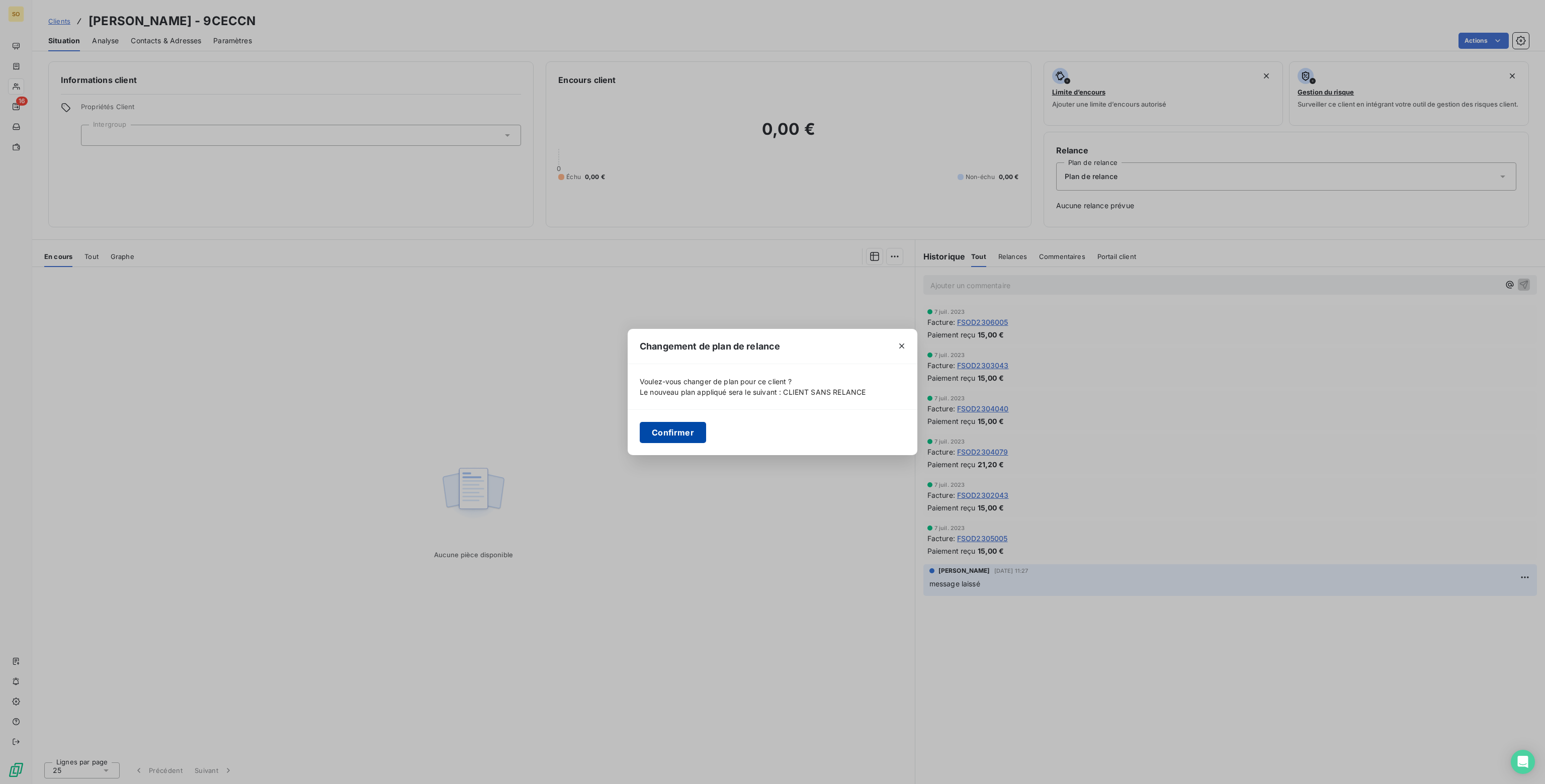
click at [670, 425] on button "Confirmer" at bounding box center [673, 432] width 66 height 21
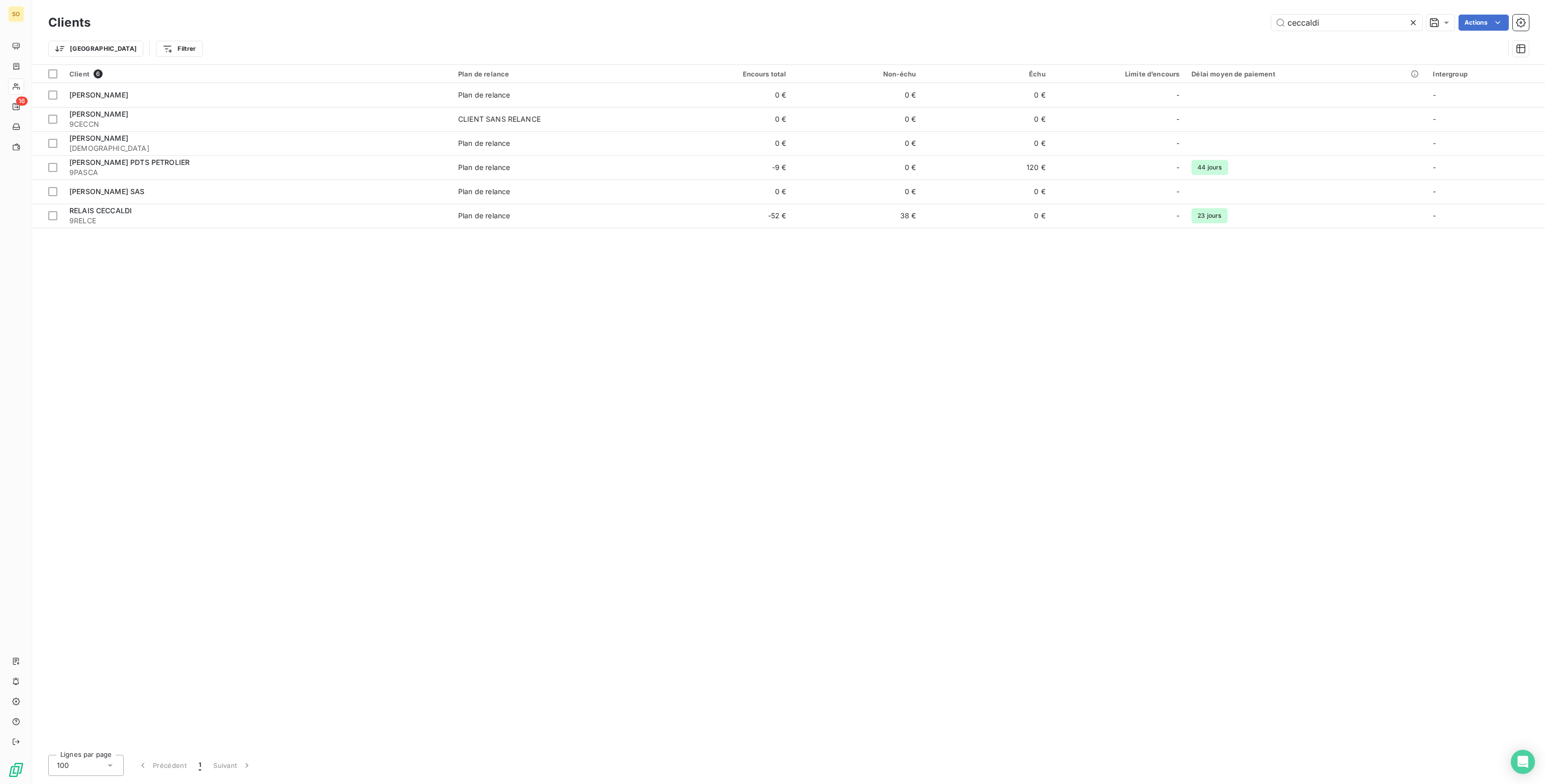
drag, startPoint x: 1330, startPoint y: 25, endPoint x: 1090, endPoint y: 24, distance: 240.0
click at [1090, 24] on div "ceccaldi Actions" at bounding box center [815, 22] width 1426 height 16
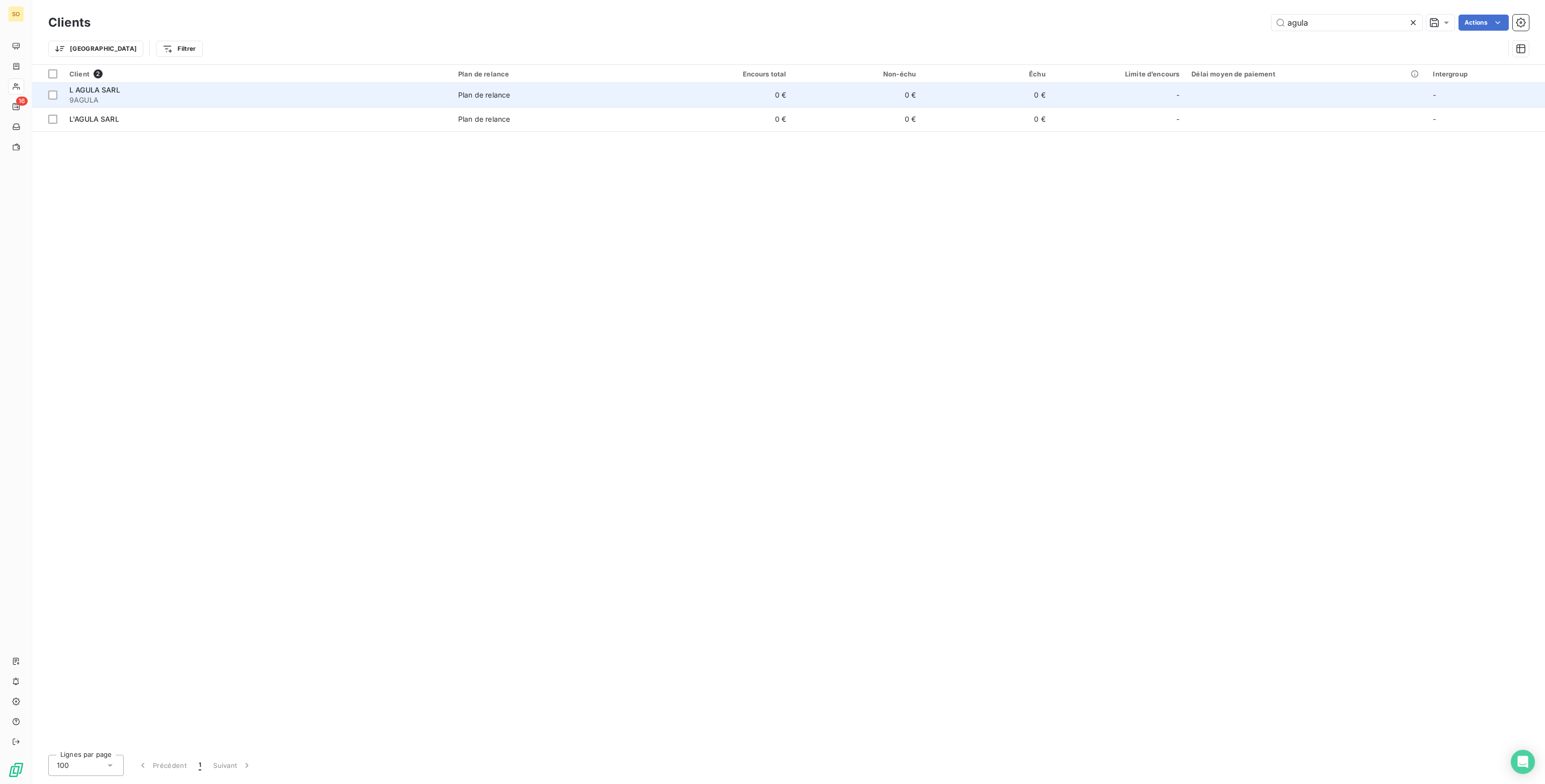
type input "agula"
click at [858, 96] on td "0 €" at bounding box center [857, 95] width 129 height 24
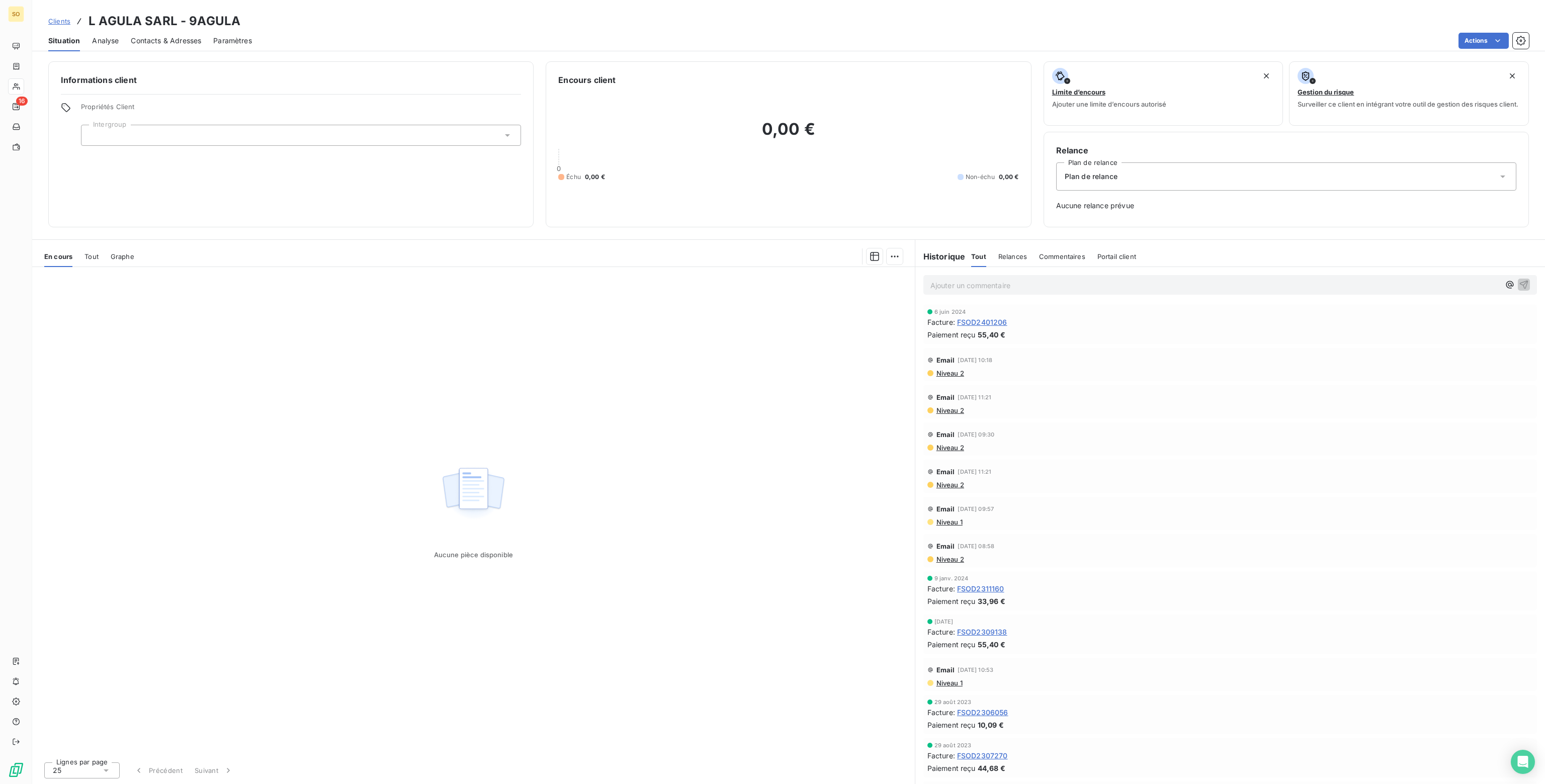
click at [1083, 177] on span "Plan de relance" at bounding box center [1091, 176] width 53 height 10
click at [1068, 216] on span "CLIENT SANS RELANCE" at bounding box center [1103, 219] width 82 height 10
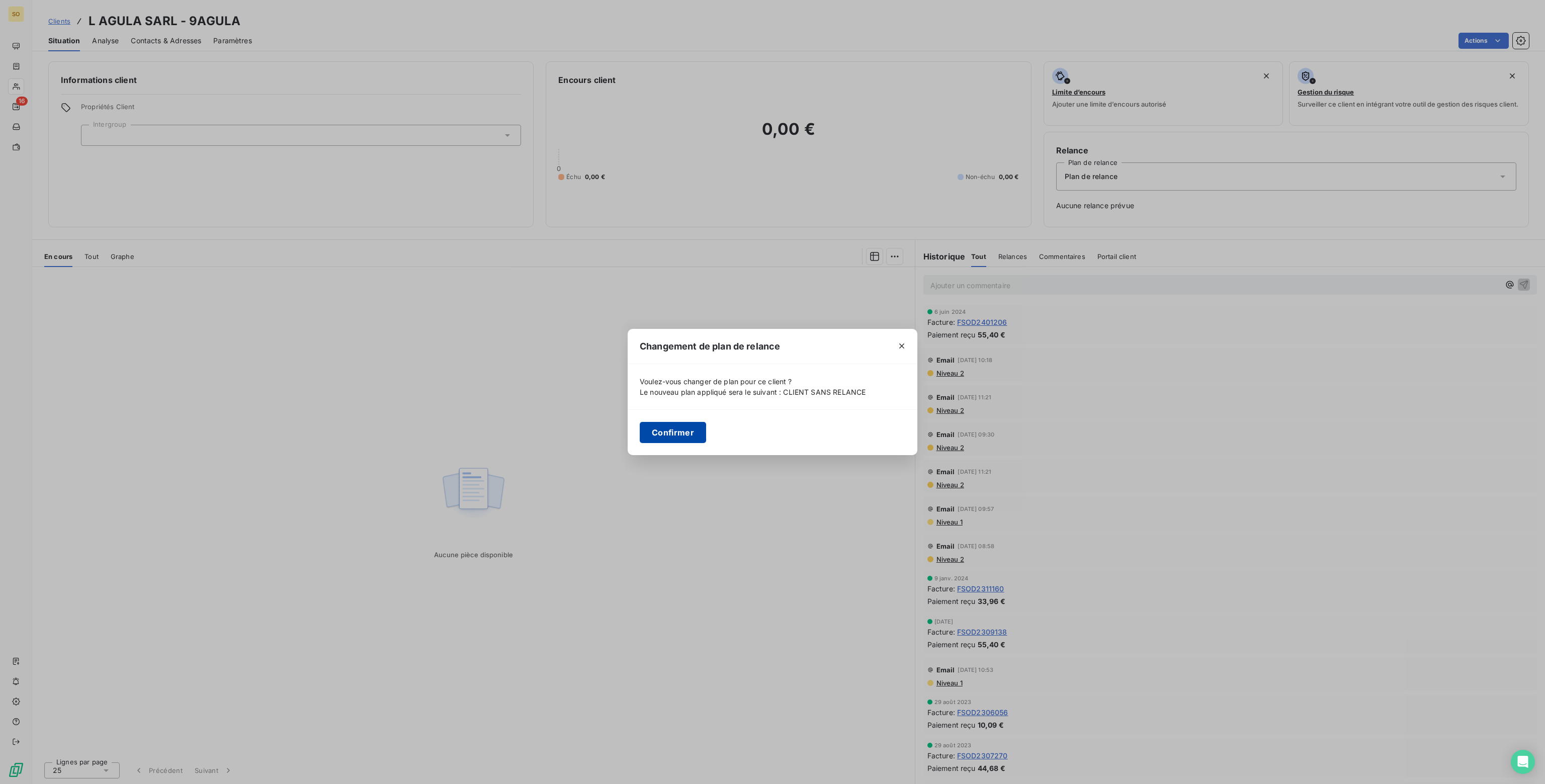
click at [668, 431] on button "Confirmer" at bounding box center [673, 432] width 66 height 21
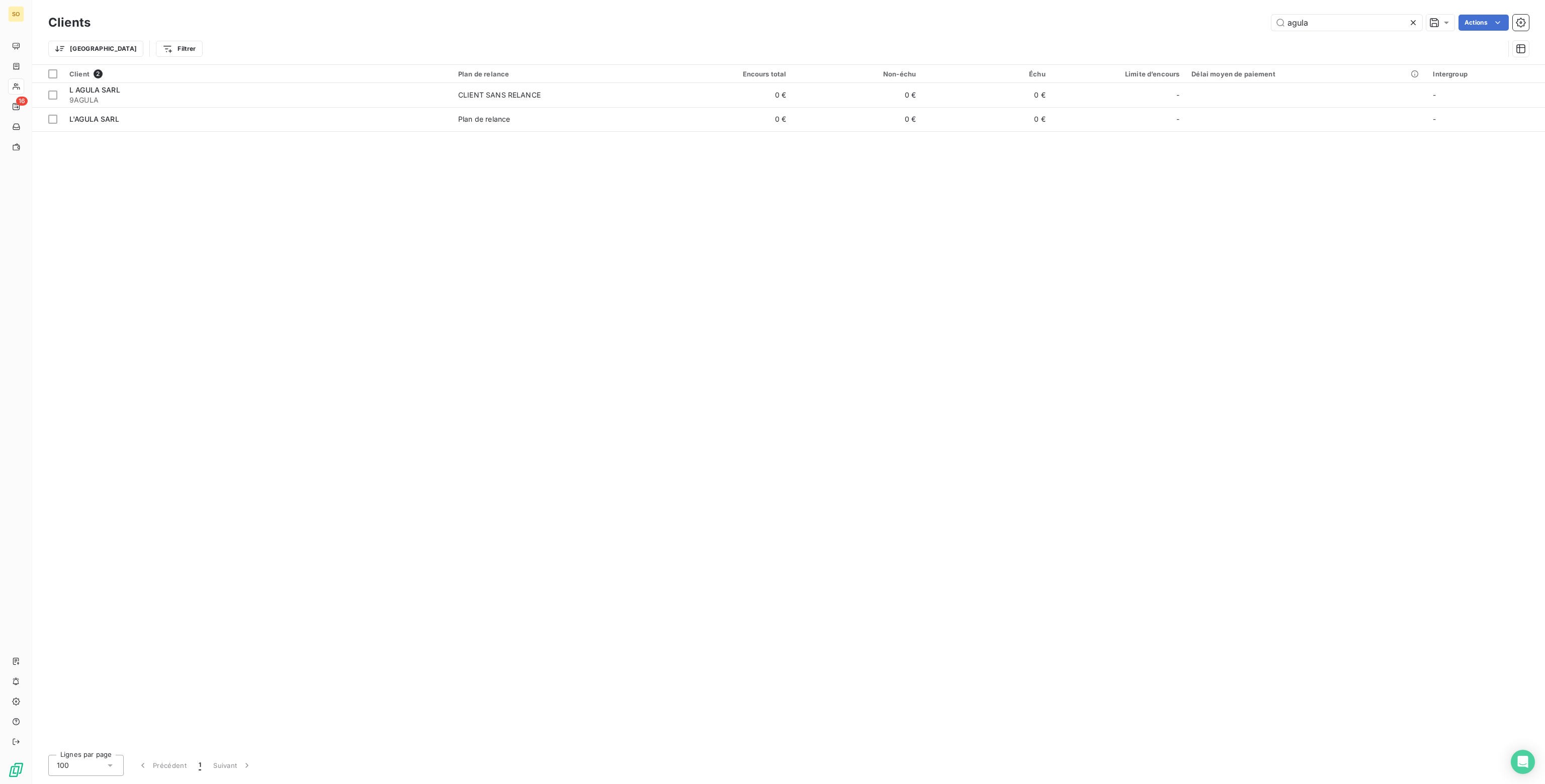
drag, startPoint x: 1324, startPoint y: 26, endPoint x: 1097, endPoint y: 21, distance: 227.1
click at [1097, 21] on div "agula Actions" at bounding box center [815, 22] width 1426 height 16
drag, startPoint x: 1329, startPoint y: 25, endPoint x: 1223, endPoint y: 24, distance: 106.0
click at [1223, 24] on div "lanfranchi Actions" at bounding box center [815, 22] width 1426 height 16
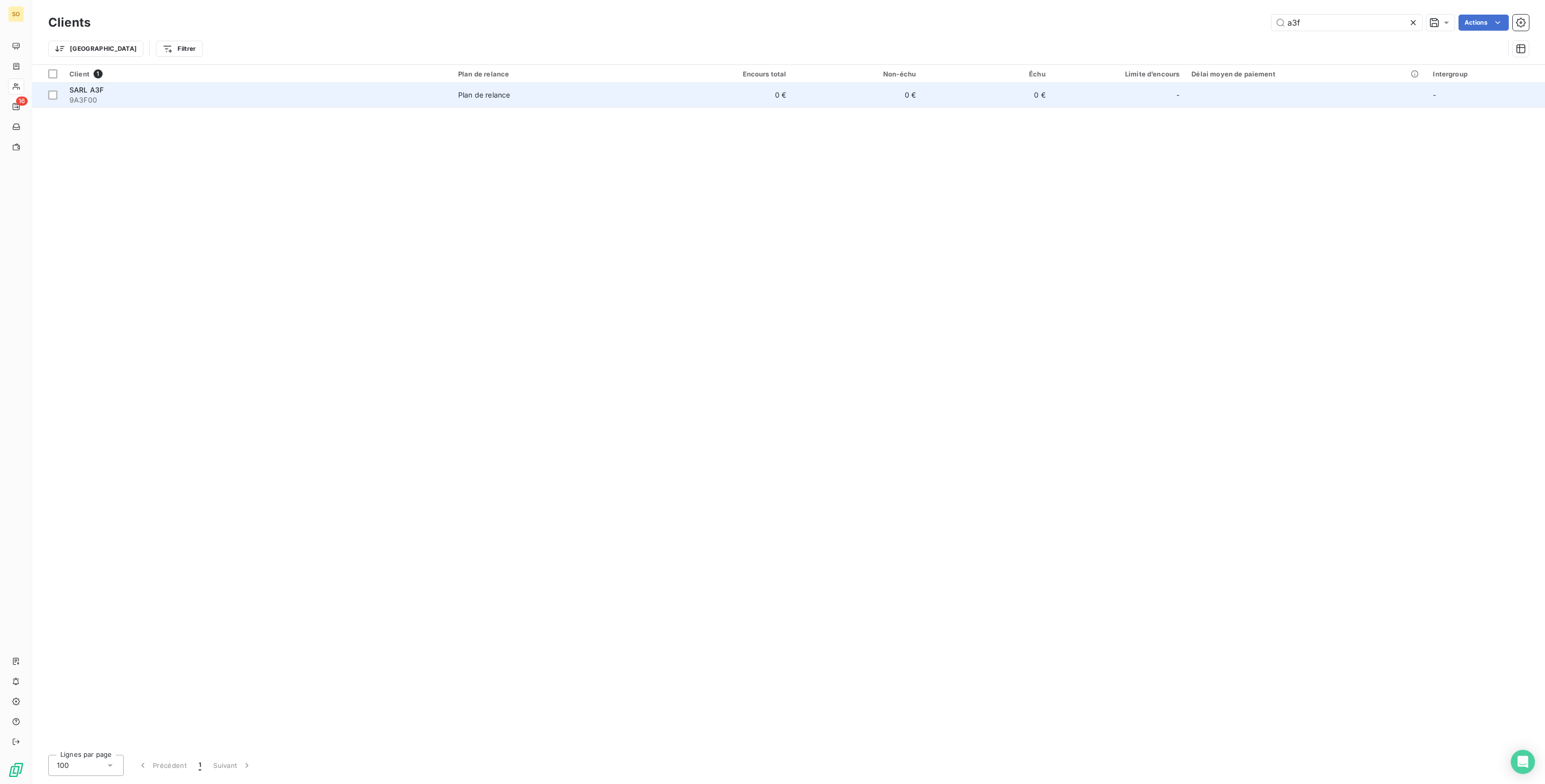
type input "a3f"
click at [885, 90] on td "0 €" at bounding box center [857, 95] width 129 height 24
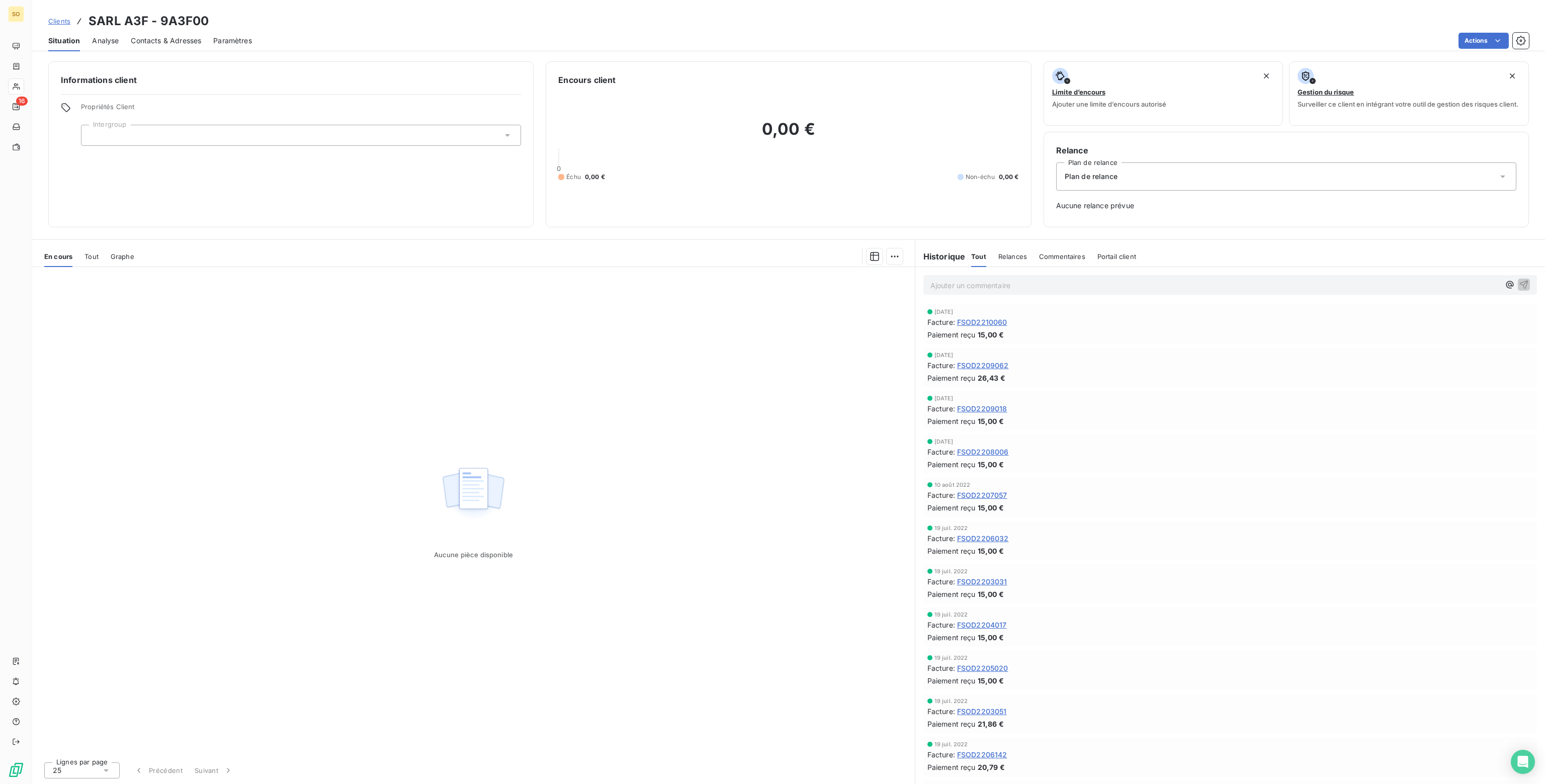
click at [1095, 176] on span "Plan de relance" at bounding box center [1091, 176] width 53 height 10
click at [1093, 218] on span "CLIENT SANS RELANCE" at bounding box center [1103, 219] width 82 height 10
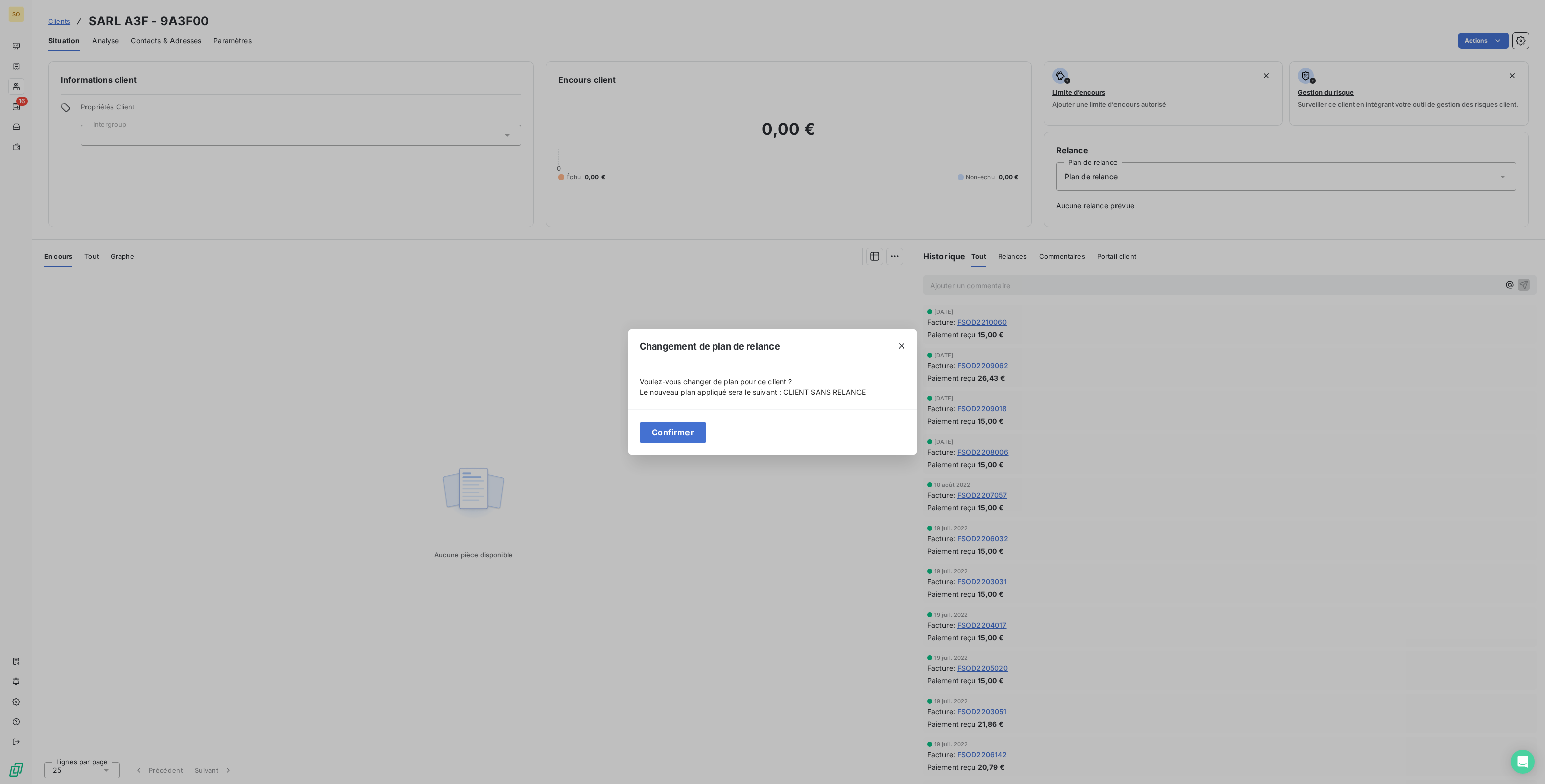
drag, startPoint x: 663, startPoint y: 429, endPoint x: 546, endPoint y: 340, distance: 147.0
click at [663, 429] on button "Confirmer" at bounding box center [673, 432] width 66 height 21
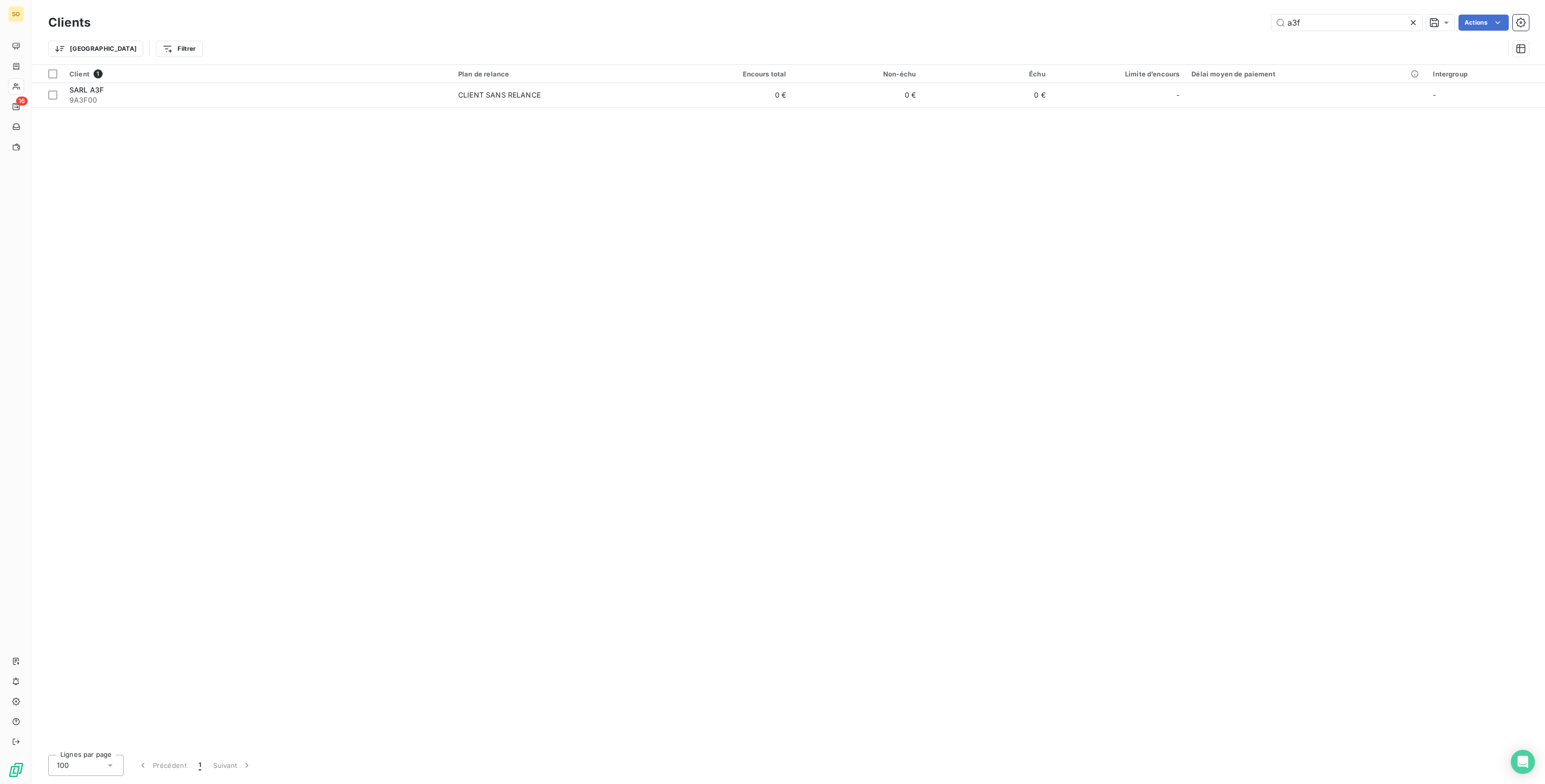
drag, startPoint x: 1304, startPoint y: 24, endPoint x: 1144, endPoint y: 21, distance: 160.0
click at [1144, 21] on div "a3f Actions" at bounding box center [815, 22] width 1426 height 16
drag, startPoint x: 1144, startPoint y: 21, endPoint x: 1093, endPoint y: 21, distance: 51.0
click at [1093, 21] on div "aicard Actions" at bounding box center [815, 22] width 1426 height 16
drag, startPoint x: 1330, startPoint y: 24, endPoint x: 1175, endPoint y: 17, distance: 155.2
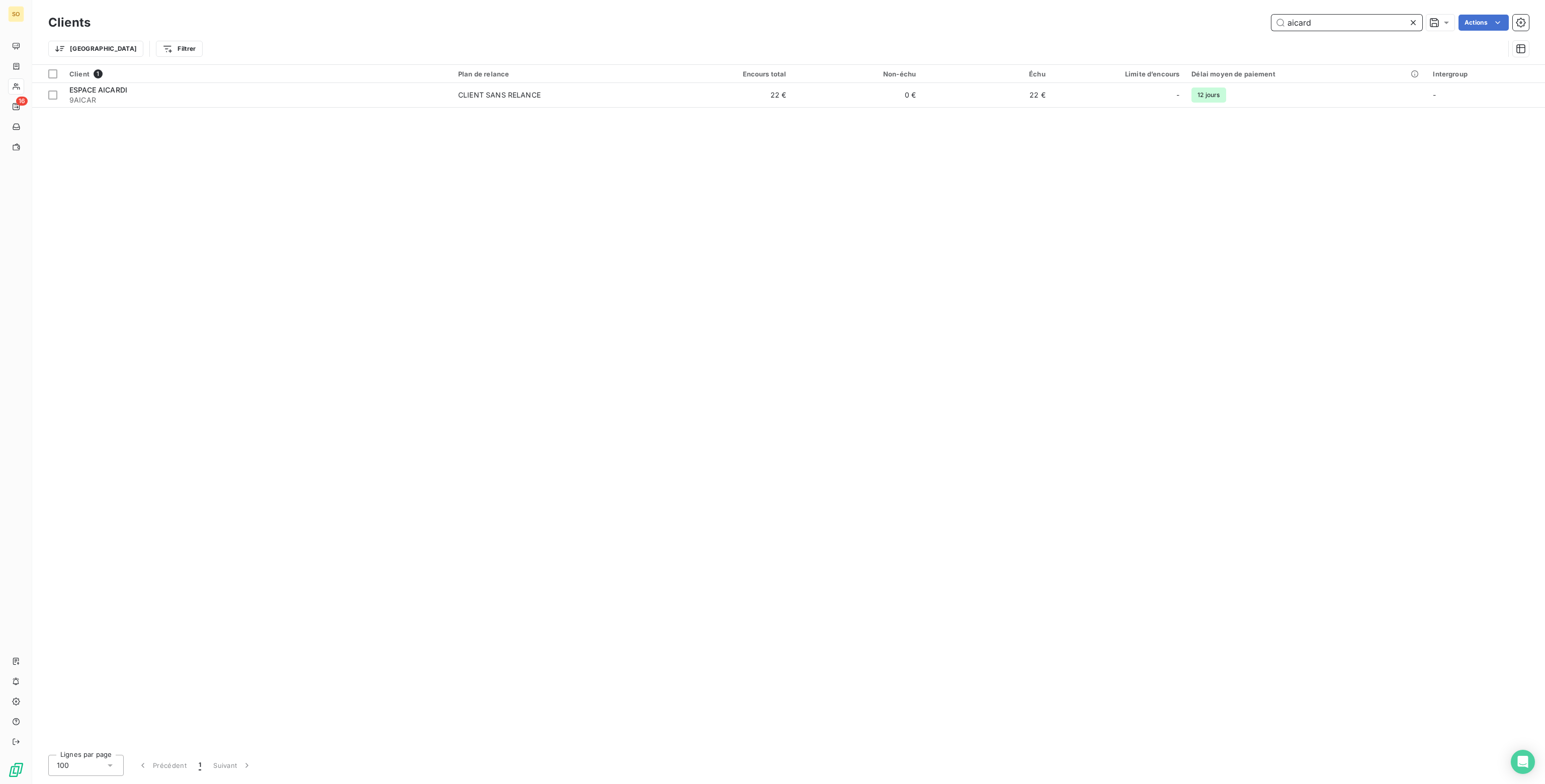
click at [1175, 17] on div "aicard Actions" at bounding box center [815, 22] width 1426 height 16
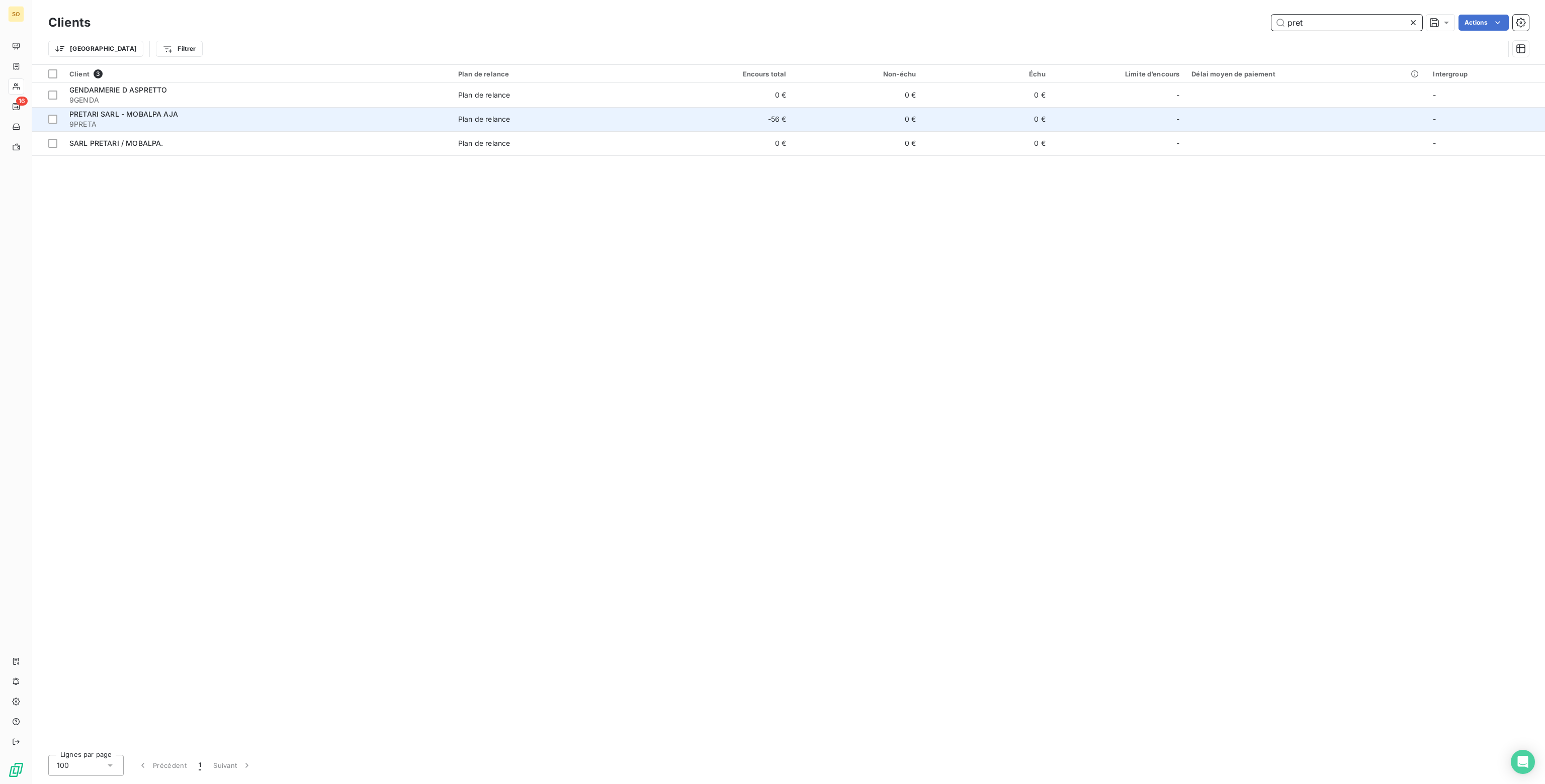
type input "pret"
click at [582, 120] on span "Plan de relance" at bounding box center [558, 119] width 199 height 10
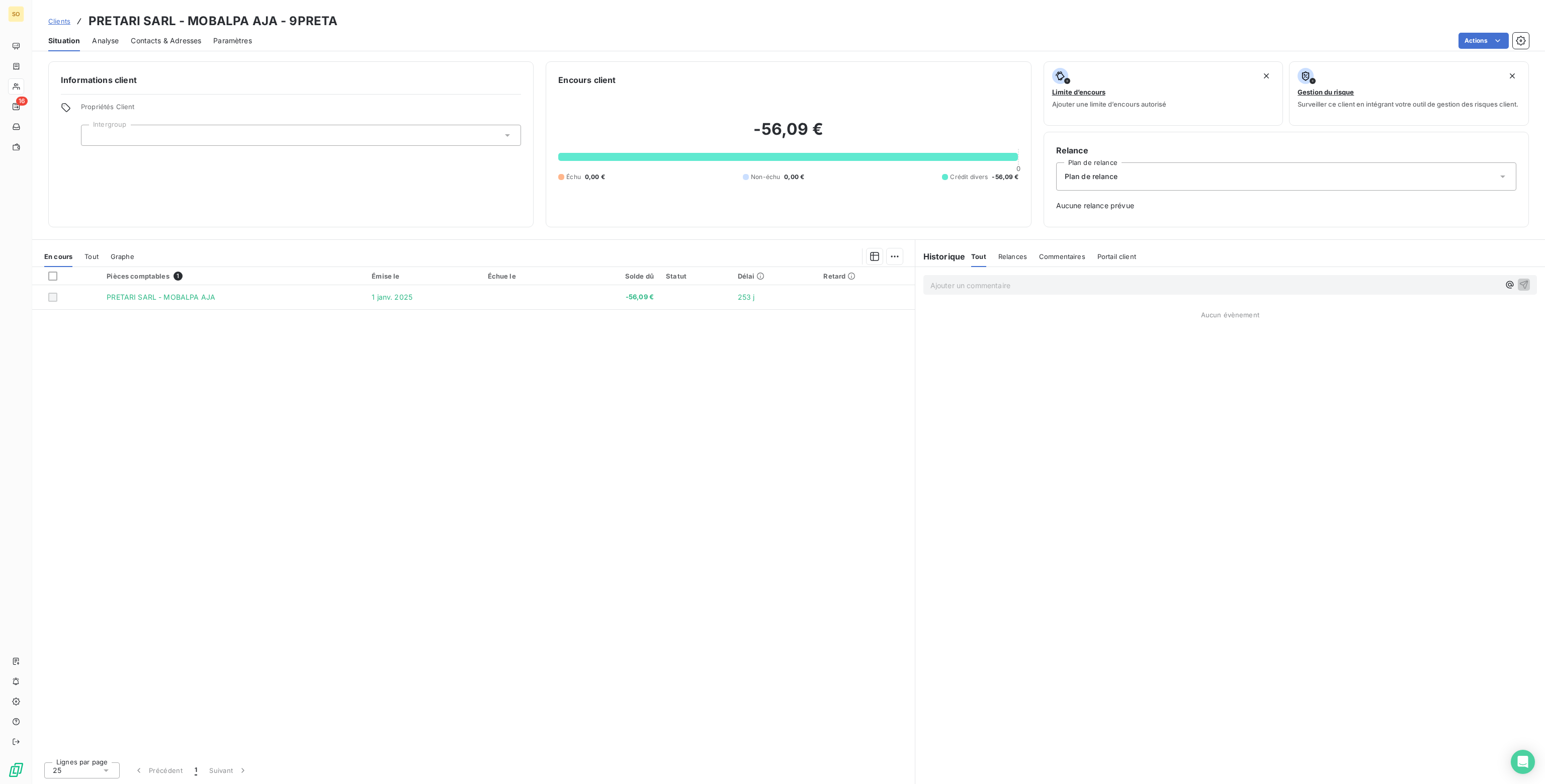
click at [1093, 177] on span "Plan de relance" at bounding box center [1091, 176] width 53 height 10
click at [1078, 218] on span "CLIENT SANS RELANCE" at bounding box center [1103, 219] width 82 height 10
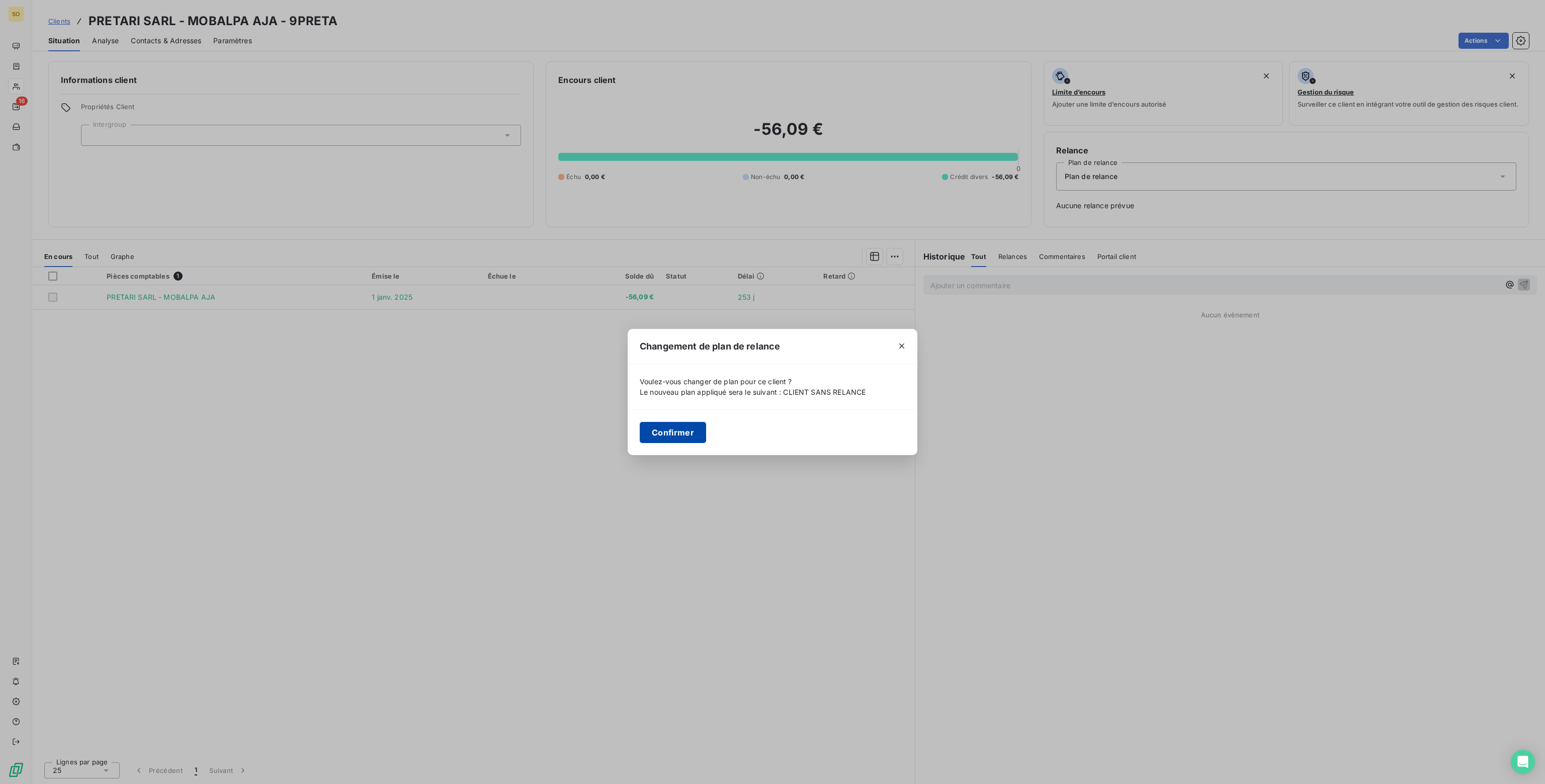
click at [668, 431] on button "Confirmer" at bounding box center [673, 432] width 66 height 21
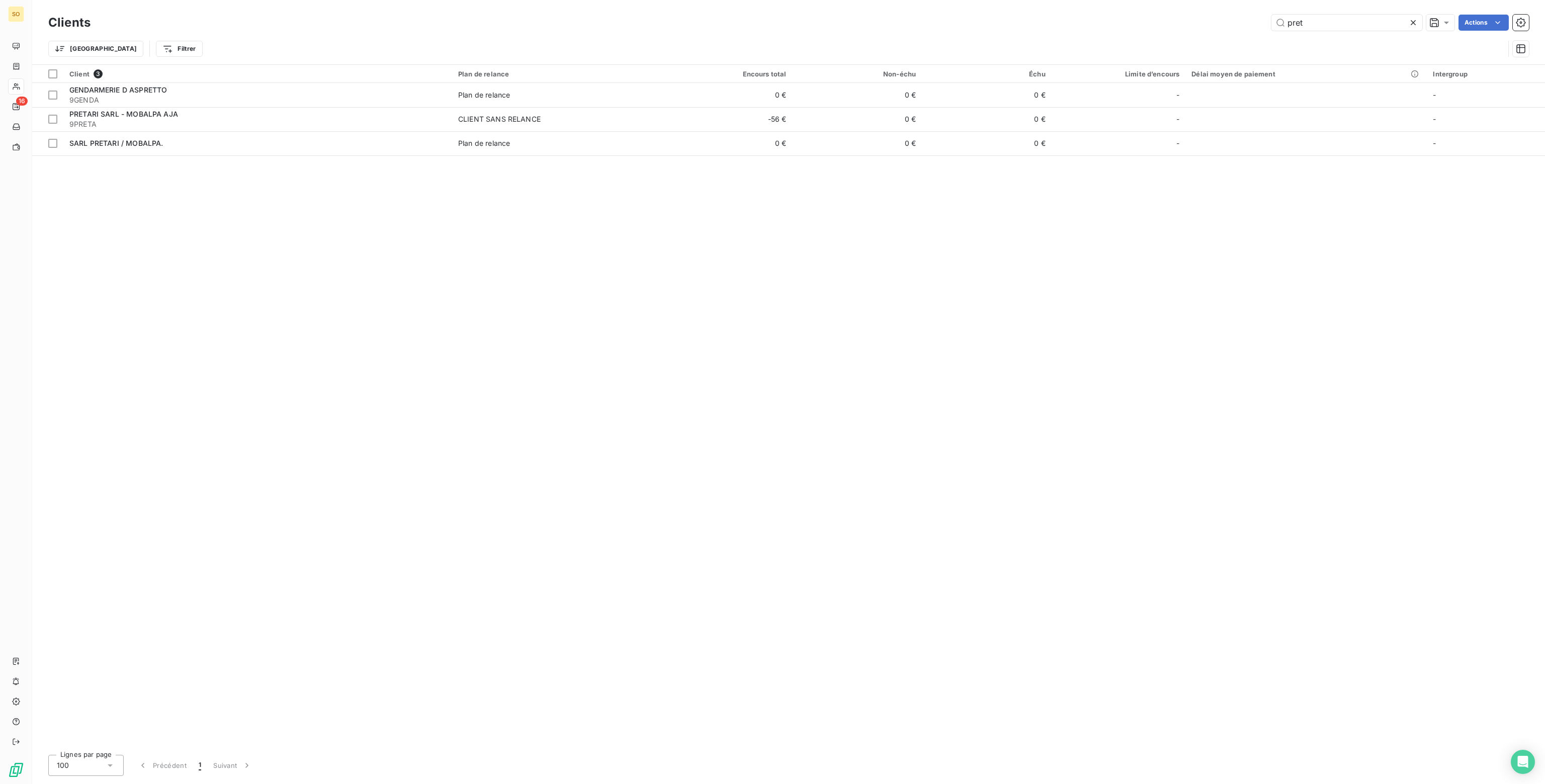
drag, startPoint x: 1324, startPoint y: 24, endPoint x: 1119, endPoint y: 24, distance: 205.0
click at [1130, 15] on div "pret Actions" at bounding box center [815, 22] width 1426 height 16
drag, startPoint x: 1308, startPoint y: 22, endPoint x: 1127, endPoint y: 22, distance: 181.0
click at [1127, 22] on div "tp Actions" at bounding box center [815, 22] width 1426 height 16
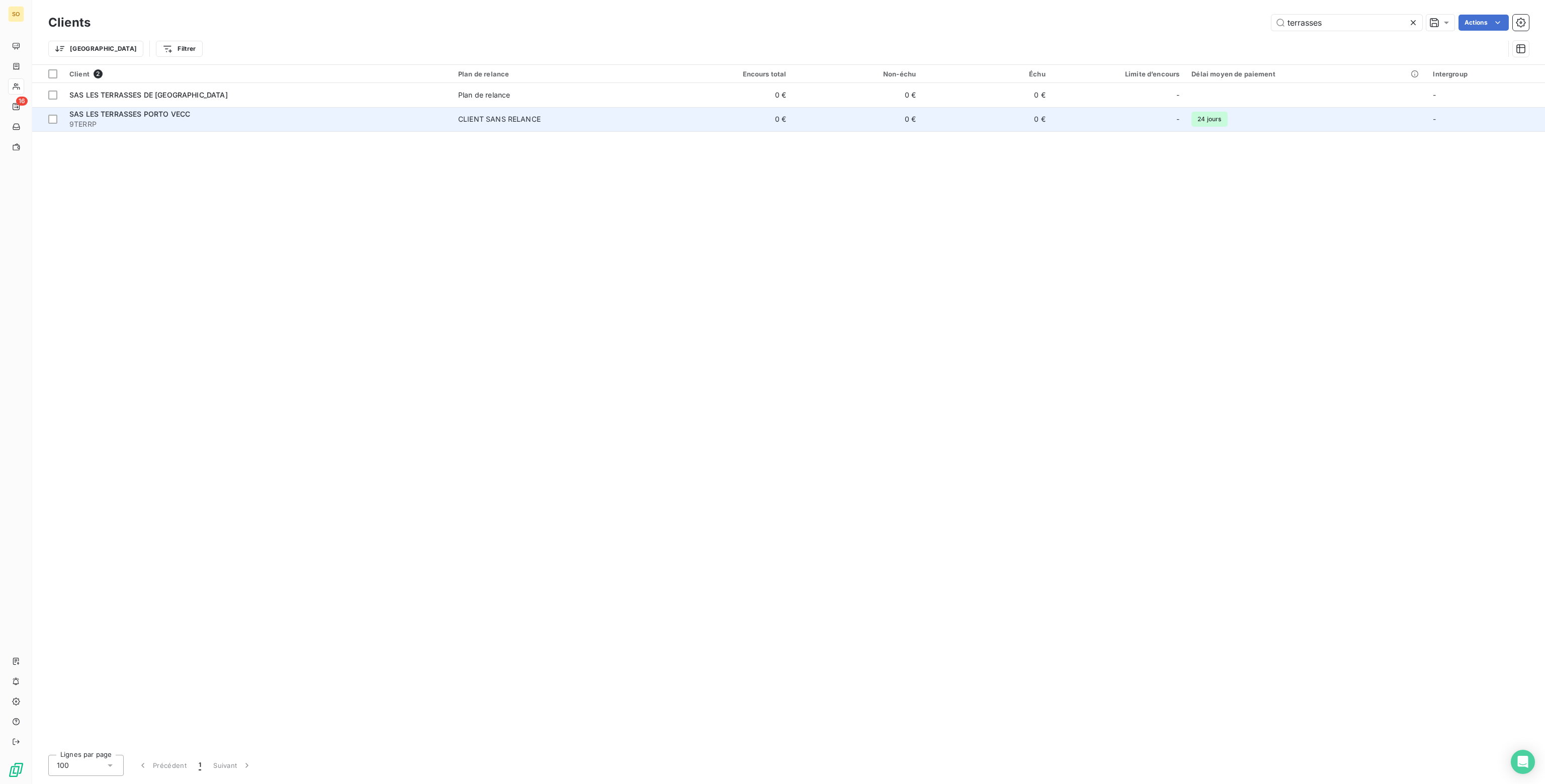
type input "terrasses"
click at [828, 122] on td "0 €" at bounding box center [857, 119] width 129 height 24
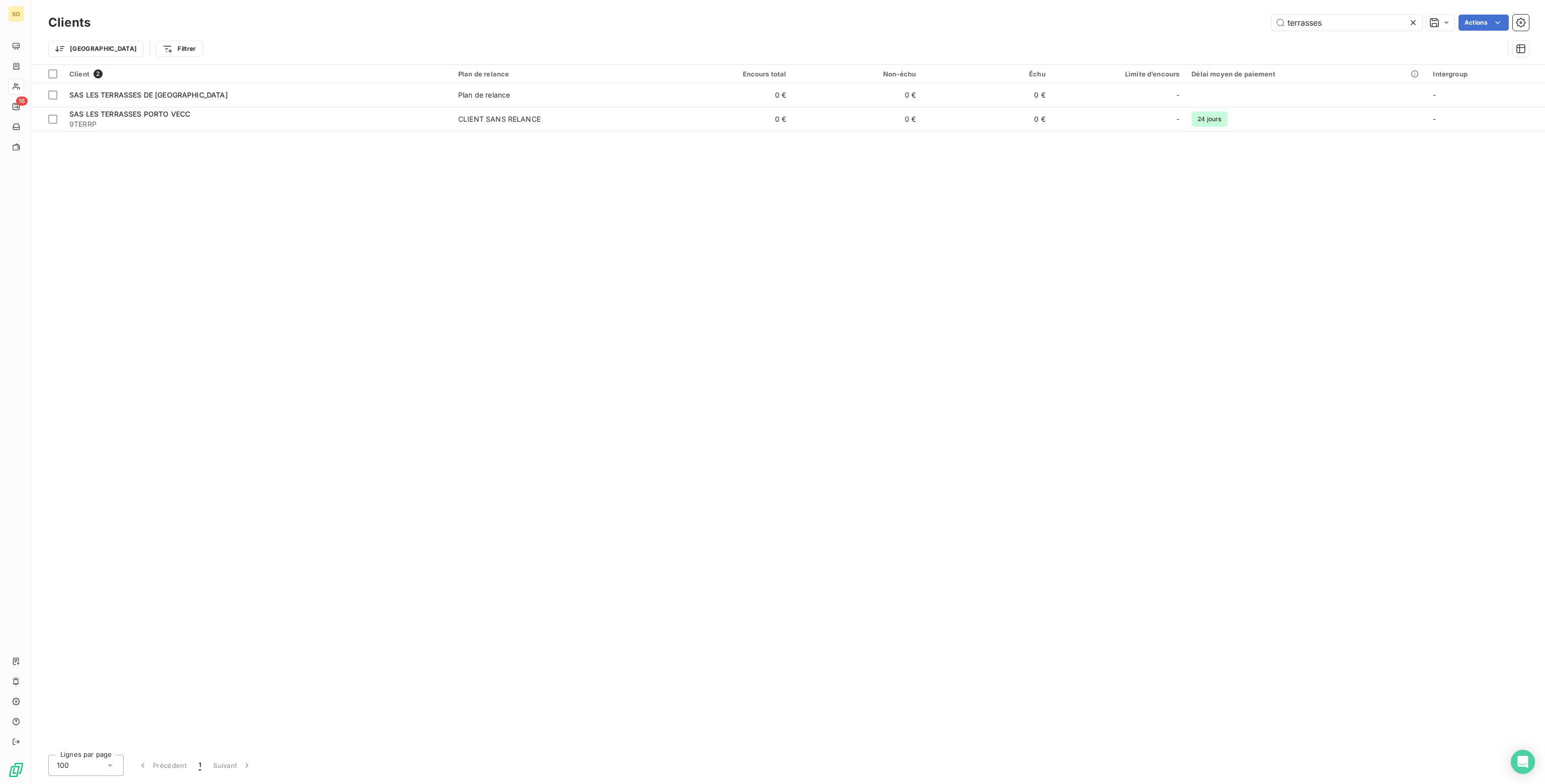
drag, startPoint x: 1308, startPoint y: 27, endPoint x: 1190, endPoint y: 25, distance: 118.0
click at [1190, 25] on div "terrasses Actions" at bounding box center [815, 22] width 1426 height 16
type input "afflelo"
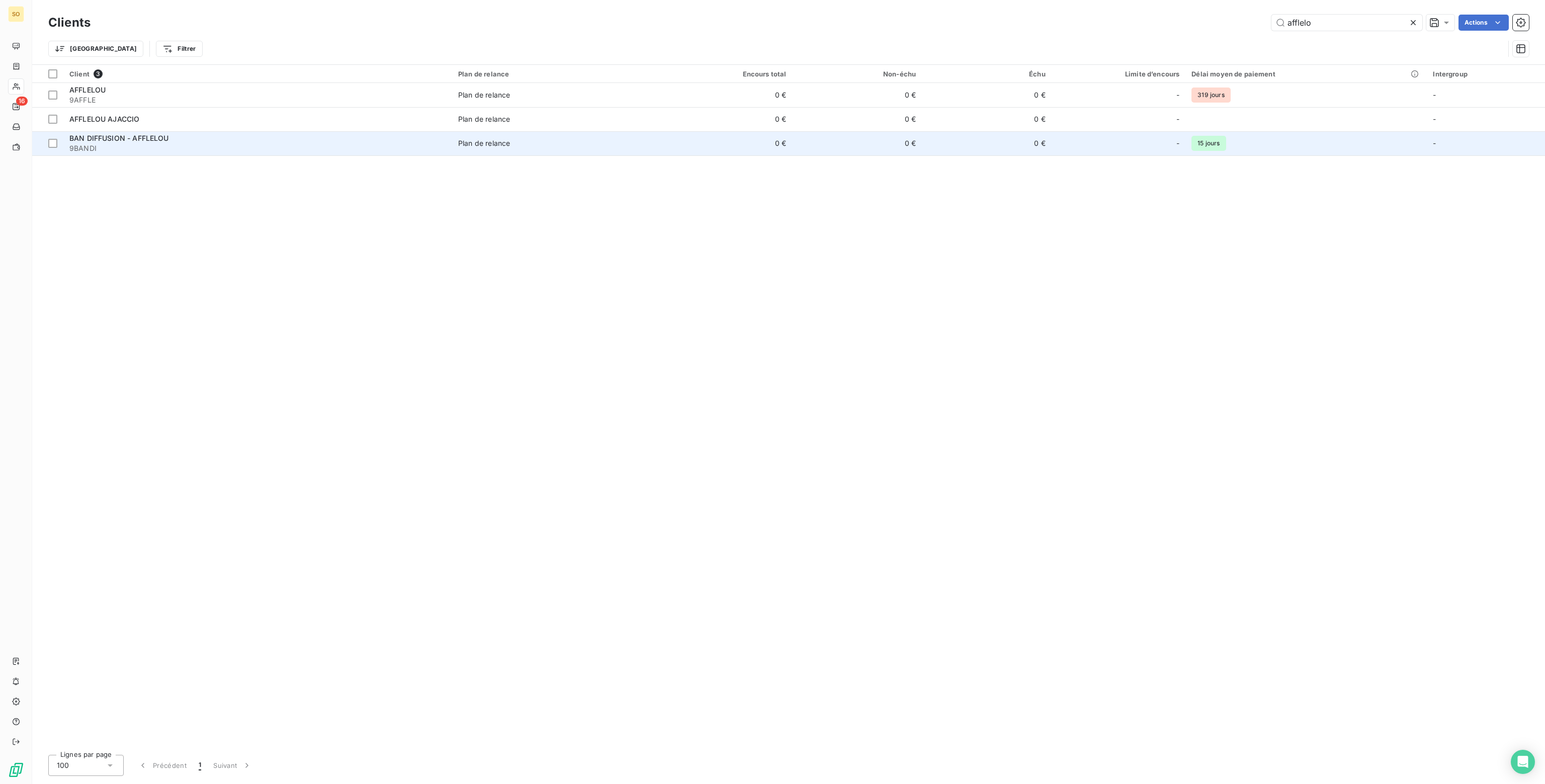
click at [752, 143] on td "0 €" at bounding box center [727, 142] width 129 height 24
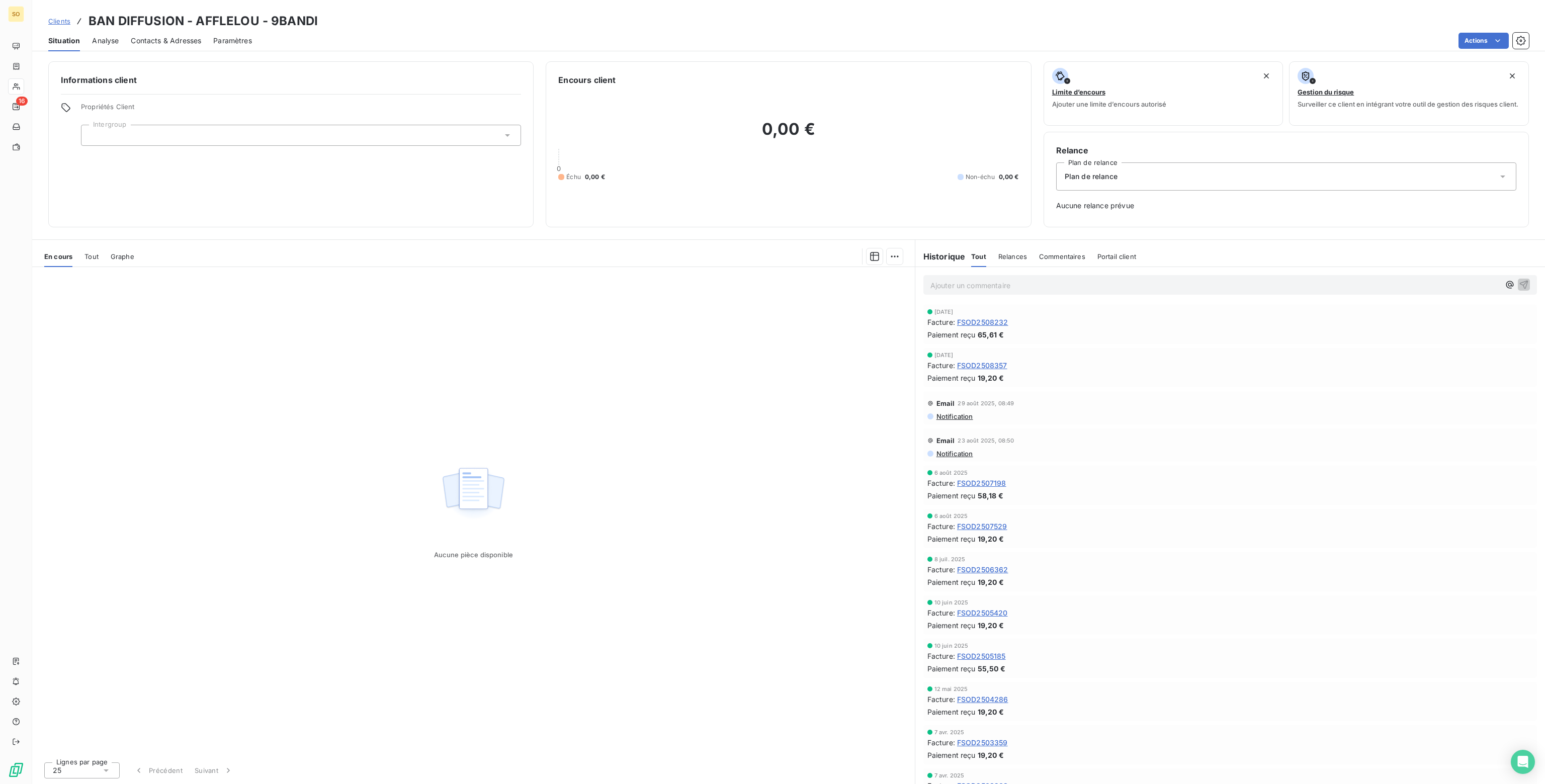
click at [1137, 175] on div "Plan de relance" at bounding box center [1286, 176] width 460 height 28
click at [1088, 216] on span "CLIENT SANS RELANCE" at bounding box center [1103, 219] width 82 height 10
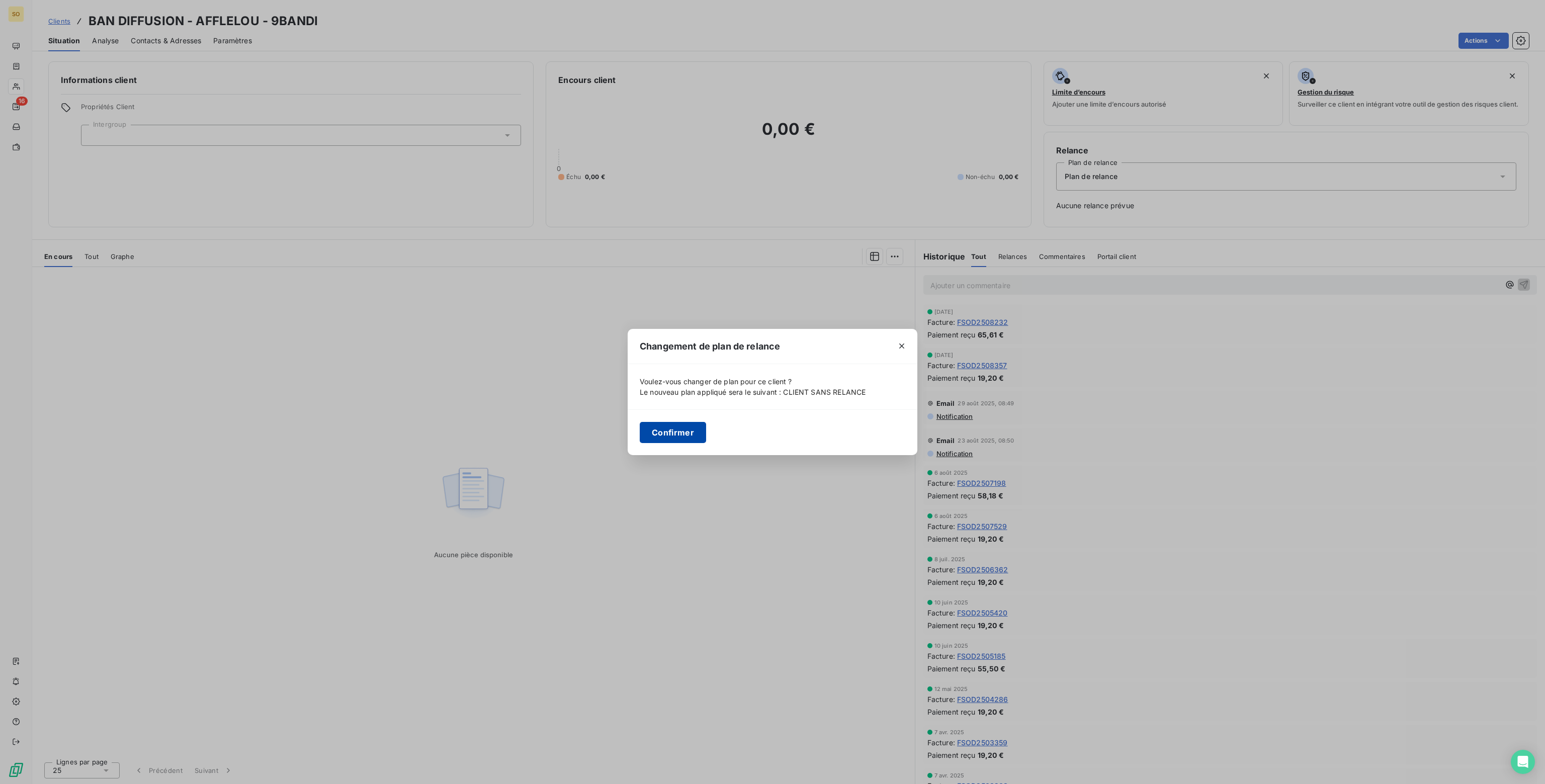
click at [672, 437] on button "Confirmer" at bounding box center [673, 432] width 66 height 21
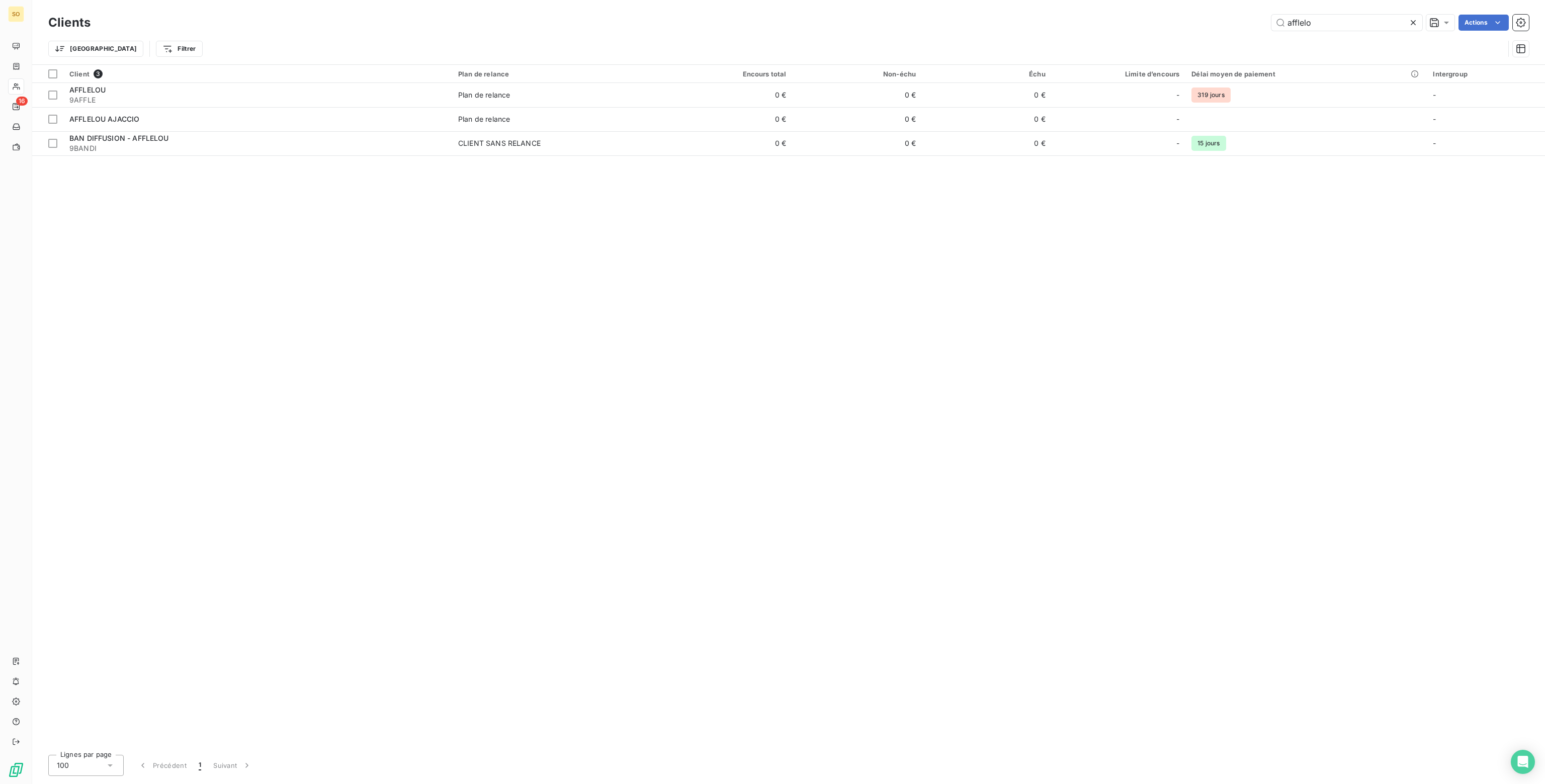
drag, startPoint x: 1318, startPoint y: 25, endPoint x: 1139, endPoint y: 25, distance: 179.0
click at [1139, 25] on div "afflelo Actions" at bounding box center [815, 22] width 1426 height 16
drag, startPoint x: 1322, startPoint y: 19, endPoint x: 1200, endPoint y: 24, distance: 122.1
click at [1200, 24] on div "bsa au Actions" at bounding box center [815, 22] width 1426 height 16
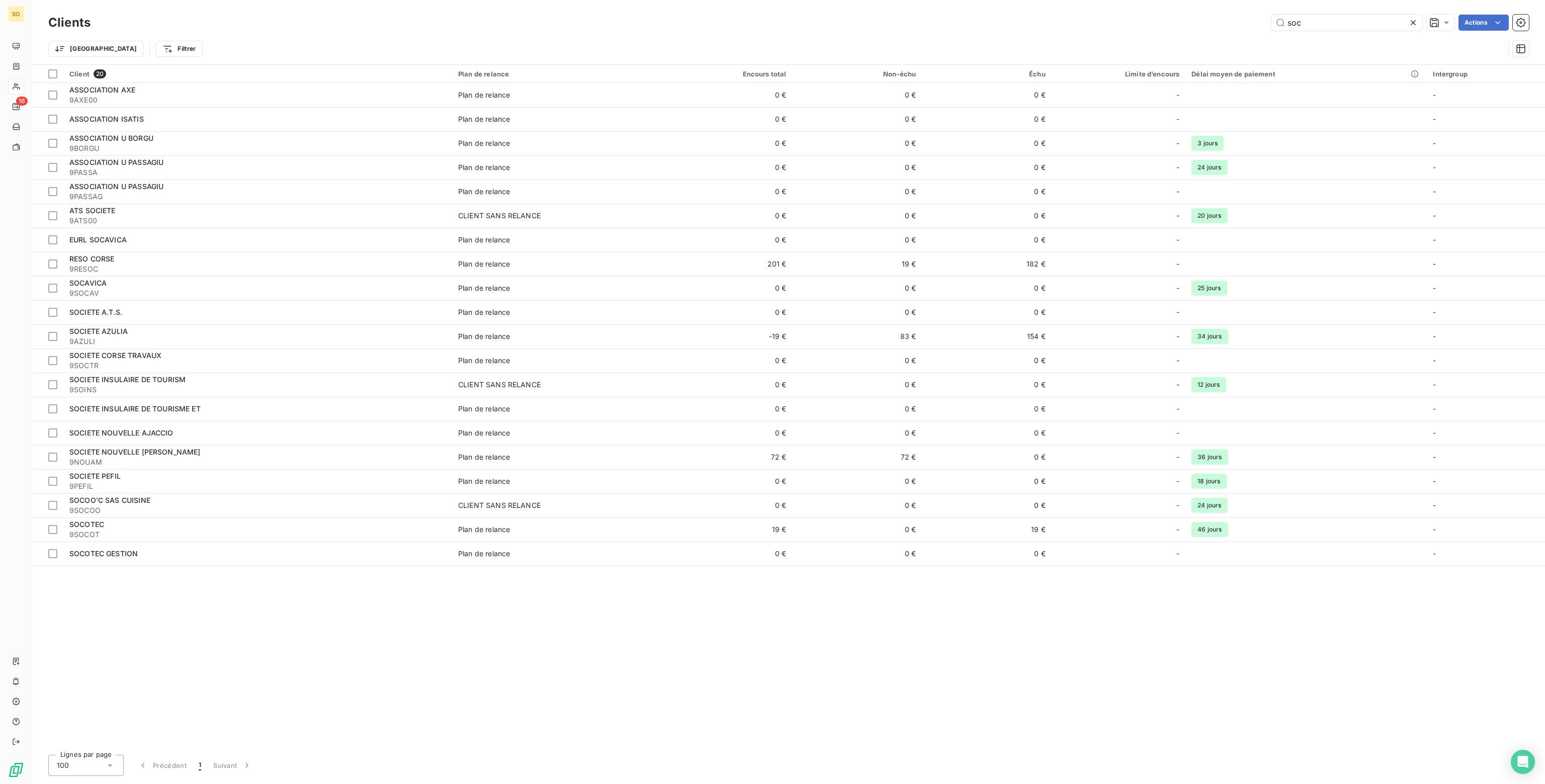
drag, startPoint x: 1322, startPoint y: 27, endPoint x: 1026, endPoint y: 22, distance: 296.0
click at [1026, 22] on div "soc Actions" at bounding box center [815, 22] width 1426 height 16
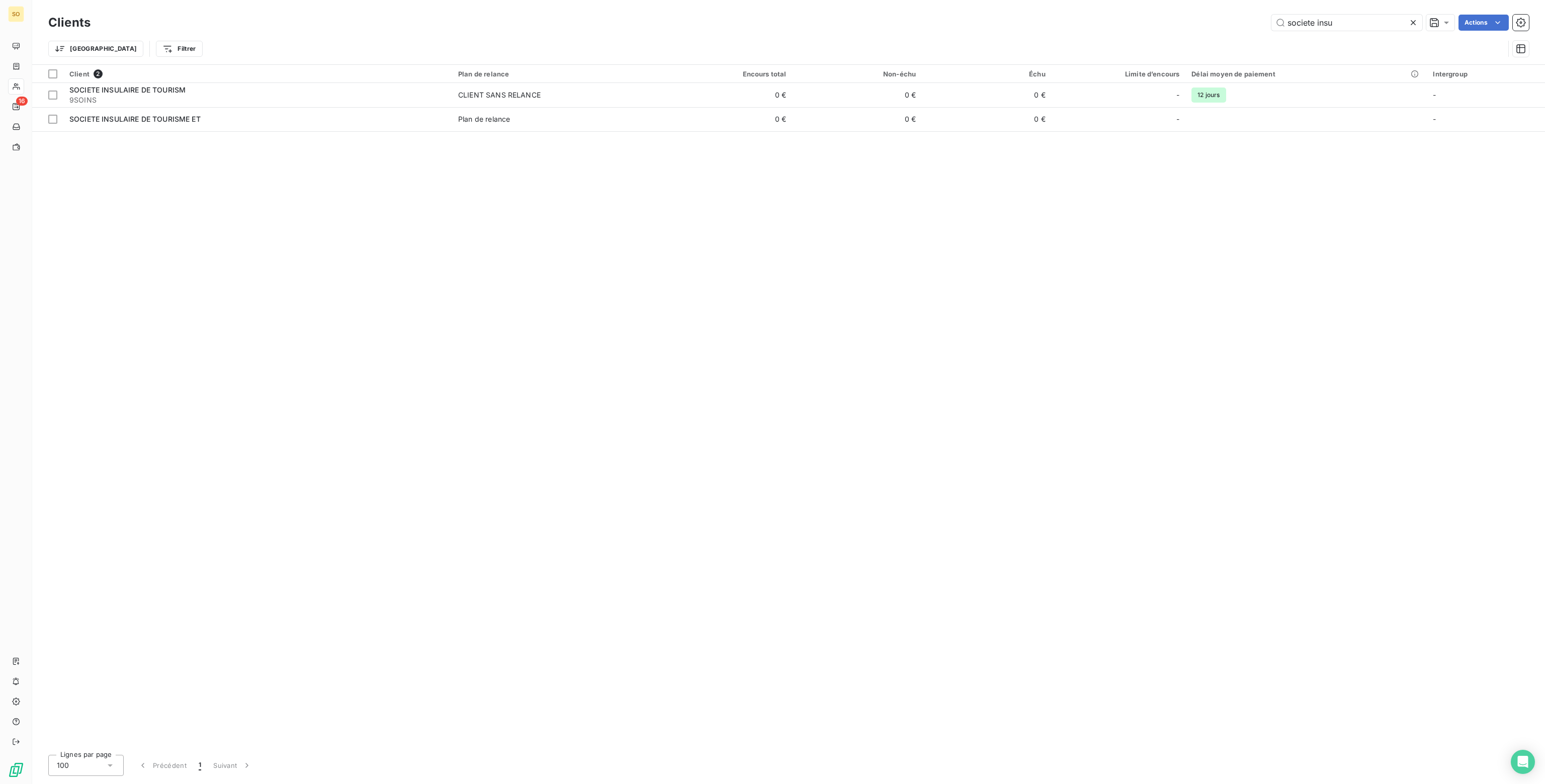
drag, startPoint x: 1348, startPoint y: 24, endPoint x: 1069, endPoint y: -12, distance: 281.3
click at [1069, 0] on html "SO 16 Clients societe insu Actions Trier Filtrer Client 2 Plan de relance Encou…" at bounding box center [772, 392] width 1545 height 784
drag, startPoint x: 1322, startPoint y: 21, endPoint x: 1201, endPoint y: 17, distance: 121.1
click at [1201, 17] on div "plaza Actions" at bounding box center [815, 22] width 1426 height 16
drag, startPoint x: 1318, startPoint y: 25, endPoint x: 1226, endPoint y: 22, distance: 92.0
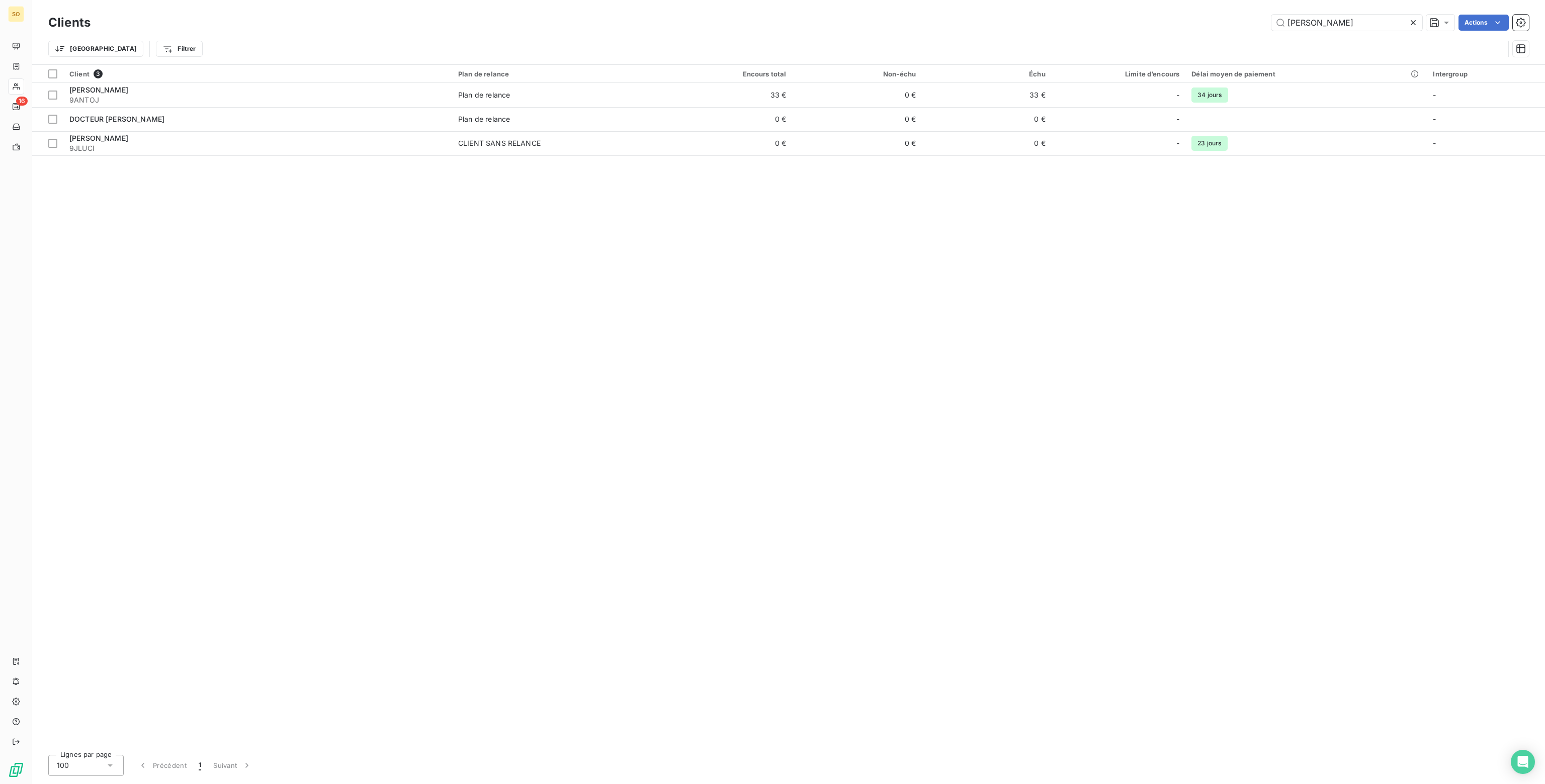
click at [1226, 22] on div "[PERSON_NAME]" at bounding box center [815, 22] width 1426 height 16
drag, startPoint x: 1327, startPoint y: 27, endPoint x: 1060, endPoint y: -3, distance: 268.7
click at [1060, 0] on html "SO 16 Clients ajaccio b Actions Trier Filtrer Client 2 Plan de relance Encours …" at bounding box center [772, 392] width 1545 height 784
type input "a"
type input "f"
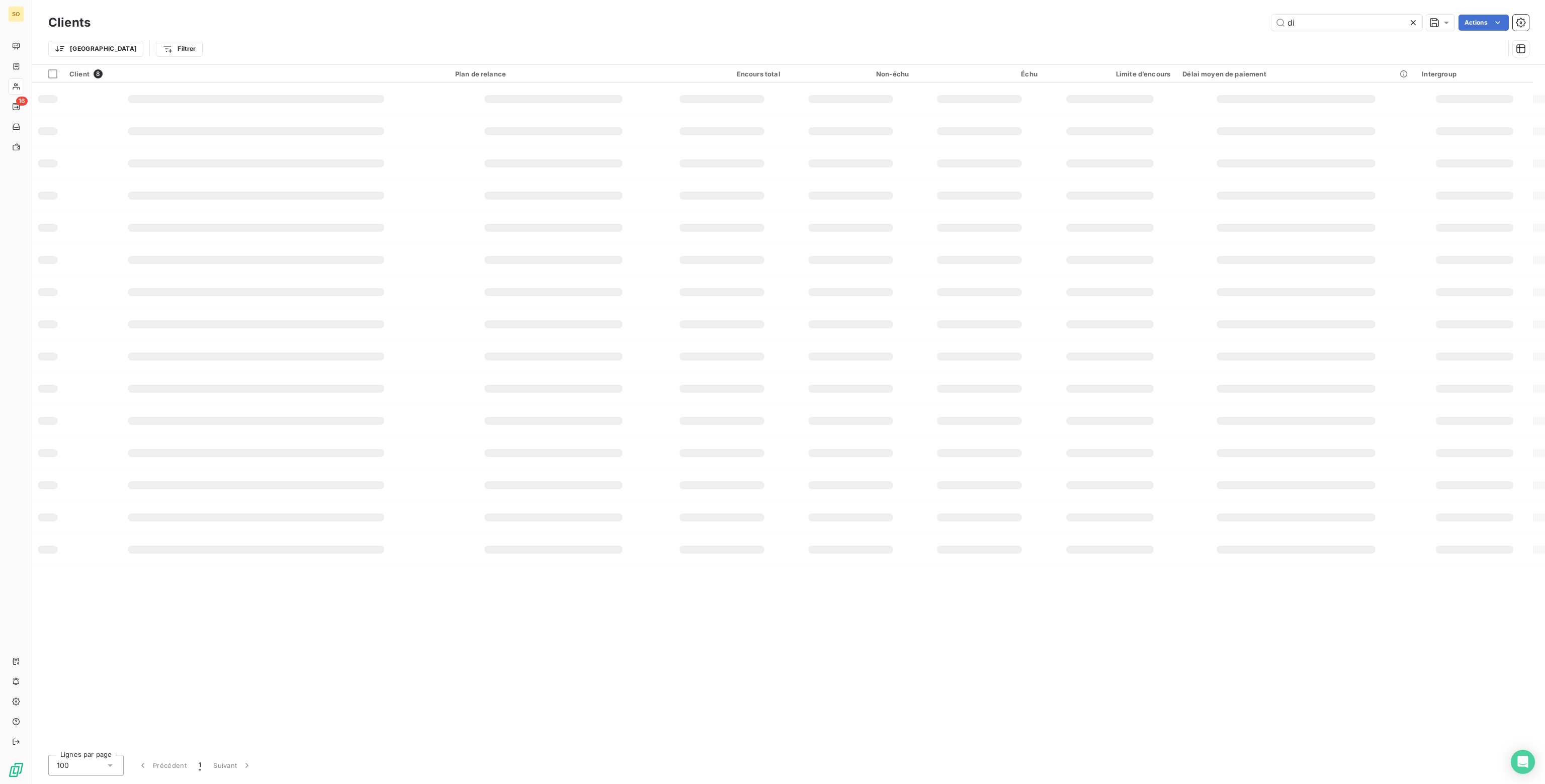
type input "d"
type input "l"
type input "o"
type input "d"
type input "delice"
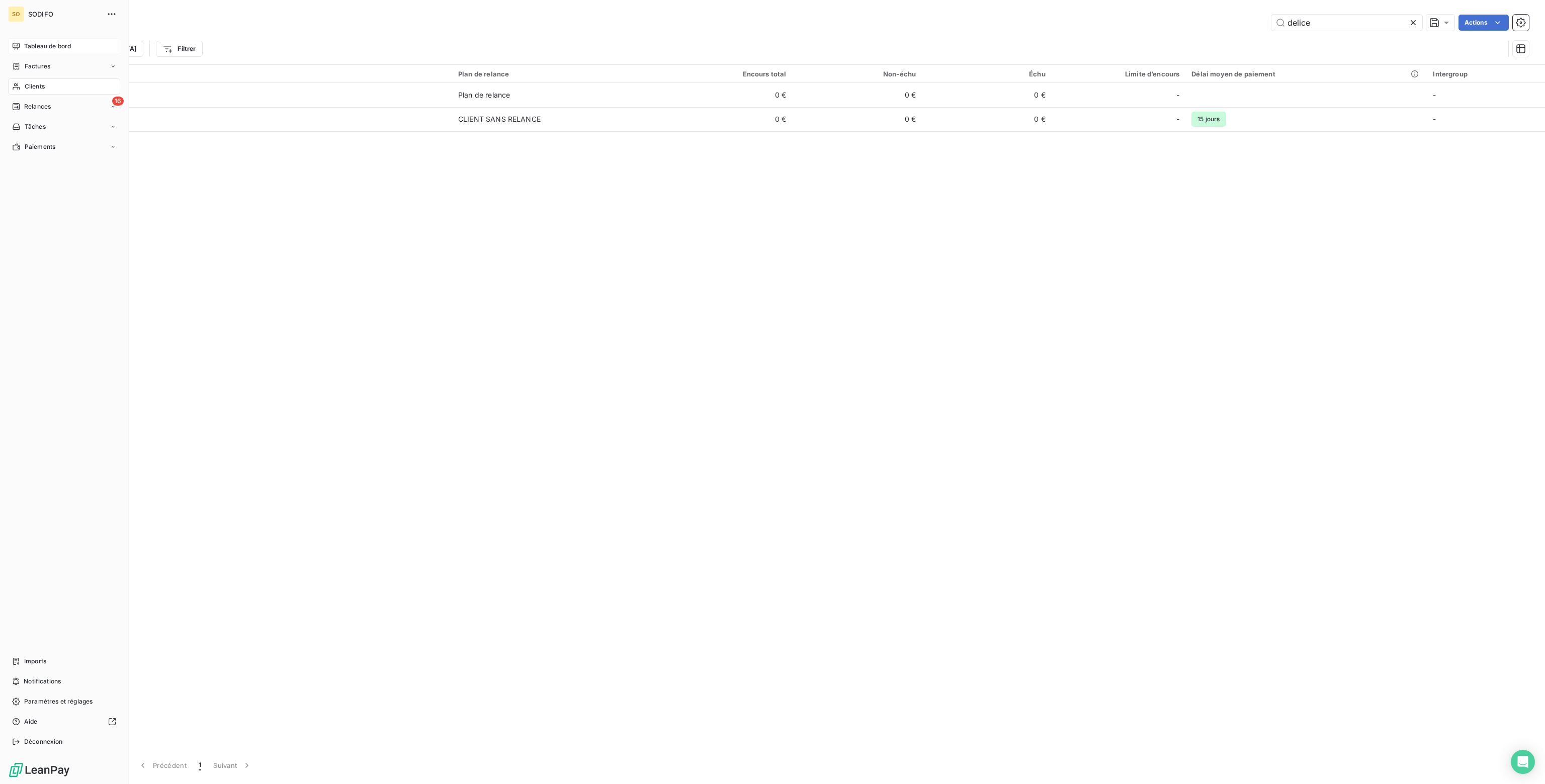
click at [23, 45] on div "Tableau de bord" at bounding box center [64, 46] width 113 height 16
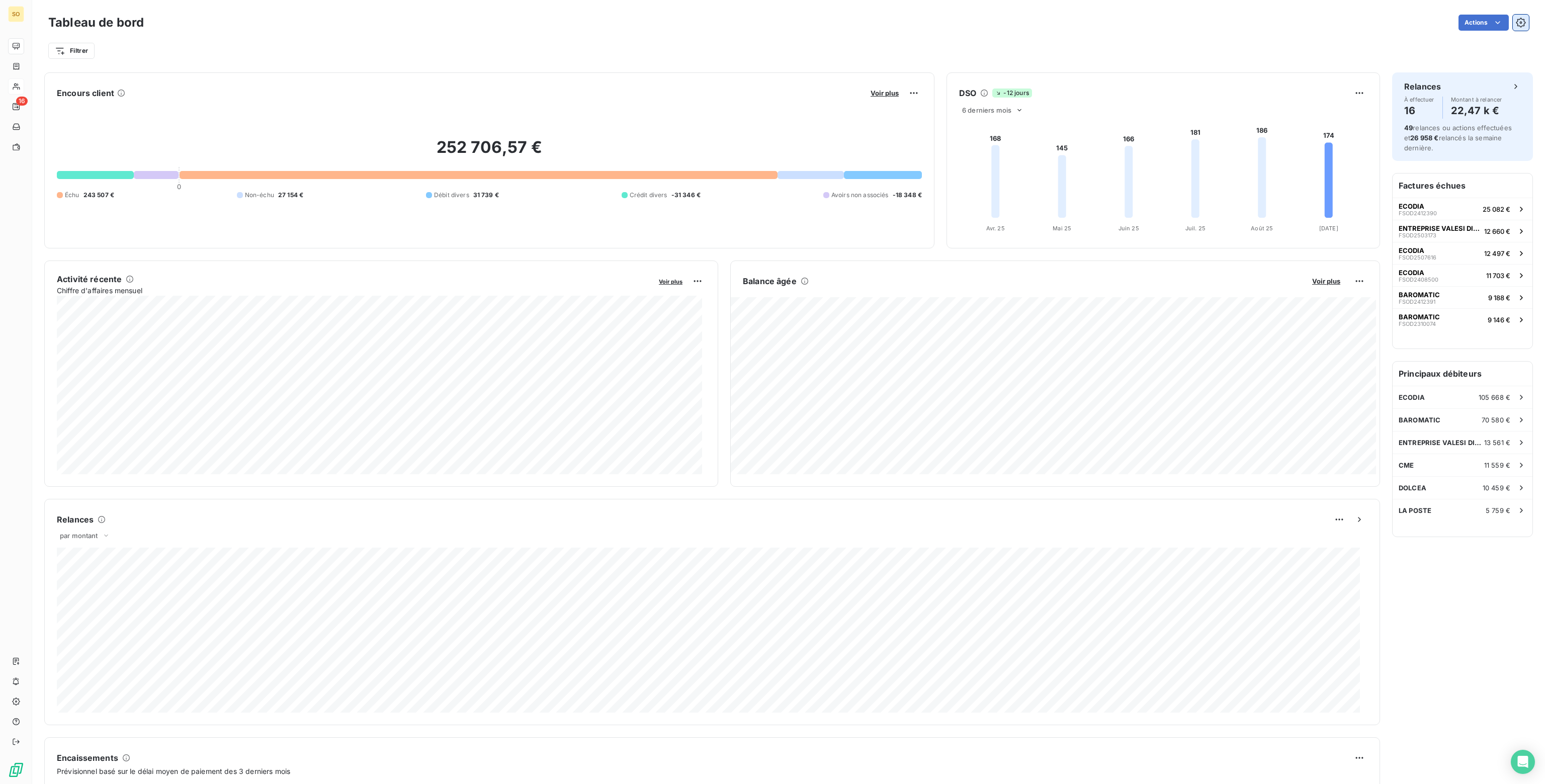
click at [1516, 25] on icon "button" at bounding box center [1520, 22] width 9 height 9
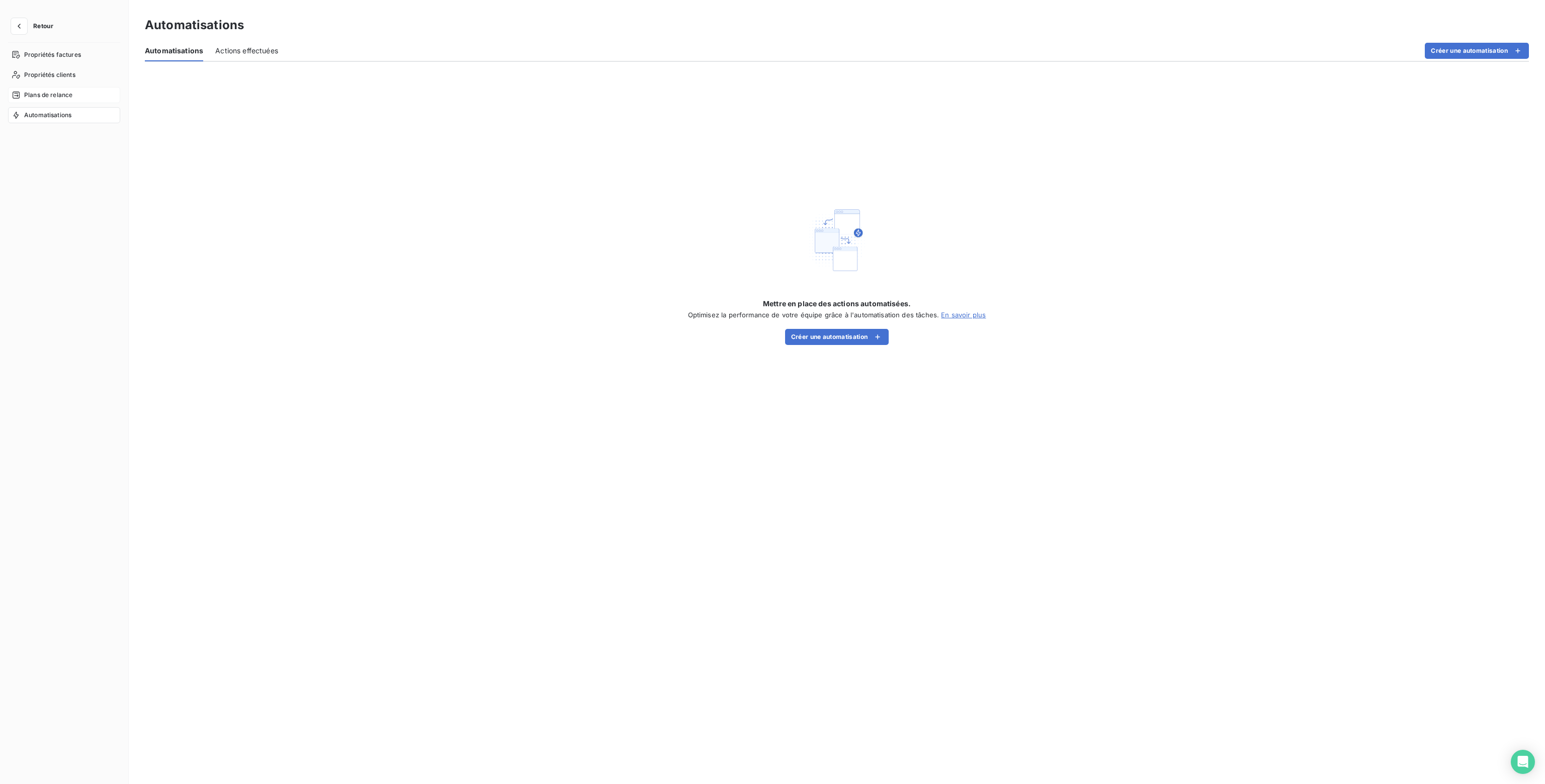
click at [46, 92] on span "Plans de relance" at bounding box center [48, 95] width 49 height 9
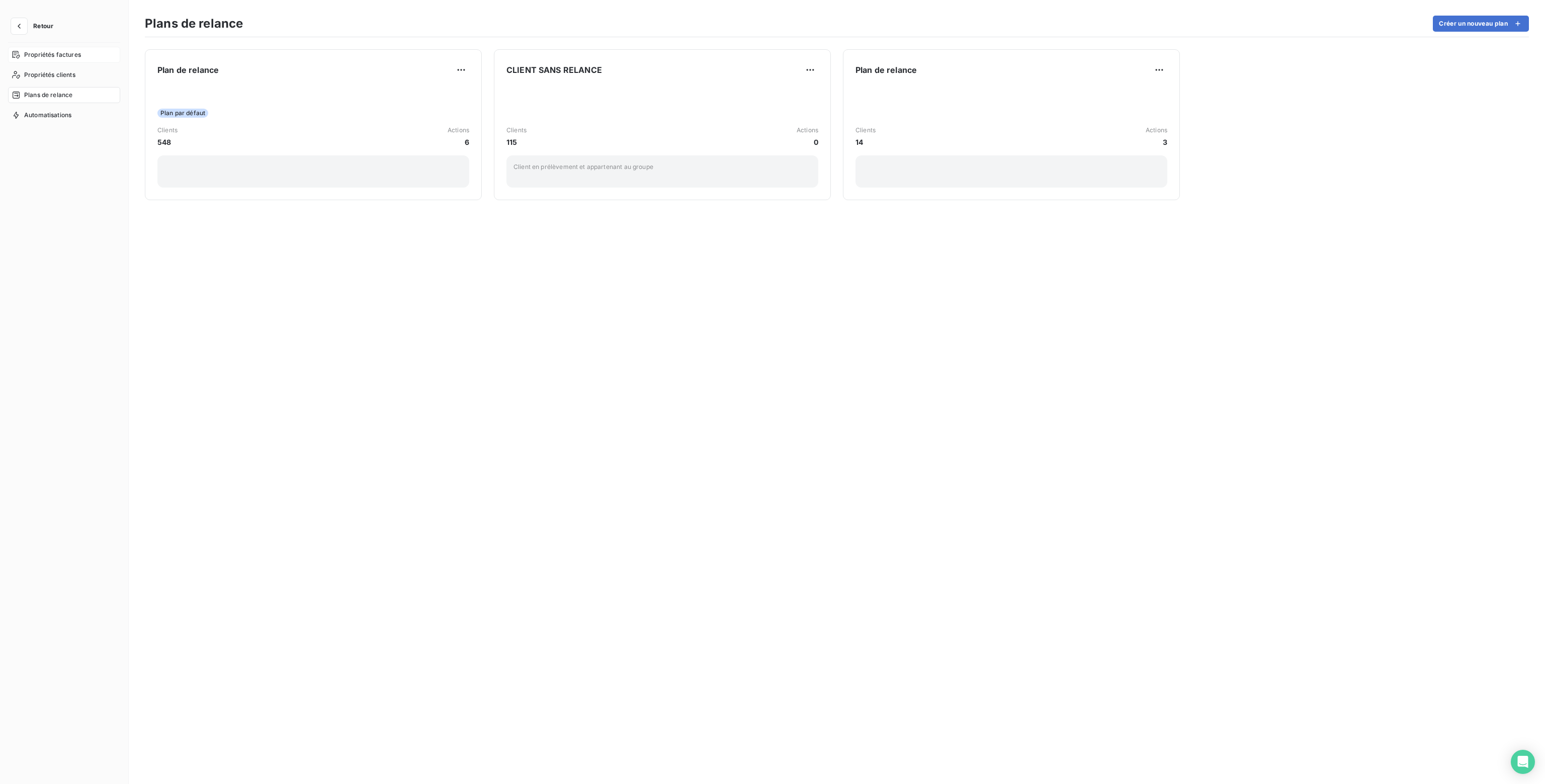
click at [45, 52] on span "Propriétés factures" at bounding box center [52, 55] width 57 height 9
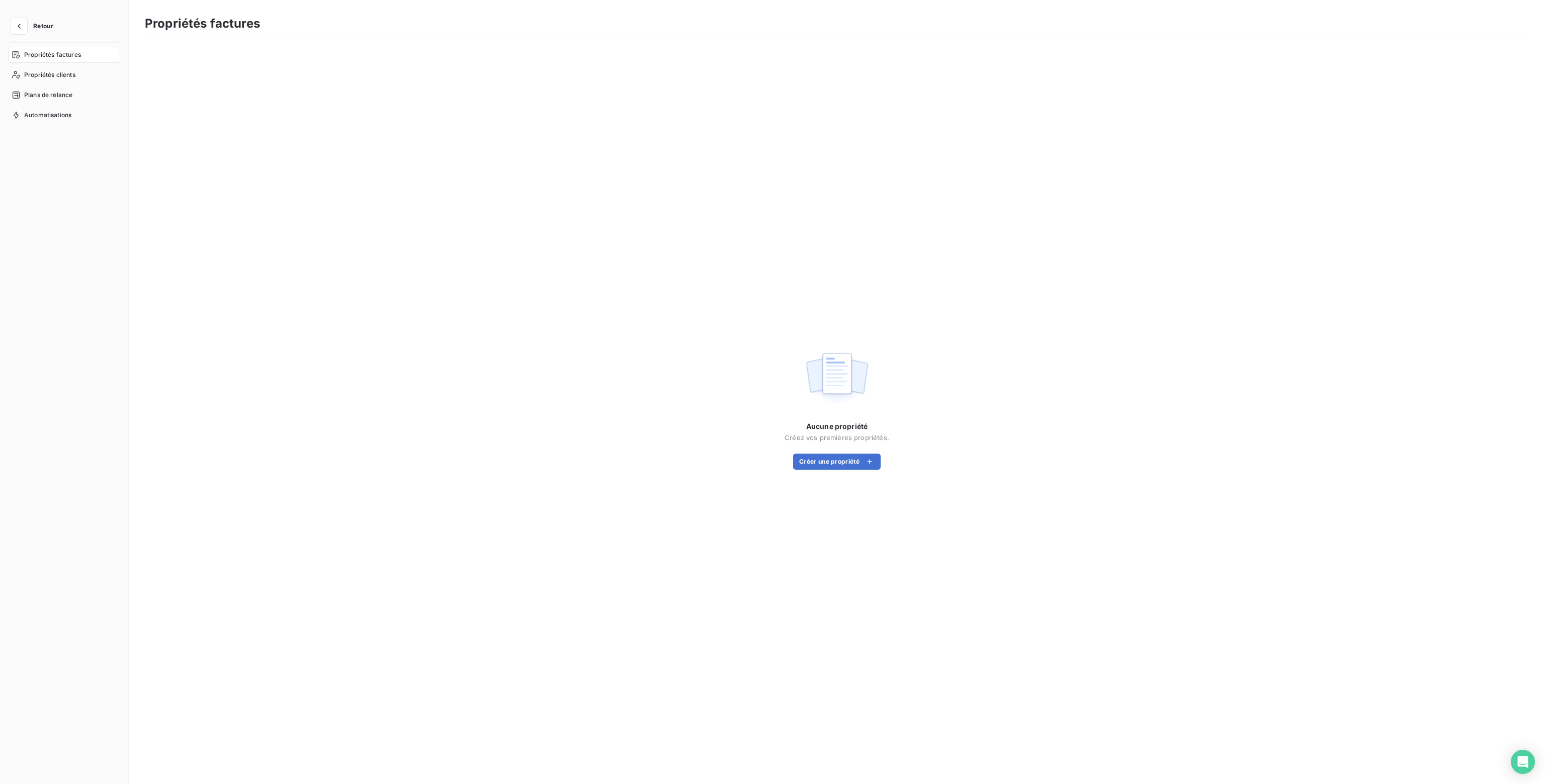
click at [32, 22] on button "Retour" at bounding box center [34, 25] width 53 height 16
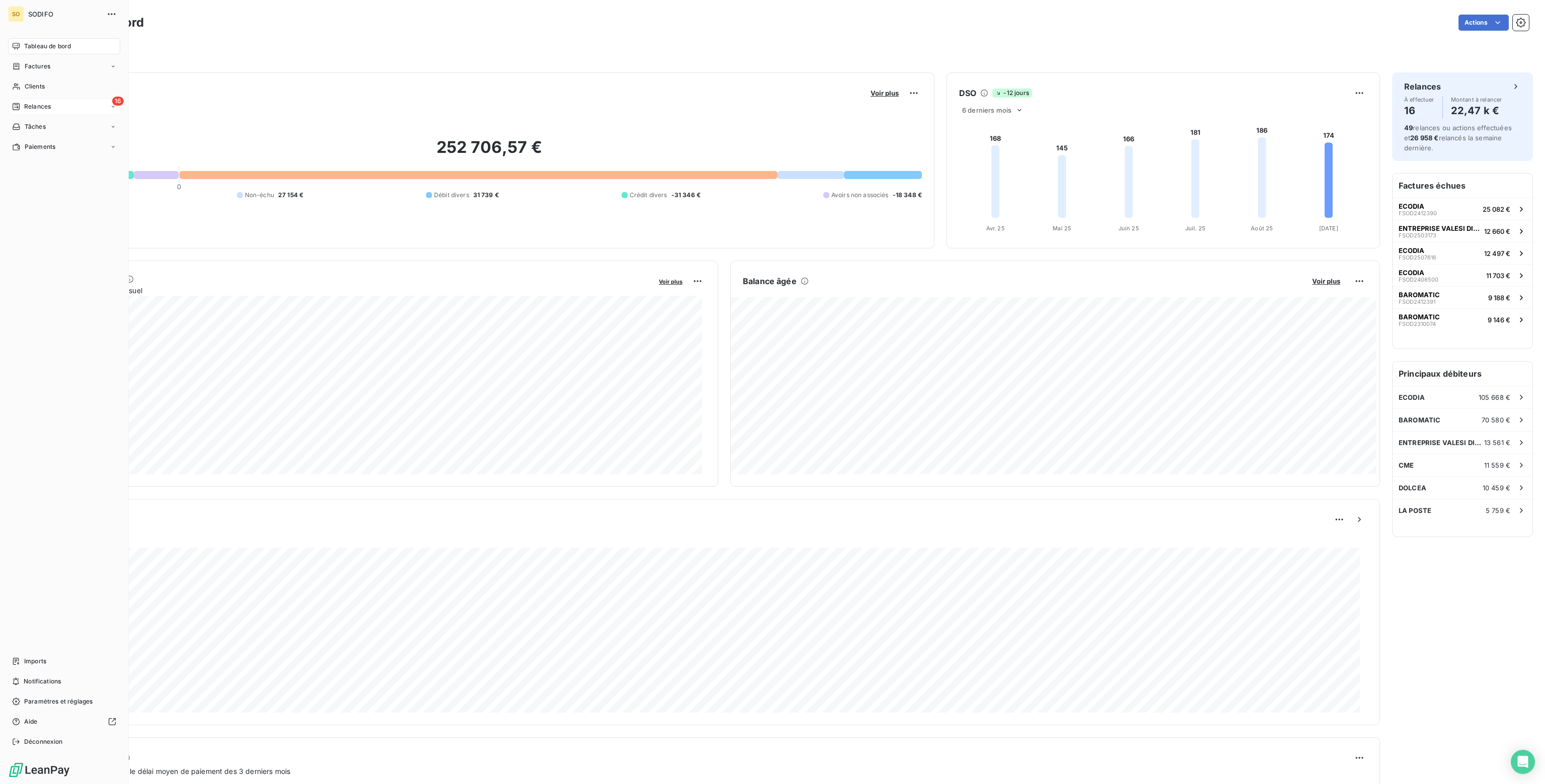
click at [39, 109] on span "Relances" at bounding box center [37, 106] width 27 height 9
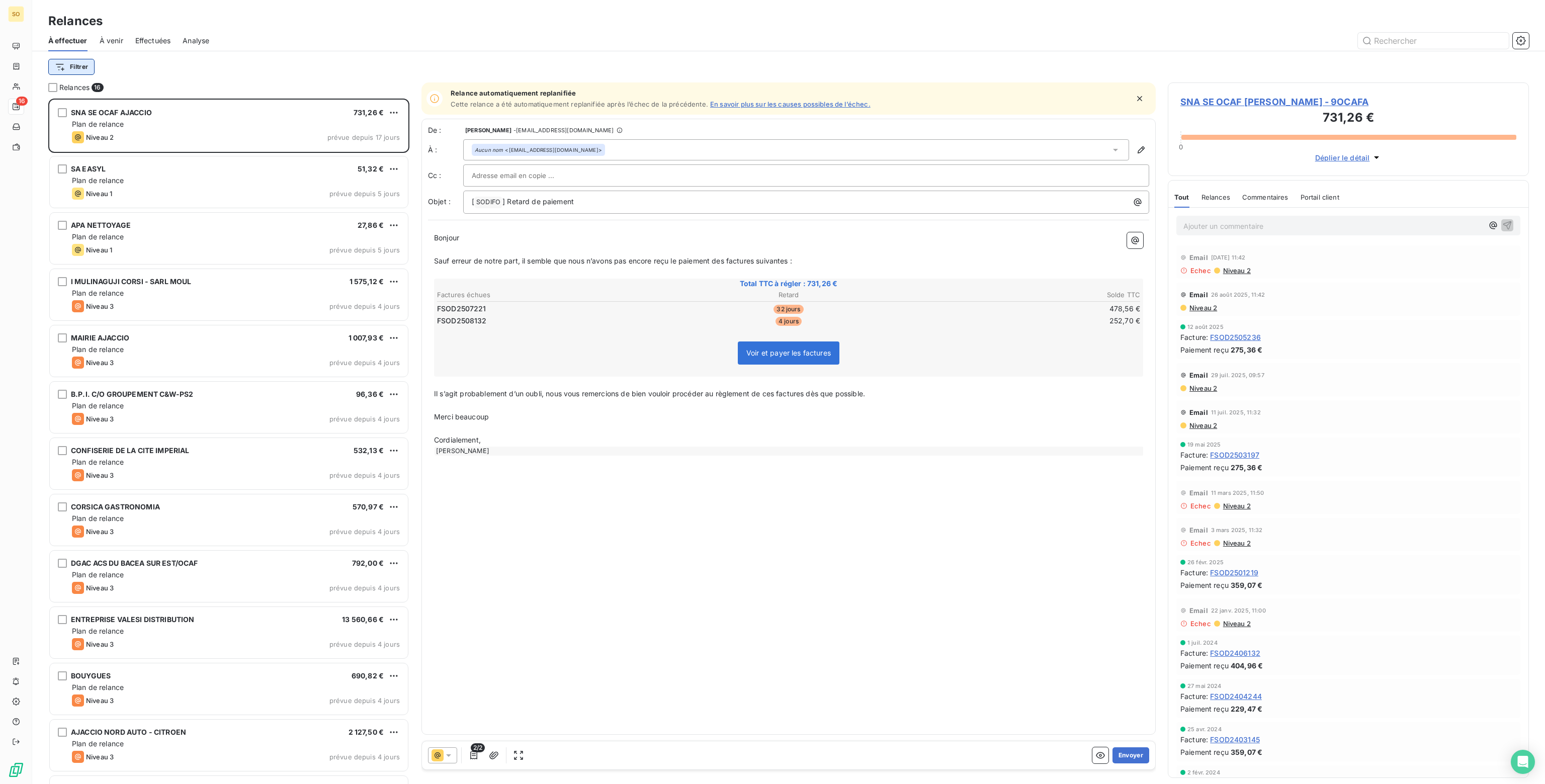
click at [70, 69] on html "SO 16 Relances À effectuer À venir Effectuées Analyse Filtrer Relances 16 SNA S…" at bounding box center [772, 392] width 1545 height 784
click at [95, 176] on div "Niveau de relance" at bounding box center [122, 178] width 139 height 16
click at [186, 91] on icon at bounding box center [190, 92] width 10 height 10
click at [129, 122] on span "Supprimer le filtre" at bounding box center [123, 120] width 59 height 10
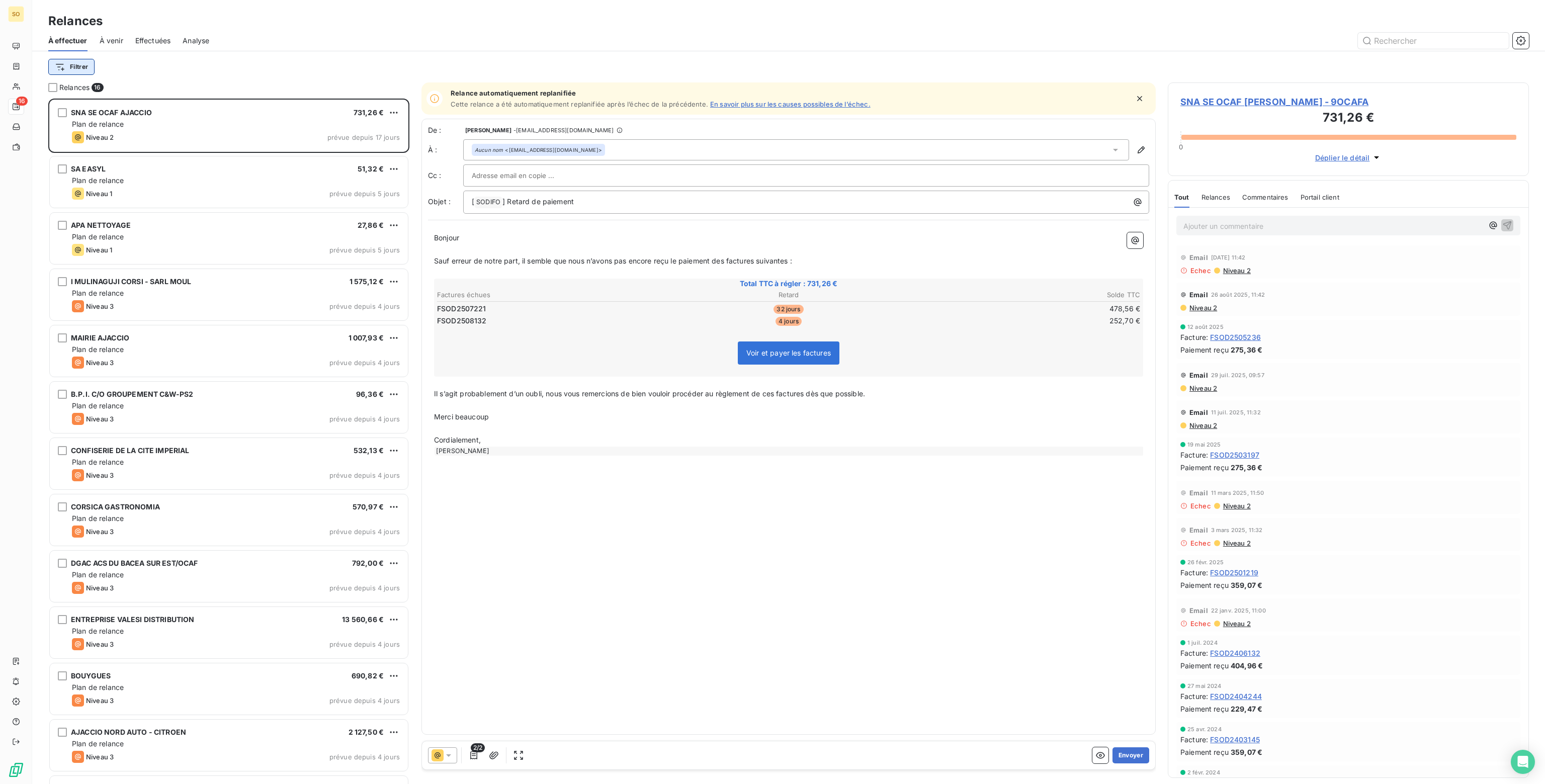
click at [80, 65] on html "SO 16 Relances À effectuer À venir Effectuées Analyse Filtrer Relances 16 SNA S…" at bounding box center [772, 392] width 1545 height 784
click at [106, 156] on div "Canal de relance" at bounding box center [122, 159] width 139 height 16
click at [183, 94] on div "Contient is" at bounding box center [159, 93] width 53 height 14
click at [183, 93] on div "Contient" at bounding box center [159, 93] width 53 height 14
click at [73, 40] on span "À effectuer" at bounding box center [68, 40] width 39 height 10
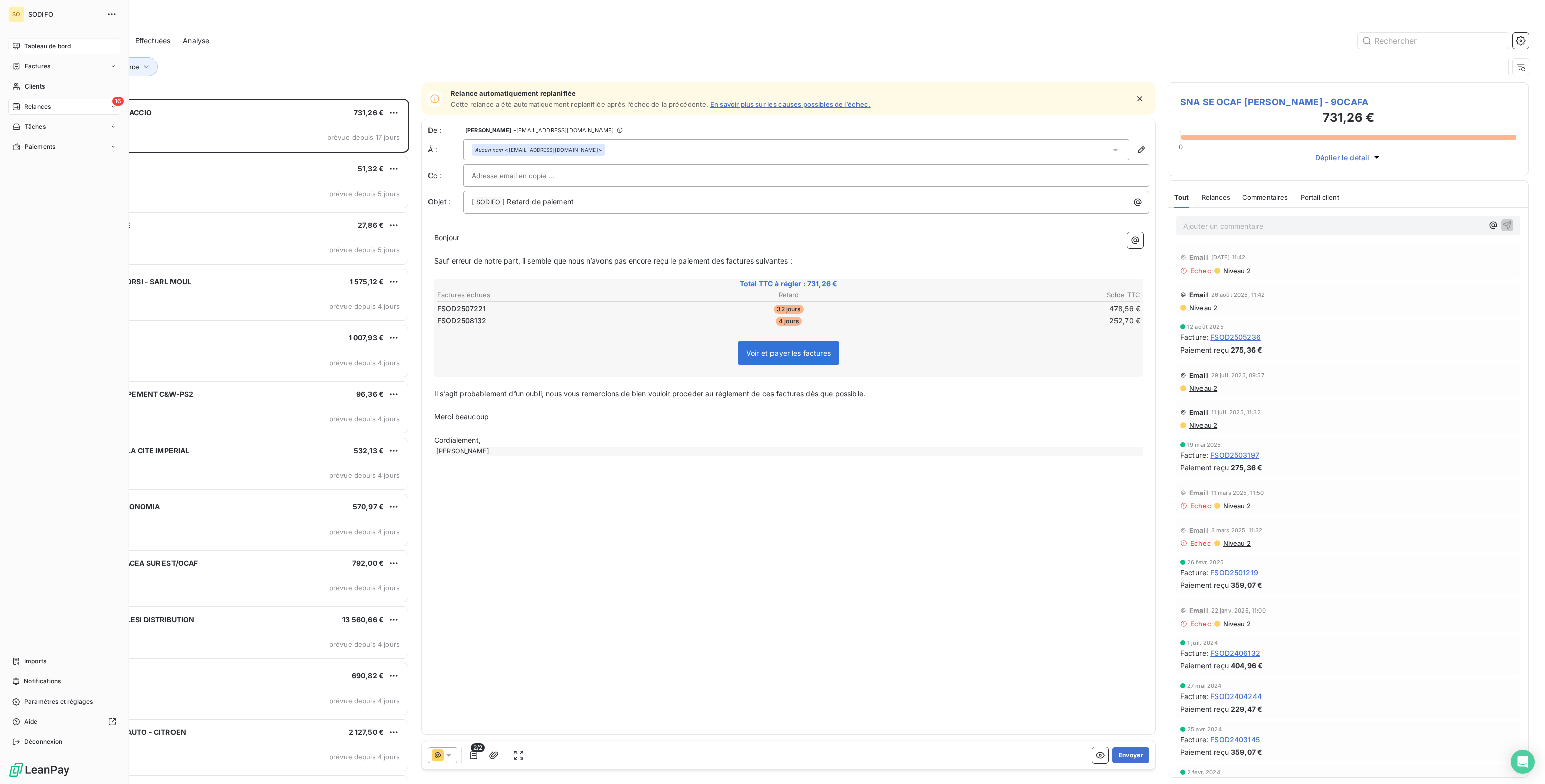
click at [44, 45] on span "Tableau de bord" at bounding box center [47, 46] width 47 height 9
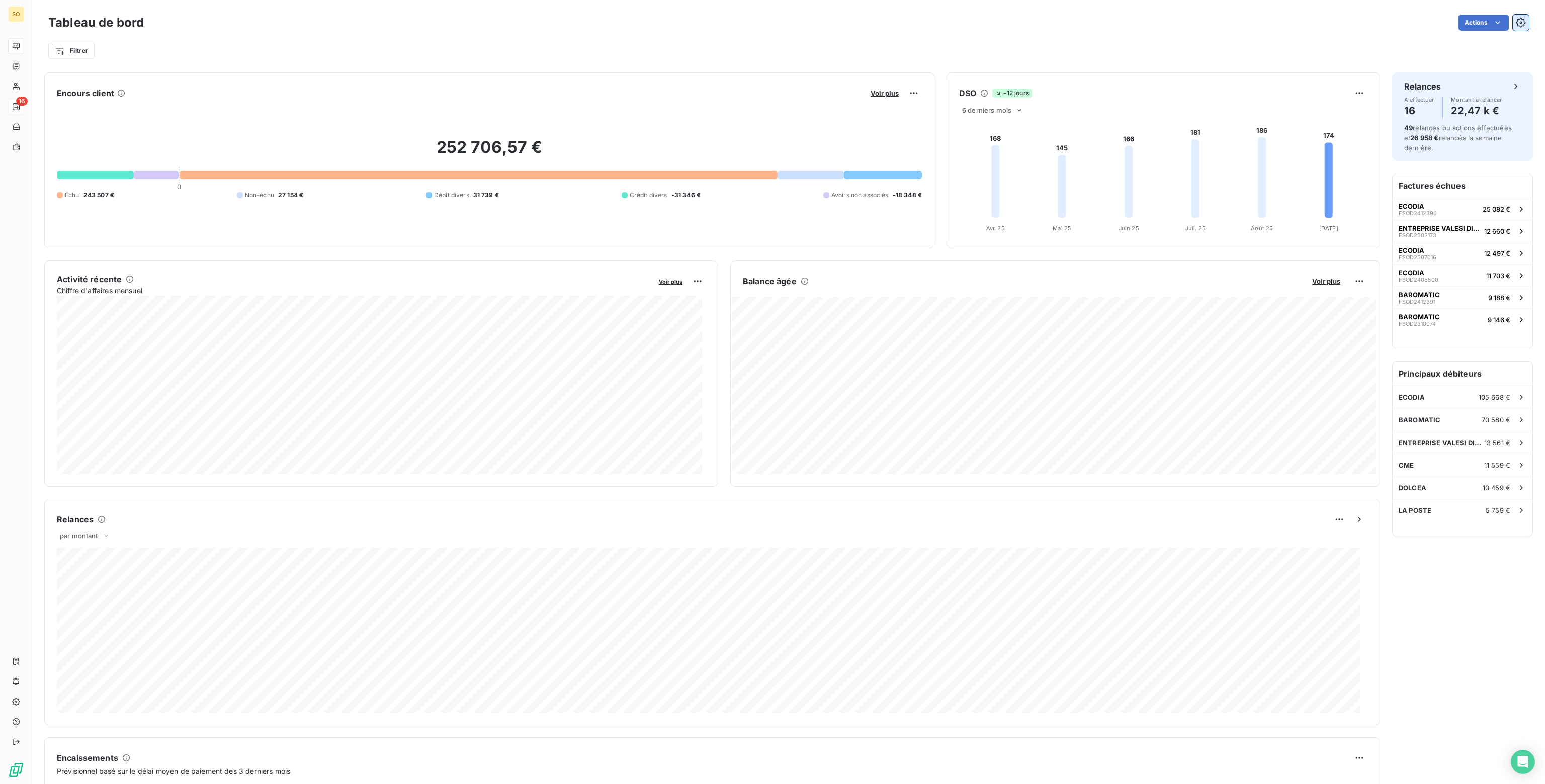
click at [1516, 22] on icon "button" at bounding box center [1520, 22] width 10 height 10
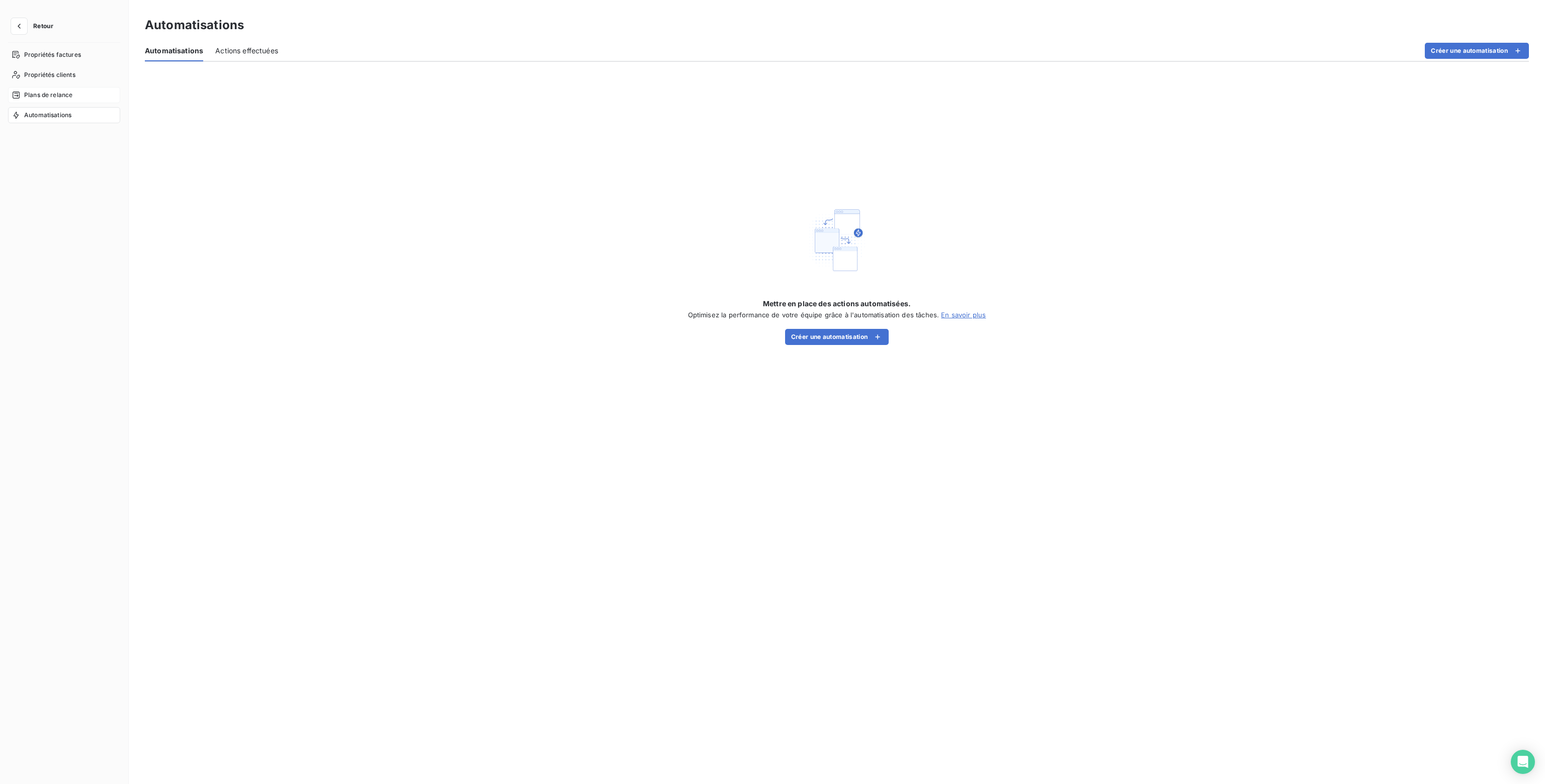
click at [42, 90] on span "Plans de relance" at bounding box center [48, 95] width 49 height 9
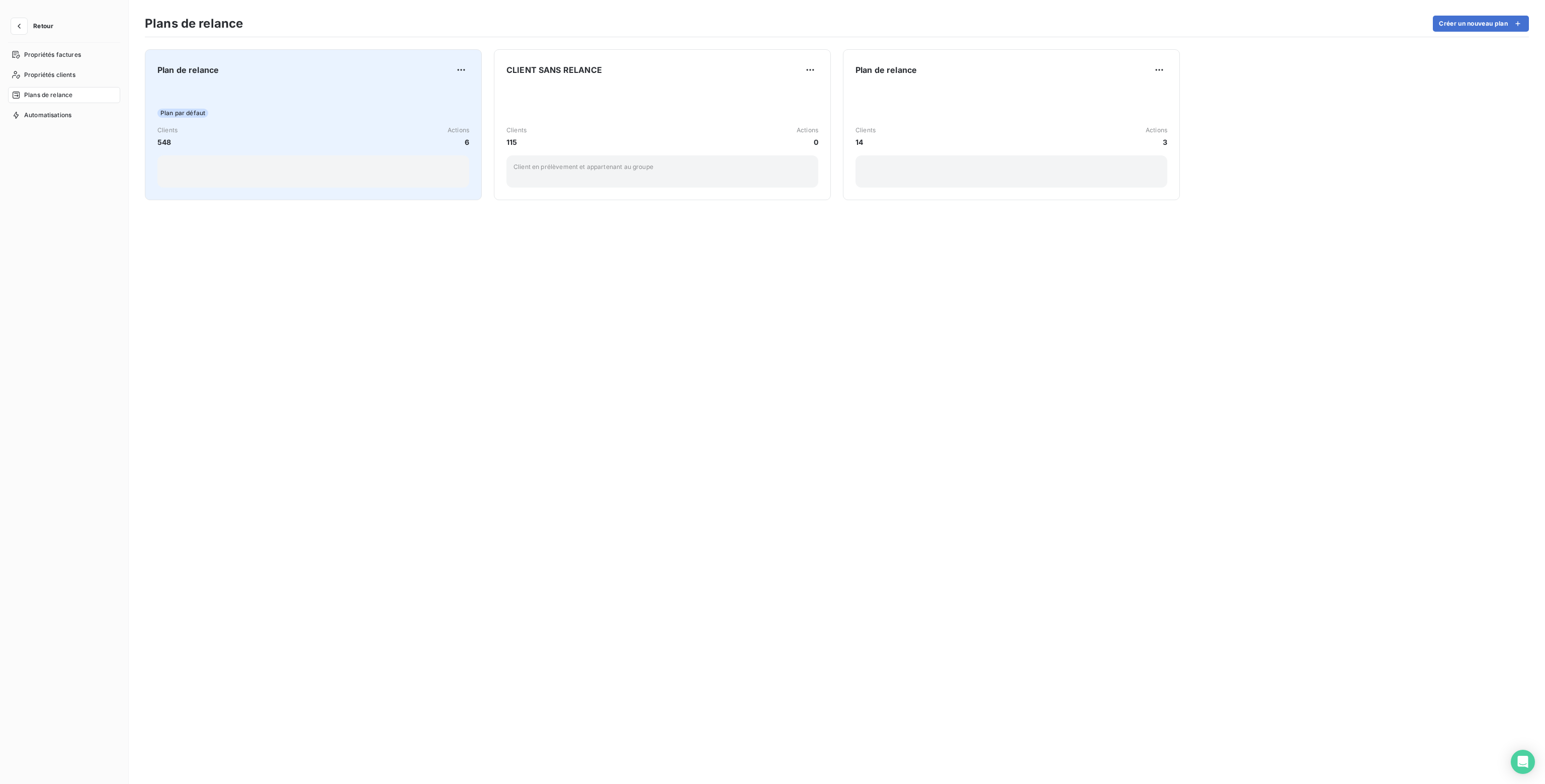
click at [464, 137] on span "6" at bounding box center [458, 142] width 22 height 11
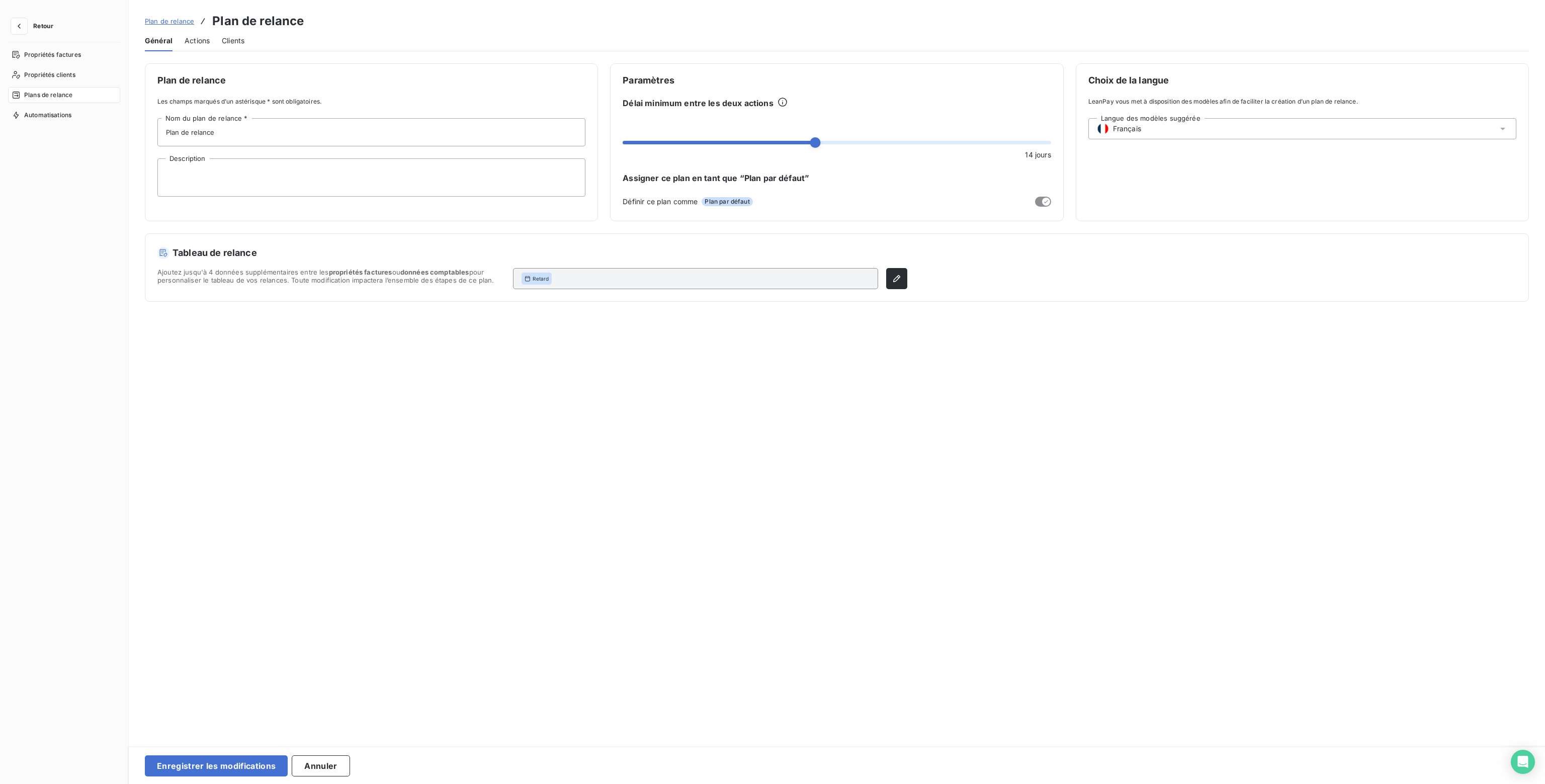
click at [196, 40] on span "Actions" at bounding box center [197, 40] width 25 height 10
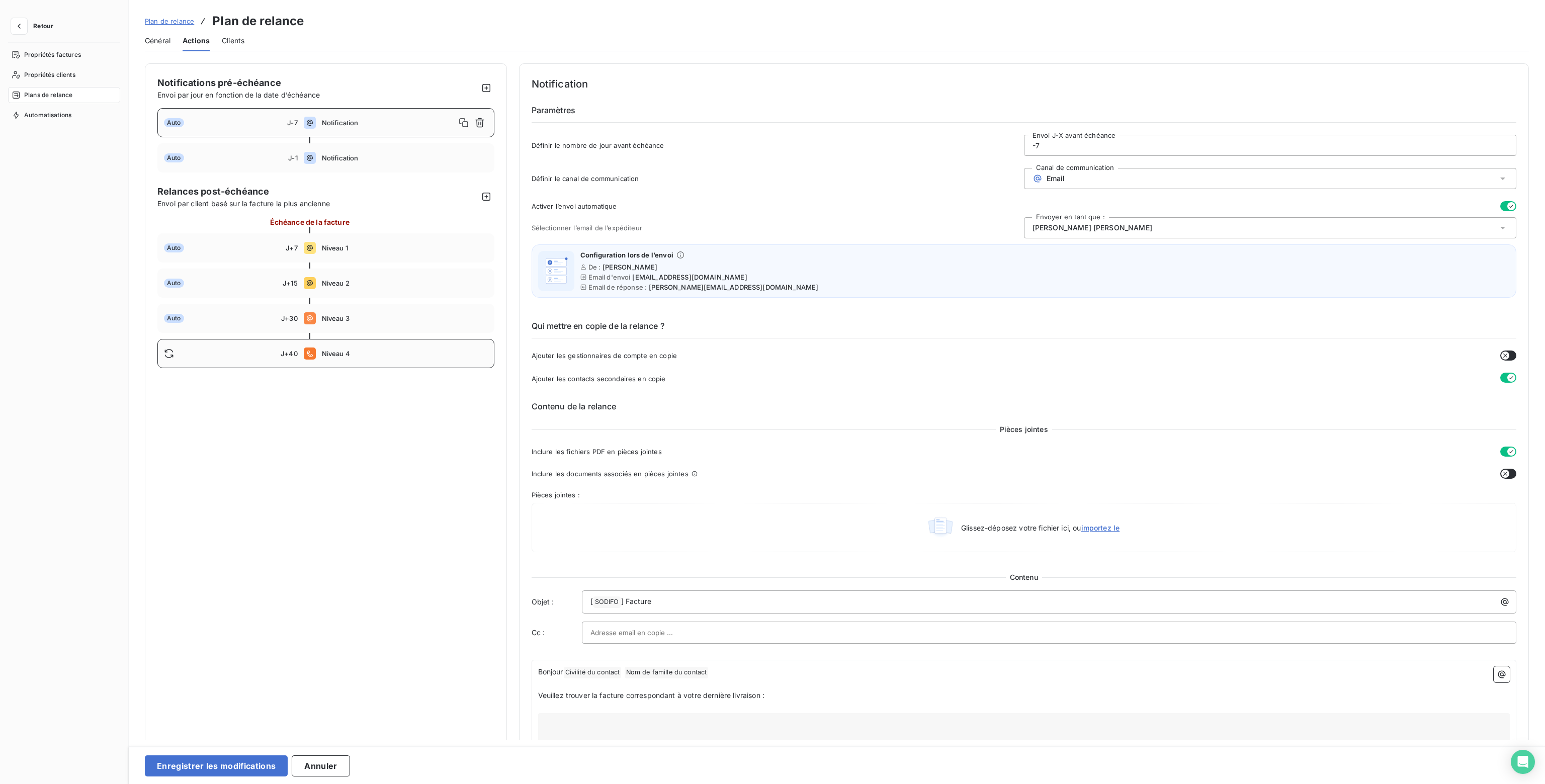
click at [391, 357] on span "Niveau 4" at bounding box center [405, 353] width 166 height 8
type input "40"
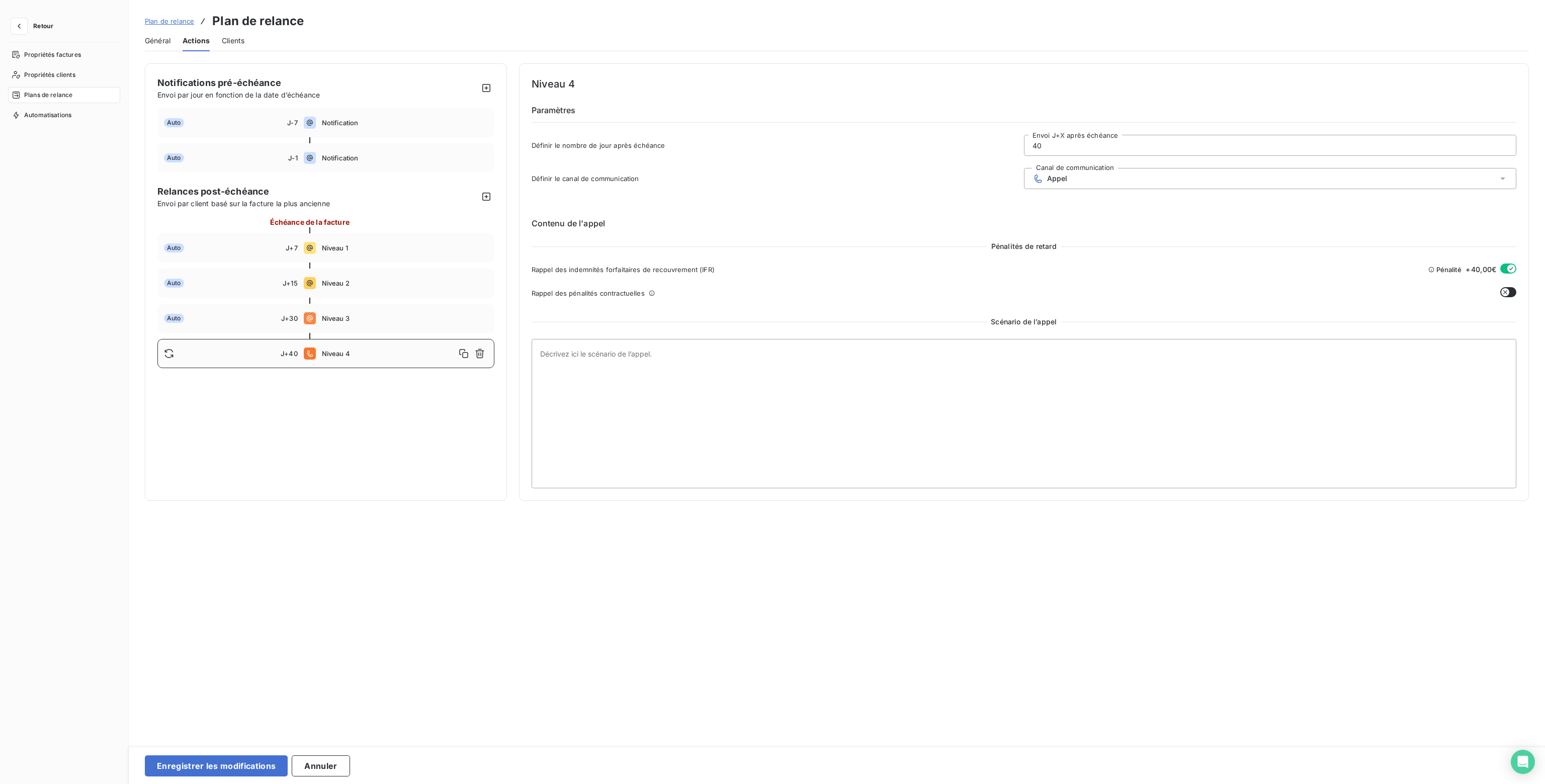
click at [240, 38] on span "Clients" at bounding box center [233, 40] width 22 height 10
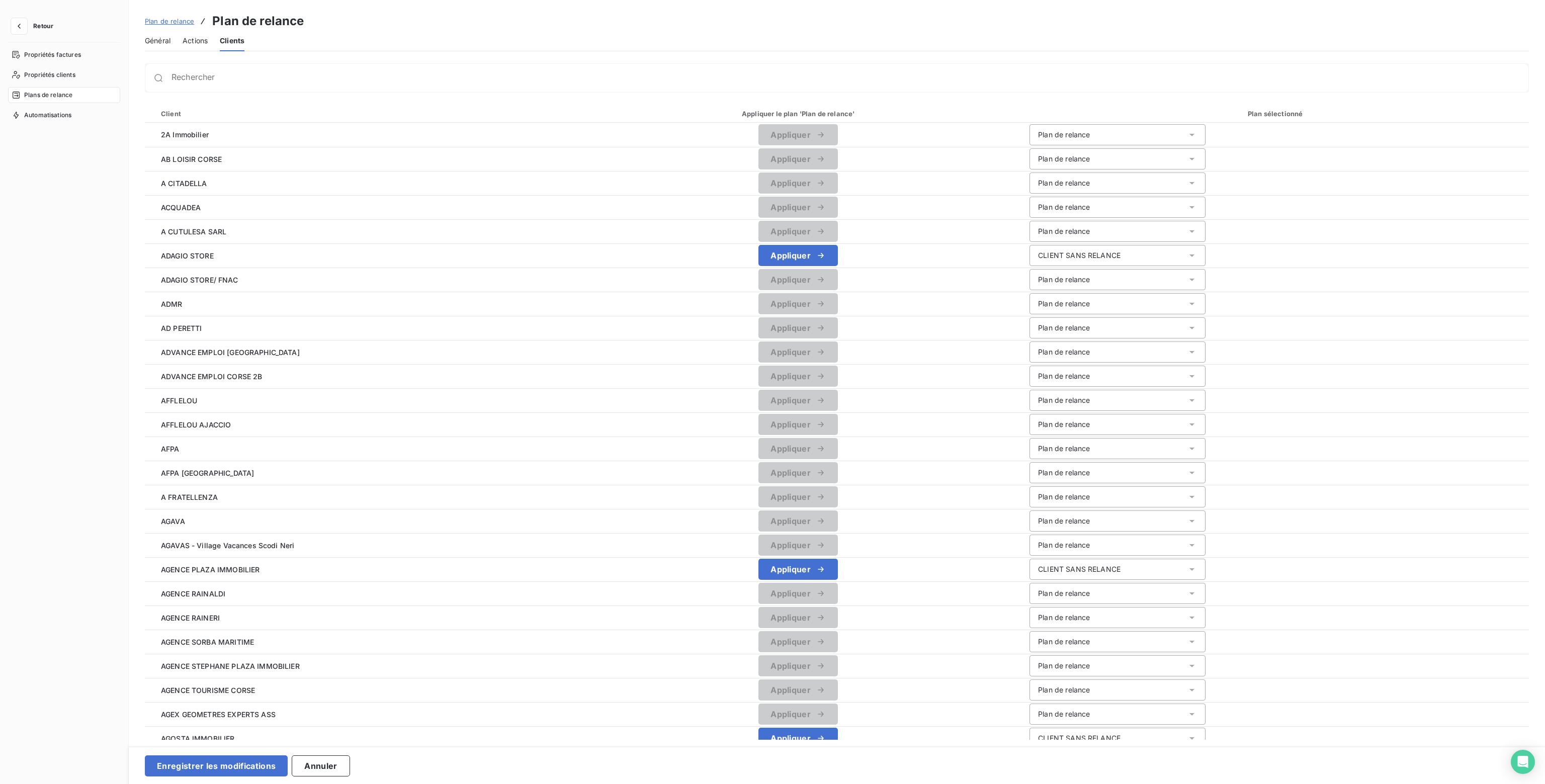
click at [197, 40] on span "Actions" at bounding box center [195, 40] width 25 height 10
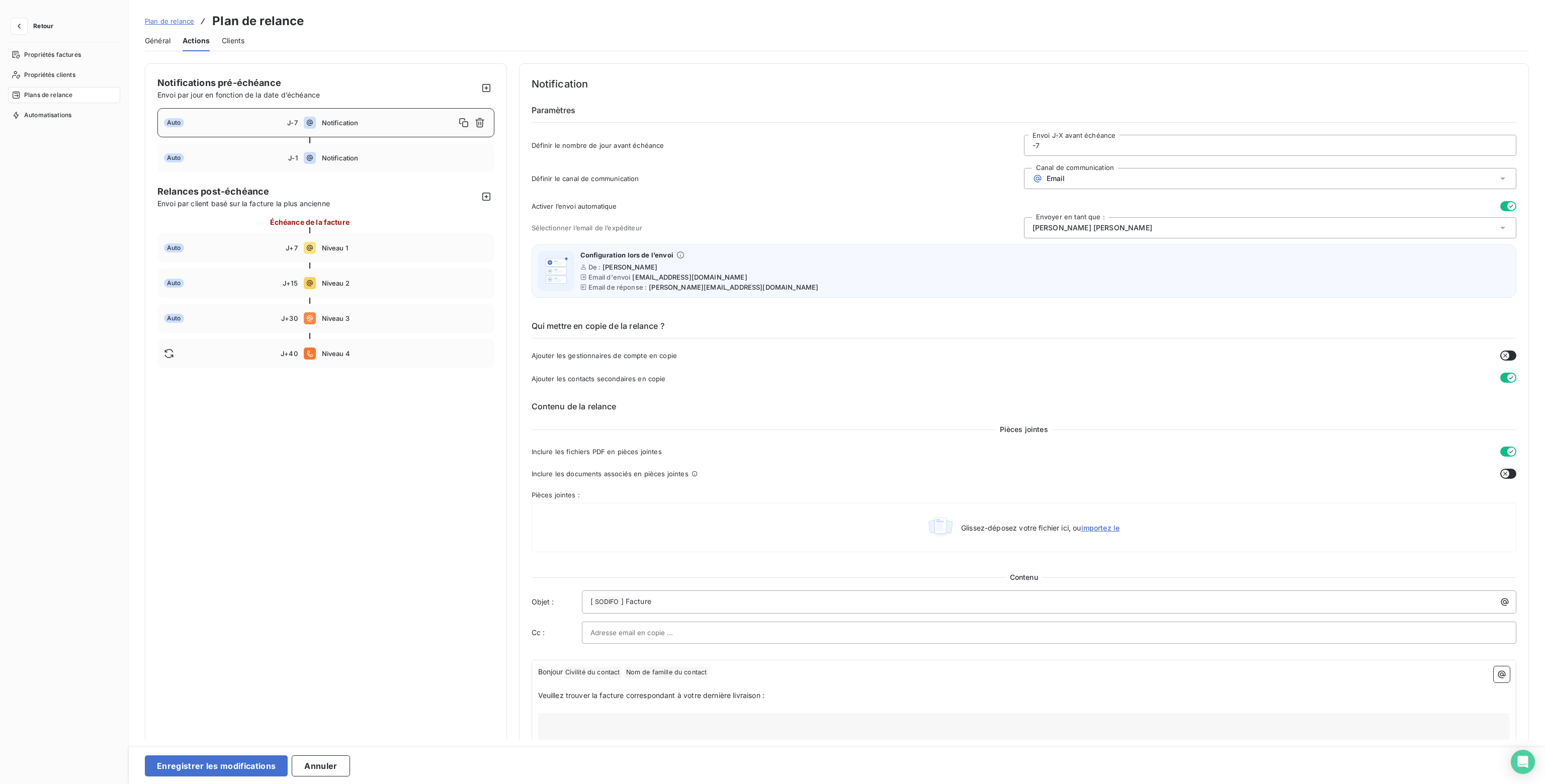
click at [45, 25] on span "Retour" at bounding box center [43, 26] width 20 height 6
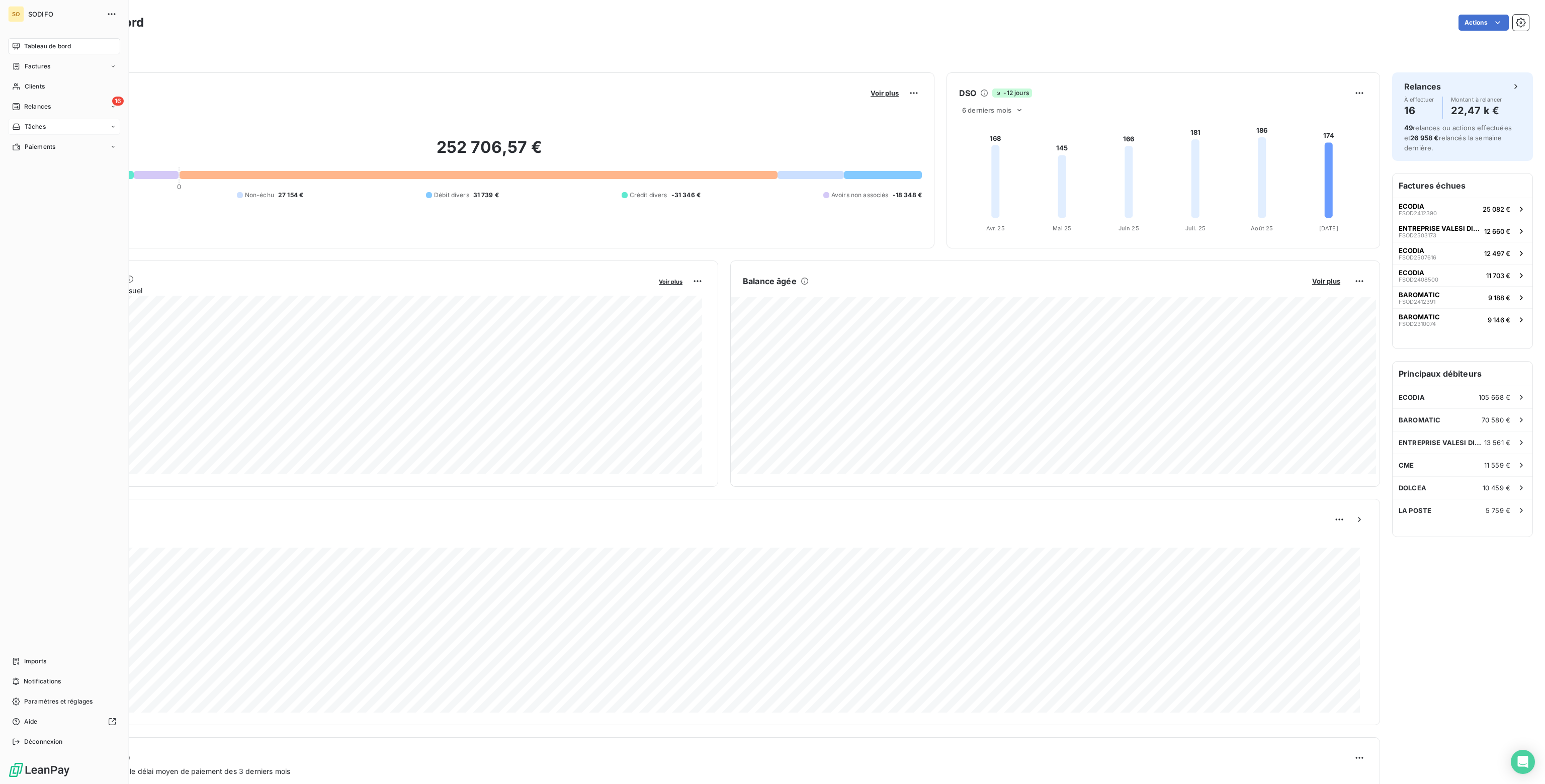
click at [39, 132] on div "Tâches" at bounding box center [64, 126] width 113 height 16
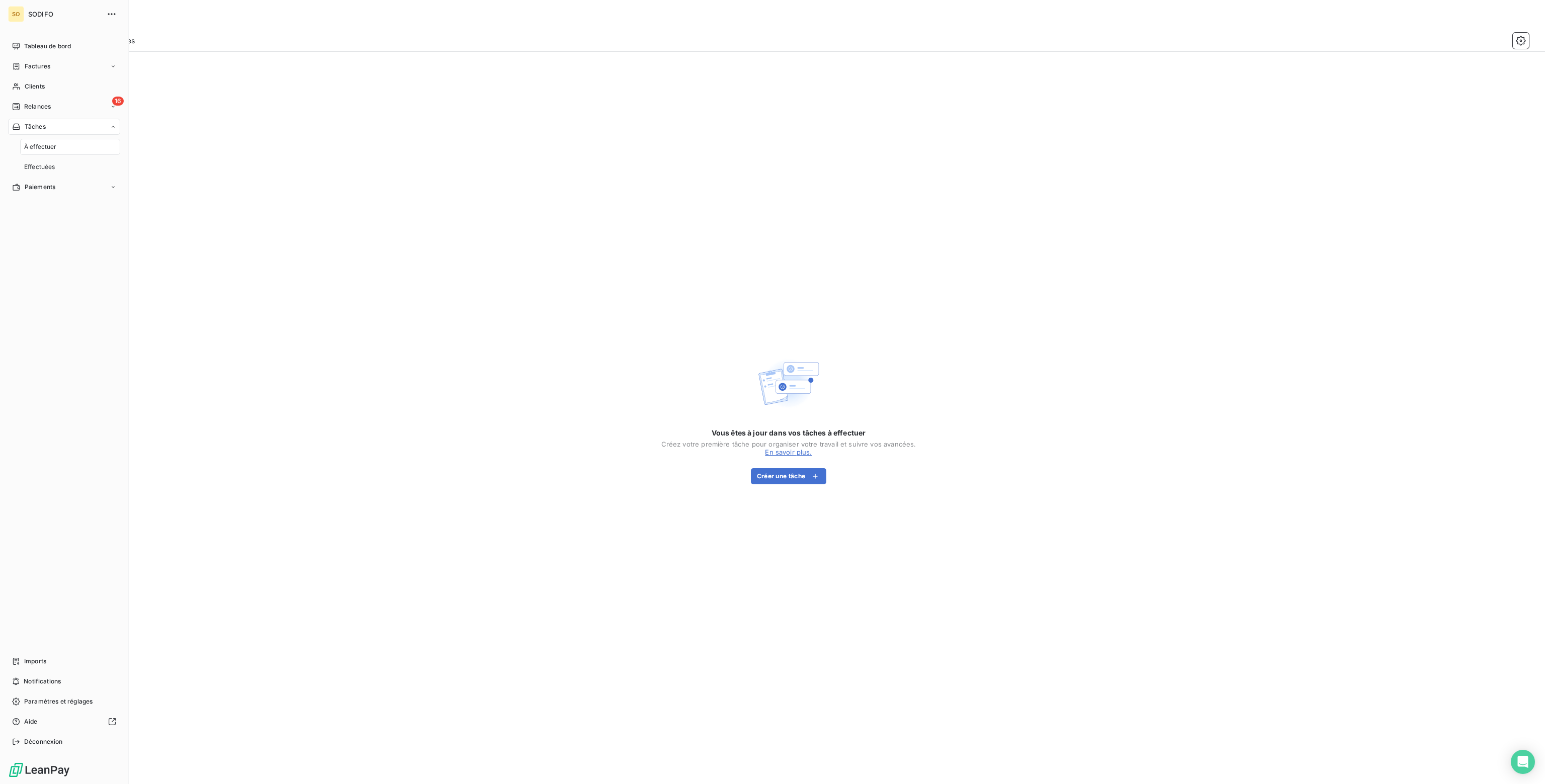
click at [44, 149] on span "À effectuer" at bounding box center [40, 147] width 32 height 9
click at [804, 474] on button "Créer une tâche" at bounding box center [788, 476] width 76 height 16
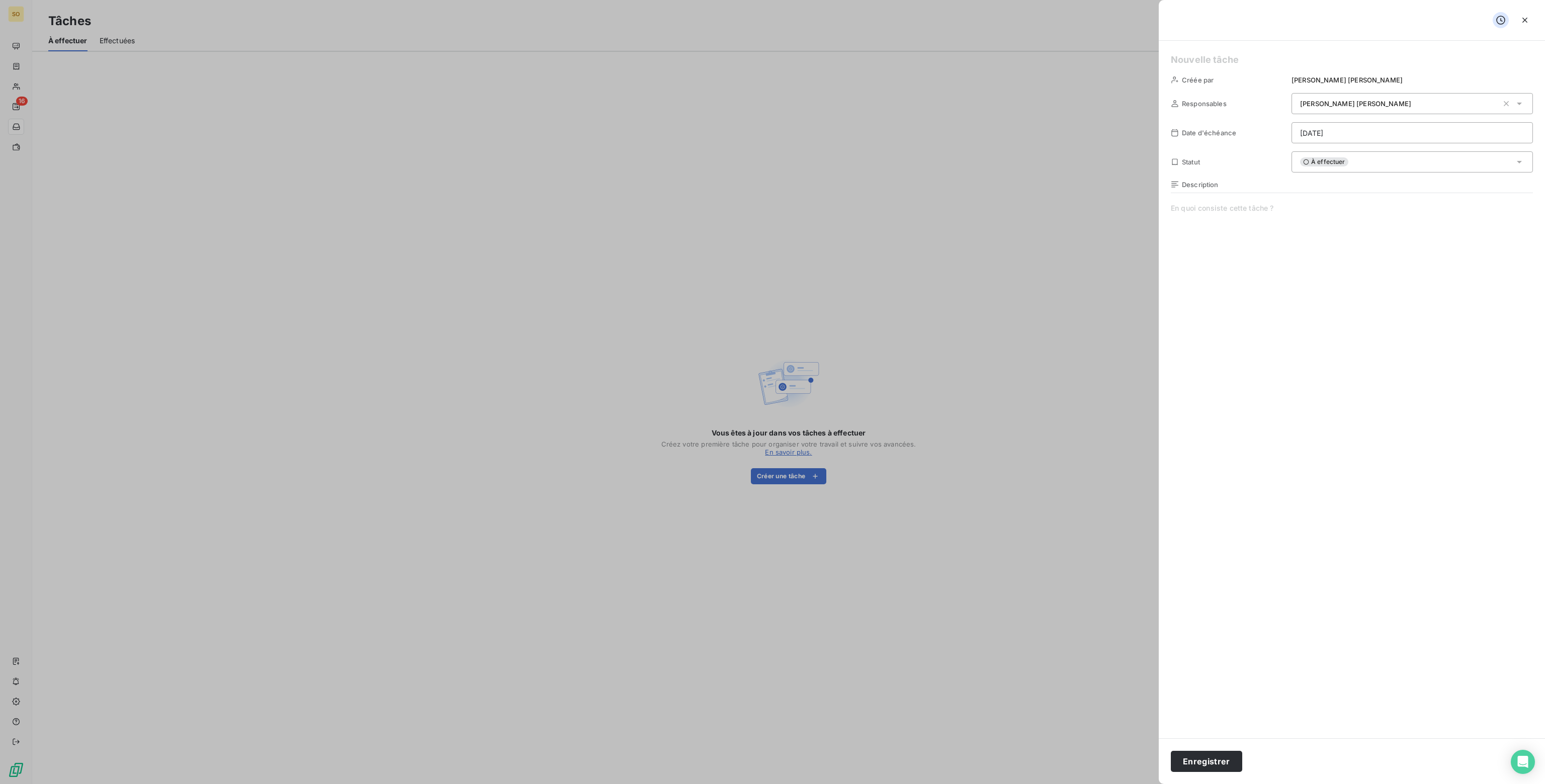
click at [527, 230] on div at bounding box center [772, 392] width 1545 height 784
click at [126, 173] on div at bounding box center [772, 392] width 1545 height 784
click at [1527, 17] on icon "button" at bounding box center [1524, 20] width 10 height 10
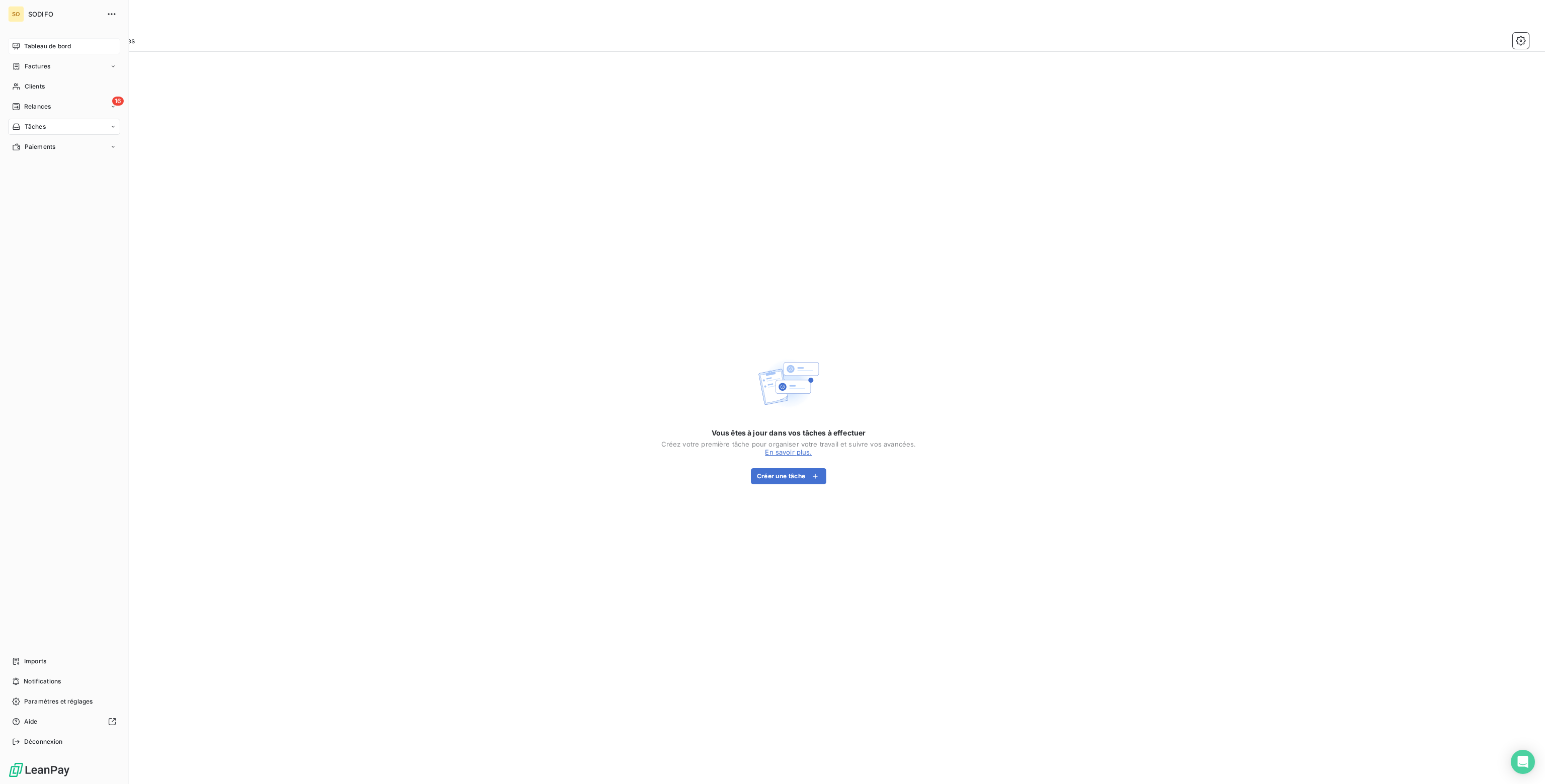
click at [42, 42] on span "Tableau de bord" at bounding box center [47, 46] width 47 height 9
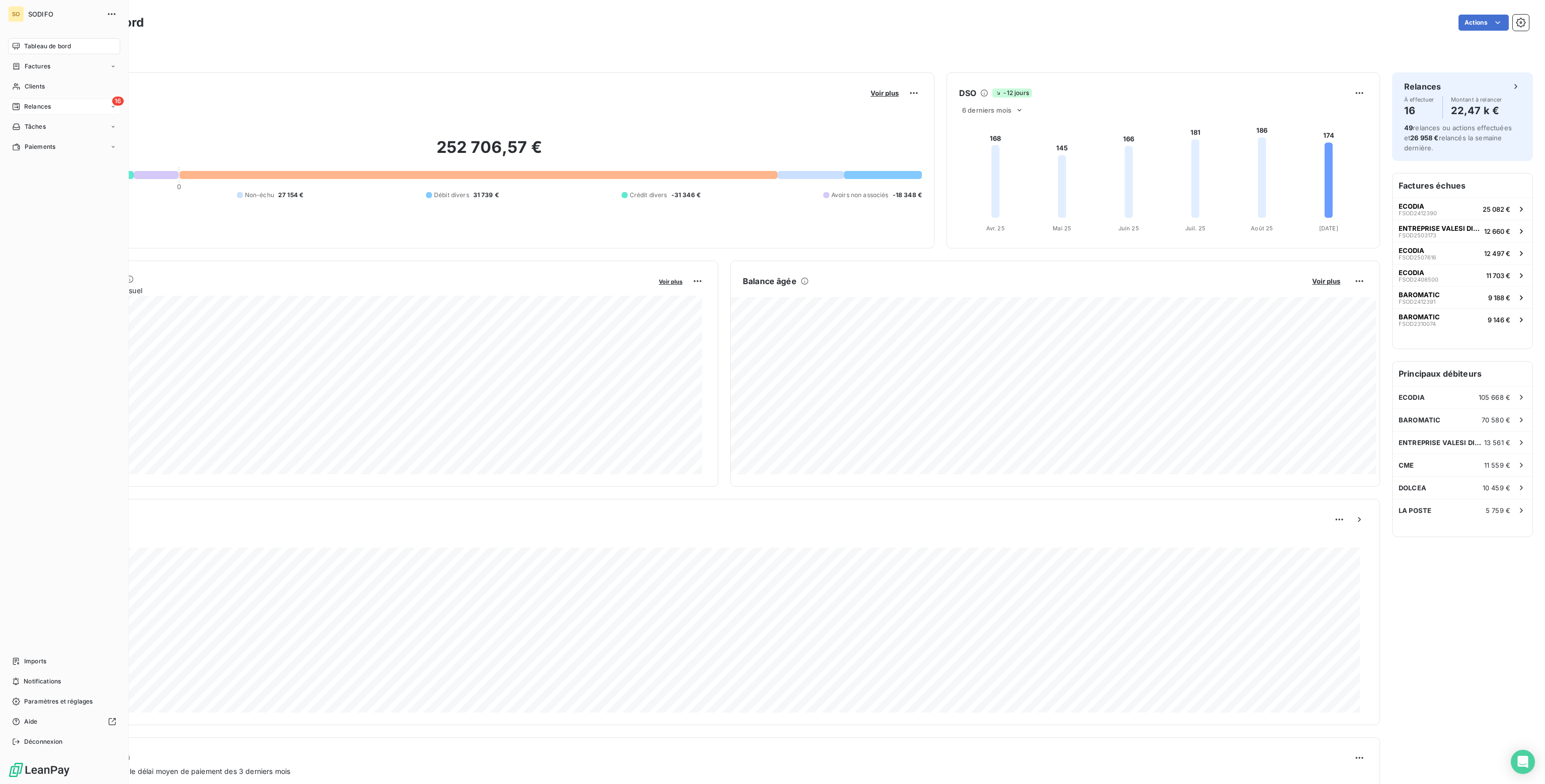
click at [34, 106] on span "Relances" at bounding box center [37, 106] width 27 height 9
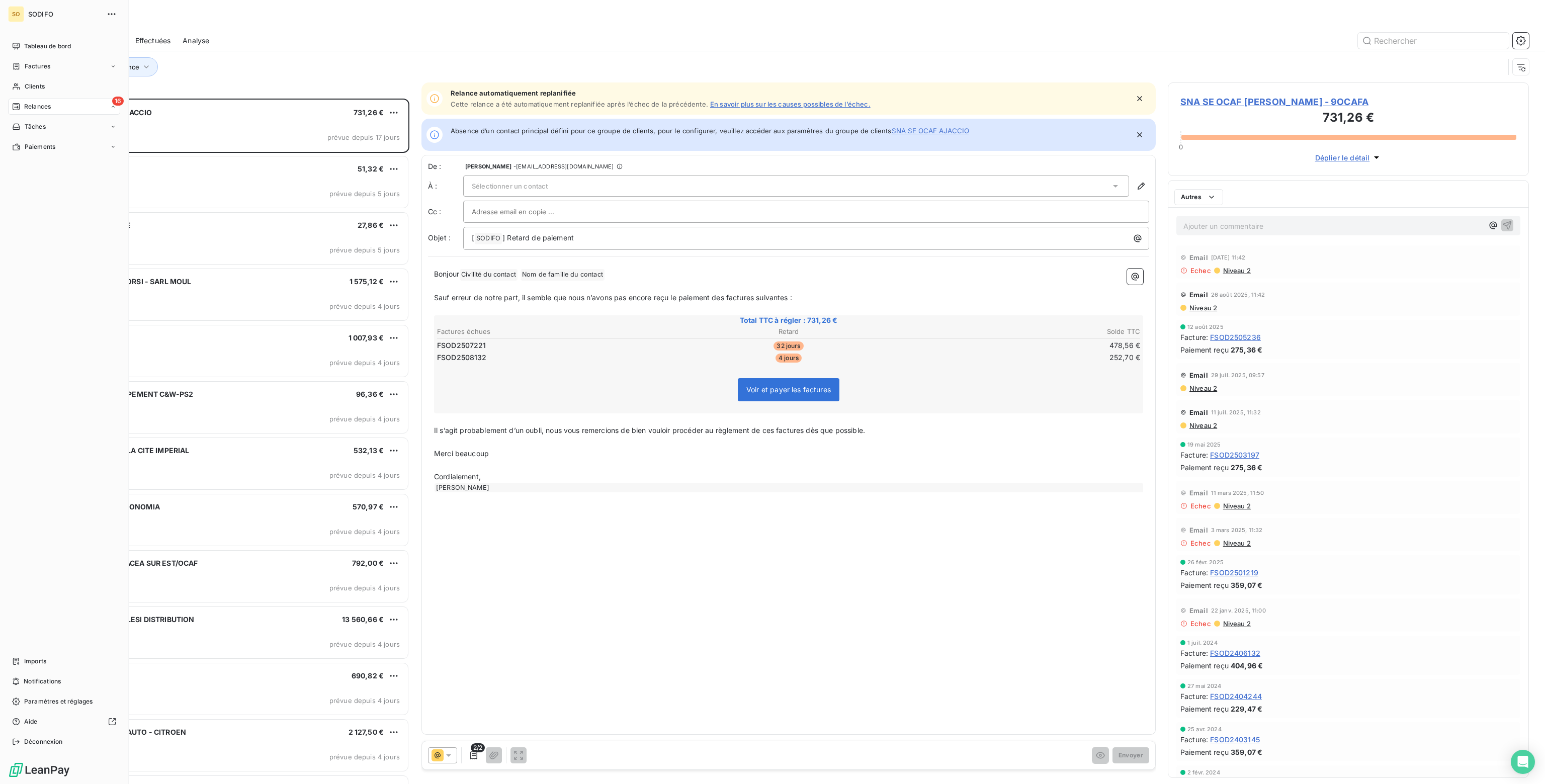
scroll to position [678, 353]
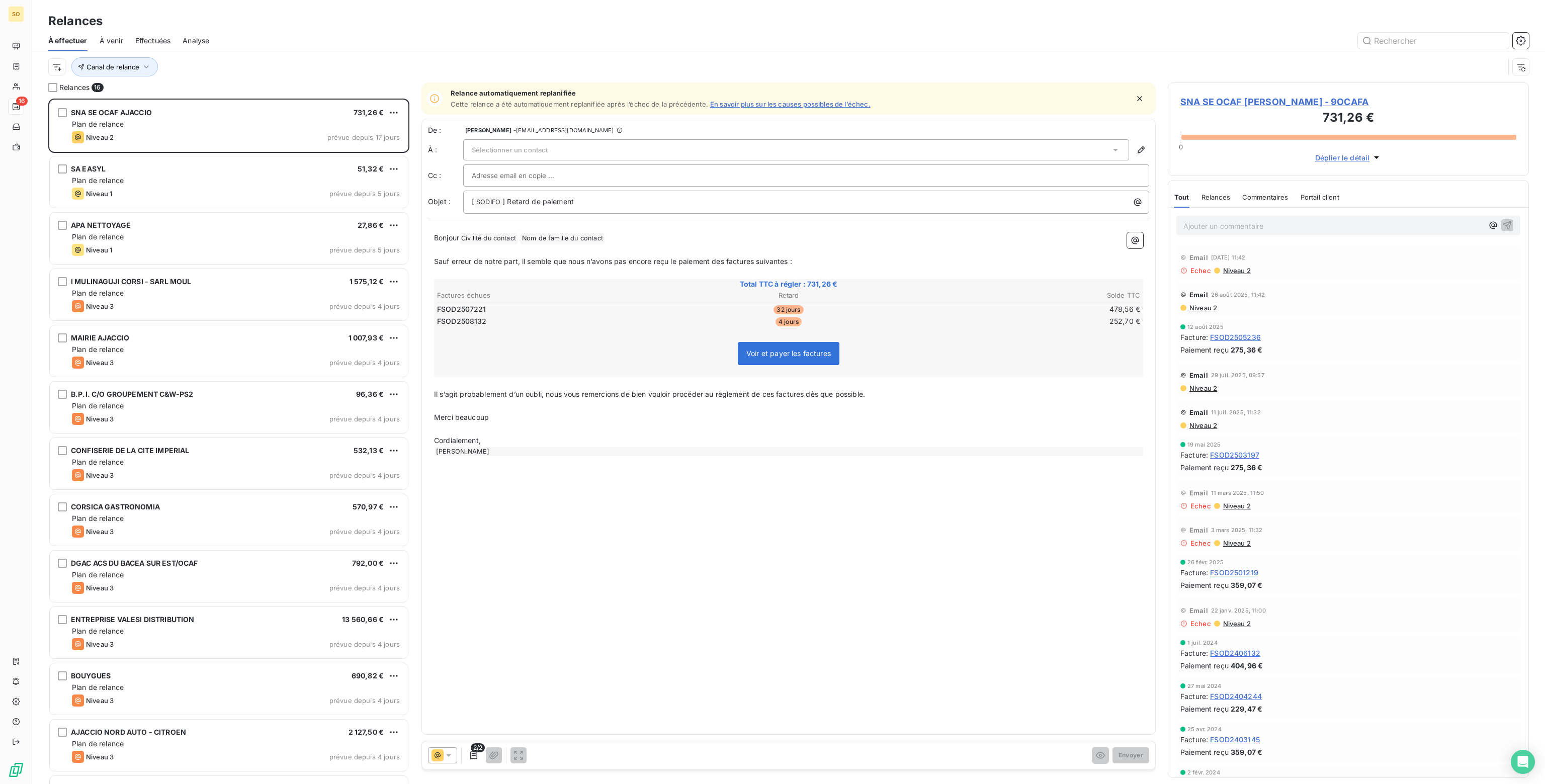
click at [454, 753] on div at bounding box center [442, 755] width 29 height 16
click at [561, 514] on div "De : [PERSON_NAME] - [EMAIL_ADDRESS][DOMAIN_NAME] À : Sélectionner un contact C…" at bounding box center [788, 427] width 734 height 616
click at [153, 521] on div "Plan de relance" at bounding box center [236, 518] width 328 height 10
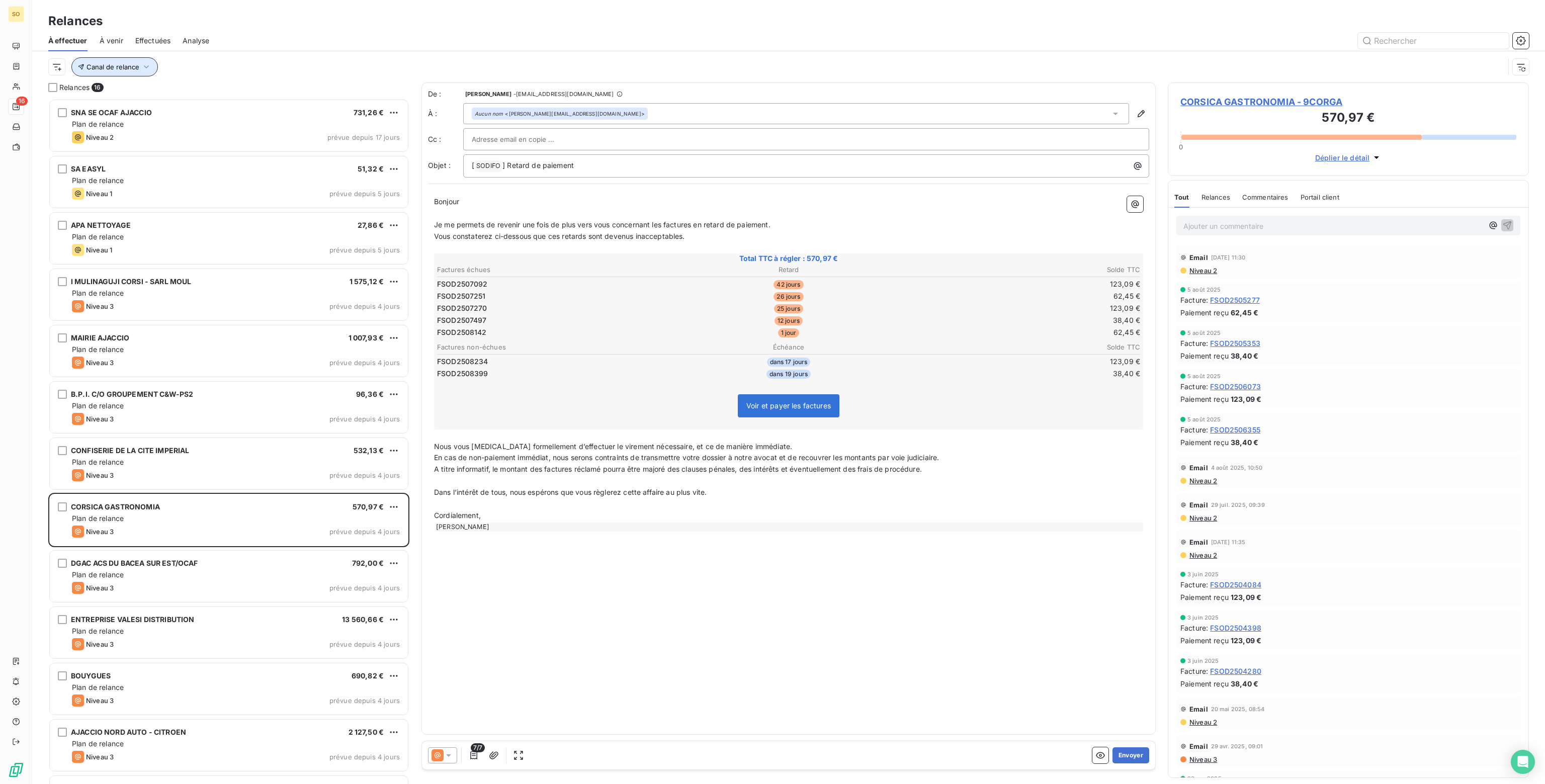
click at [138, 65] on button "Canal de relance" at bounding box center [115, 66] width 86 height 19
click at [116, 121] on span "Supprimer le filtre" at bounding box center [123, 120] width 59 height 10
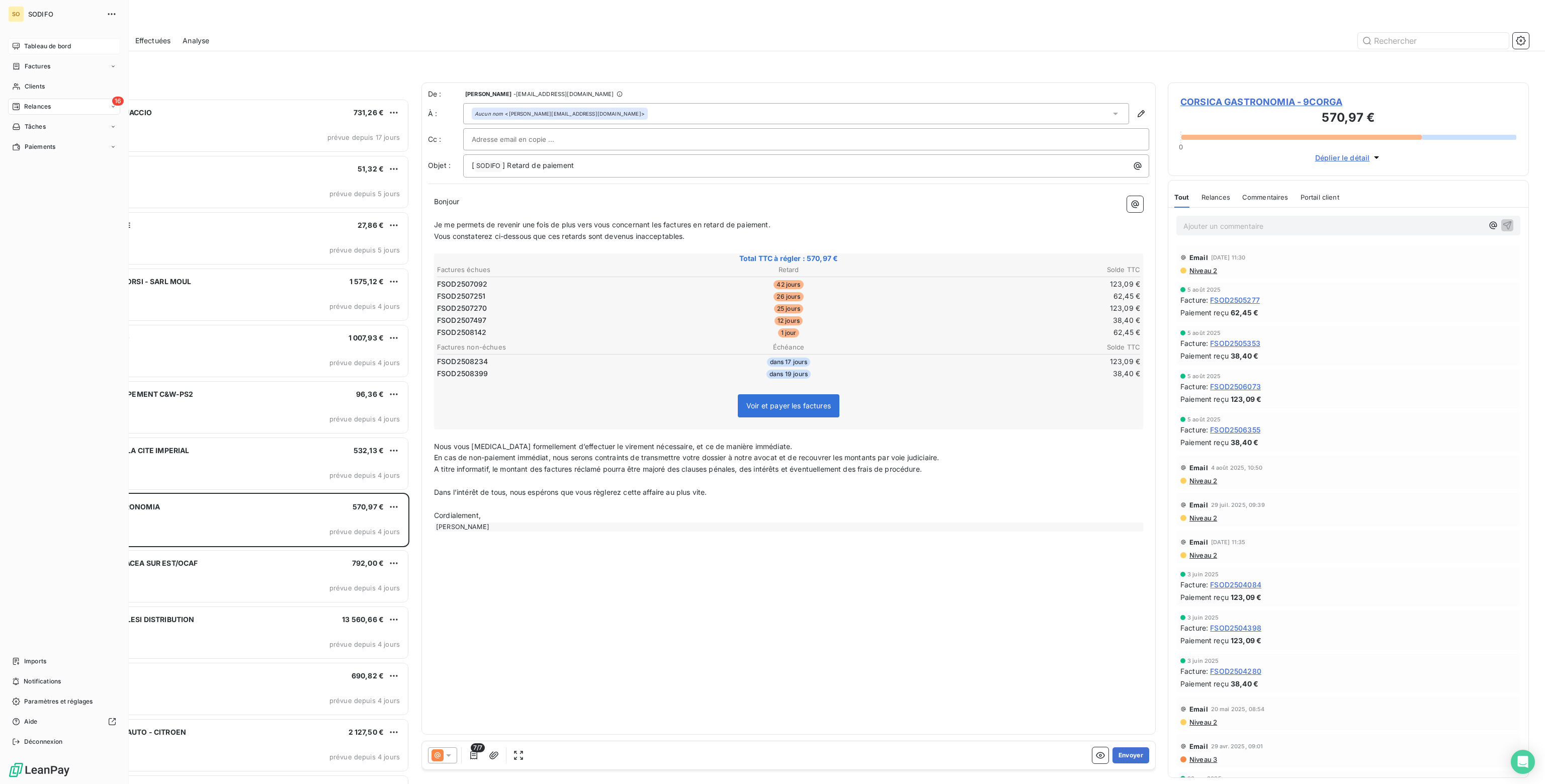
click at [42, 45] on span "Tableau de bord" at bounding box center [47, 46] width 47 height 9
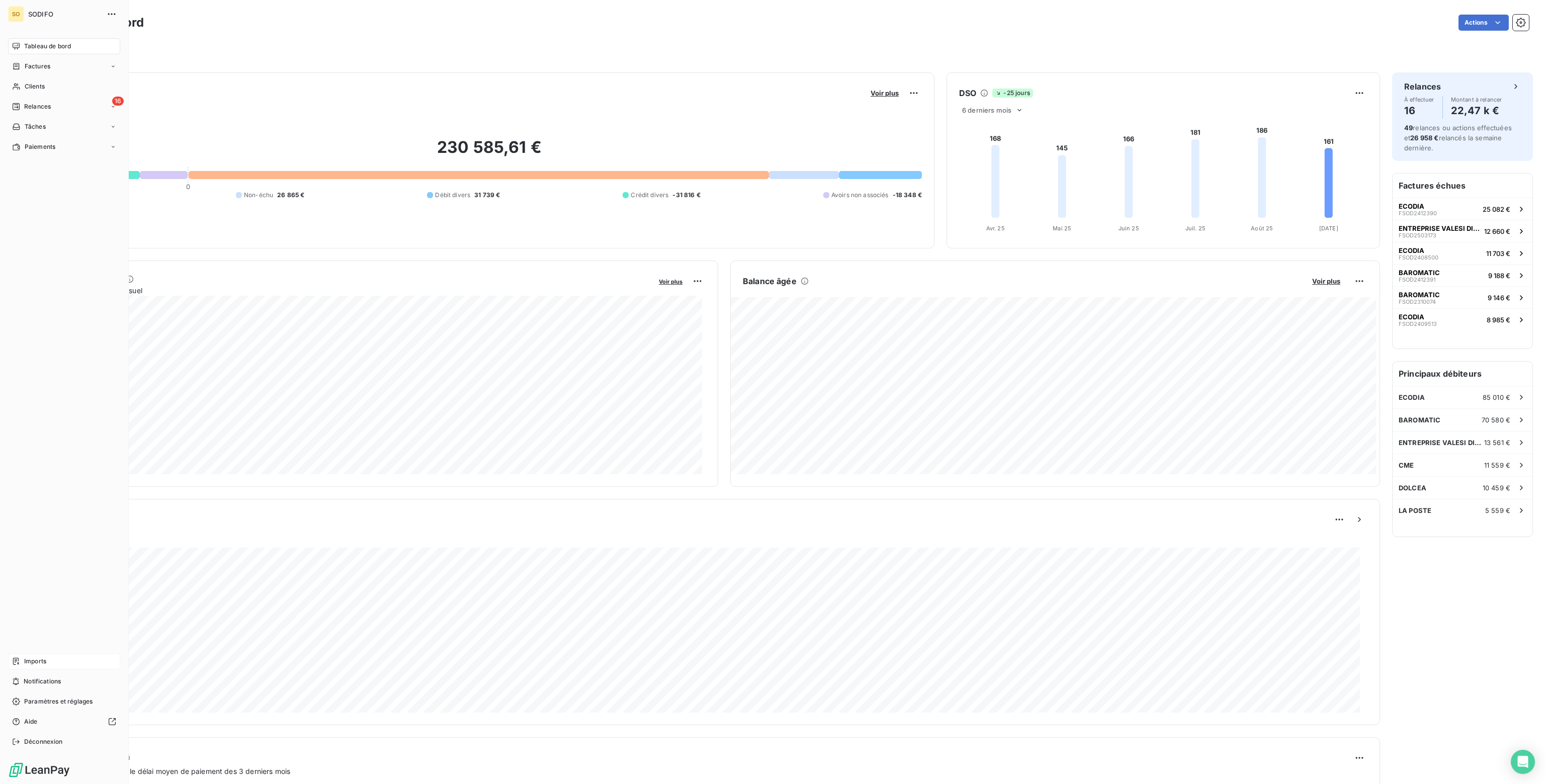
click at [23, 663] on div "Imports" at bounding box center [64, 661] width 113 height 16
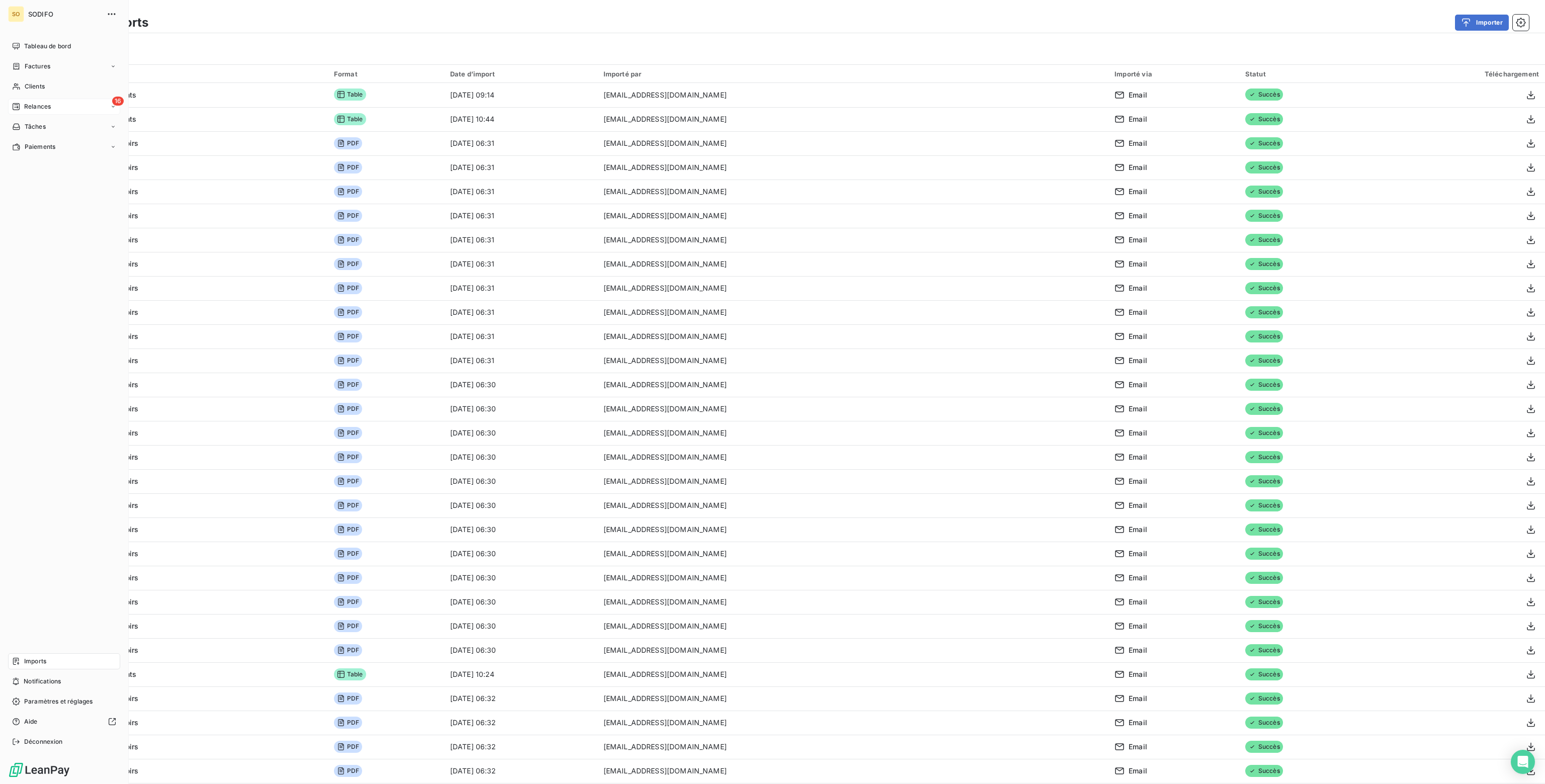
click at [27, 106] on span "Relances" at bounding box center [37, 106] width 27 height 9
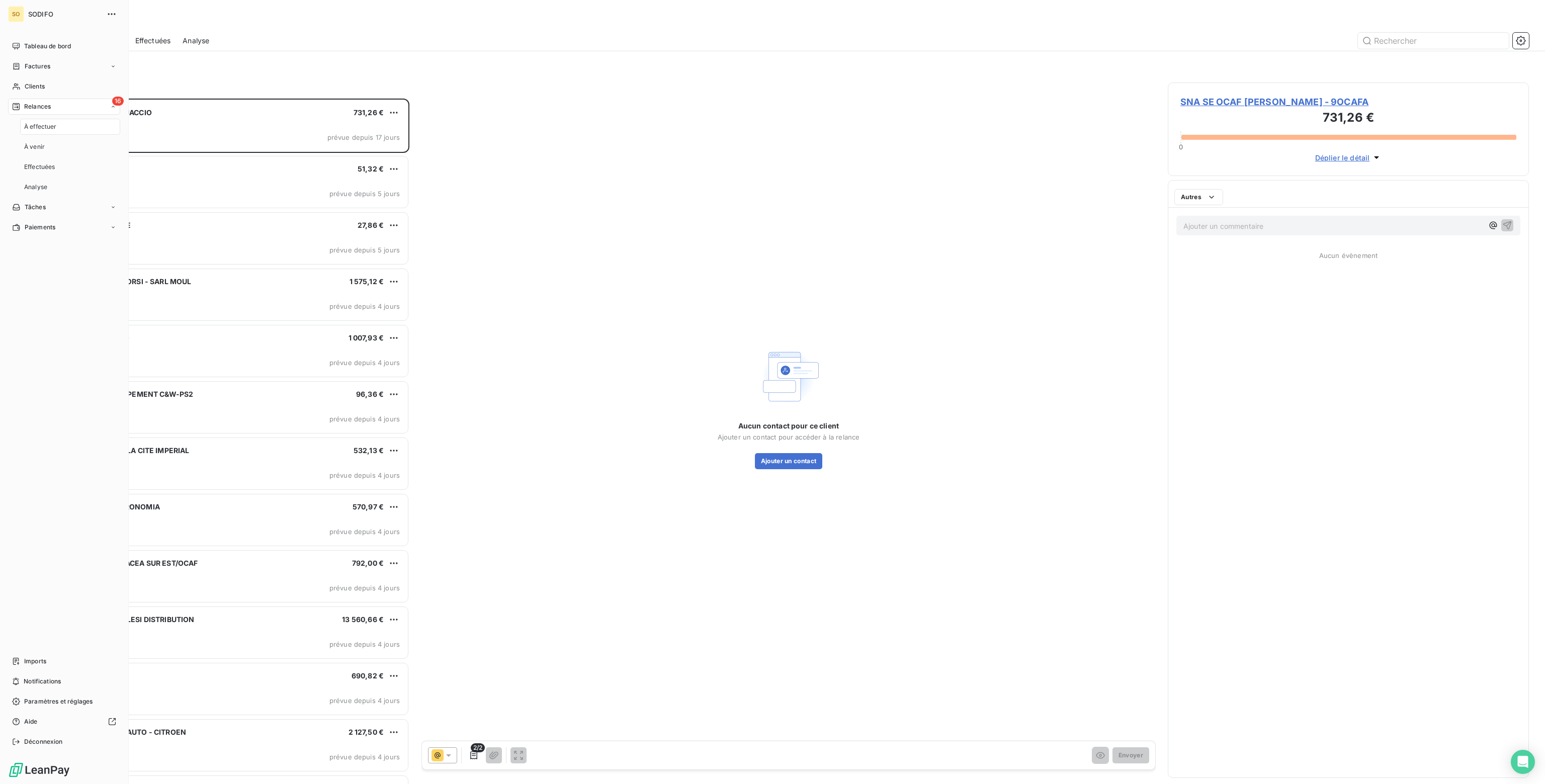
scroll to position [678, 353]
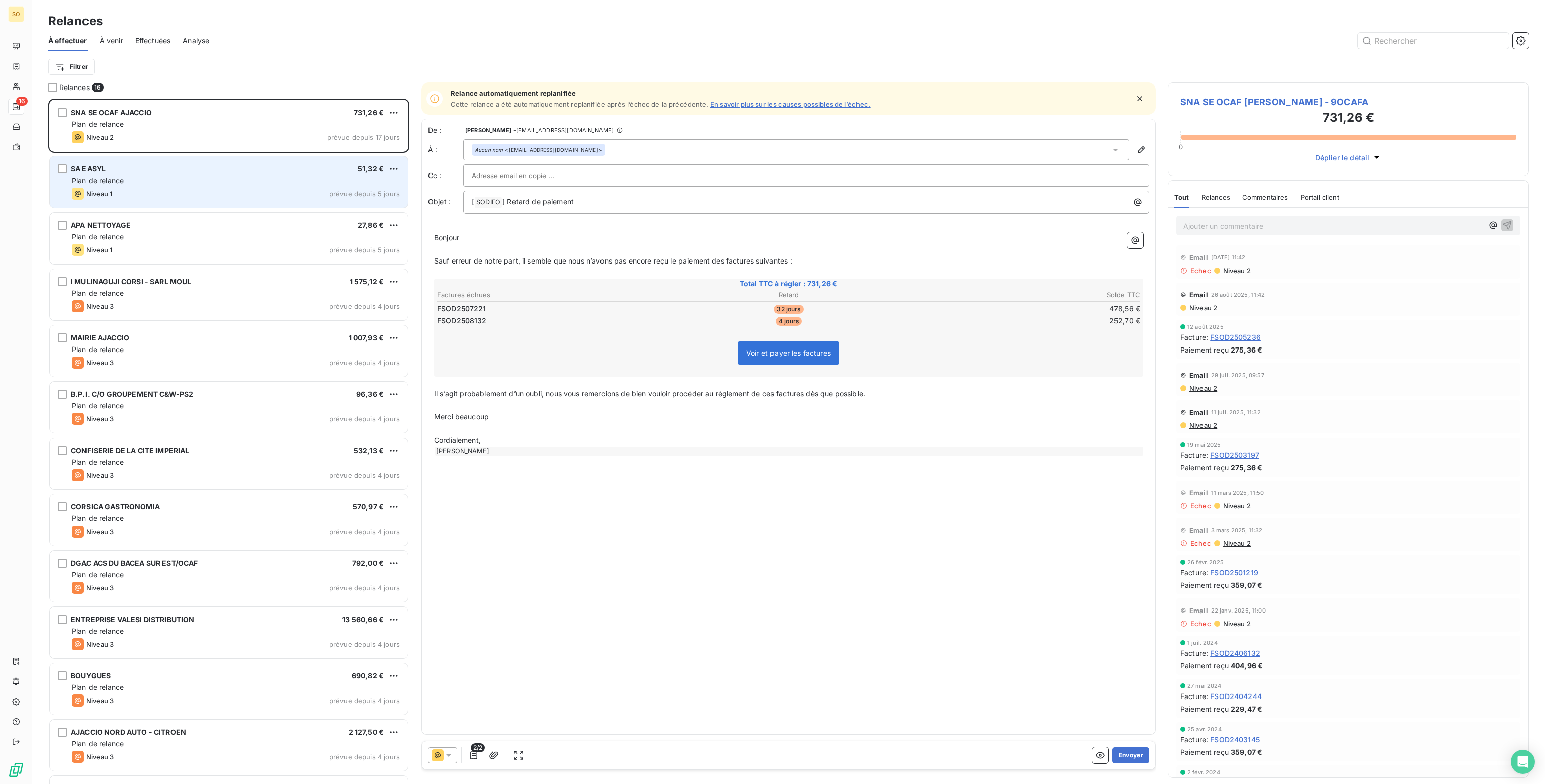
click at [193, 183] on div "Plan de relance" at bounding box center [236, 180] width 328 height 10
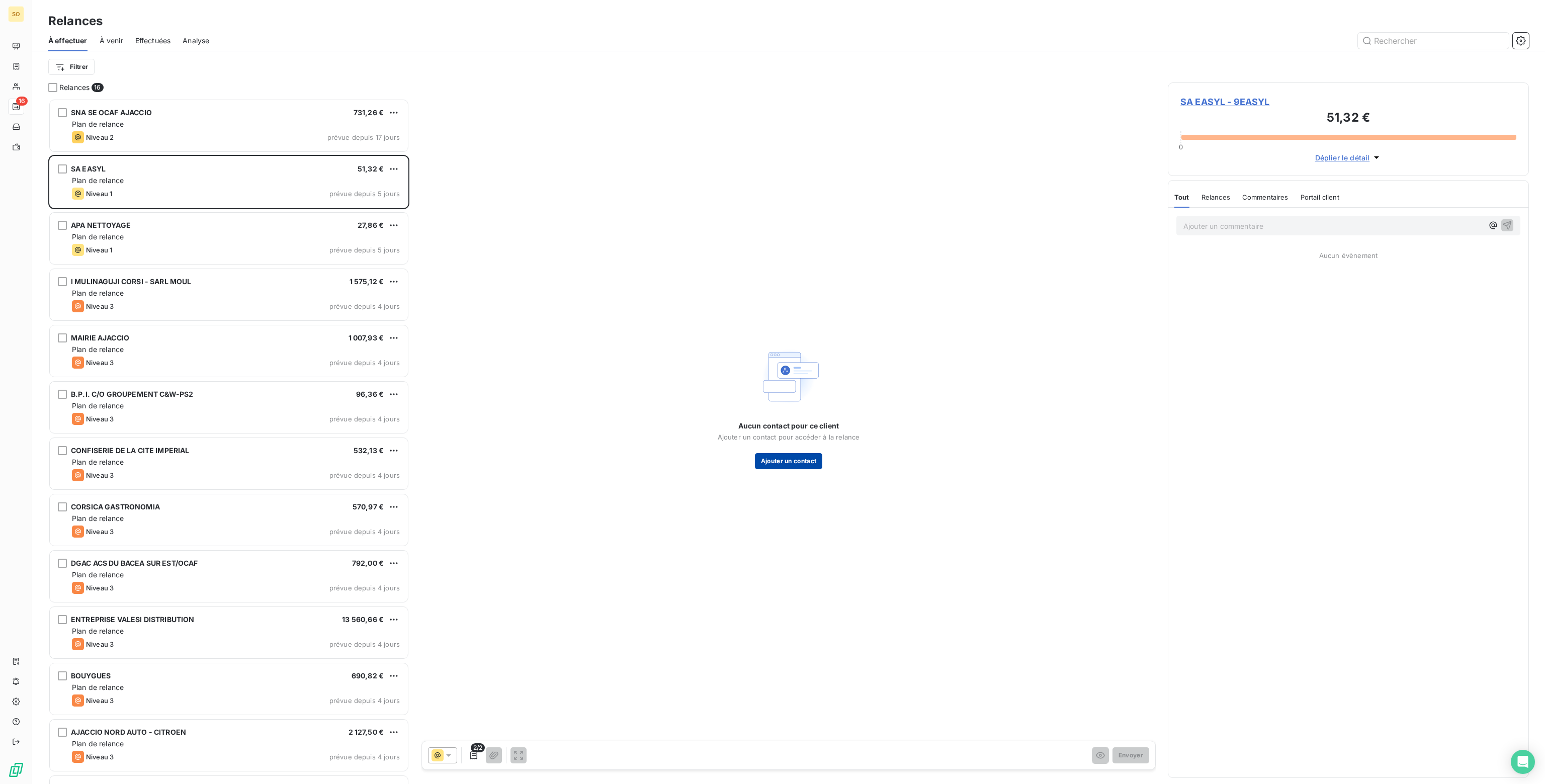
click at [797, 462] on button "Ajouter un contact" at bounding box center [789, 461] width 68 height 16
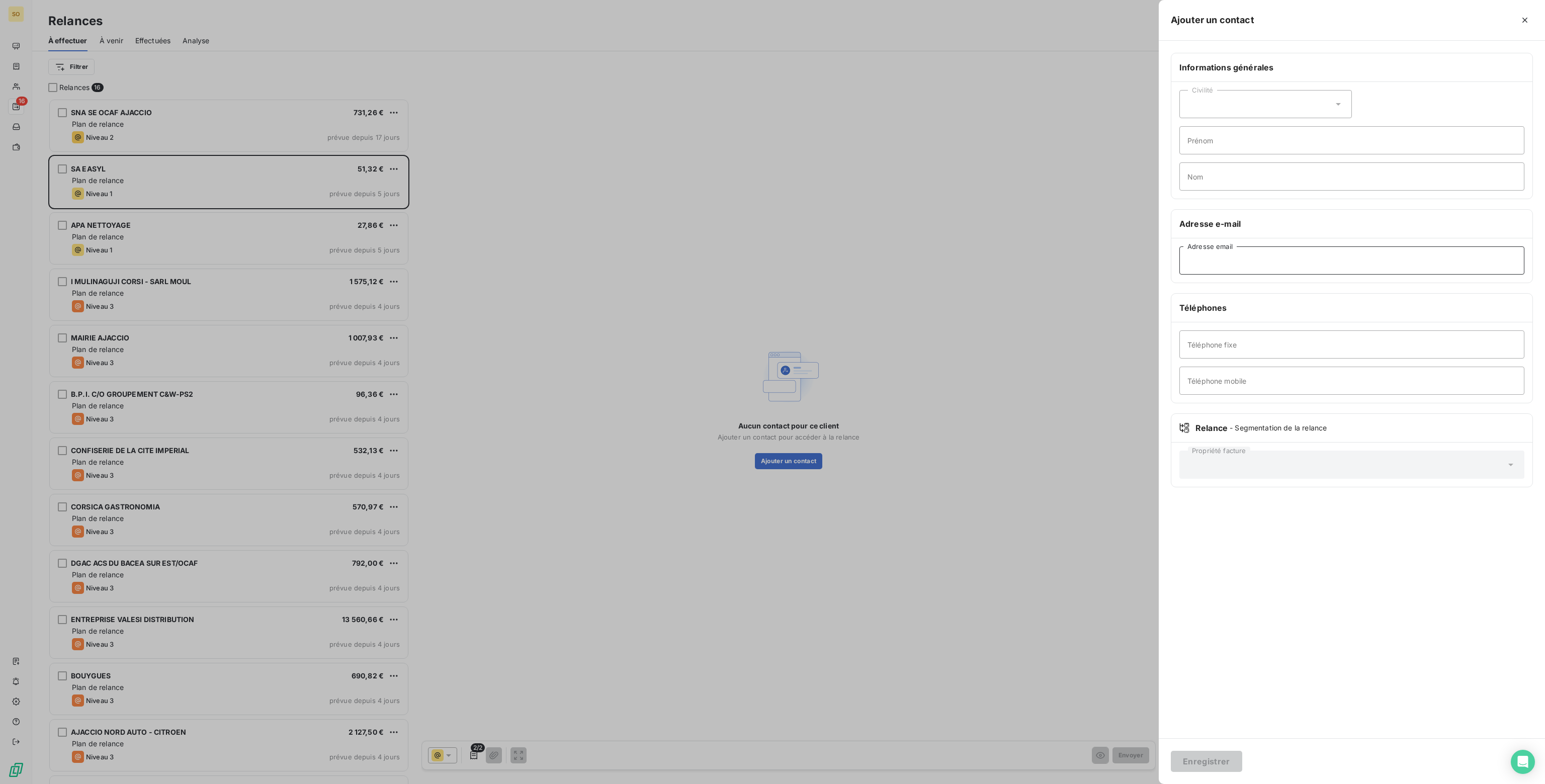
paste input "easyl@easylholding.com"
type input "easyl@easylholding.com"
click at [1220, 762] on button "Enregistrer" at bounding box center [1206, 760] width 72 height 21
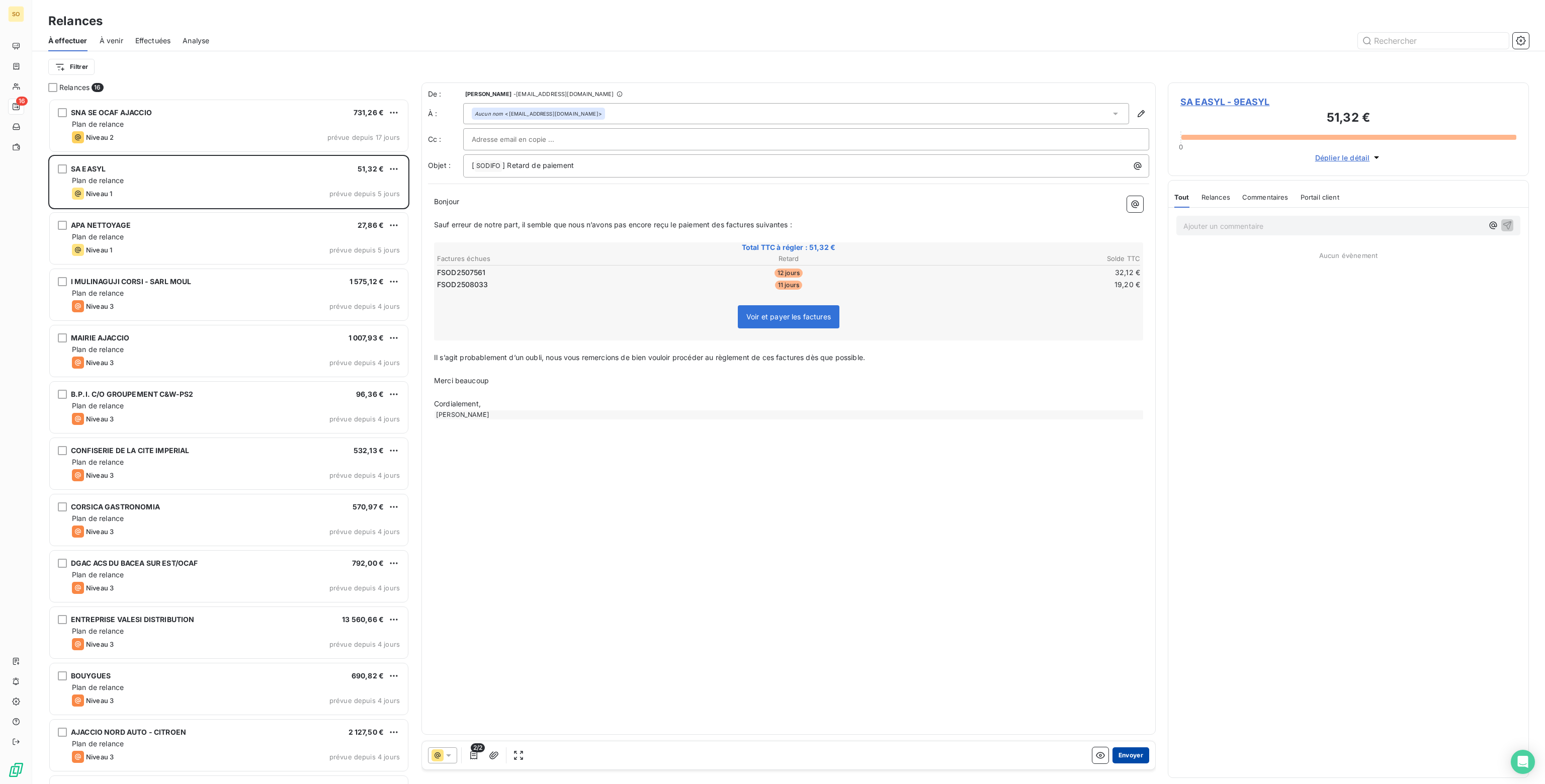
click at [1129, 756] on button "Envoyer" at bounding box center [1131, 755] width 37 height 16
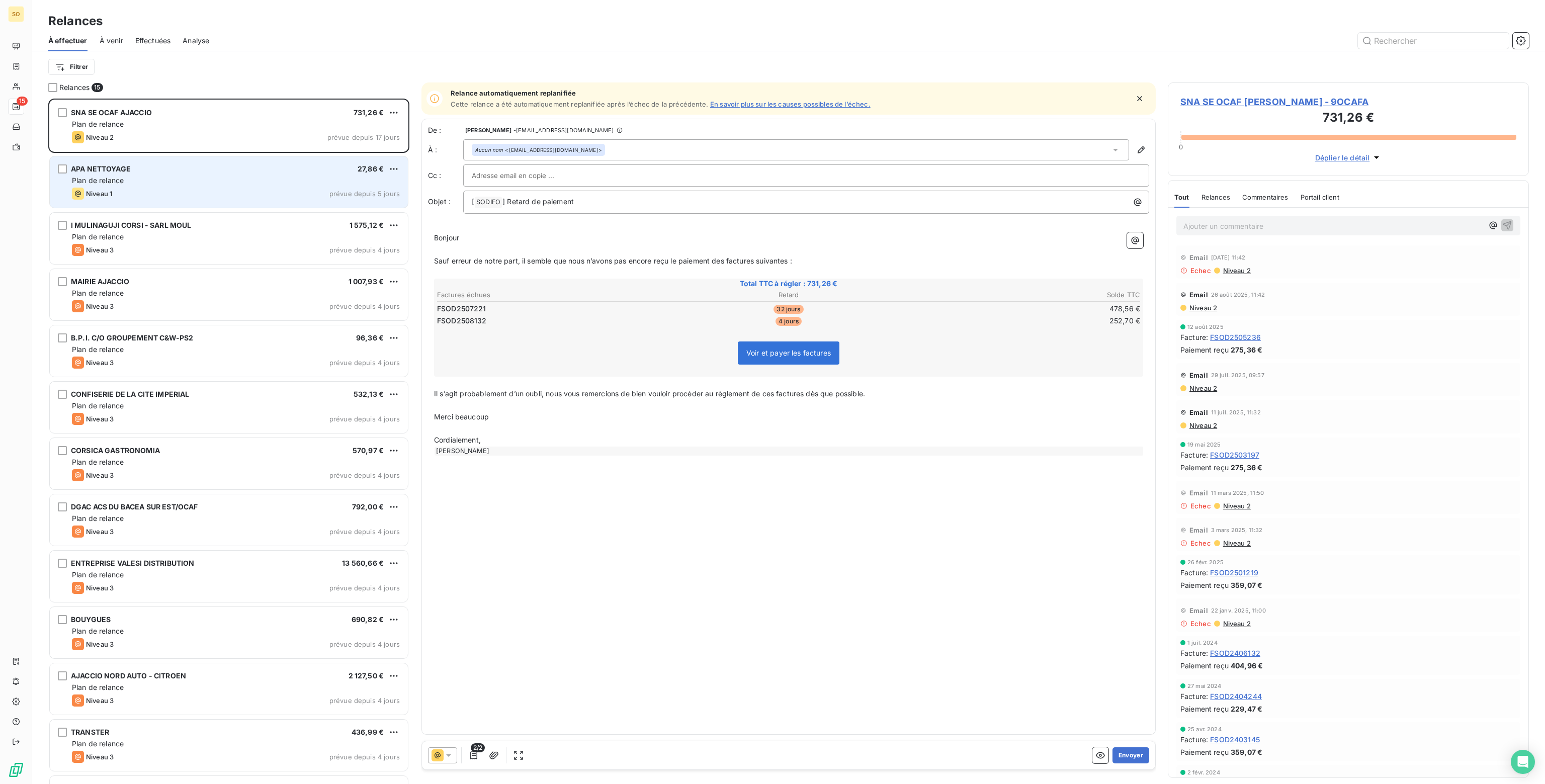
click at [246, 199] on div "Niveau 1 prévue depuis 5 jours" at bounding box center [236, 193] width 328 height 12
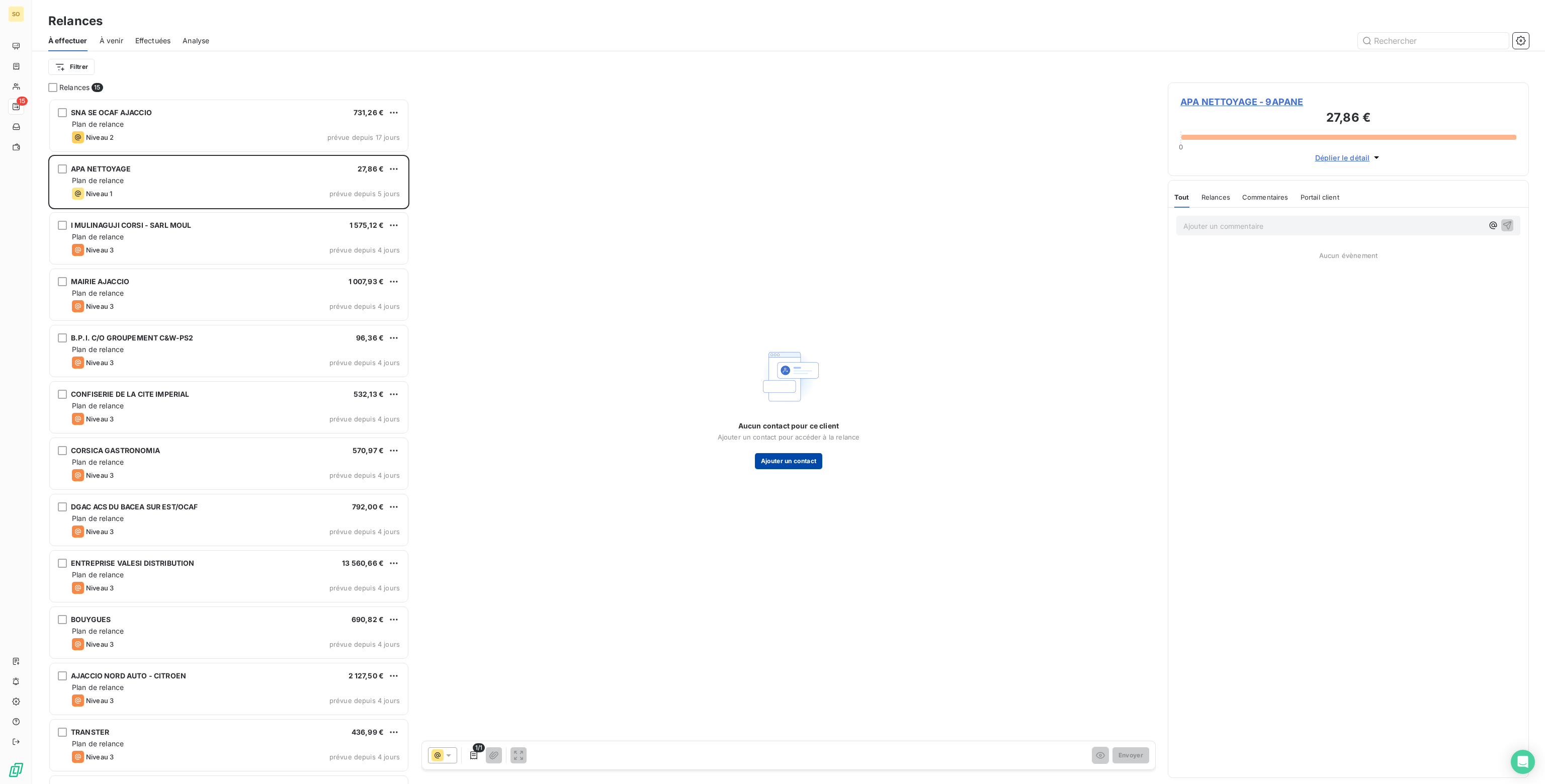
click at [793, 460] on button "Ajouter un contact" at bounding box center [789, 461] width 68 height 16
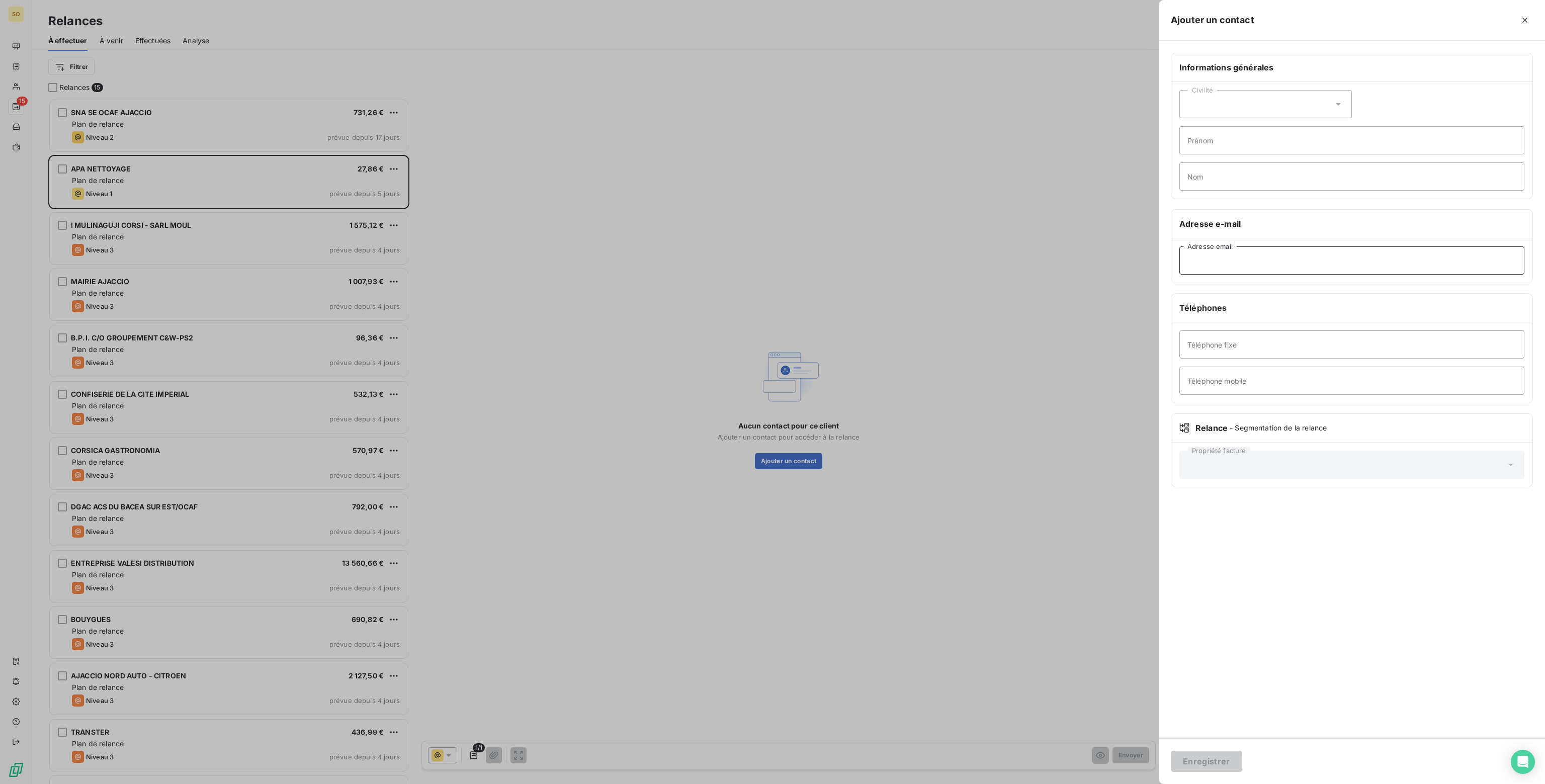
paste input "contact@apanettoyage.com"
type input "contact@apanettoyage.com"
click at [1211, 762] on button "Enregistrer" at bounding box center [1206, 760] width 72 height 21
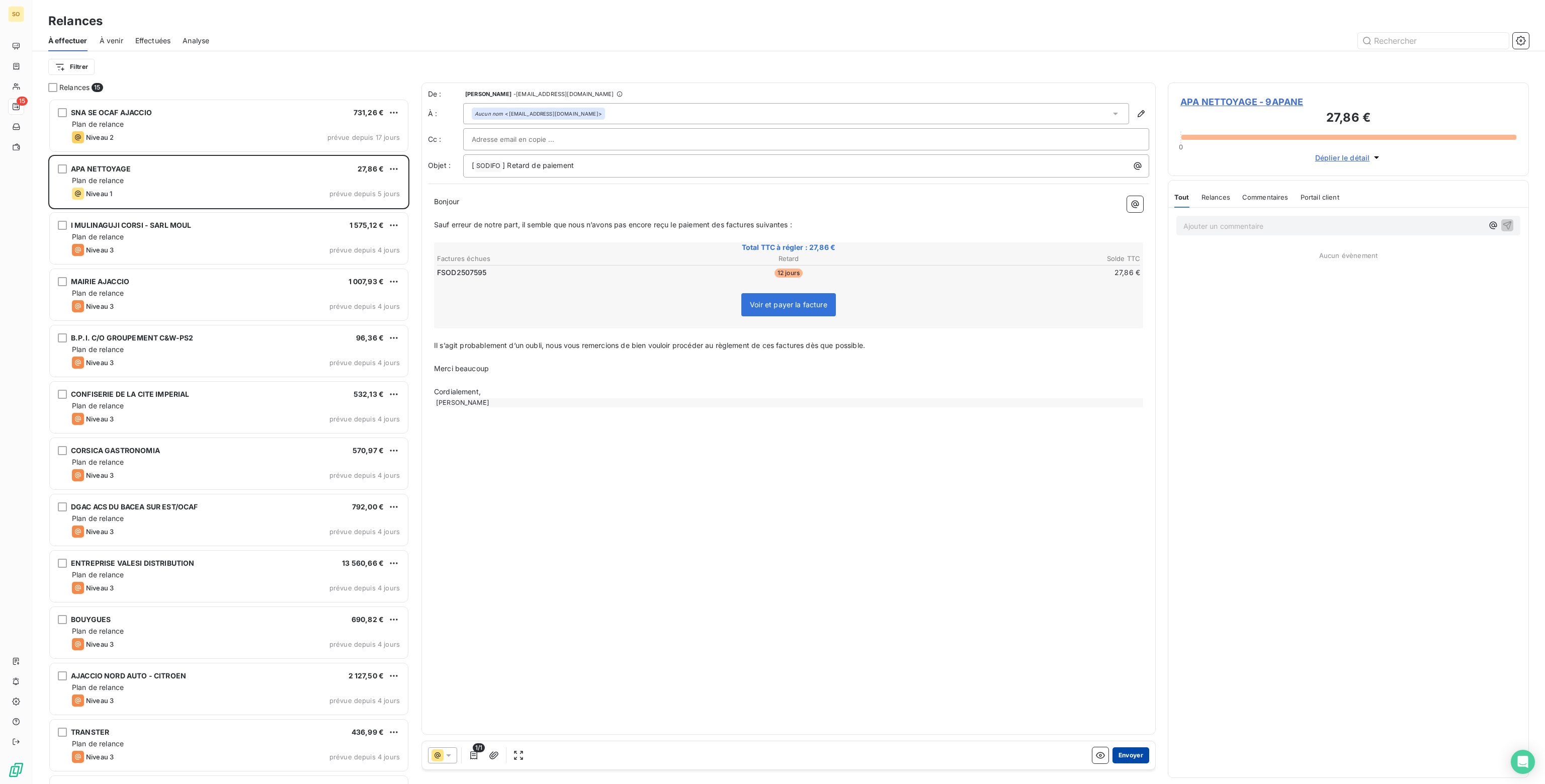
click at [1129, 756] on button "Envoyer" at bounding box center [1131, 755] width 37 height 16
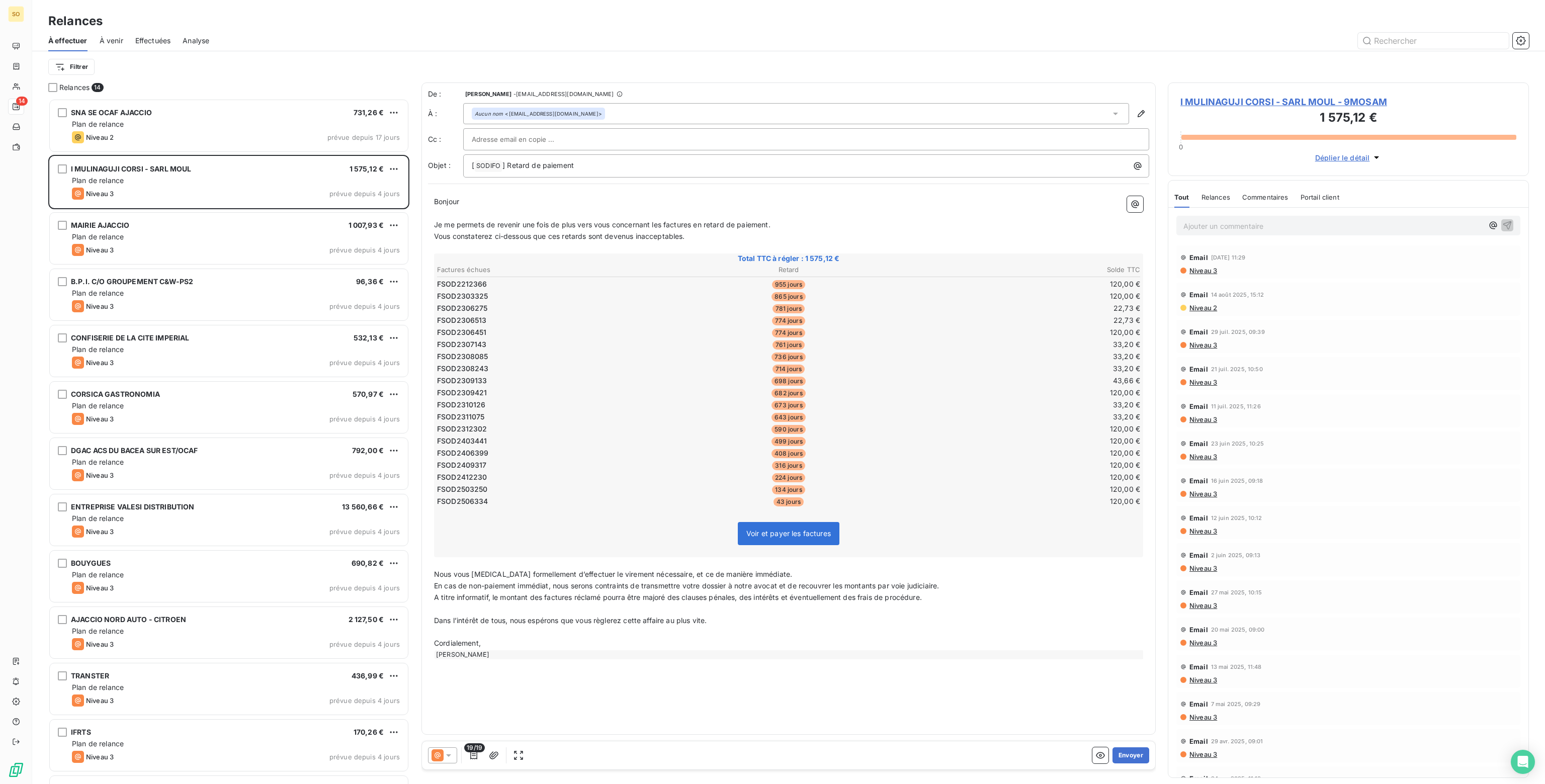
click at [595, 698] on div "De : Nathalie FERNANDES - rappels@leanpay.io À : Aucun nom <compta.sampiero@gma…" at bounding box center [788, 408] width 734 height 652
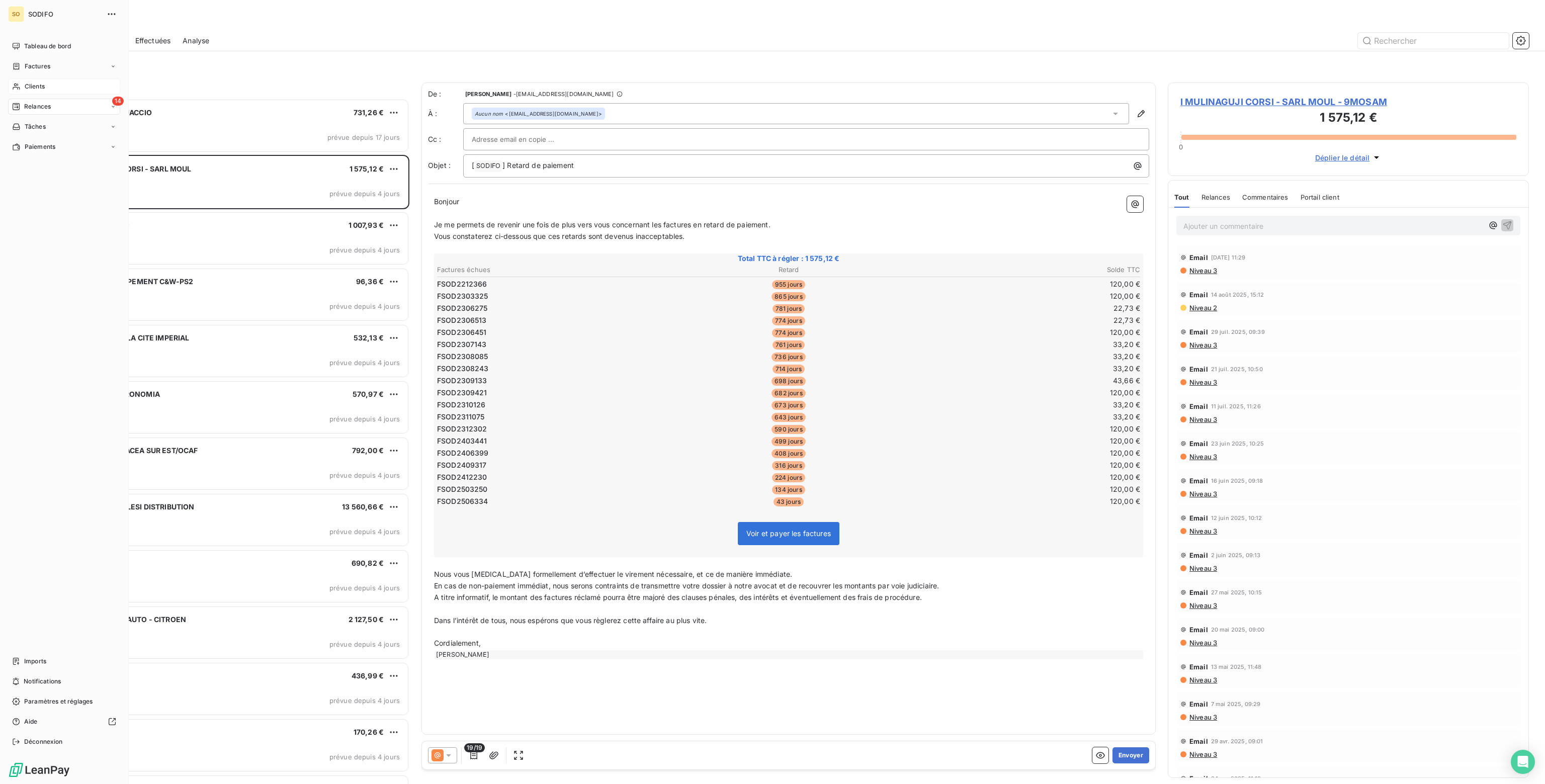
click at [33, 88] on span "Clients" at bounding box center [35, 86] width 20 height 9
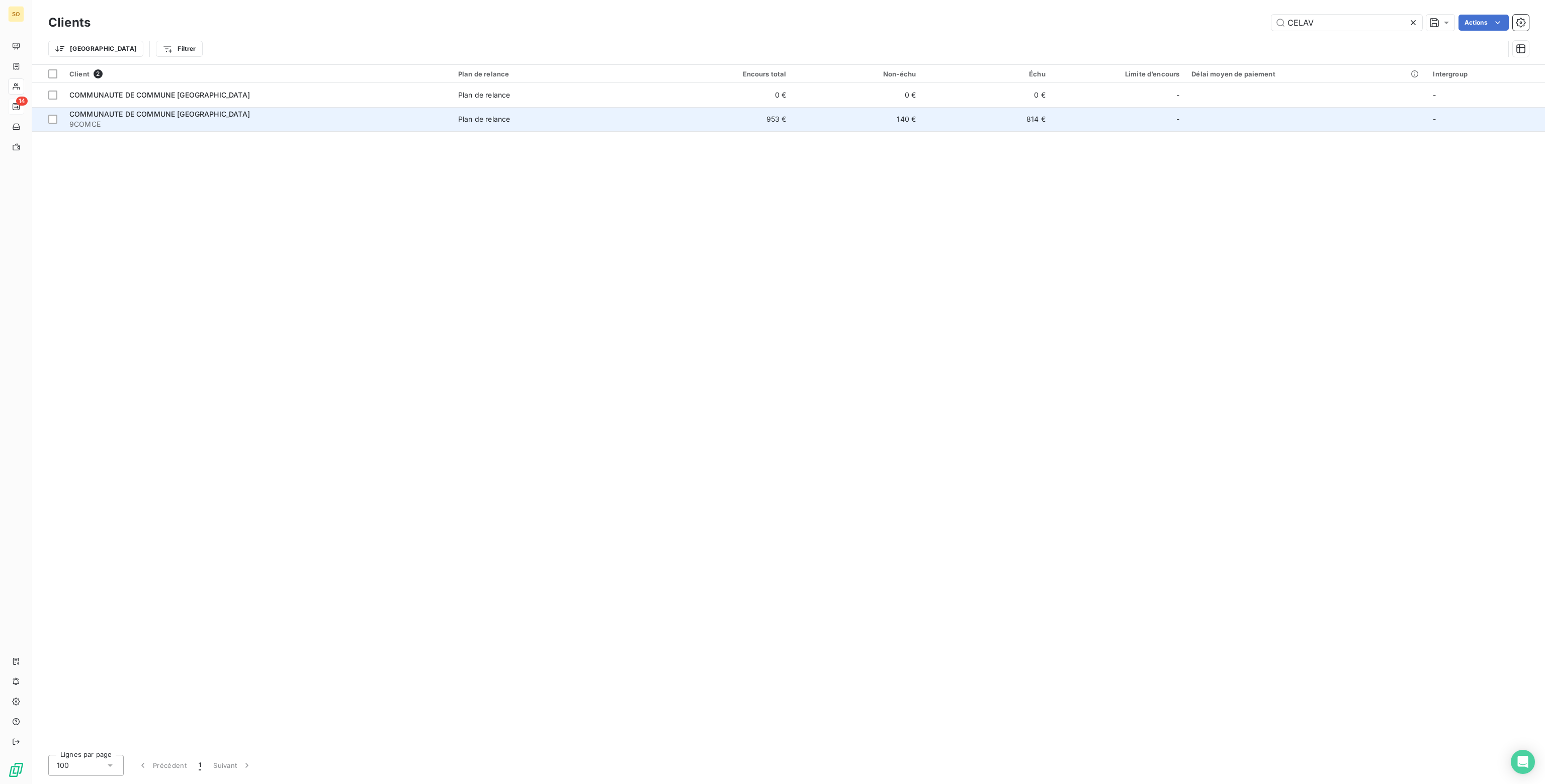
type input "CELAV"
click at [276, 122] on span "9COMCE" at bounding box center [257, 124] width 377 height 10
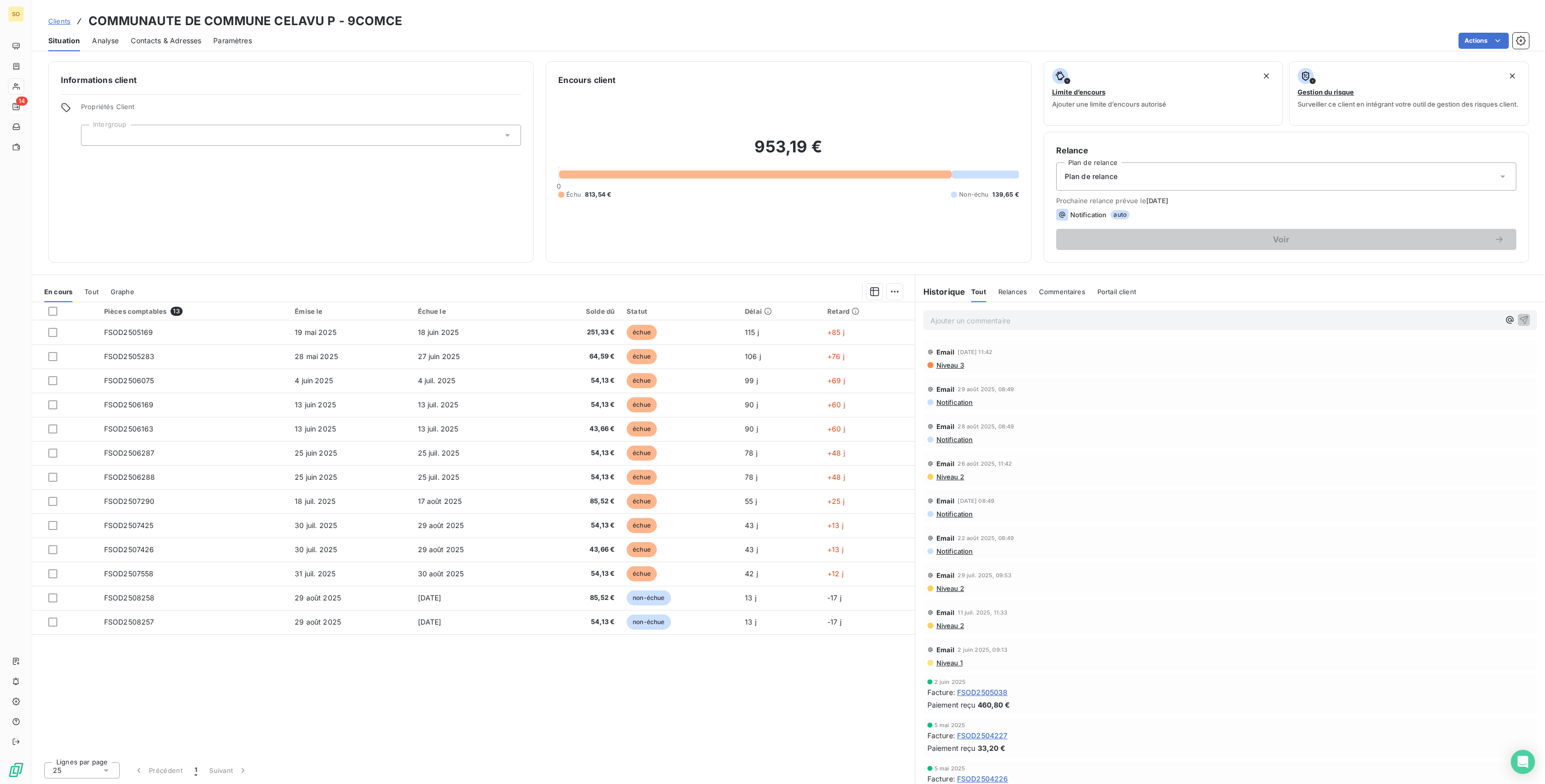
click at [1053, 290] on span "Commentaires" at bounding box center [1062, 291] width 46 height 8
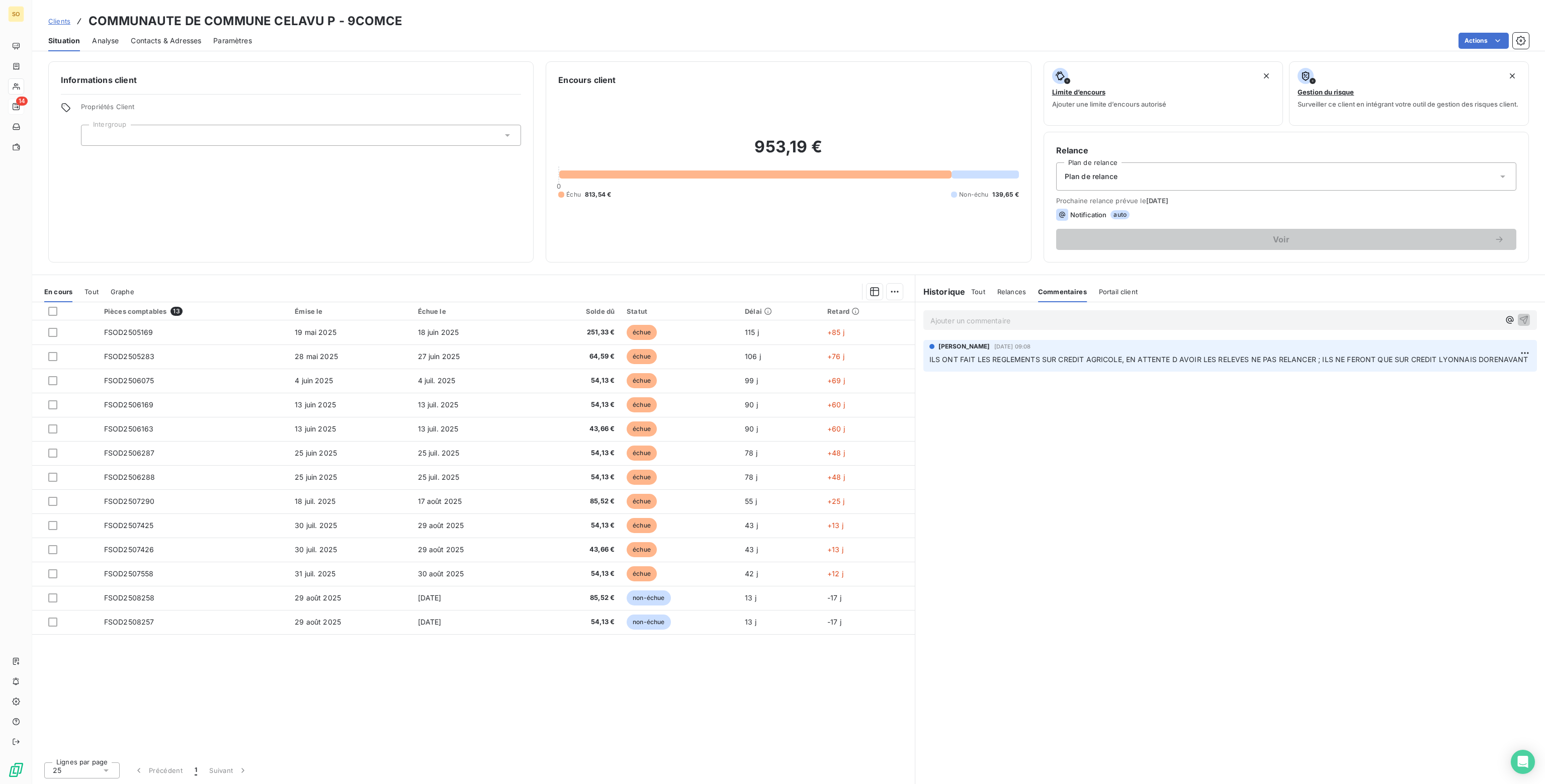
click at [984, 313] on div "Ajouter un commentaire ﻿" at bounding box center [1214, 320] width 569 height 14
click at [982, 317] on p "Ajouter un commentaire ﻿" at bounding box center [1214, 320] width 569 height 12
click at [1256, 317] on span "ILS ONT ENCORE FAIT REGLEMENT SUR CREDIT AGRICOLE, ELLE A SUPPRIME LE RIB CA ET…" at bounding box center [1121, 319] width 383 height 8
click at [1299, 318] on p "ILS ONT ENCORE FAIT REGLEMENT SUR CREDIT AGRICOLE, ELLE A SUPPRIME LE RIB CA ET…" at bounding box center [1214, 320] width 569 height 12
click at [1402, 319] on span "ILS ONT ENCORE FAIT REGLEMENT SUR CREDIT AGRICOLE, ELLE A SUPPRIME LE RIB CA ET…" at bounding box center [1190, 319] width 520 height 8
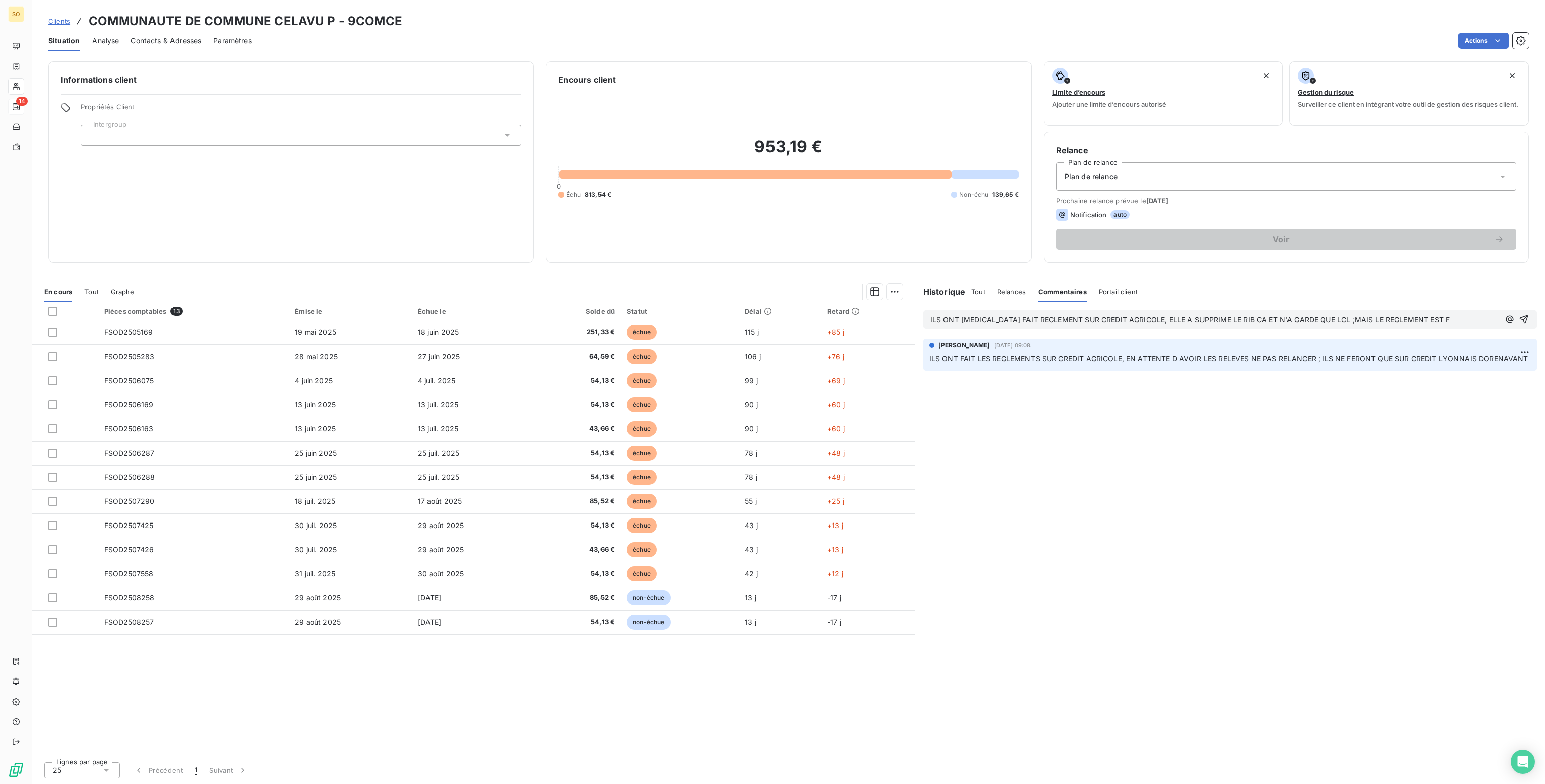
click at [1429, 317] on p "ILS ONT ENCORE FAIT REGLEMENT SUR CREDIT AGRICOLE, ELLE A SUPPRIME LE RIB CA ET…" at bounding box center [1214, 320] width 569 height 12
click at [1525, 319] on icon "button" at bounding box center [1523, 319] width 10 height 10
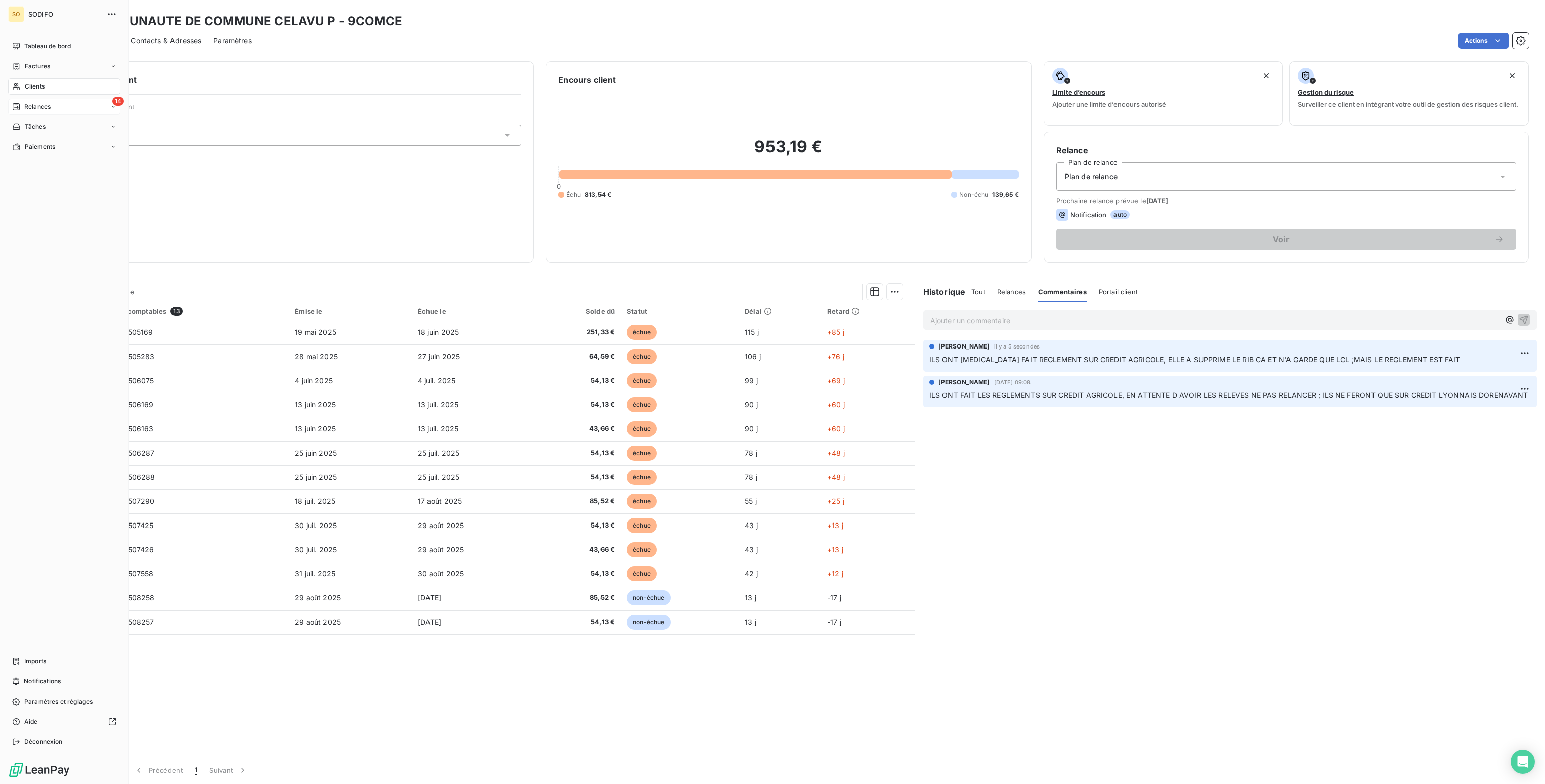
click at [21, 107] on div "Relances" at bounding box center [32, 106] width 39 height 9
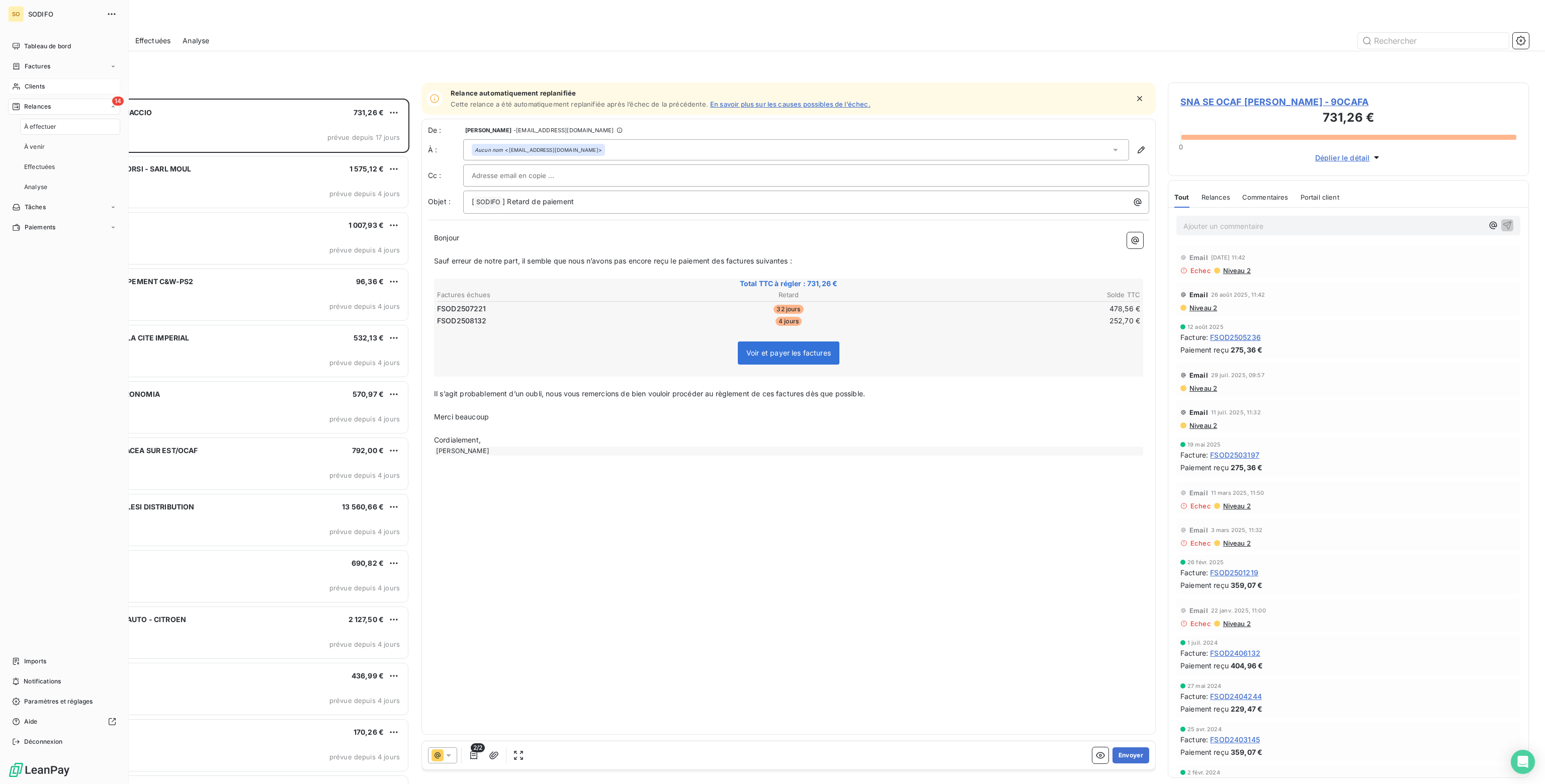
scroll to position [678, 353]
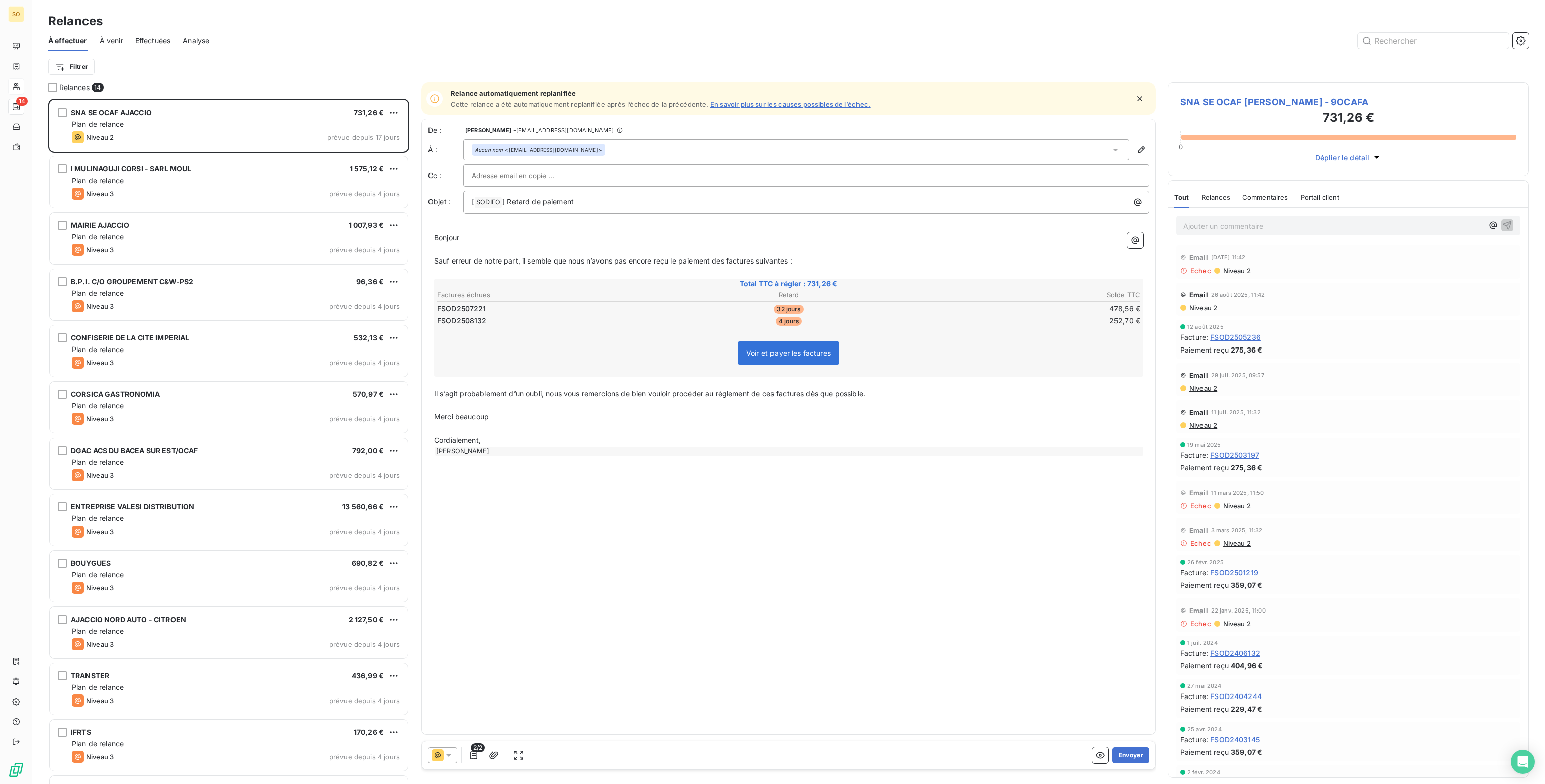
click at [153, 42] on span "Effectuées" at bounding box center [153, 40] width 35 height 10
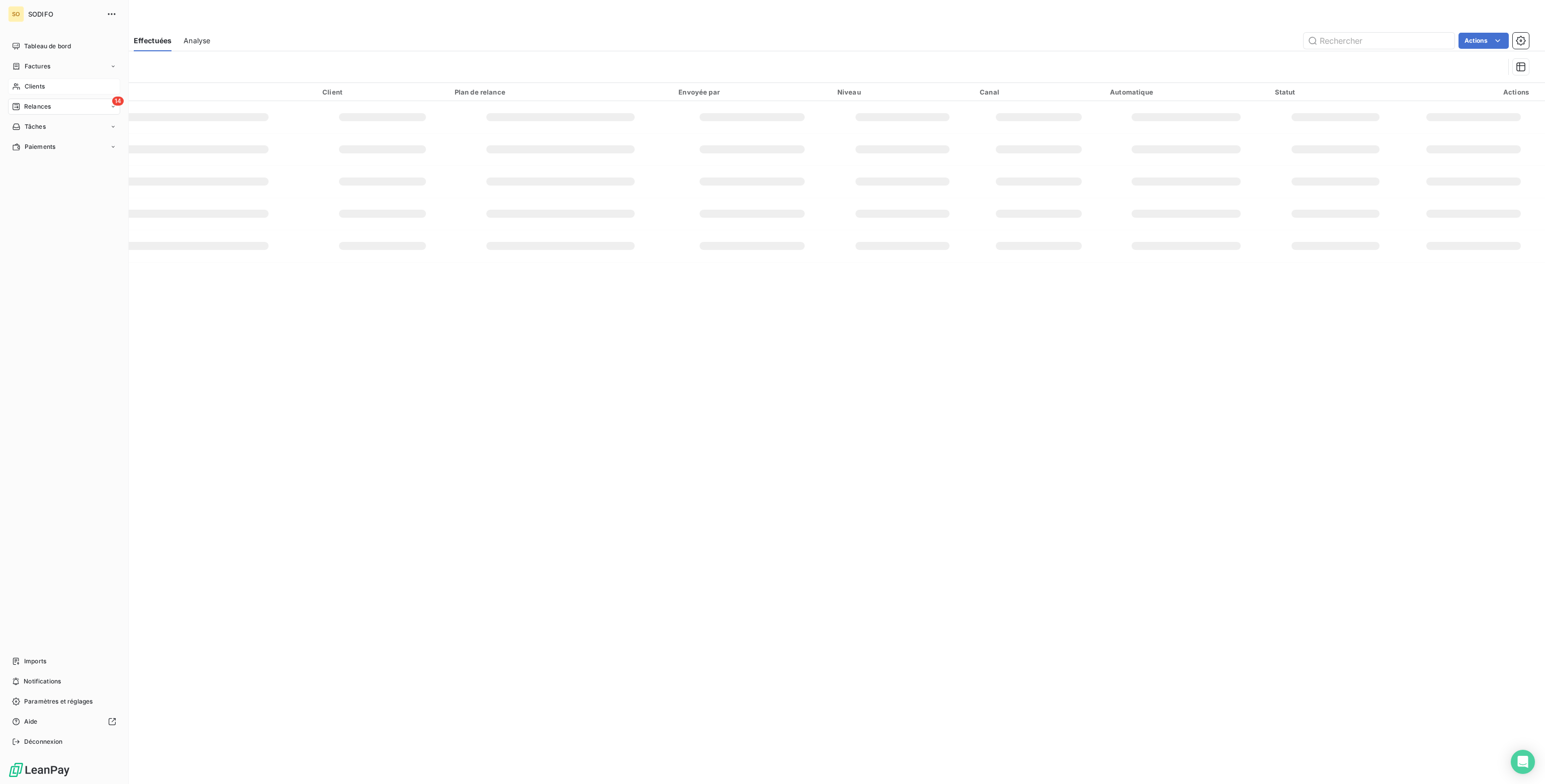
click at [35, 84] on span "Clients" at bounding box center [35, 86] width 20 height 9
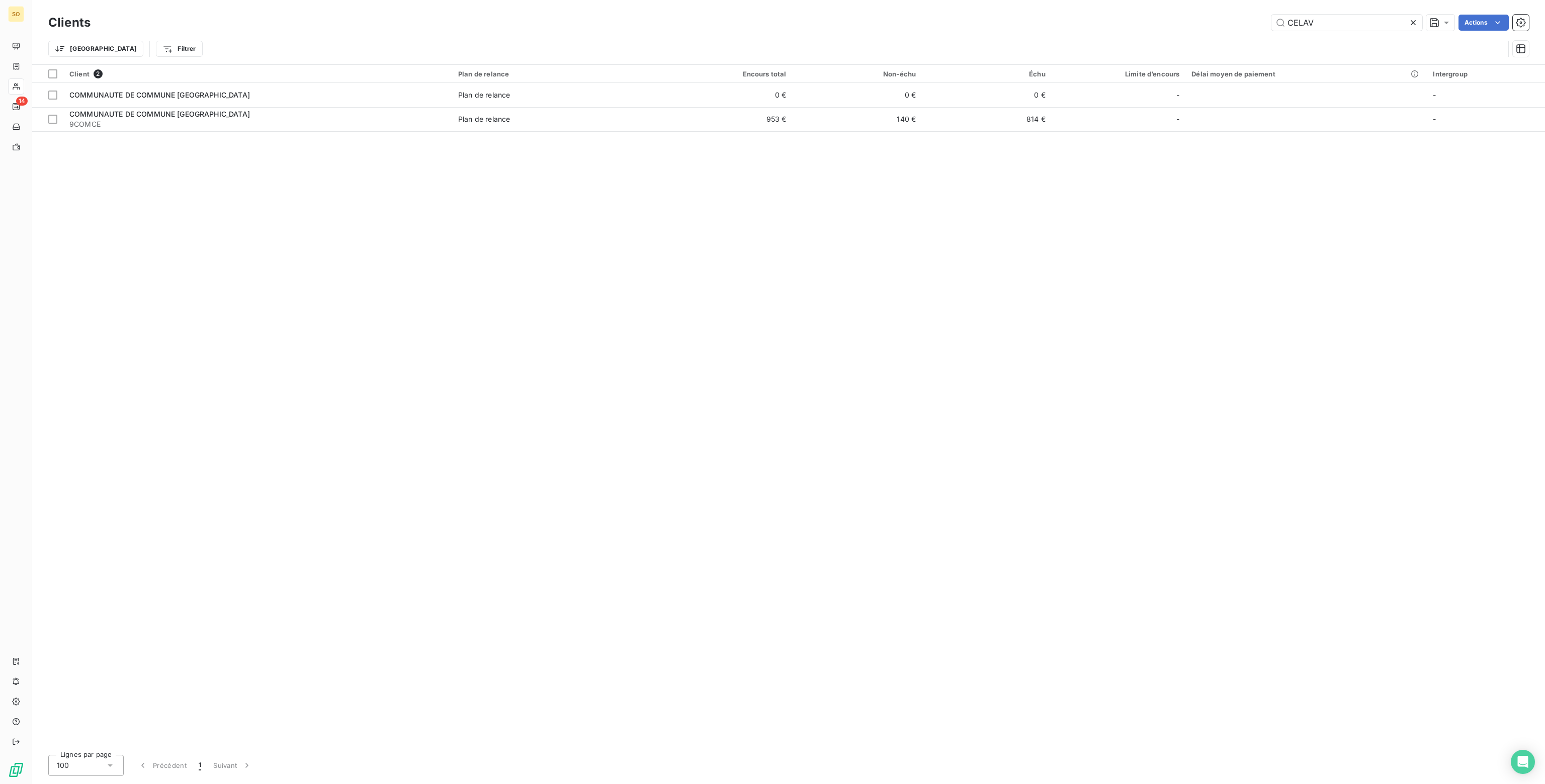
click at [664, 134] on div "Client 2 Plan de relance Encours total Non-échu Échu Limite d’encours Délai moy…" at bounding box center [788, 405] width 1513 height 682
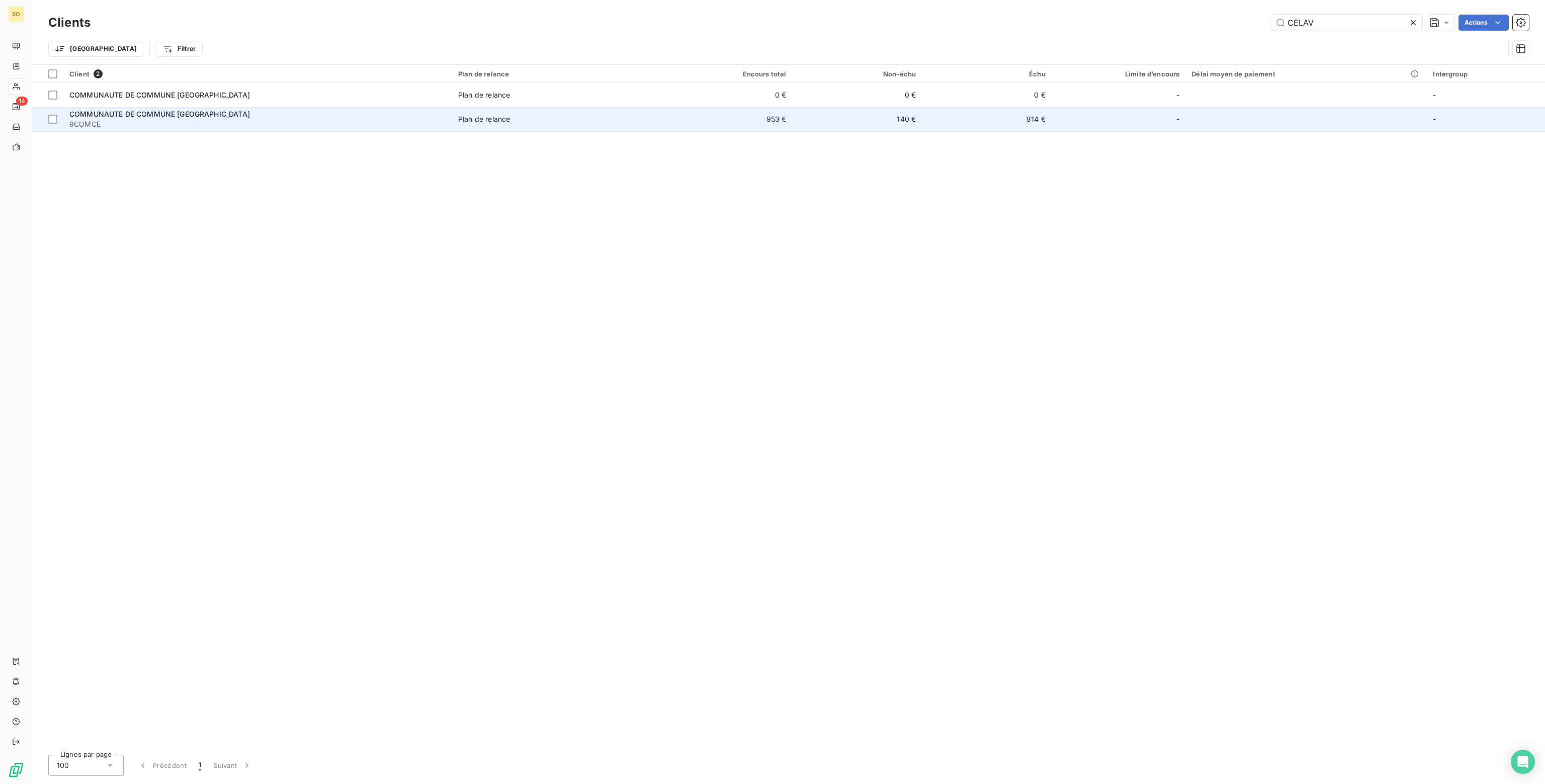
click at [667, 123] on td "953 €" at bounding box center [727, 119] width 129 height 24
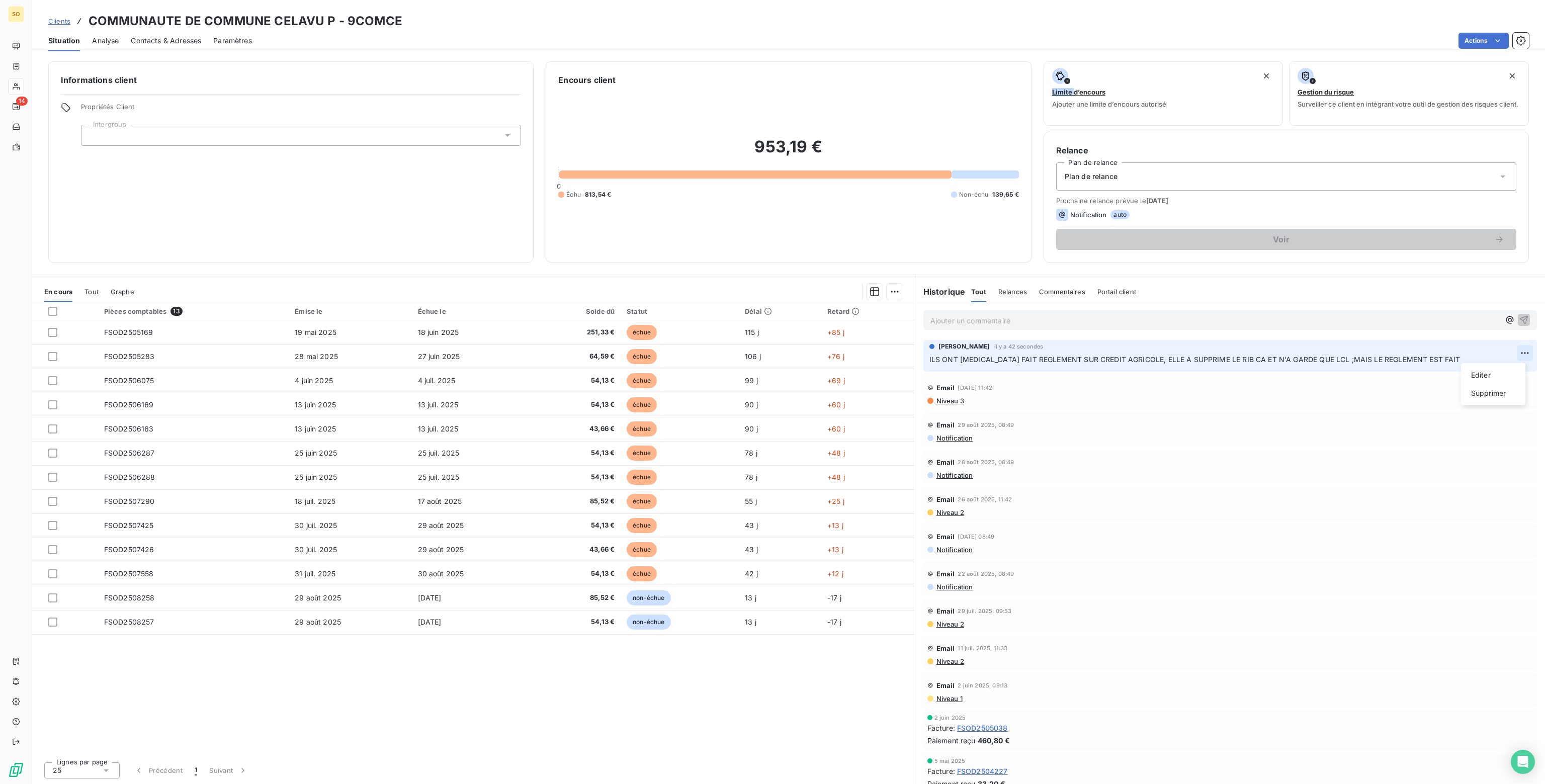
click at [1521, 351] on html "SO 14 Clients COMMUNAUTE DE COMMUNE CELAVU P - 9COMCE Situation Analyse Contact…" at bounding box center [772, 392] width 1545 height 784
click at [1272, 369] on html "SO 14 Clients COMMUNAUTE DE COMMUNE CELAVU P - 9COMCE Situation Analyse Contact…" at bounding box center [772, 392] width 1545 height 784
drag, startPoint x: 1421, startPoint y: 352, endPoint x: 1198, endPoint y: 369, distance: 223.6
click at [1198, 369] on div "Nathalie FERNANDES il y a 42 secondes ILS ONT ENCORE FAIT REGLEMENT SUR CREDIT …" at bounding box center [1230, 355] width 613 height 32
click at [1197, 357] on span "ILS ONT ENCORE FAIT REGLEMENT SUR CREDIT AGRICOLE, ELLE A SUPPRIME LE RIB CA ET…" at bounding box center [1194, 359] width 531 height 8
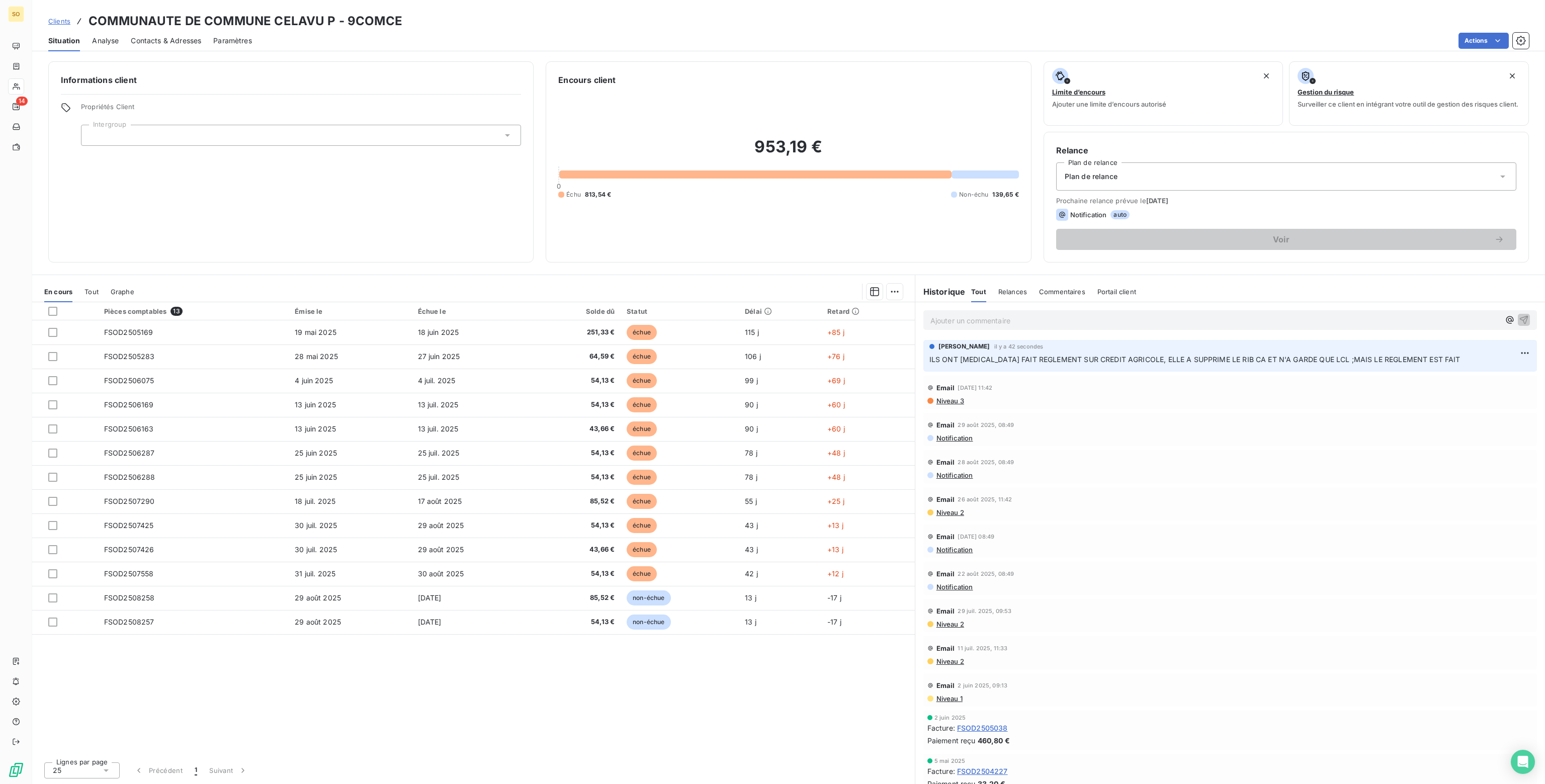
click at [1057, 292] on span "Commentaires" at bounding box center [1062, 291] width 46 height 8
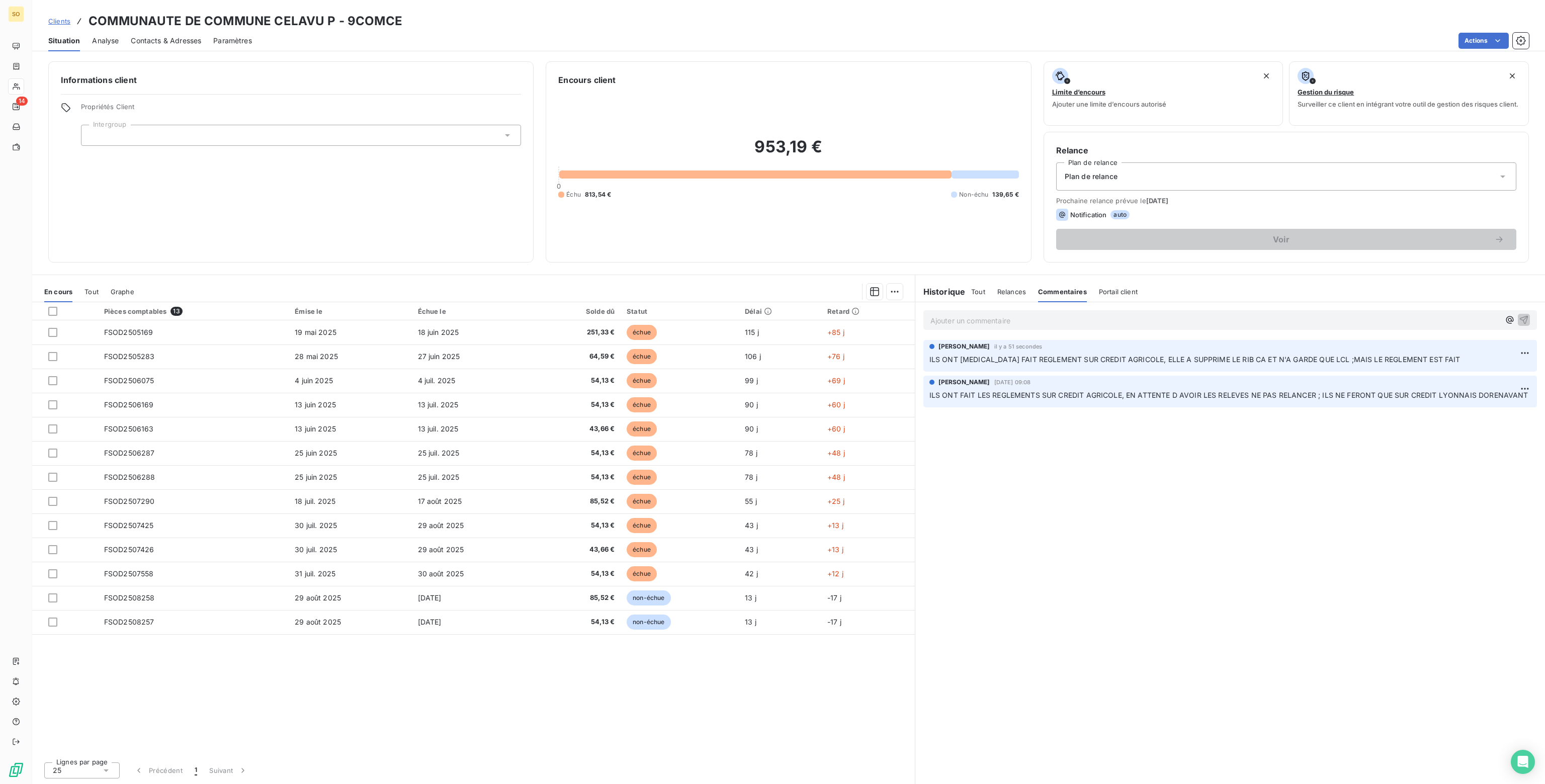
click at [972, 318] on p "Ajouter un commentaire ﻿" at bounding box center [1214, 320] width 569 height 12
click at [959, 319] on span "FRANCE A FAIT JUSQU'A JUILLET" at bounding box center [988, 319] width 116 height 8
click at [1523, 317] on icon "button" at bounding box center [1523, 319] width 10 height 10
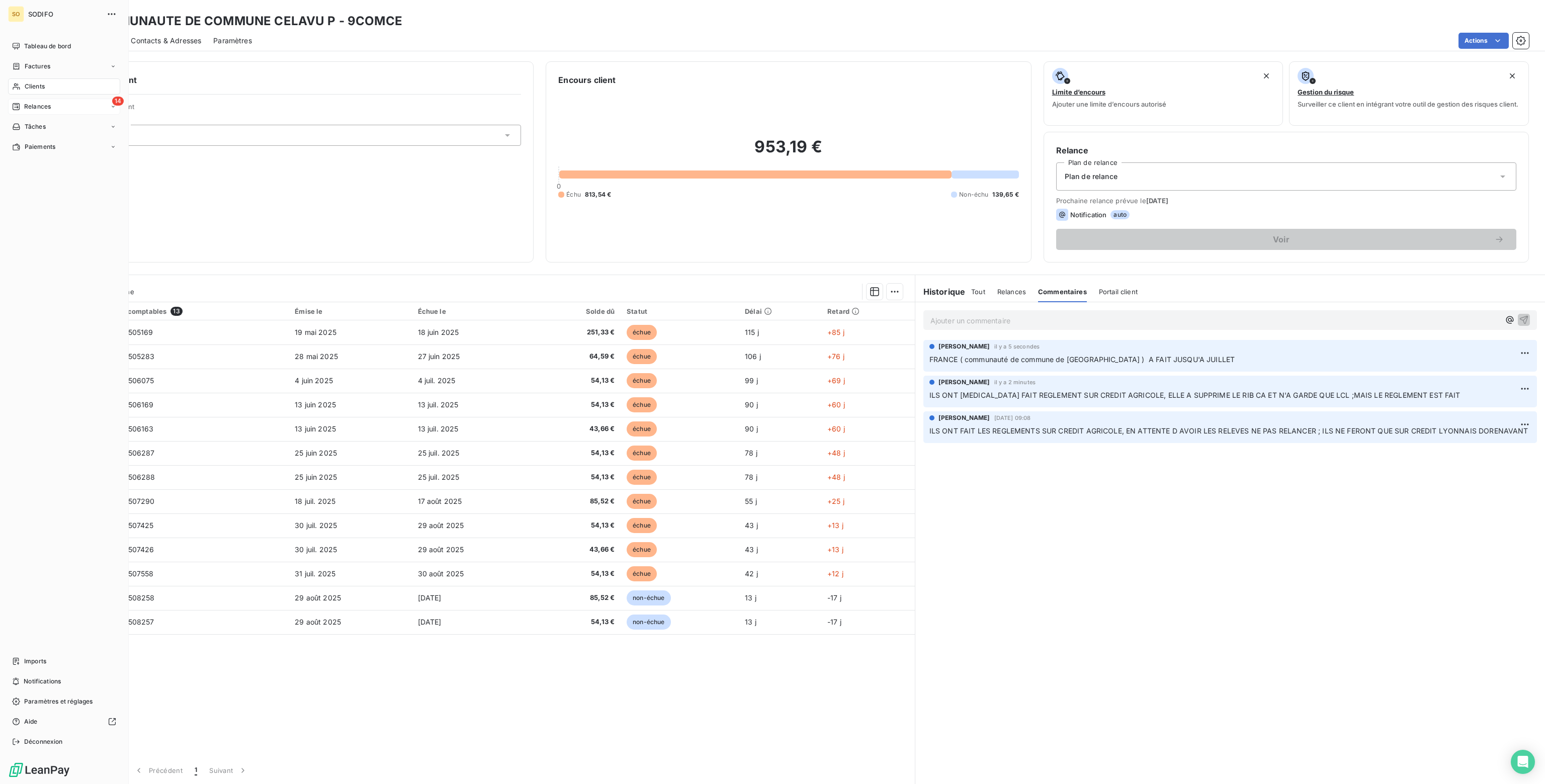
click at [30, 108] on span "Relances" at bounding box center [37, 106] width 27 height 9
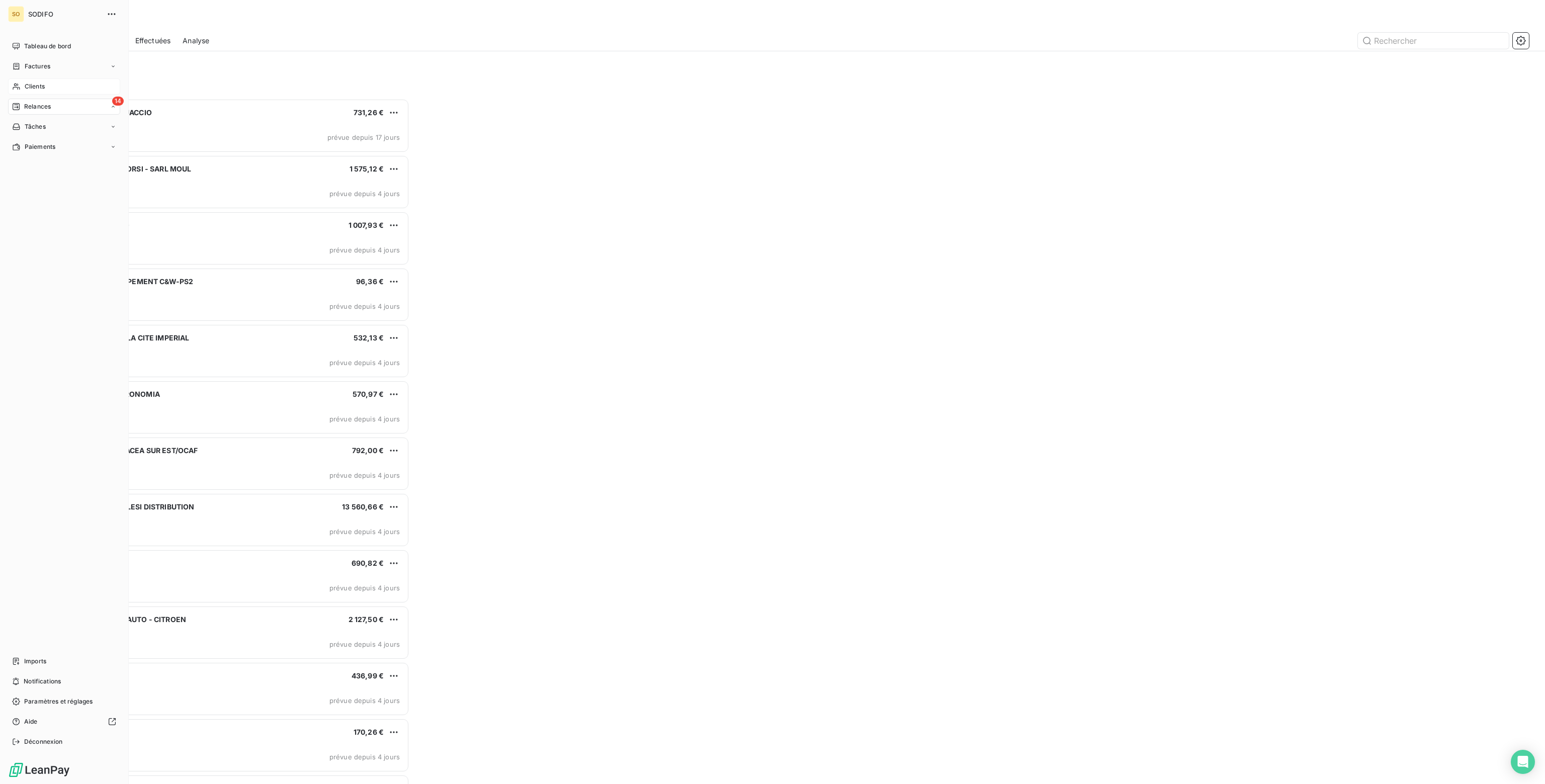
scroll to position [678, 353]
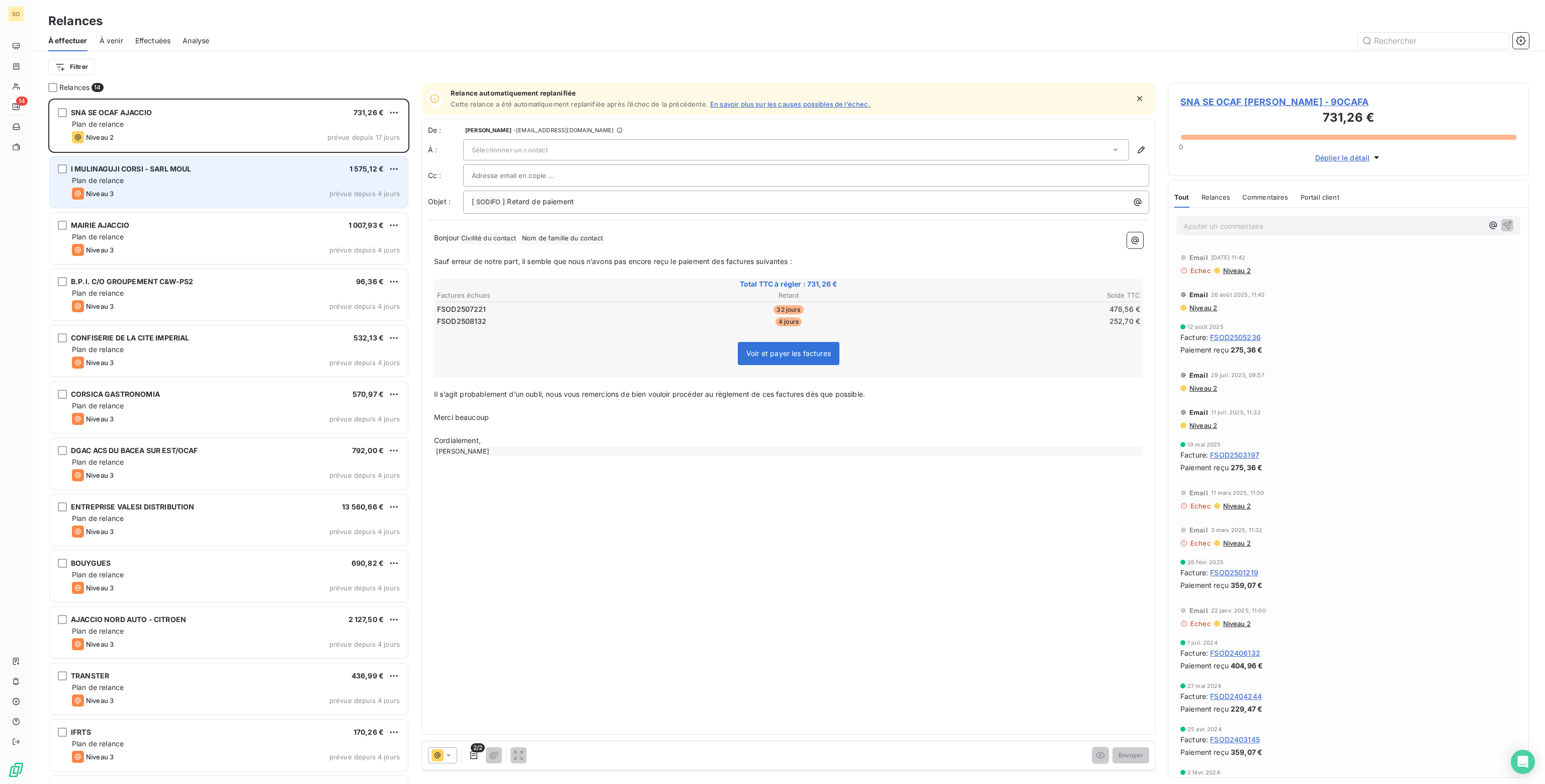
click at [219, 192] on div "Niveau 3 prévue depuis 4 jours" at bounding box center [236, 193] width 328 height 12
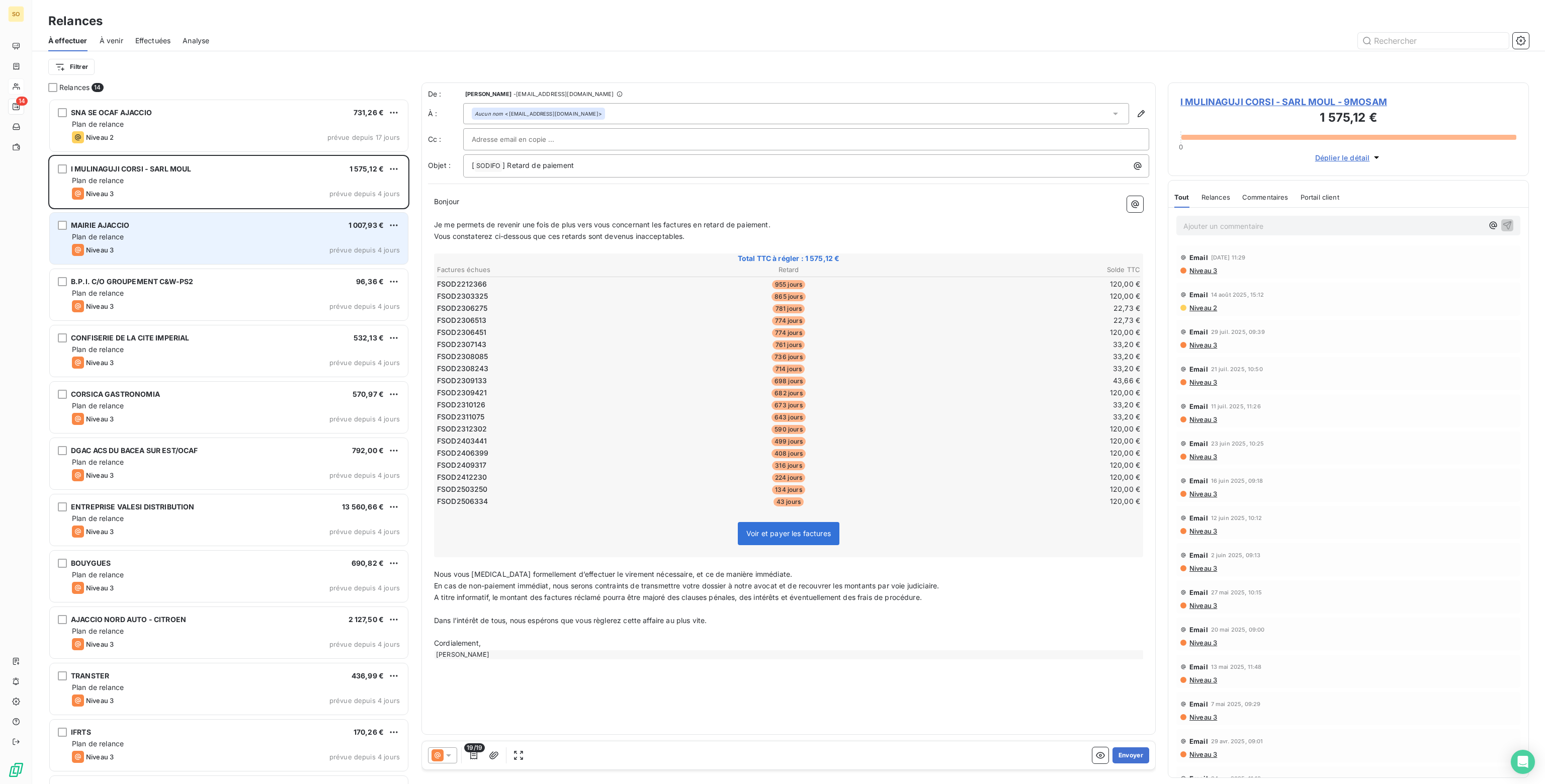
click at [162, 239] on div "Plan de relance" at bounding box center [236, 236] width 328 height 10
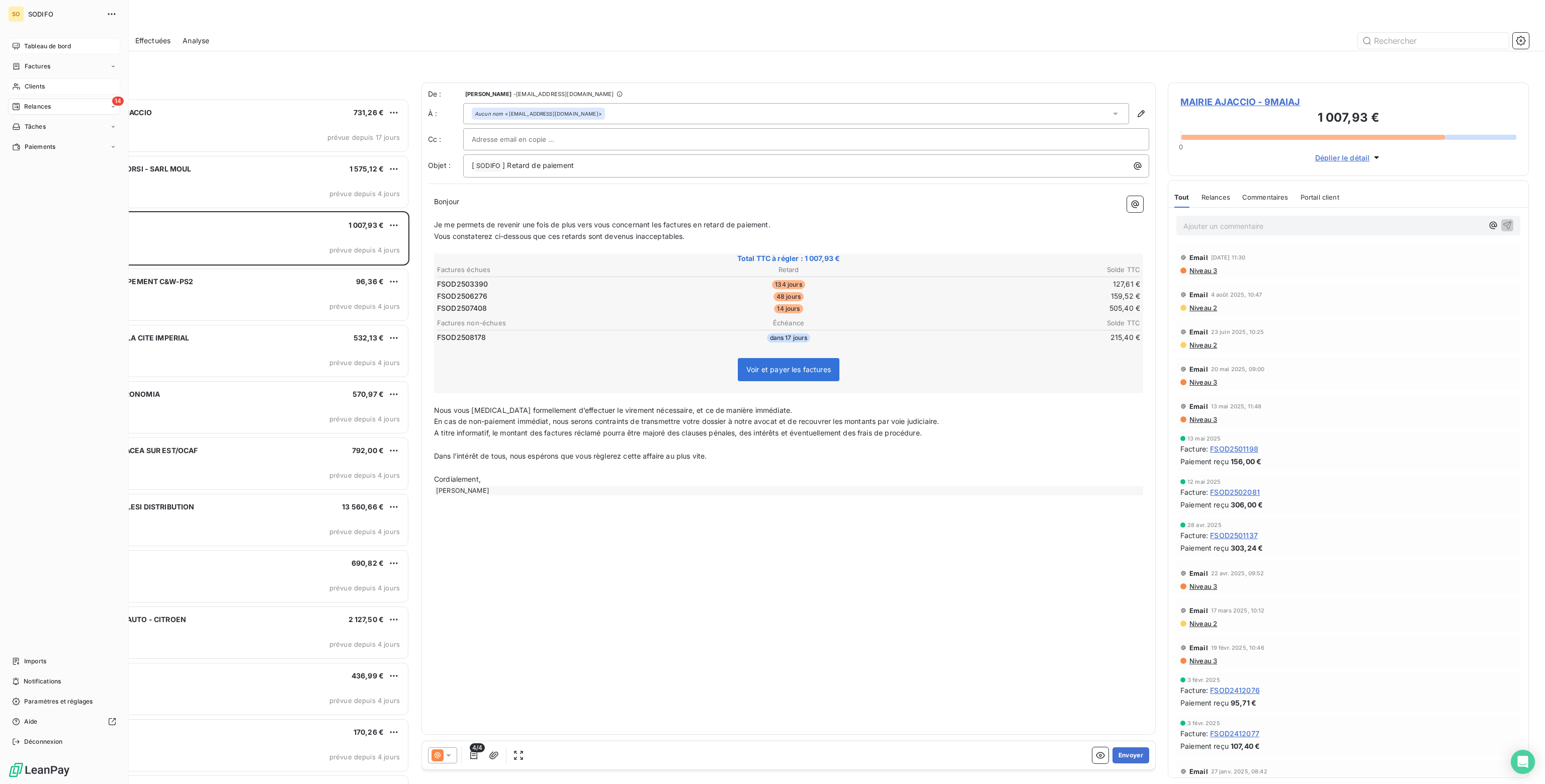
click at [43, 46] on span "Tableau de bord" at bounding box center [47, 46] width 47 height 9
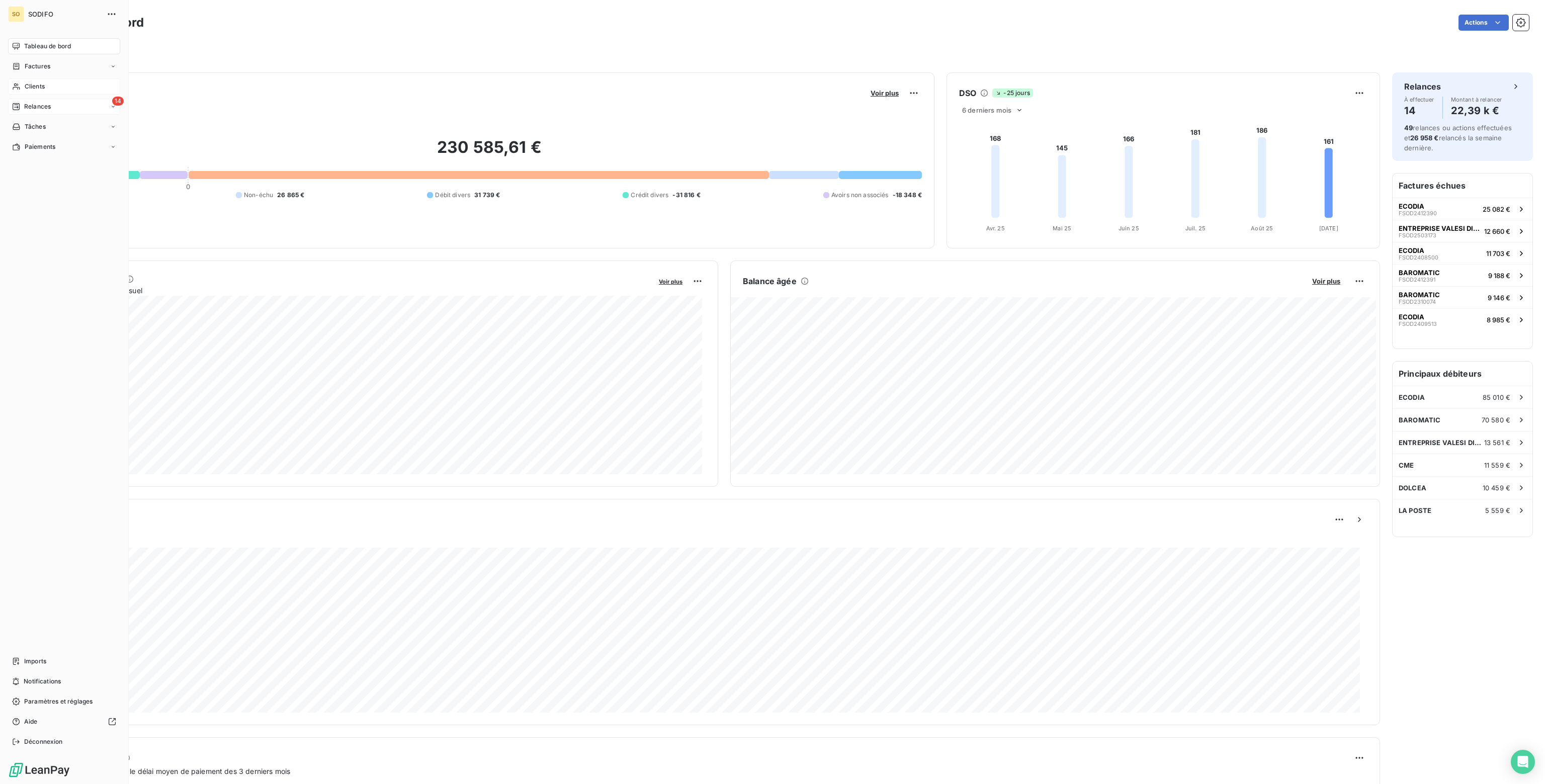
click at [33, 106] on span "Relances" at bounding box center [37, 106] width 27 height 9
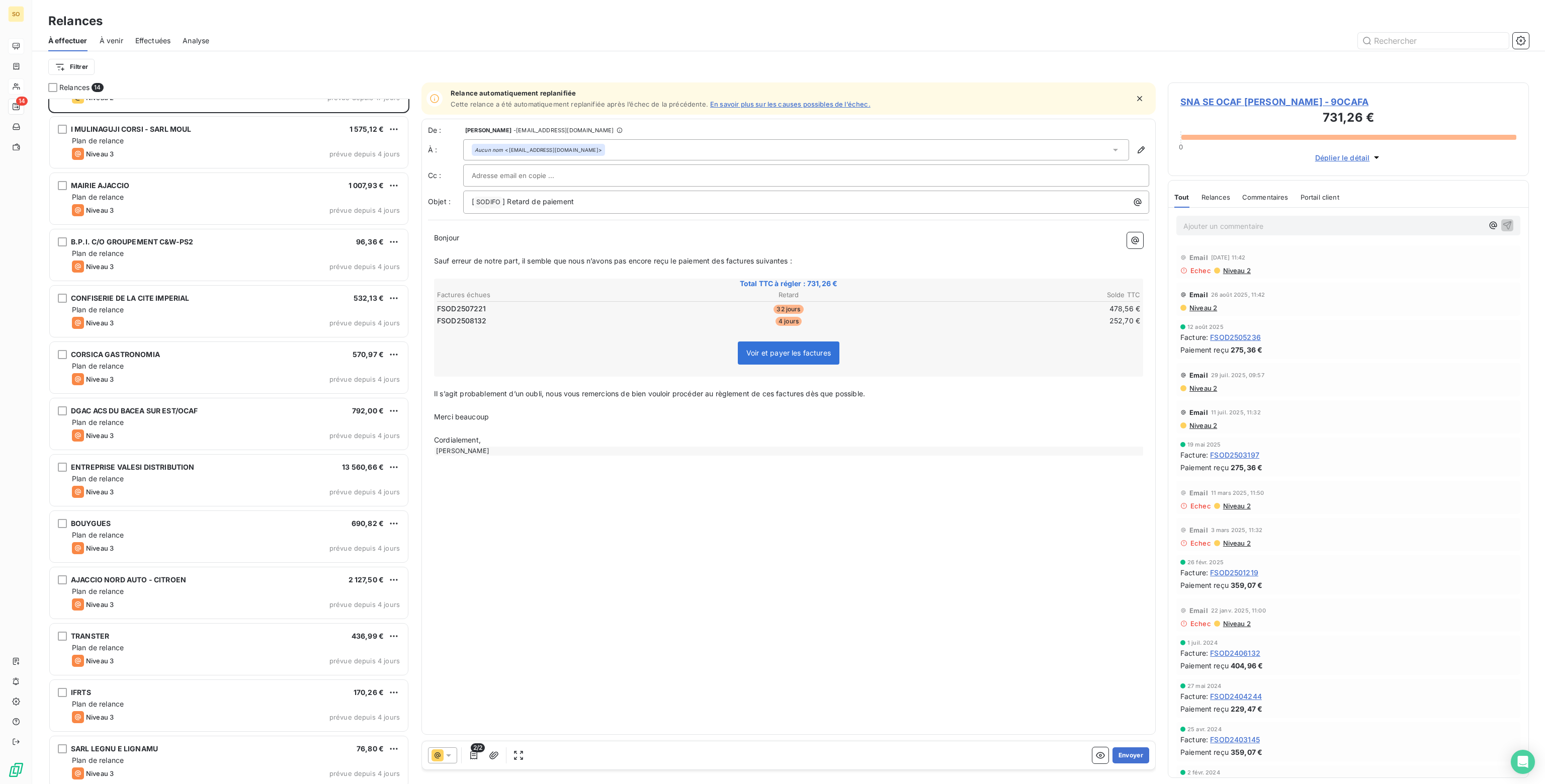
scroll to position [103, 0]
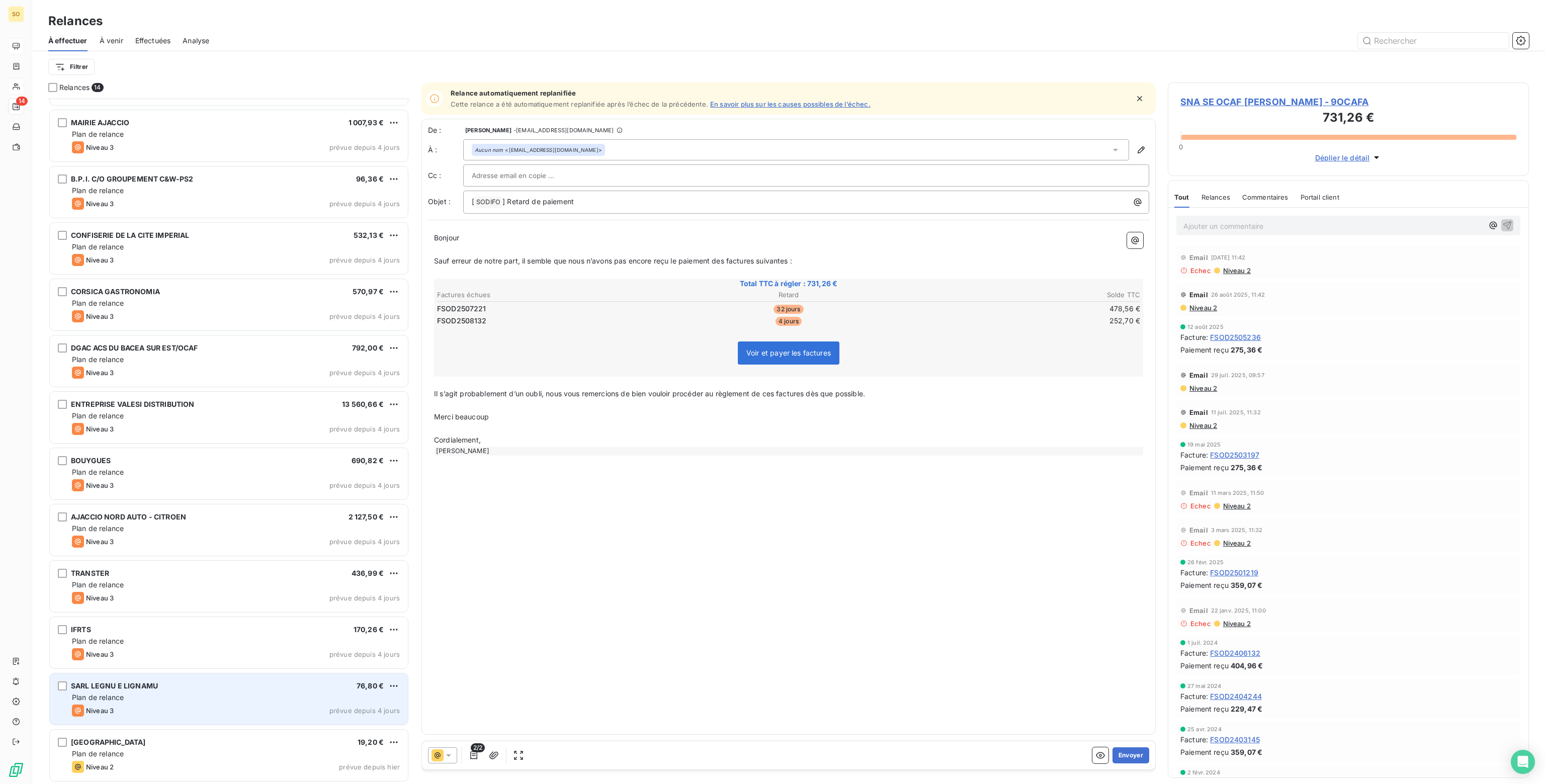
click at [156, 711] on div "Niveau 3 prévue depuis 4 jours" at bounding box center [236, 710] width 328 height 12
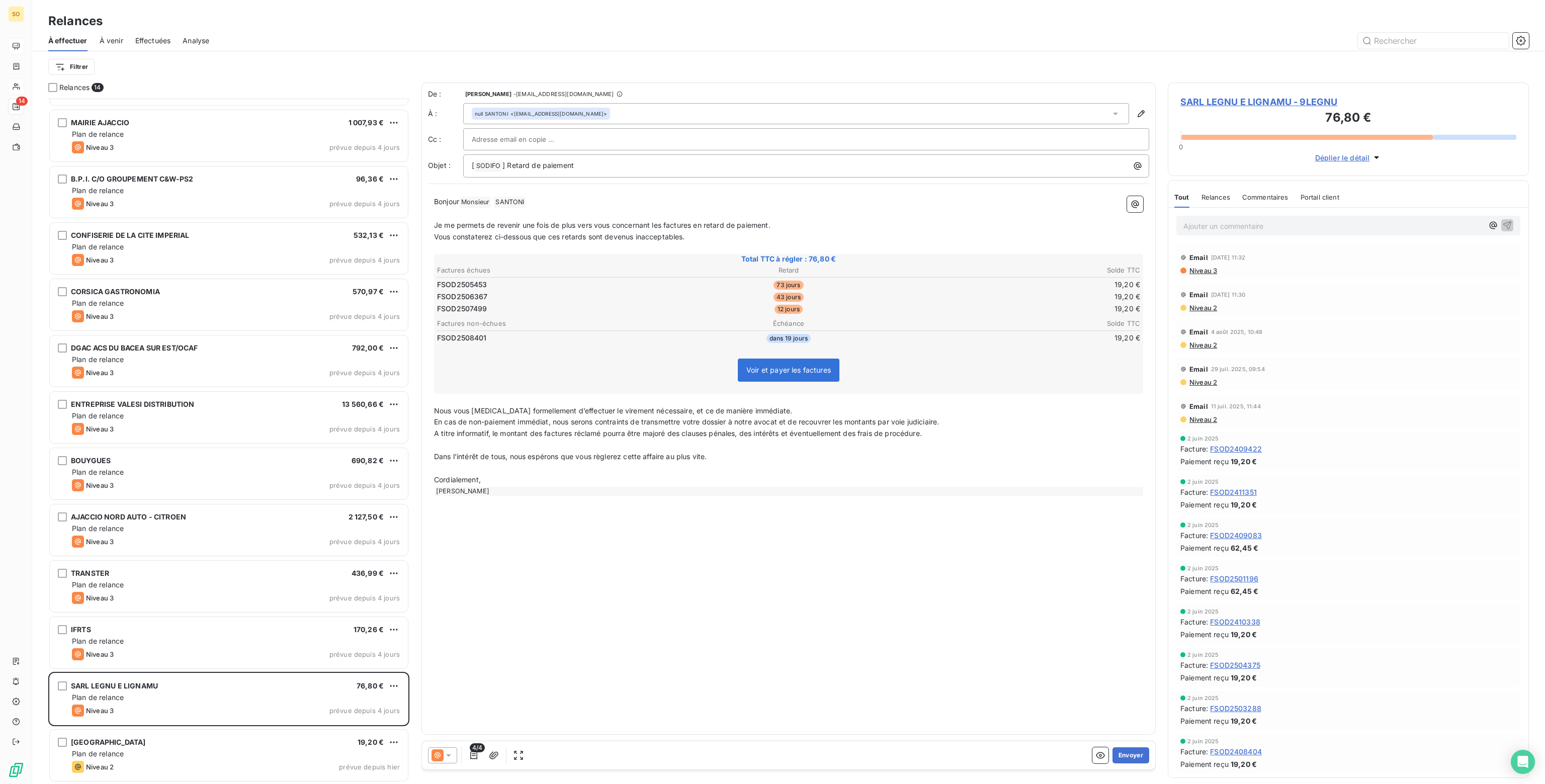
click at [1249, 228] on p "Ajouter un commentaire ﻿" at bounding box center [1333, 226] width 300 height 12
click at [1199, 223] on span "RELOANCE FAITE" at bounding box center [1214, 225] width 60 height 8
click at [1244, 225] on p "RELANCE FAITE" at bounding box center [1333, 225] width 300 height 12
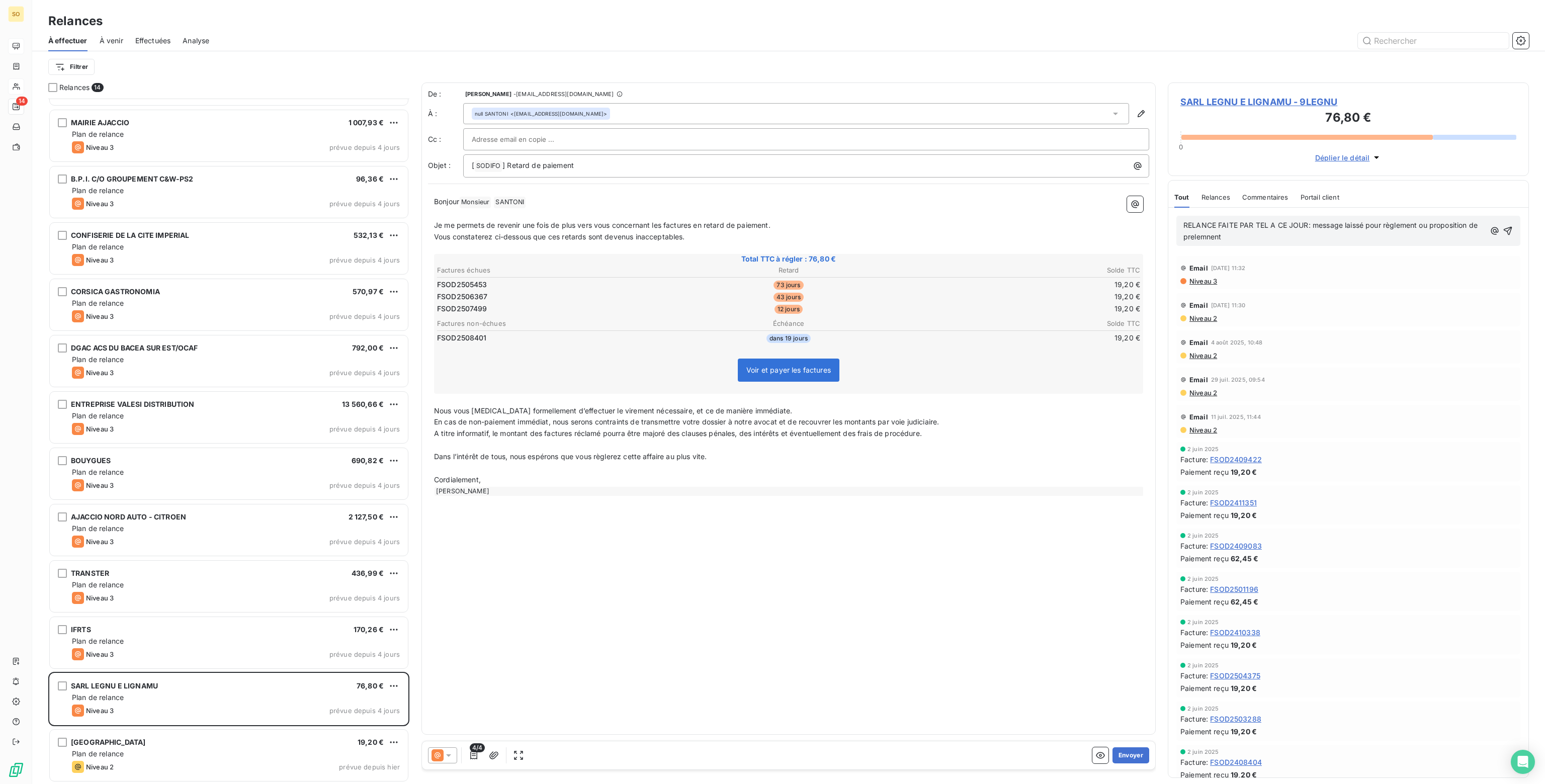
click at [1211, 235] on span "RELANCE FAITE PAR TEL A CE JOUR: message laissé pour règlement ou proposition d…" at bounding box center [1332, 231] width 296 height 20
click at [1225, 236] on span "RELANCE FAITE PAR TEL A CE JOUR: message laissé pour règlement ou proposition d…" at bounding box center [1332, 231] width 296 height 20
click at [1233, 236] on span "RELANCE FAITE PAR TEL A CE JOUR: message laissé pour règlement ou proposition d…" at bounding box center [1332, 231] width 296 height 20
click at [1503, 231] on icon "button" at bounding box center [1507, 230] width 10 height 10
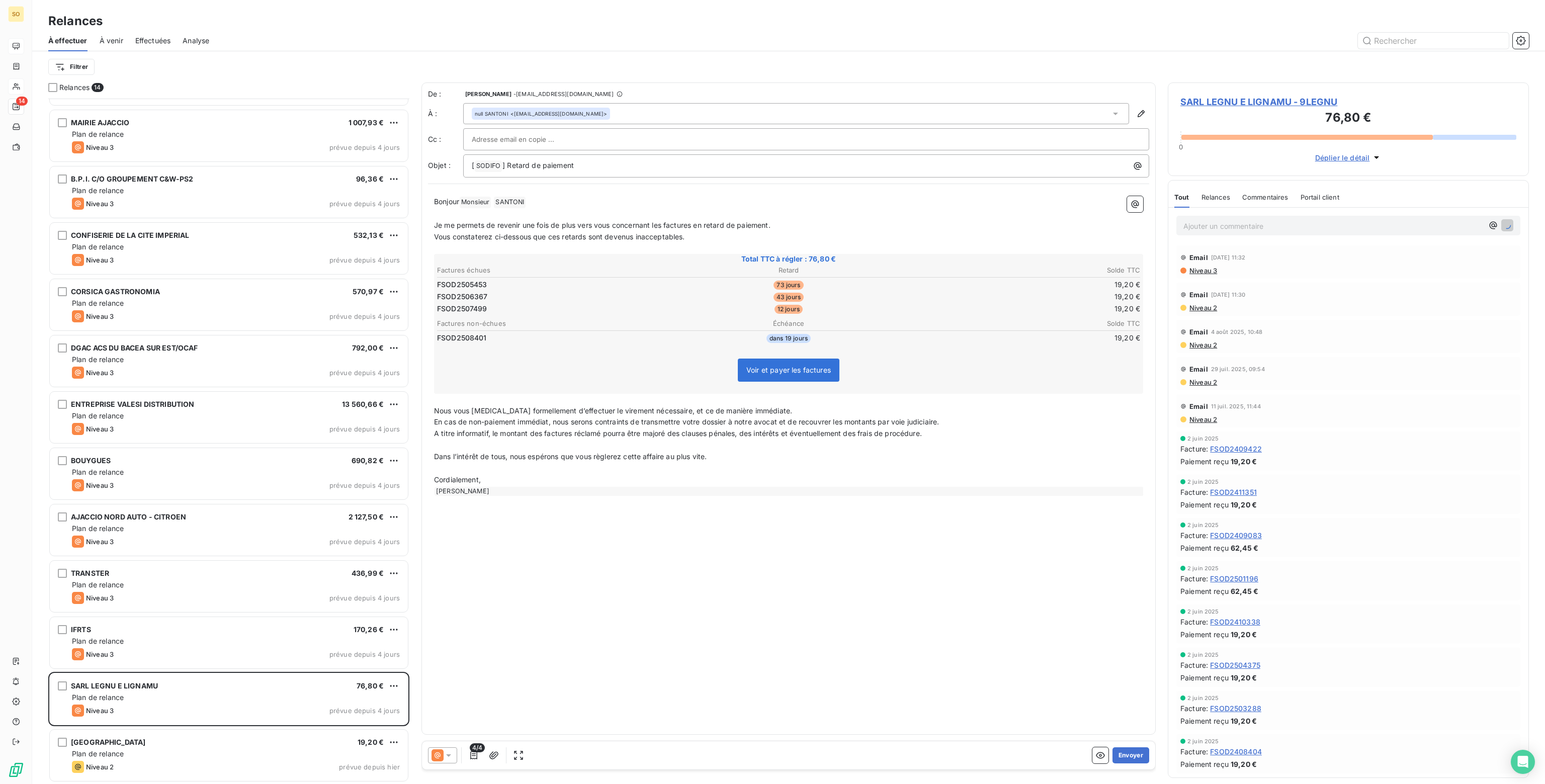
click at [1261, 195] on span "Commentaires" at bounding box center [1265, 197] width 46 height 8
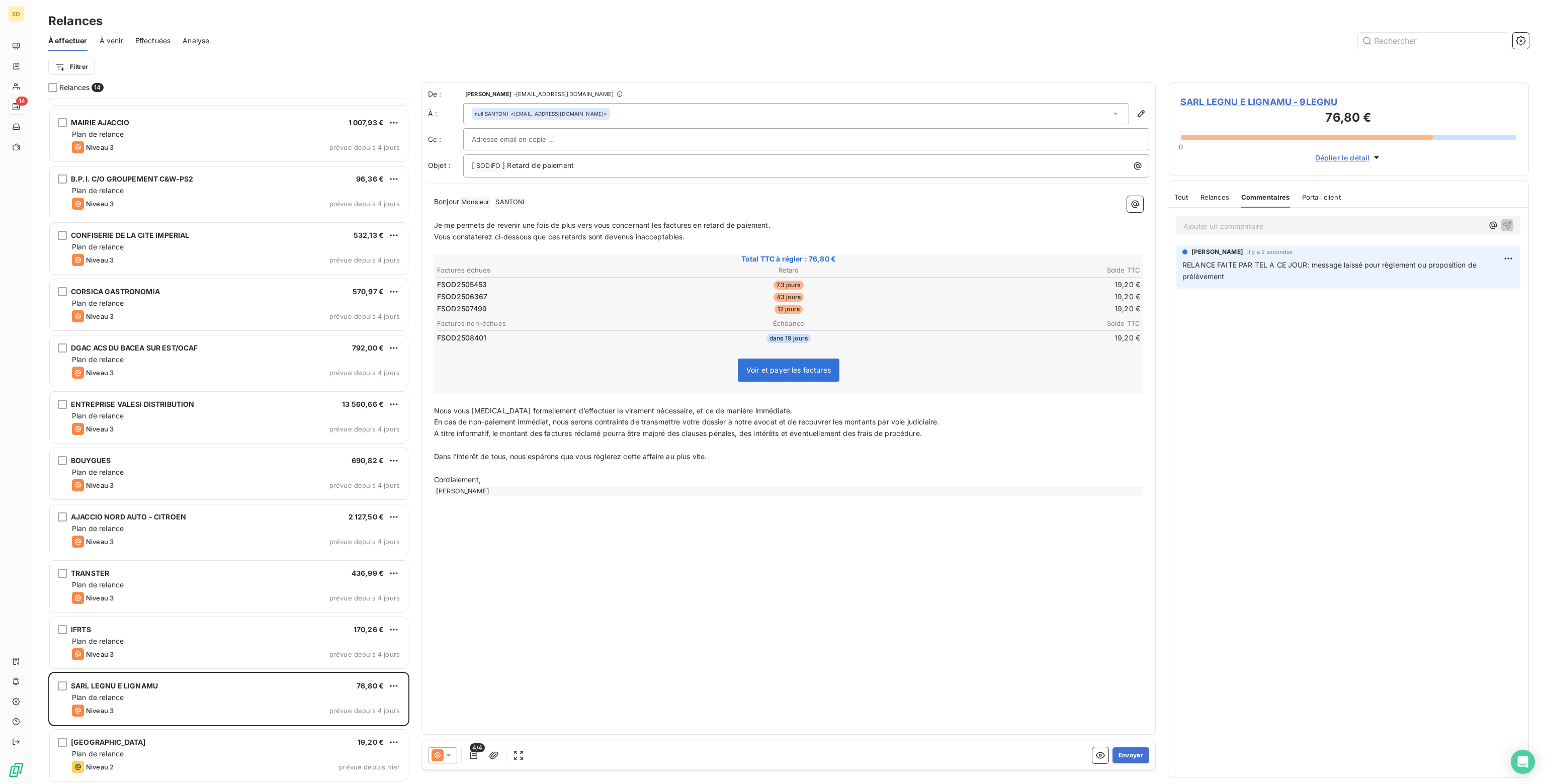
click at [1179, 196] on span "Tout" at bounding box center [1181, 197] width 14 height 8
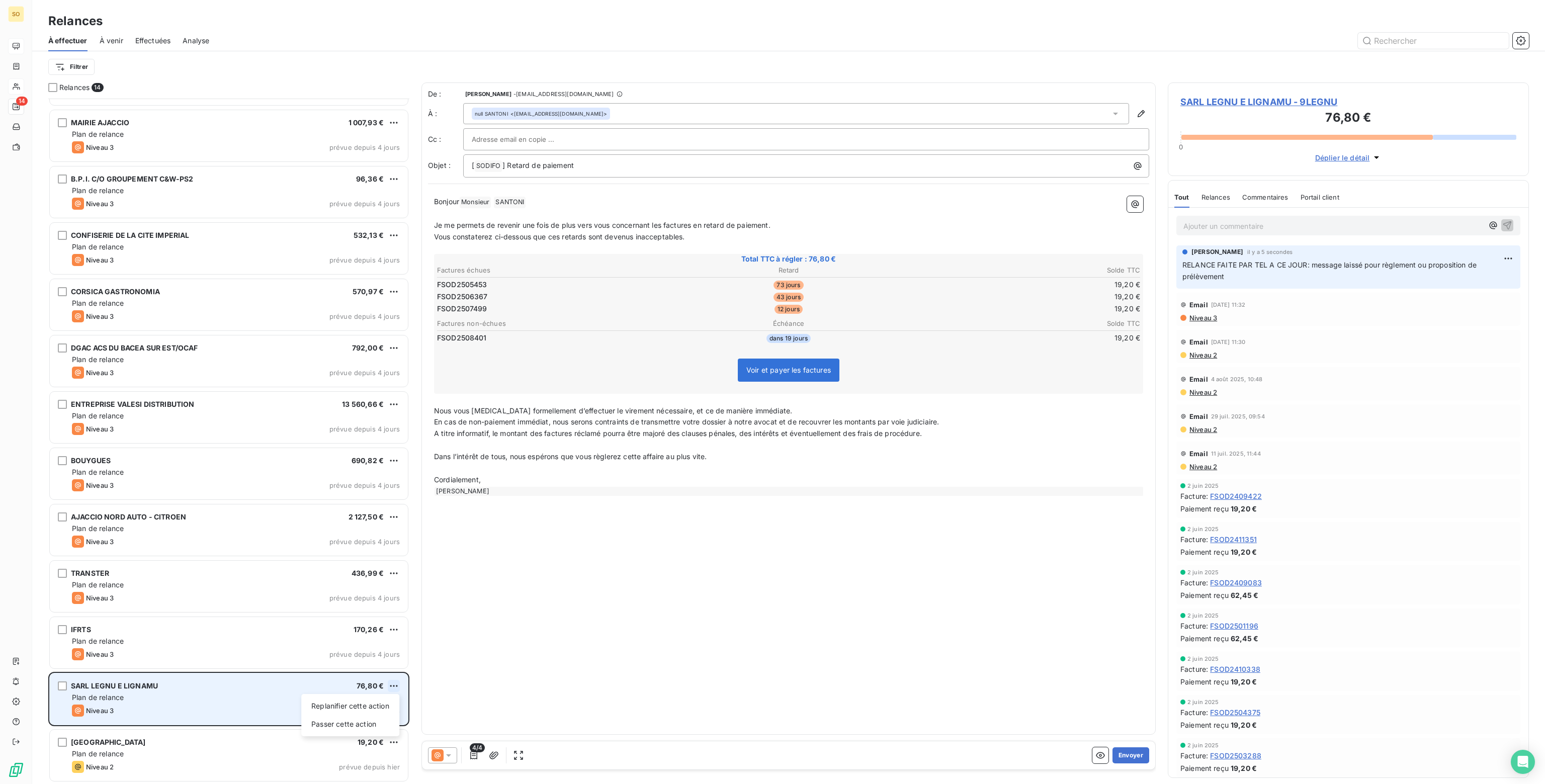
click at [392, 684] on html "SO 14 Relances À effectuer À venir Effectuées Analyse Filtrer Relances 14 SNA S…" at bounding box center [772, 392] width 1545 height 784
click at [321, 724] on div "Passer cette action" at bounding box center [350, 723] width 90 height 16
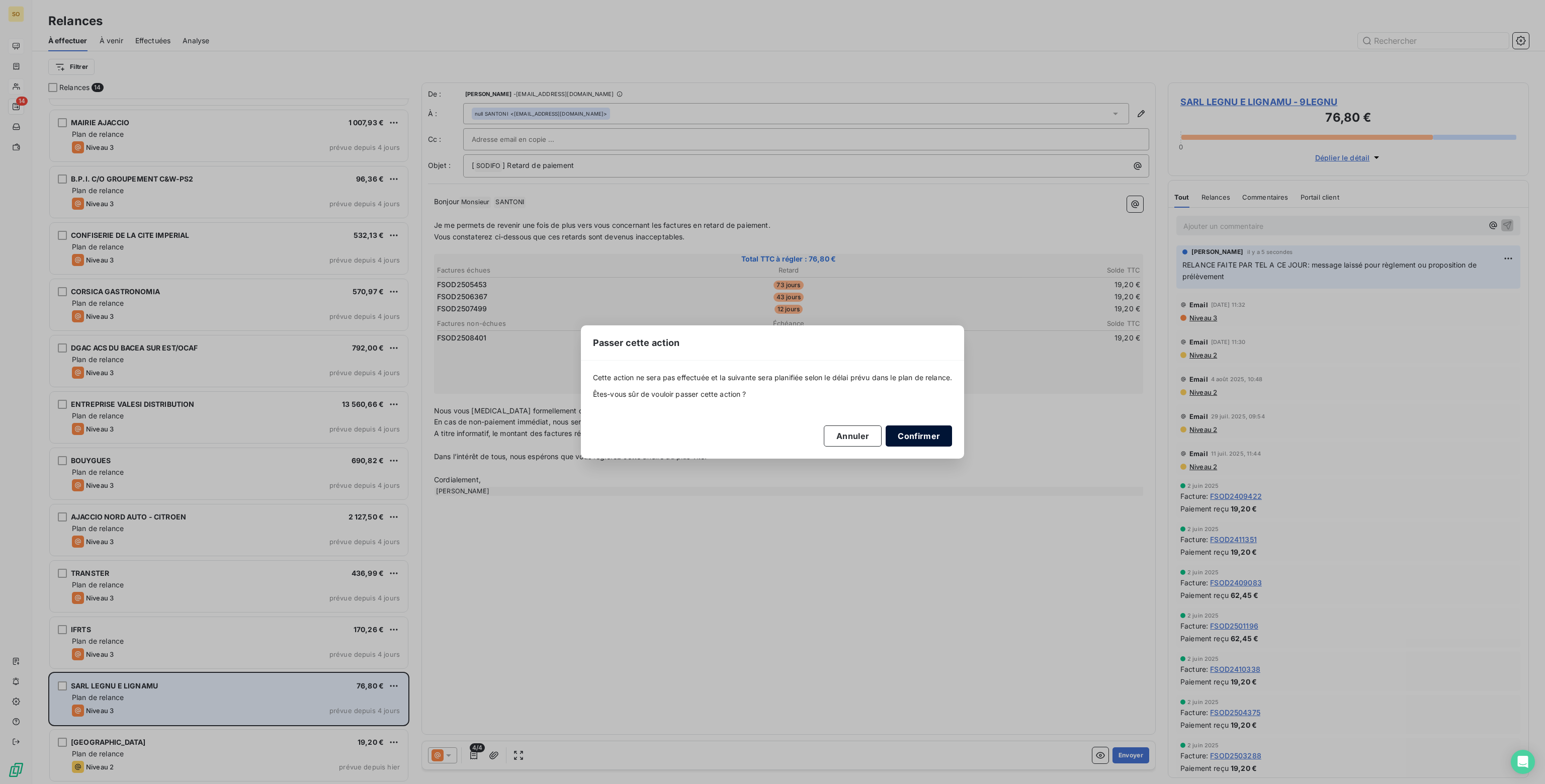
click at [919, 434] on button "Confirmer" at bounding box center [919, 435] width 66 height 21
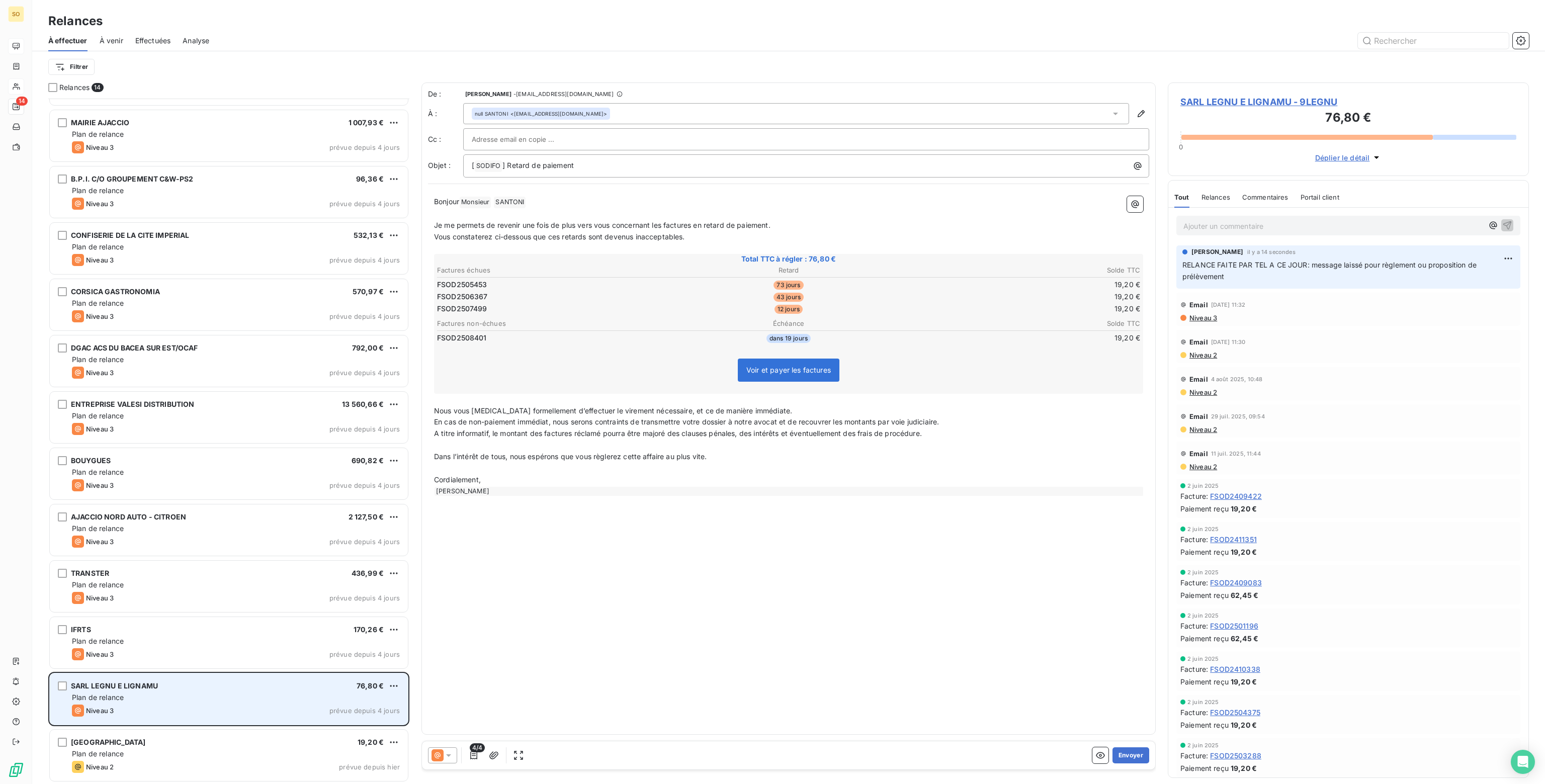
click at [137, 651] on div "SNA SE OCAF AJACCIO 731,26 € Plan de relance Niveau 2 prévue depuis 17 jours I …" at bounding box center [229, 441] width 361 height 685
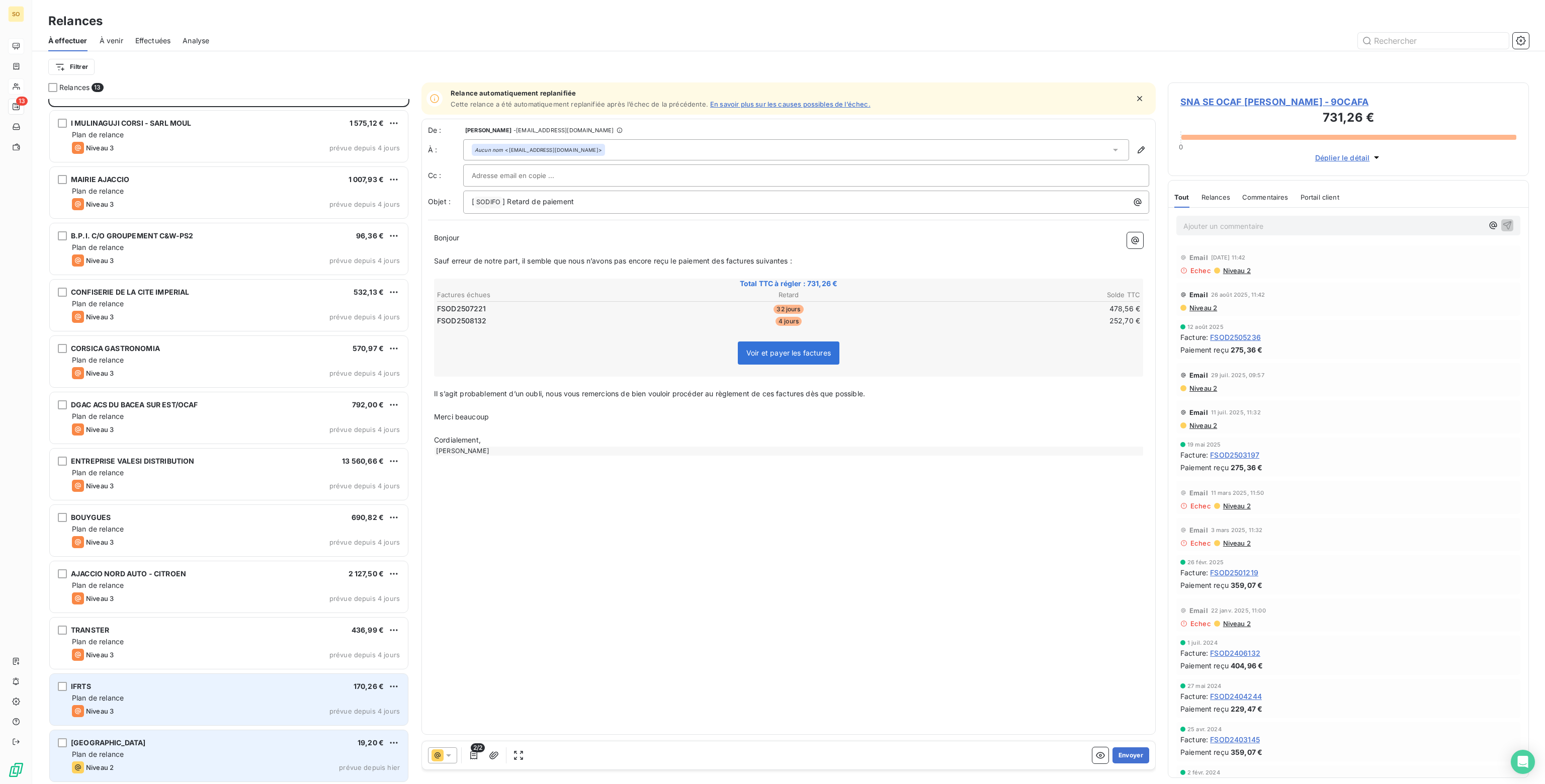
click at [143, 702] on div "IFRTS 170,26 € Plan de relance Niveau 3 prévue depuis 4 jours" at bounding box center [229, 699] width 358 height 52
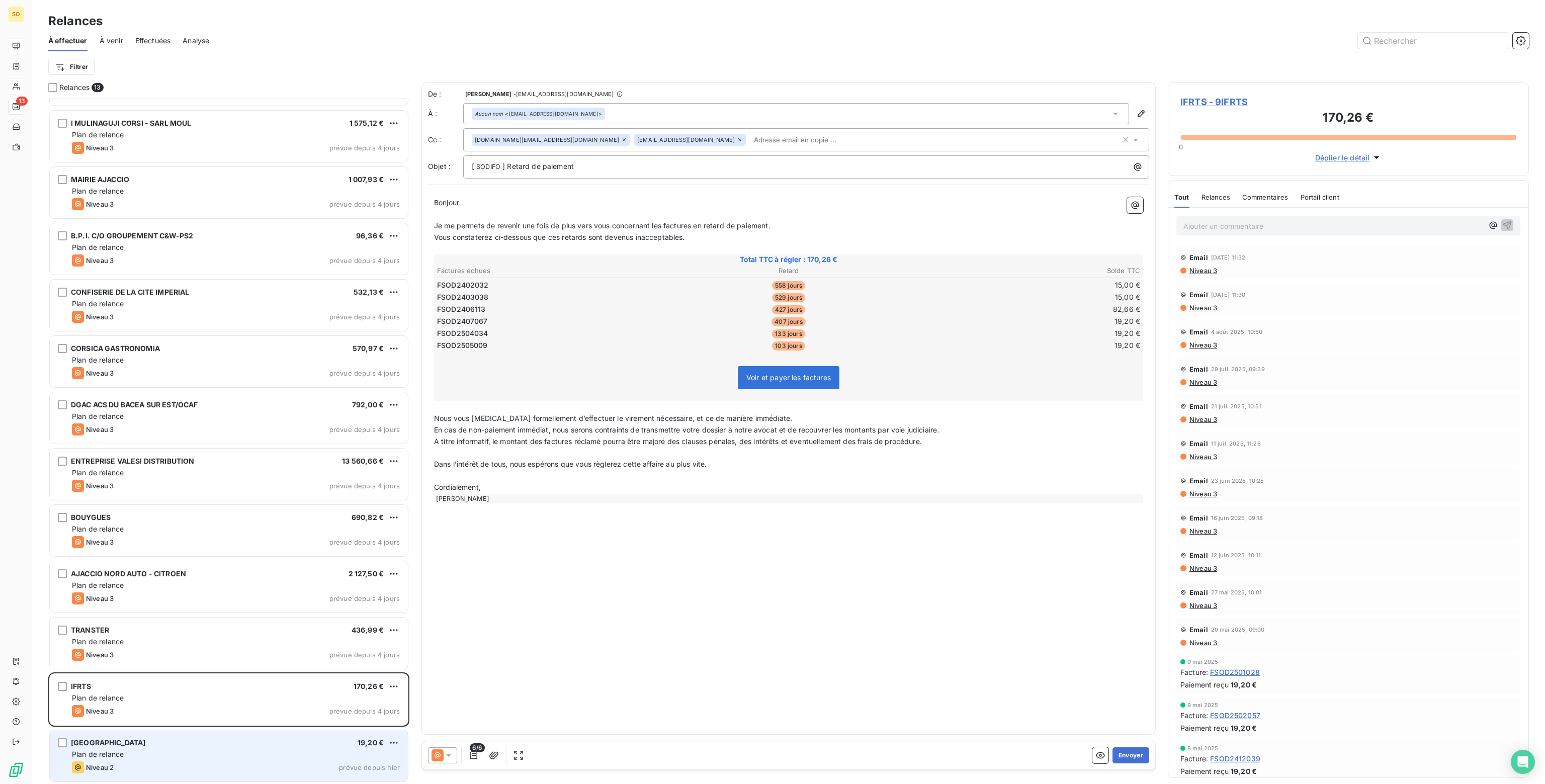
click at [169, 762] on div "Niveau 2 prévue depuis hier" at bounding box center [236, 767] width 328 height 12
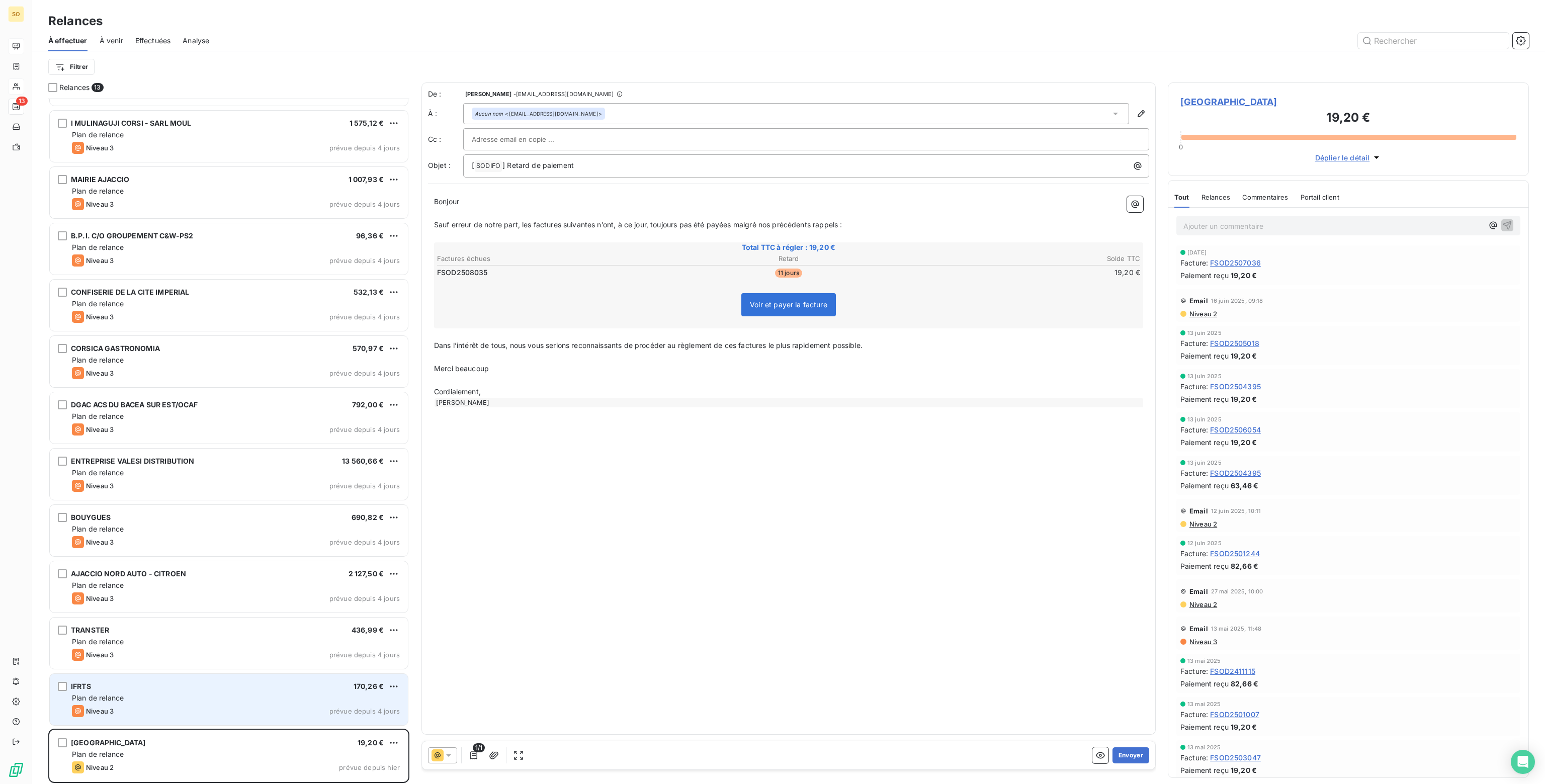
click at [169, 693] on div "Plan de relance" at bounding box center [236, 697] width 328 height 10
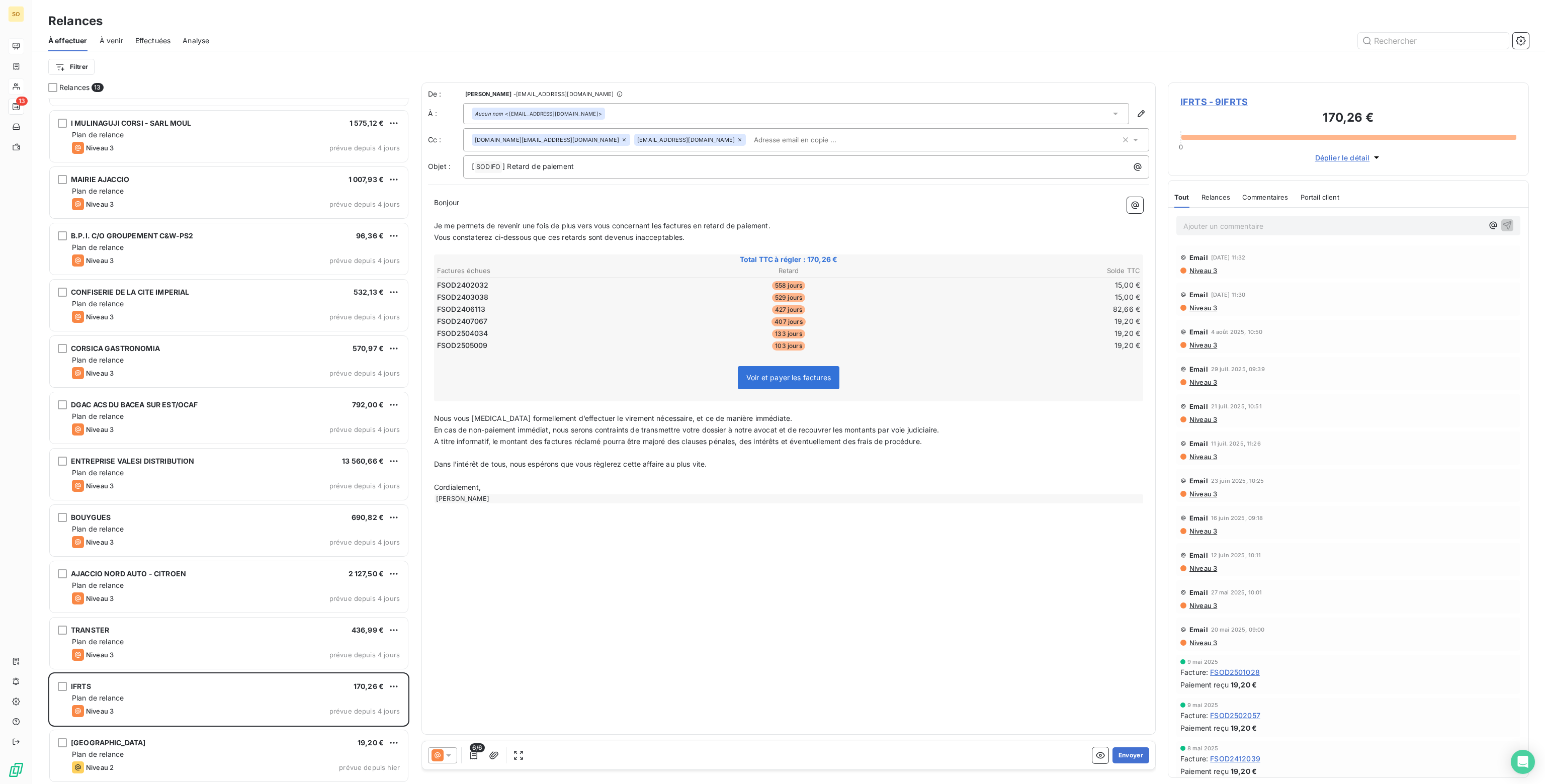
click at [623, 140] on icon at bounding box center [624, 139] width 3 height 3
click at [1060, 230] on p "Je me permets de revenir une fois de plus vers vous concernant les factures en …" at bounding box center [788, 226] width 709 height 12
click at [1211, 223] on p "Ajouter un commentaire ﻿" at bounding box center [1333, 226] width 300 height 12
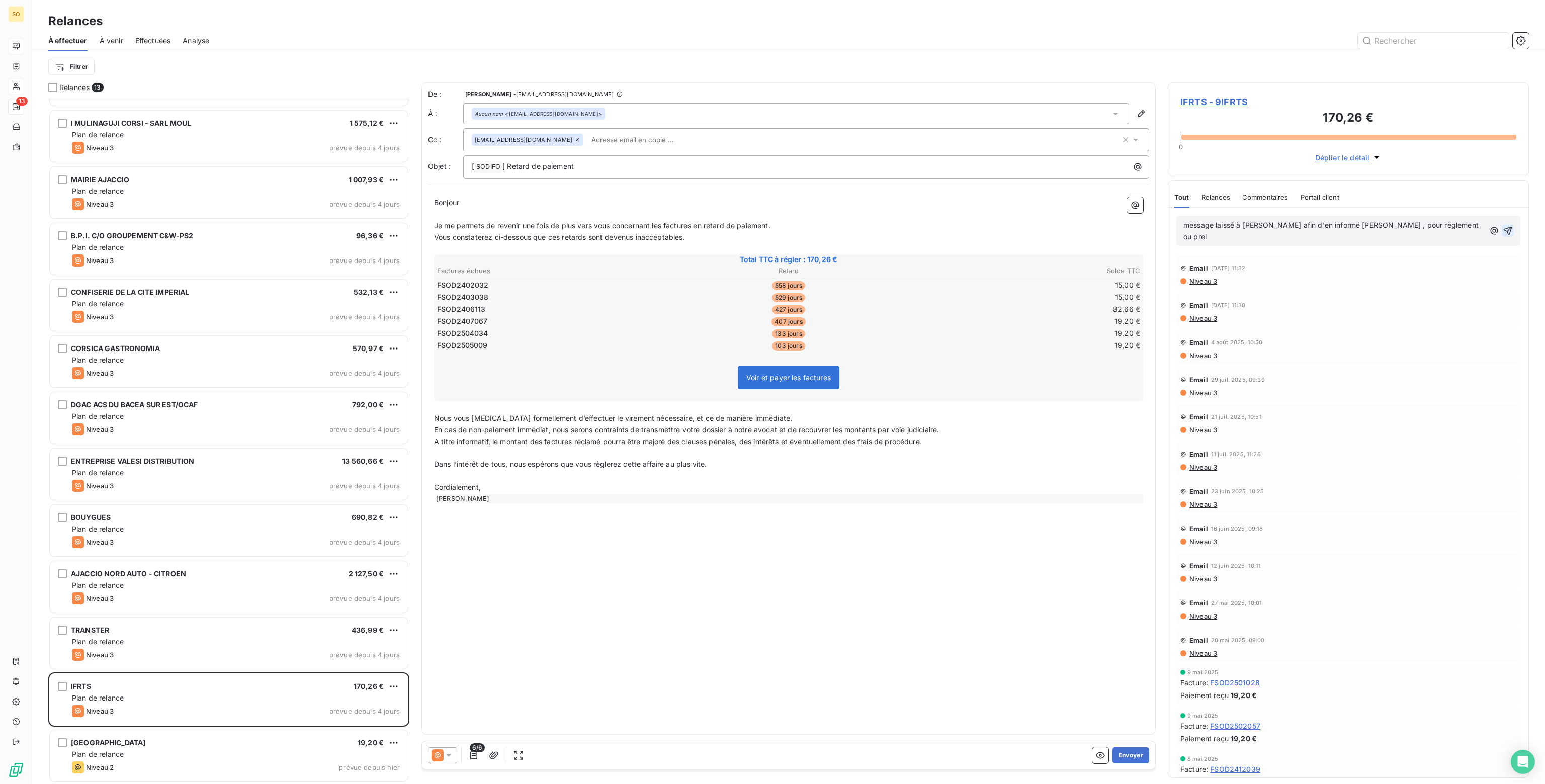
click at [1503, 226] on icon "button" at bounding box center [1507, 230] width 10 height 10
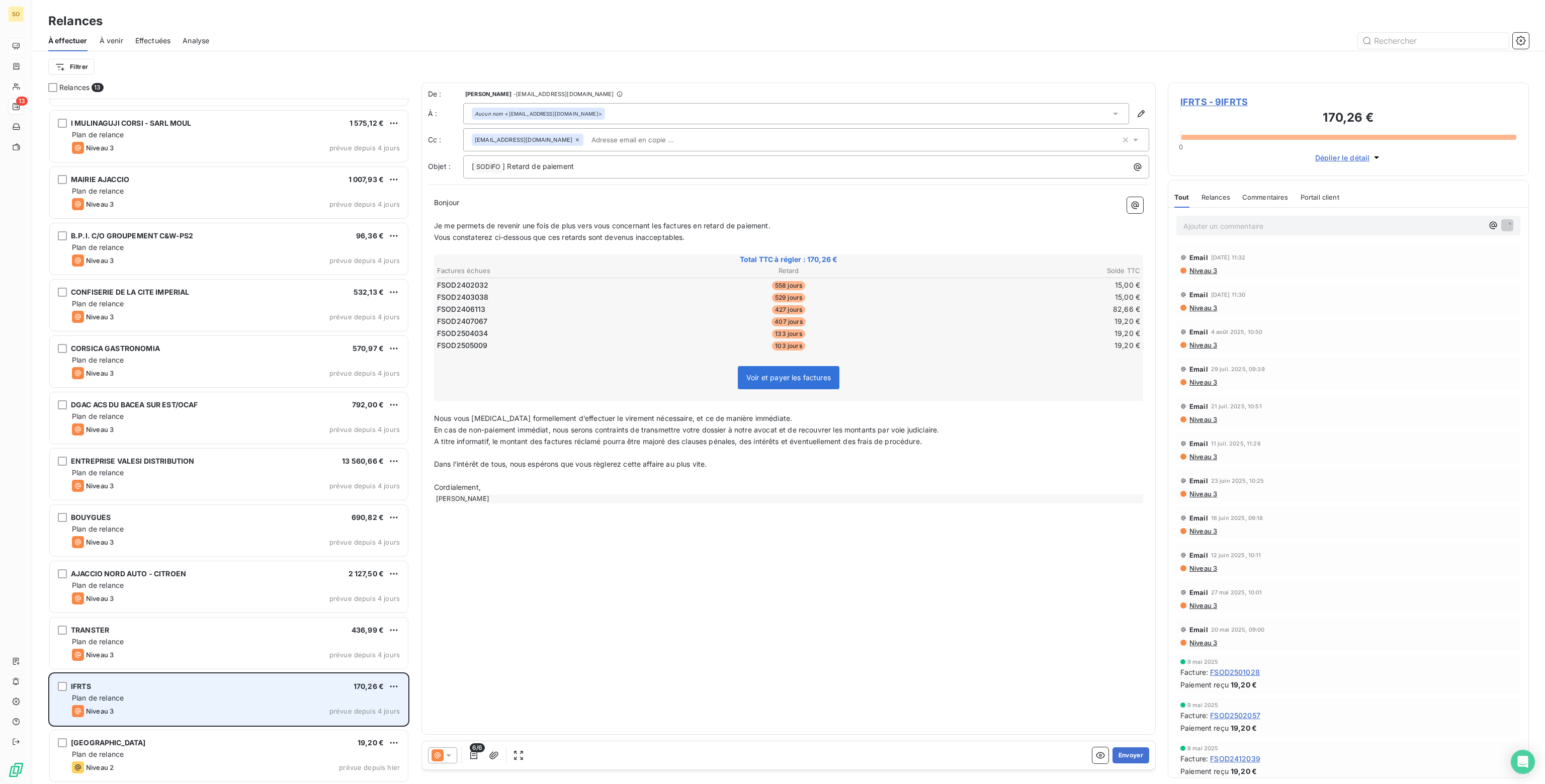
drag, startPoint x: 287, startPoint y: 693, endPoint x: 242, endPoint y: 704, distance: 46.3
click at [242, 705] on div "Niveau 3 prévue depuis 4 jours" at bounding box center [236, 711] width 328 height 12
click at [398, 681] on html "SO 13 Relances À effectuer À venir Effectuées Analyse Filtrer Relances 13 SNA S…" at bounding box center [772, 392] width 1545 height 784
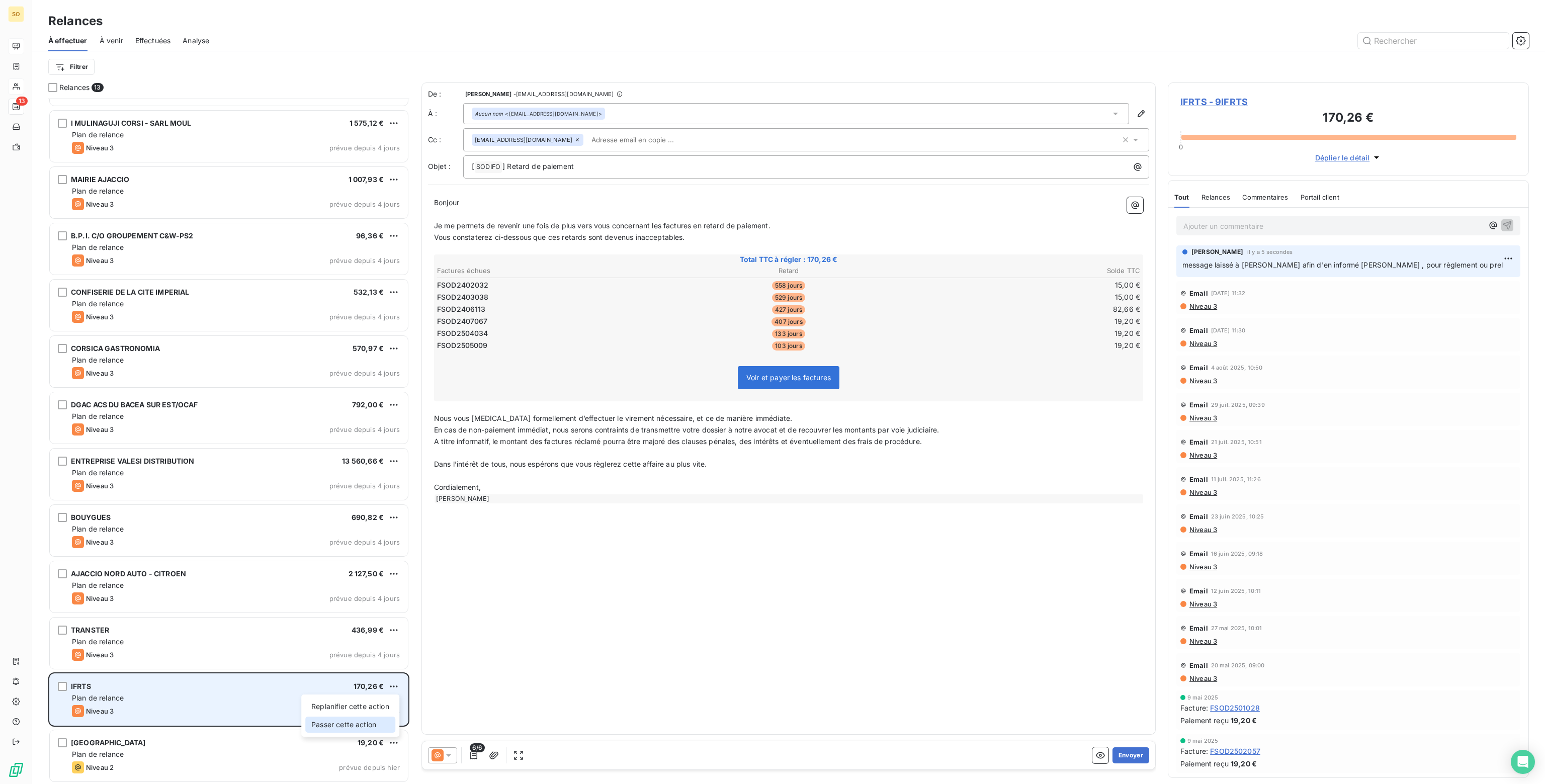
click at [326, 725] on div "Passer cette action" at bounding box center [350, 724] width 90 height 16
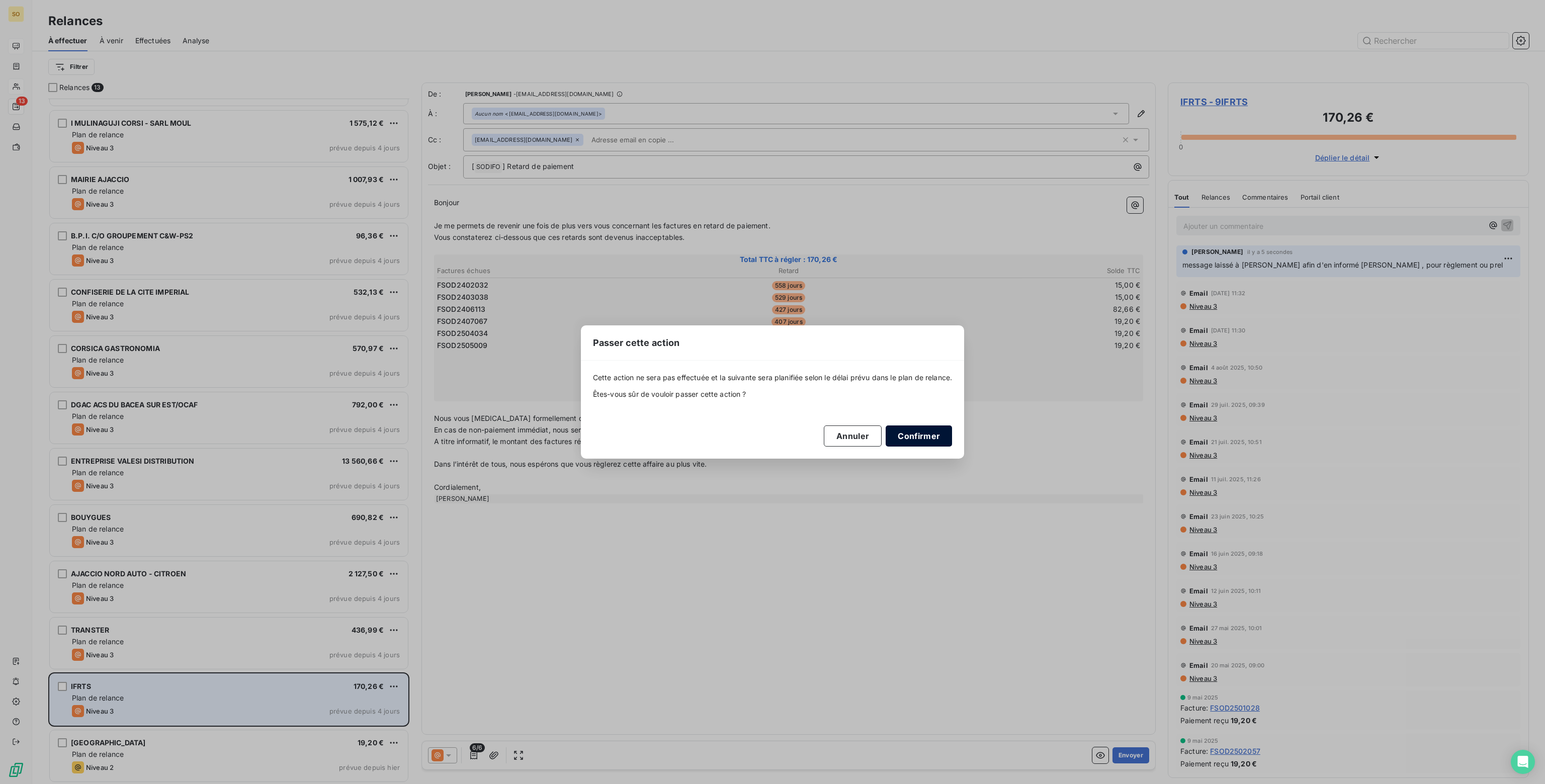
click at [902, 435] on button "Confirmer" at bounding box center [919, 435] width 66 height 21
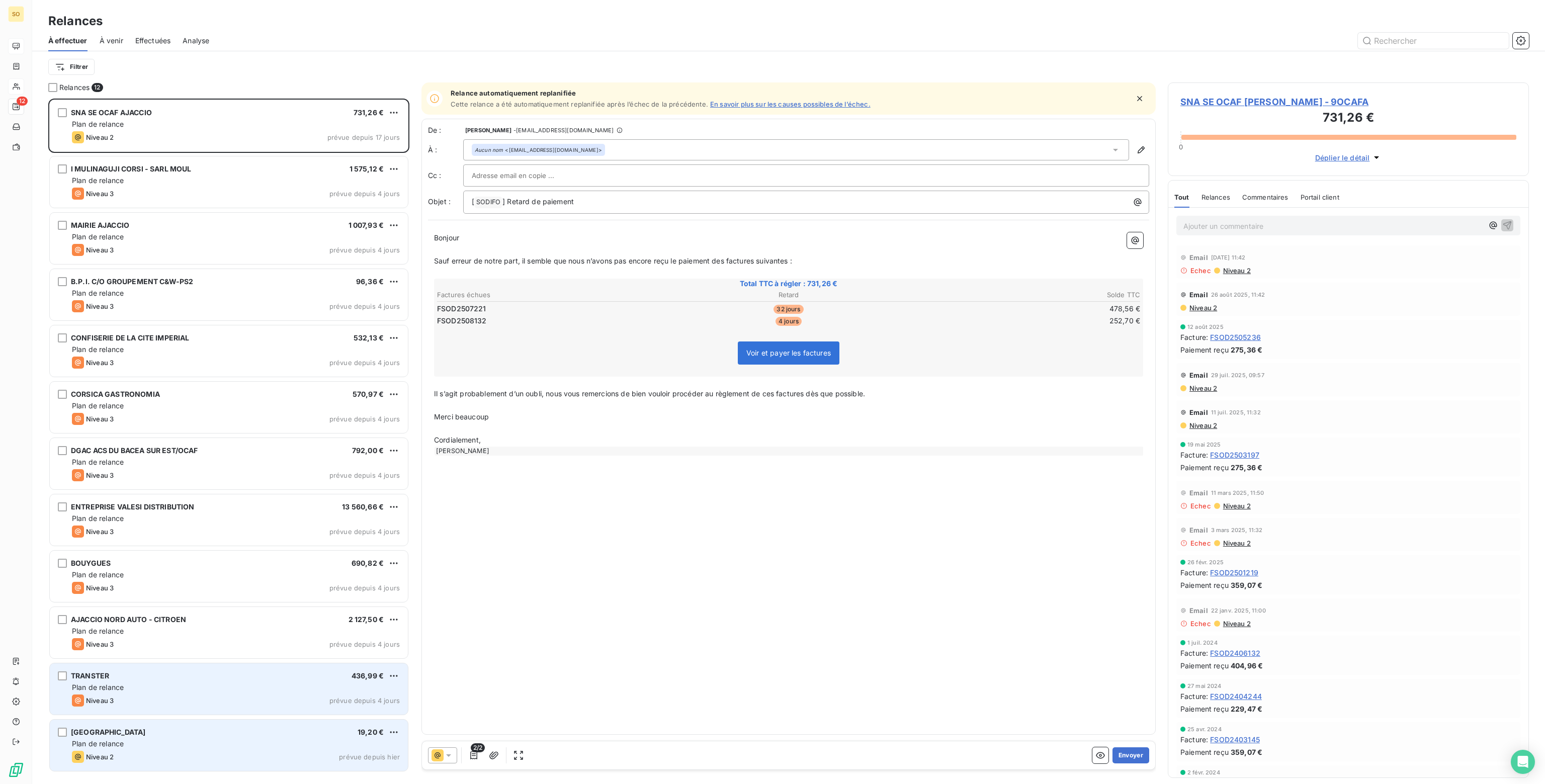
click at [135, 675] on div "TRANSTER 436,99 €" at bounding box center [236, 675] width 328 height 9
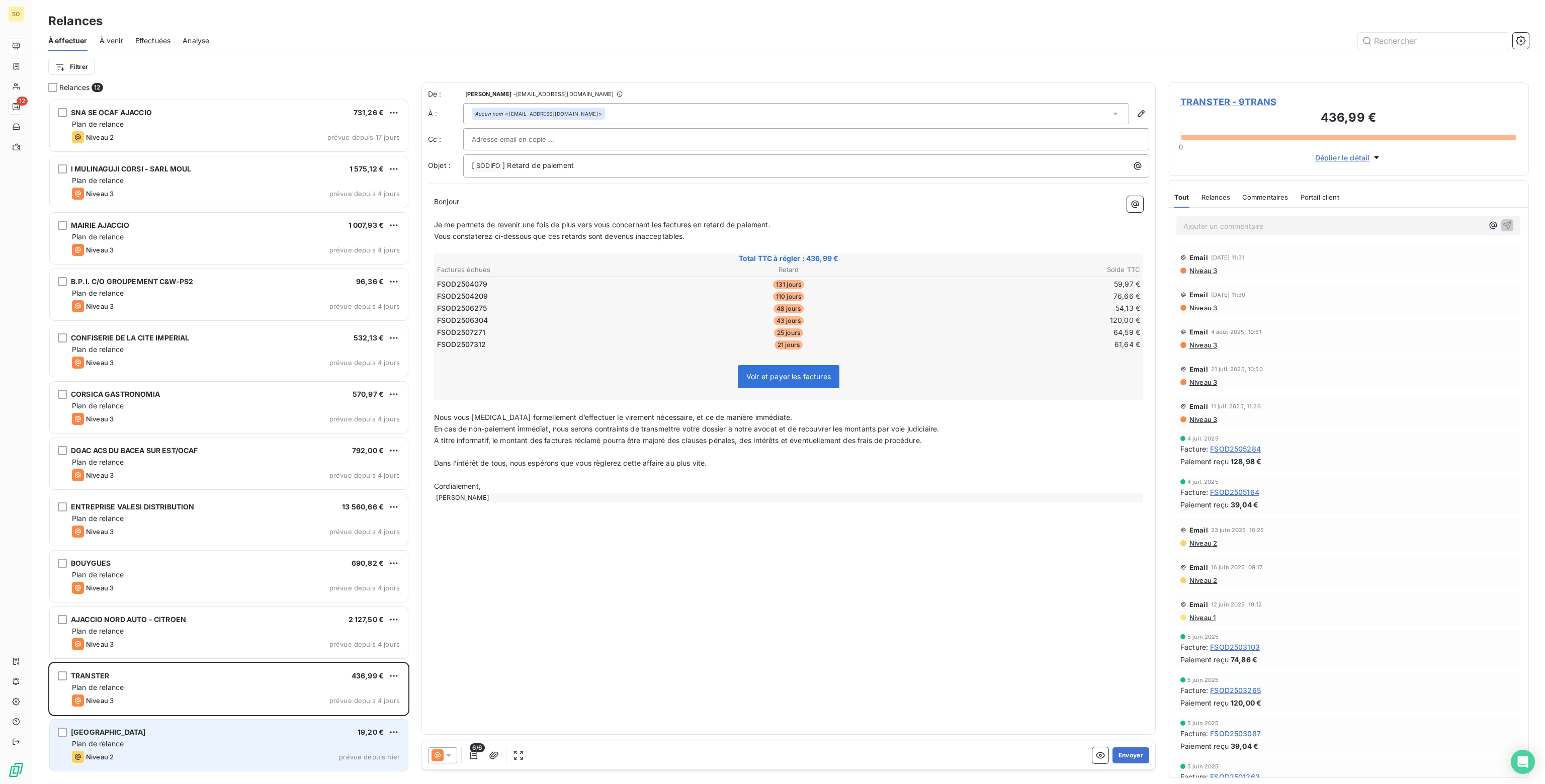
click at [1213, 228] on p "Ajouter un commentaire ﻿" at bounding box center [1333, 226] width 300 height 12
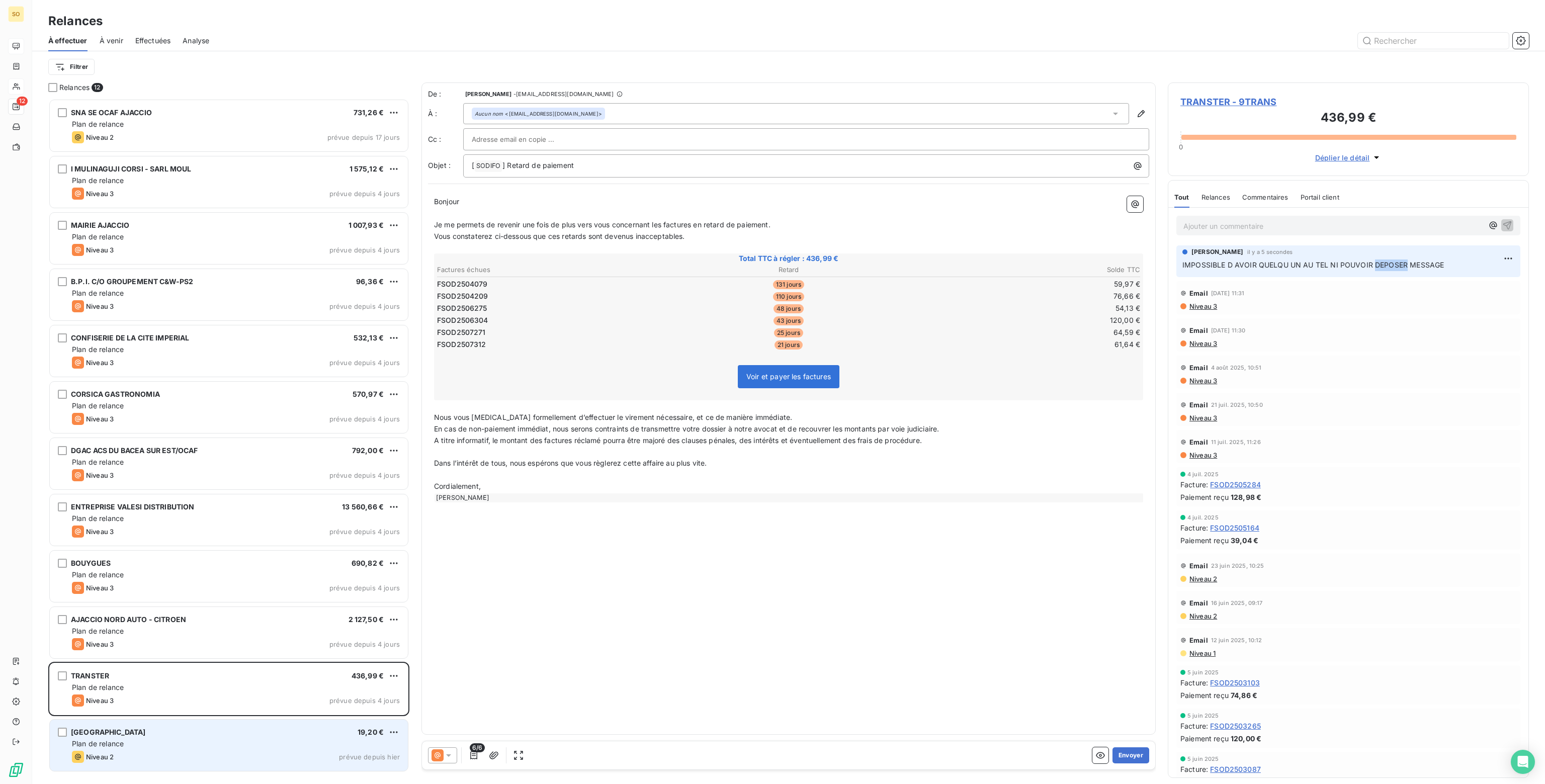
drag, startPoint x: 1406, startPoint y: 265, endPoint x: 1372, endPoint y: 260, distance: 34.4
click at [1372, 260] on span "IMPOSSIBLE D AVOIR QUELQU UN AU TEL NI POUVOIR DEPOSER MESSAGE" at bounding box center [1312, 264] width 261 height 8
click at [1251, 223] on p "Ajouter un commentaire ﻿" at bounding box center [1333, 226] width 300 height 12
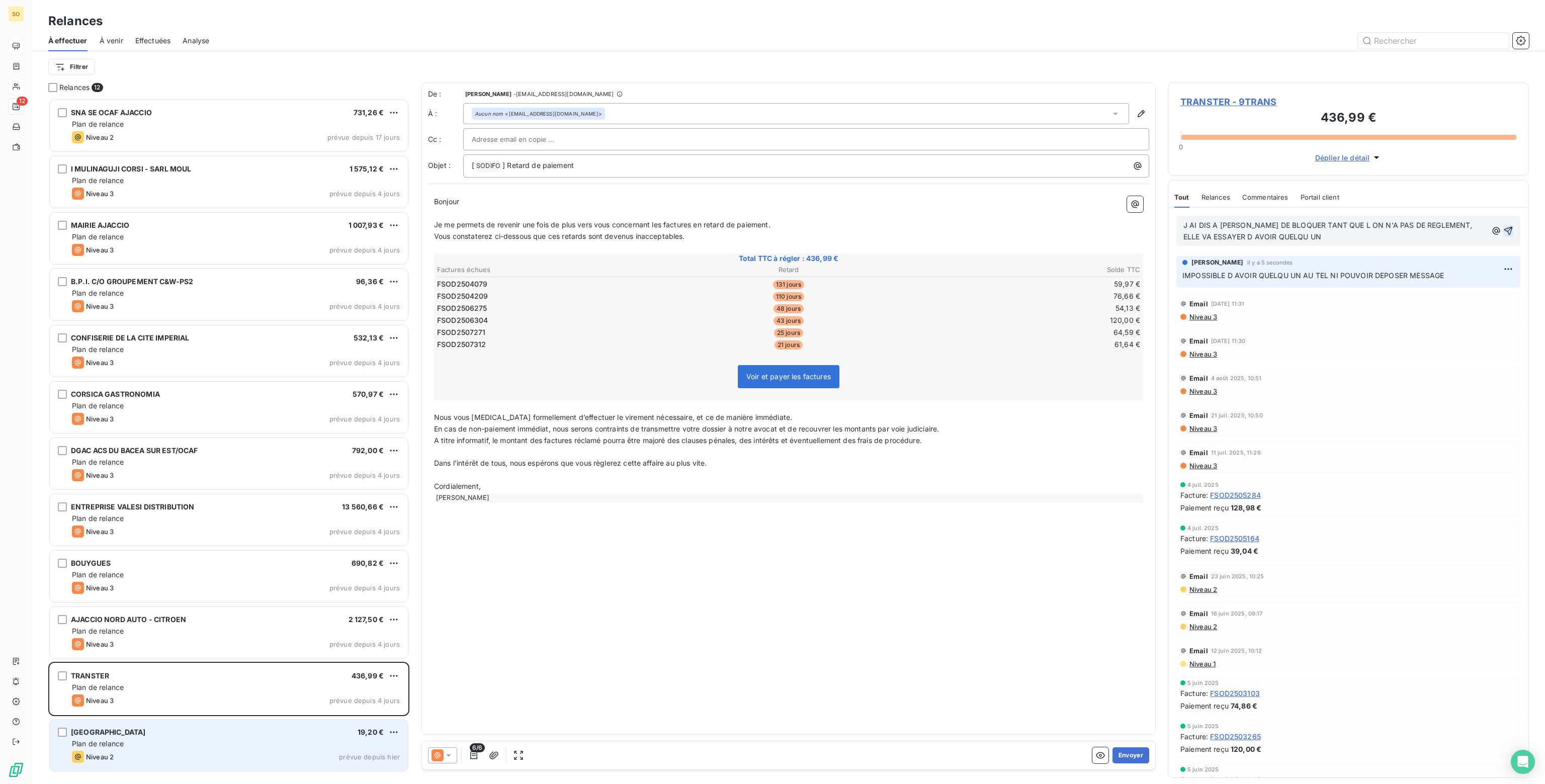
click at [1503, 231] on icon "button" at bounding box center [1508, 230] width 10 height 10
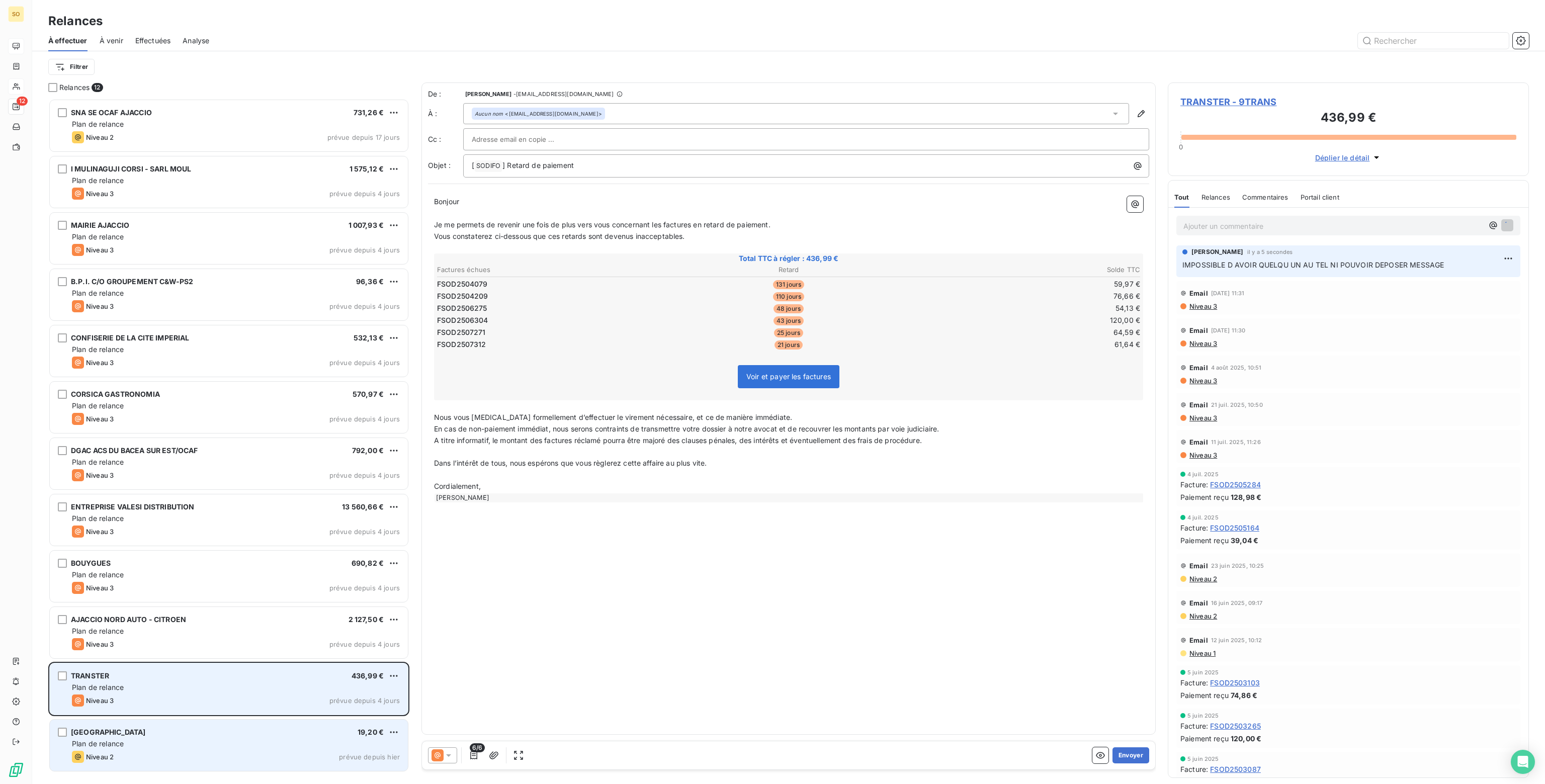
drag, startPoint x: 395, startPoint y: 673, endPoint x: 301, endPoint y: 692, distance: 95.9
click at [299, 692] on div "TRANSTER 436,99 € Plan de relance Niveau 3 prévue depuis 4 jours" at bounding box center [229, 689] width 358 height 52
click at [395, 675] on html "SO 12 Relances À effectuer À venir Effectuées Analyse Filtrer Relances 12 SNA S…" at bounding box center [772, 392] width 1545 height 784
click at [338, 715] on div "Passer cette action" at bounding box center [350, 713] width 90 height 16
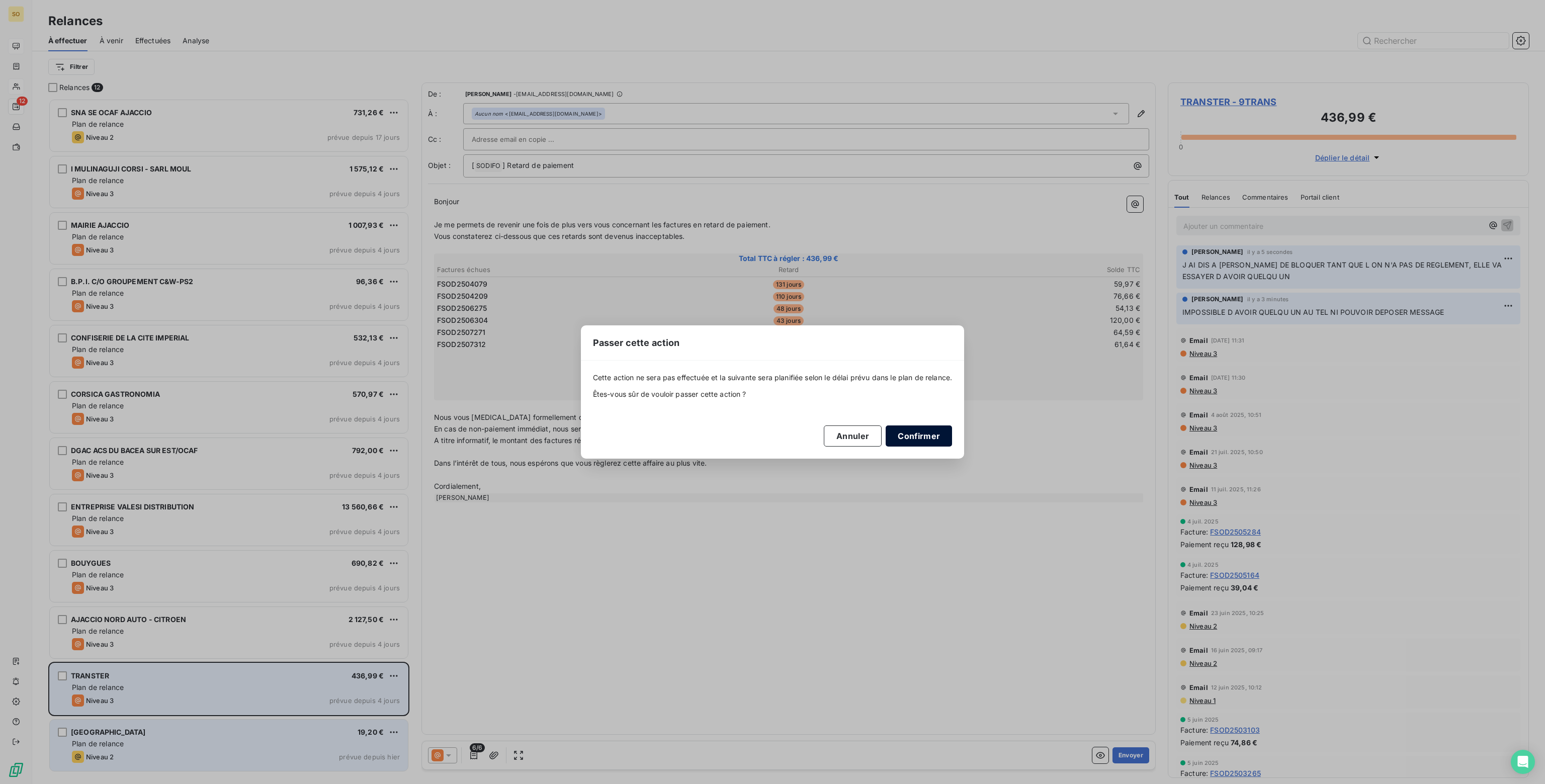
click at [921, 437] on button "Confirmer" at bounding box center [919, 435] width 66 height 21
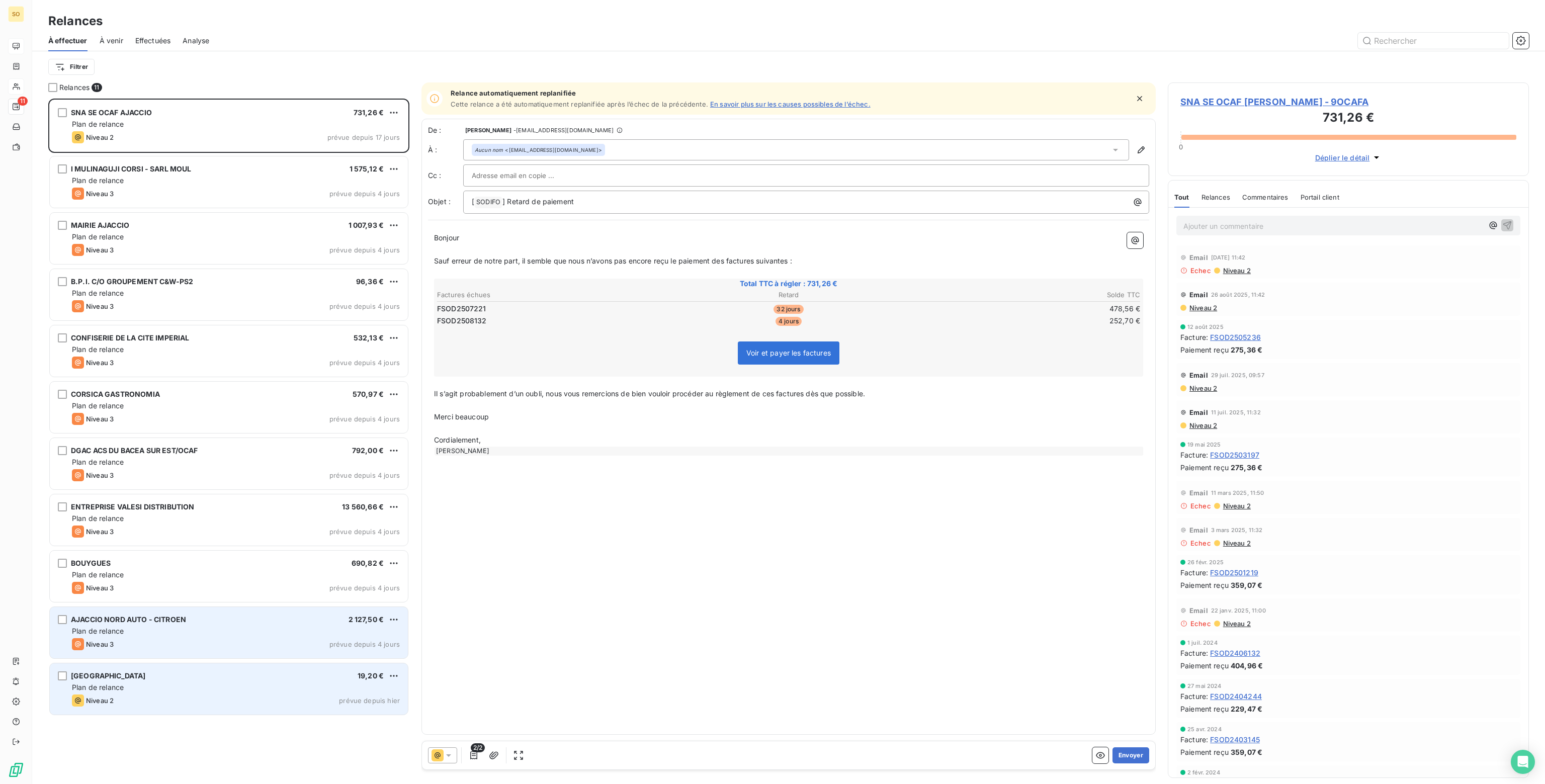
click at [167, 631] on div "Plan de relance" at bounding box center [236, 631] width 328 height 10
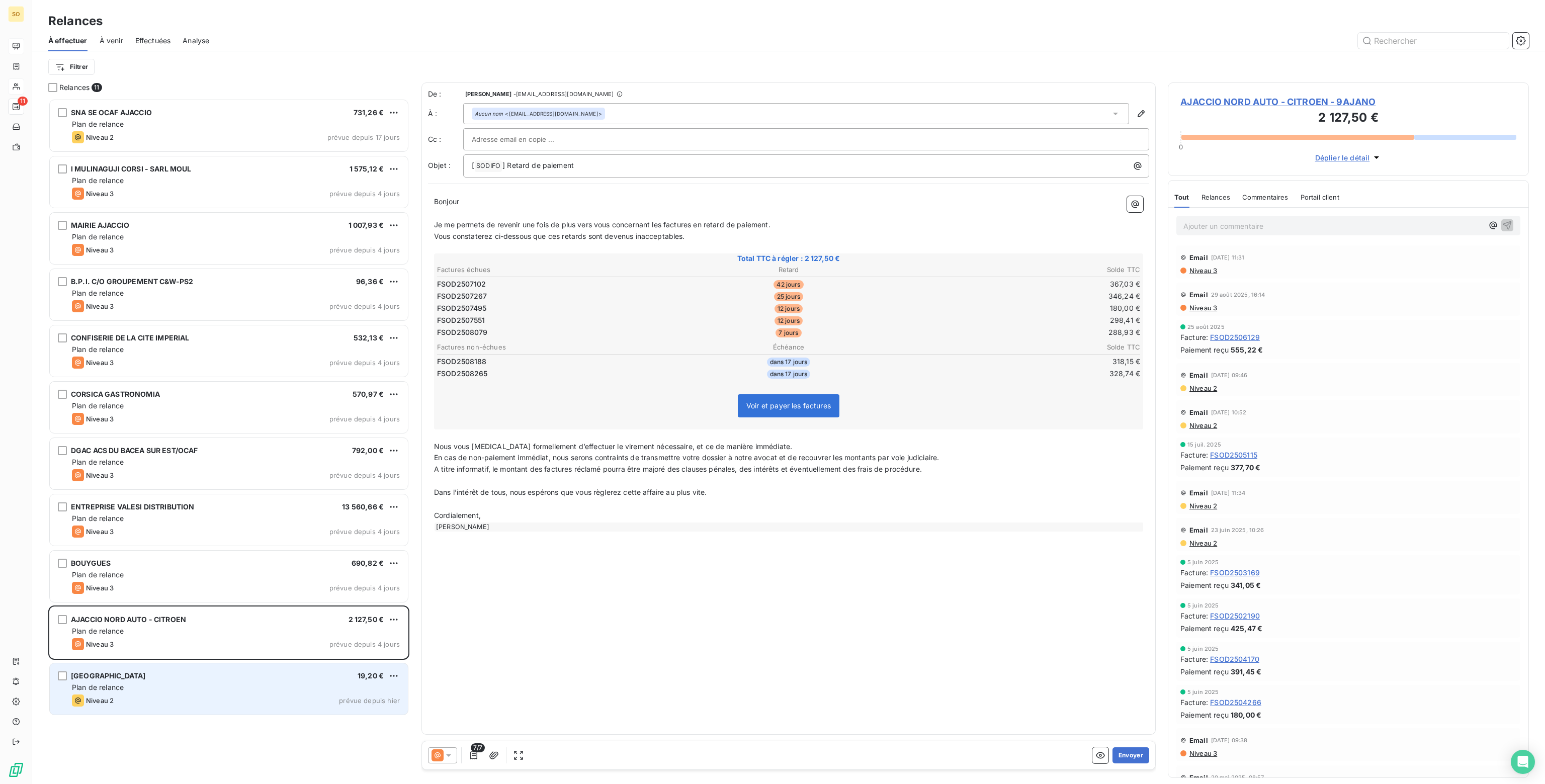
click at [1201, 229] on p "Ajouter un commentaire ﻿" at bounding box center [1333, 226] width 300 height 12
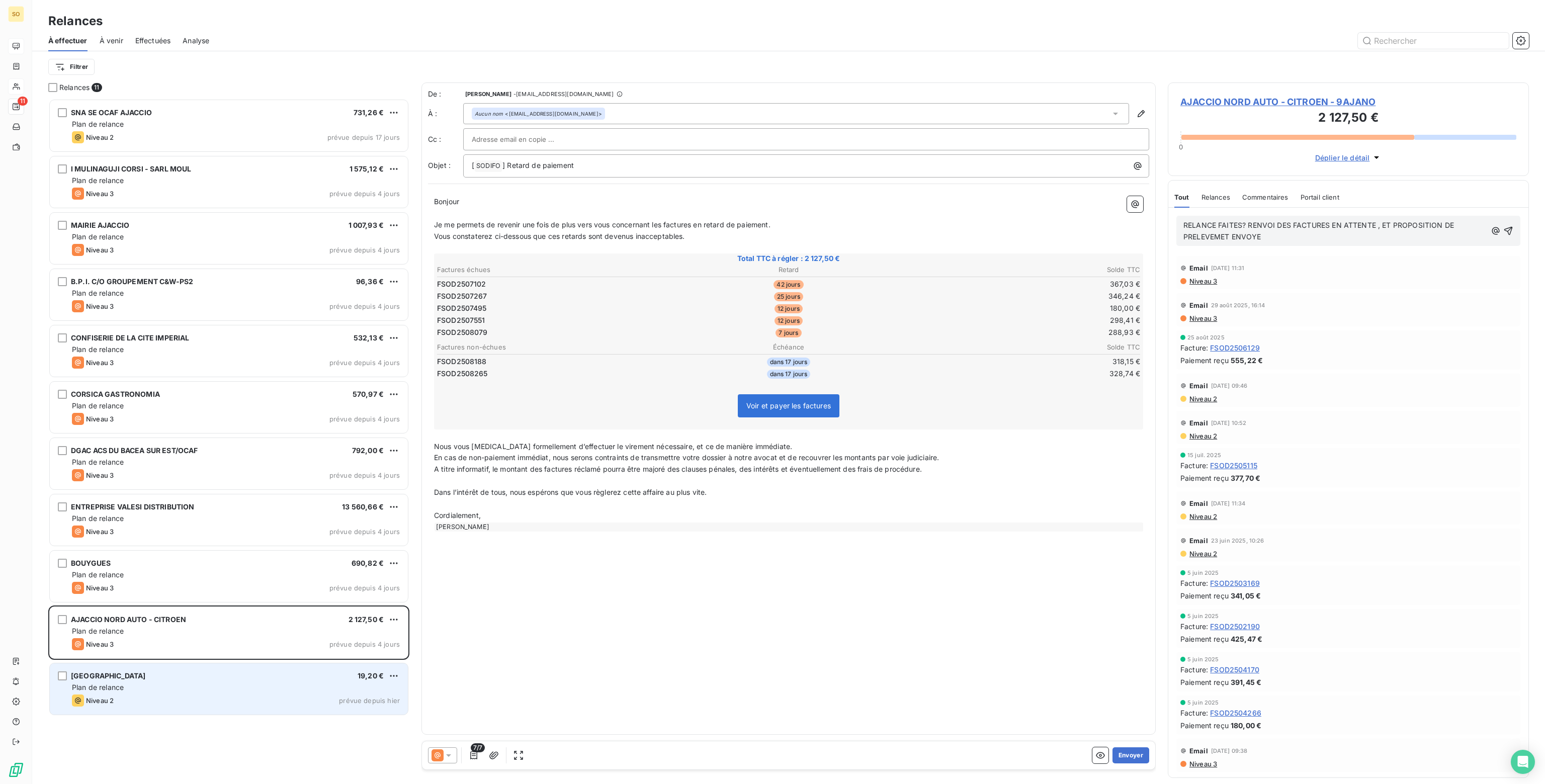
drag, startPoint x: 1241, startPoint y: 223, endPoint x: 1249, endPoint y: 237, distance: 16.1
click at [1244, 227] on span "RELANCE FAITES? RENVOI DES FACTURES EN ATTENTE , ET PROPOSITION DE PRELEVEMET E…" at bounding box center [1320, 231] width 273 height 20
drag, startPoint x: 294, startPoint y: 625, endPoint x: 367, endPoint y: 641, distance: 74.7
click at [365, 641] on span "prévue depuis 4 jours" at bounding box center [364, 644] width 70 height 8
click at [395, 616] on html "SO 11 Relances À effectuer À venir Effectuées Analyse Filtrer Relances 11 SNA S…" at bounding box center [772, 392] width 1545 height 784
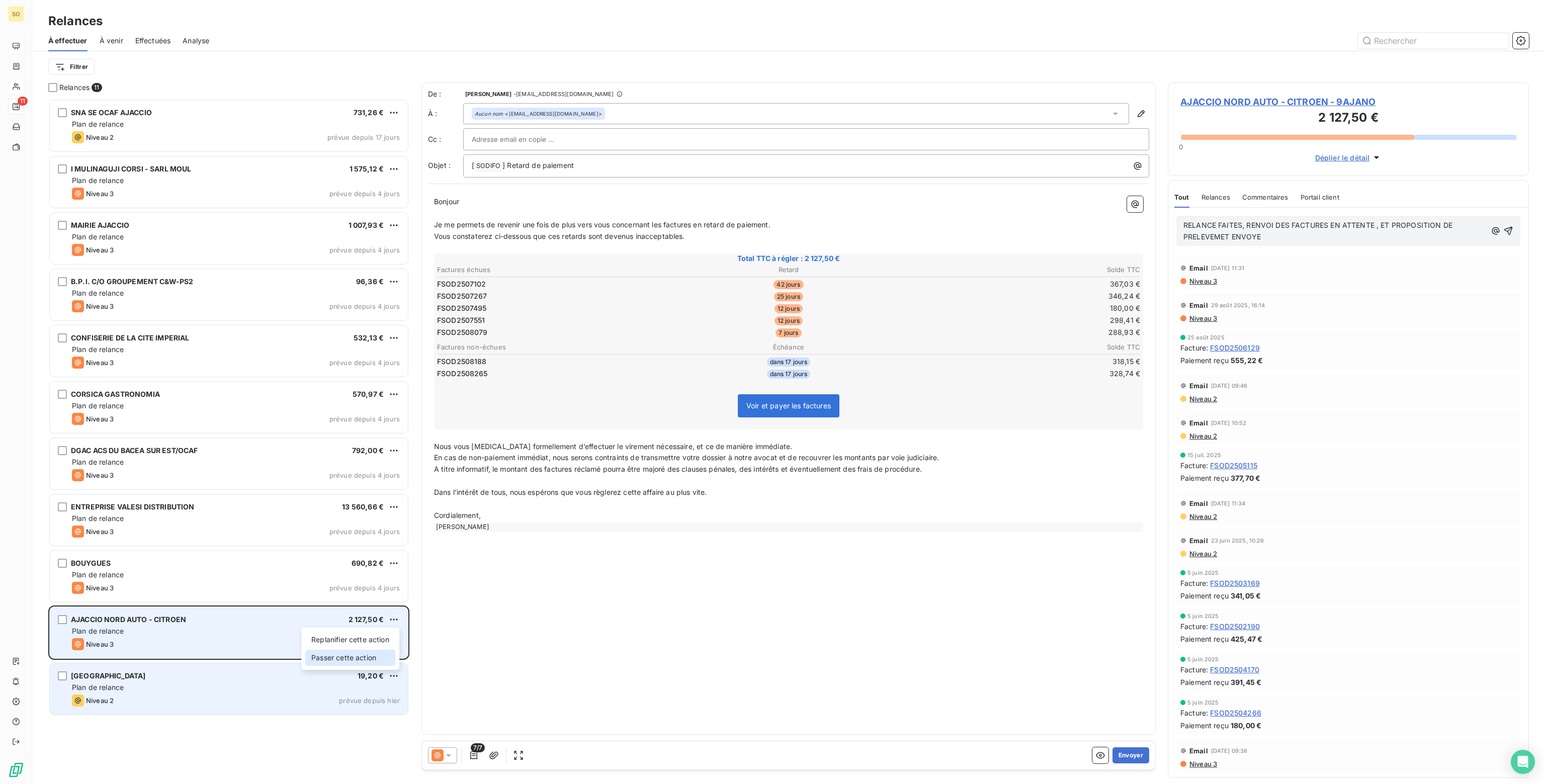
click at [323, 658] on div "Passer cette action" at bounding box center [350, 657] width 90 height 16
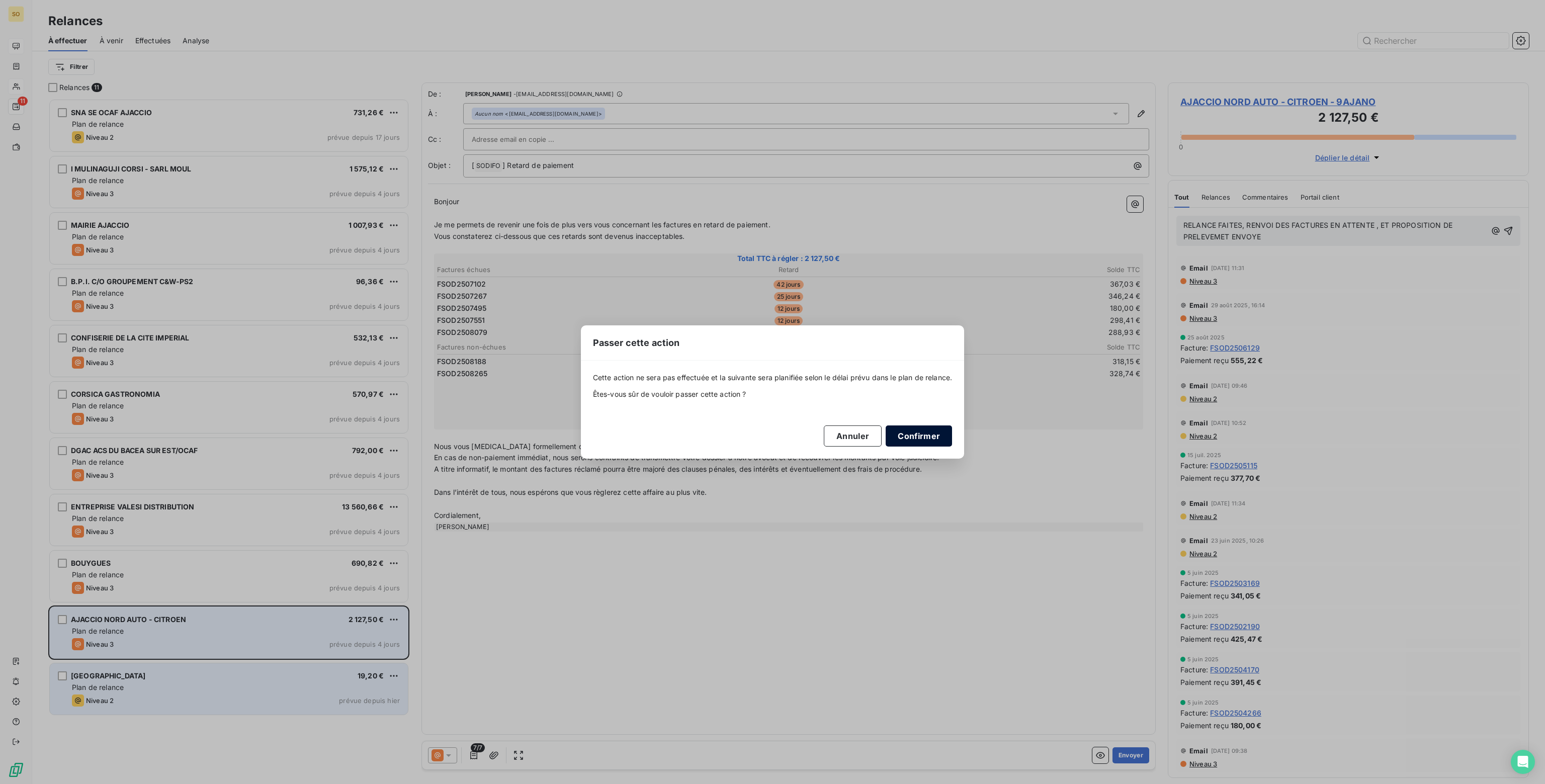
click at [924, 440] on button "Confirmer" at bounding box center [919, 435] width 66 height 21
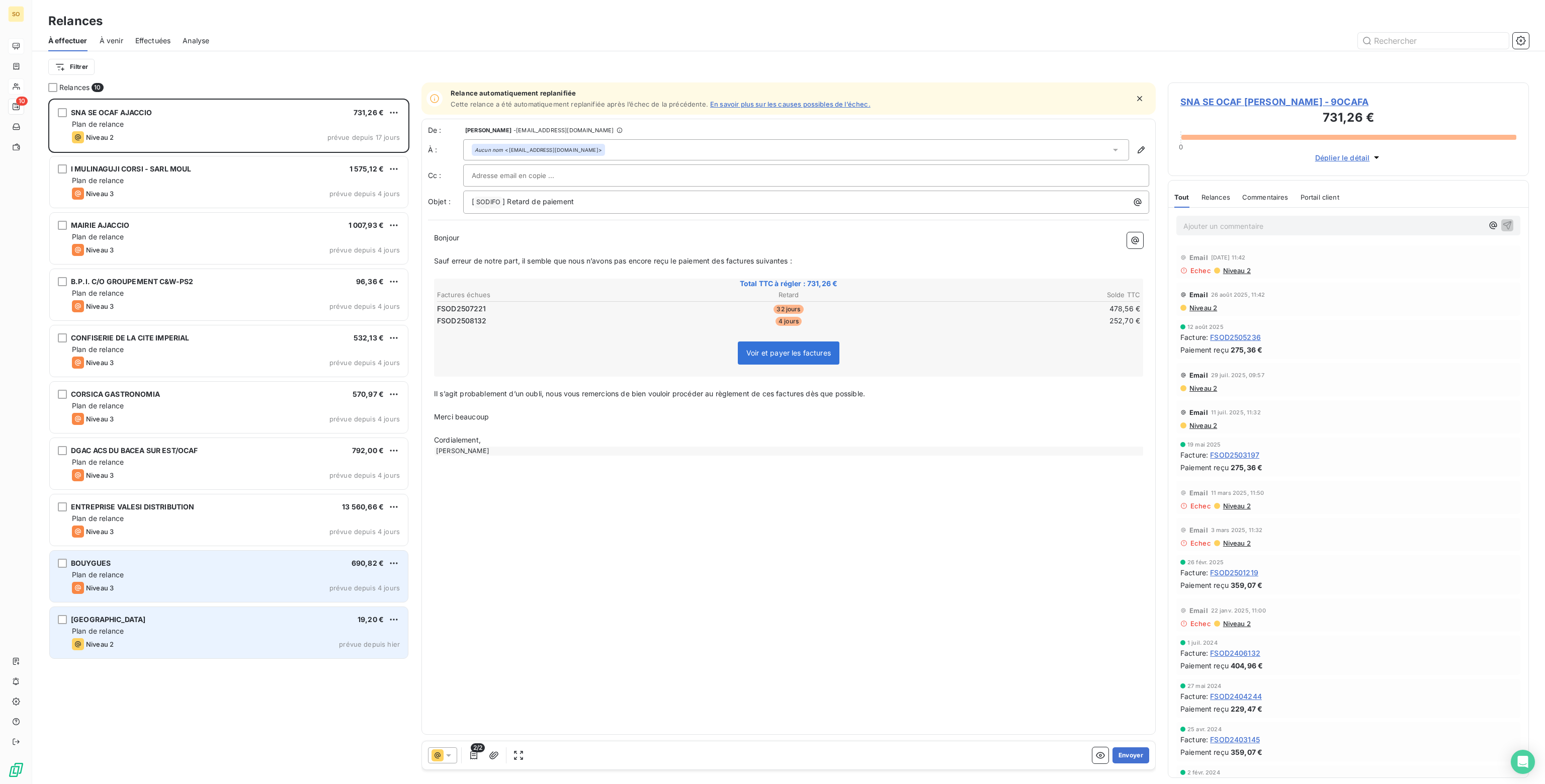
click at [231, 571] on div "Plan de relance" at bounding box center [236, 574] width 328 height 10
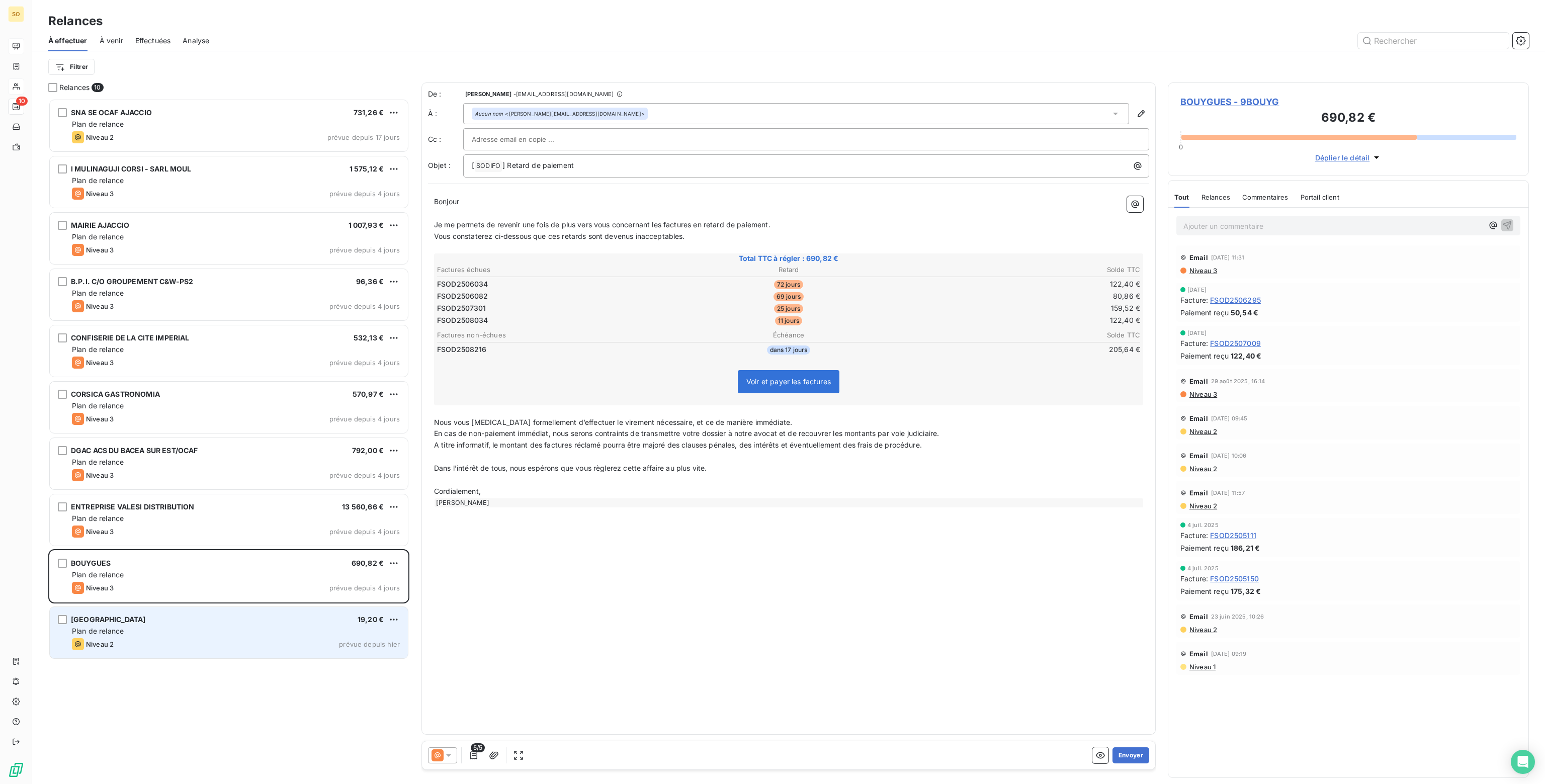
click at [1291, 223] on p "Ajouter un commentaire ﻿" at bounding box center [1333, 226] width 300 height 12
click at [1510, 221] on icon "button" at bounding box center [1507, 225] width 8 height 8
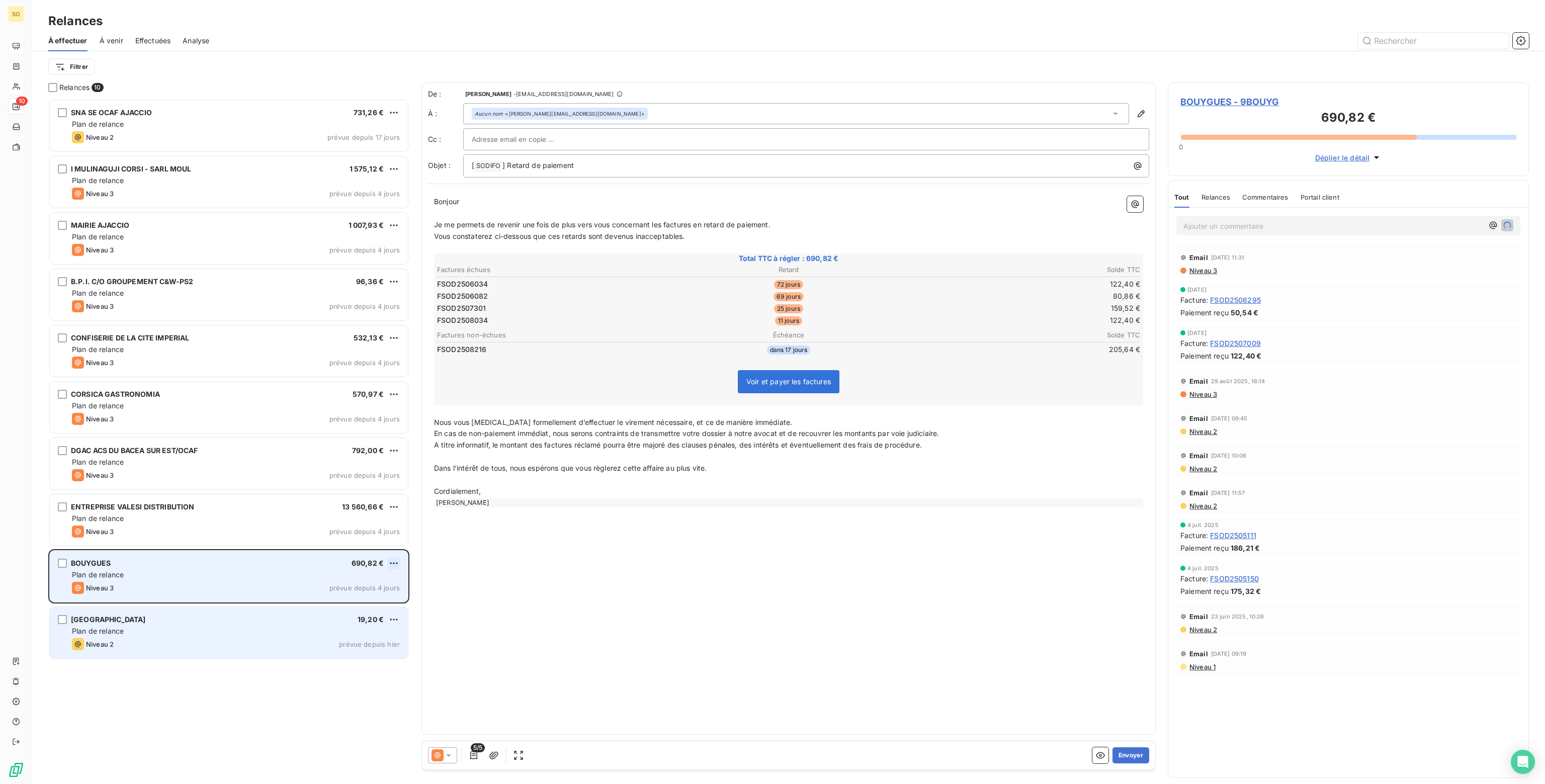
click at [395, 561] on html "SO 10 Relances À effectuer À venir Effectuées Analyse Filtrer Relances 10 SNA S…" at bounding box center [772, 392] width 1545 height 784
click at [342, 603] on div "Passer cette action" at bounding box center [350, 601] width 90 height 16
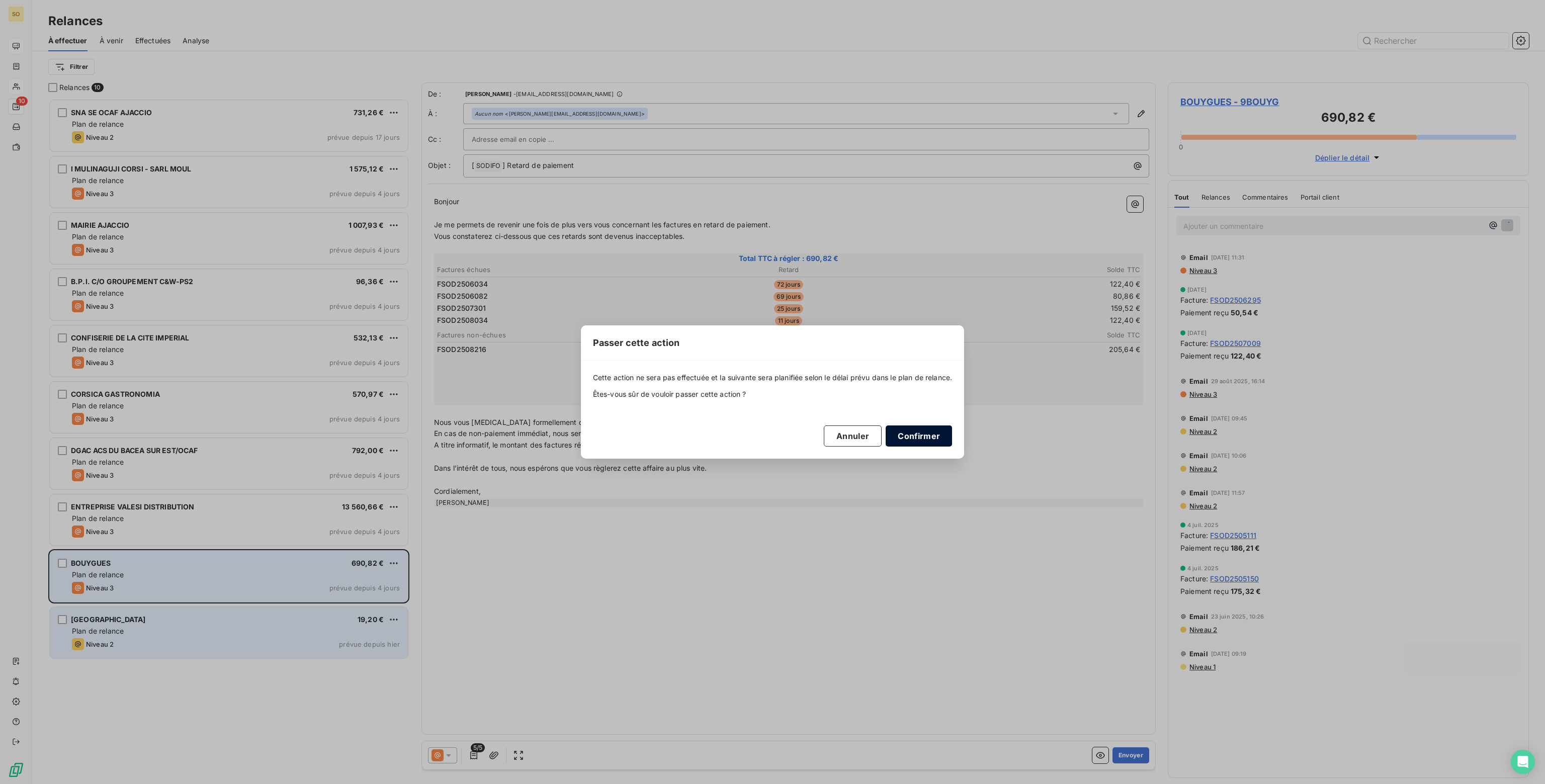
click at [928, 434] on button "Confirmer" at bounding box center [919, 435] width 66 height 21
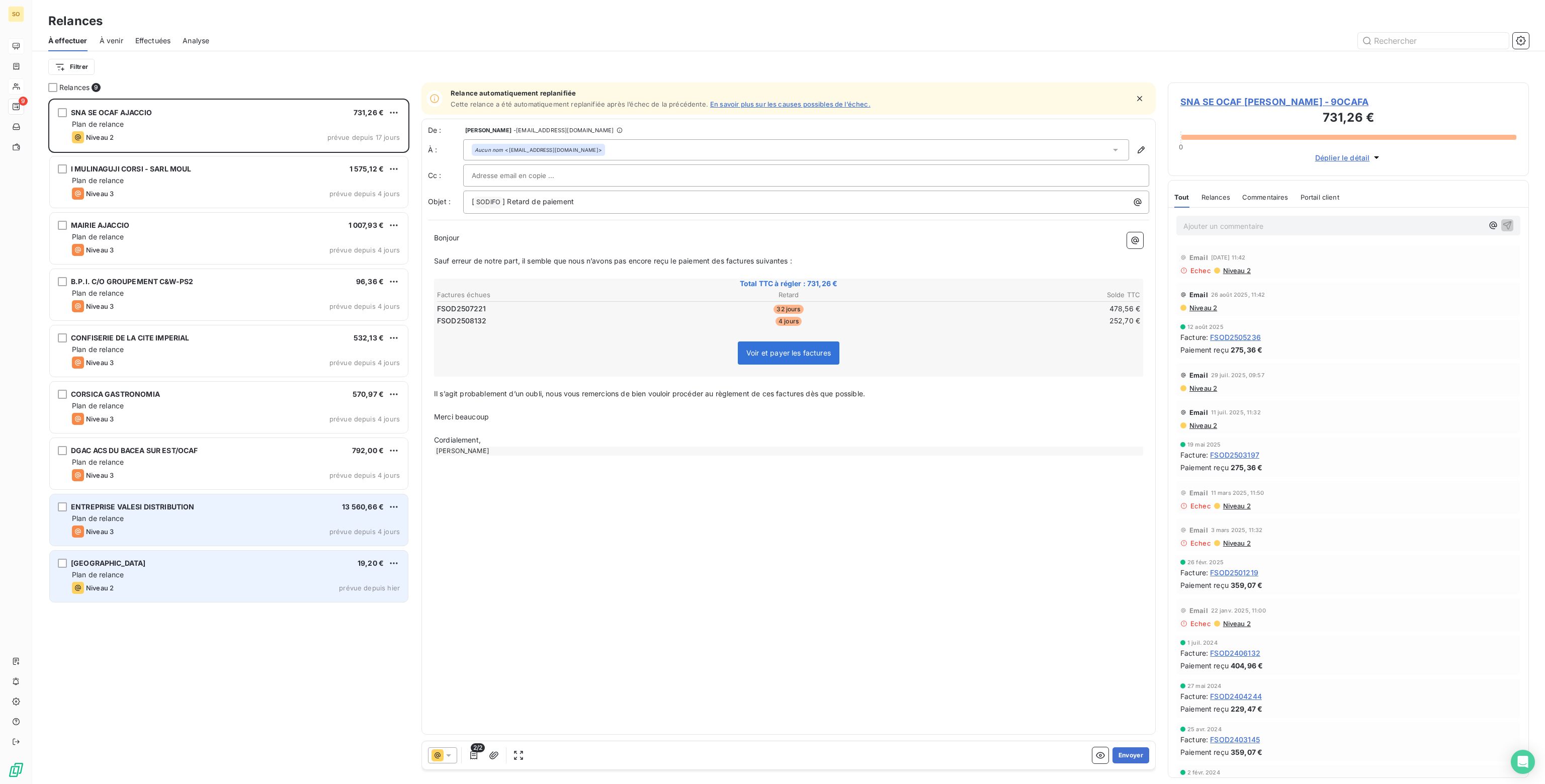
click at [187, 518] on div "Plan de relance" at bounding box center [236, 518] width 328 height 10
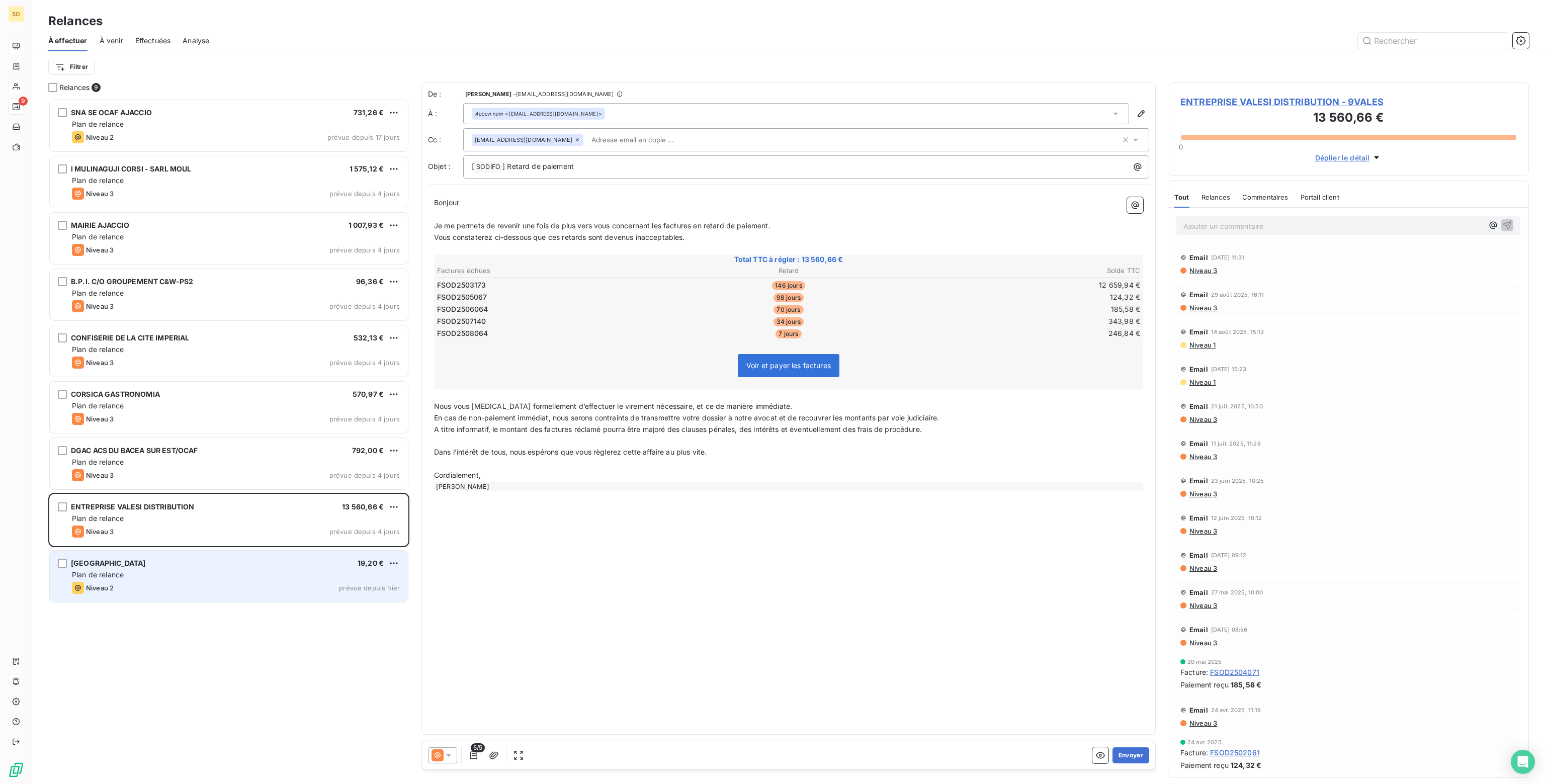
click at [1312, 228] on p "Ajouter un commentaire ﻿" at bounding box center [1333, 226] width 300 height 12
click at [1503, 225] on icon "button" at bounding box center [1507, 225] width 8 height 8
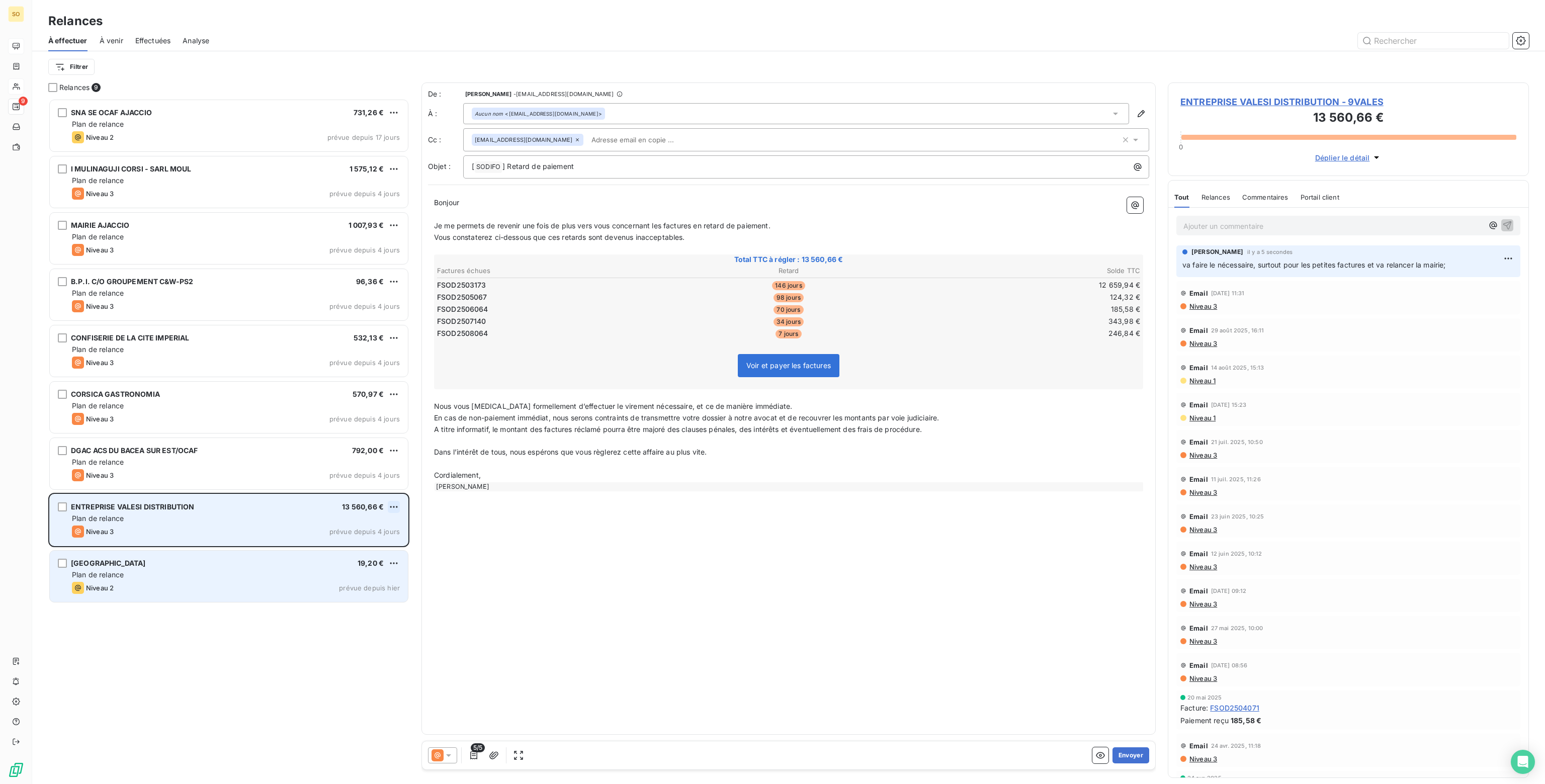
click at [398, 503] on html "SO 9 Relances À effectuer À venir Effectuées Analyse Filtrer Relances 9 SNA SE …" at bounding box center [772, 392] width 1545 height 784
click at [348, 546] on div "Passer cette action" at bounding box center [350, 544] width 90 height 16
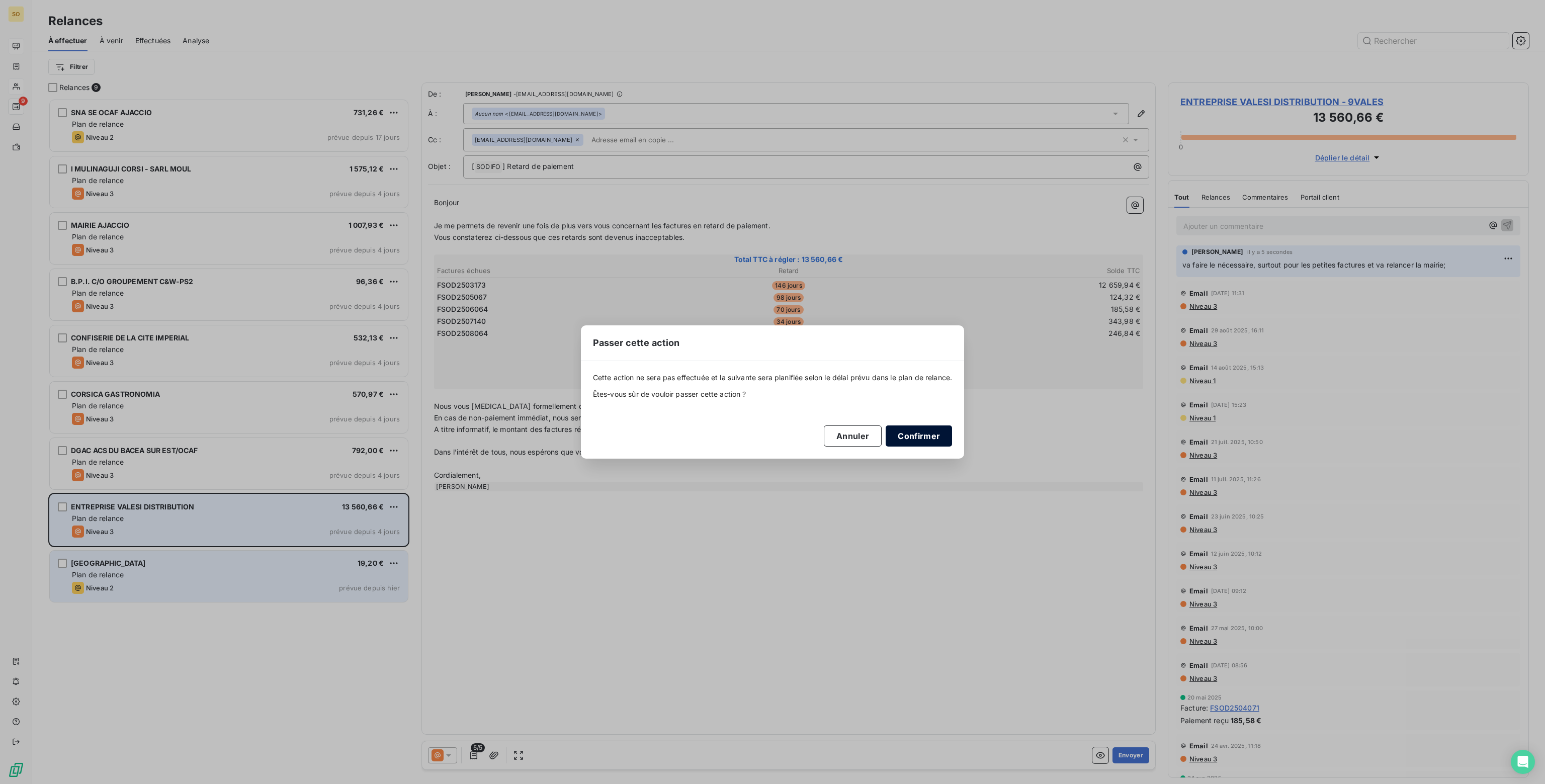
click at [935, 434] on button "Confirmer" at bounding box center [919, 435] width 66 height 21
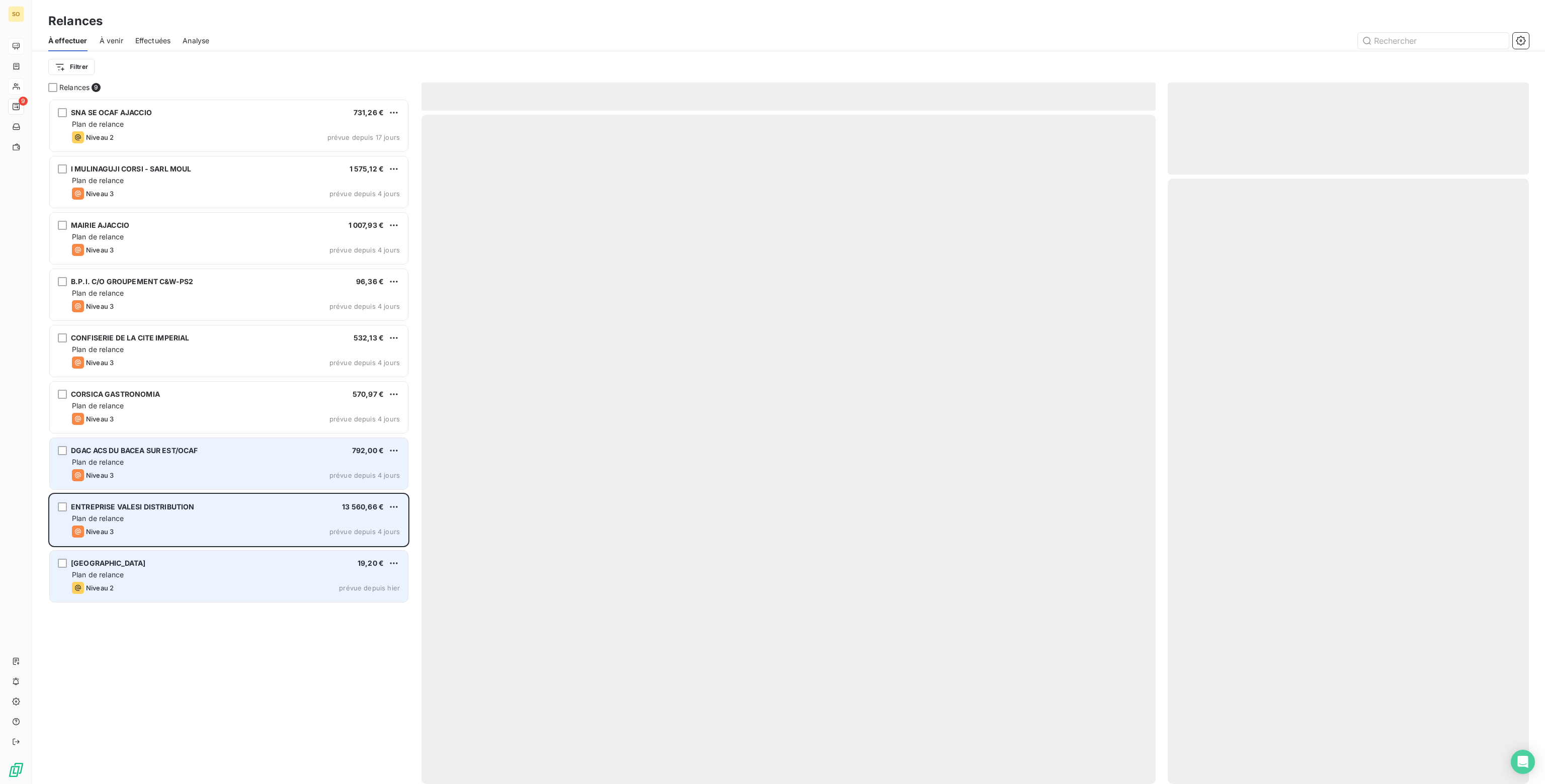
click at [183, 461] on div "Plan de relance" at bounding box center [236, 461] width 328 height 10
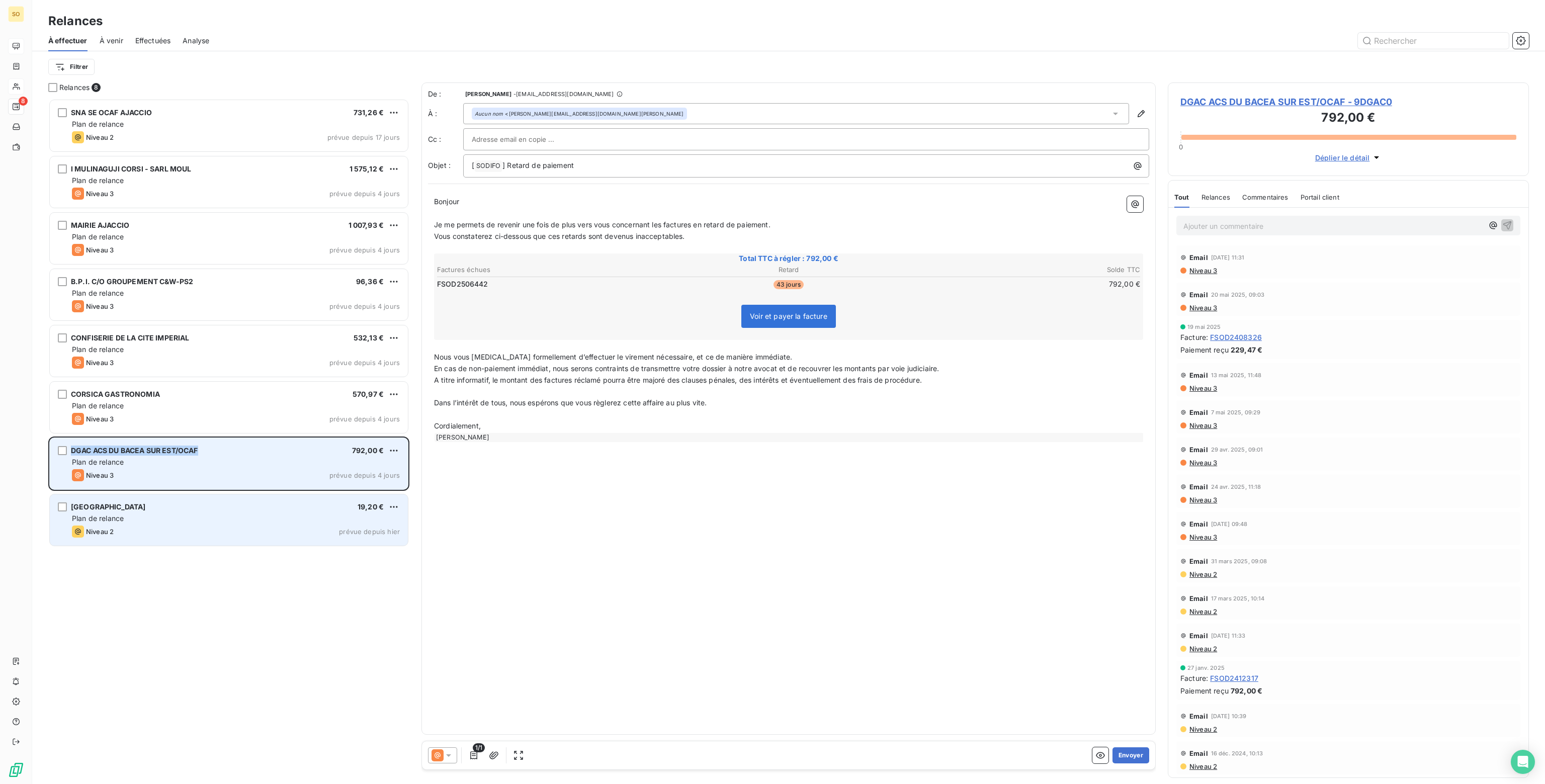
drag, startPoint x: 210, startPoint y: 446, endPoint x: 69, endPoint y: 450, distance: 141.1
click at [69, 450] on div "DGAC ACS DU BACEA SUR EST/OCAF 792,00 € Plan de relance Niveau 3 prévue depuis …" at bounding box center [229, 463] width 358 height 52
copy div "DGAC ACS DU BACEA SUR EST/OCAF"
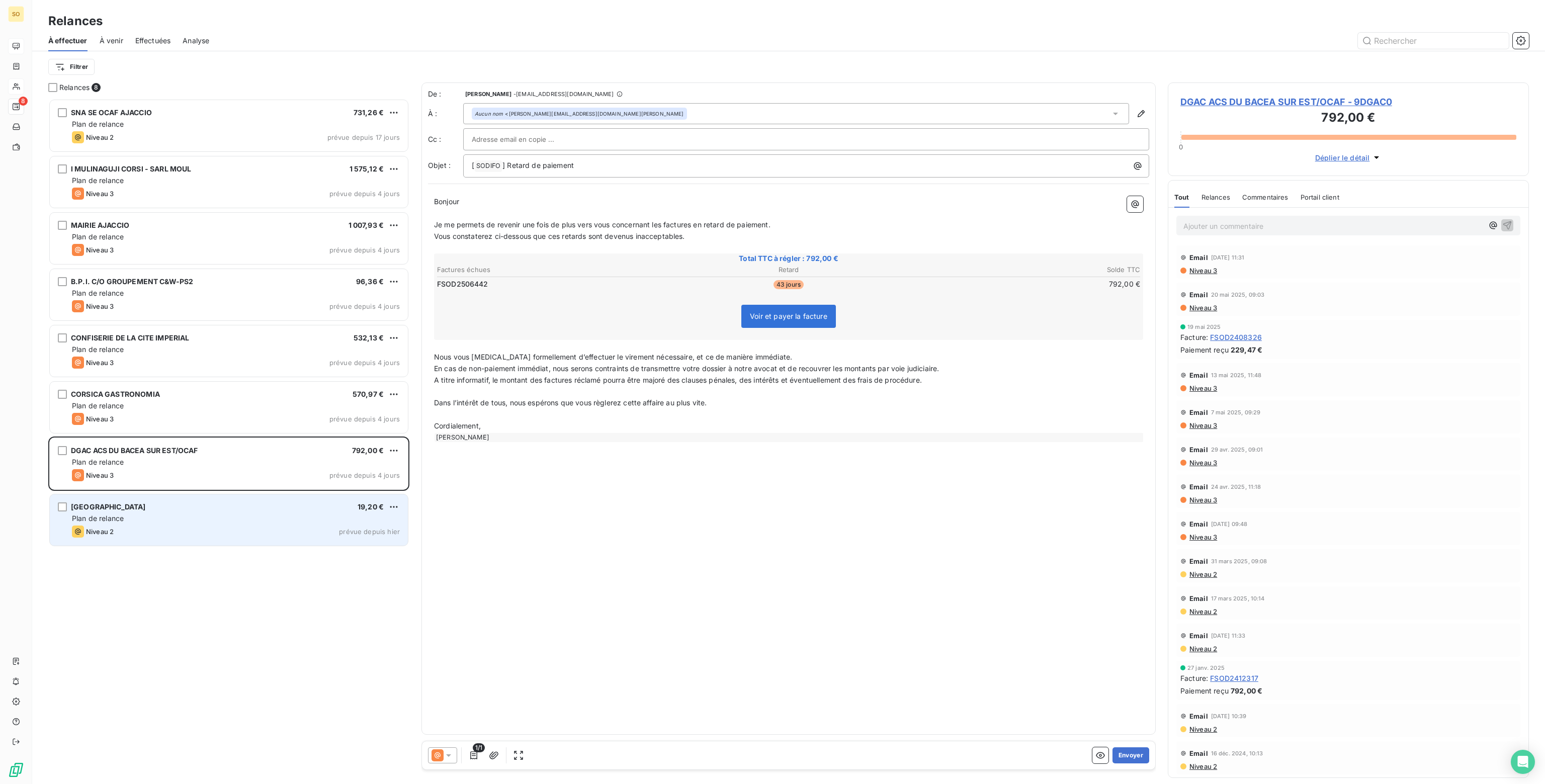
click at [816, 109] on div "Aucun nom <jean-marie.manodritta@aviation-civile.gouv.fr>" at bounding box center [796, 113] width 666 height 21
click at [1140, 112] on icon "button" at bounding box center [1140, 113] width 7 height 7
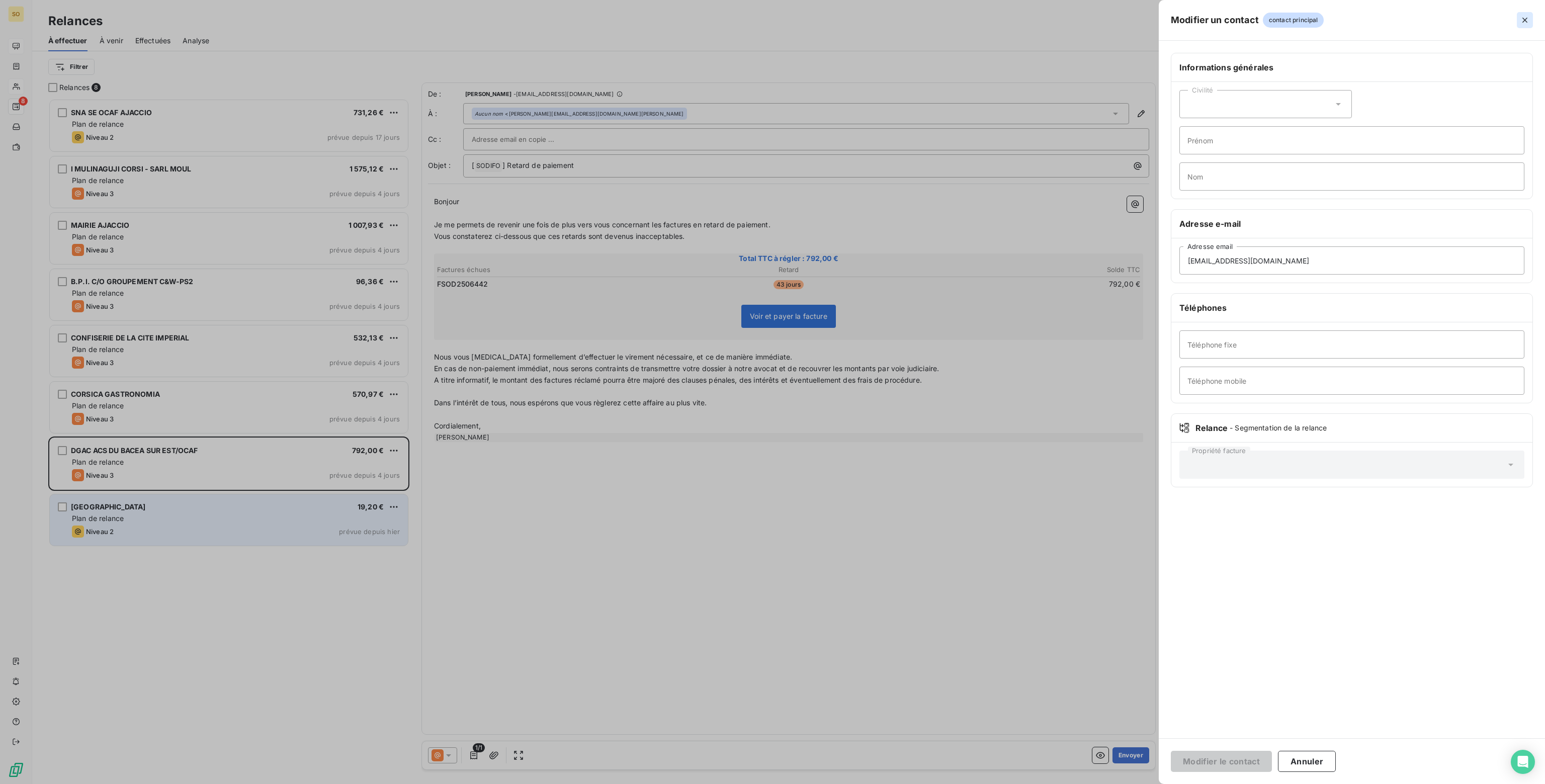
click at [1528, 19] on icon "button" at bounding box center [1524, 20] width 10 height 10
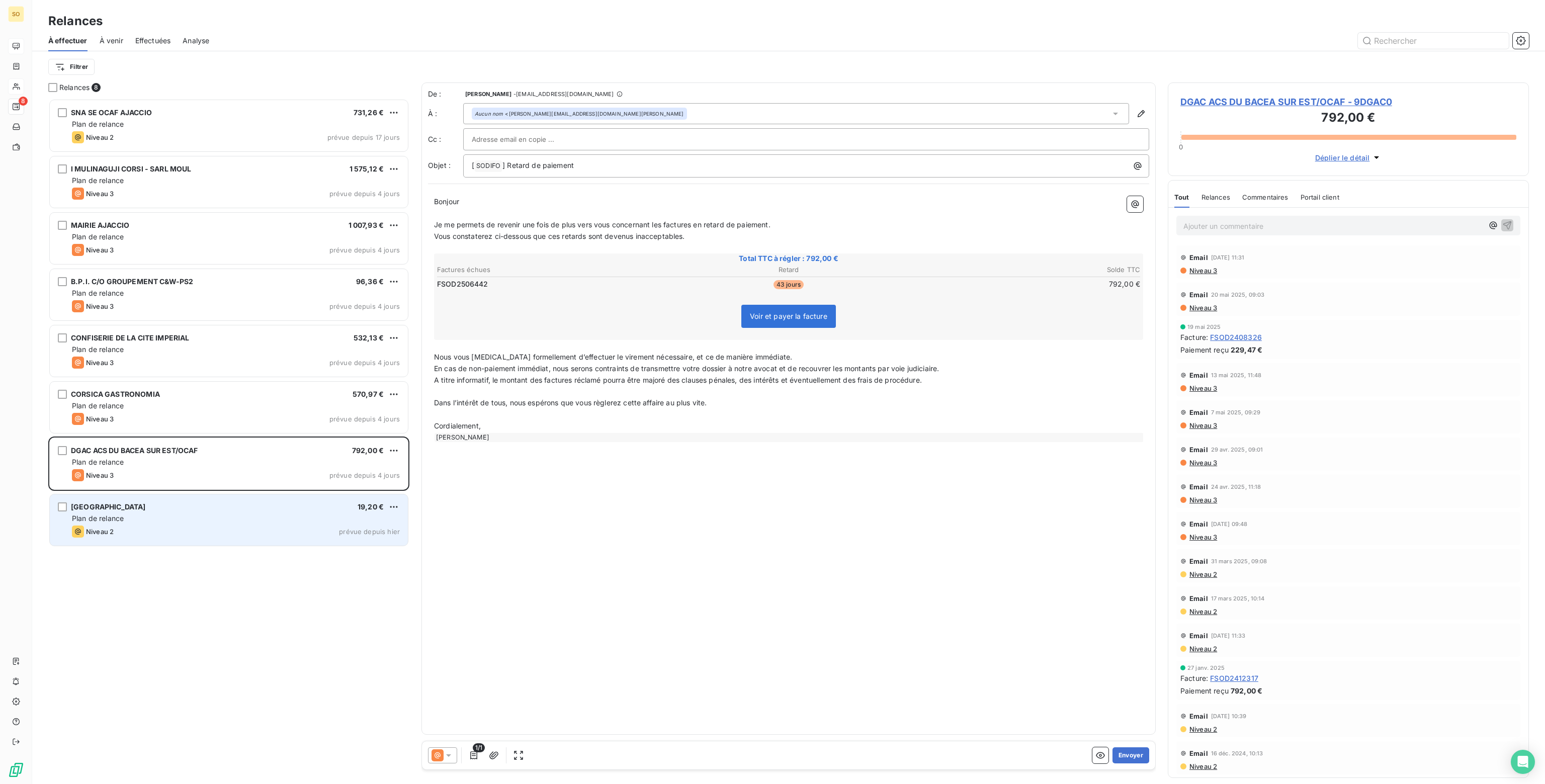
paste input "marie-beatrice.bellone-angioni@aviation-civile.gouv.fr"
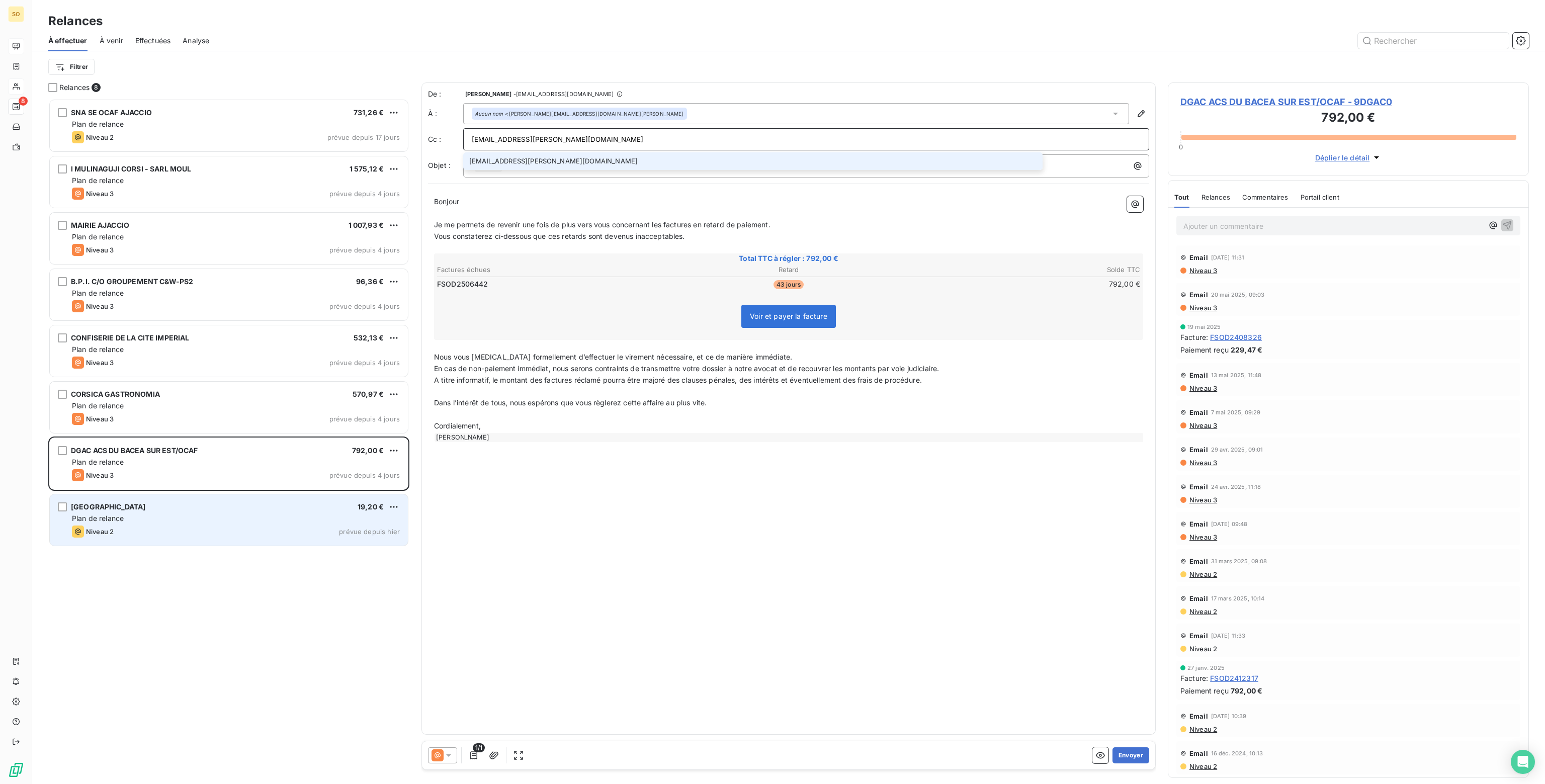
type input "marie-beatrice.bellone-angioni@aviation-civile.gouv.fr"
click at [556, 162] on li "marie-beatrice.bellone-angioni@aviation-civile.gouv.fr" at bounding box center [753, 161] width 579 height 18
click at [1240, 222] on p "Ajouter un commentaire ﻿" at bounding box center [1333, 226] width 300 height 12
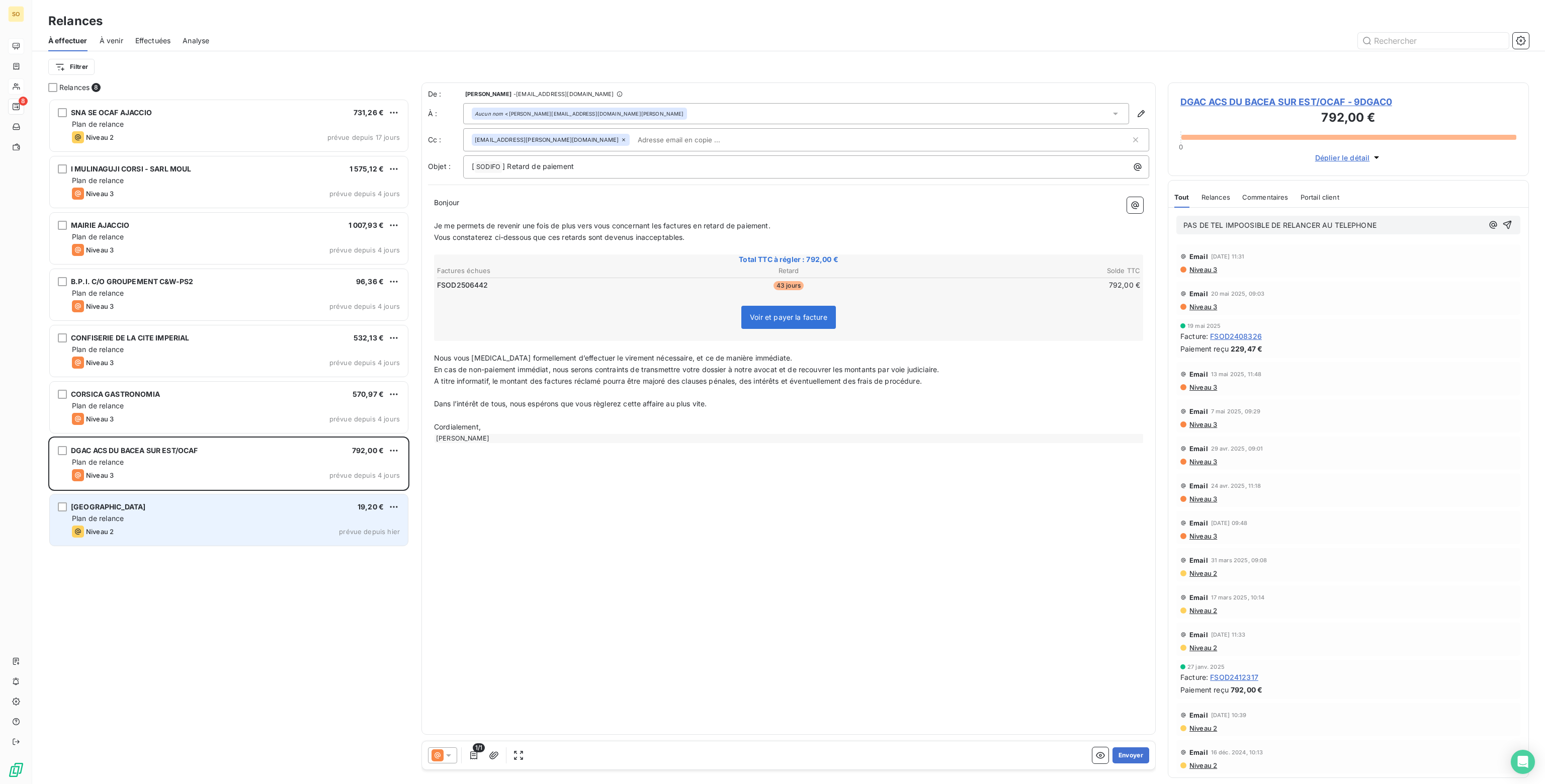
click at [1243, 223] on span "PAS DE TEL IMPOOSIBLE DE RELANCER AU TELEPHONE" at bounding box center [1280, 225] width 193 height 8
click at [1244, 221] on span "PAS DE TEL IMPOSIBLE DE RELANCER AU TELEPHONE" at bounding box center [1277, 225] width 187 height 8
click at [1503, 225] on icon "button" at bounding box center [1507, 224] width 10 height 10
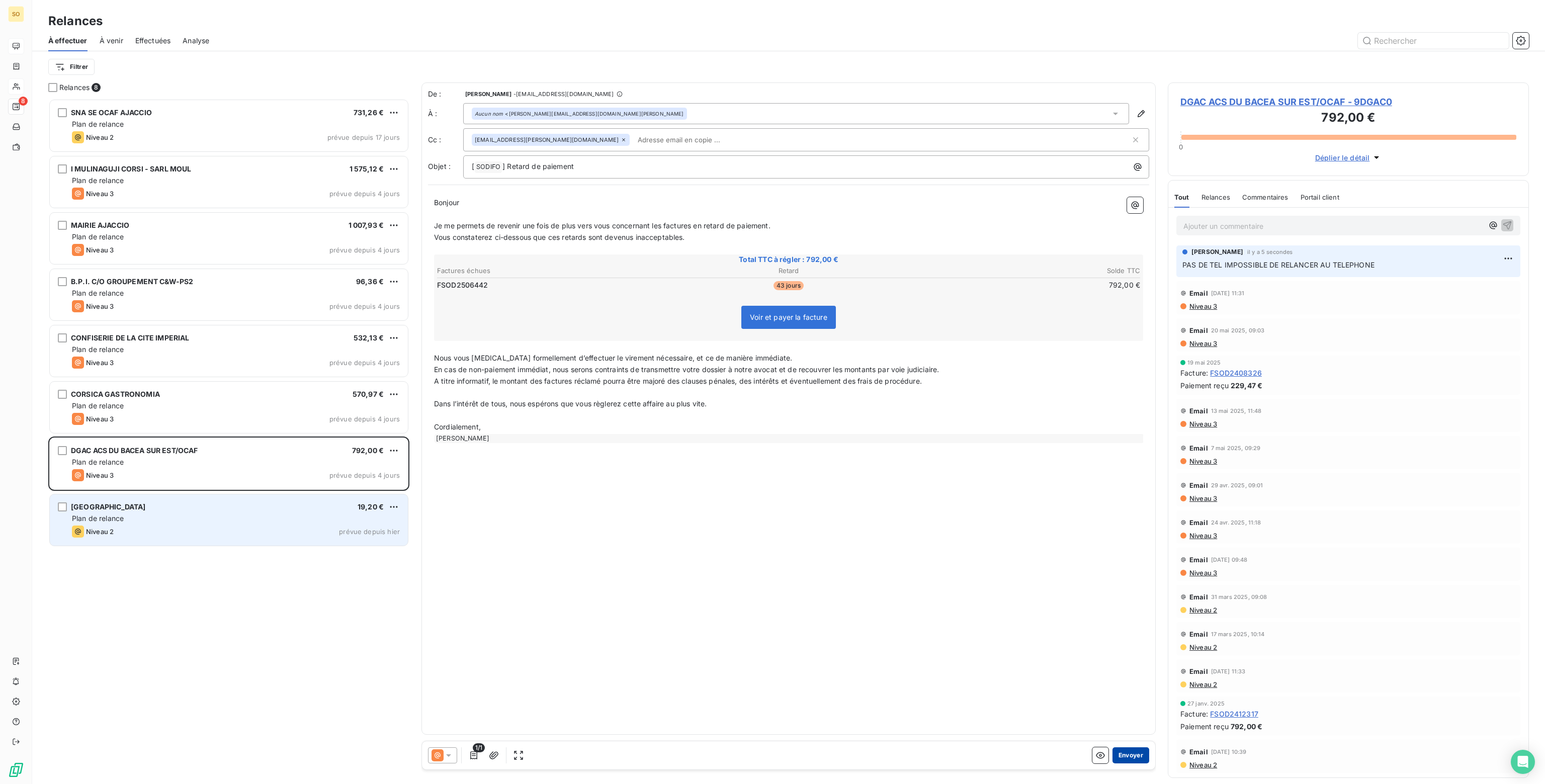
click at [1126, 756] on button "Envoyer" at bounding box center [1131, 755] width 37 height 16
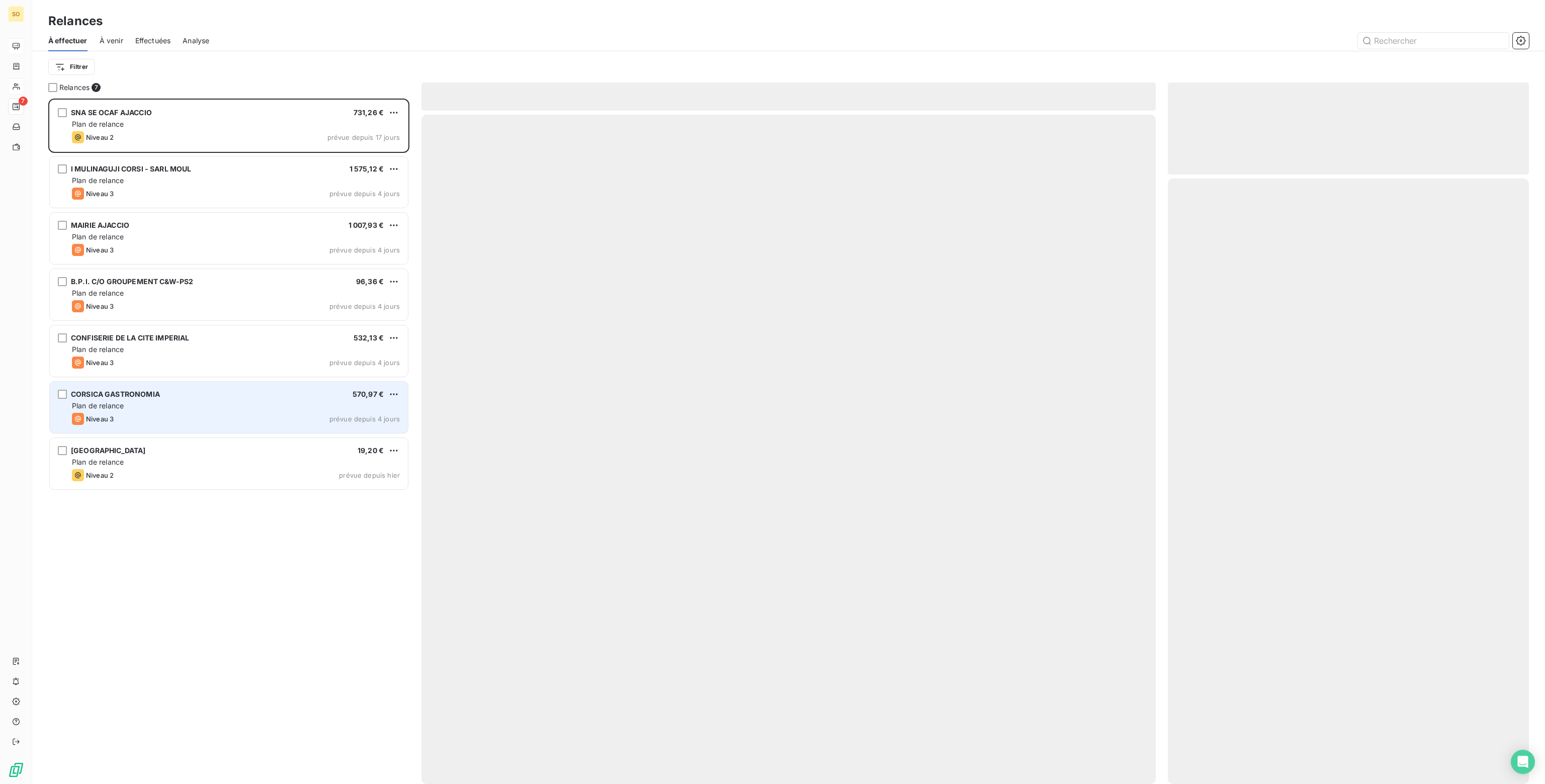
click at [234, 391] on div "CORSICA GASTRONOMIA 570,97 €" at bounding box center [236, 394] width 328 height 9
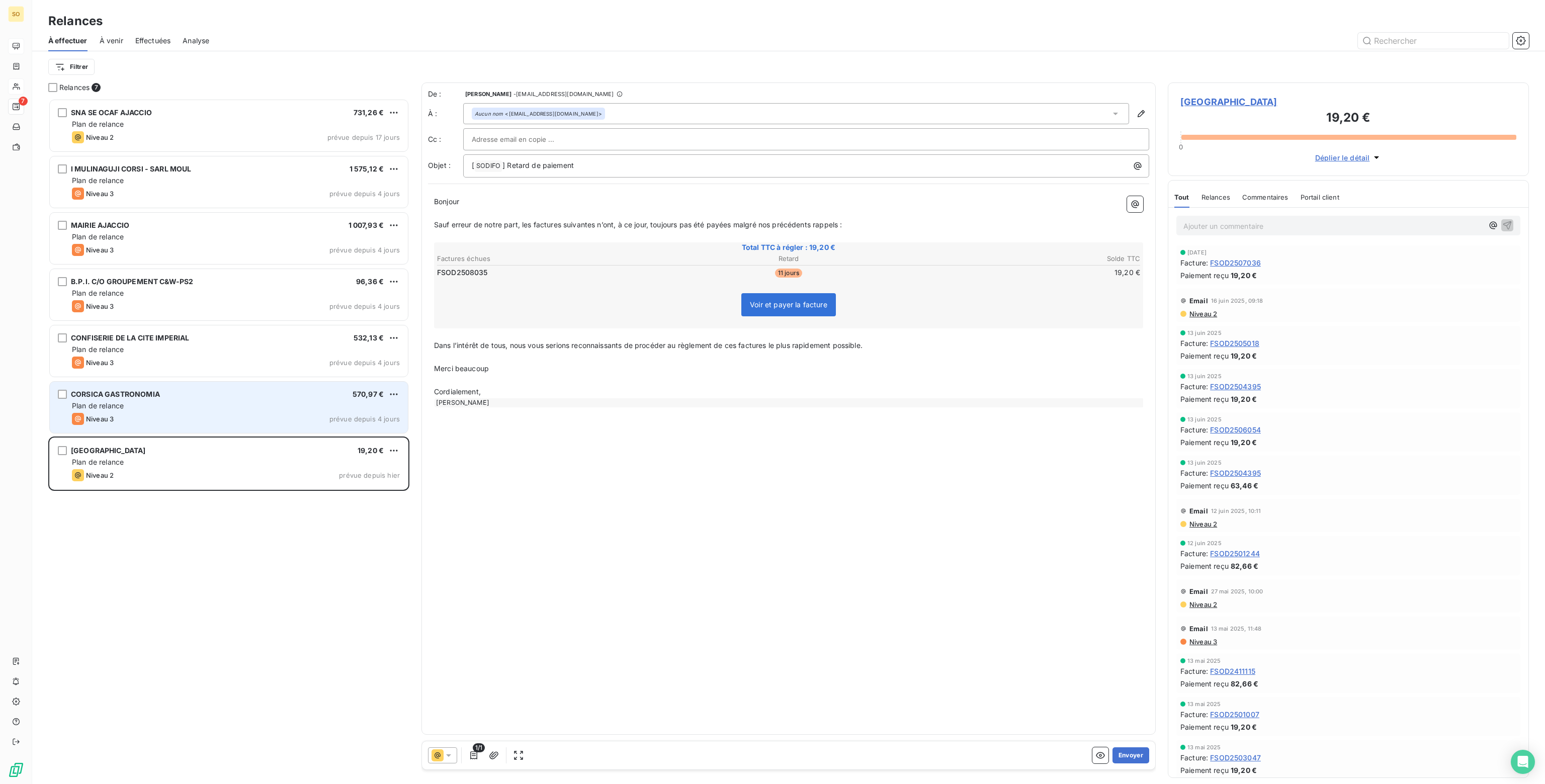
click at [294, 400] on div "Plan de relance" at bounding box center [236, 405] width 328 height 10
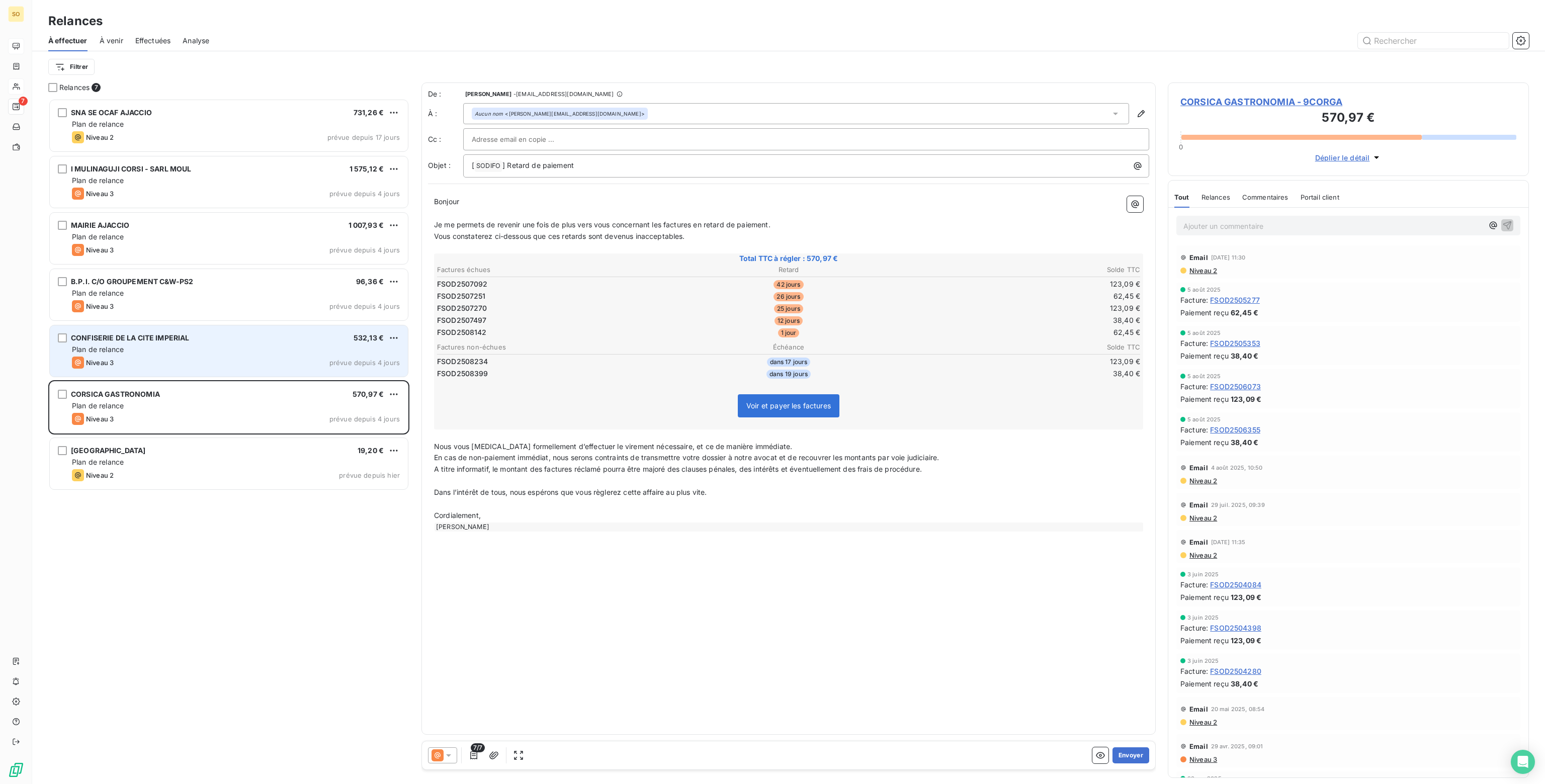
click at [284, 357] on div "Niveau 3 prévue depuis 4 jours" at bounding box center [236, 363] width 328 height 12
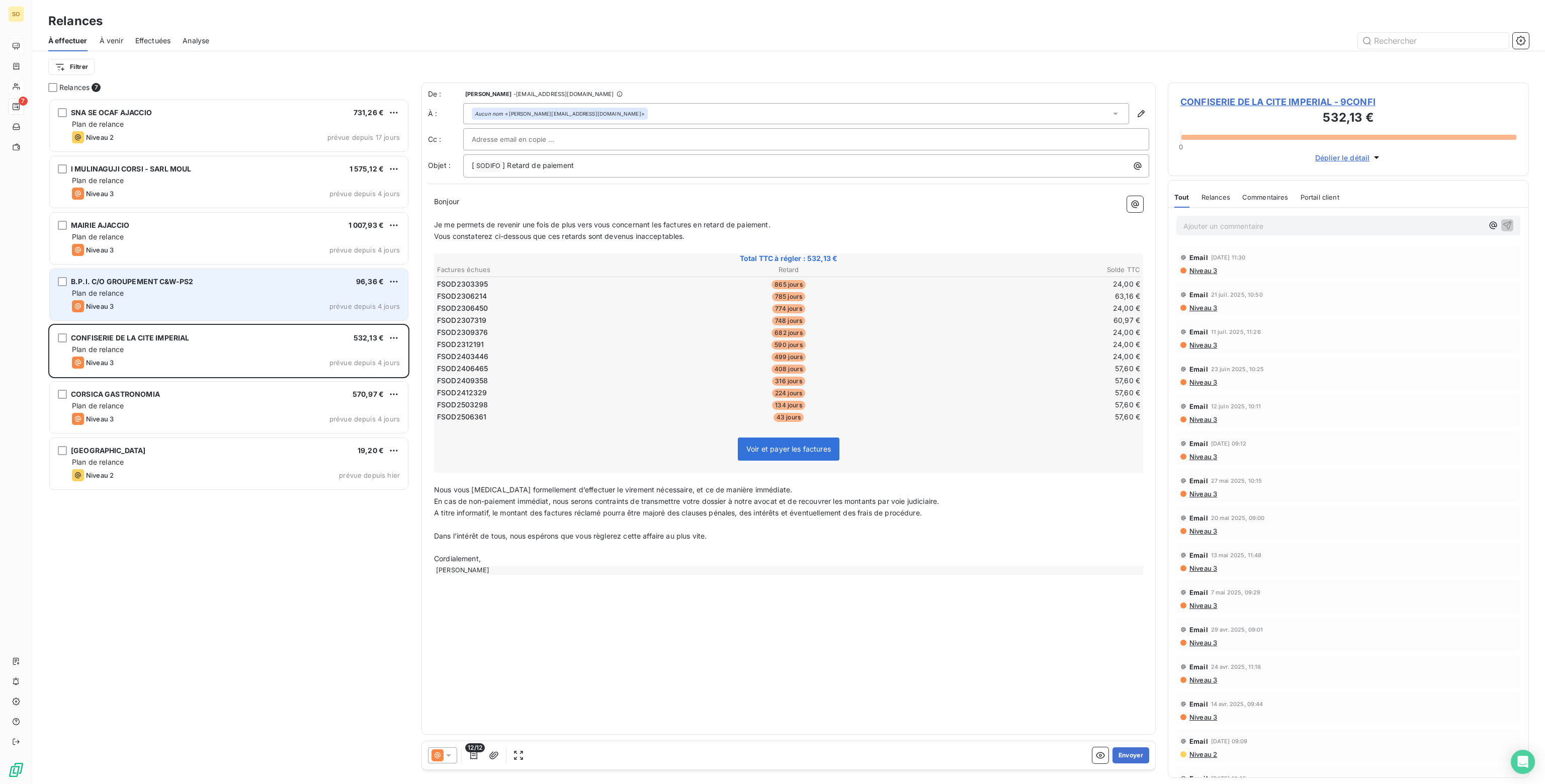
click at [193, 296] on div "Plan de relance" at bounding box center [236, 293] width 328 height 10
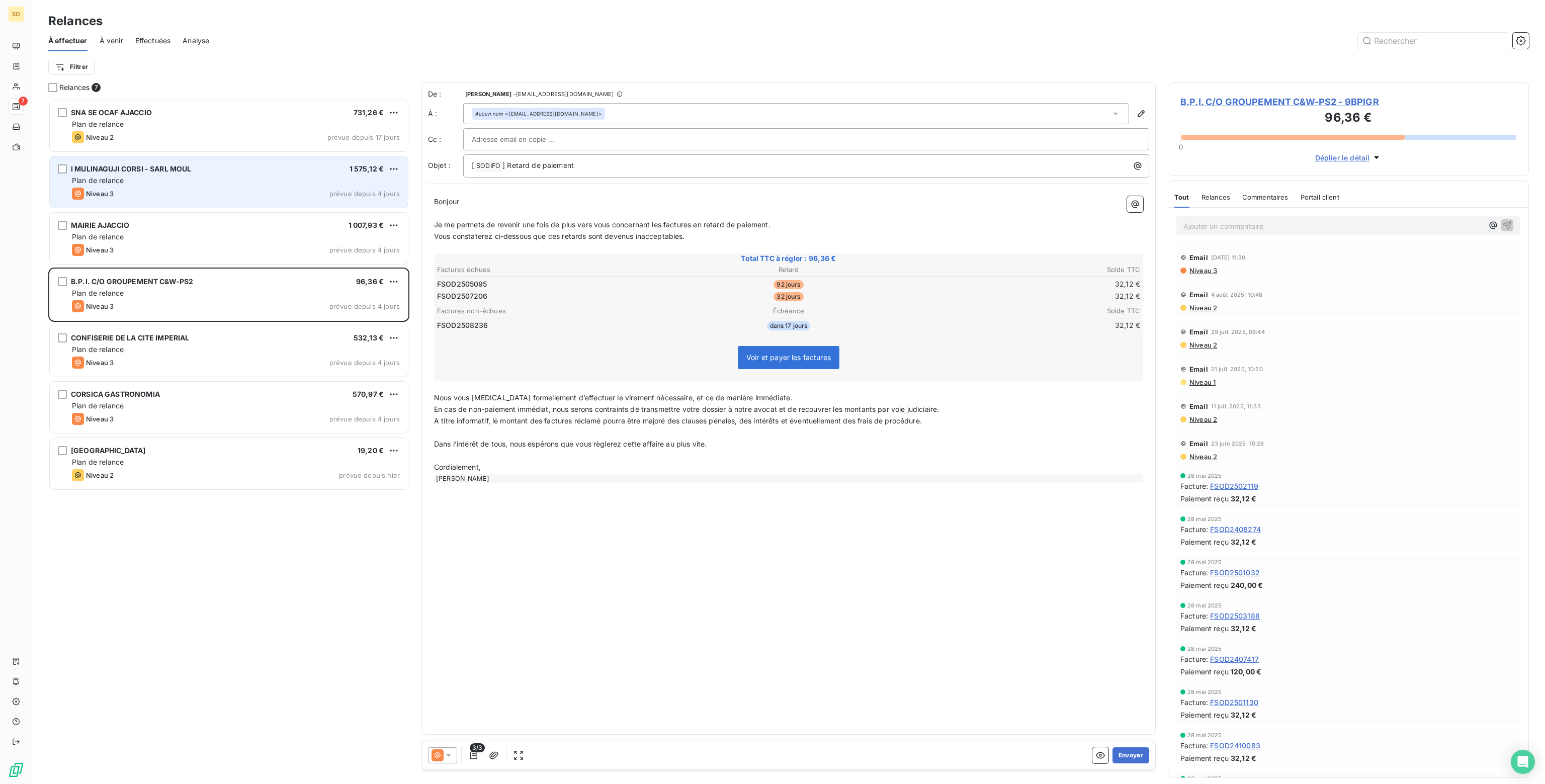
click at [161, 179] on div "Plan de relance" at bounding box center [236, 180] width 328 height 10
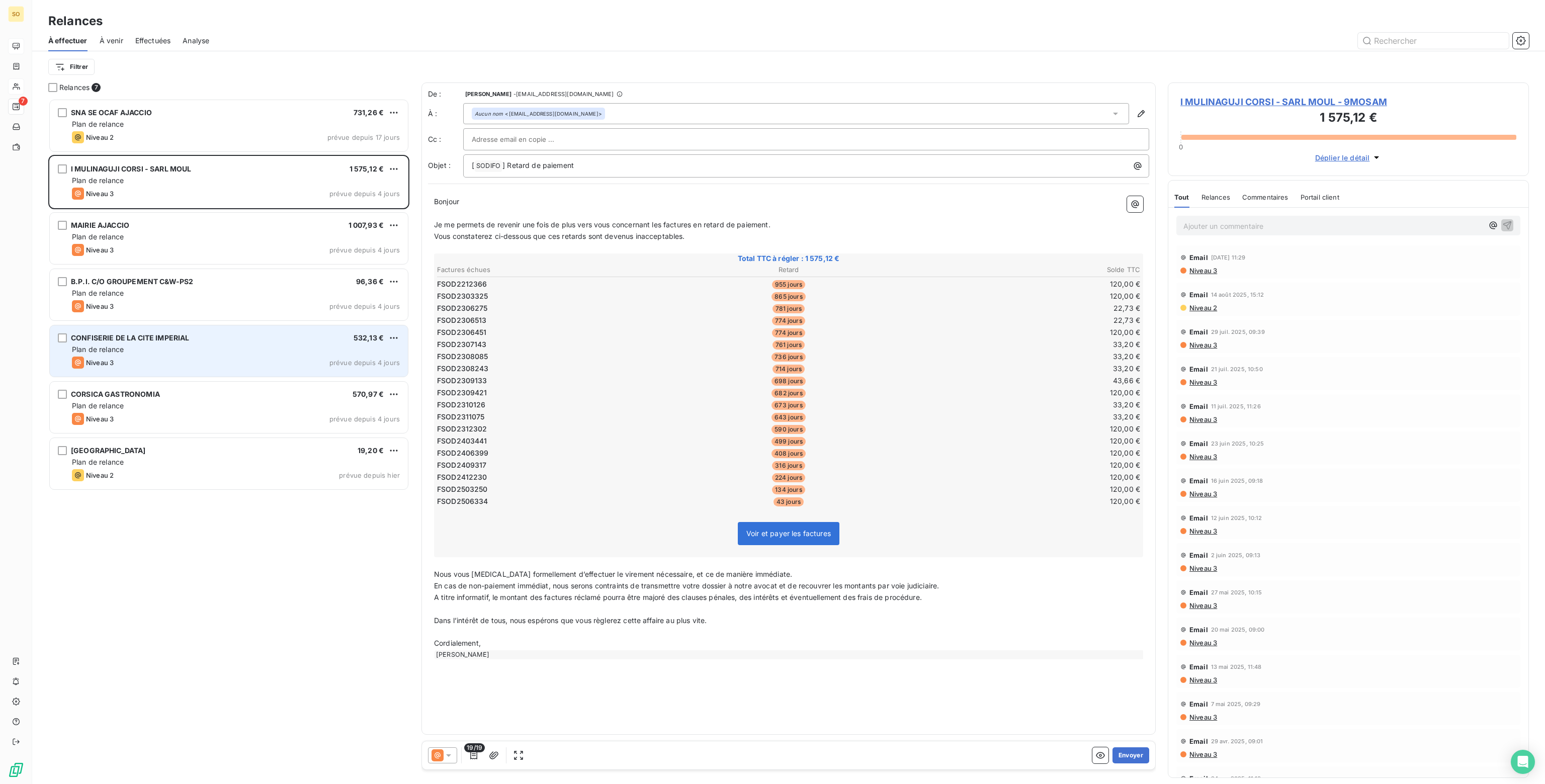
click at [180, 353] on div "Plan de relance" at bounding box center [236, 349] width 328 height 10
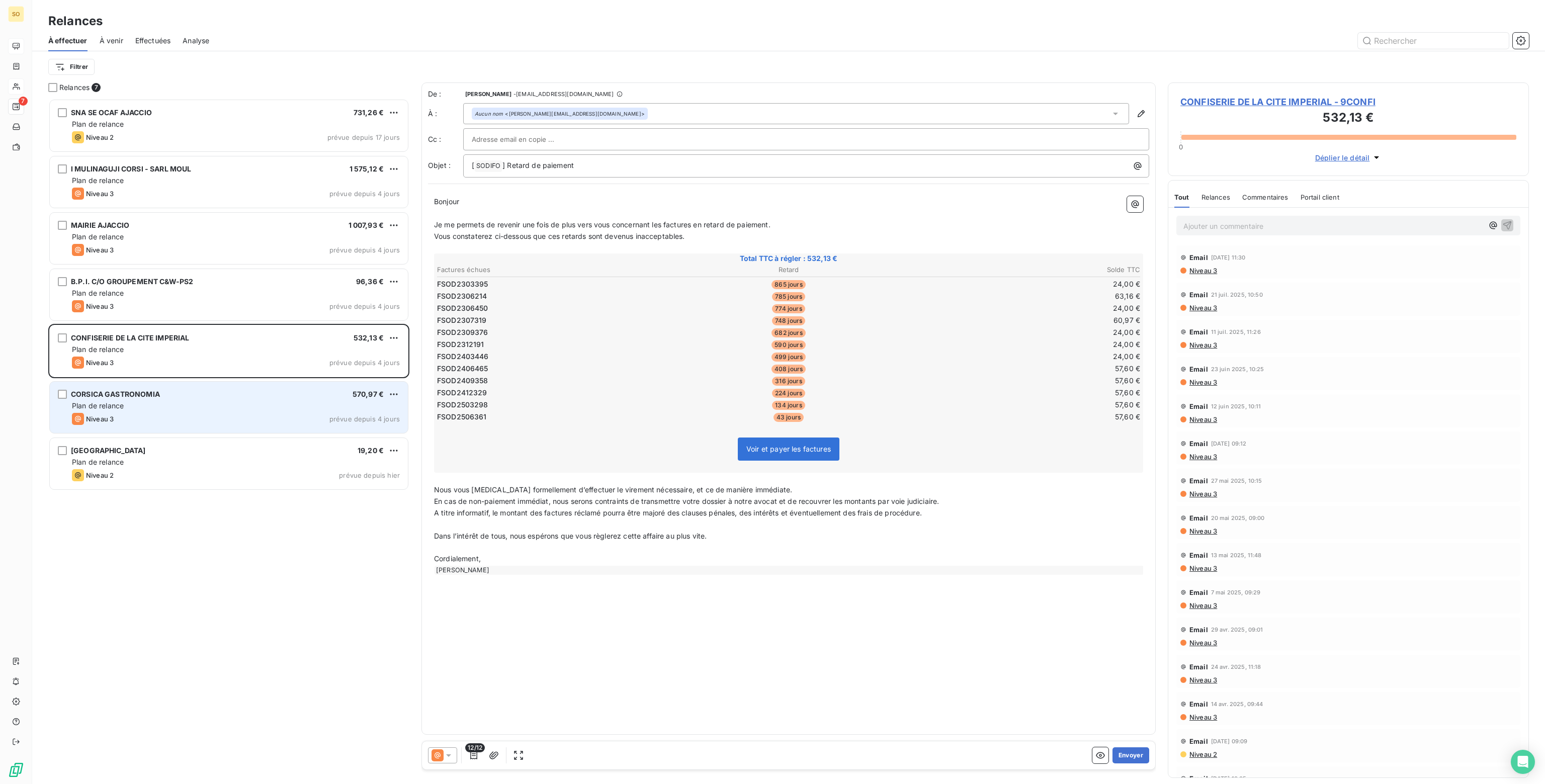
click at [136, 410] on div "Plan de relance" at bounding box center [236, 405] width 328 height 10
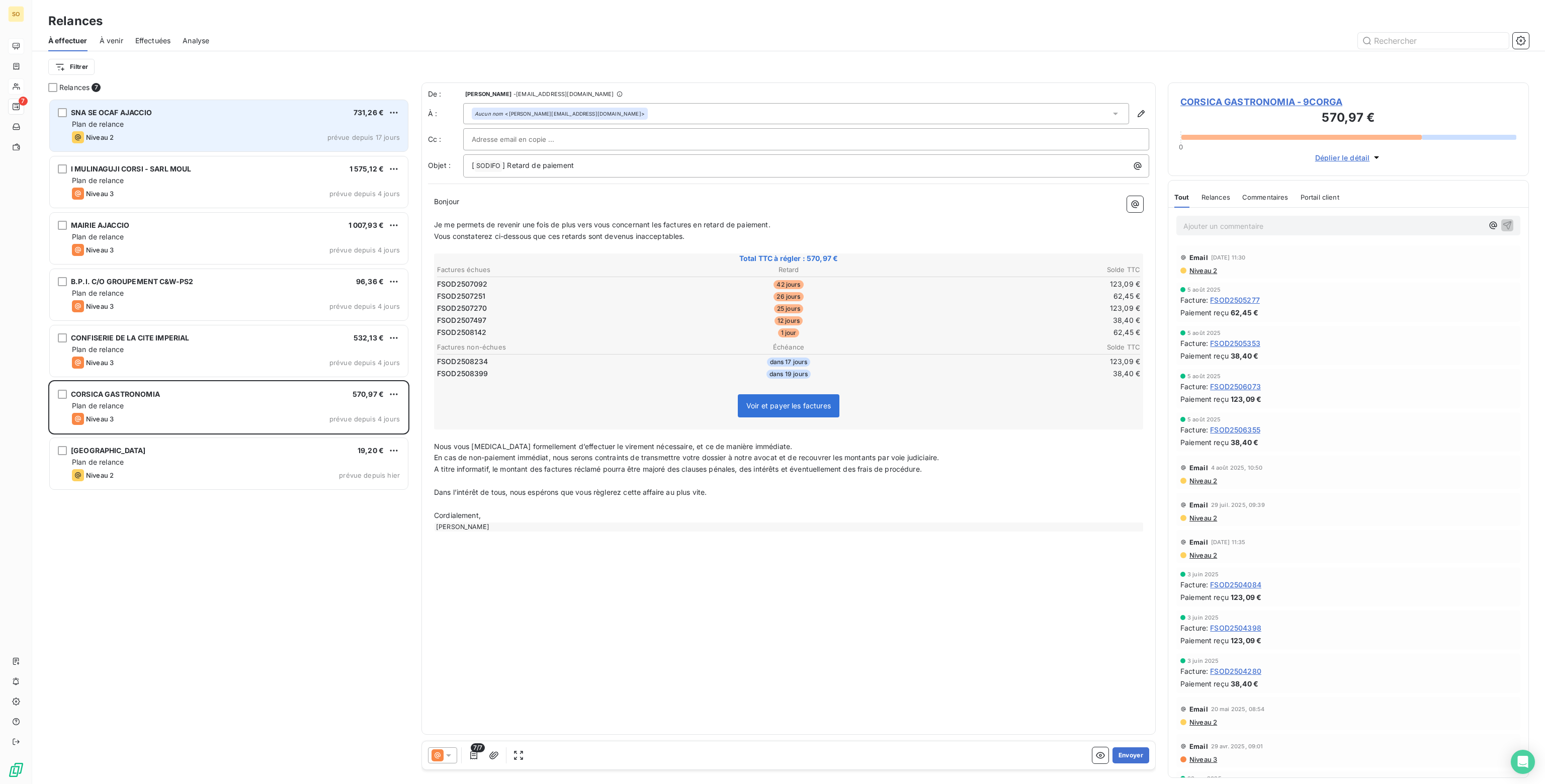
click at [218, 109] on div "SNA SE OCAF AJACCIO 731,26 €" at bounding box center [236, 112] width 328 height 9
